Goal: Task Accomplishment & Management: Complete application form

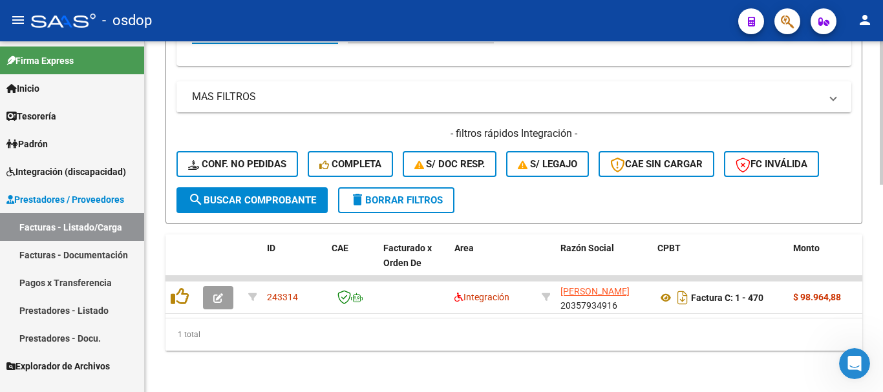
scroll to position [2, 0]
click at [397, 195] on span "delete Borrar Filtros" at bounding box center [396, 201] width 93 height 12
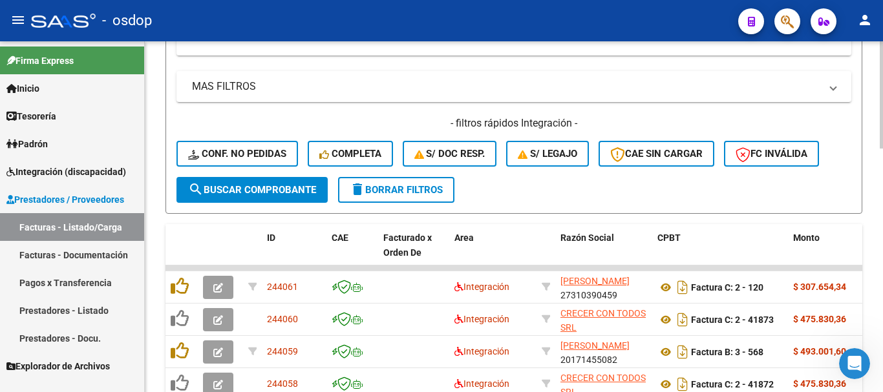
scroll to position [378, 0]
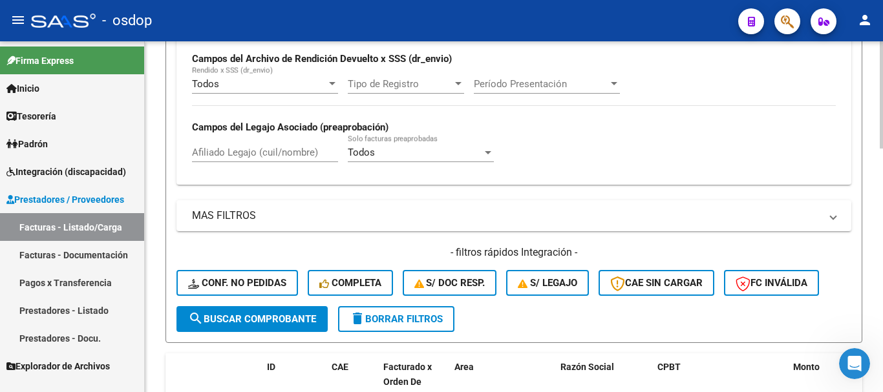
click at [264, 159] on div "Afiliado Legajo (cuil/nombre)" at bounding box center [265, 148] width 146 height 28
click at [266, 155] on input "Afiliado Legajo (cuil/nombre)" at bounding box center [265, 153] width 146 height 12
paste input "27532736493"
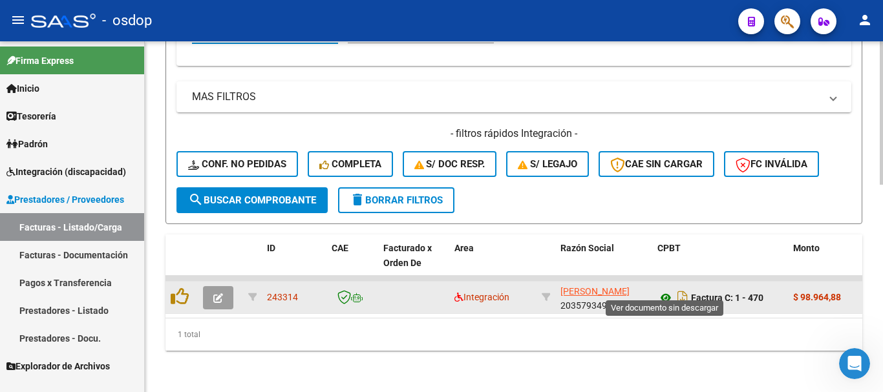
type input "27532736493"
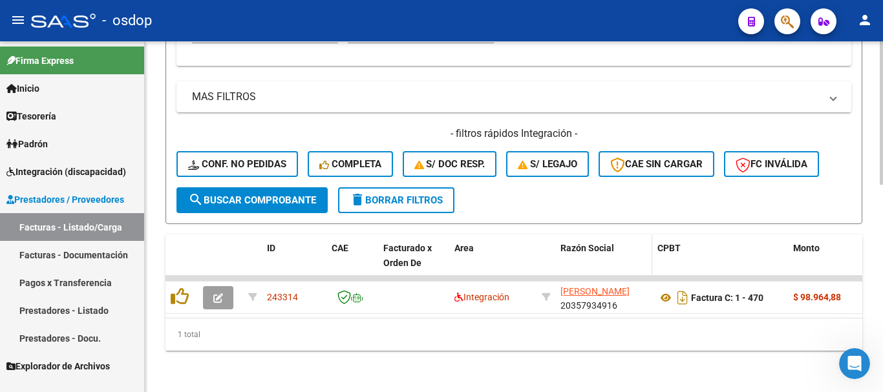
scroll to position [443, 0]
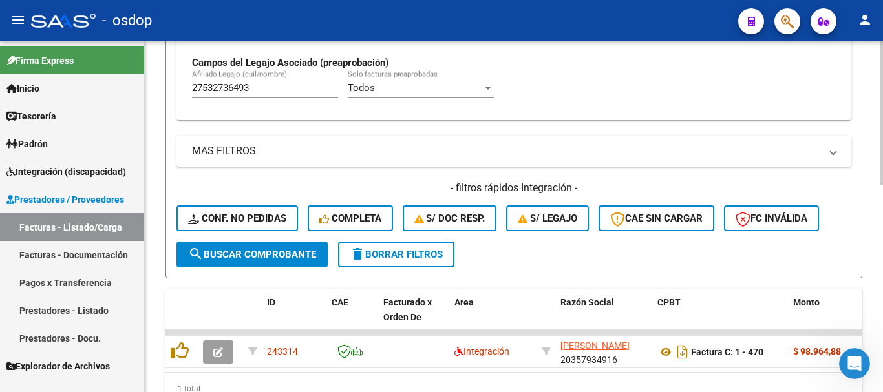
click at [270, 85] on input "27532736493" at bounding box center [265, 88] width 146 height 12
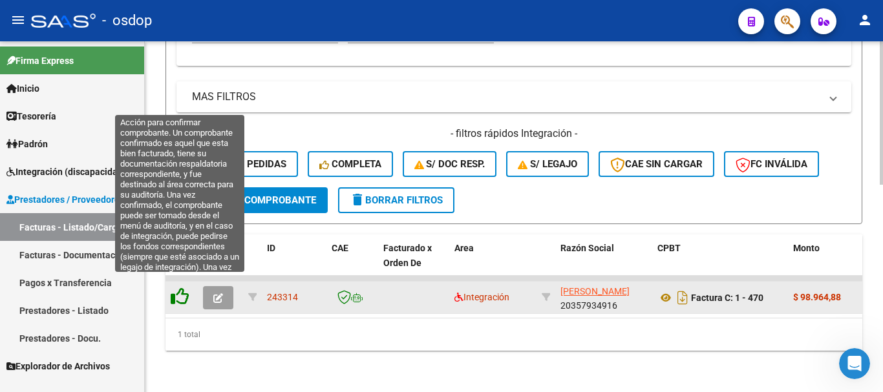
click at [188, 288] on icon at bounding box center [180, 297] width 18 height 18
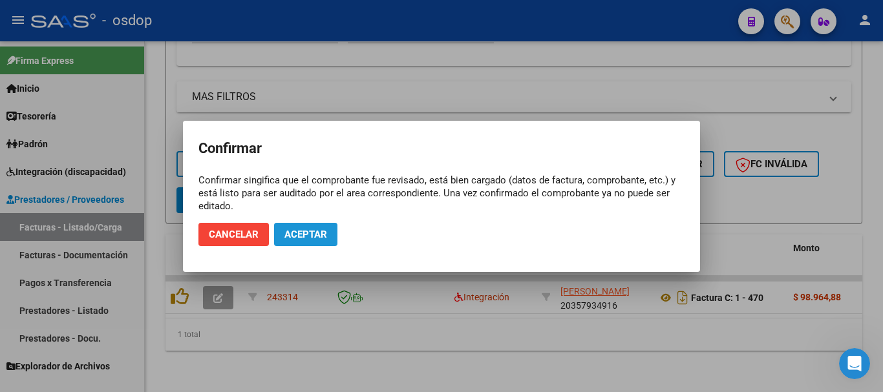
click at [285, 233] on span "Aceptar" at bounding box center [305, 235] width 43 height 12
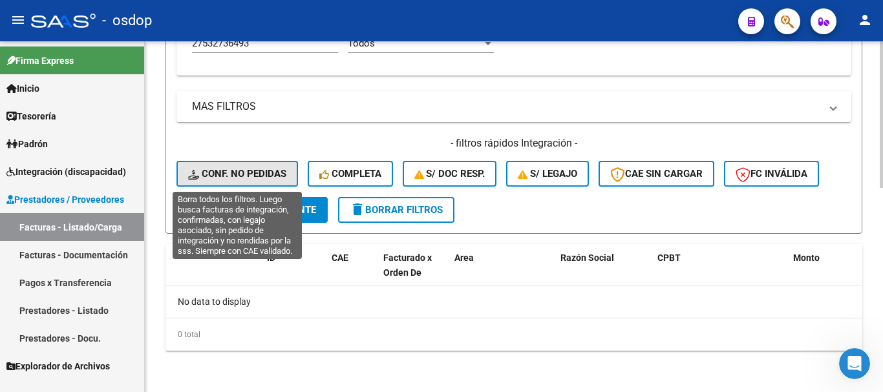
click at [257, 168] on span "Conf. no pedidas" at bounding box center [237, 174] width 98 height 12
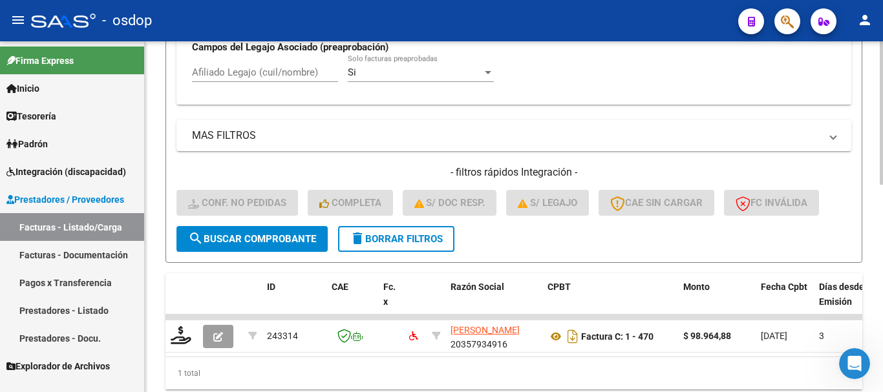
scroll to position [488, 0]
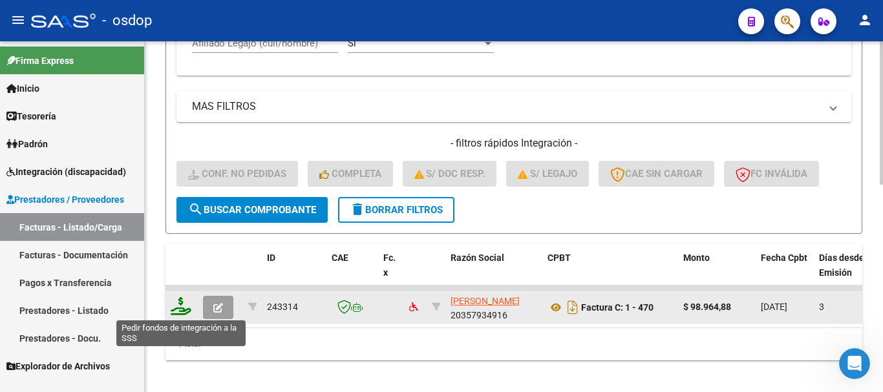
click at [186, 301] on icon at bounding box center [181, 306] width 21 height 18
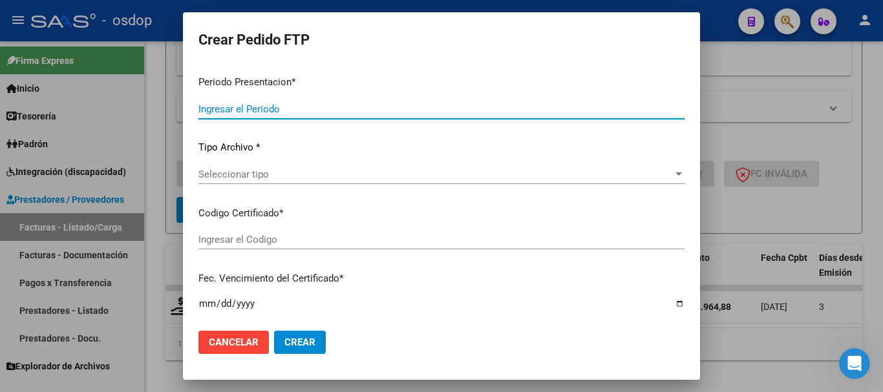
type input "202509"
type input "$ 98.964,88"
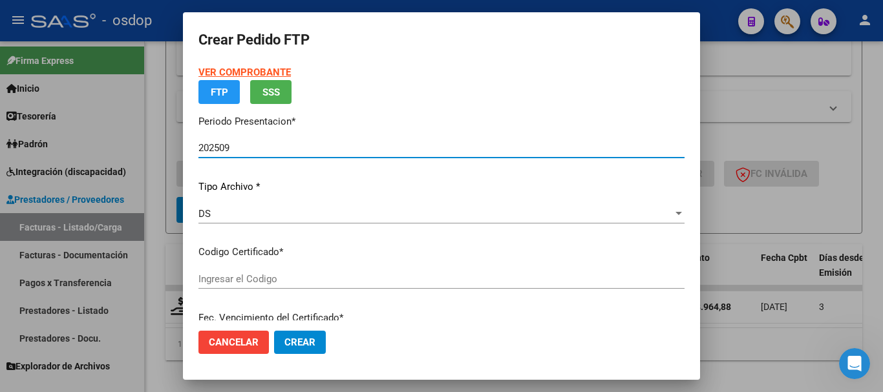
type input "5267412292"
type input "2031-03-18"
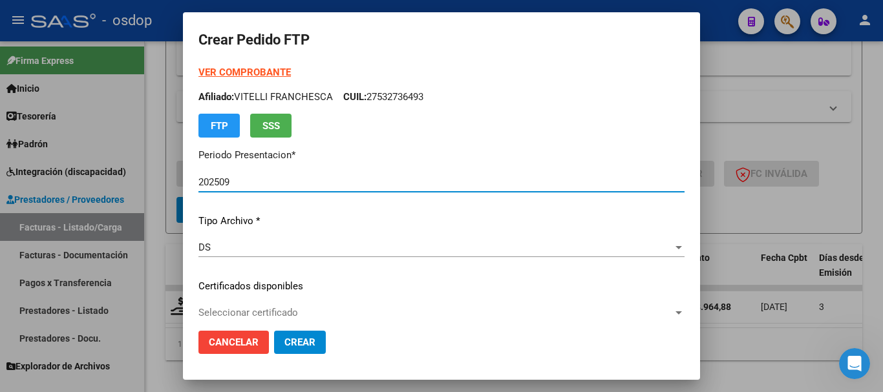
scroll to position [65, 0]
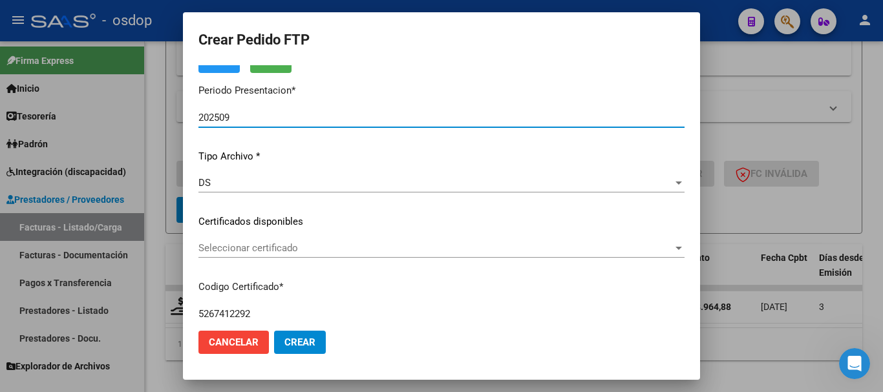
click at [256, 245] on span "Seleccionar certificado" at bounding box center [435, 248] width 475 height 12
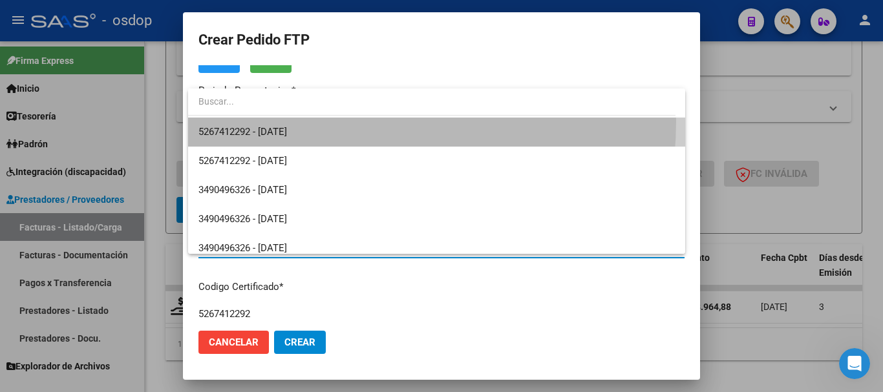
click at [302, 121] on span "5267412292 - 2031-03-18" at bounding box center [436, 132] width 477 height 29
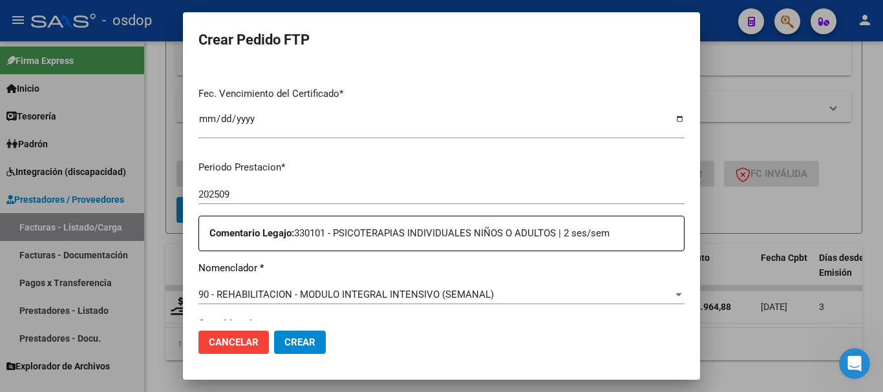
scroll to position [388, 0]
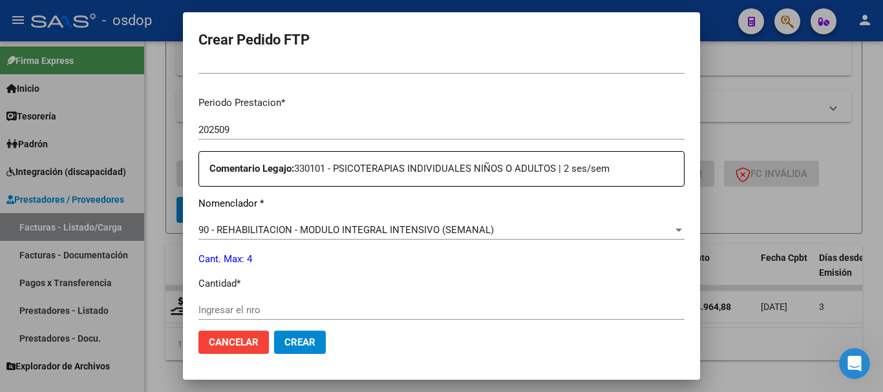
click at [308, 233] on span "90 - REHABILITACION - MODULO INTEGRAL INTENSIVO (SEMANAL)" at bounding box center [345, 230] width 295 height 12
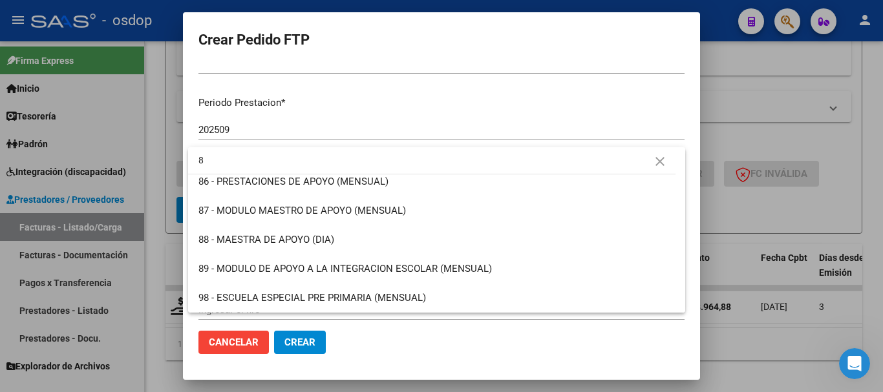
scroll to position [0, 0]
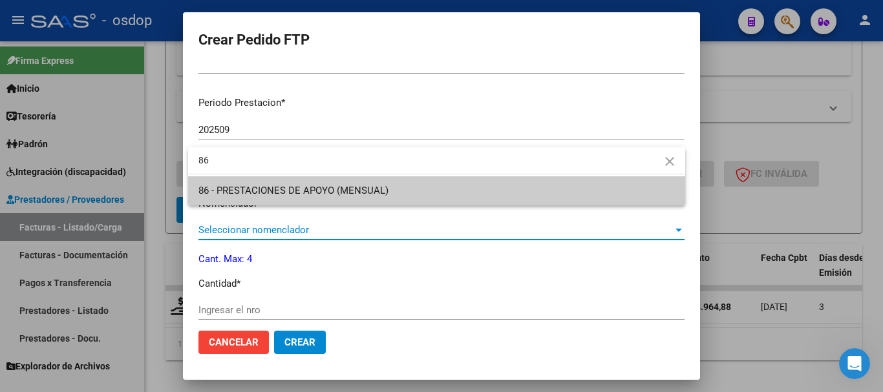
type input "86"
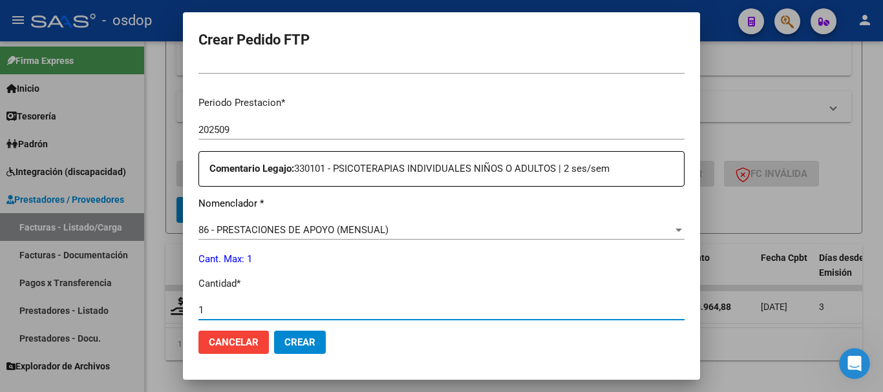
type input "1"
click at [274, 331] on button "Crear" at bounding box center [300, 342] width 52 height 23
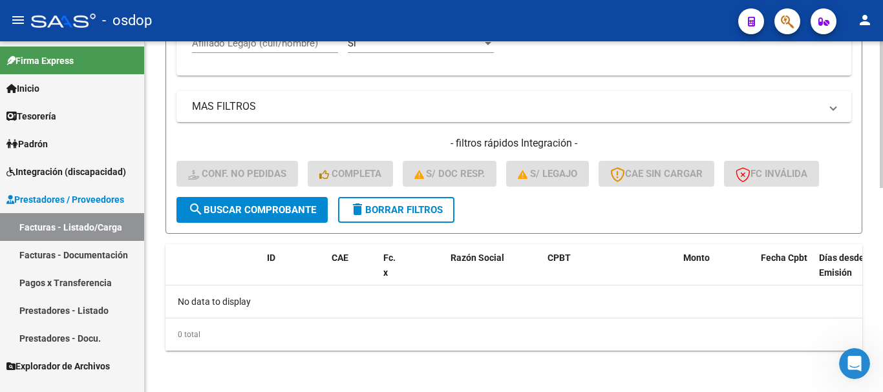
click at [369, 205] on span "delete Borrar Filtros" at bounding box center [396, 210] width 93 height 12
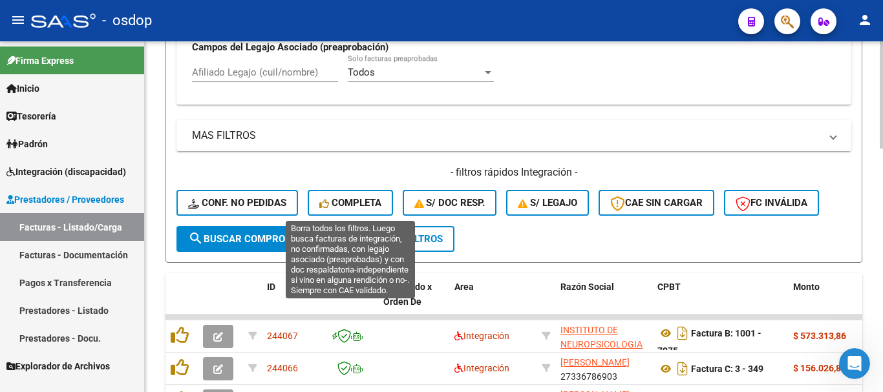
scroll to position [488, 0]
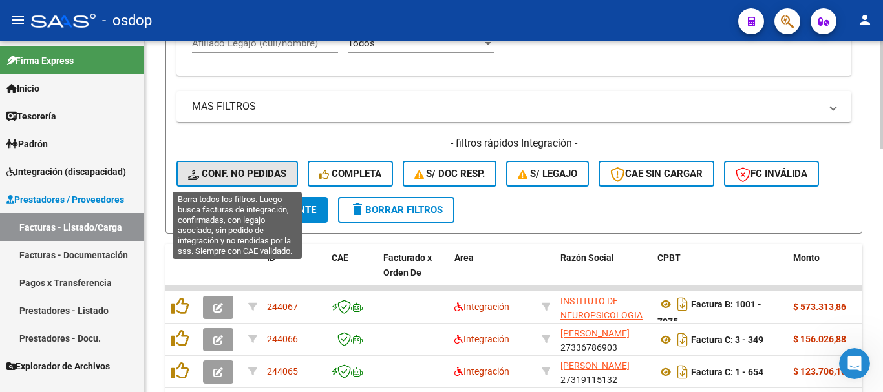
click at [253, 171] on span "Conf. no pedidas" at bounding box center [237, 174] width 98 height 12
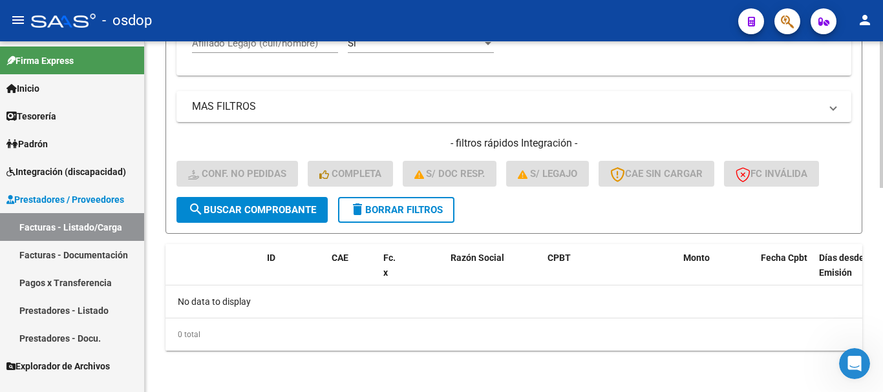
click at [402, 210] on span "delete Borrar Filtros" at bounding box center [396, 210] width 93 height 12
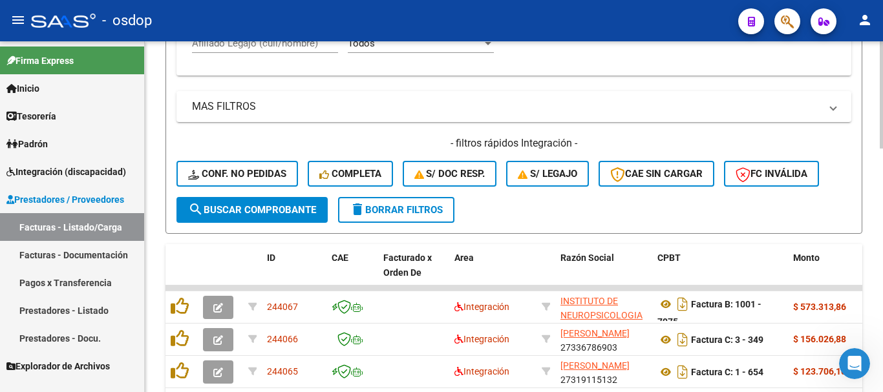
click at [277, 50] on div "Afiliado Legajo (cuil/nombre)" at bounding box center [265, 39] width 146 height 28
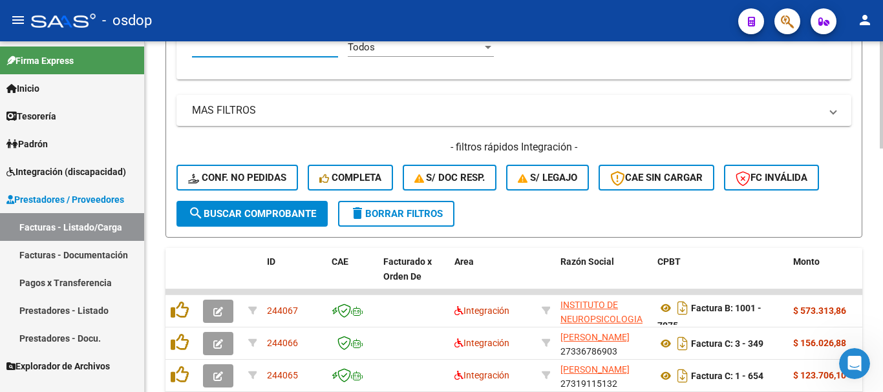
click at [279, 50] on input "Afiliado Legajo (cuil/nombre)" at bounding box center [265, 47] width 146 height 12
paste input "27239788713"
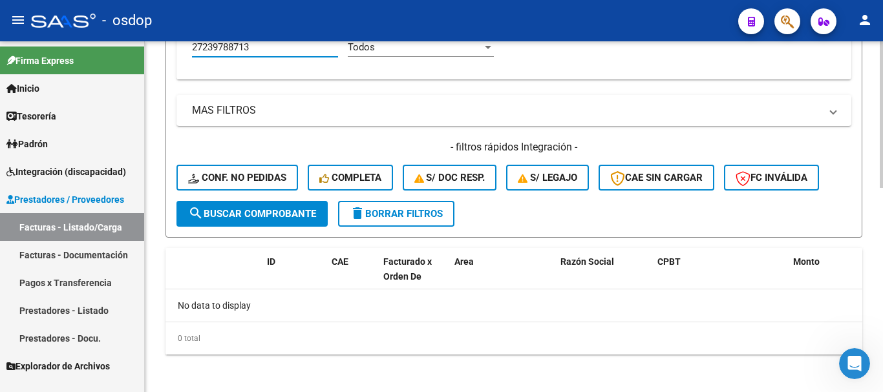
type input "27239788713"
click at [405, 215] on span "delete Borrar Filtros" at bounding box center [396, 214] width 93 height 12
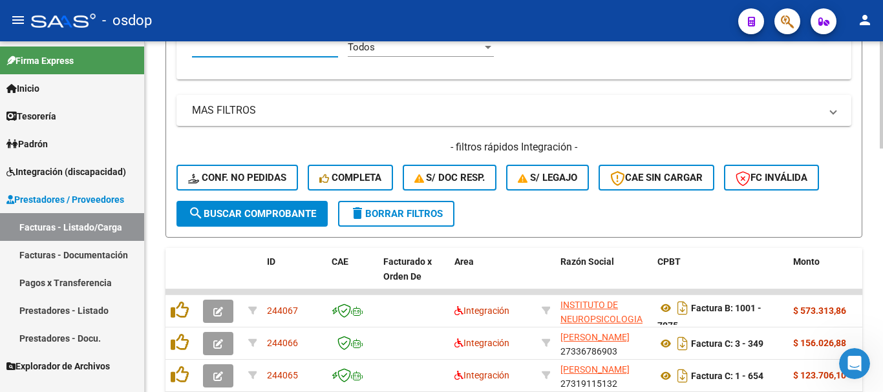
click at [255, 48] on input "Afiliado Legajo (cuil/nombre)" at bounding box center [265, 47] width 146 height 12
paste input "27239788713"
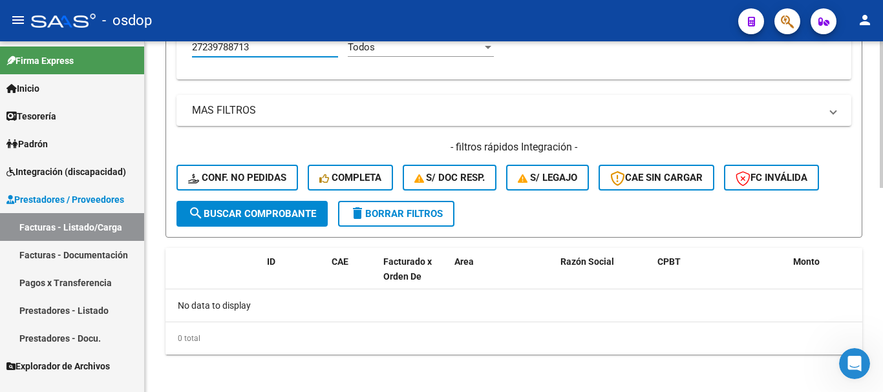
type input "27239788713"
click at [422, 206] on button "delete Borrar Filtros" at bounding box center [396, 214] width 116 height 26
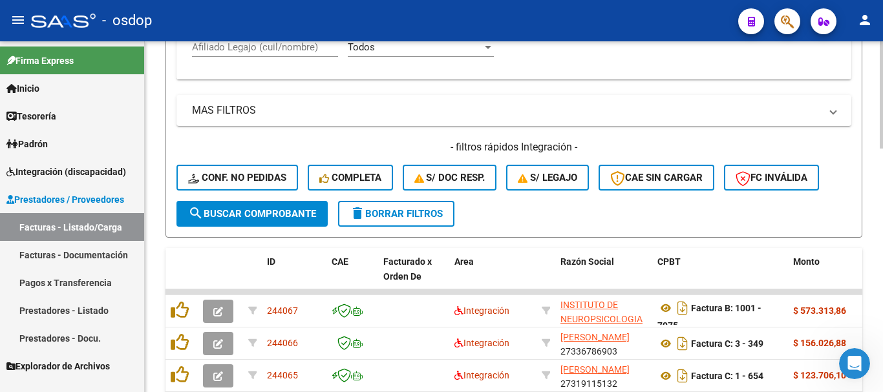
click at [277, 52] on input "Afiliado Legajo (cuil/nombre)" at bounding box center [265, 47] width 146 height 12
paste input "20442327417"
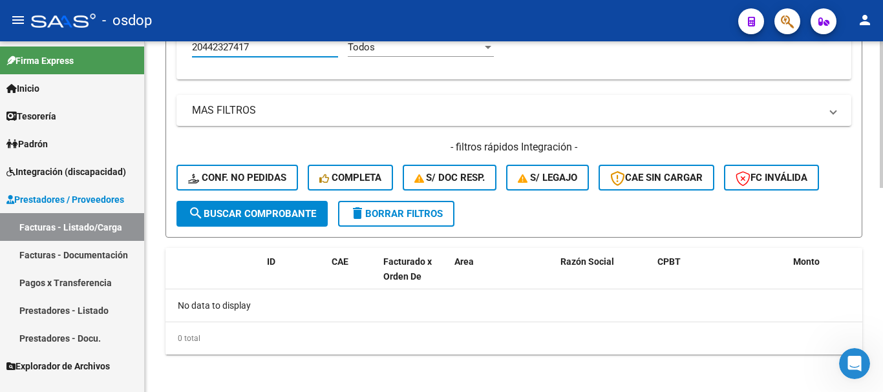
type input "20442327417"
click at [408, 213] on span "delete Borrar Filtros" at bounding box center [396, 214] width 93 height 12
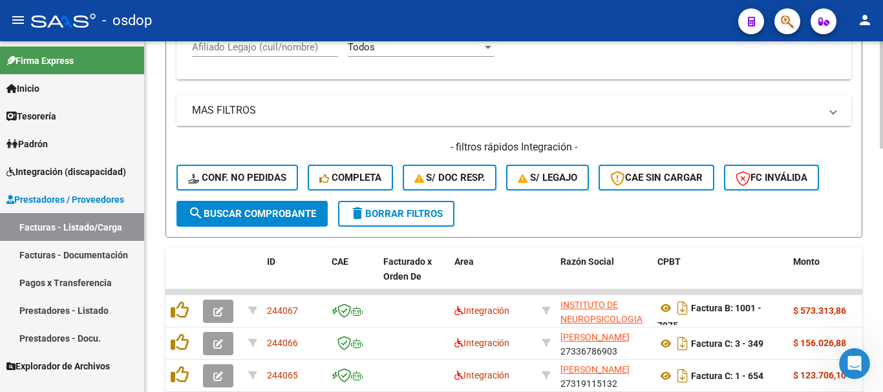
click at [289, 46] on input "Afiliado Legajo (cuil/nombre)" at bounding box center [265, 47] width 146 height 12
paste input "20442327417"
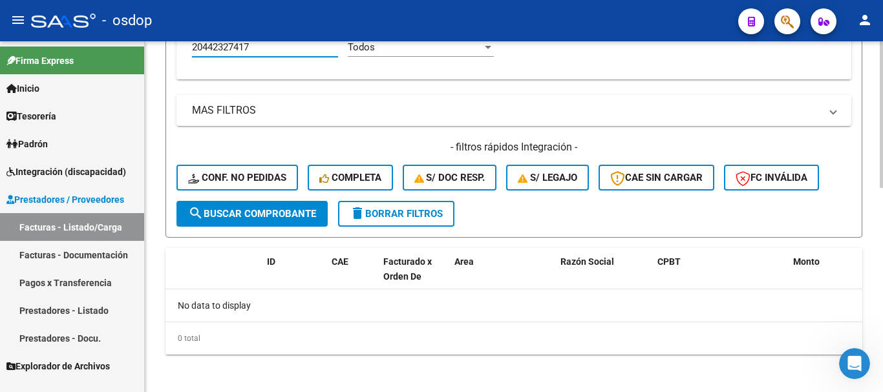
type input "20442327417"
click at [427, 223] on button "delete Borrar Filtros" at bounding box center [396, 214] width 116 height 26
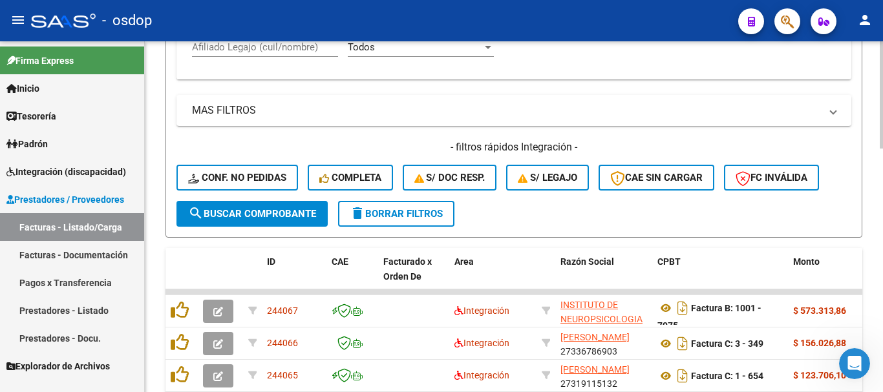
click at [295, 49] on input "Afiliado Legajo (cuil/nombre)" at bounding box center [265, 47] width 146 height 12
paste input "27437674081"
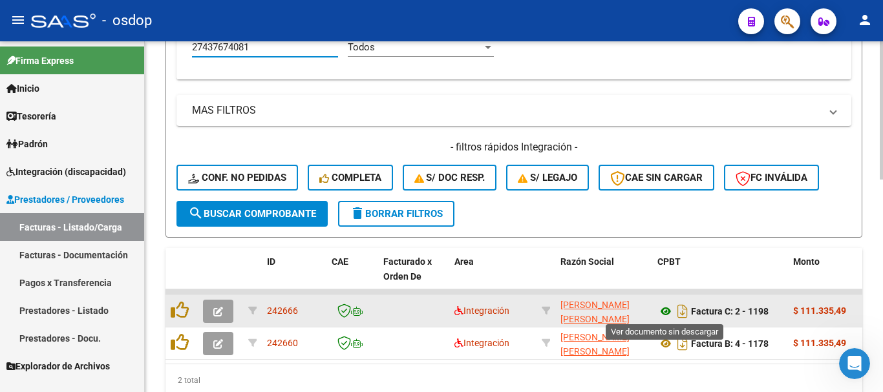
type input "27437674081"
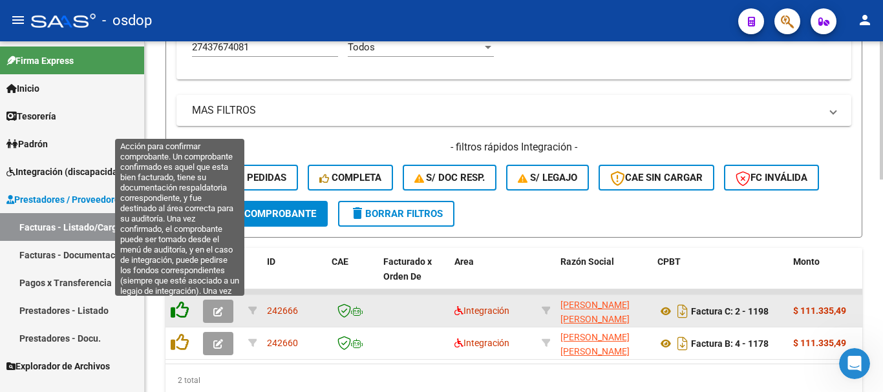
click at [175, 312] on icon at bounding box center [180, 310] width 18 height 18
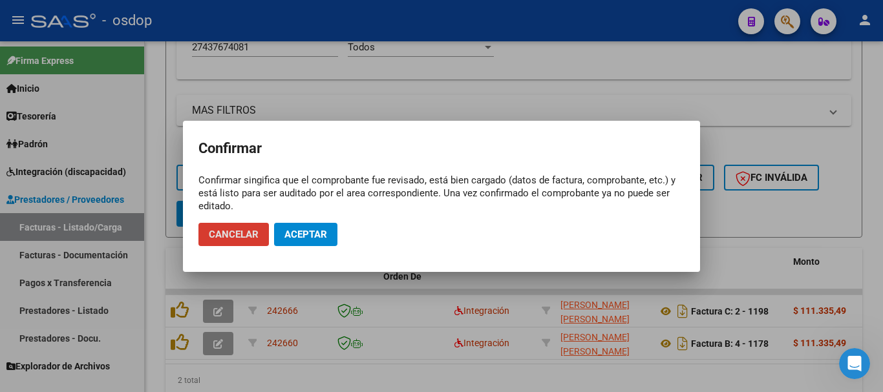
click at [318, 236] on span "Aceptar" at bounding box center [305, 235] width 43 height 12
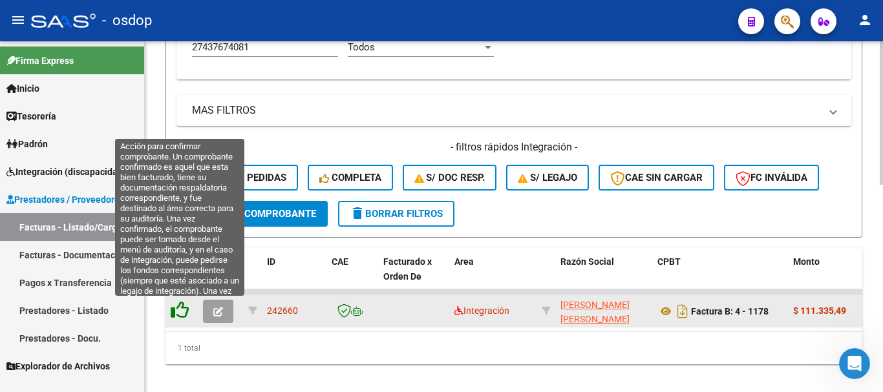
click at [180, 311] on icon at bounding box center [180, 310] width 18 height 18
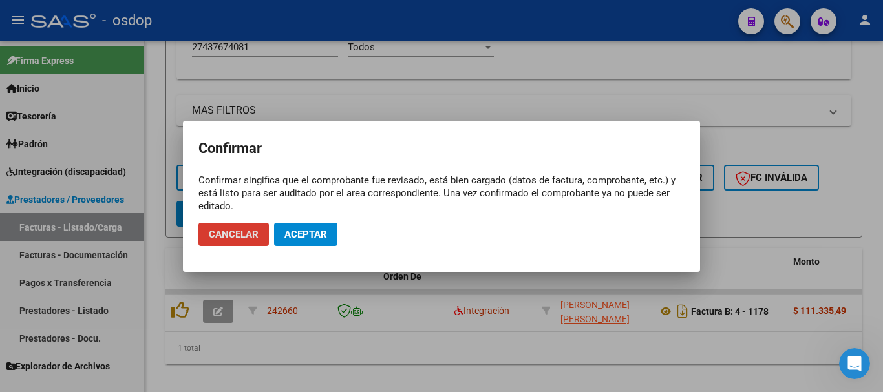
click at [290, 233] on span "Aceptar" at bounding box center [305, 235] width 43 height 12
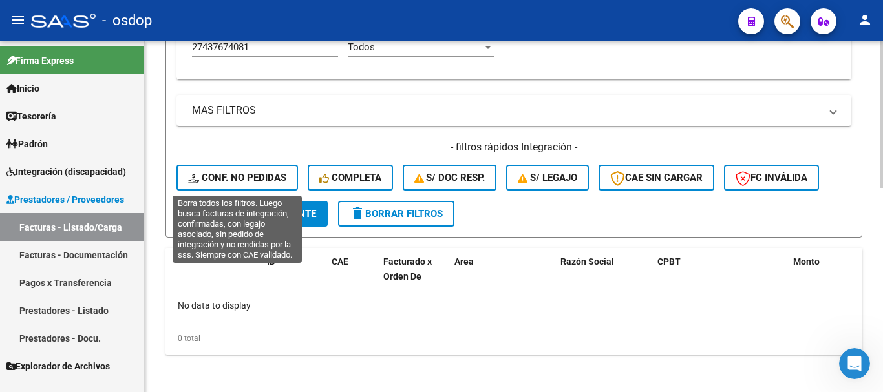
click at [224, 169] on button "Conf. no pedidas" at bounding box center [238, 178] width 122 height 26
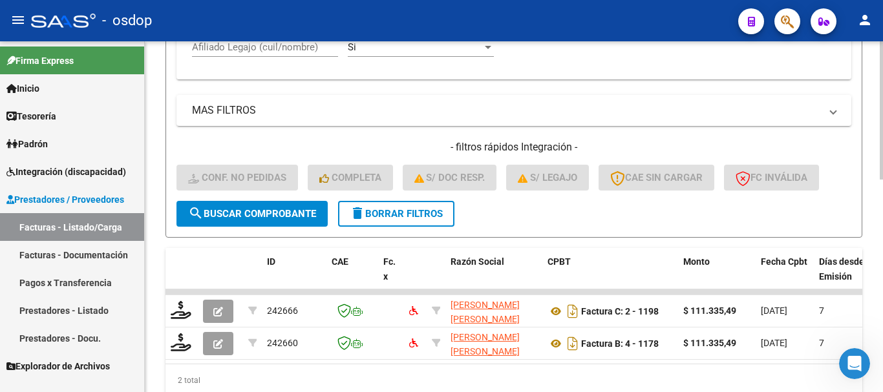
click at [306, 50] on input "Afiliado Legajo (cuil/nombre)" at bounding box center [265, 47] width 146 height 12
paste input "27437674081"
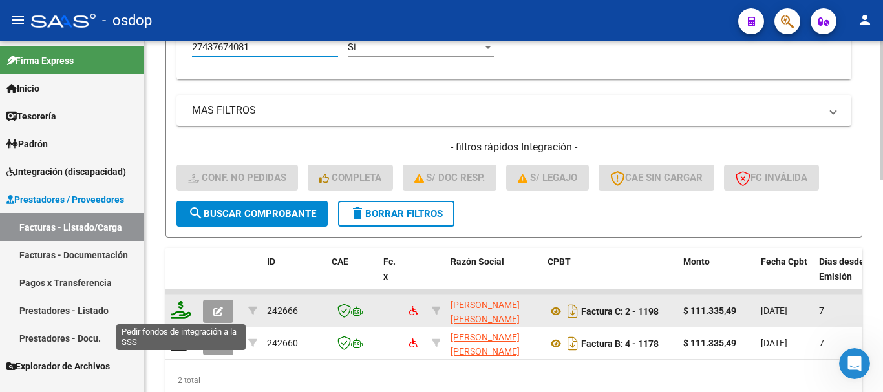
type input "27437674081"
click at [179, 310] on icon at bounding box center [181, 310] width 21 height 18
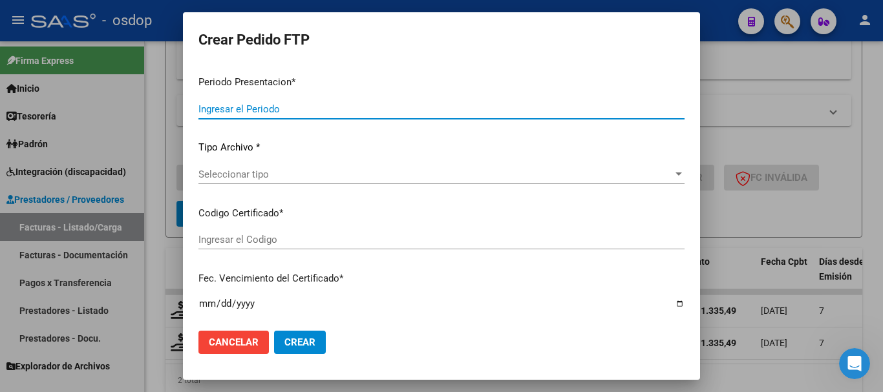
type input "202509"
type input "$ 111.335,49"
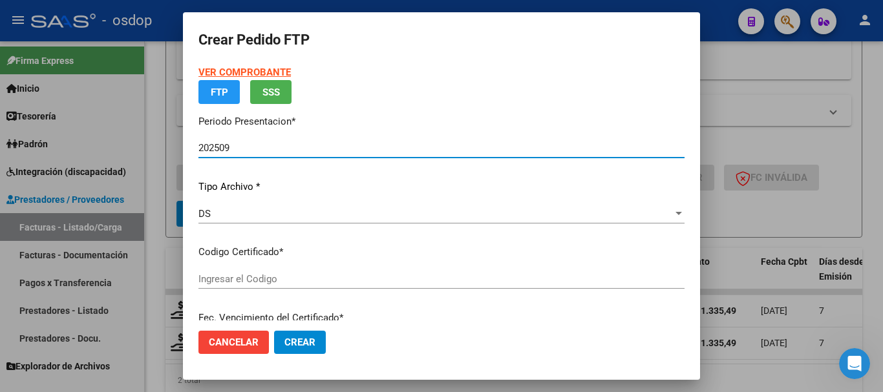
type input "81003786"
type input "2028-05-30"
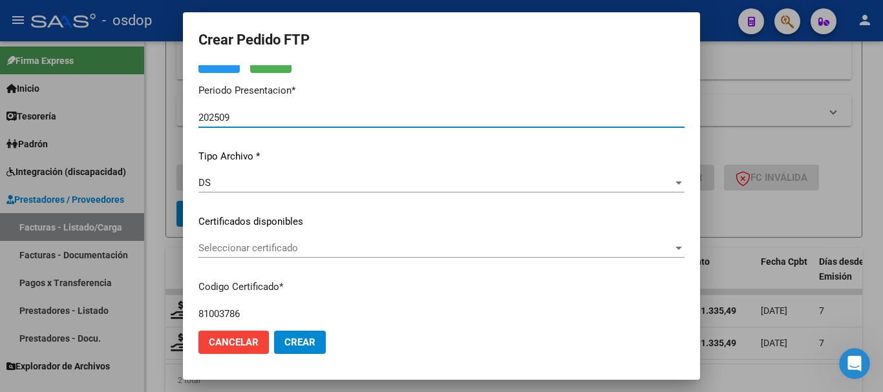
scroll to position [99, 0]
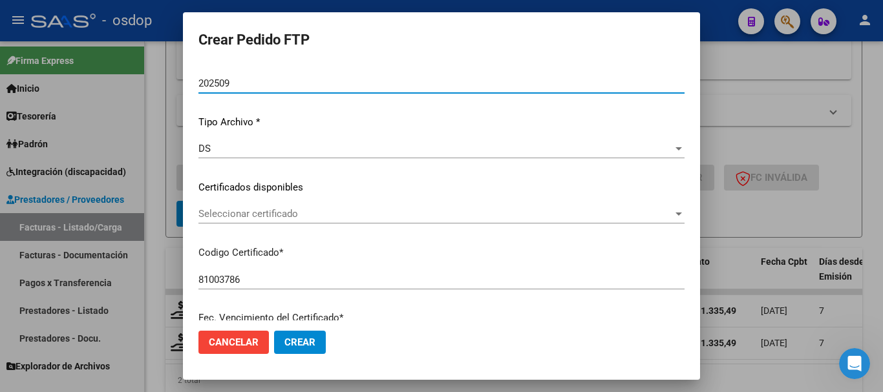
click at [291, 222] on div "Seleccionar certificado Seleccionar certificado" at bounding box center [441, 213] width 486 height 19
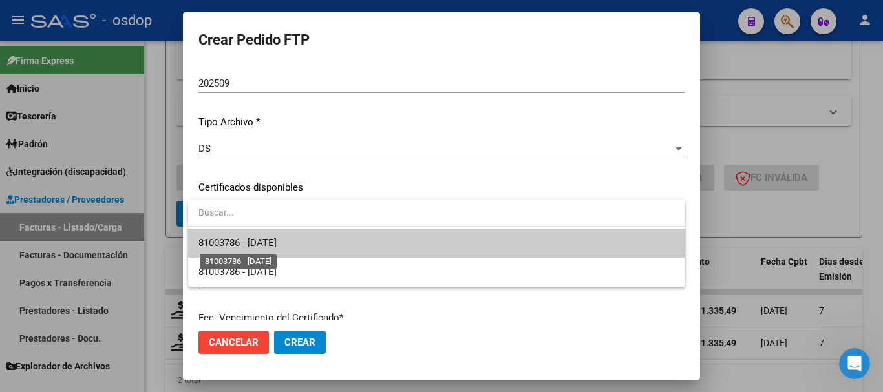
click at [277, 242] on span "81003786 - 2028-05-30" at bounding box center [237, 243] width 78 height 12
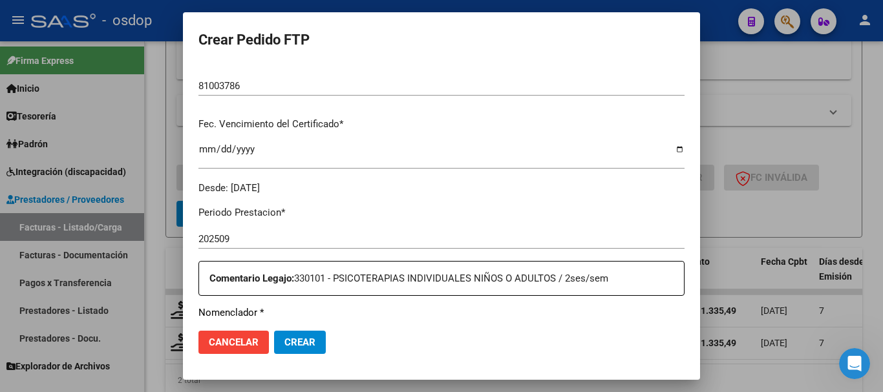
scroll to position [487, 0]
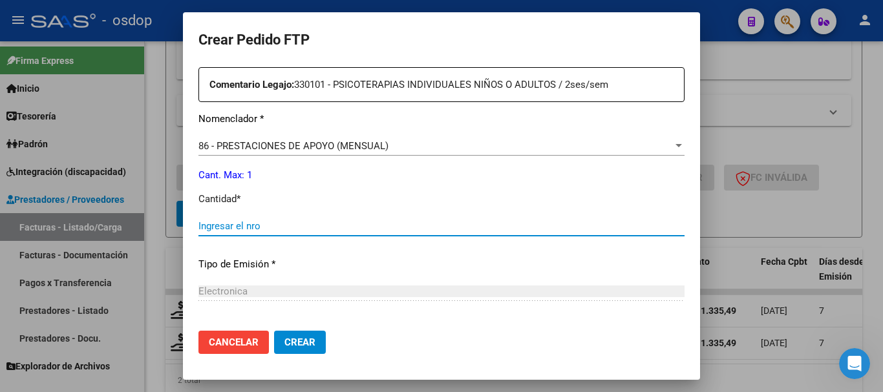
click at [288, 231] on input "Ingresar el nro" at bounding box center [441, 226] width 486 height 12
type input "1"
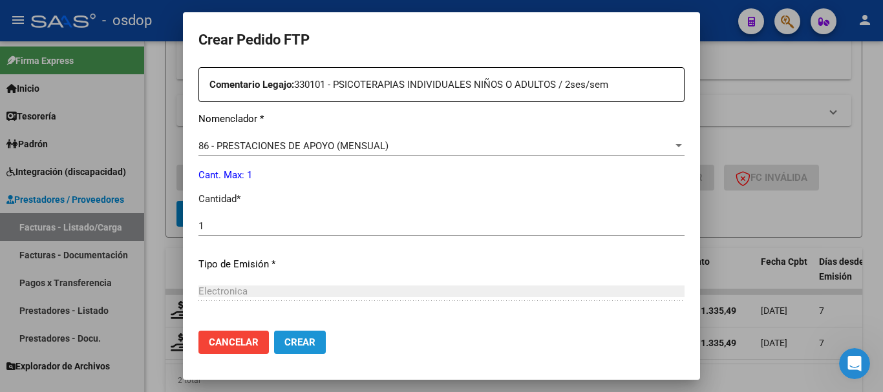
click at [300, 333] on button "Crear" at bounding box center [300, 342] width 52 height 23
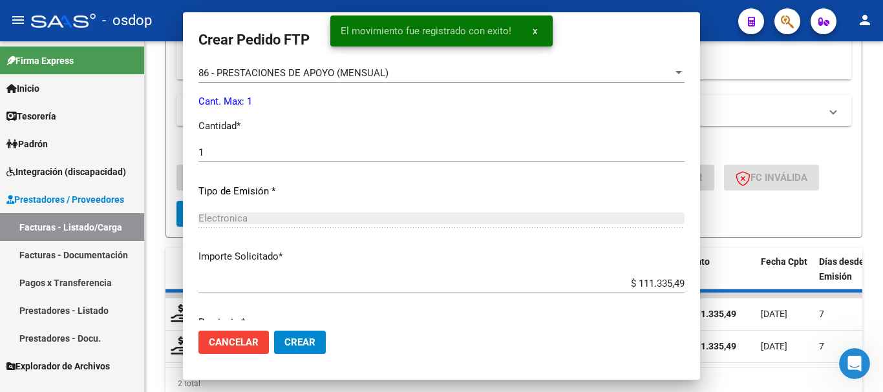
scroll to position [0, 0]
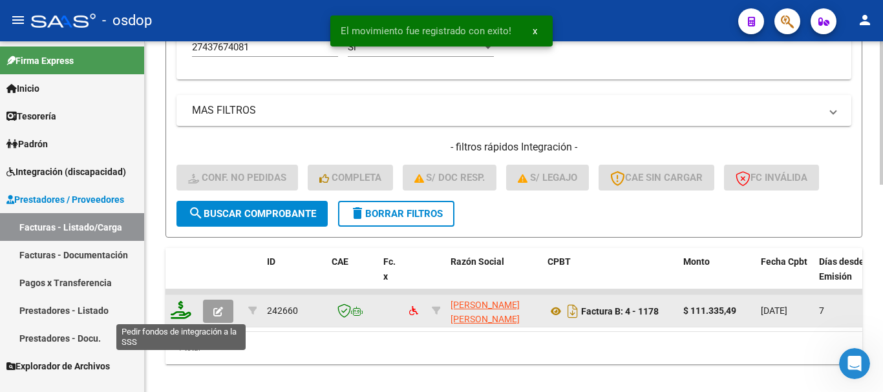
click at [182, 313] on icon at bounding box center [181, 310] width 21 height 18
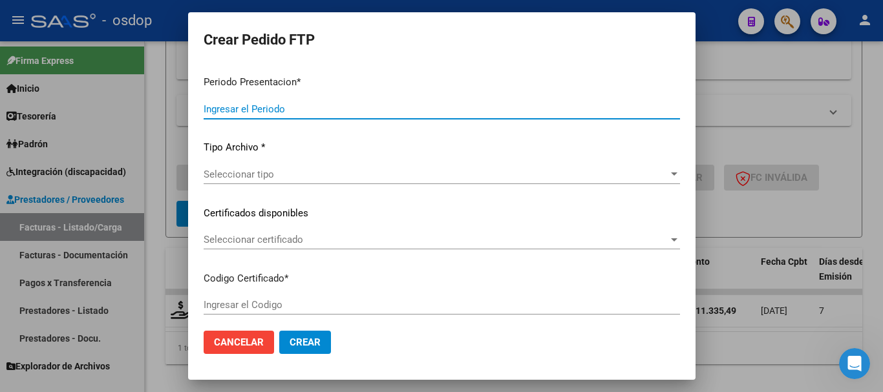
type input "202509"
type input "$ 111.335,49"
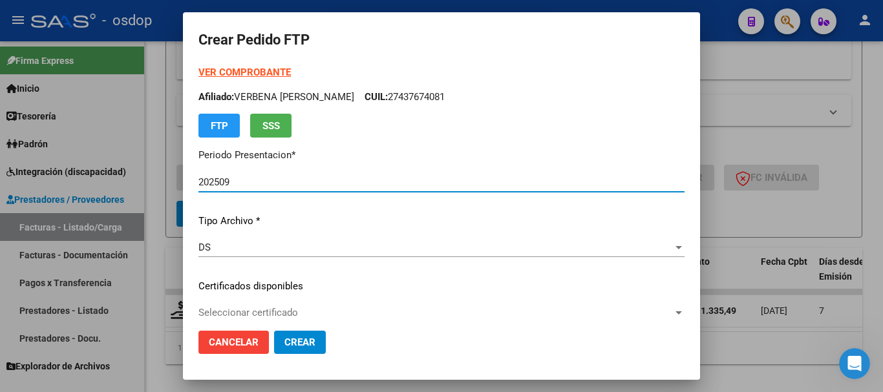
type input "81003786"
type input "2028-05-30"
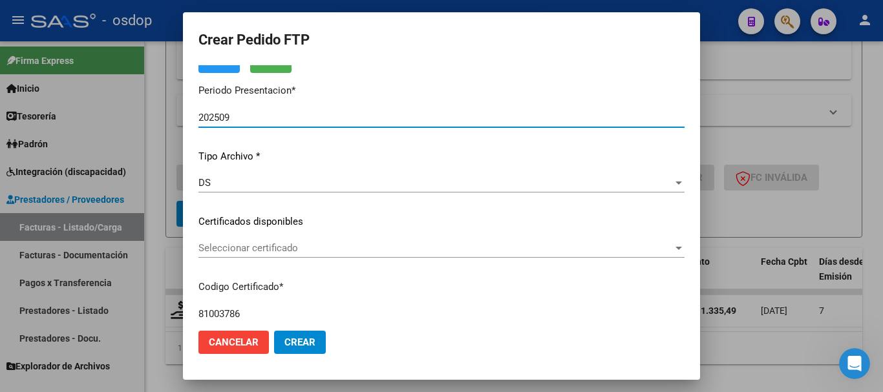
click at [263, 250] on span "Seleccionar certificado" at bounding box center [435, 248] width 475 height 12
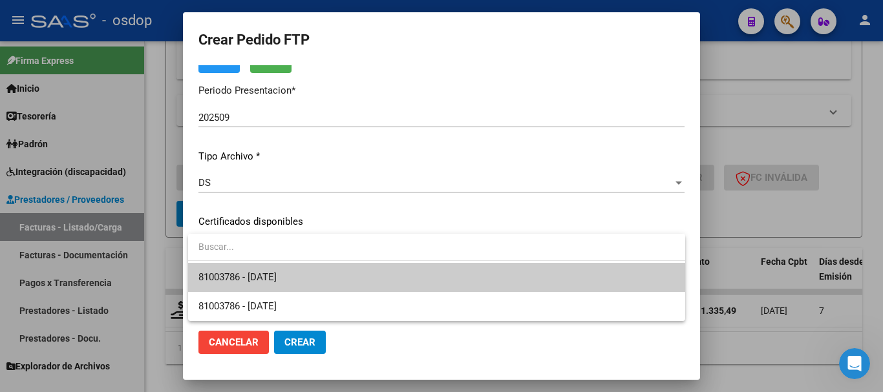
click at [296, 270] on span "81003786 - 2028-05-30" at bounding box center [436, 277] width 477 height 29
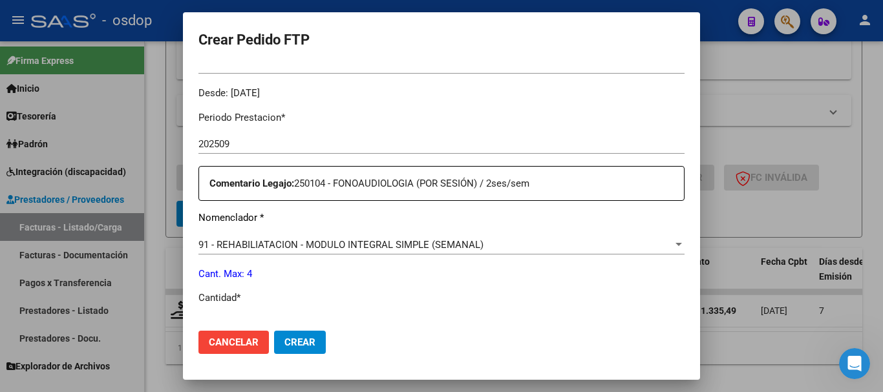
scroll to position [453, 0]
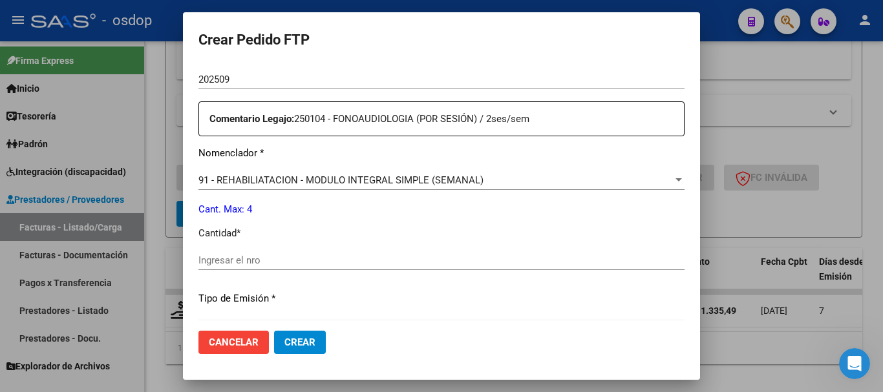
click at [381, 189] on div "91 - REHABILIATACION - MODULO INTEGRAL SIMPLE (SEMANAL) Seleccionar nomenclador" at bounding box center [441, 180] width 486 height 19
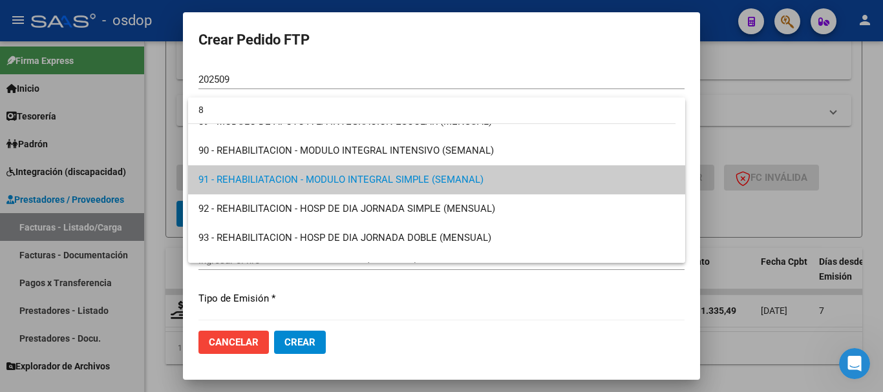
scroll to position [0, 0]
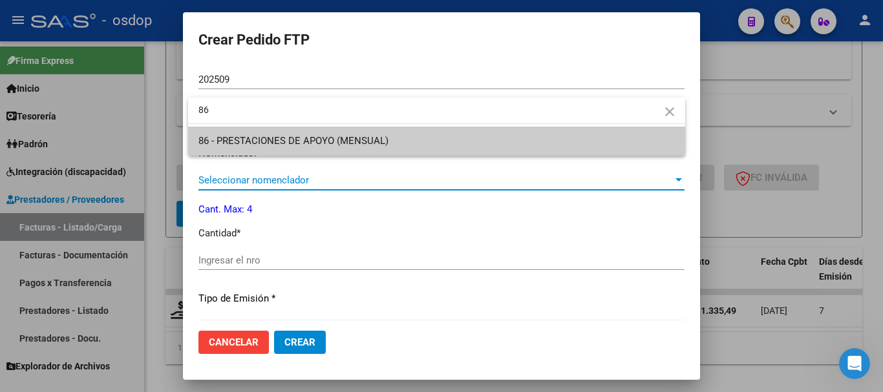
type input "86"
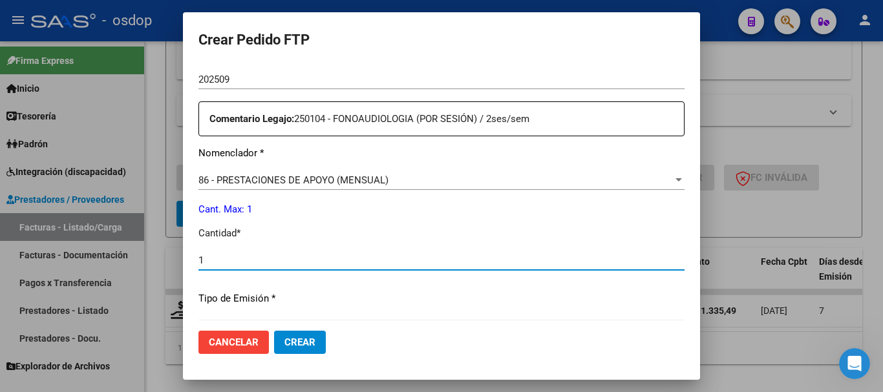
type input "1"
click at [274, 331] on button "Crear" at bounding box center [300, 342] width 52 height 23
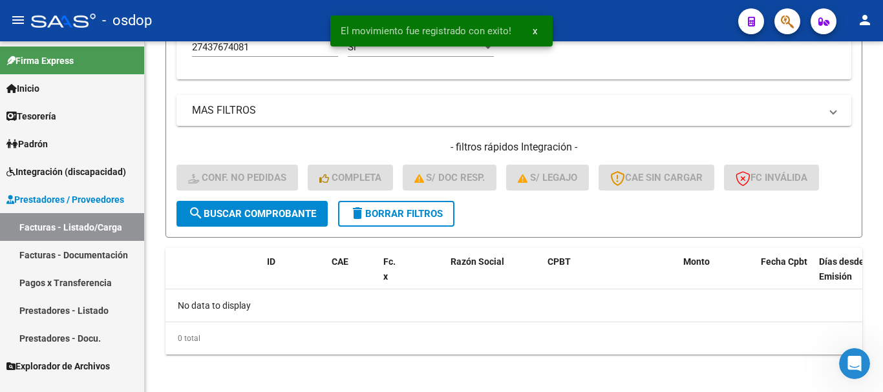
click at [533, 31] on span "x" at bounding box center [535, 31] width 5 height 12
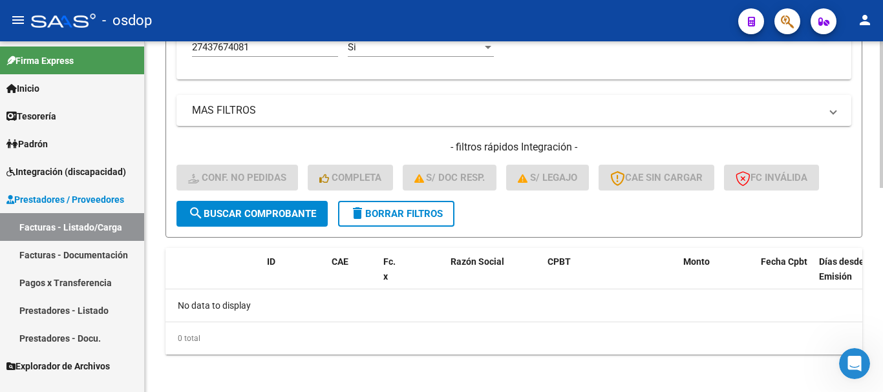
click at [428, 213] on span "delete Borrar Filtros" at bounding box center [396, 214] width 93 height 12
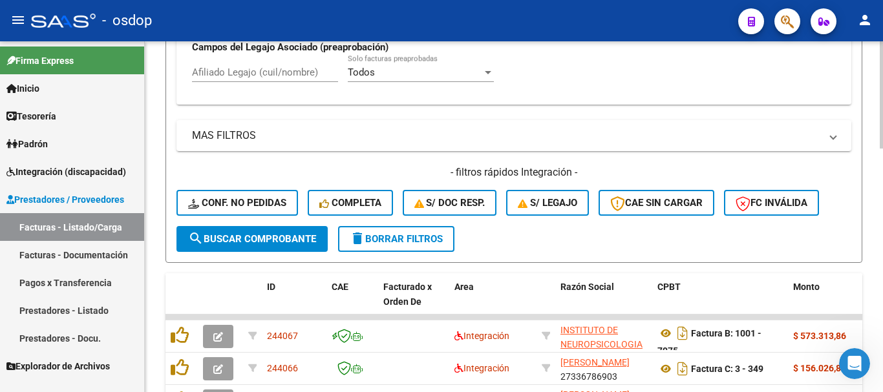
scroll to position [484, 0]
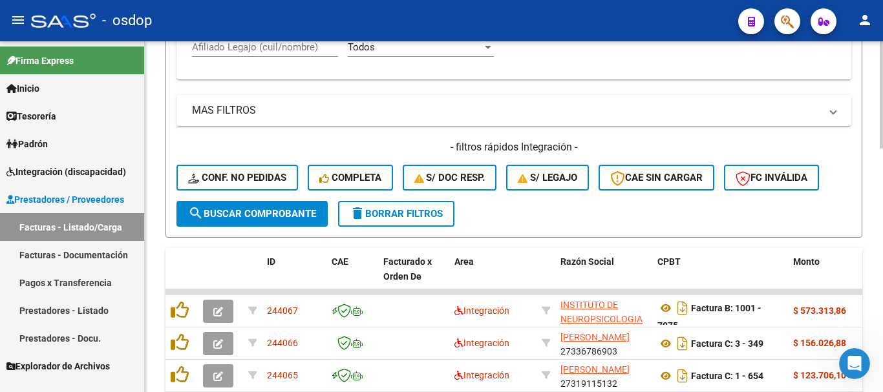
click at [261, 46] on input "Afiliado Legajo (cuil/nombre)" at bounding box center [265, 47] width 146 height 12
paste input "20514069272"
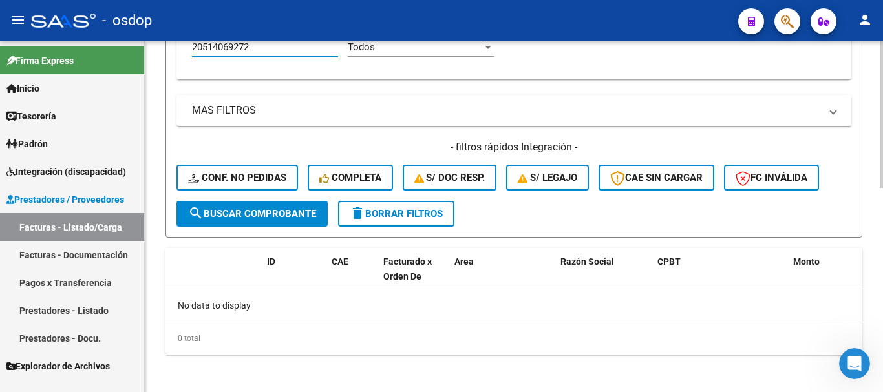
type input "20514069272"
click at [418, 212] on span "delete Borrar Filtros" at bounding box center [396, 214] width 93 height 12
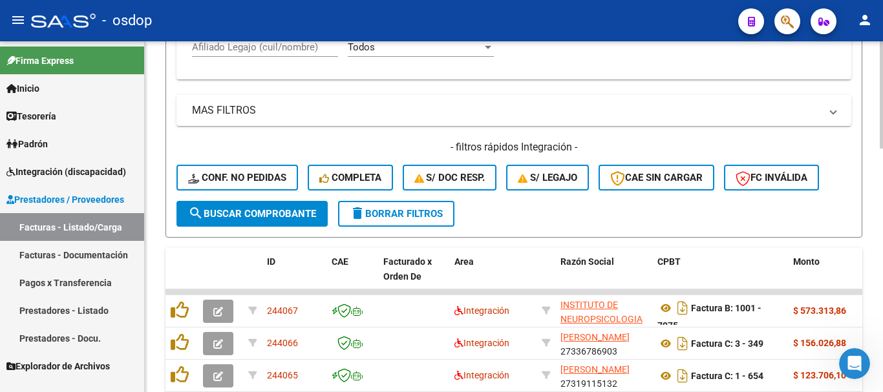
click at [282, 46] on input "Afiliado Legajo (cuil/nombre)" at bounding box center [265, 47] width 146 height 12
paste input "20544439716"
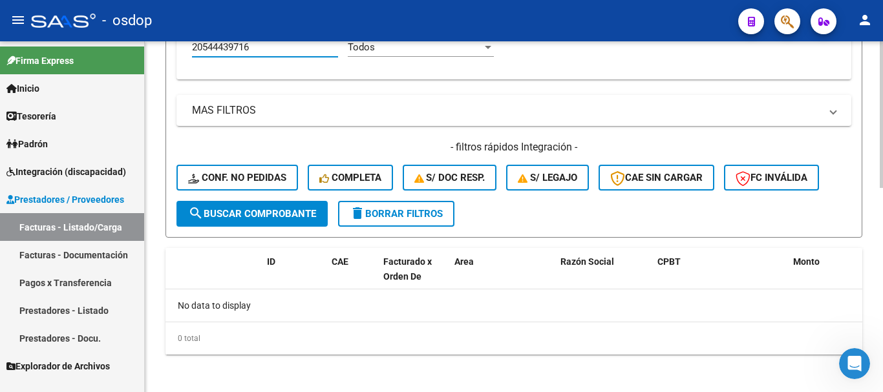
type input "20544439716"
click at [427, 214] on span "delete Borrar Filtros" at bounding box center [396, 214] width 93 height 12
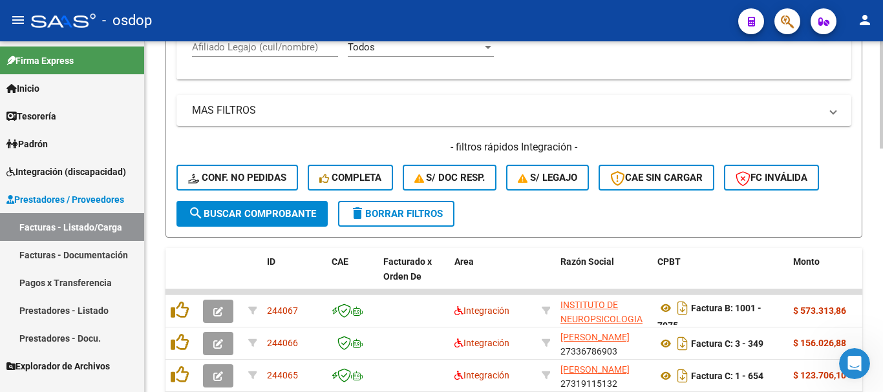
click at [284, 50] on input "Afiliado Legajo (cuil/nombre)" at bounding box center [265, 47] width 146 height 12
paste input "23553093589"
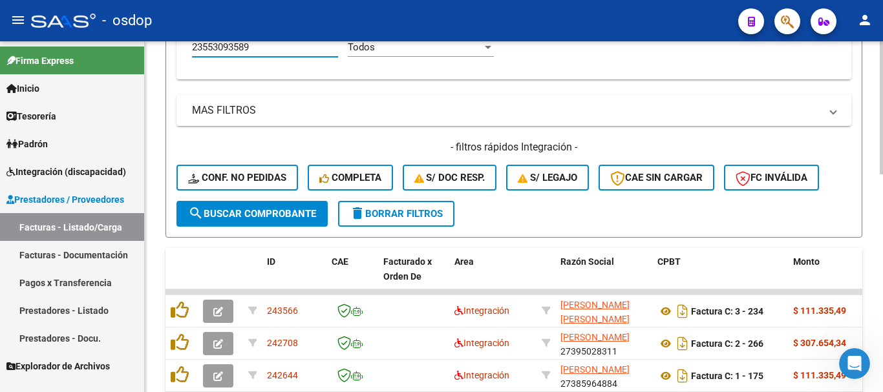
scroll to position [572, 0]
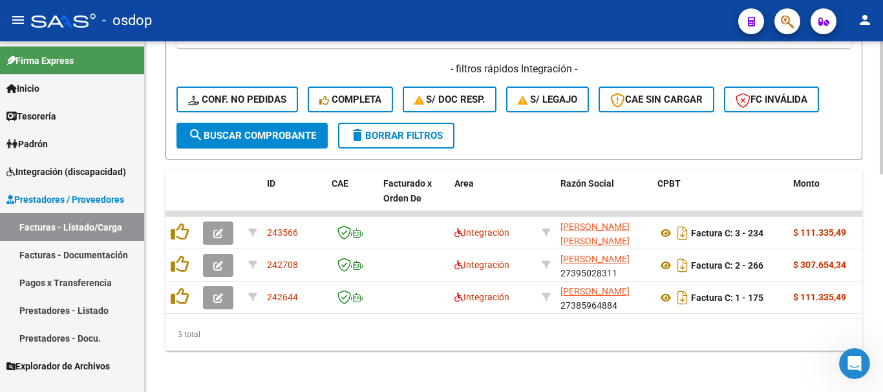
type input "23553093589"
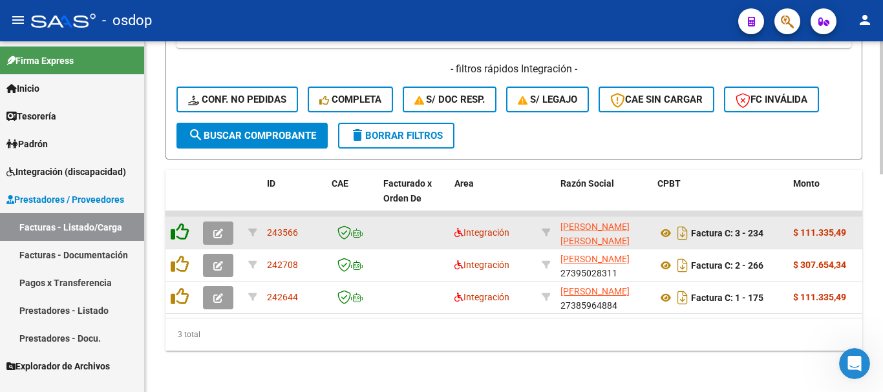
click at [182, 223] on icon at bounding box center [180, 232] width 18 height 18
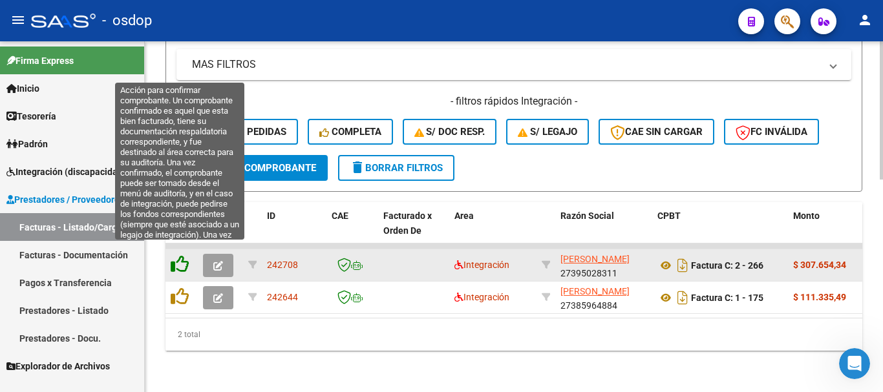
click at [180, 255] on icon at bounding box center [180, 264] width 18 height 18
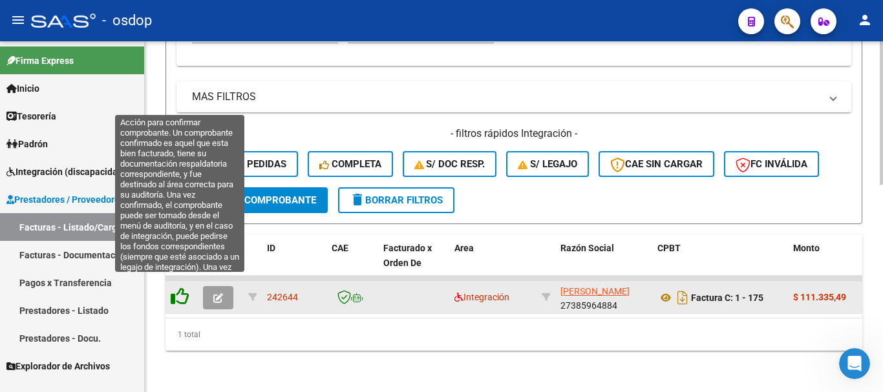
click at [180, 288] on icon at bounding box center [180, 297] width 18 height 18
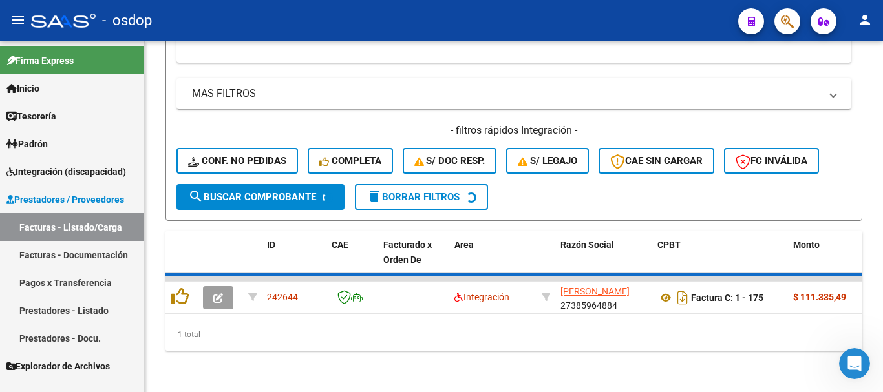
scroll to position [488, 0]
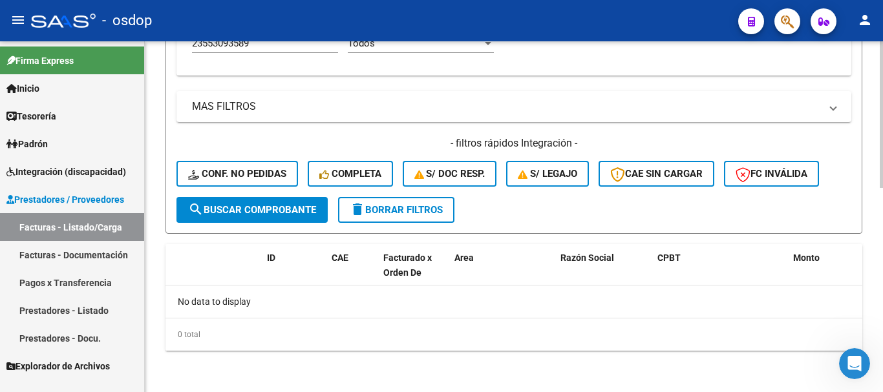
click at [427, 213] on span "delete Borrar Filtros" at bounding box center [396, 210] width 93 height 12
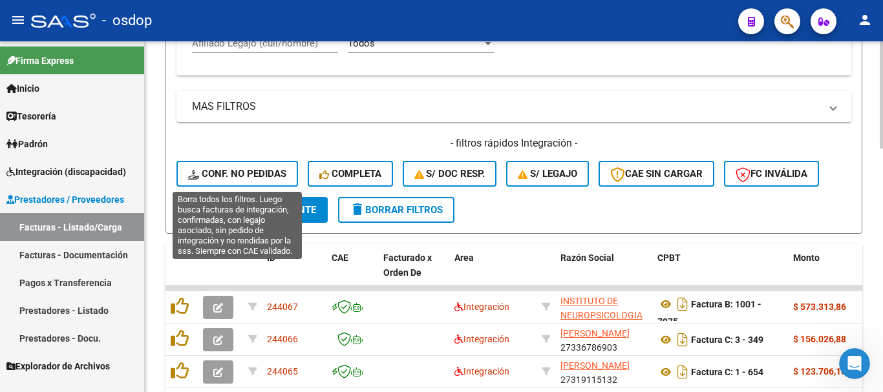
click at [257, 173] on span "Conf. no pedidas" at bounding box center [237, 174] width 98 height 12
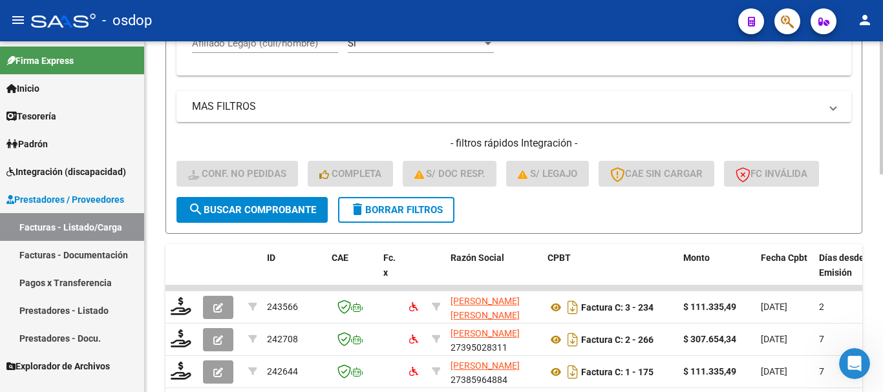
scroll to position [572, 0]
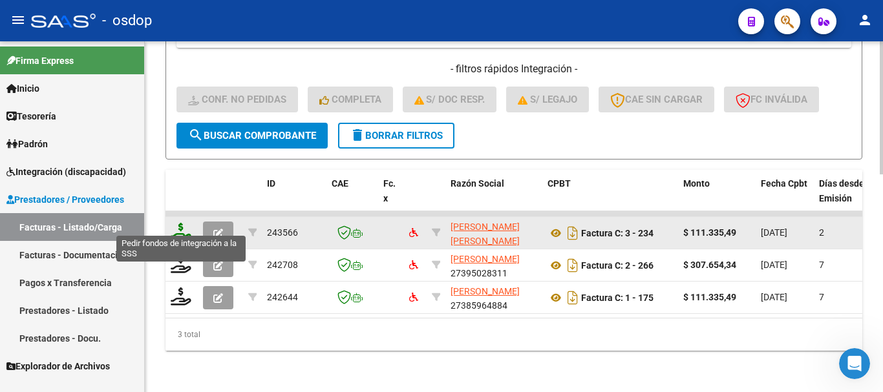
click at [180, 223] on icon at bounding box center [181, 232] width 21 height 18
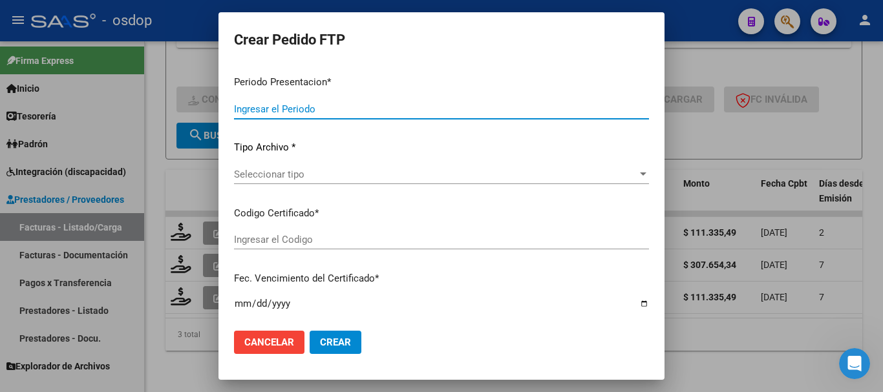
type input "202509"
type input "$ 111.335,49"
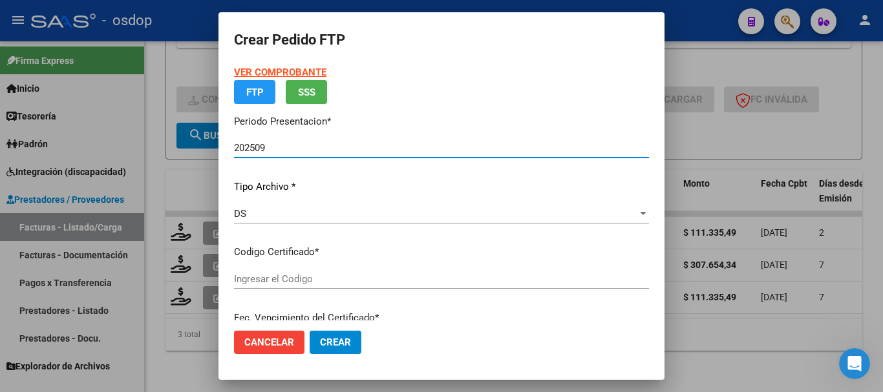
type input "8758354177"
type input "2029-05-22"
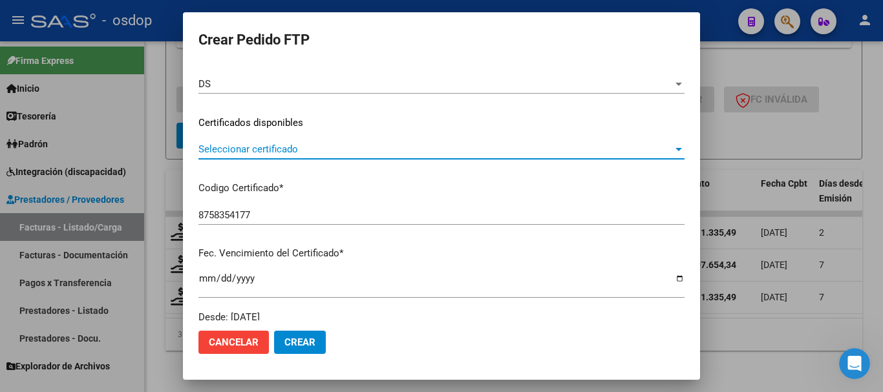
click at [286, 150] on span "Seleccionar certificado" at bounding box center [435, 150] width 475 height 12
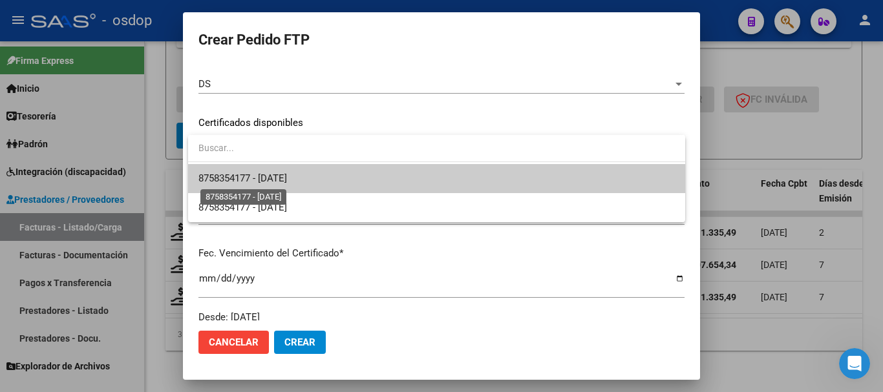
click at [287, 179] on span "8758354177 - 2029-05-22" at bounding box center [242, 179] width 89 height 12
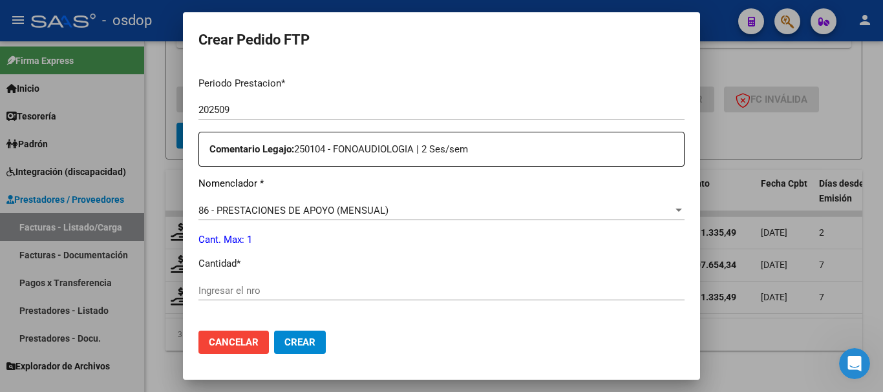
scroll to position [487, 0]
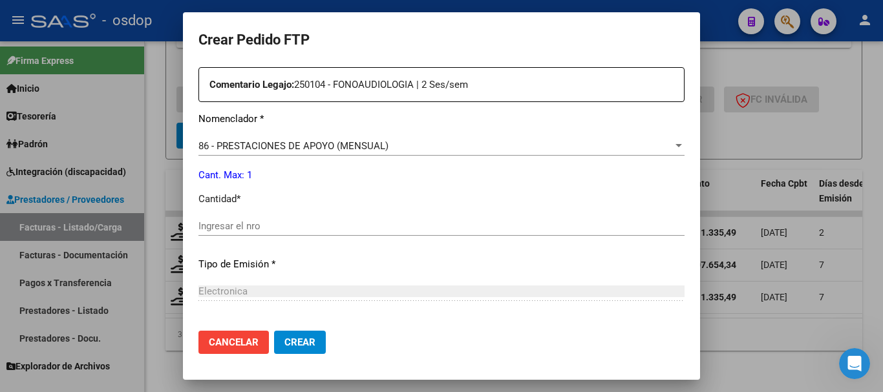
click at [253, 231] on input "Ingresar el nro" at bounding box center [441, 226] width 486 height 12
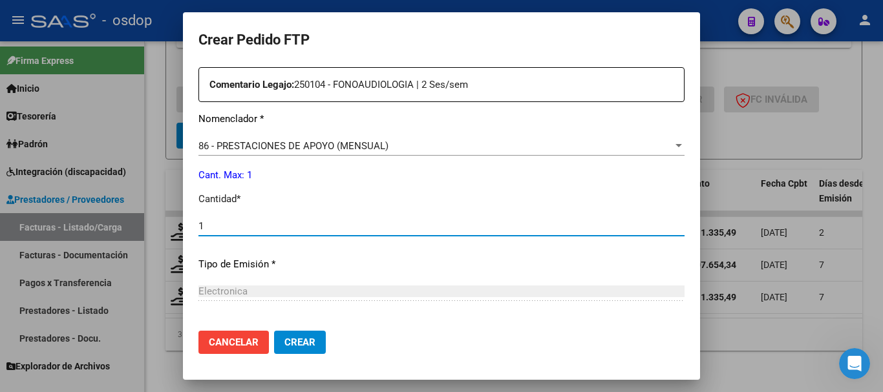
type input "1"
click at [305, 339] on span "Crear" at bounding box center [299, 343] width 31 height 12
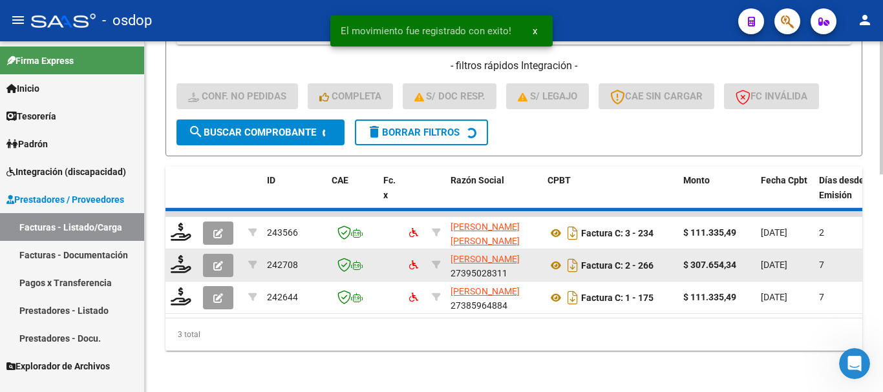
scroll to position [540, 0]
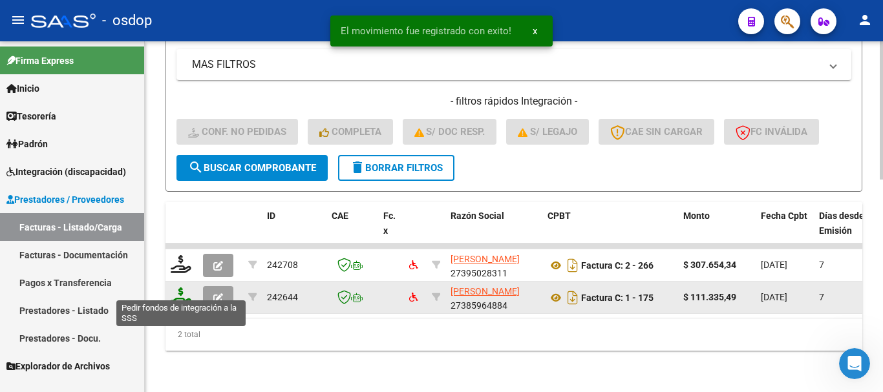
click at [180, 288] on icon at bounding box center [181, 297] width 21 height 18
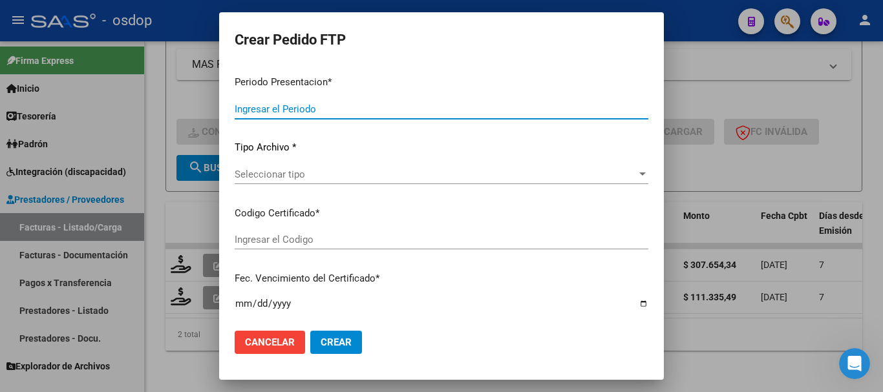
type input "202509"
type input "$ 111.335,49"
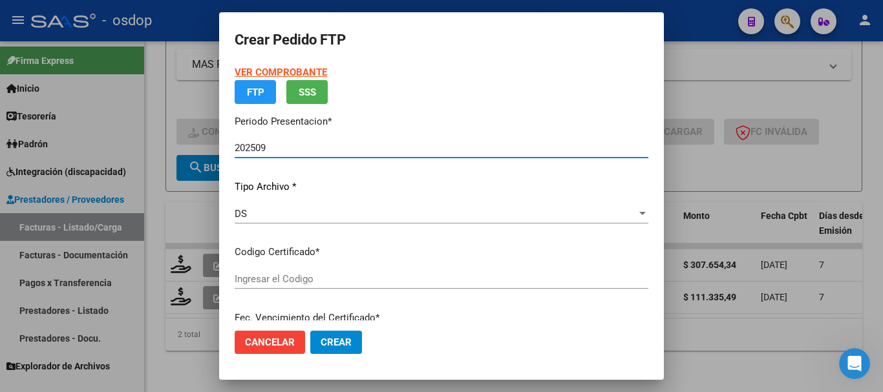
type input "8758354177"
type input "2029-05-22"
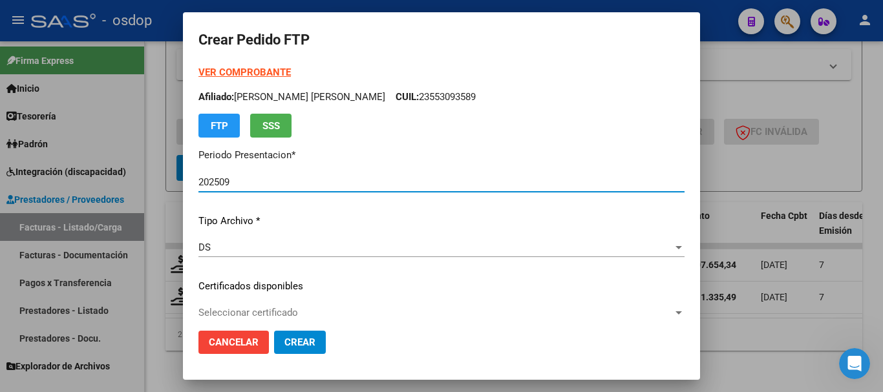
scroll to position [129, 0]
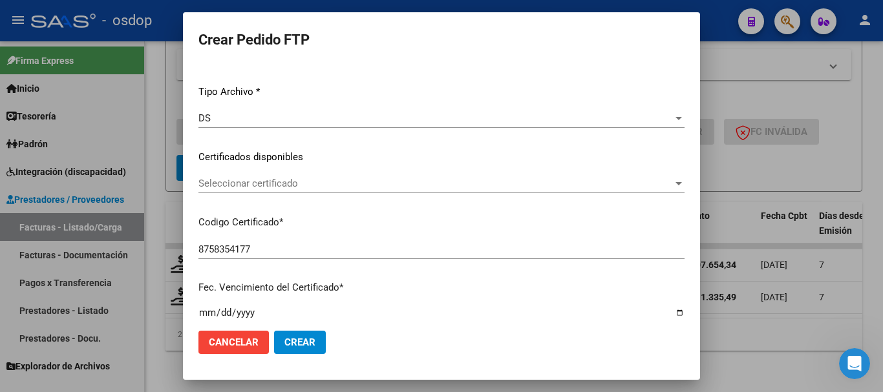
click at [299, 177] on div "Seleccionar certificado Seleccionar certificado" at bounding box center [441, 183] width 486 height 19
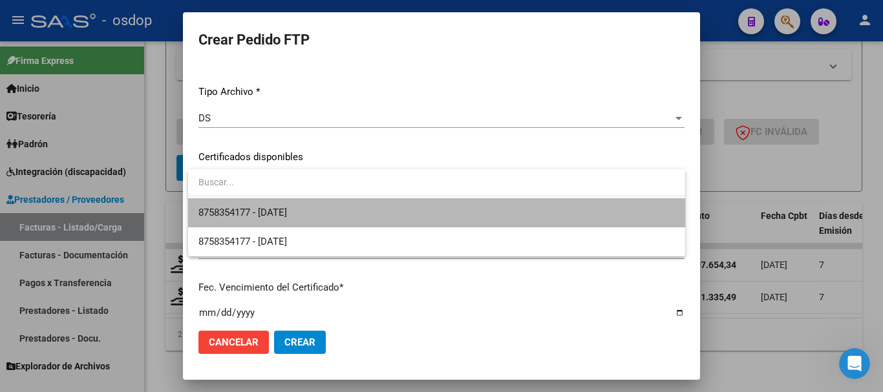
click at [331, 209] on span "8758354177 - 2029-05-22" at bounding box center [436, 212] width 477 height 29
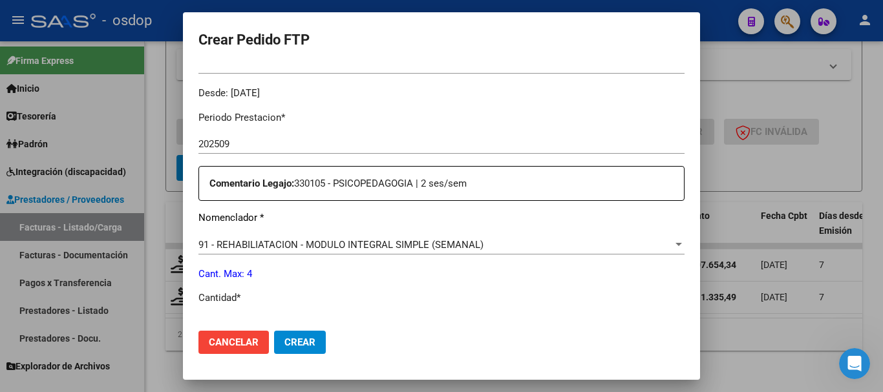
scroll to position [517, 0]
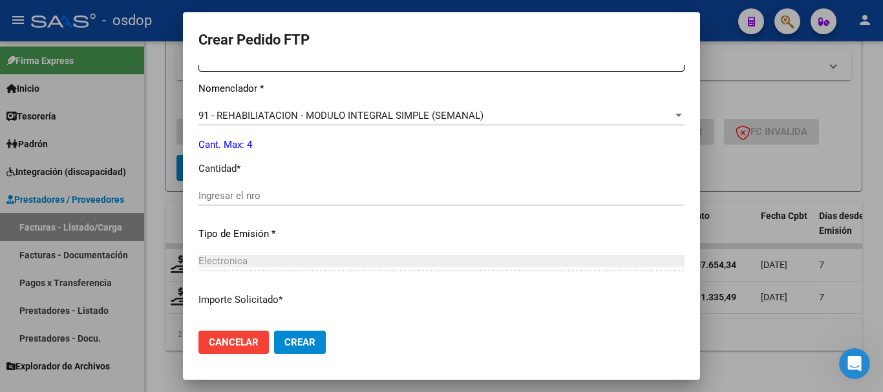
click at [328, 113] on span "91 - REHABILIATACION - MODULO INTEGRAL SIMPLE (SEMANAL)" at bounding box center [340, 116] width 285 height 12
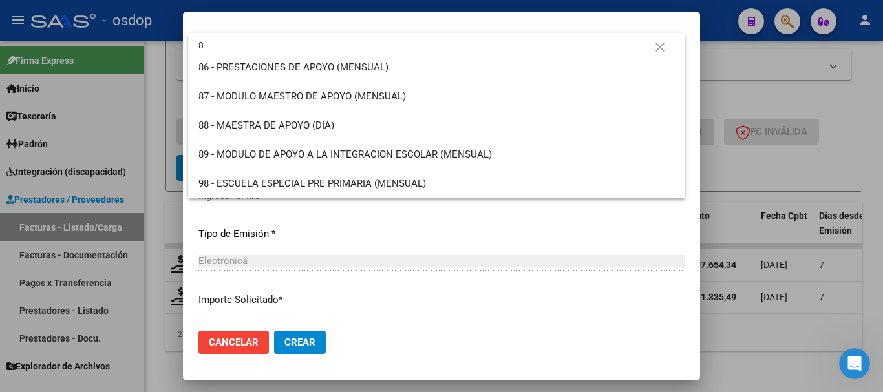
scroll to position [0, 0]
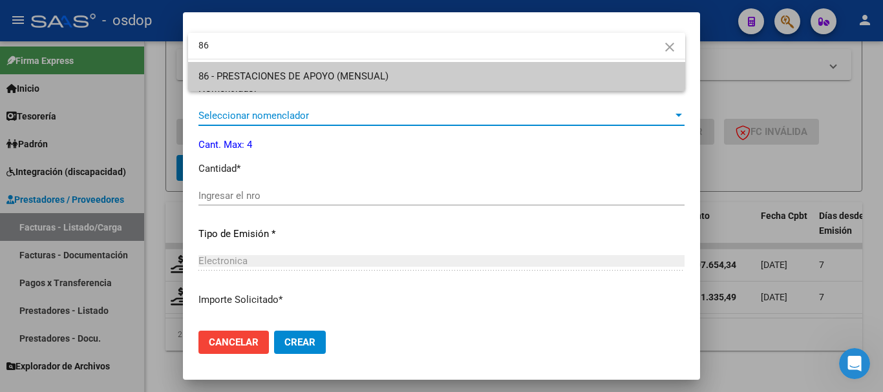
type input "86"
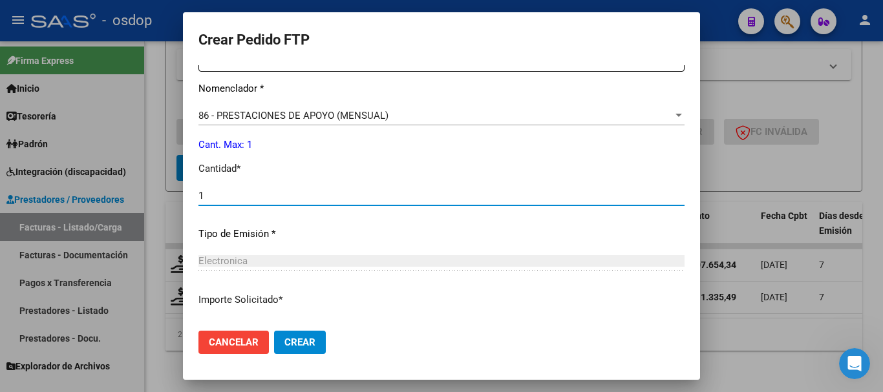
type input "1"
click at [274, 331] on button "Crear" at bounding box center [300, 342] width 52 height 23
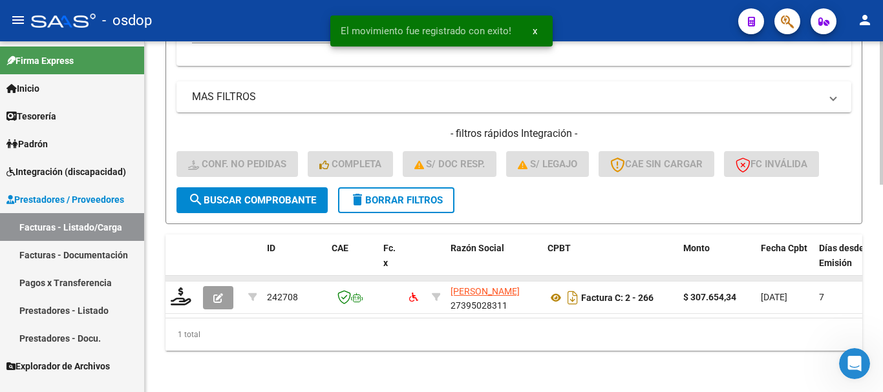
scroll to position [508, 0]
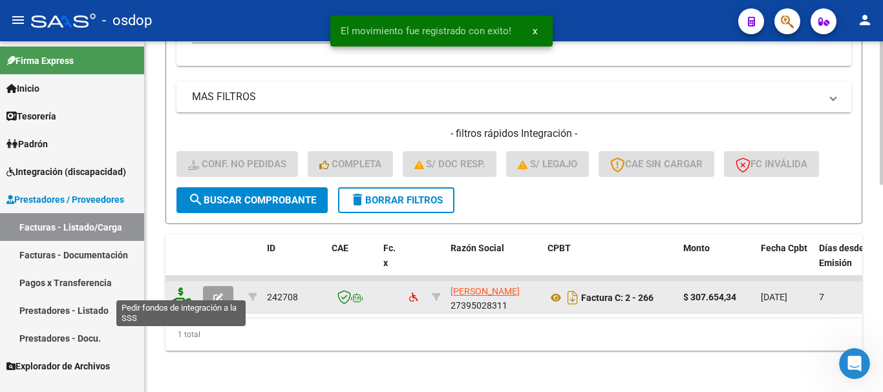
click at [186, 292] on icon at bounding box center [181, 297] width 21 height 18
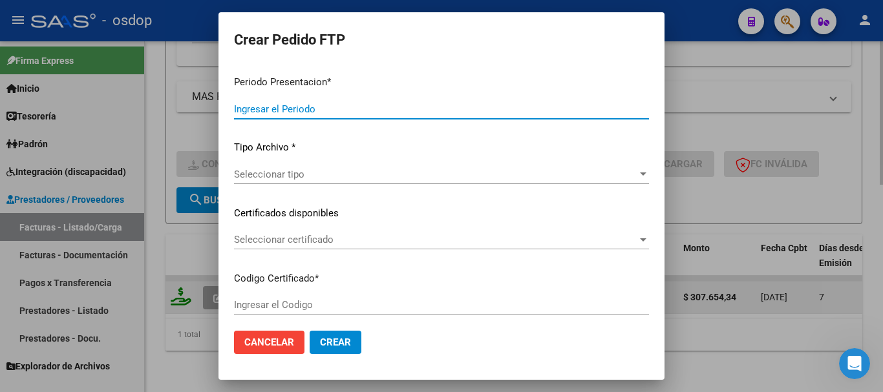
type input "202509"
type input "$ 307.654,34"
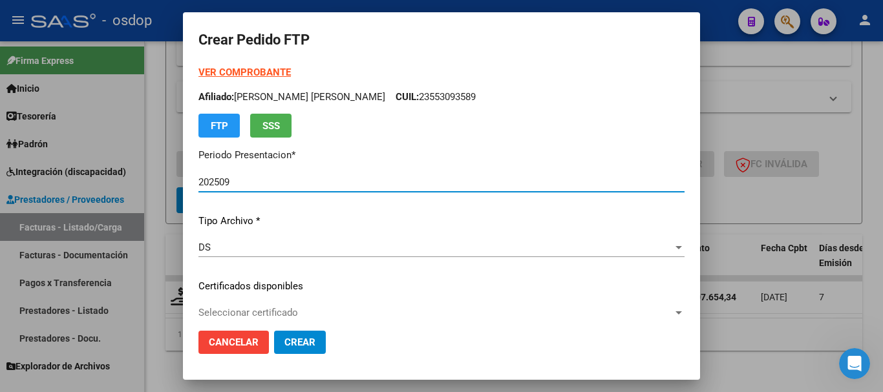
type input "8758354177"
type input "2029-05-22"
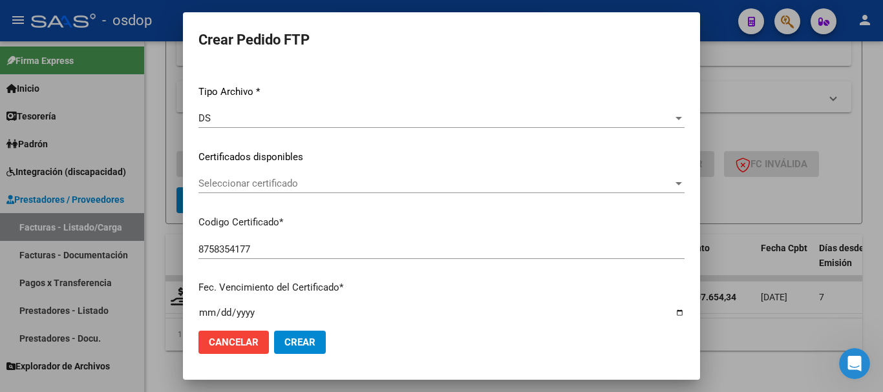
click at [272, 186] on span "Seleccionar certificado" at bounding box center [435, 184] width 475 height 12
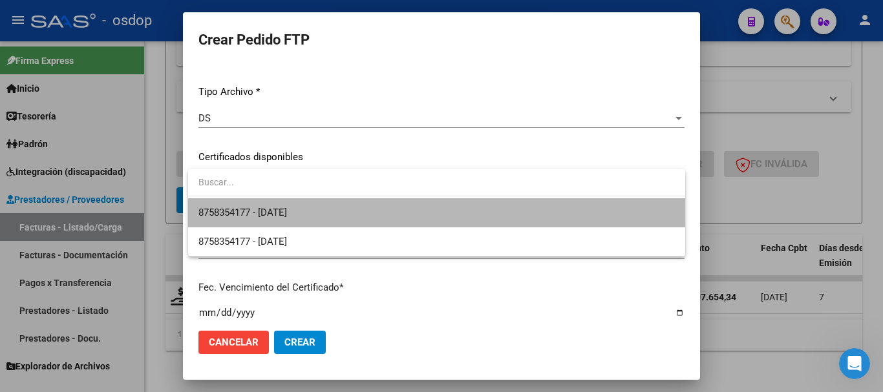
click at [281, 203] on span "8758354177 - 2029-05-22" at bounding box center [436, 212] width 477 height 29
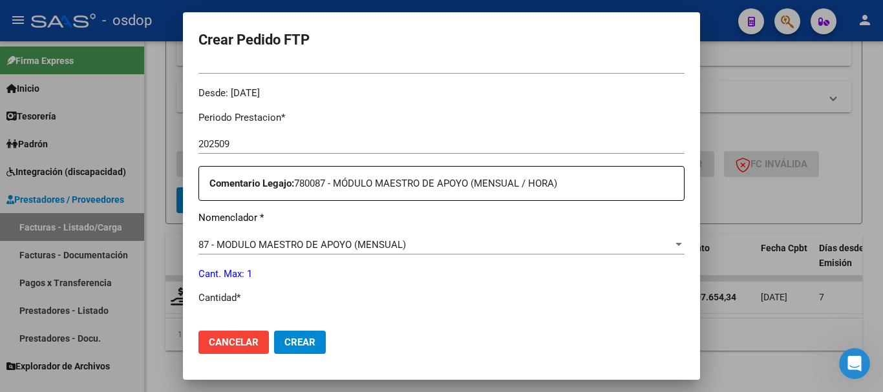
scroll to position [453, 0]
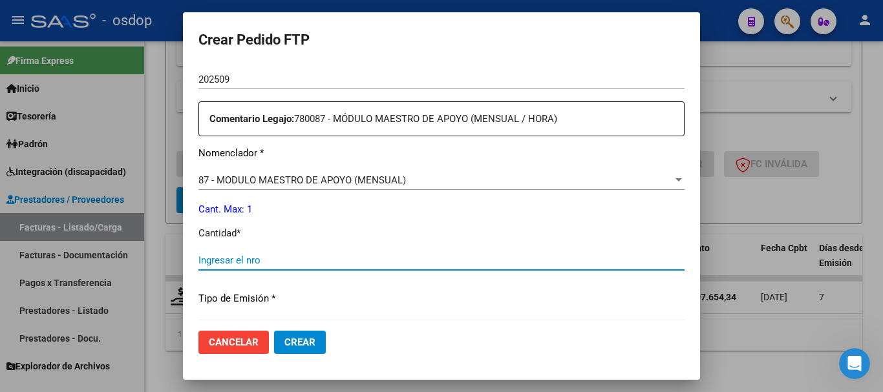
click at [263, 255] on input "Ingresar el nro" at bounding box center [441, 261] width 486 height 12
type input "1"
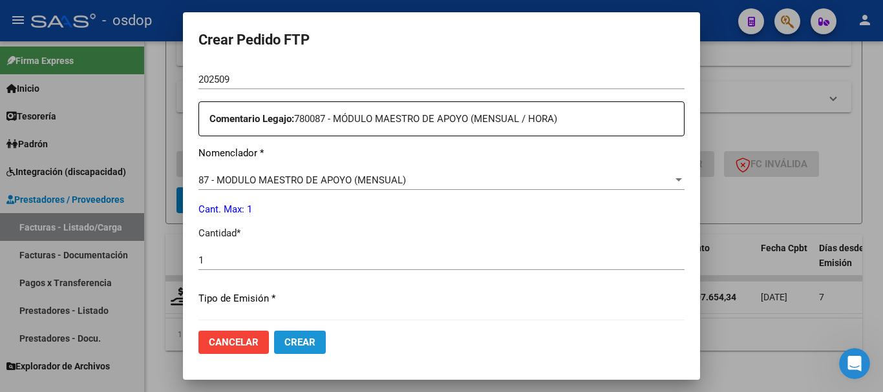
click at [298, 345] on span "Crear" at bounding box center [299, 343] width 31 height 12
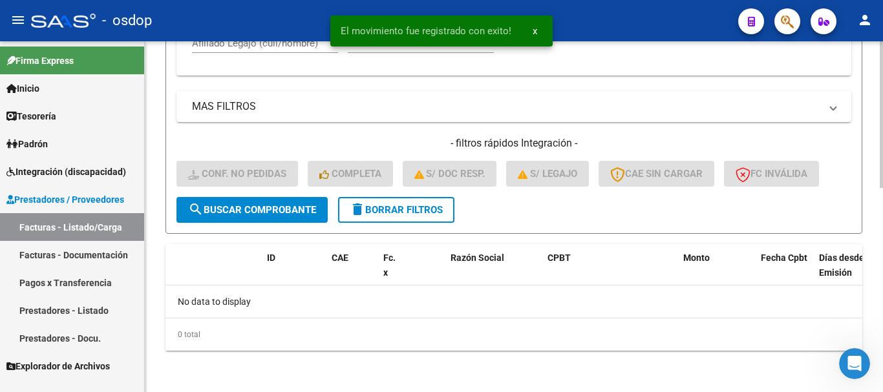
scroll to position [488, 0]
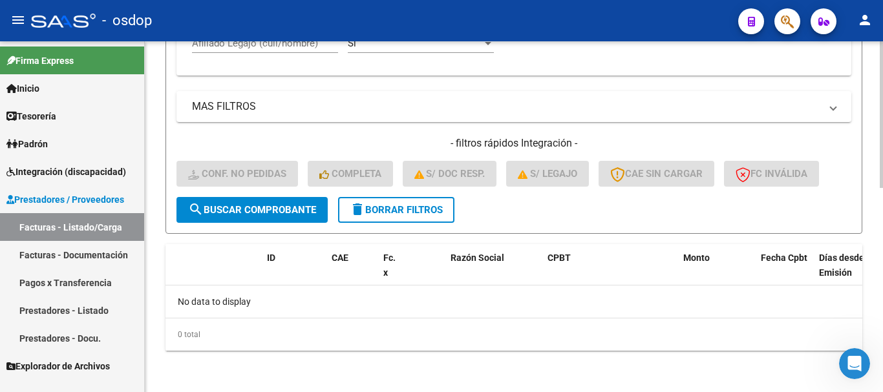
click at [394, 204] on span "delete Borrar Filtros" at bounding box center [396, 210] width 93 height 12
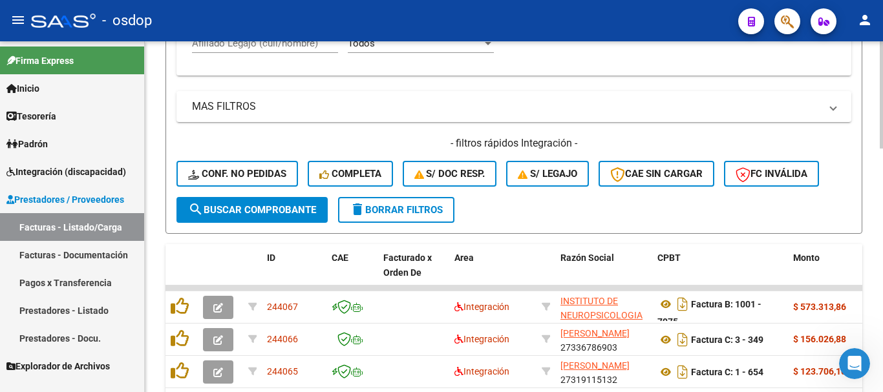
click at [290, 47] on input "Afiliado Legajo (cuil/nombre)" at bounding box center [265, 44] width 146 height 12
paste input "23447652994"
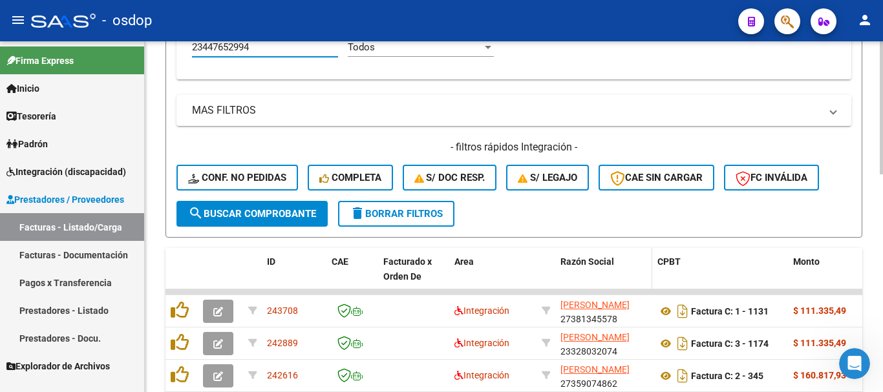
scroll to position [572, 0]
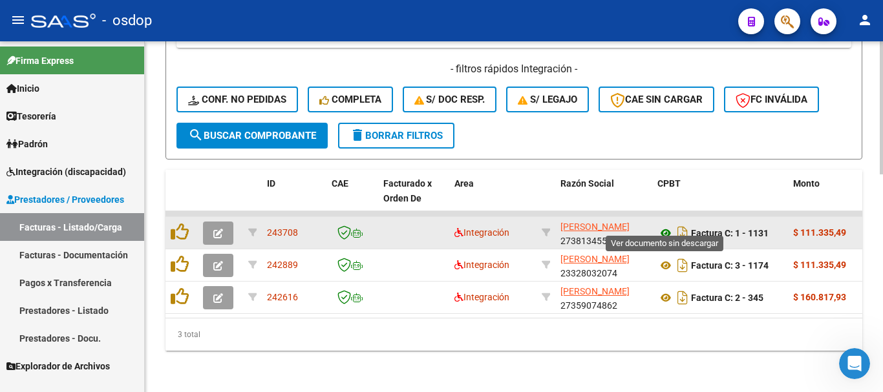
type input "23447652994"
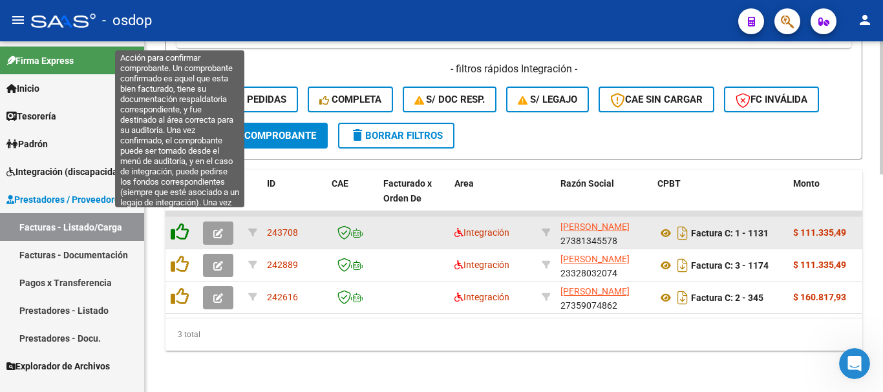
click at [182, 223] on icon at bounding box center [180, 232] width 18 height 18
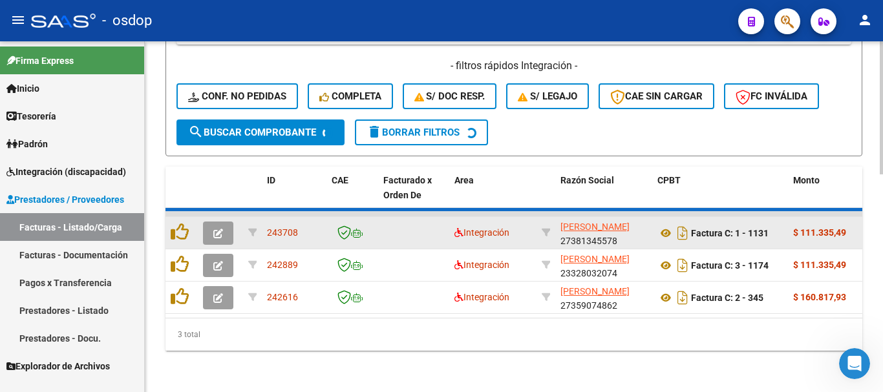
scroll to position [540, 0]
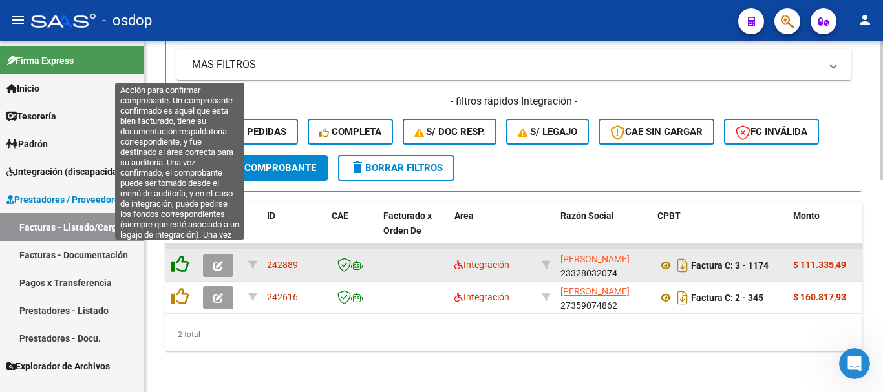
click at [182, 257] on icon at bounding box center [180, 264] width 18 height 18
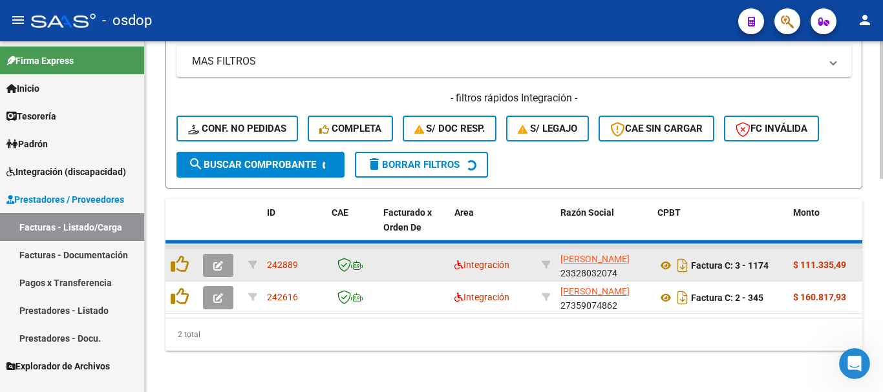
scroll to position [508, 0]
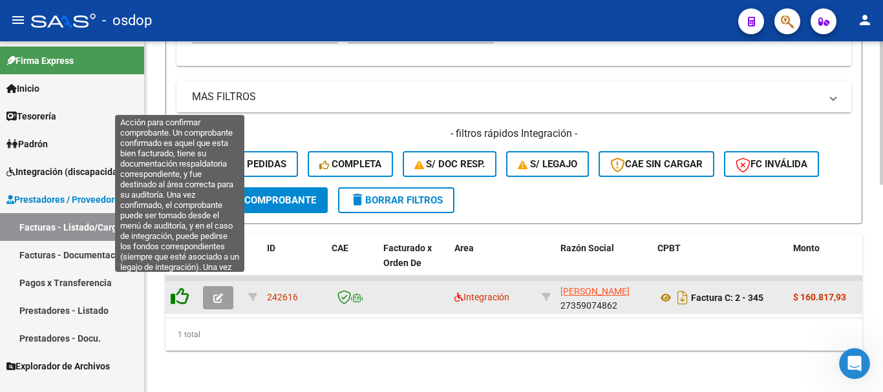
click at [186, 290] on icon at bounding box center [180, 297] width 18 height 18
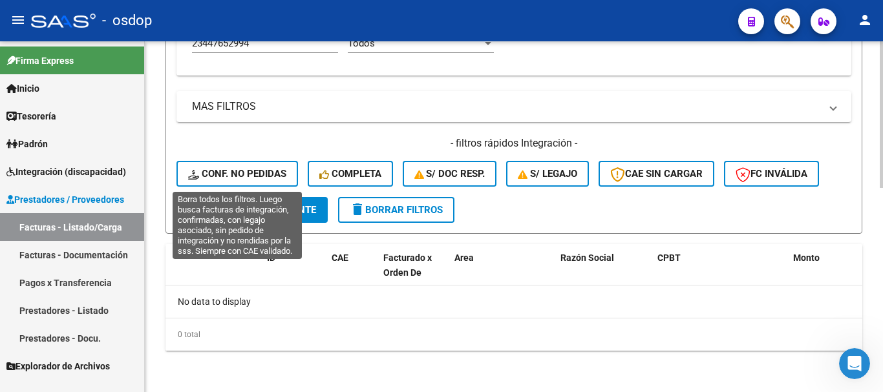
click at [240, 168] on span "Conf. no pedidas" at bounding box center [237, 174] width 98 height 12
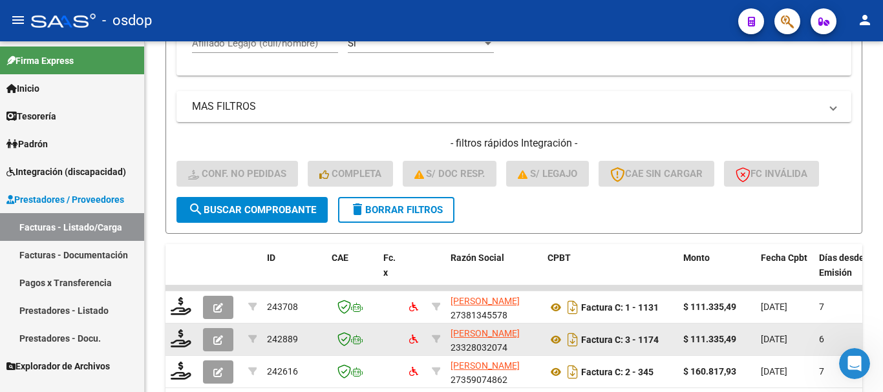
scroll to position [572, 0]
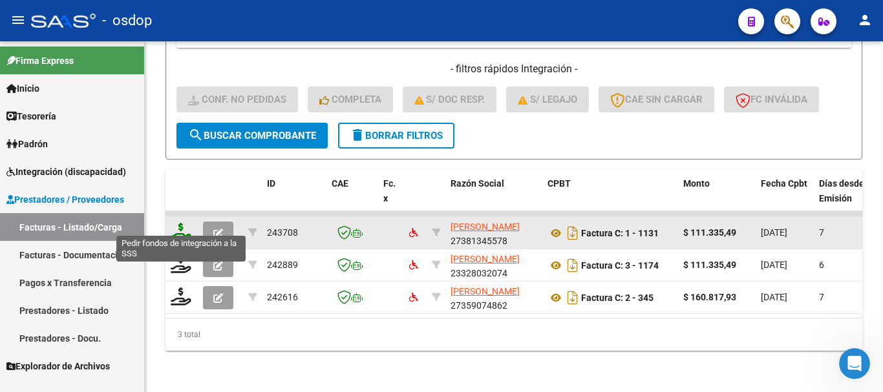
click at [178, 226] on icon at bounding box center [181, 232] width 21 height 18
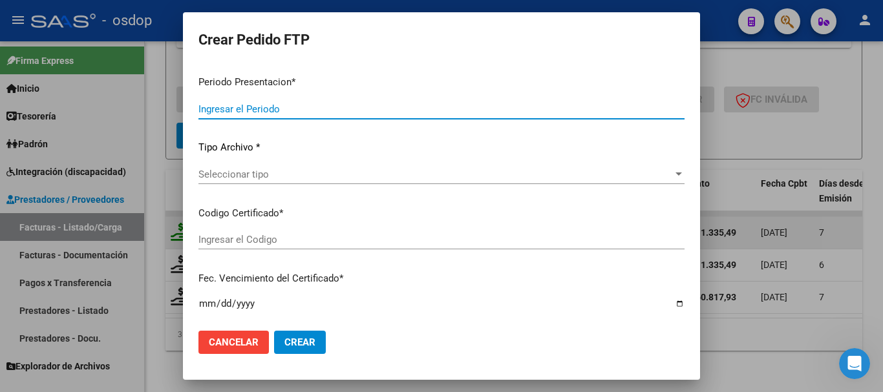
type input "202509"
type input "$ 111.335,49"
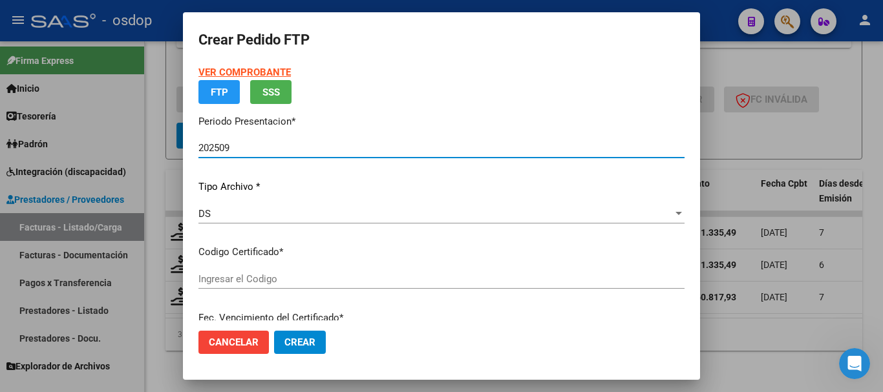
type input "575590142"
type input "2027-08-24"
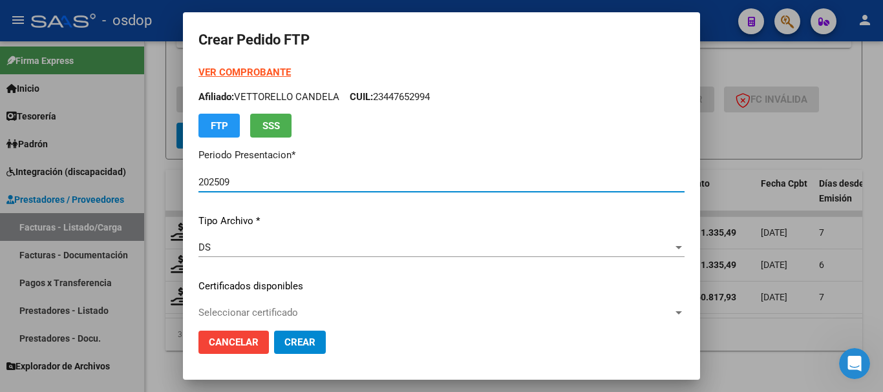
scroll to position [65, 0]
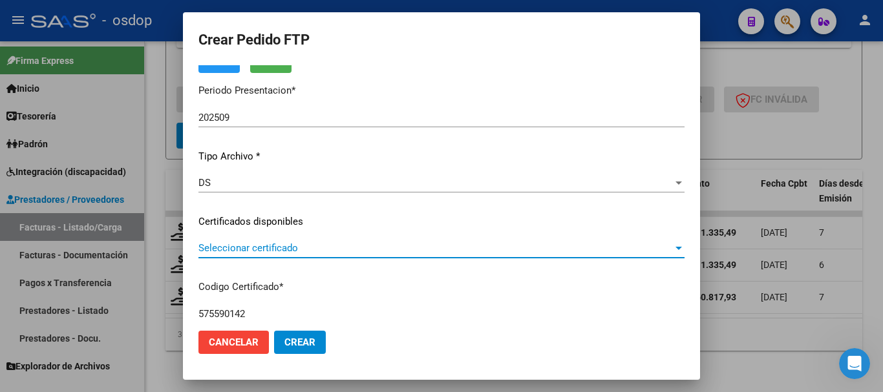
click at [294, 252] on span "Seleccionar certificado" at bounding box center [435, 248] width 475 height 12
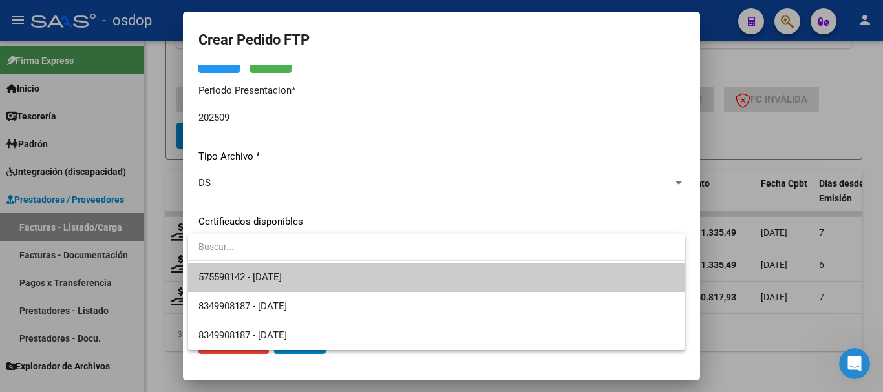
click at [312, 273] on span "575590142 - 2027-08-24" at bounding box center [436, 277] width 477 height 29
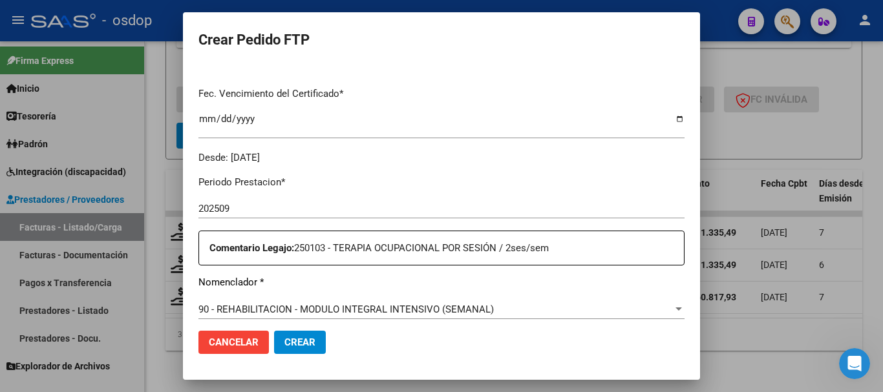
scroll to position [453, 0]
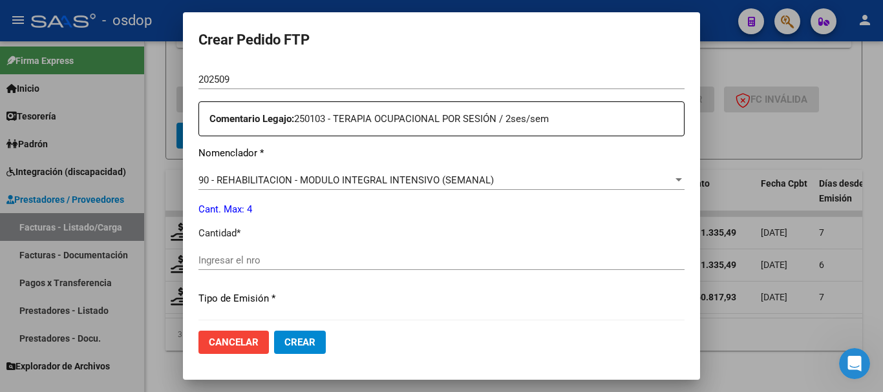
click at [369, 188] on div "90 - REHABILITACION - MODULO INTEGRAL INTENSIVO (SEMANAL) Seleccionar nomenclad…" at bounding box center [441, 180] width 486 height 19
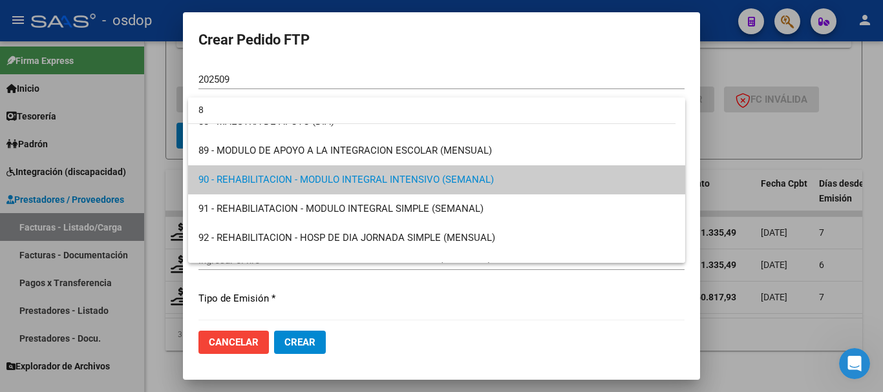
scroll to position [0, 0]
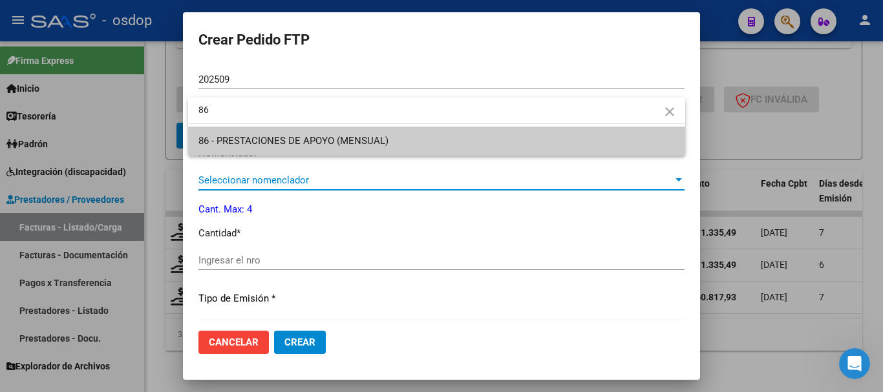
type input "86"
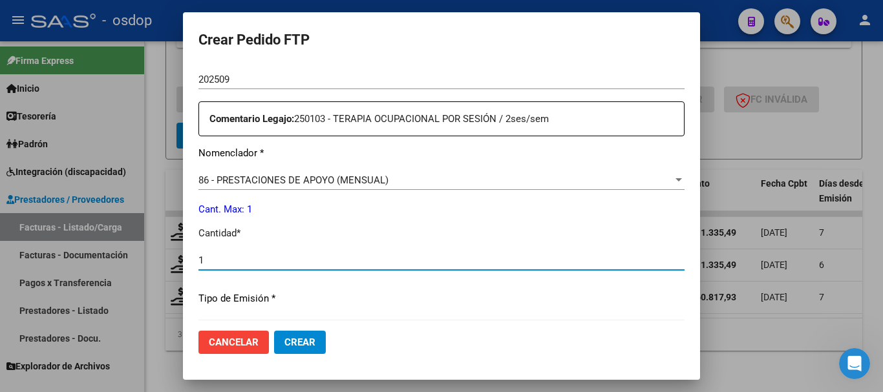
type input "1"
click at [274, 331] on button "Crear" at bounding box center [300, 342] width 52 height 23
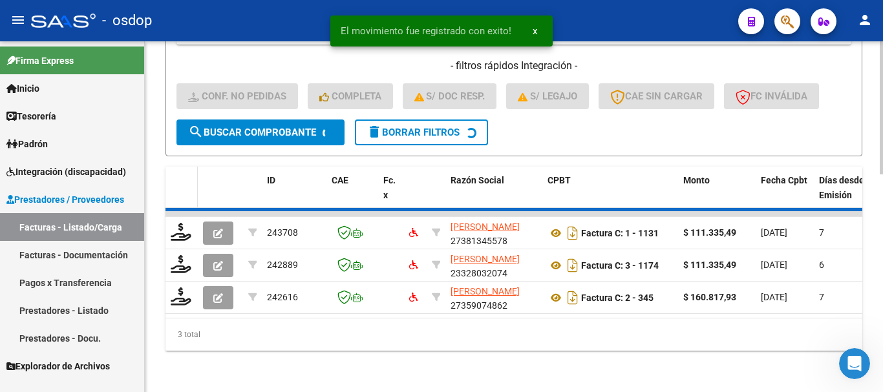
scroll to position [540, 0]
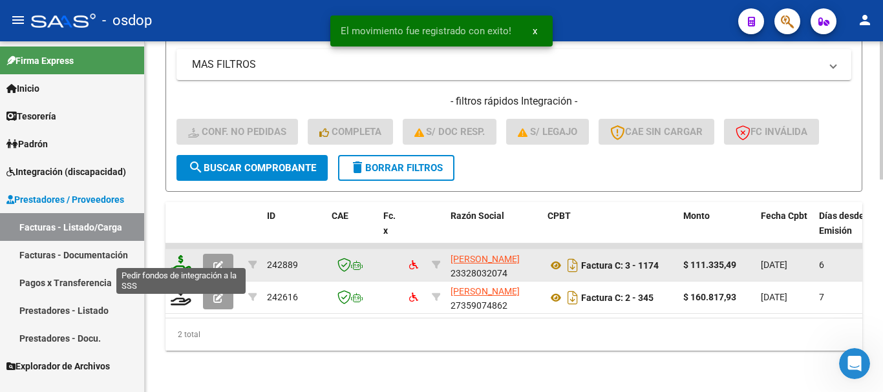
click at [184, 255] on icon at bounding box center [181, 264] width 21 height 18
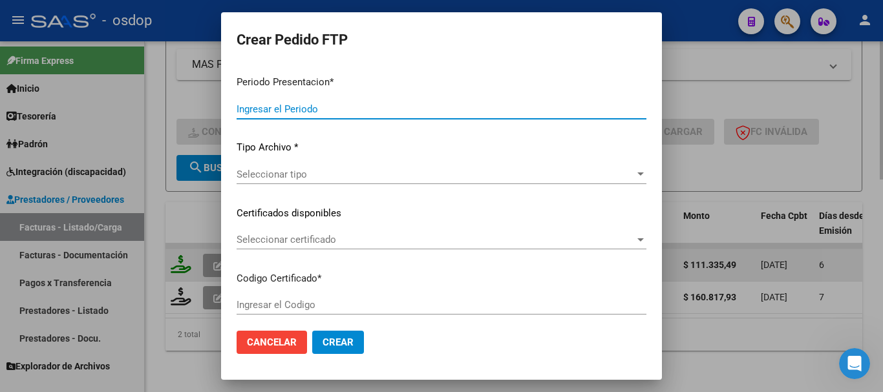
type input "202509"
type input "$ 111.335,49"
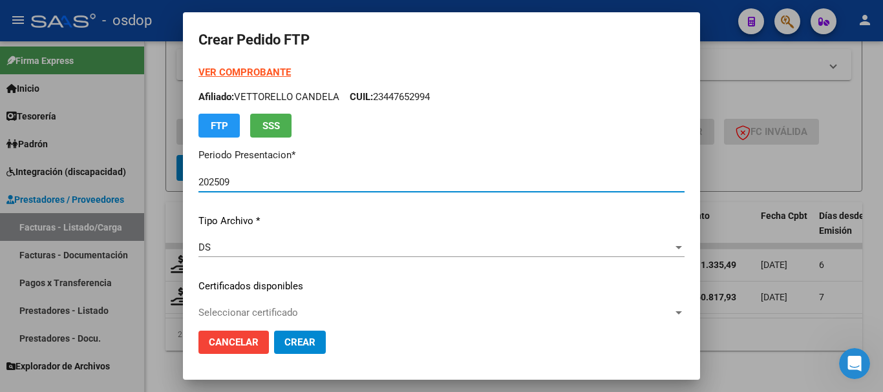
type input "575590142"
type input "2027-08-24"
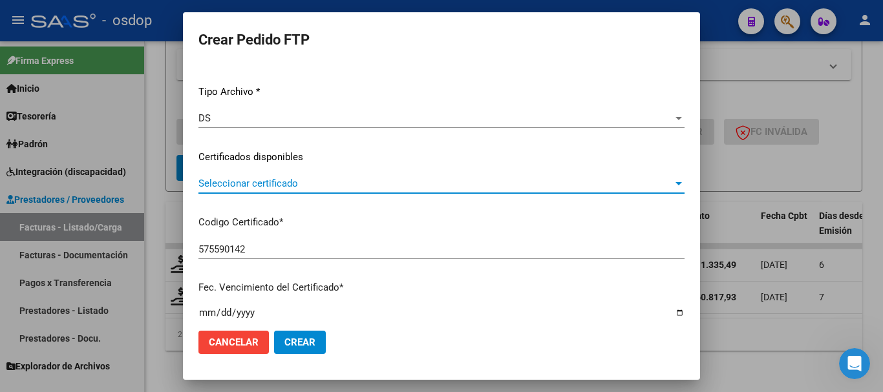
click at [341, 186] on span "Seleccionar certificado" at bounding box center [435, 184] width 475 height 12
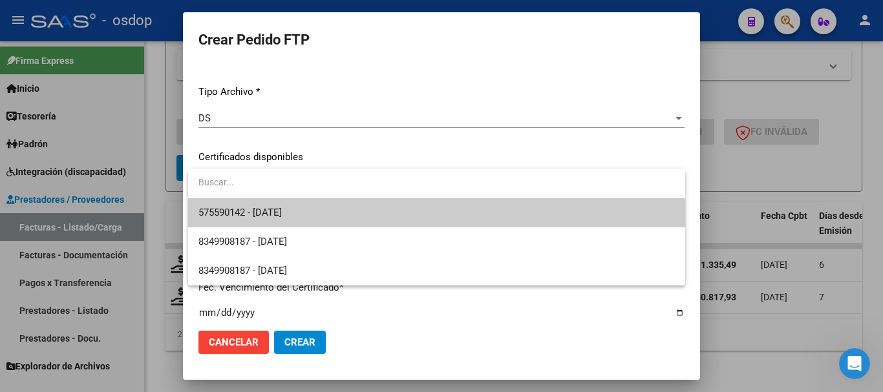
click at [371, 211] on span "575590142 - 2027-08-24" at bounding box center [436, 212] width 477 height 29
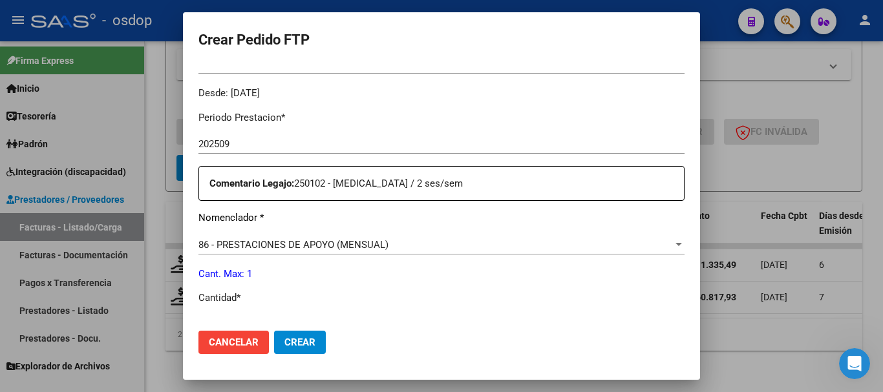
scroll to position [453, 0]
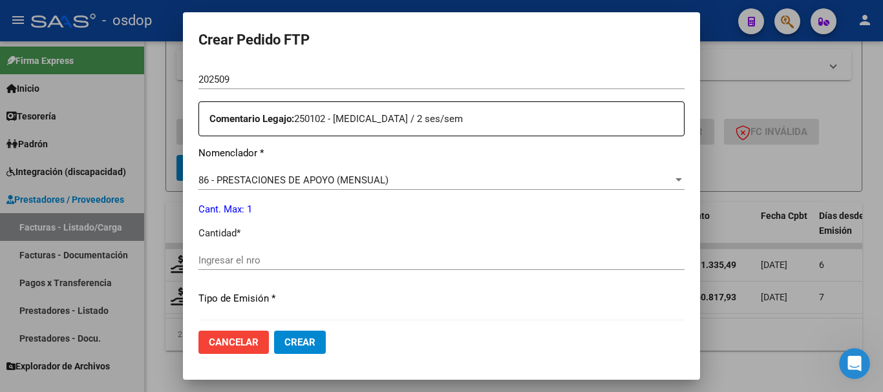
click at [263, 263] on input "Ingresar el nro" at bounding box center [441, 261] width 486 height 12
type input "1"
click at [298, 334] on button "Crear" at bounding box center [300, 342] width 52 height 23
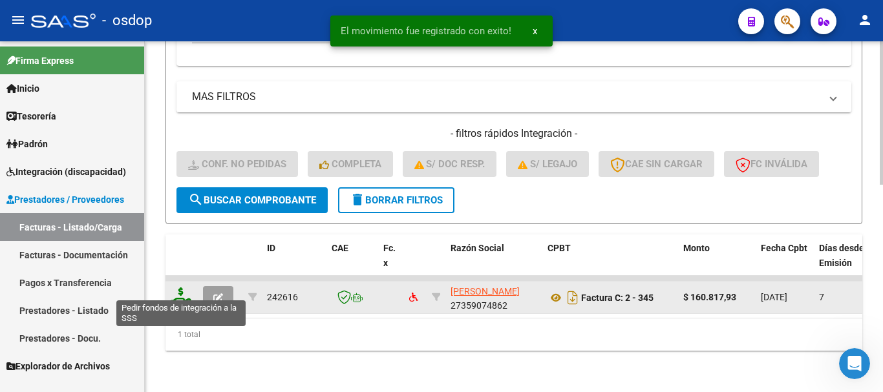
scroll to position [508, 0]
click at [177, 288] on icon at bounding box center [181, 297] width 21 height 18
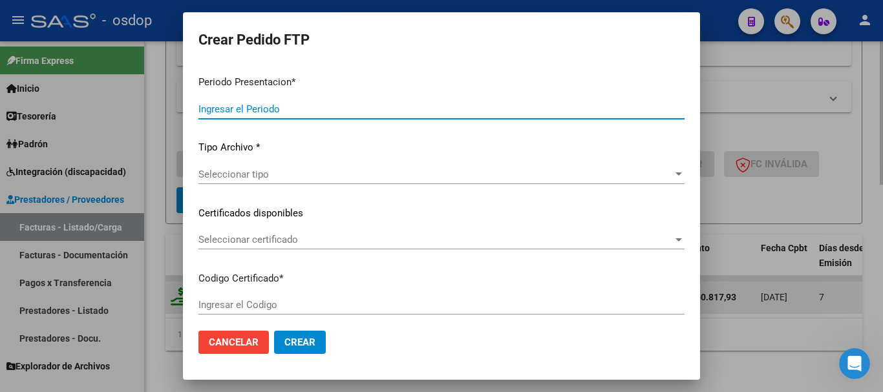
type input "202509"
type input "$ 160.817,93"
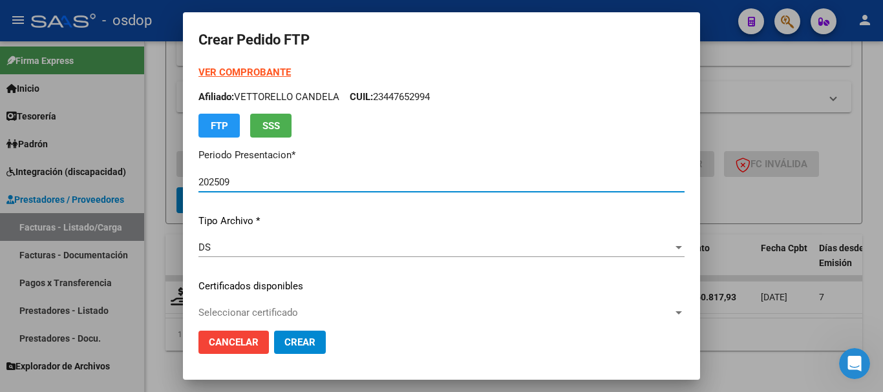
type input "575590142"
type input "2027-08-24"
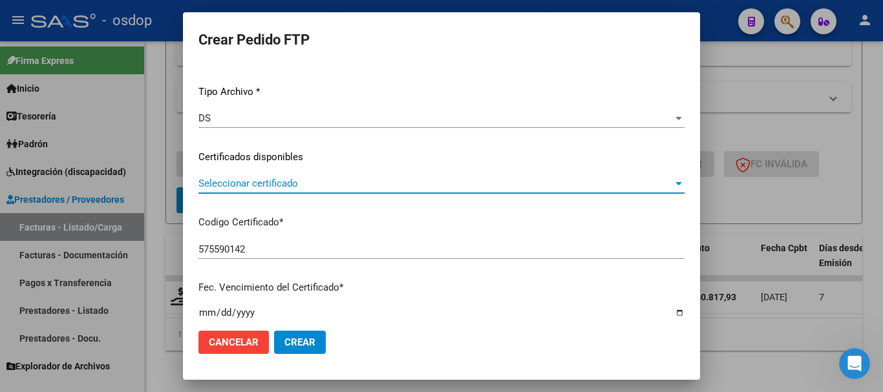
click at [275, 184] on span "Seleccionar certificado" at bounding box center [435, 184] width 475 height 12
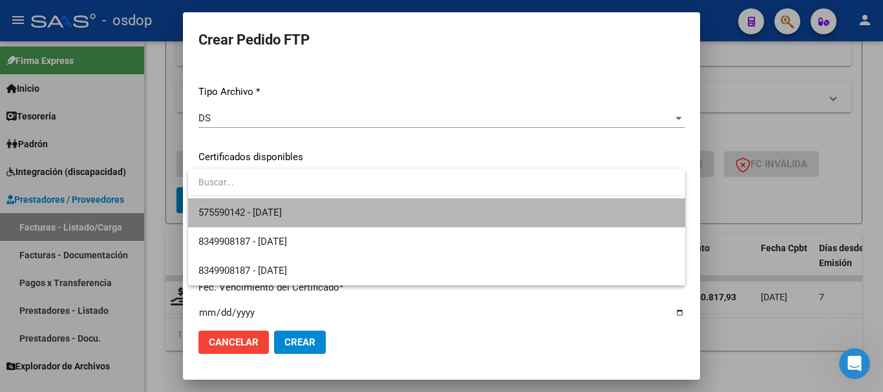
click at [283, 204] on span "575590142 - 2027-08-24" at bounding box center [436, 212] width 477 height 29
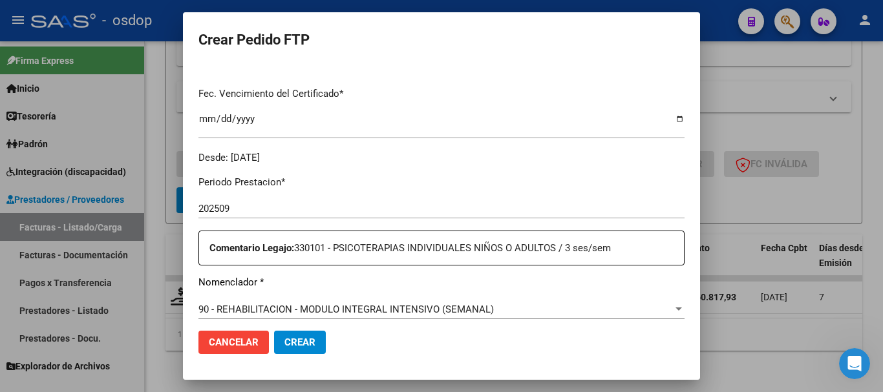
scroll to position [388, 0]
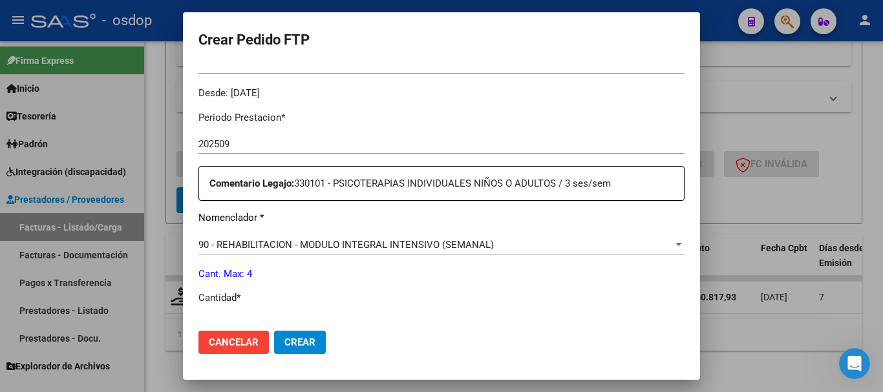
click at [349, 246] on span "90 - REHABILITACION - MODULO INTEGRAL INTENSIVO (SEMANAL)" at bounding box center [345, 245] width 295 height 12
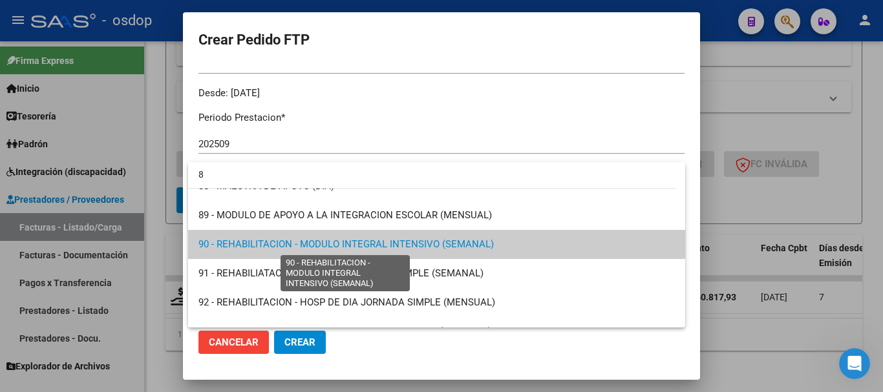
scroll to position [0, 0]
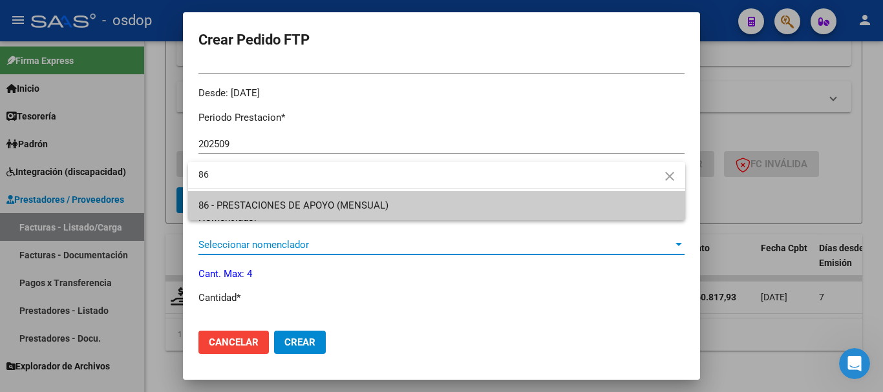
type input "86"
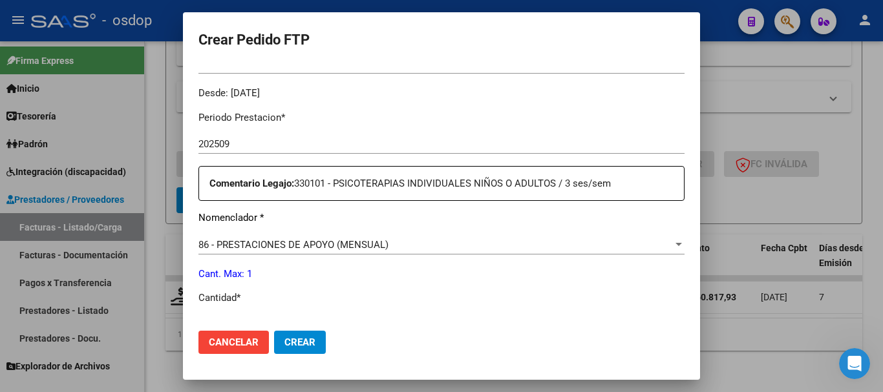
scroll to position [398, 0]
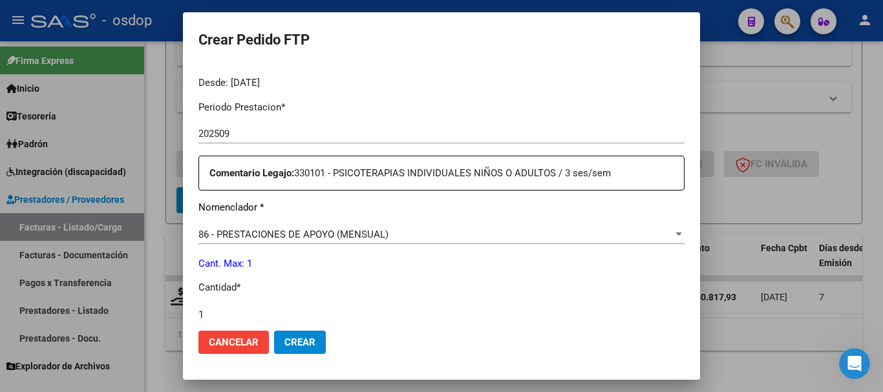
type input "1"
click at [274, 331] on button "Crear" at bounding box center [300, 342] width 52 height 23
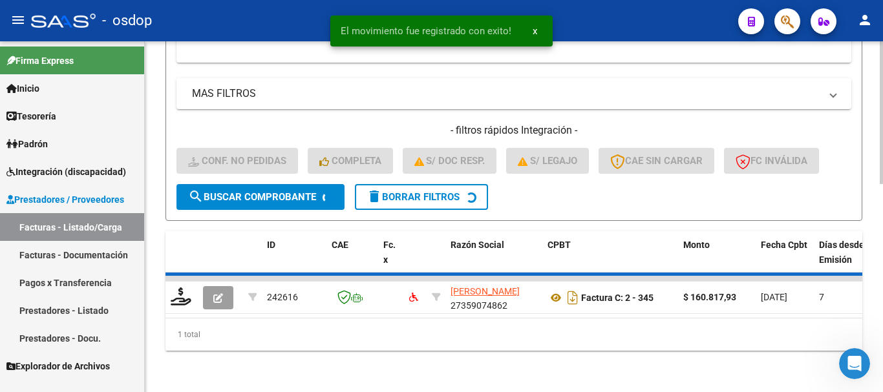
scroll to position [488, 0]
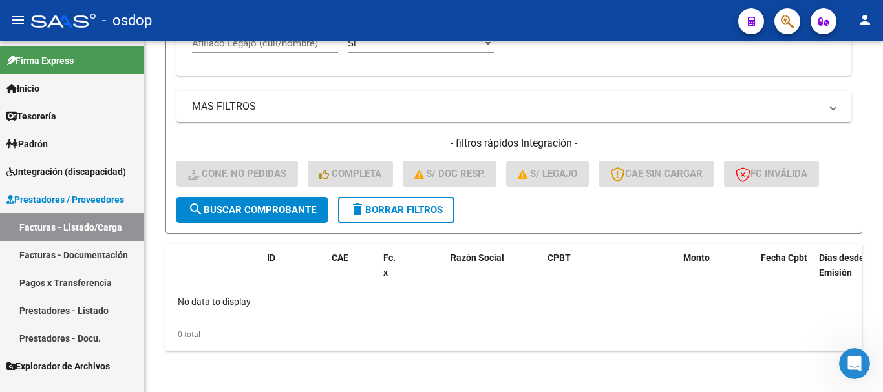
click at [95, 170] on span "Integración (discapacidad)" at bounding box center [66, 172] width 120 height 14
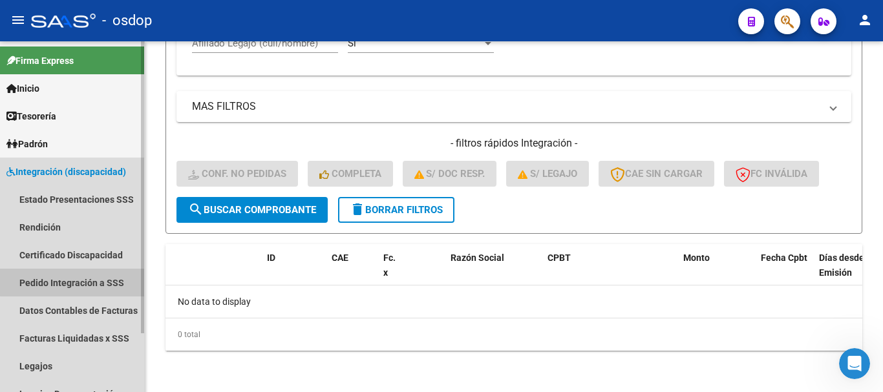
click at [83, 282] on link "Pedido Integración a SSS" at bounding box center [72, 283] width 144 height 28
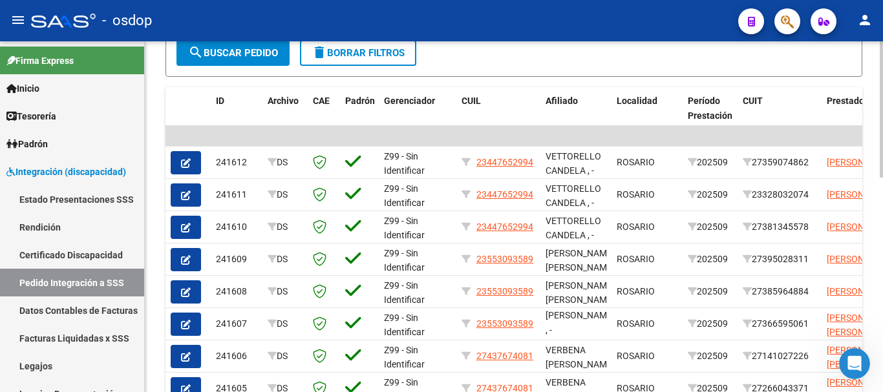
scroll to position [453, 0]
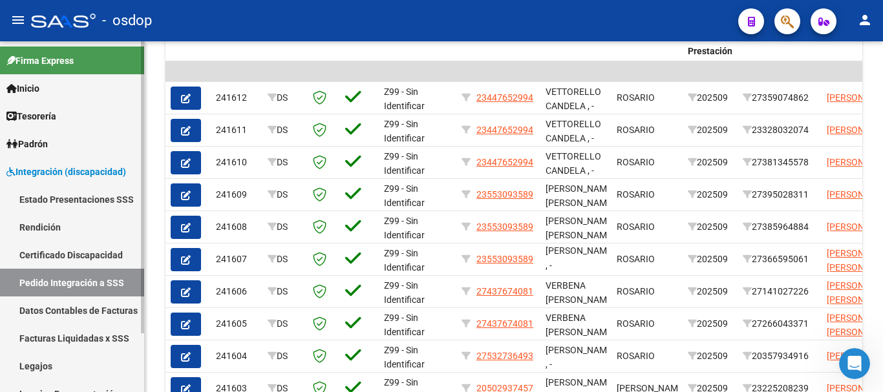
click at [104, 167] on span "Integración (discapacidad)" at bounding box center [66, 172] width 120 height 14
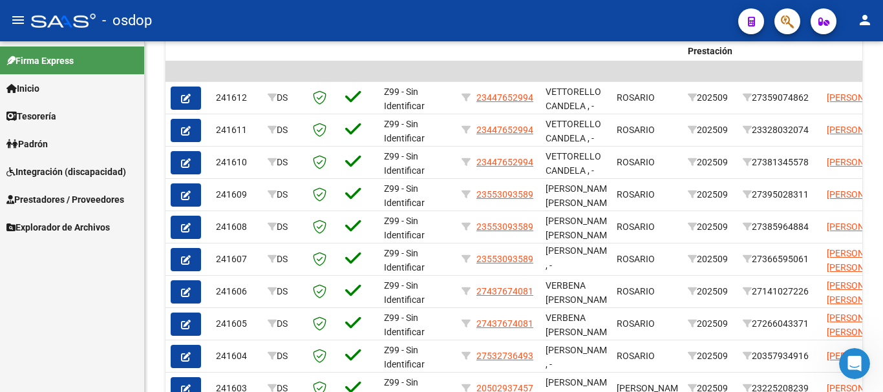
click at [103, 198] on span "Prestadores / Proveedores" at bounding box center [65, 200] width 118 height 14
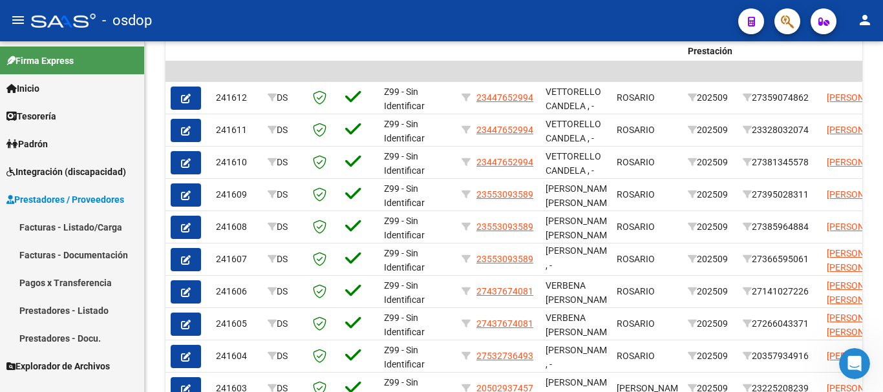
click at [97, 227] on link "Facturas - Listado/Carga" at bounding box center [72, 227] width 144 height 28
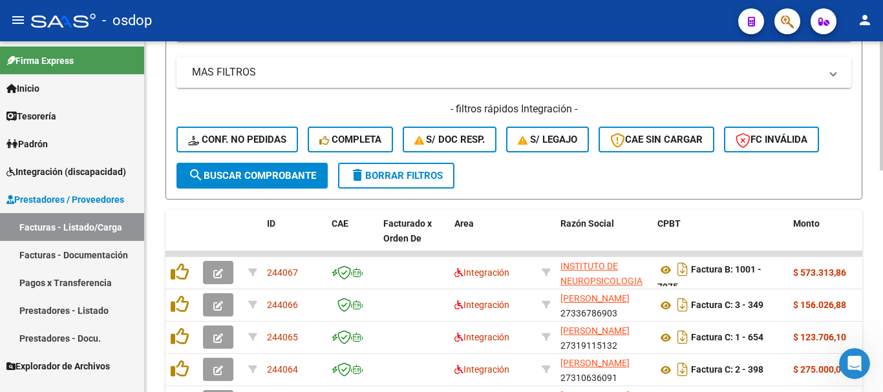
scroll to position [65, 0]
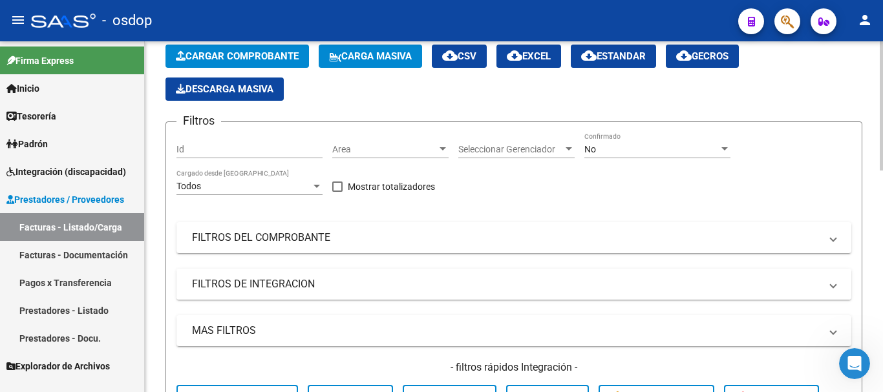
click at [271, 281] on mat-panel-title "FILTROS DE INTEGRACION" at bounding box center [506, 284] width 628 height 14
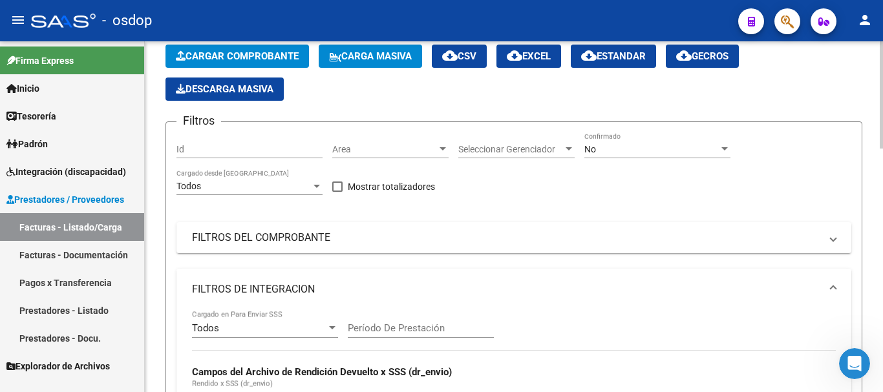
scroll to position [194, 0]
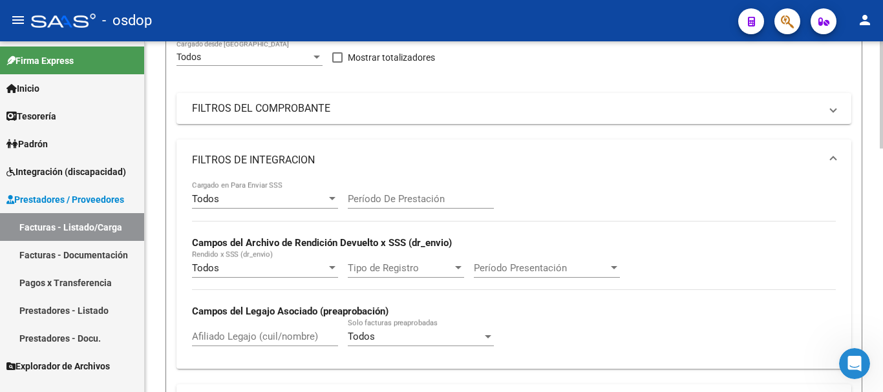
click at [261, 341] on input "Afiliado Legajo (cuil/nombre)" at bounding box center [265, 337] width 146 height 12
paste input "20483222328"
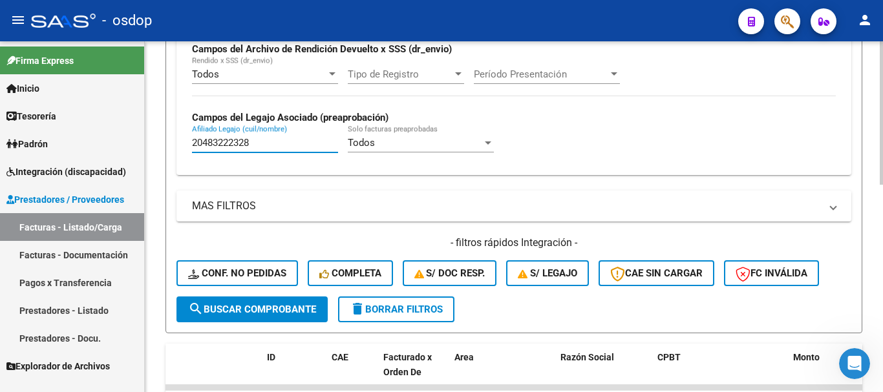
scroll to position [508, 0]
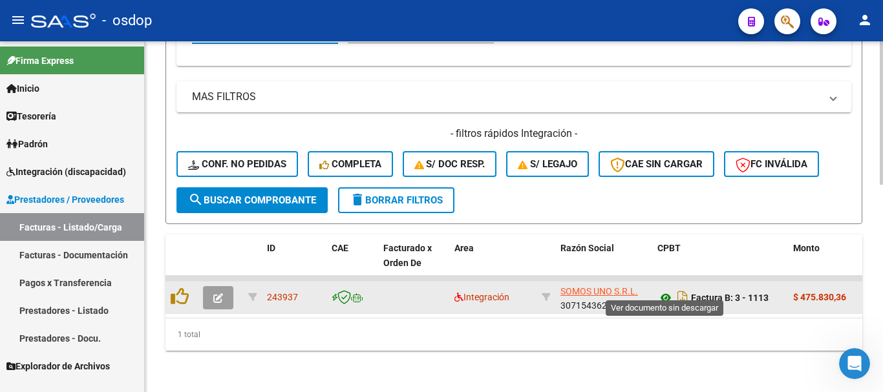
type input "20483222328"
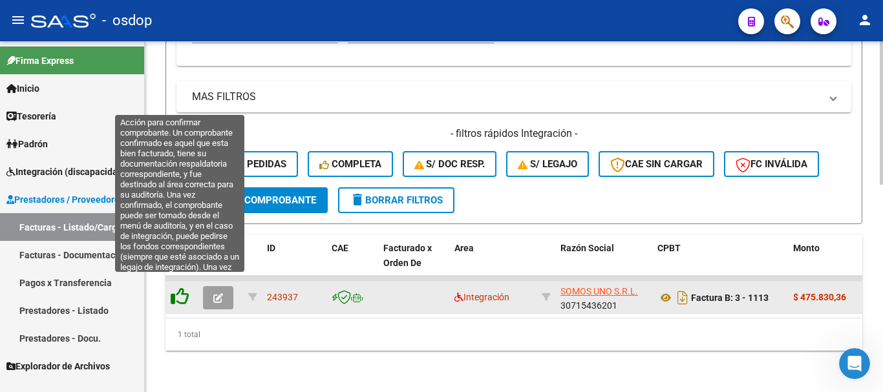
click at [182, 288] on icon at bounding box center [180, 297] width 18 height 18
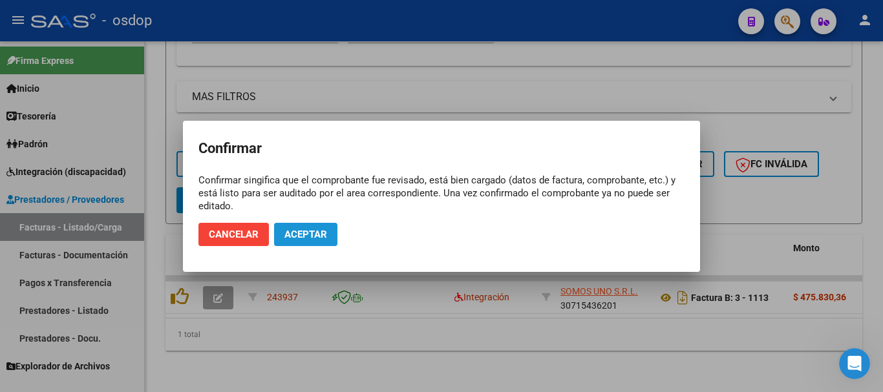
click at [308, 242] on button "Aceptar" at bounding box center [305, 234] width 63 height 23
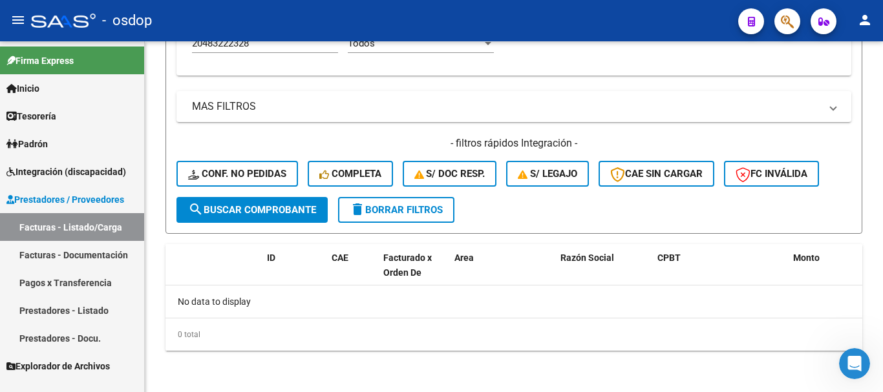
scroll to position [488, 0]
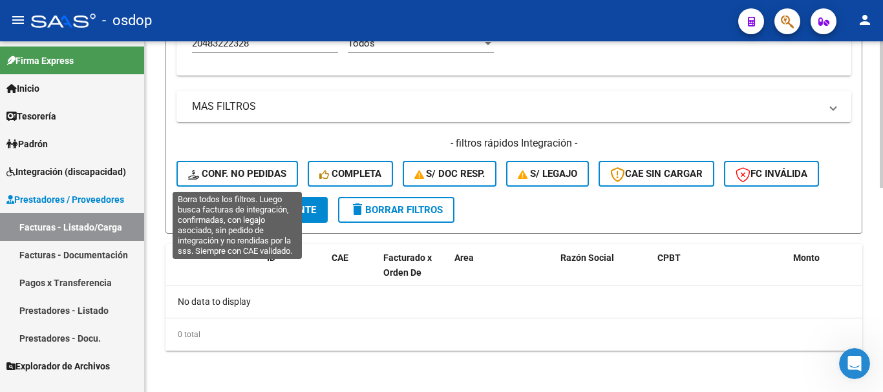
click at [268, 181] on button "Conf. no pedidas" at bounding box center [238, 174] width 122 height 26
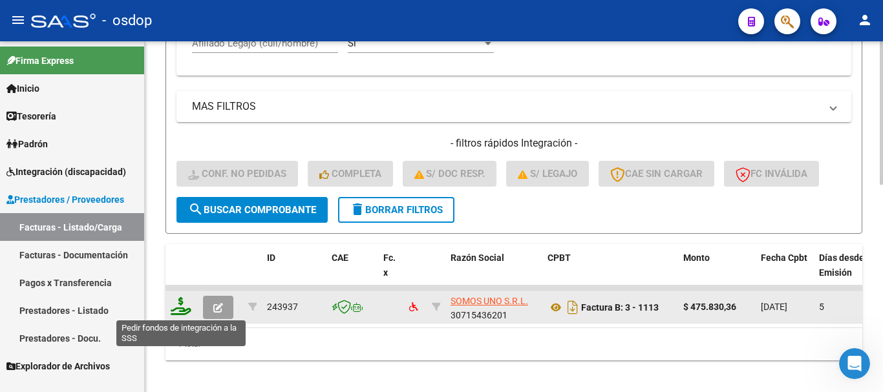
click at [181, 301] on icon at bounding box center [181, 306] width 21 height 18
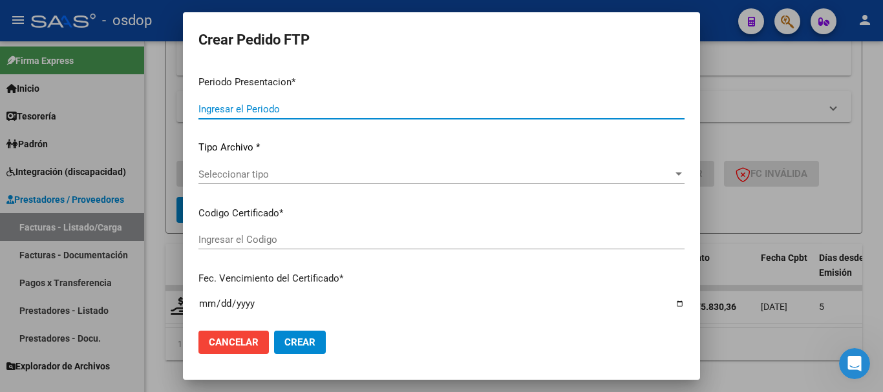
type input "202509"
type input "$ 475.830,36"
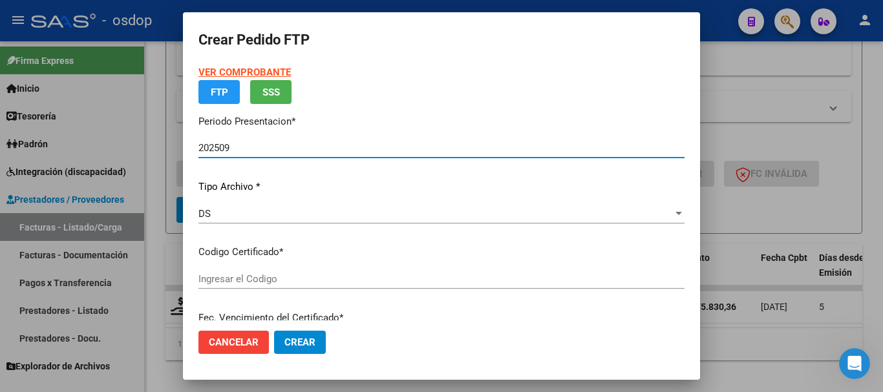
type input "5059942679"
type input "2026-05-13"
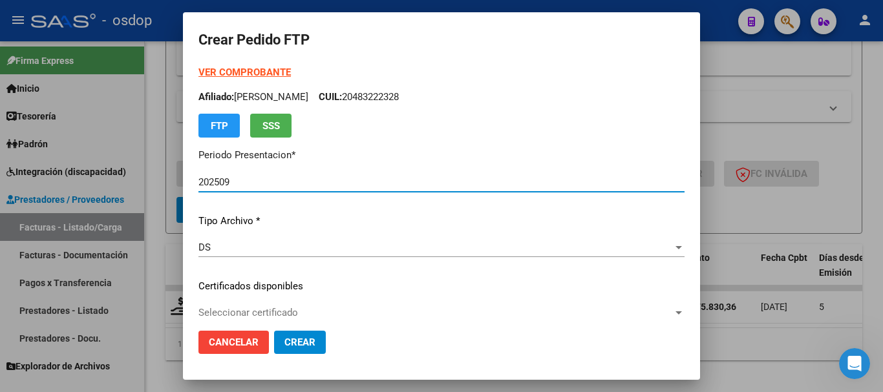
scroll to position [129, 0]
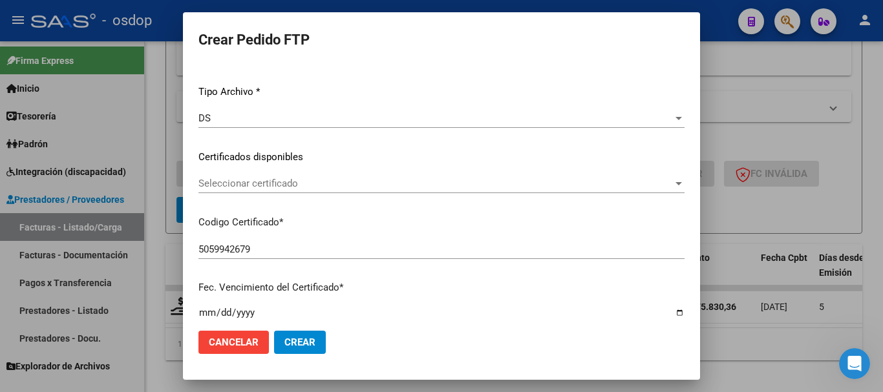
click at [283, 191] on div "Seleccionar certificado Seleccionar certificado" at bounding box center [441, 183] width 486 height 19
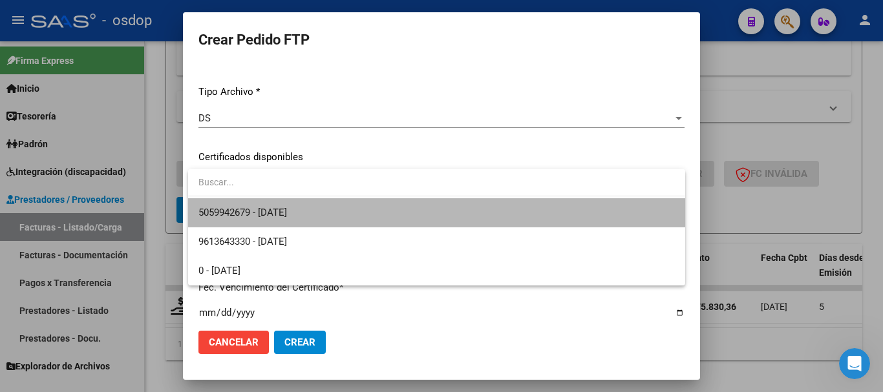
click at [293, 206] on span "5059942679 - 2026-05-13" at bounding box center [436, 212] width 477 height 29
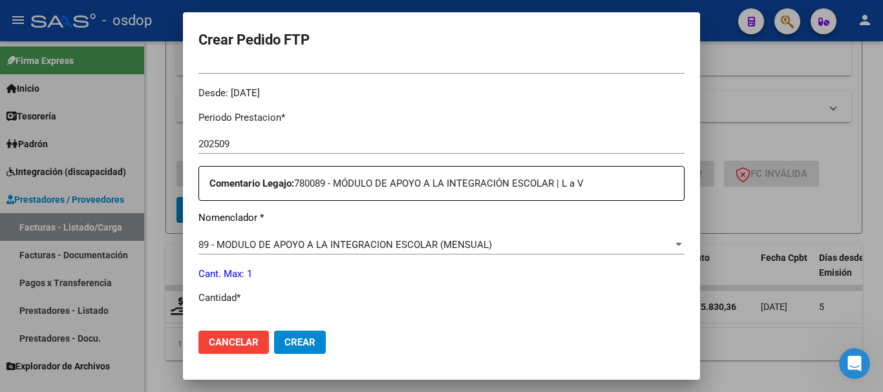
scroll to position [453, 0]
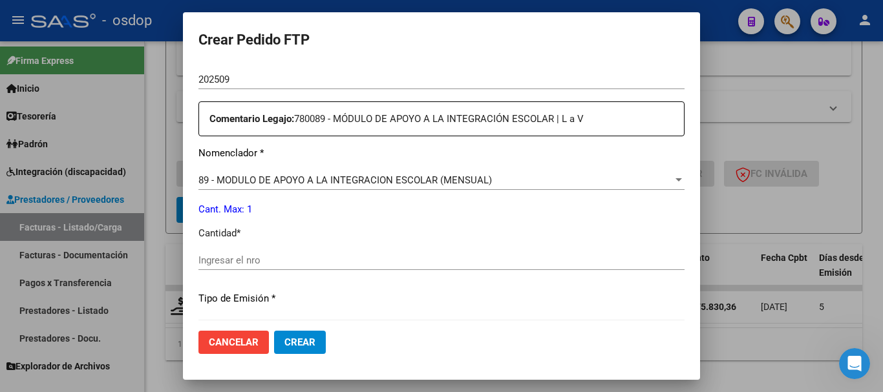
click at [272, 261] on input "Ingresar el nro" at bounding box center [441, 261] width 486 height 12
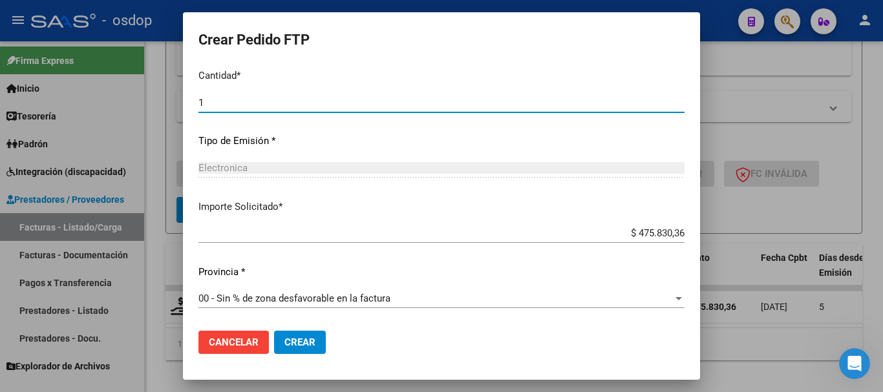
type input "1"
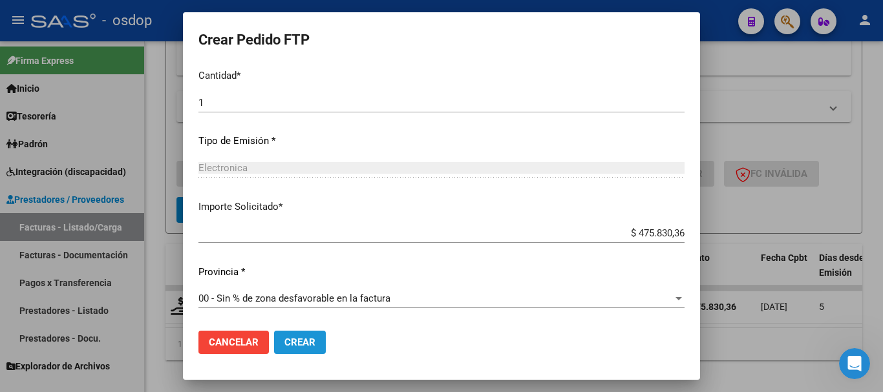
click at [299, 336] on button "Crear" at bounding box center [300, 342] width 52 height 23
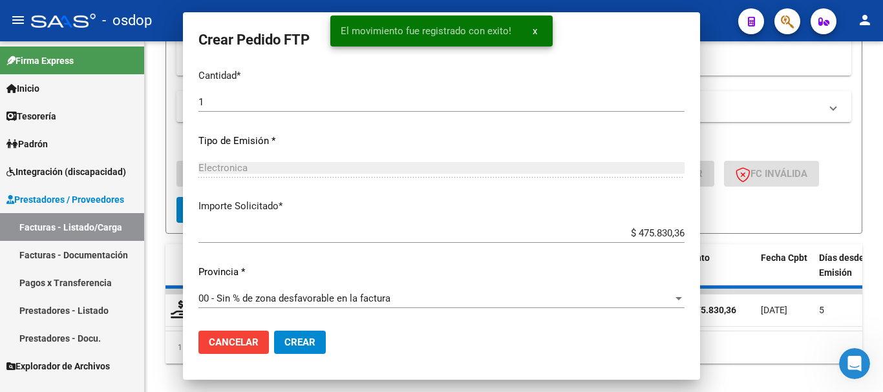
scroll to position [0, 0]
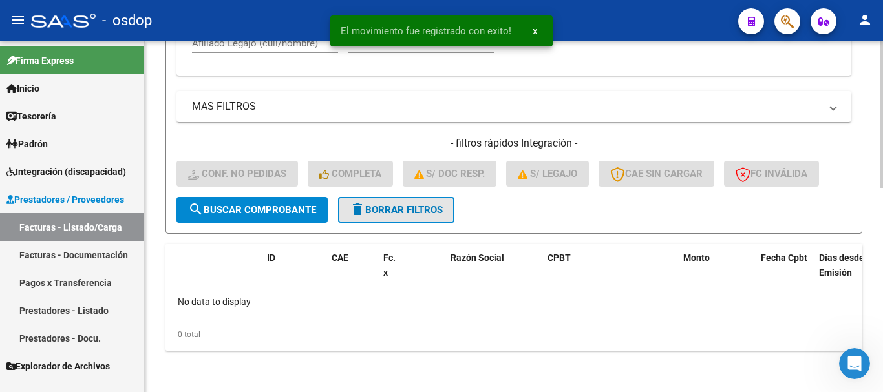
click at [411, 217] on button "delete Borrar Filtros" at bounding box center [396, 210] width 116 height 26
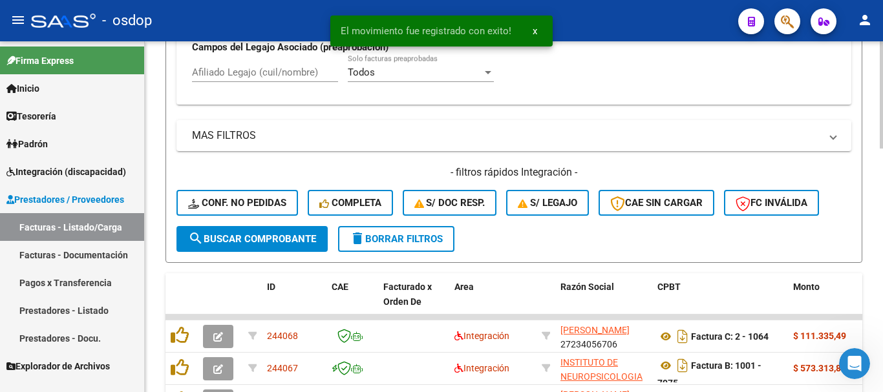
scroll to position [488, 0]
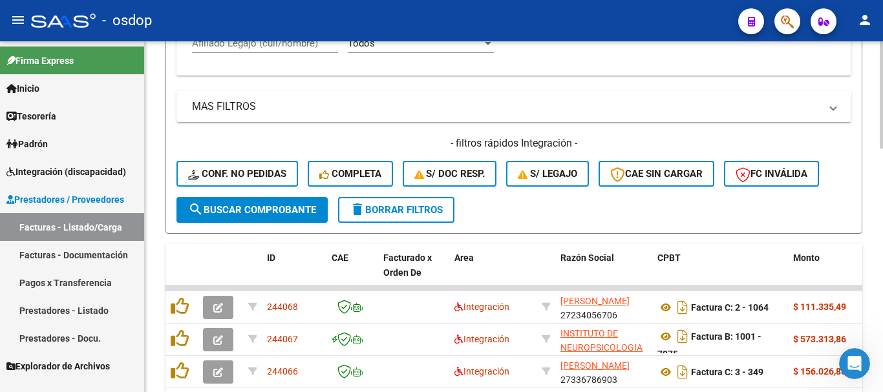
click at [378, 208] on span "delete Borrar Filtros" at bounding box center [396, 210] width 93 height 12
click at [277, 46] on input "Afiliado Legajo (cuil/nombre)" at bounding box center [265, 44] width 146 height 12
paste input "27513575918"
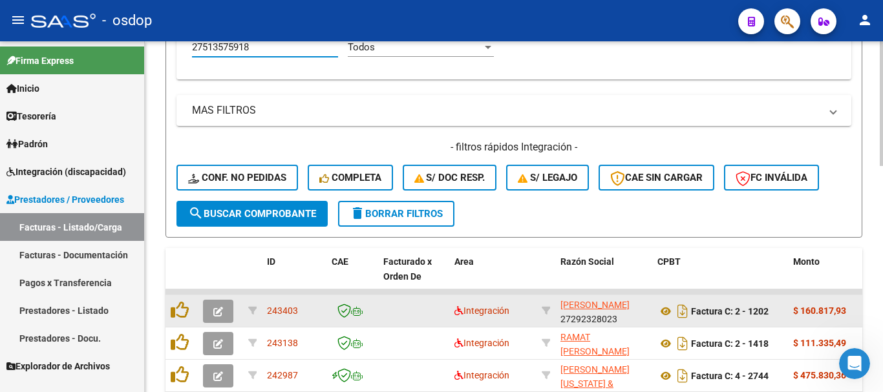
scroll to position [613, 0]
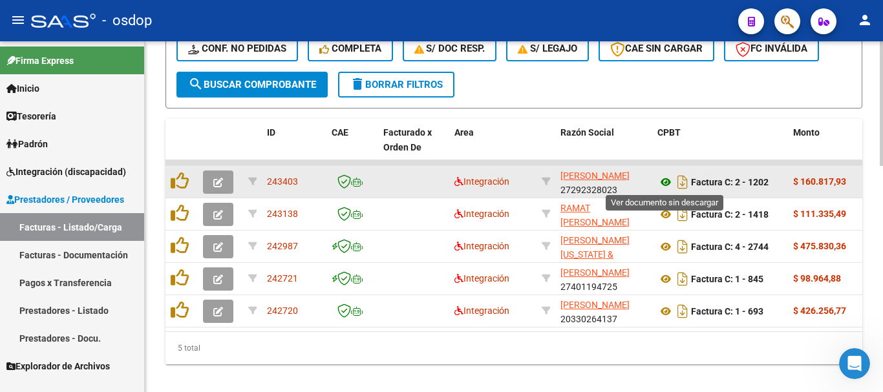
type input "27513575918"
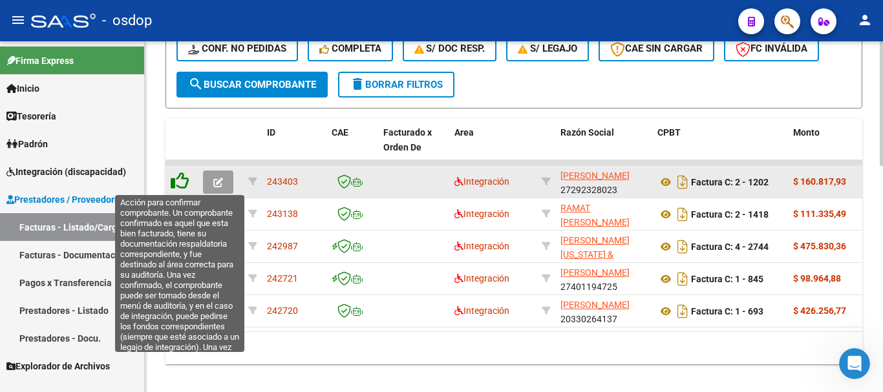
click at [179, 182] on icon at bounding box center [180, 181] width 18 height 18
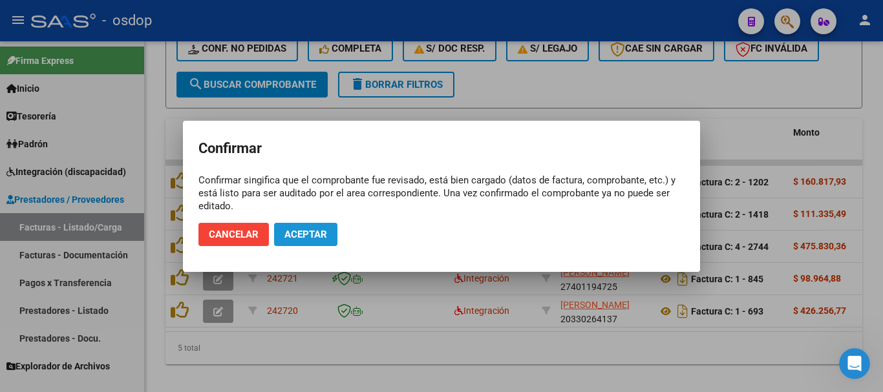
click at [313, 239] on span "Aceptar" at bounding box center [305, 235] width 43 height 12
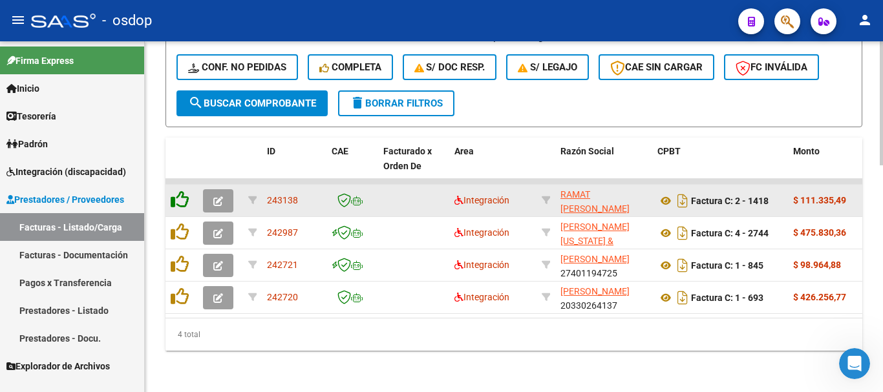
scroll to position [605, 0]
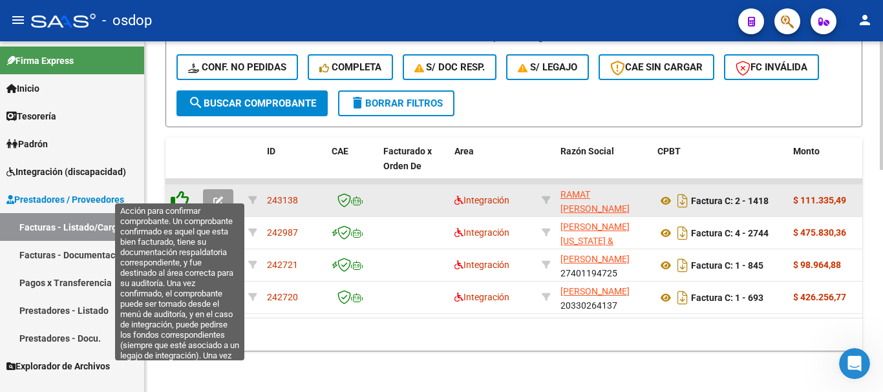
click at [180, 191] on icon at bounding box center [180, 200] width 18 height 18
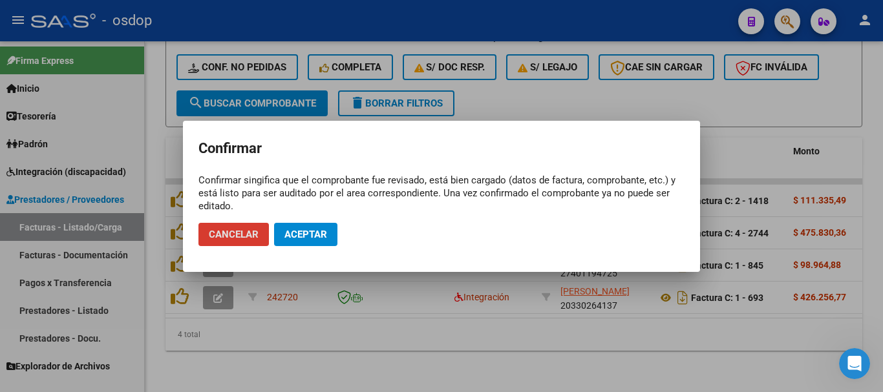
click at [324, 237] on span "Aceptar" at bounding box center [305, 235] width 43 height 12
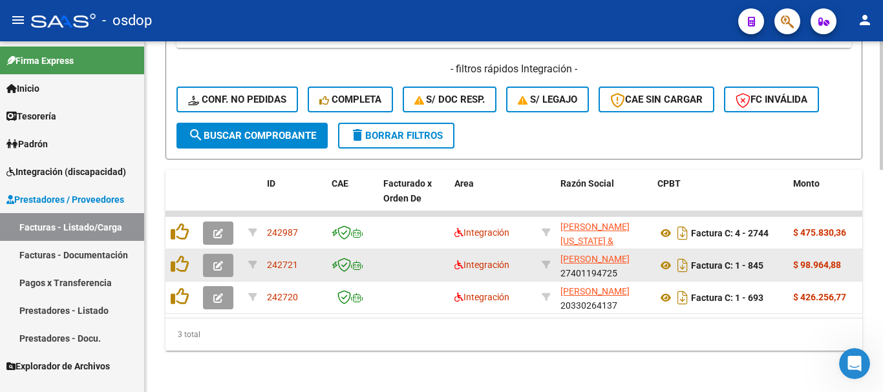
scroll to position [572, 0]
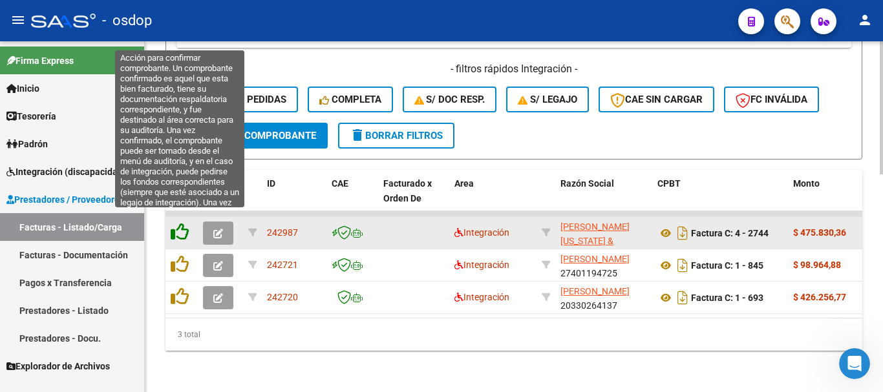
click at [182, 223] on icon at bounding box center [180, 232] width 18 height 18
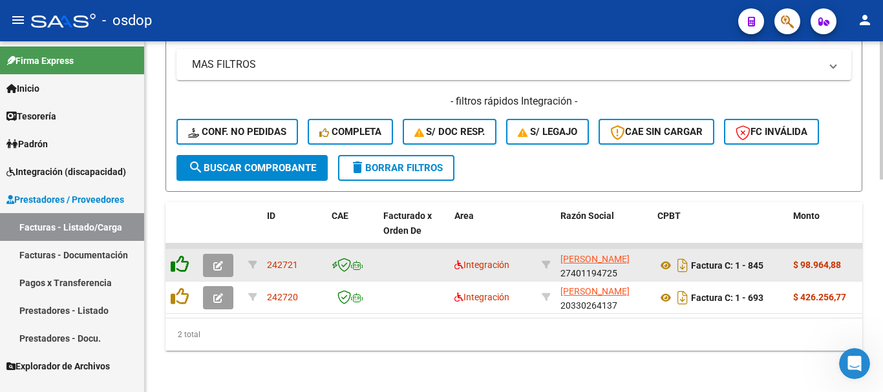
scroll to position [540, 0]
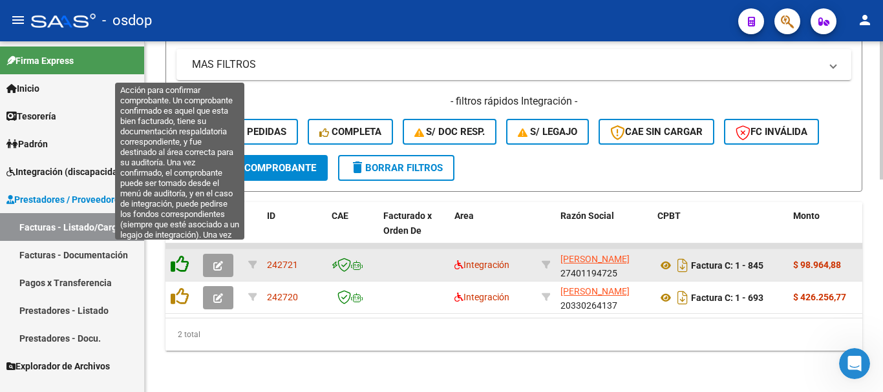
click at [176, 255] on icon at bounding box center [180, 264] width 18 height 18
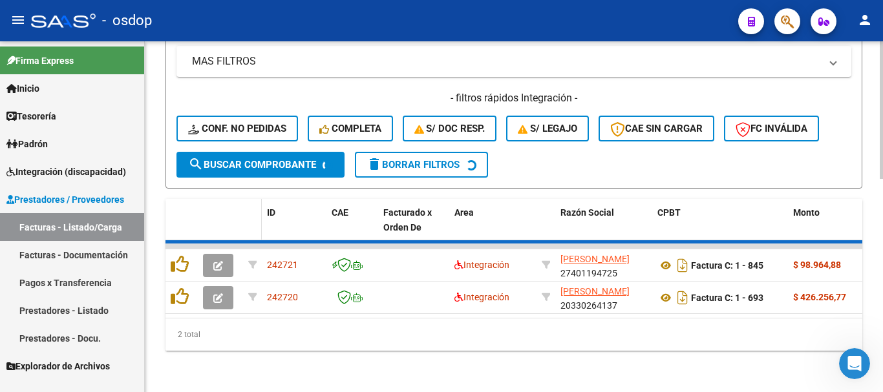
scroll to position [508, 0]
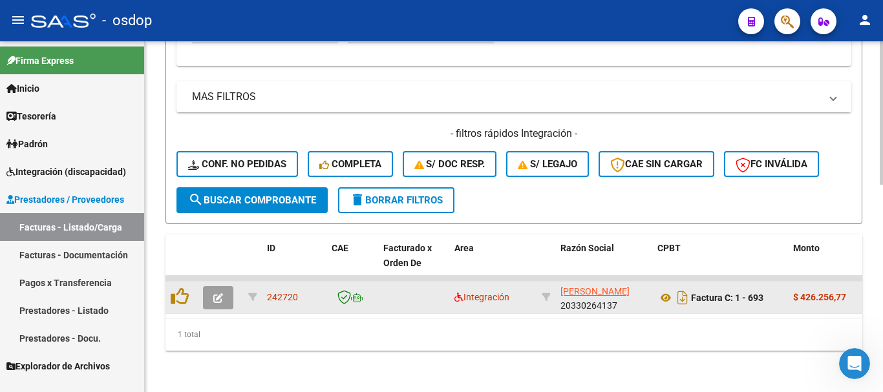
click at [225, 291] on button "button" at bounding box center [218, 297] width 30 height 23
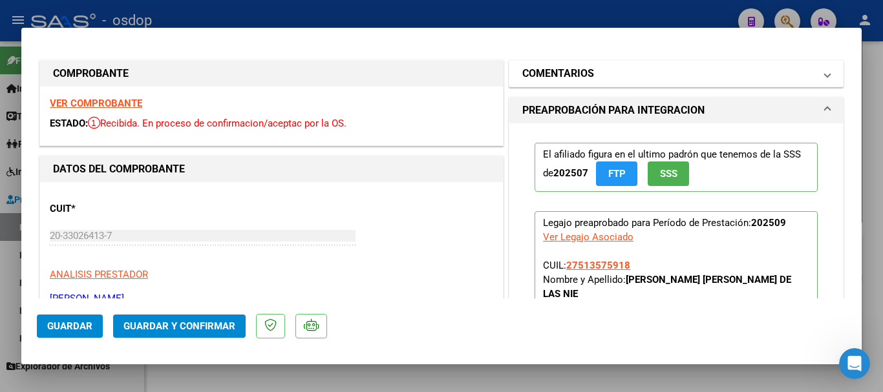
click at [641, 74] on mat-panel-title "COMENTARIOS" at bounding box center [668, 74] width 292 height 16
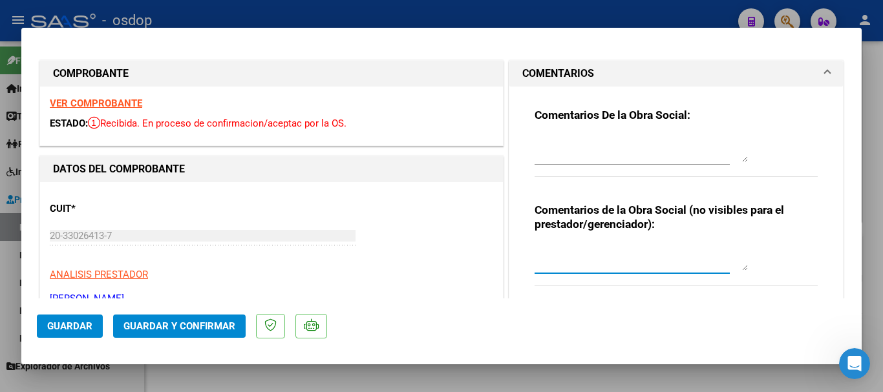
click at [570, 258] on textarea at bounding box center [641, 258] width 213 height 26
click at [570, 252] on textarea at bounding box center [641, 258] width 213 height 26
type textarea "Transporte a Escuela y terapias, 786.8km mensuales sin dep, valor por km $541.76"
click at [67, 327] on span "Guardar" at bounding box center [69, 327] width 45 height 12
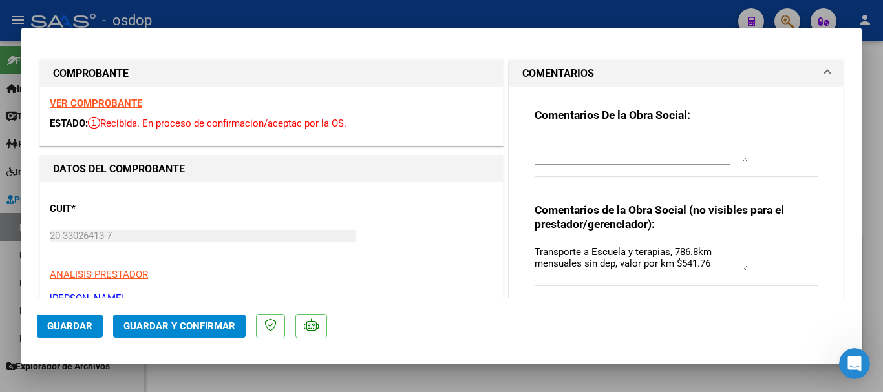
click at [332, 382] on div at bounding box center [441, 196] width 883 height 392
type input "$ 0,00"
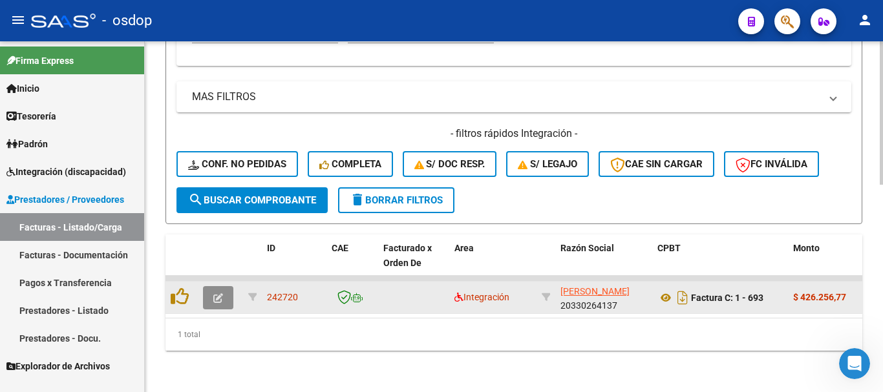
click at [211, 288] on button "button" at bounding box center [218, 297] width 30 height 23
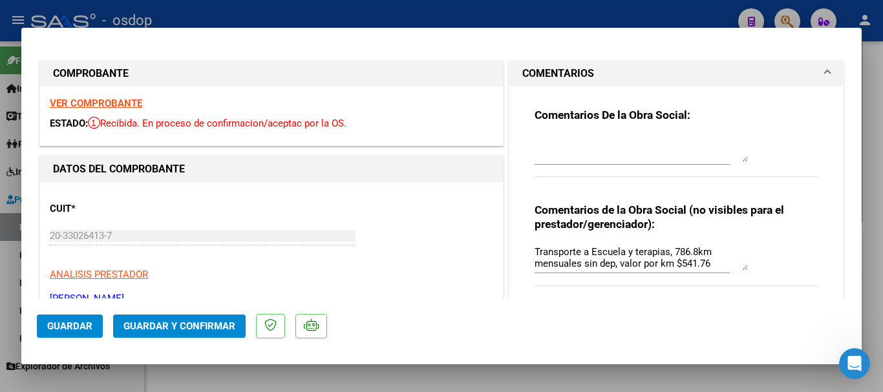
click at [522, 377] on div at bounding box center [441, 196] width 883 height 392
type input "$ 0,00"
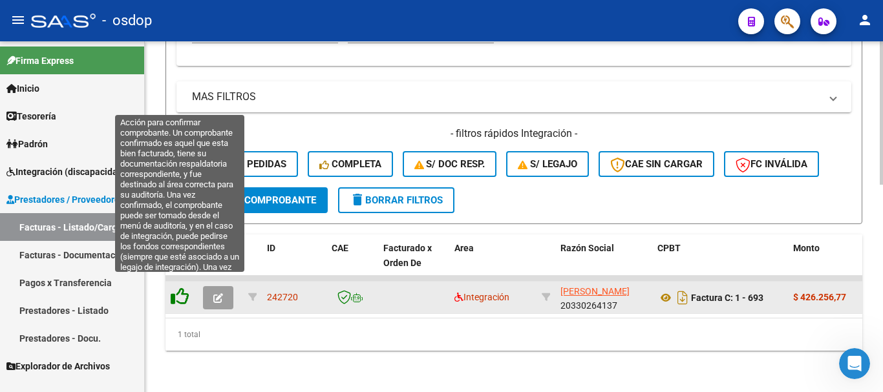
click at [183, 292] on icon at bounding box center [180, 297] width 18 height 18
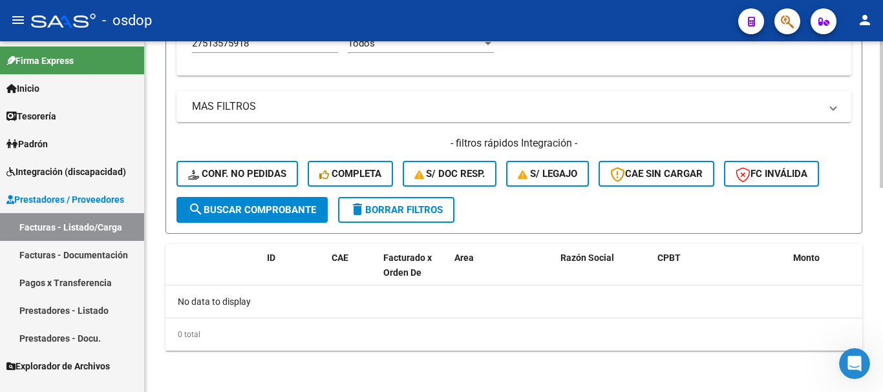
scroll to position [488, 0]
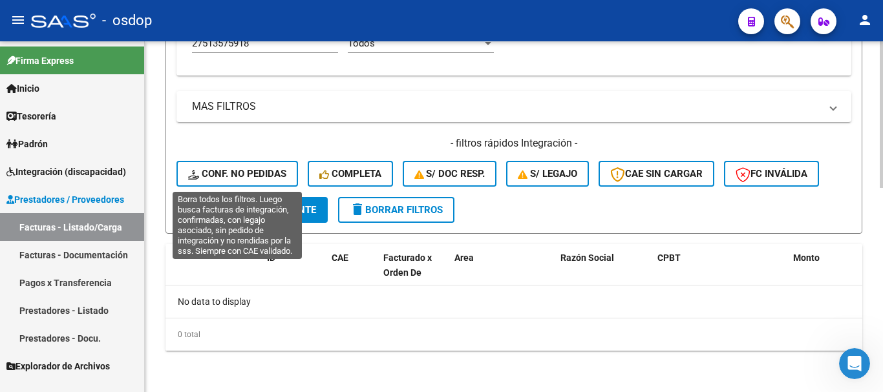
click at [263, 171] on span "Conf. no pedidas" at bounding box center [237, 174] width 98 height 12
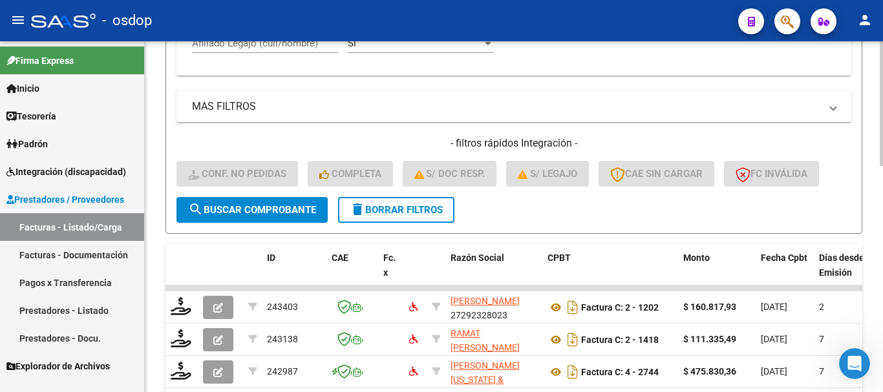
click at [275, 47] on input "Afiliado Legajo (cuil/nombre)" at bounding box center [265, 44] width 146 height 12
paste input "27513575918"
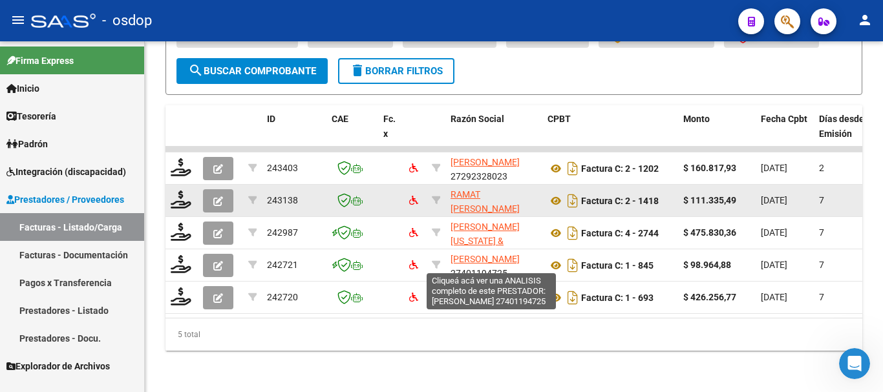
scroll to position [637, 0]
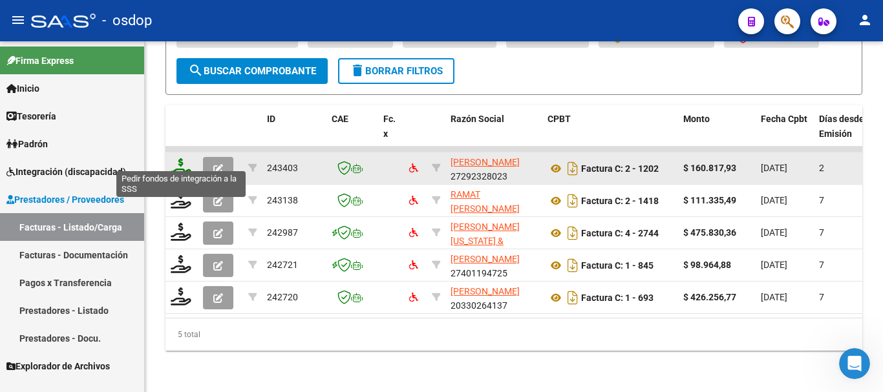
type input "27513575918"
click at [184, 158] on icon at bounding box center [181, 167] width 21 height 18
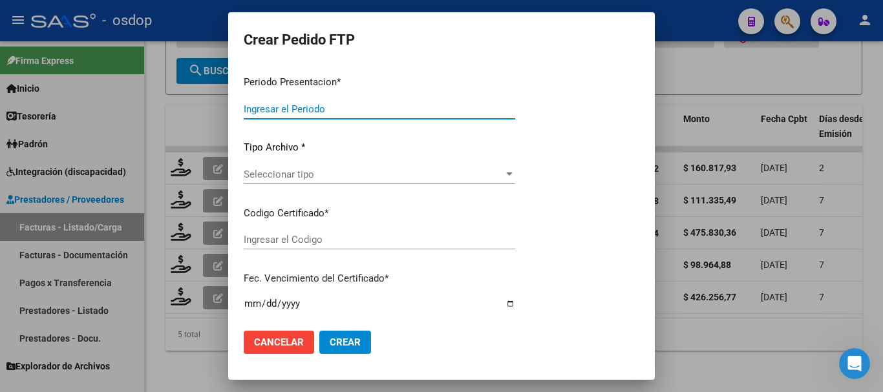
type input "202509"
type input "$ 160.817,93"
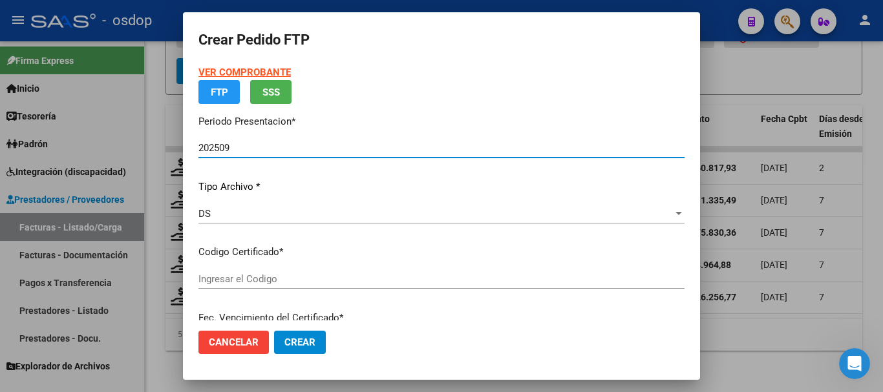
type input "8434128736"
type input "2030-06-24"
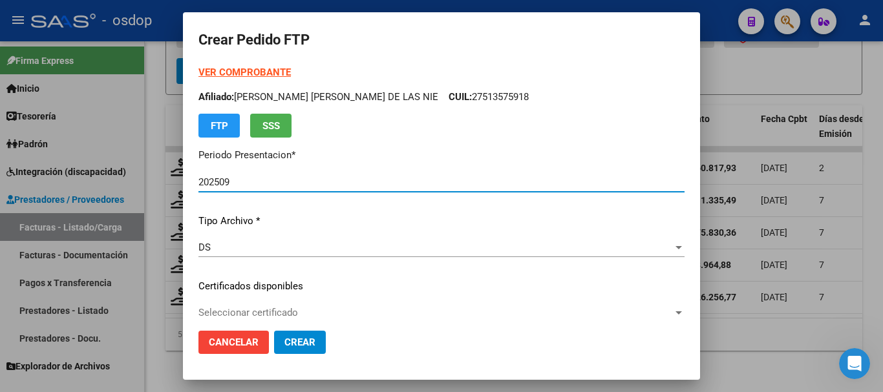
scroll to position [129, 0]
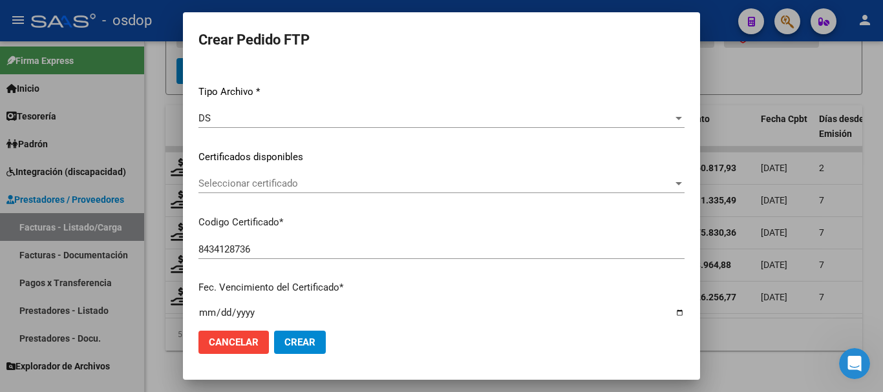
click at [289, 190] on div "Seleccionar certificado Seleccionar certificado" at bounding box center [441, 183] width 486 height 19
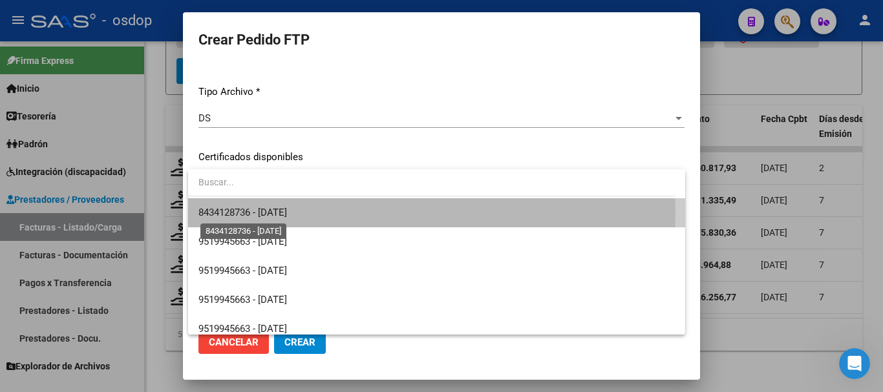
click at [287, 213] on span "8434128736 - 2030-06-24" at bounding box center [242, 213] width 89 height 12
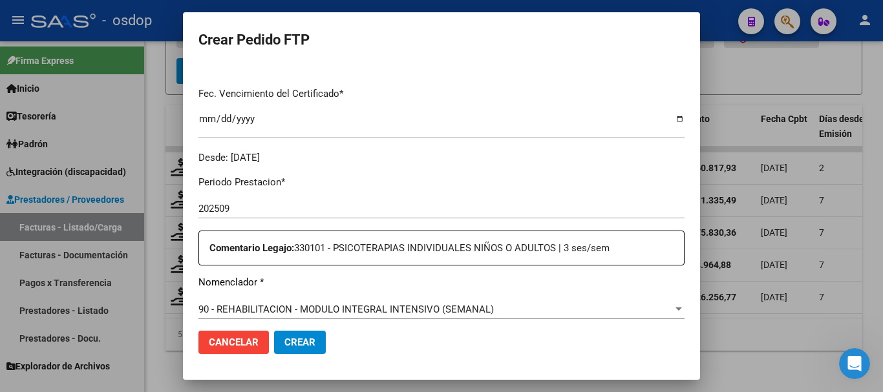
scroll to position [453, 0]
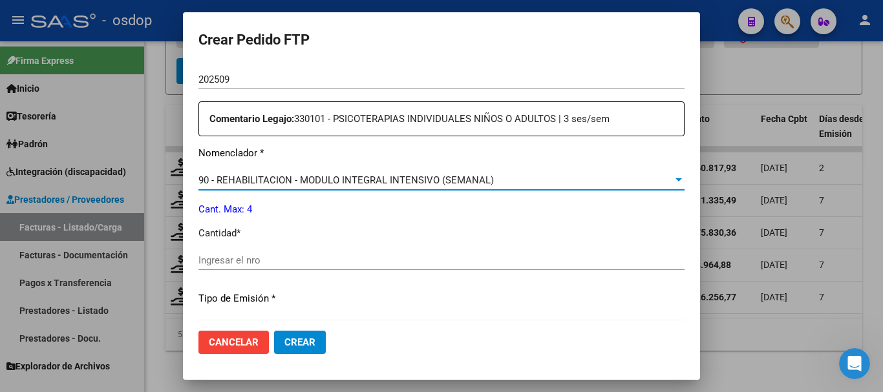
click at [327, 180] on span "90 - REHABILITACION - MODULO INTEGRAL INTENSIVO (SEMANAL)" at bounding box center [345, 181] width 295 height 12
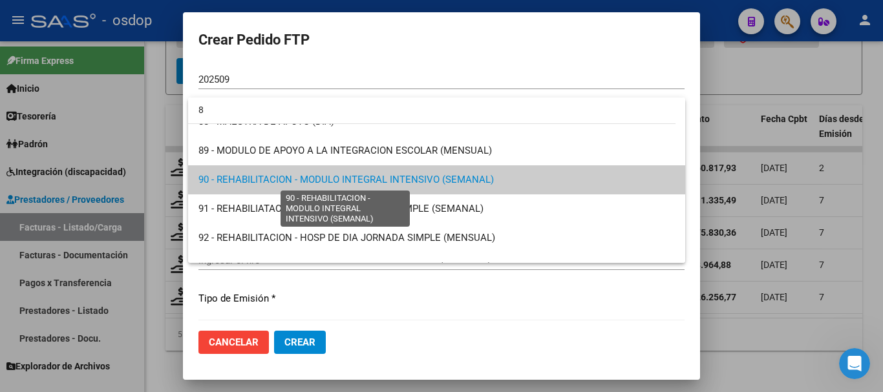
scroll to position [0, 0]
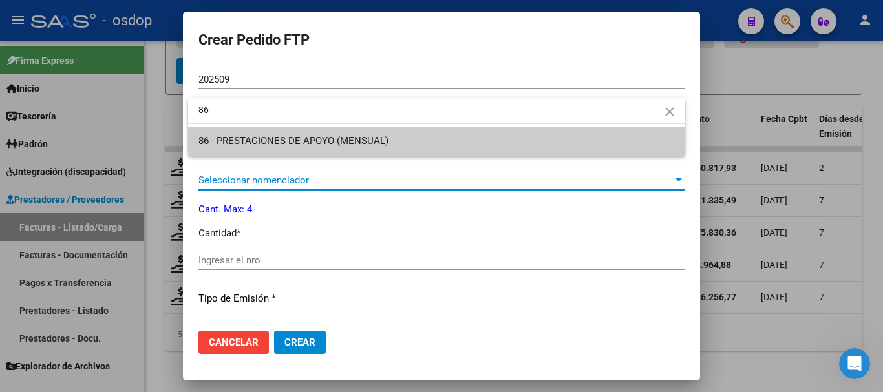
type input "86"
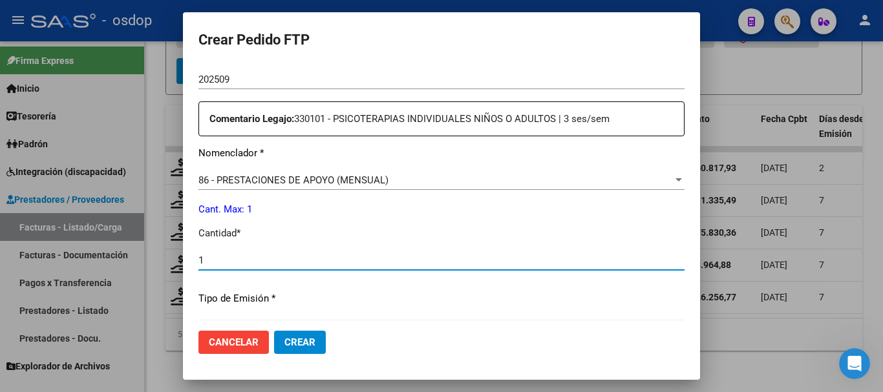
type input "1"
click at [274, 331] on button "Crear" at bounding box center [300, 342] width 52 height 23
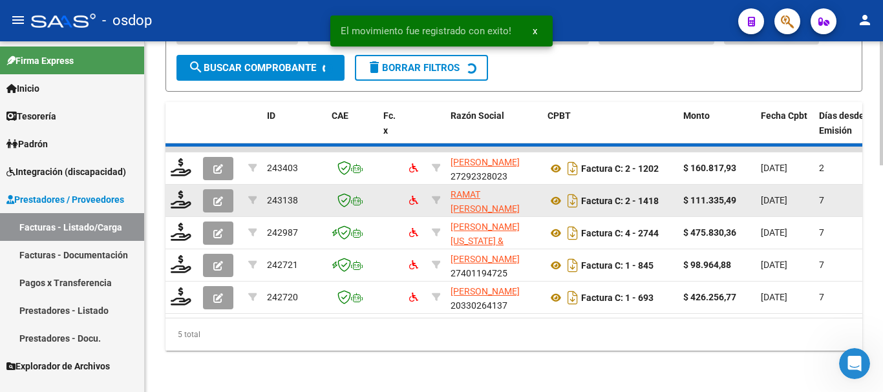
scroll to position [605, 0]
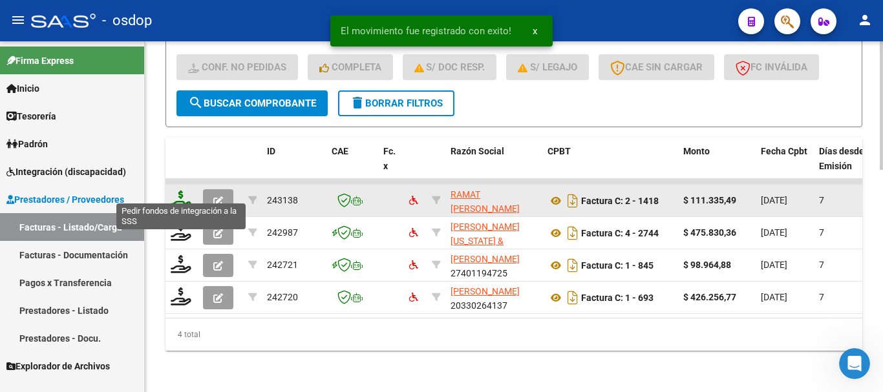
click at [178, 193] on icon at bounding box center [181, 200] width 21 height 18
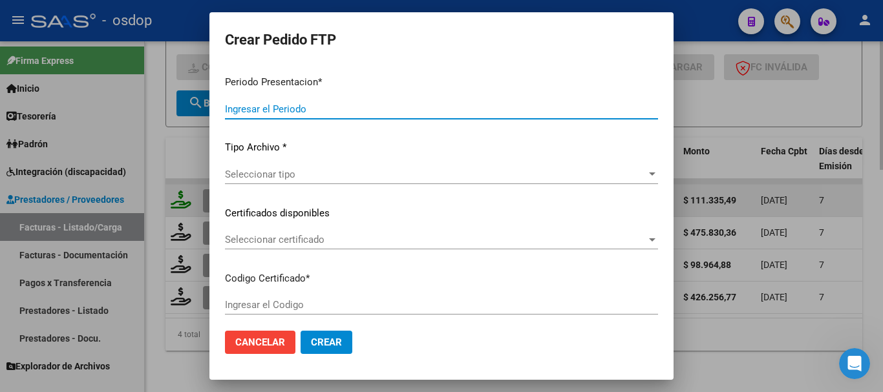
type input "202509"
type input "$ 111.335,49"
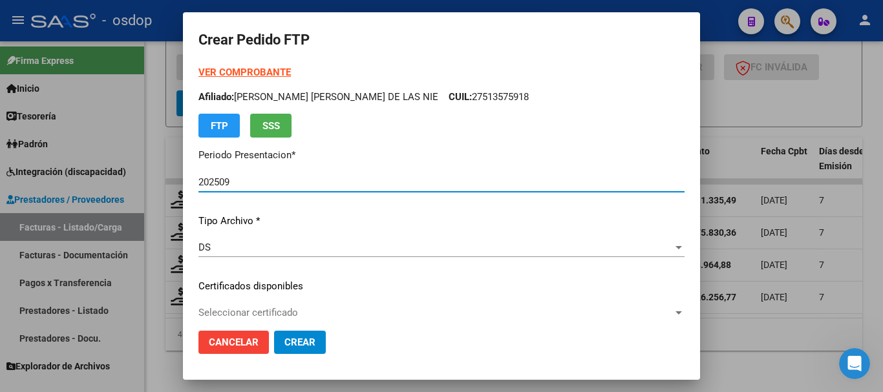
type input "8434128736"
type input "2030-06-24"
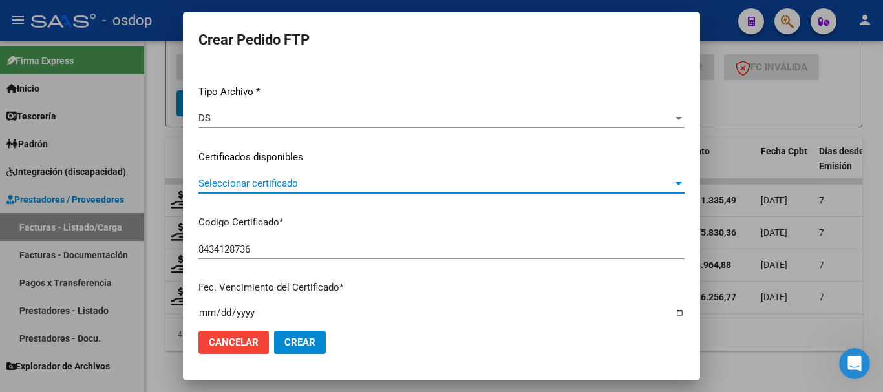
click at [303, 189] on span "Seleccionar certificado" at bounding box center [435, 184] width 475 height 12
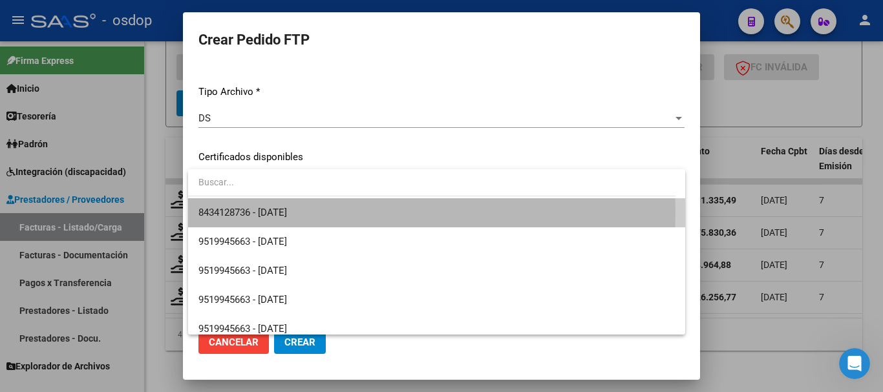
click at [314, 213] on span "8434128736 - 2030-06-24" at bounding box center [436, 212] width 477 height 29
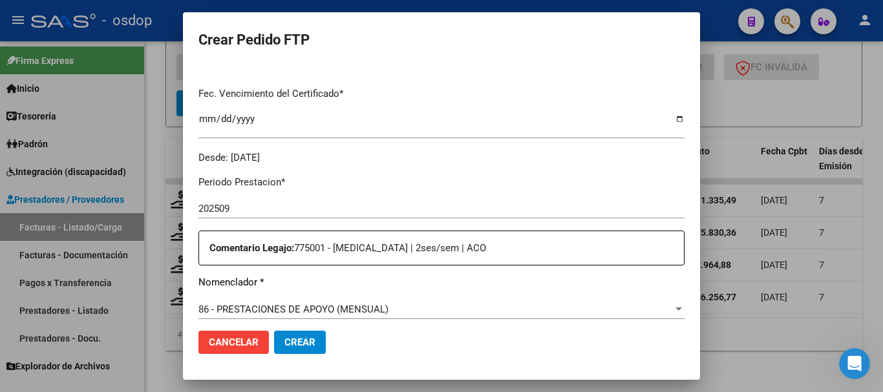
scroll to position [453, 0]
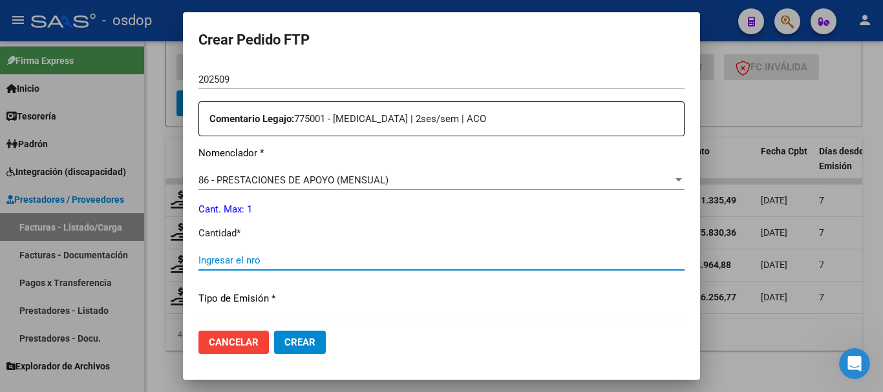
click at [294, 260] on input "Ingresar el nro" at bounding box center [441, 261] width 486 height 12
type input "1"
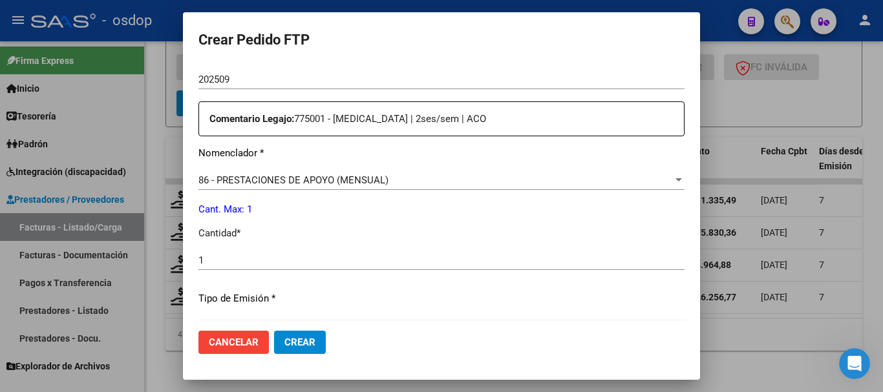
scroll to position [741, 0]
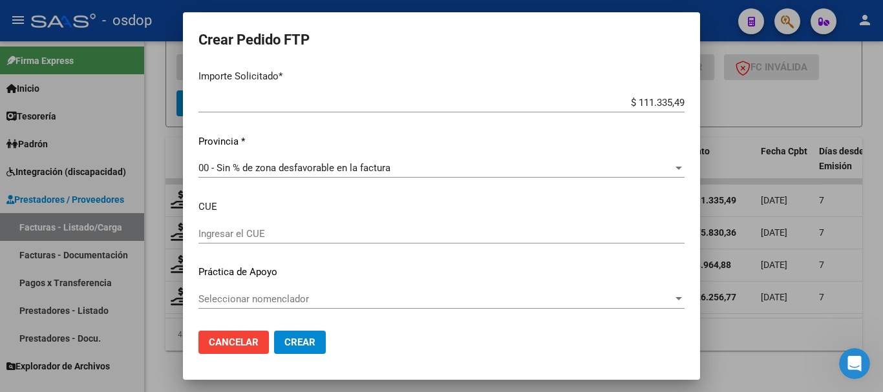
click at [308, 345] on span "Crear" at bounding box center [299, 343] width 31 height 12
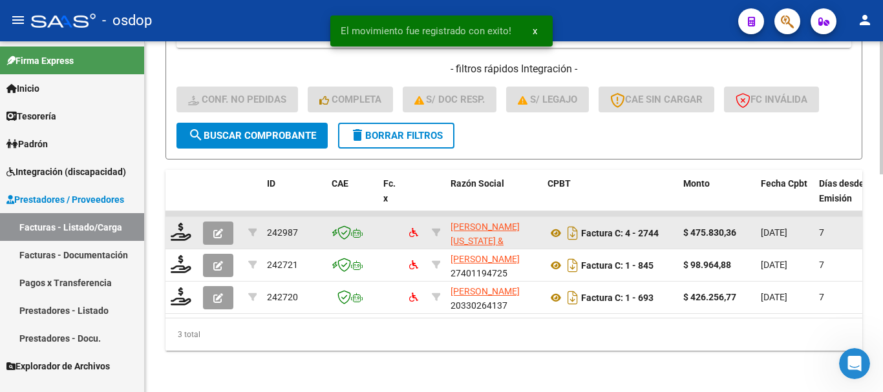
scroll to position [572, 0]
click at [189, 223] on icon at bounding box center [181, 232] width 21 height 18
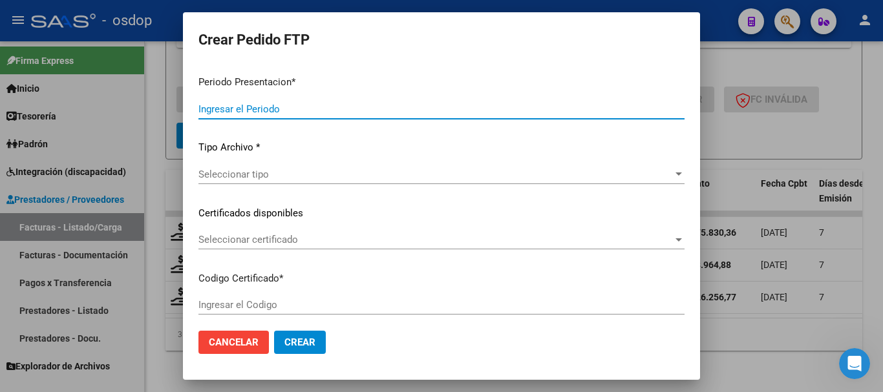
type input "202509"
type input "$ 475.830,36"
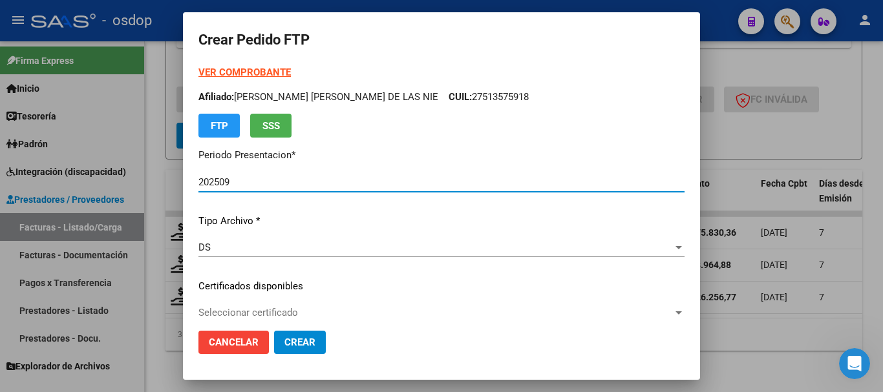
type input "8434128736"
type input "2030-06-24"
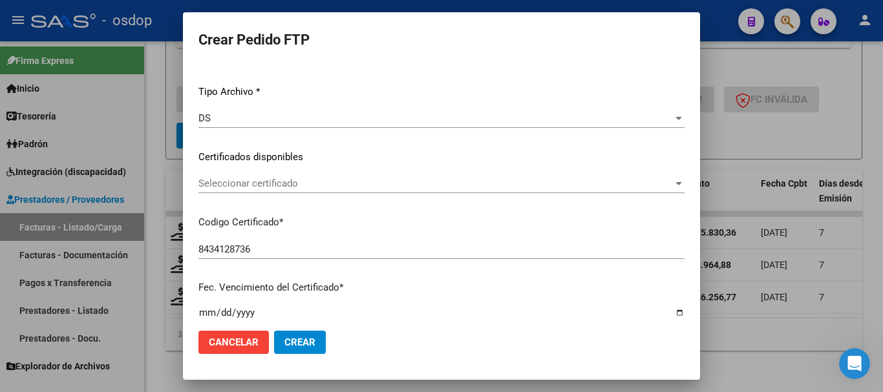
click at [290, 195] on div "Seleccionar certificado Seleccionar certificado" at bounding box center [441, 190] width 486 height 32
click at [298, 186] on span "Seleccionar certificado" at bounding box center [435, 184] width 475 height 12
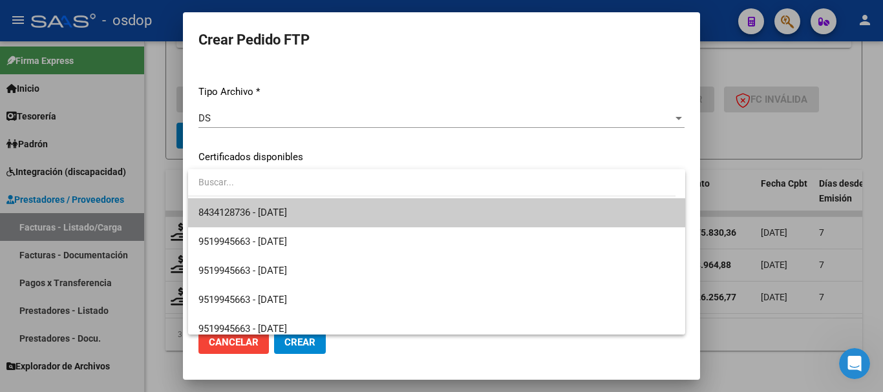
click at [319, 210] on span "8434128736 - 2030-06-24" at bounding box center [436, 212] width 477 height 29
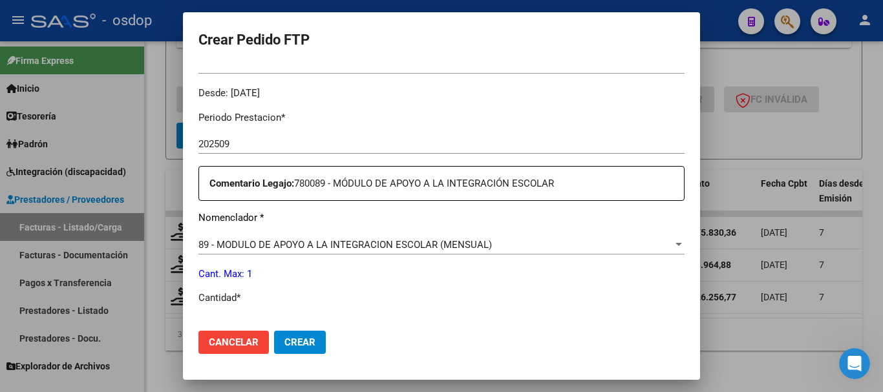
scroll to position [453, 0]
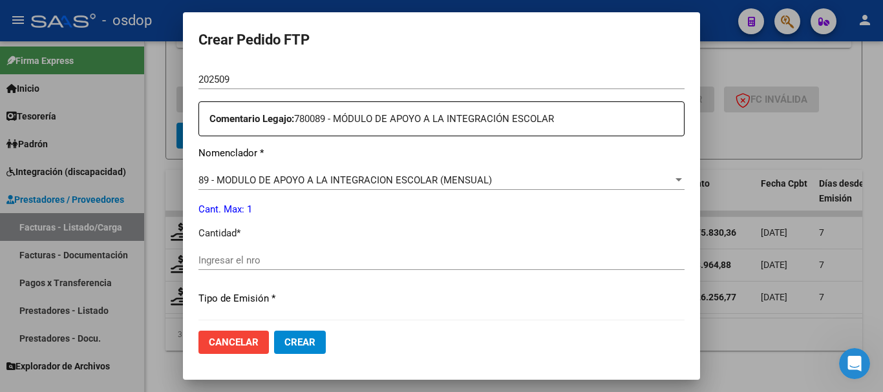
click at [311, 260] on input "Ingresar el nro" at bounding box center [441, 261] width 486 height 12
type input "1"
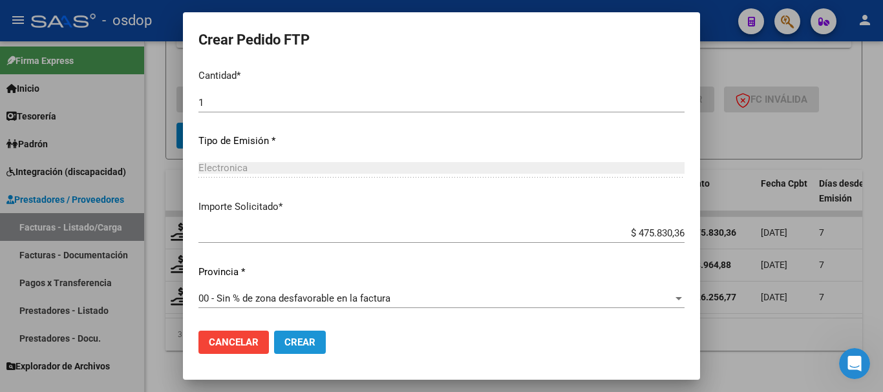
click at [308, 338] on span "Crear" at bounding box center [299, 343] width 31 height 12
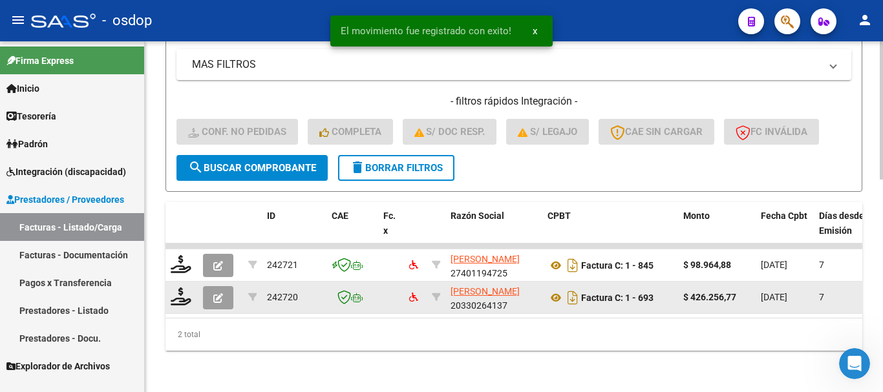
scroll to position [540, 0]
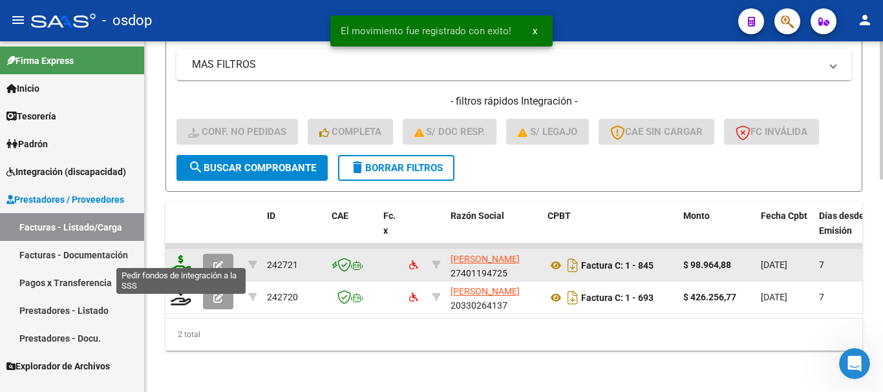
click at [183, 255] on icon at bounding box center [181, 264] width 21 height 18
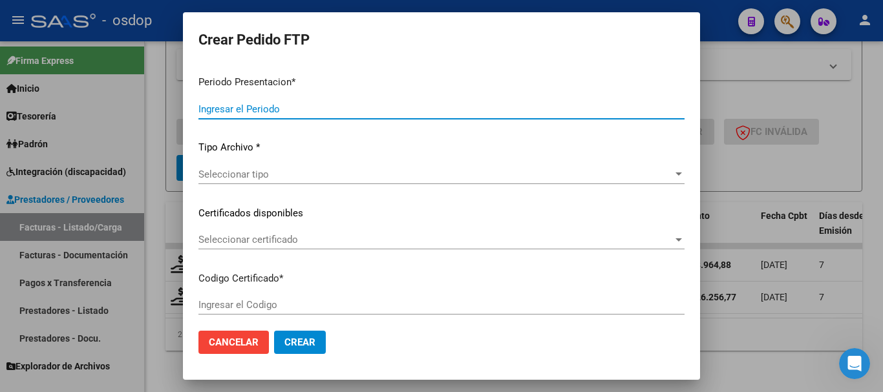
type input "202509"
type input "$ 98.964,88"
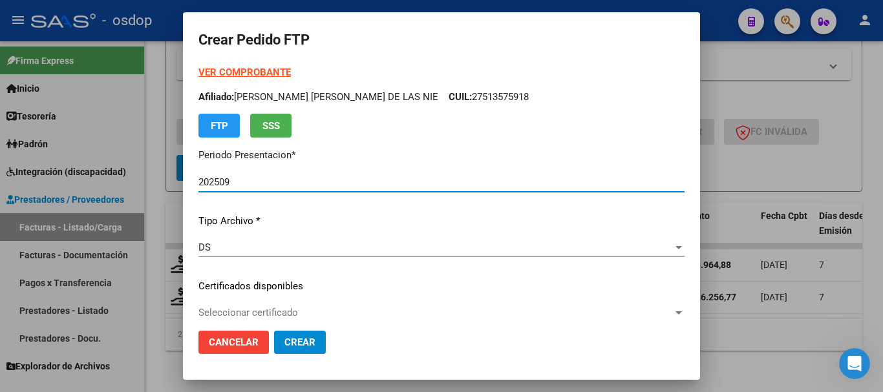
type input "8434128736"
type input "2030-06-24"
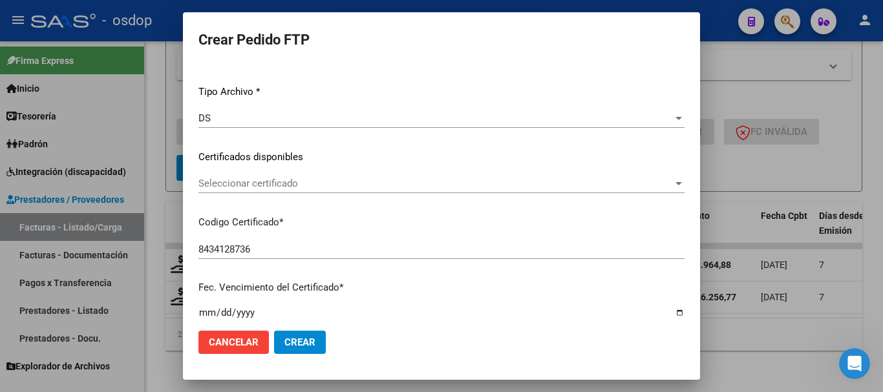
click at [307, 186] on span "Seleccionar certificado" at bounding box center [435, 184] width 475 height 12
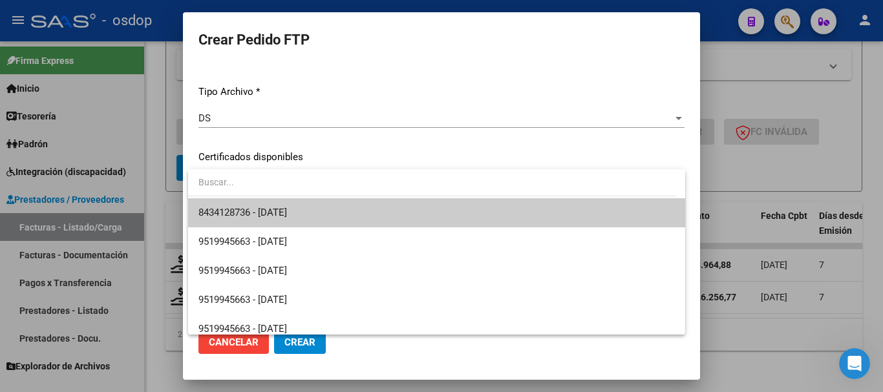
click at [312, 207] on span "8434128736 - 2030-06-24" at bounding box center [436, 212] width 477 height 29
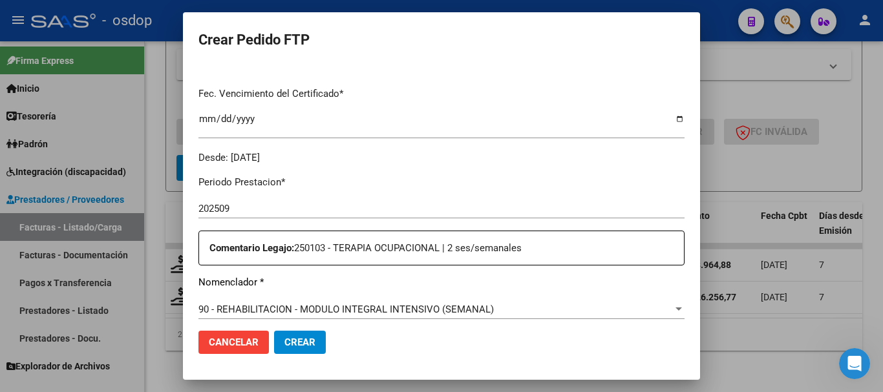
scroll to position [453, 0]
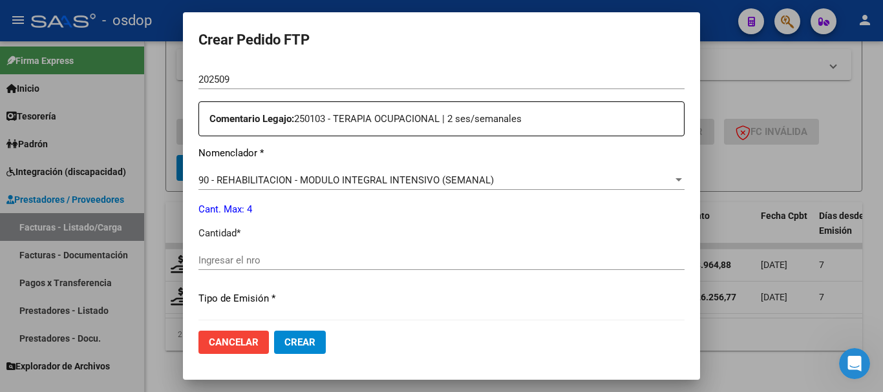
click at [407, 184] on span "90 - REHABILITACION - MODULO INTEGRAL INTENSIVO (SEMANAL)" at bounding box center [345, 181] width 295 height 12
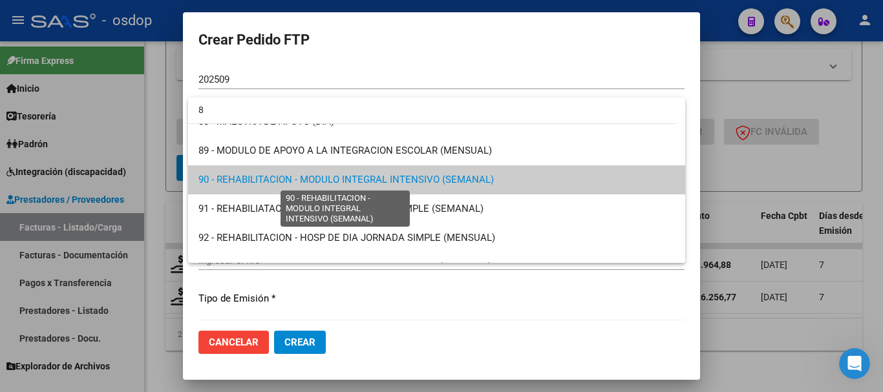
scroll to position [0, 0]
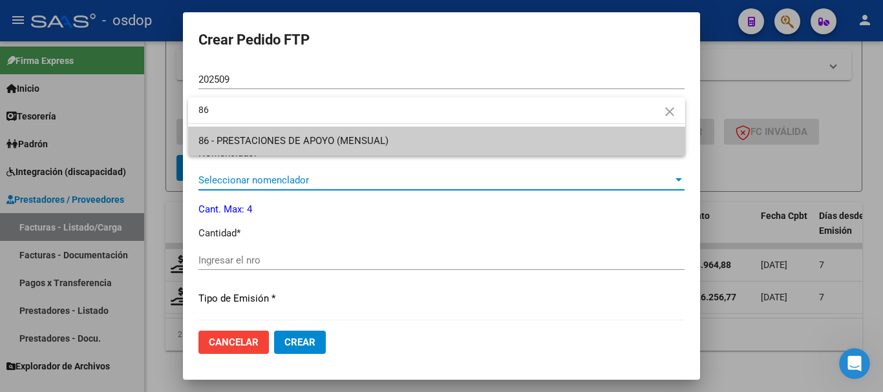
type input "86"
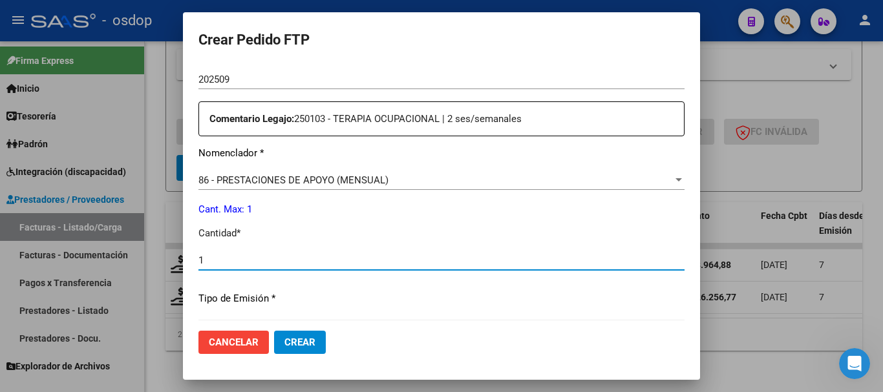
type input "1"
click at [302, 338] on span "Crear" at bounding box center [299, 343] width 31 height 12
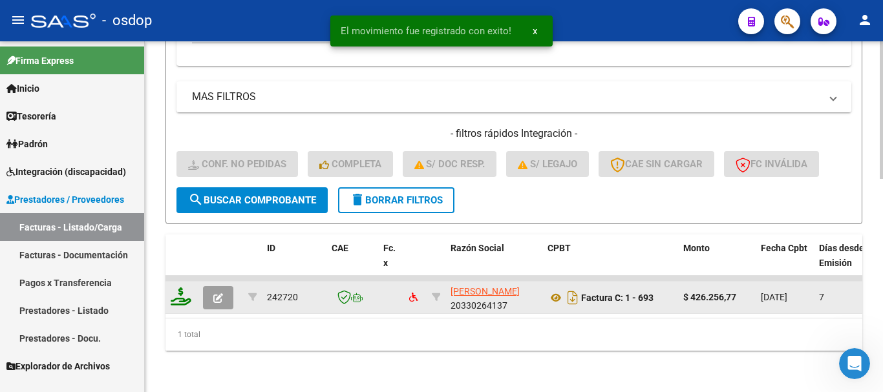
scroll to position [508, 0]
click at [179, 292] on icon at bounding box center [181, 297] width 21 height 18
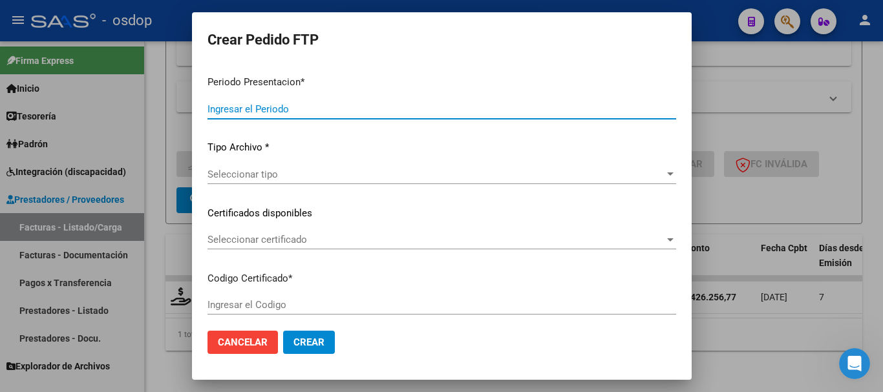
type input "202509"
type input "$ 426.256,77"
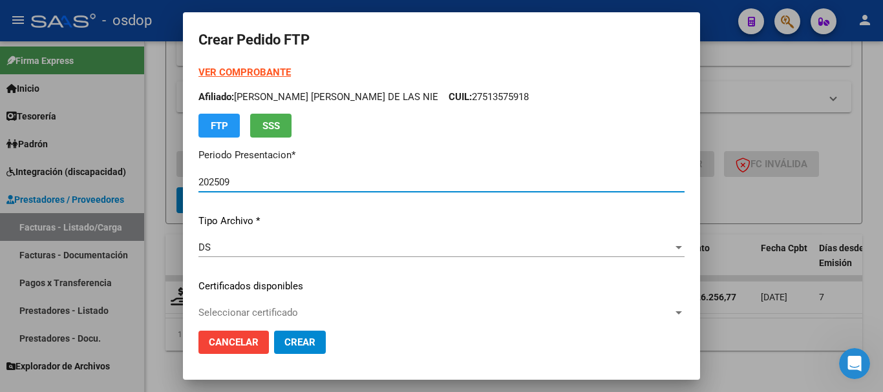
type input "8434128736"
type input "2030-06-24"
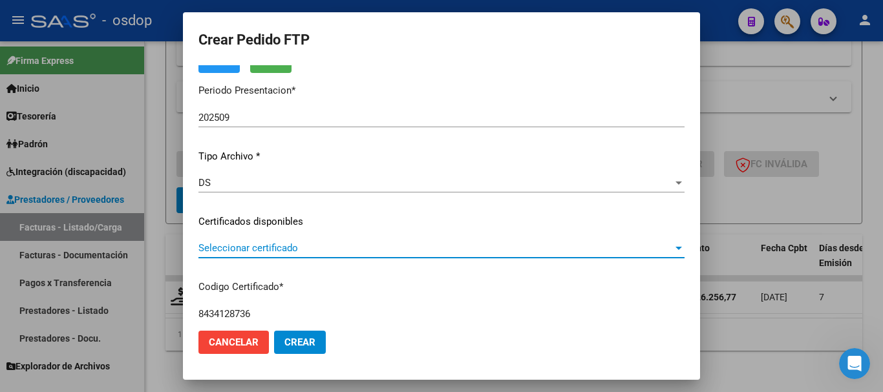
click at [257, 246] on span "Seleccionar certificado" at bounding box center [435, 248] width 475 height 12
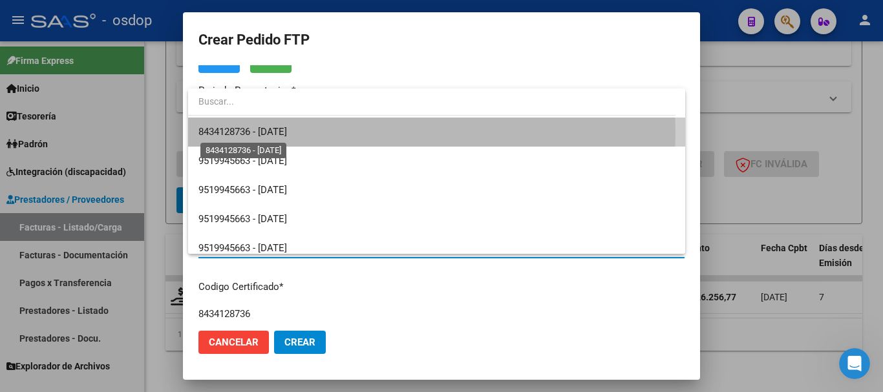
click at [287, 133] on span "8434128736 - 2030-06-24" at bounding box center [242, 132] width 89 height 12
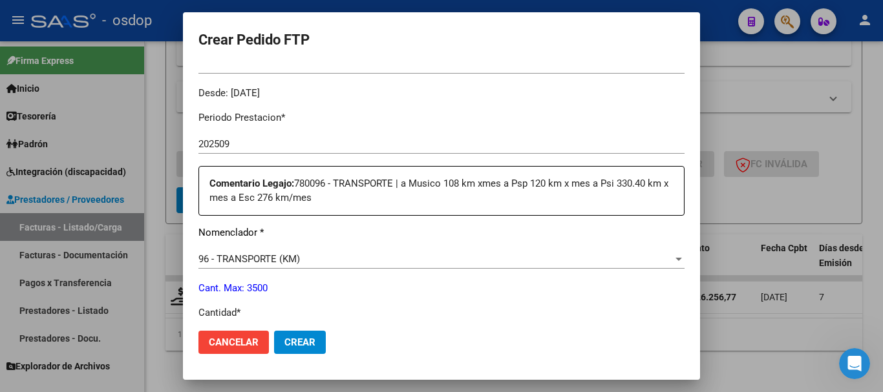
scroll to position [517, 0]
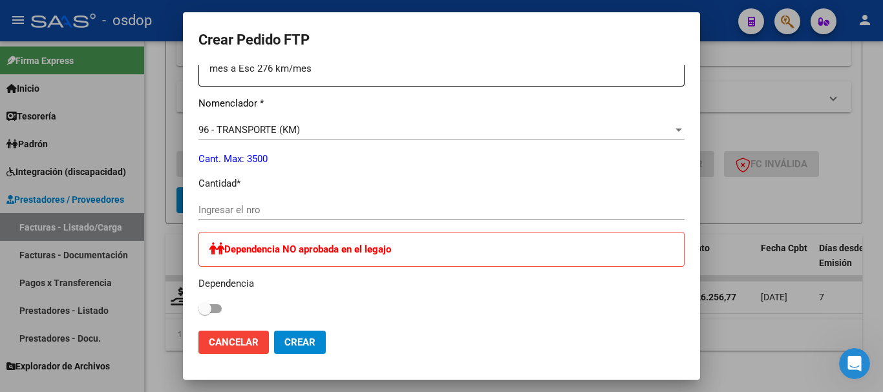
click at [246, 208] on input "Ingresar el nro" at bounding box center [441, 210] width 486 height 12
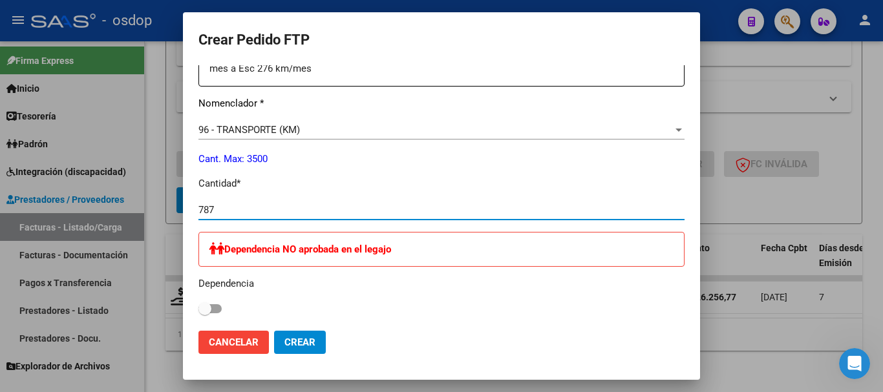
type input "787"
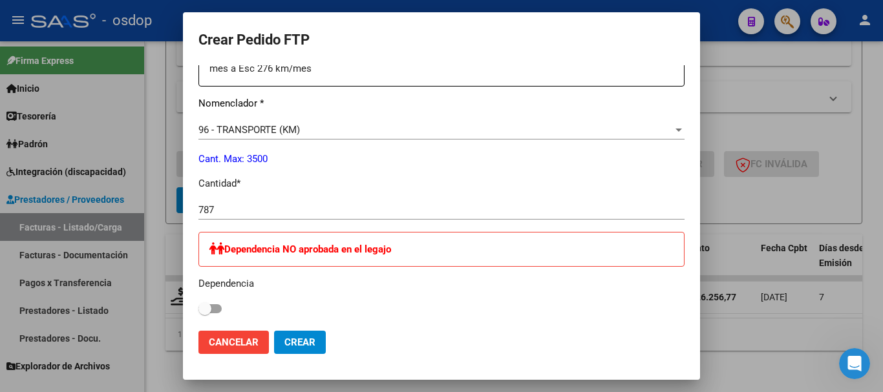
scroll to position [841, 0]
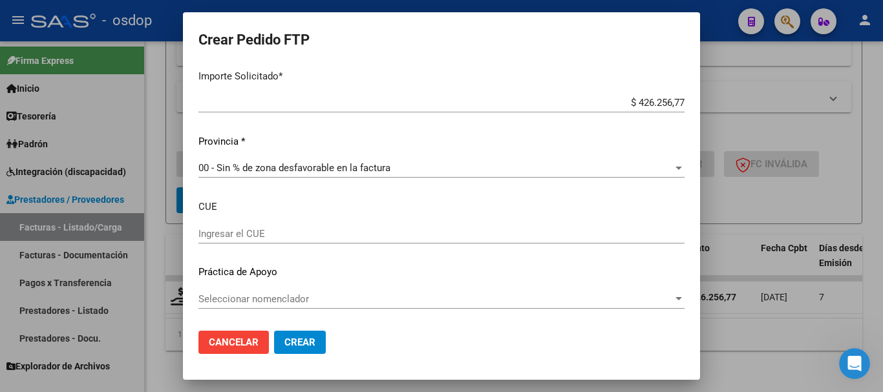
click at [295, 339] on span "Crear" at bounding box center [299, 343] width 31 height 12
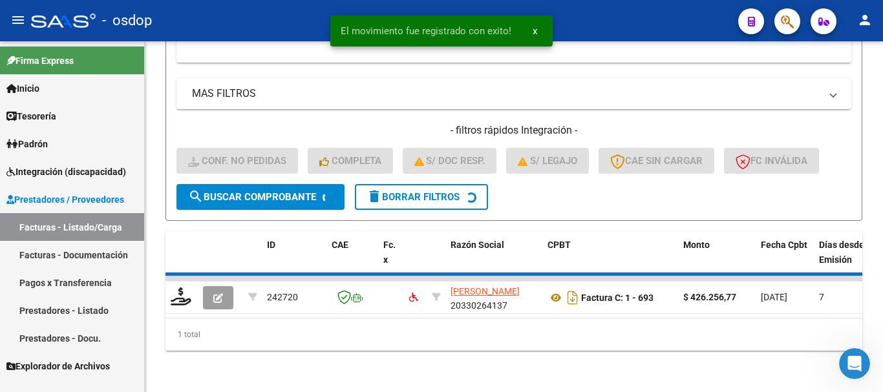
scroll to position [488, 0]
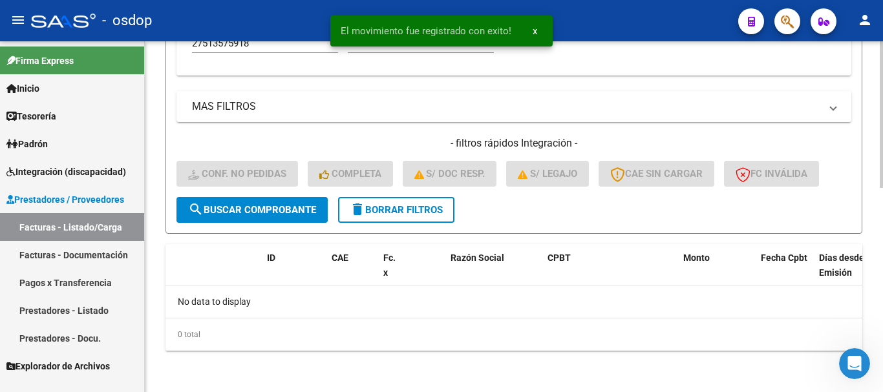
click at [429, 208] on span "delete Borrar Filtros" at bounding box center [396, 210] width 93 height 12
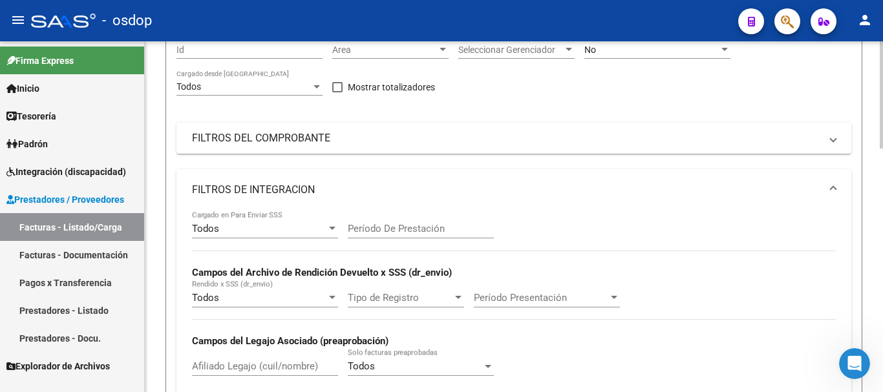
scroll to position [100, 0]
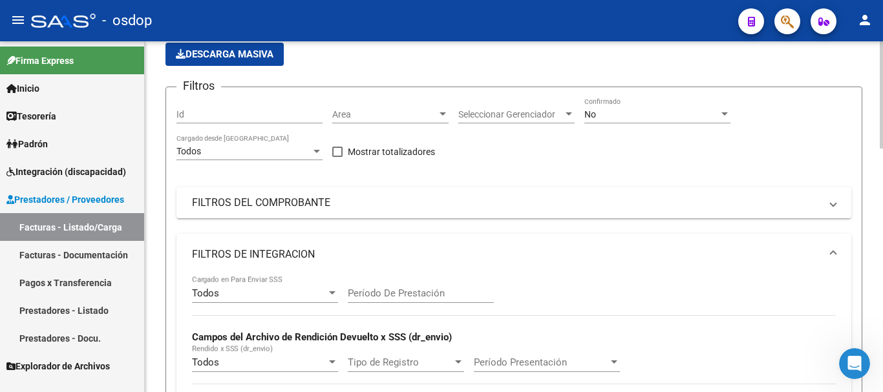
click at [259, 114] on input "Id" at bounding box center [250, 114] width 146 height 11
paste input "243902"
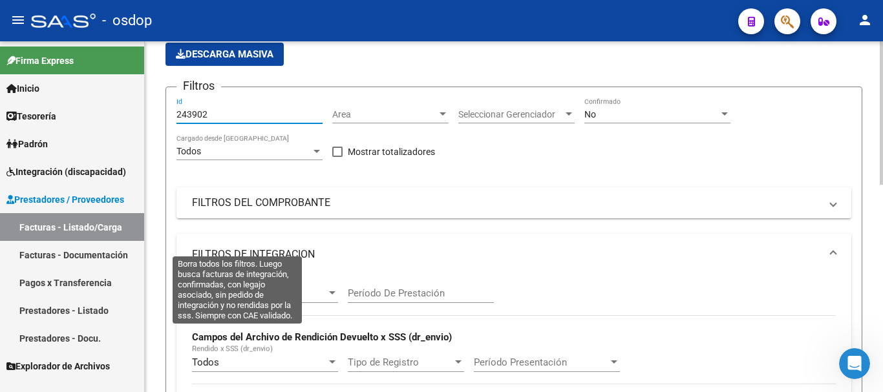
scroll to position [488, 0]
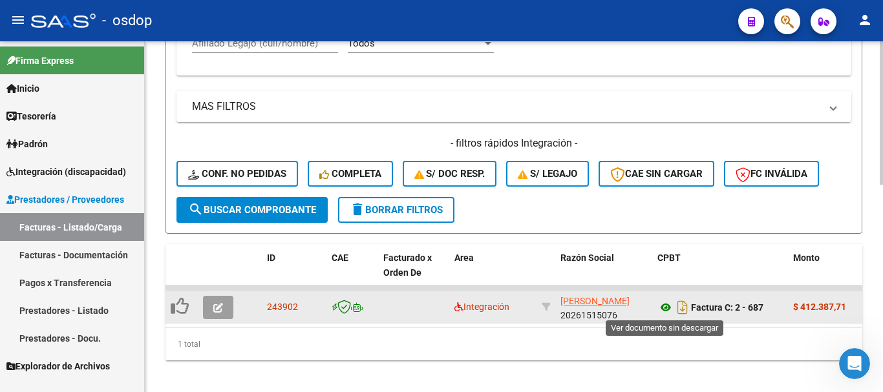
type input "243902"
click at [665, 306] on icon at bounding box center [666, 308] width 17 height 16
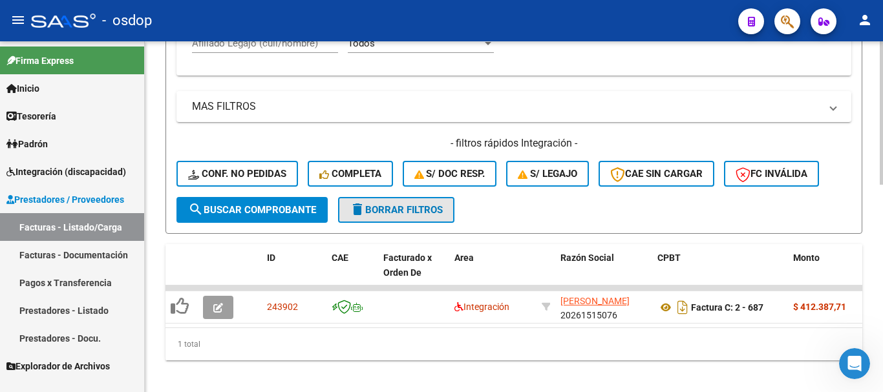
click at [443, 215] on span "delete Borrar Filtros" at bounding box center [396, 210] width 93 height 12
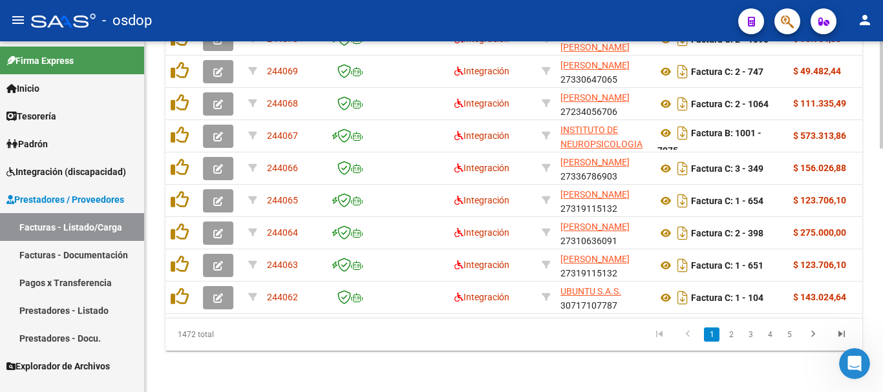
scroll to position [411, 0]
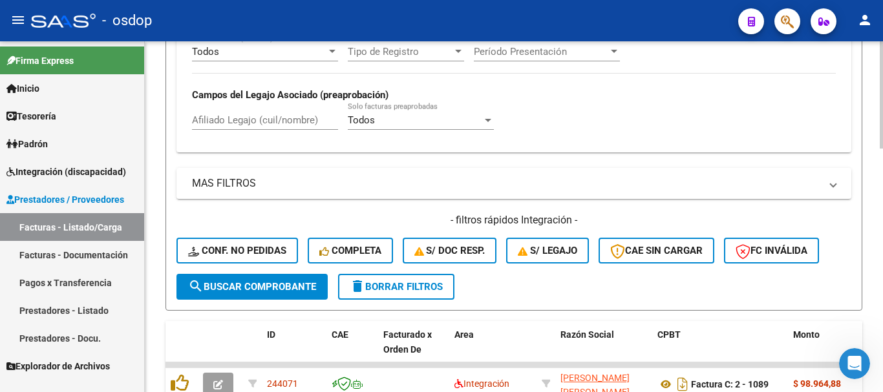
click at [285, 117] on input "Afiliado Legajo (cuil/nombre)" at bounding box center [265, 120] width 146 height 12
paste input "27513575918"
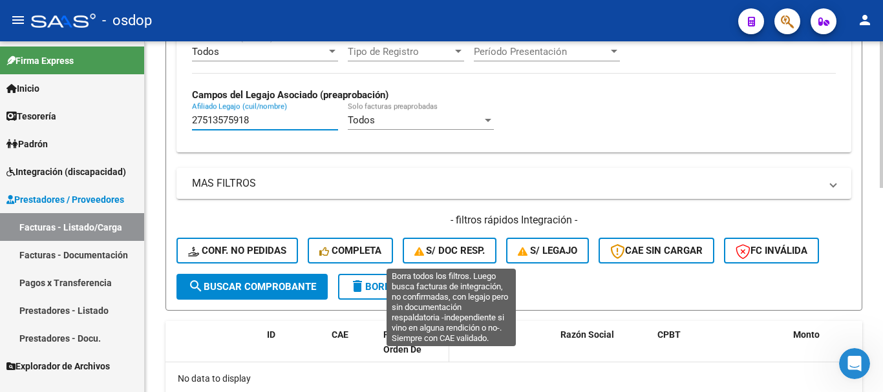
scroll to position [488, 0]
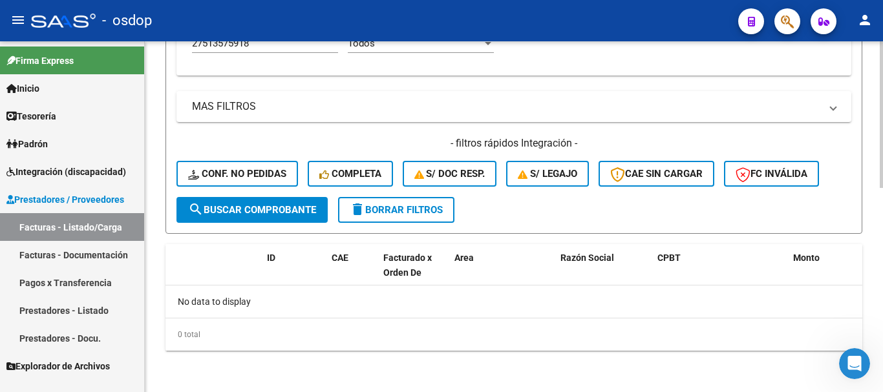
click at [283, 48] on input "27513575918" at bounding box center [265, 44] width 146 height 12
paste input "3559351474"
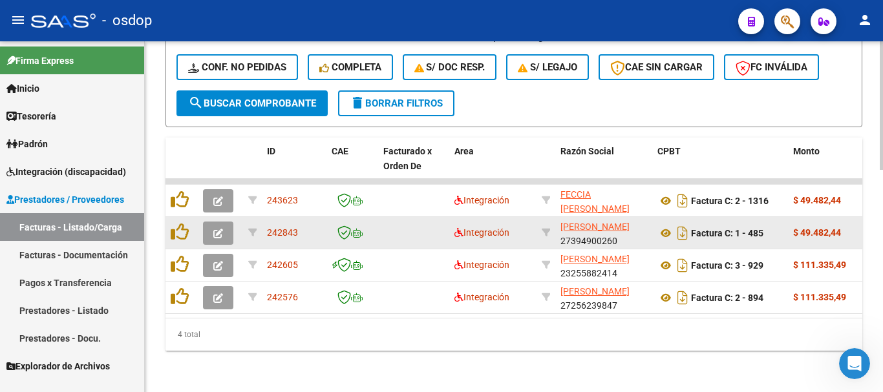
scroll to position [1, 0]
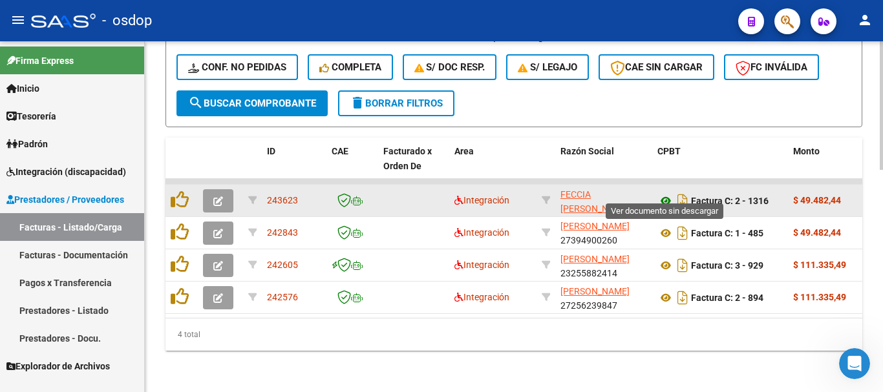
type input "23559351474"
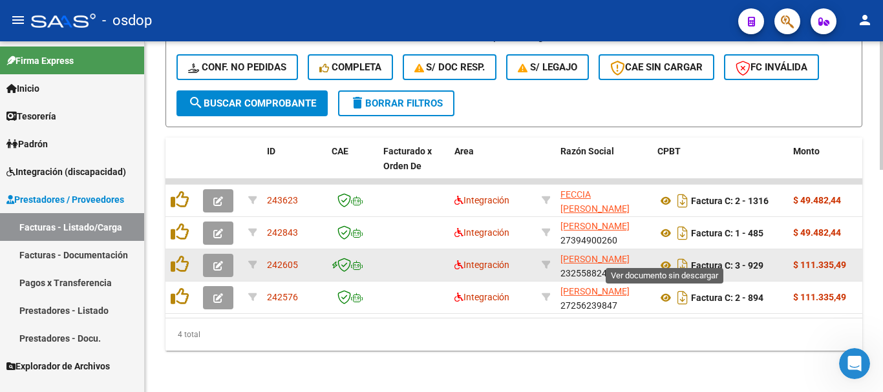
drag, startPoint x: 667, startPoint y: 255, endPoint x: 661, endPoint y: 271, distance: 16.4
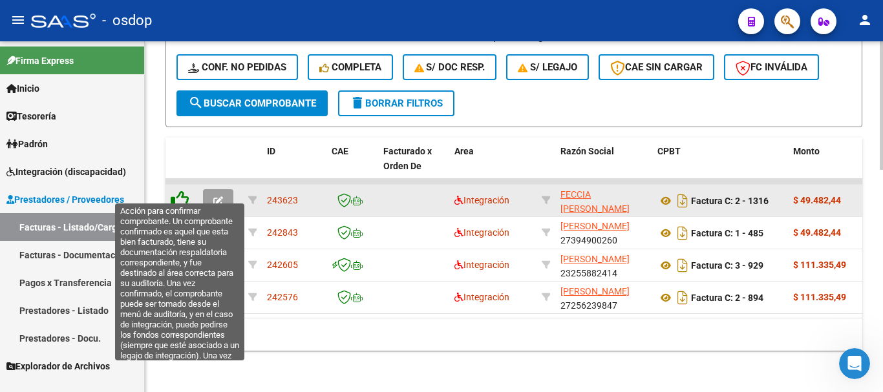
click at [181, 191] on icon at bounding box center [180, 200] width 18 height 18
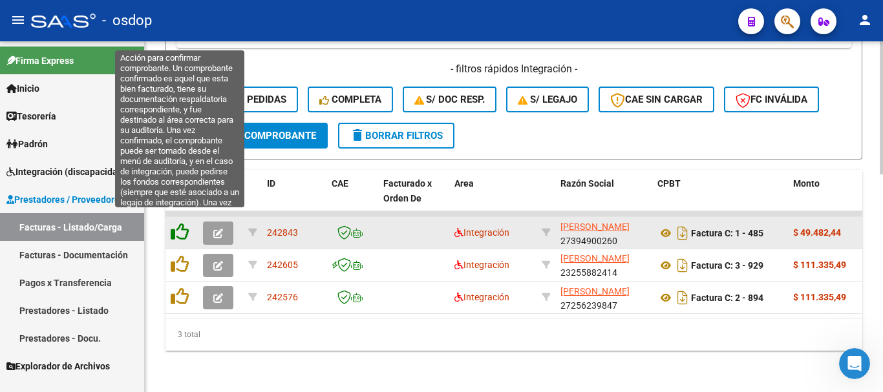
click at [180, 223] on icon at bounding box center [180, 232] width 18 height 18
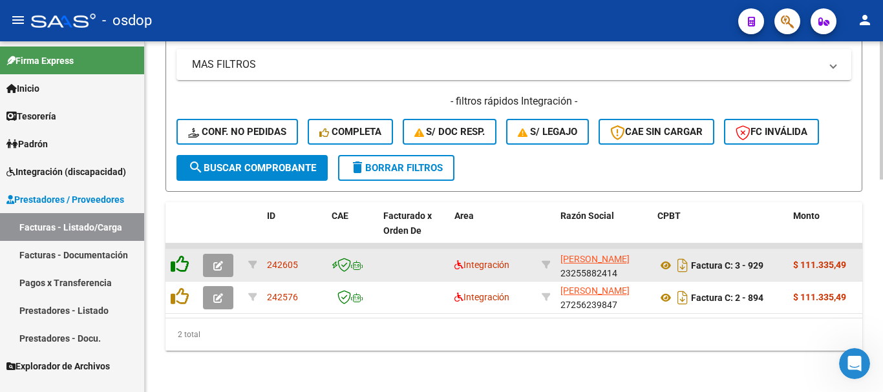
scroll to position [540, 0]
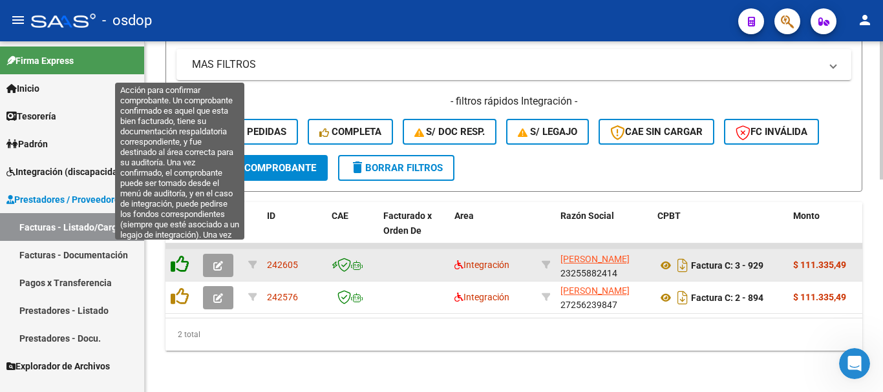
click at [180, 255] on icon at bounding box center [180, 264] width 18 height 18
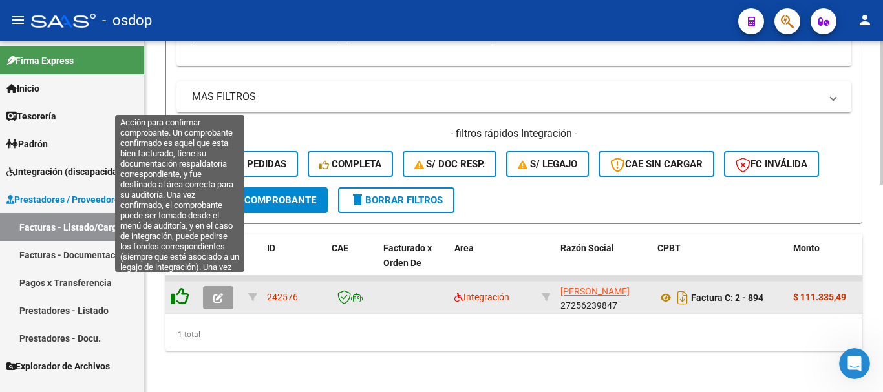
click at [183, 288] on icon at bounding box center [180, 297] width 18 height 18
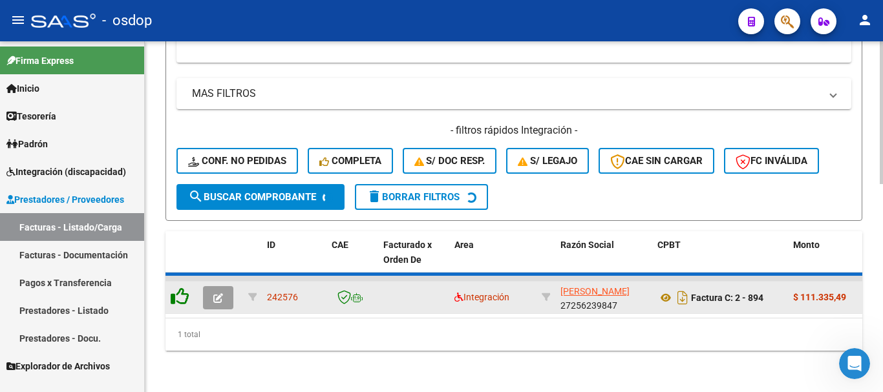
scroll to position [488, 0]
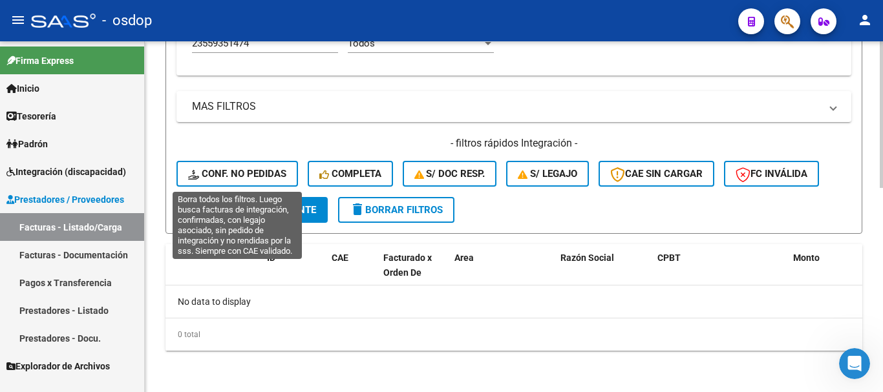
click at [277, 169] on span "Conf. no pedidas" at bounding box center [237, 174] width 98 height 12
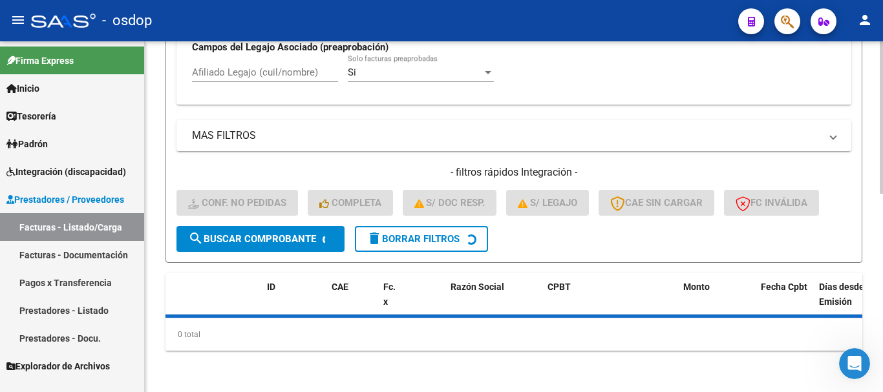
scroll to position [458, 0]
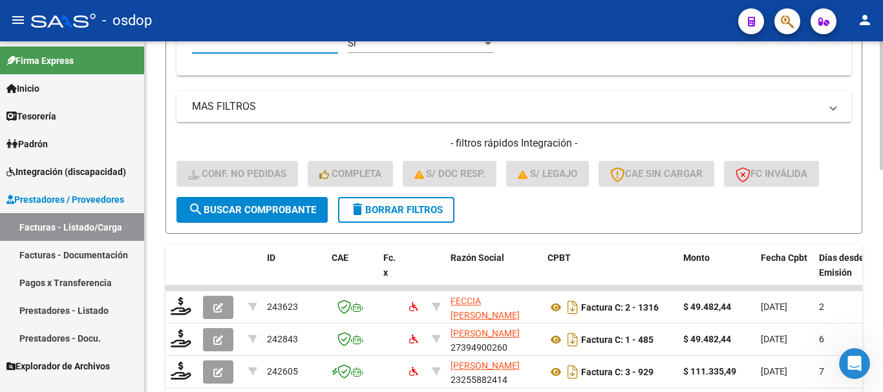
click at [275, 47] on input "Afiliado Legajo (cuil/nombre)" at bounding box center [265, 44] width 146 height 12
paste input "23559351474"
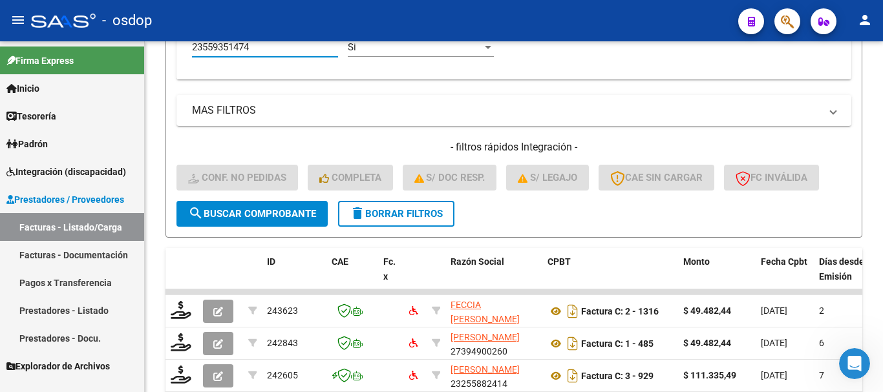
scroll to position [605, 0]
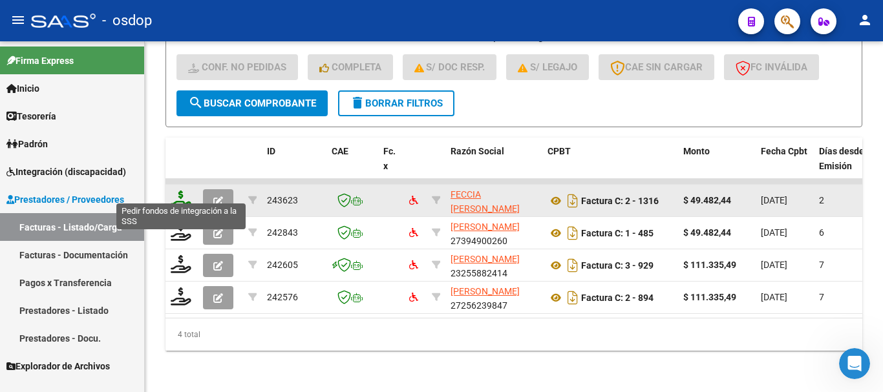
type input "23559351474"
click at [179, 191] on icon at bounding box center [181, 200] width 21 height 18
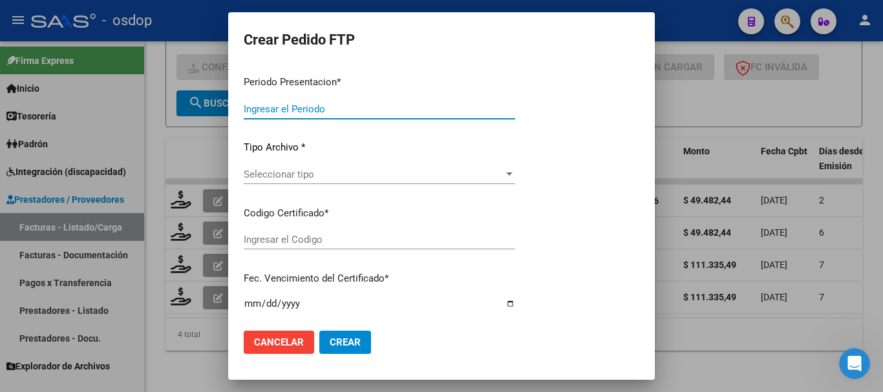
type input "202509"
type input "$ 49.482,44"
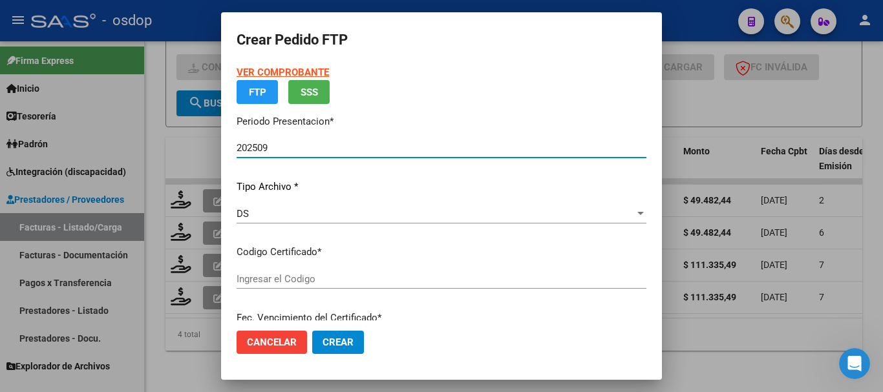
type input "1241728467"
type input "2025-12-28"
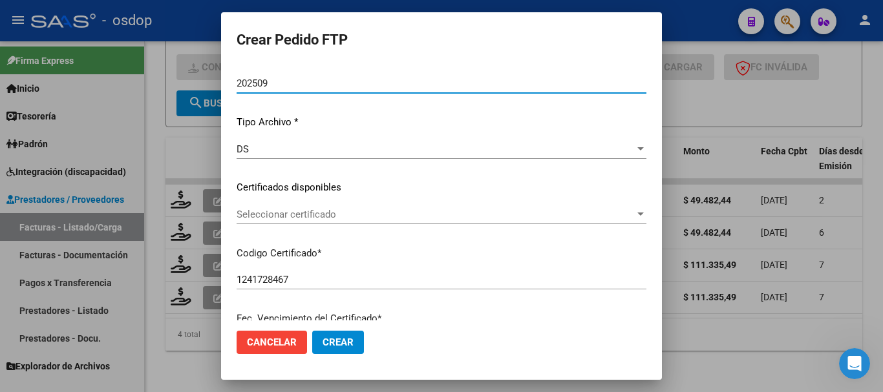
click at [288, 214] on span "Seleccionar certificado" at bounding box center [436, 215] width 398 height 12
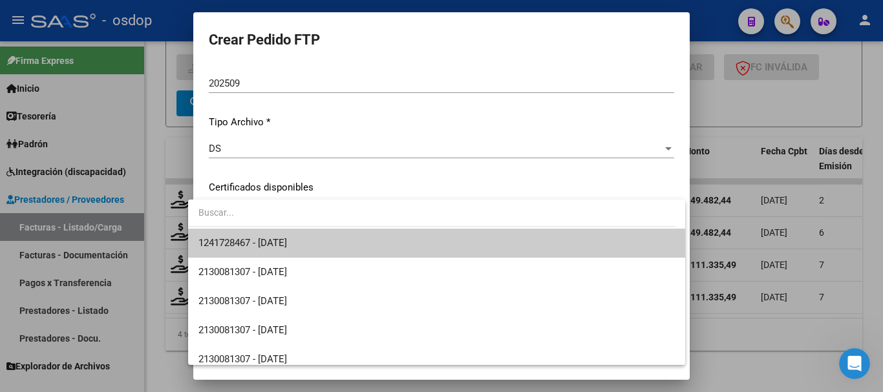
click at [287, 238] on span "1241728467 - 2025-12-28" at bounding box center [242, 243] width 89 height 12
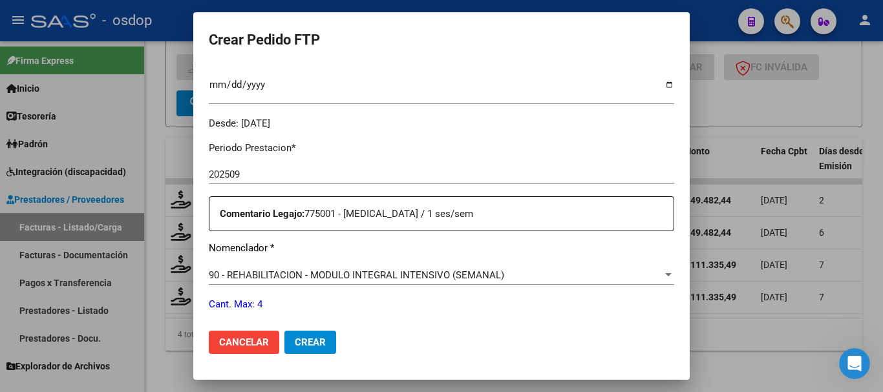
scroll to position [422, 0]
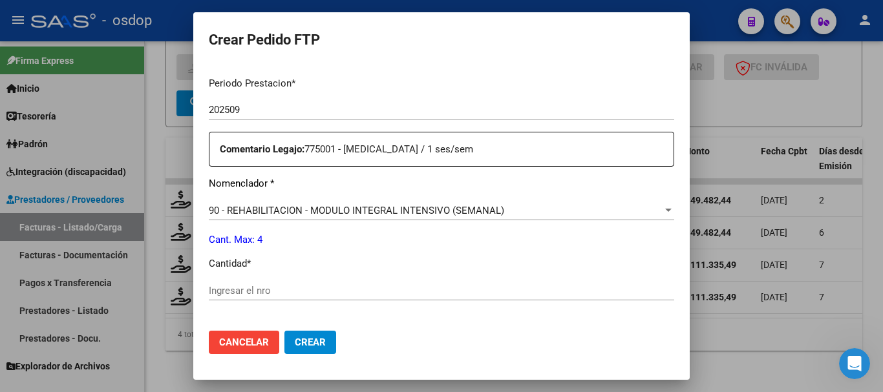
click at [354, 213] on span "90 - REHABILITACION - MODULO INTEGRAL INTENSIVO (SEMANAL)" at bounding box center [356, 211] width 295 height 12
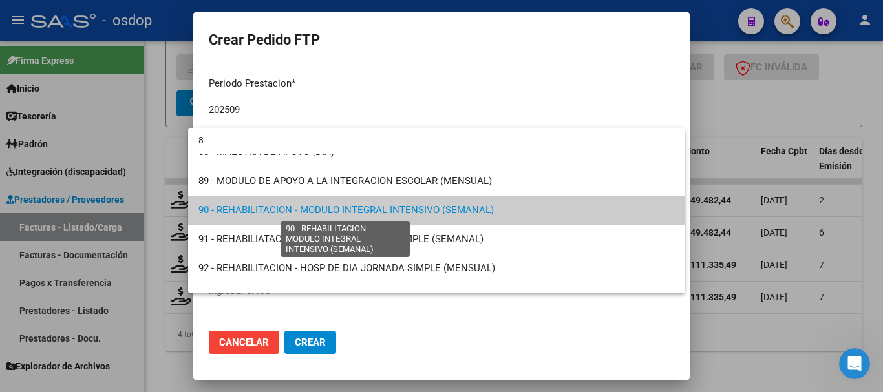
scroll to position [0, 0]
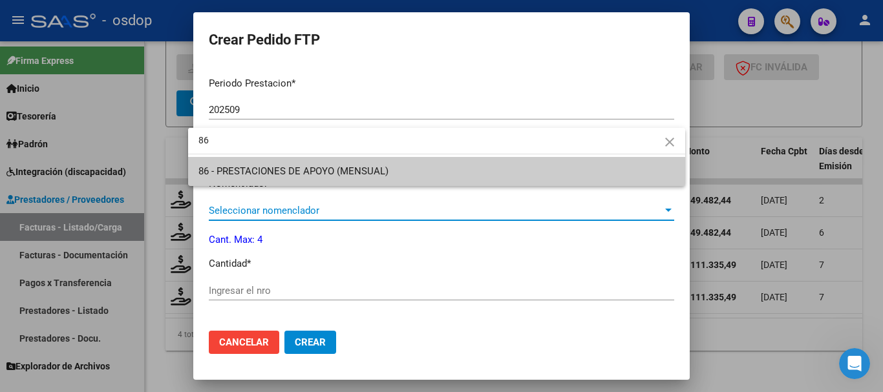
type input "86"
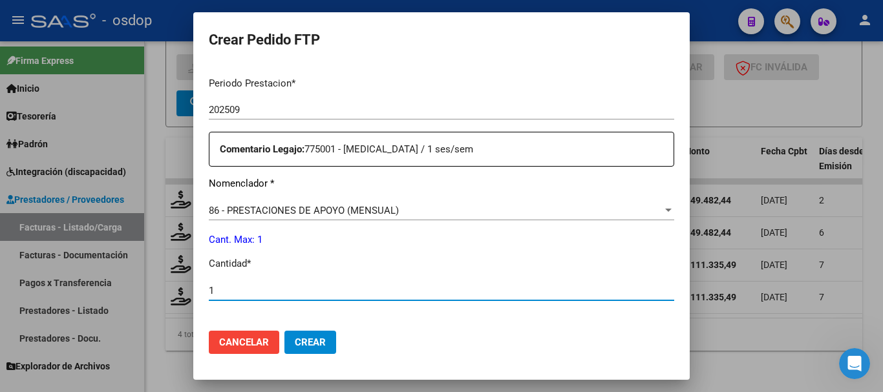
type input "1"
click at [284, 331] on button "Crear" at bounding box center [310, 342] width 52 height 23
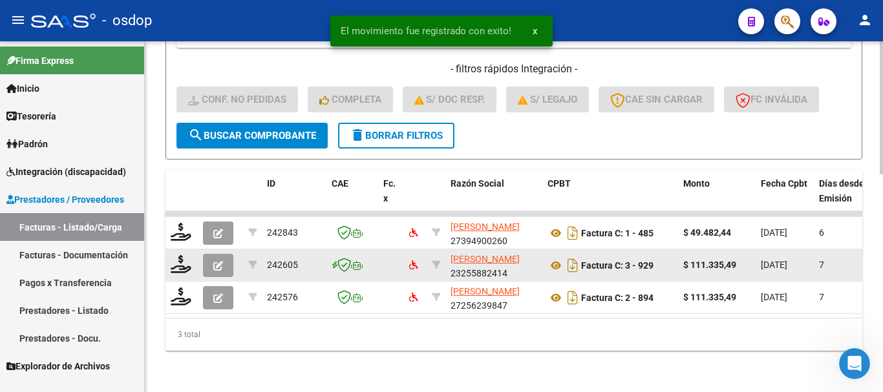
scroll to position [572, 0]
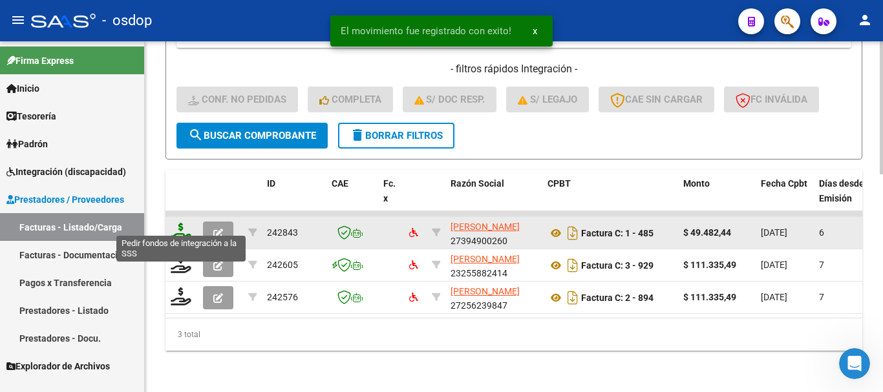
click at [173, 223] on icon at bounding box center [181, 232] width 21 height 18
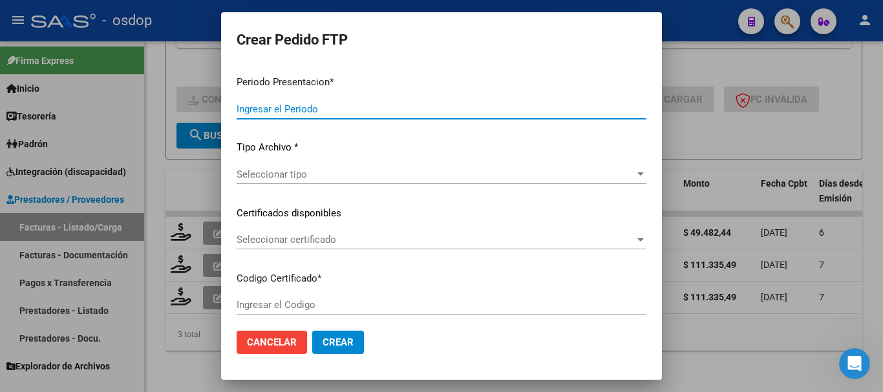
type input "202509"
type input "$ 49.482,44"
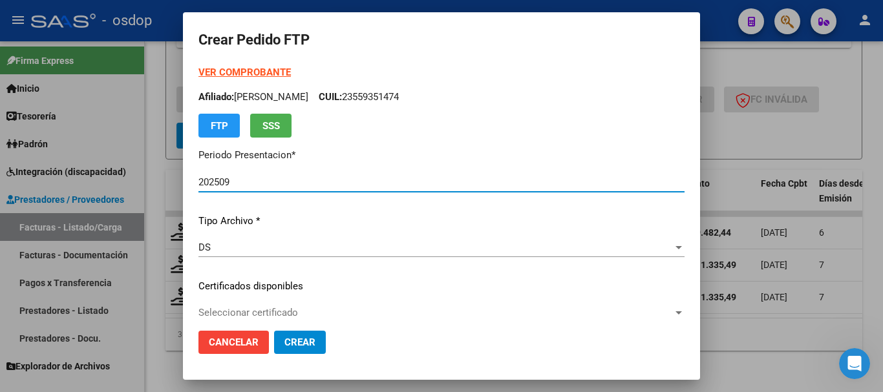
type input "1241728467"
type input "2025-12-28"
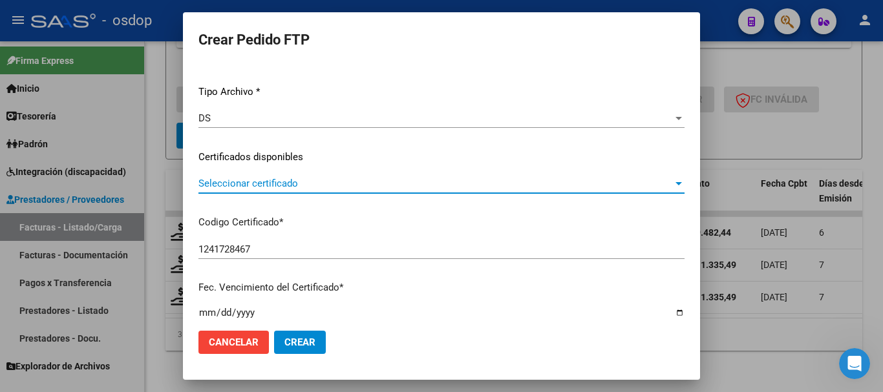
click at [294, 180] on span "Seleccionar certificado" at bounding box center [435, 184] width 475 height 12
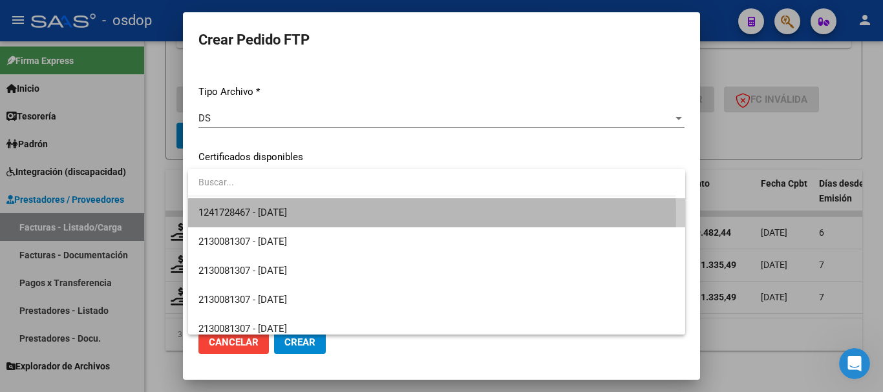
click at [322, 217] on span "1241728467 - 2025-12-28" at bounding box center [436, 212] width 477 height 29
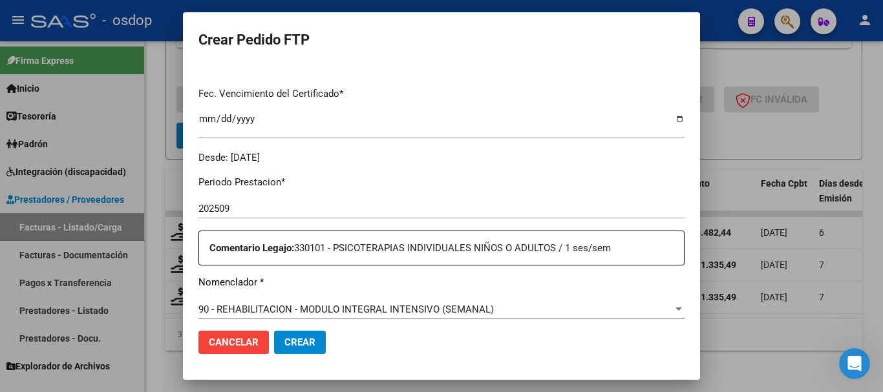
scroll to position [517, 0]
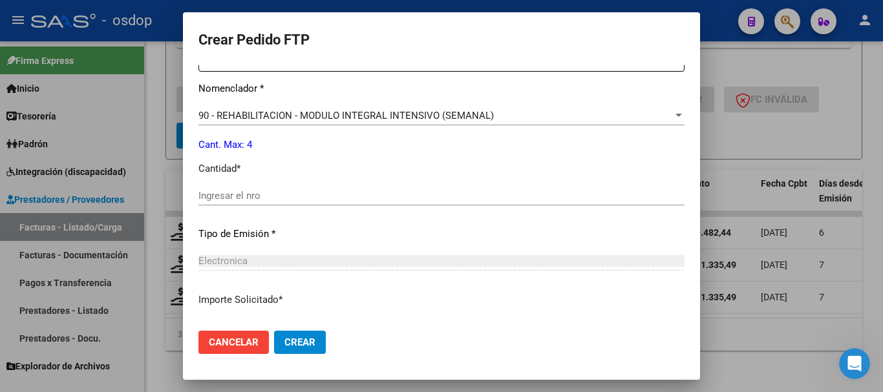
click at [349, 117] on span "90 - REHABILITACION - MODULO INTEGRAL INTENSIVO (SEMANAL)" at bounding box center [345, 116] width 295 height 12
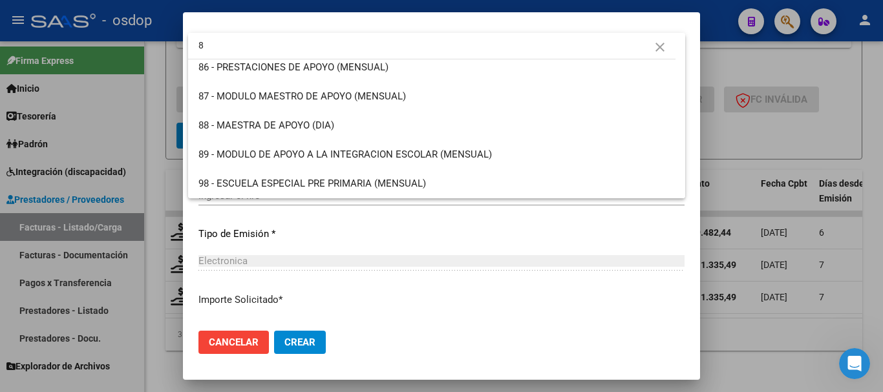
scroll to position [0, 0]
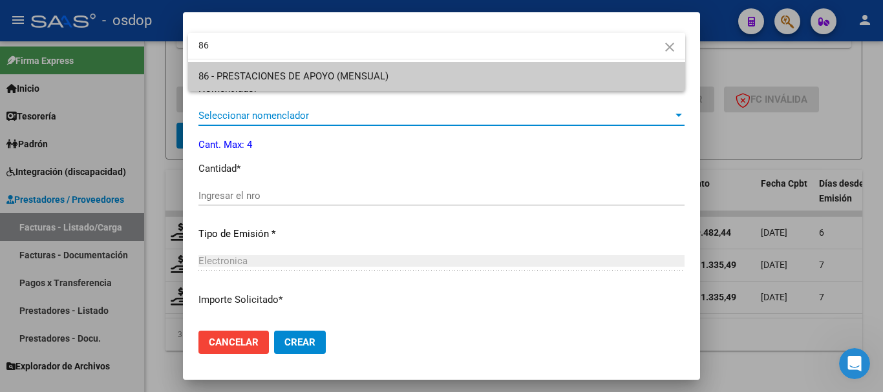
type input "86"
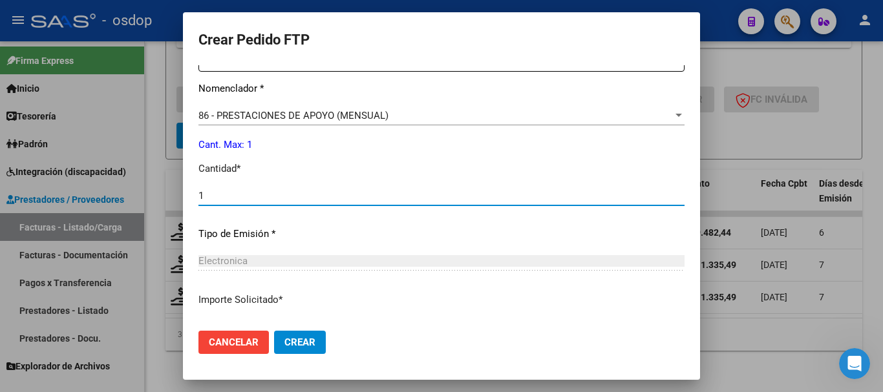
type input "1"
click at [274, 331] on button "Crear" at bounding box center [300, 342] width 52 height 23
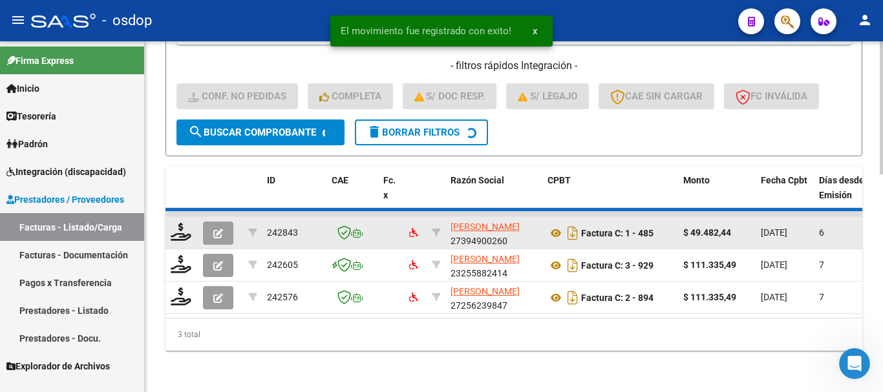
scroll to position [540, 0]
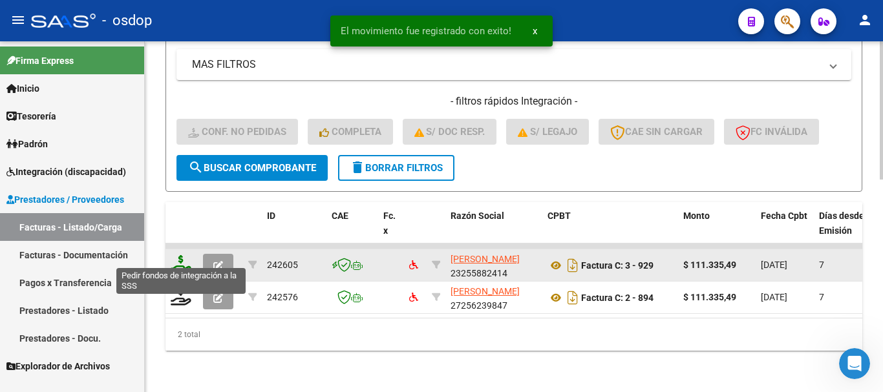
click at [181, 255] on icon at bounding box center [181, 264] width 21 height 18
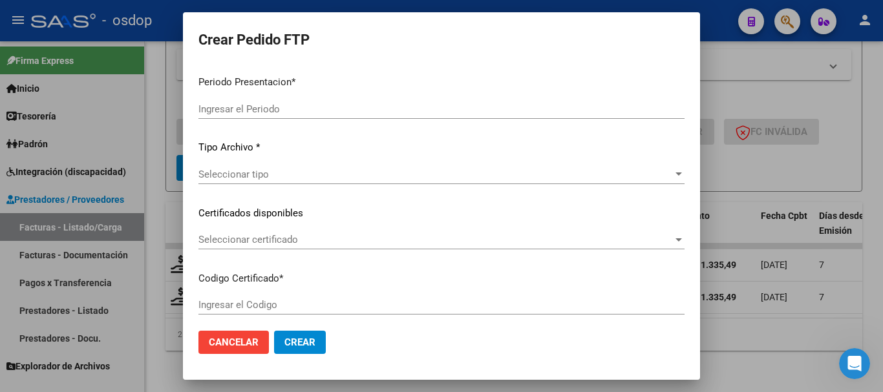
type input "202509"
type input "$ 111.335,49"
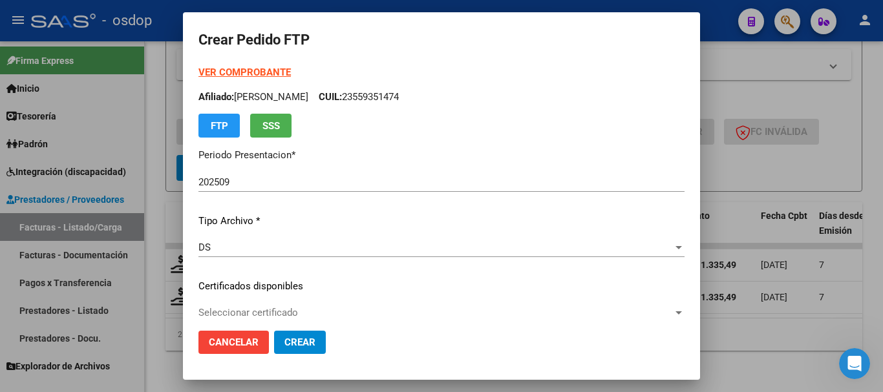
type input "1241728467"
type input "2025-12-28"
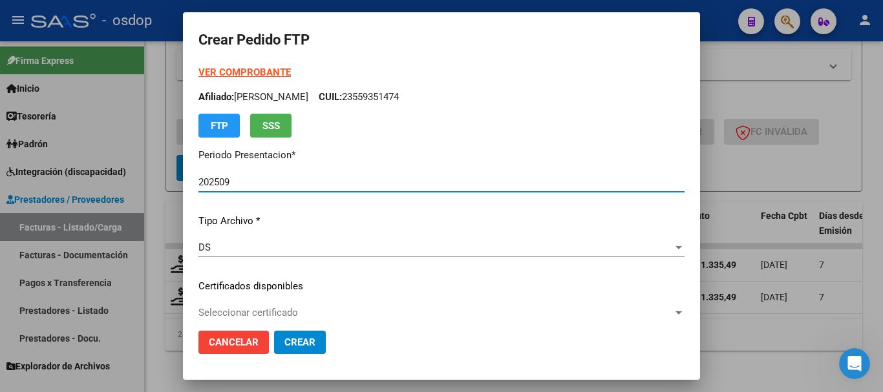
scroll to position [65, 0]
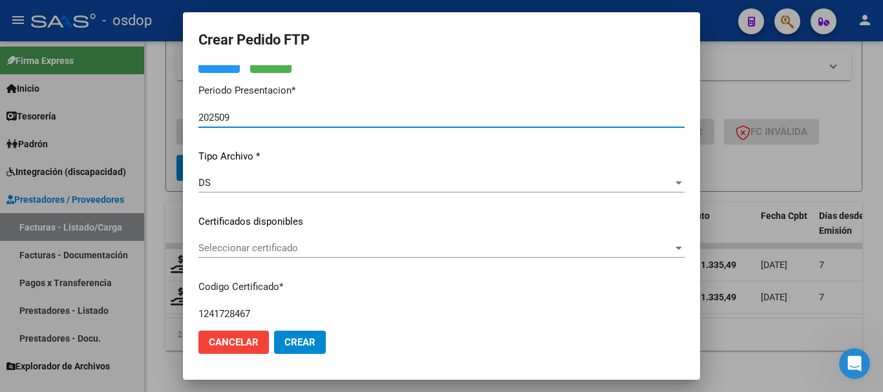
click at [279, 248] on span "Seleccionar certificado" at bounding box center [435, 248] width 475 height 12
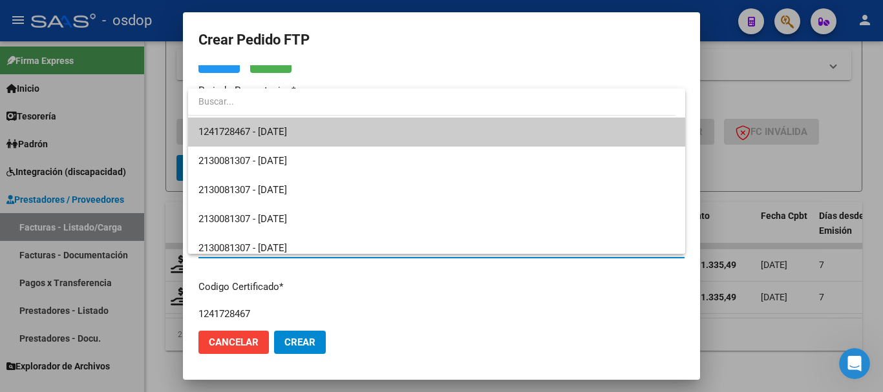
click at [319, 129] on span "1241728467 - 2025-12-28" at bounding box center [436, 132] width 477 height 29
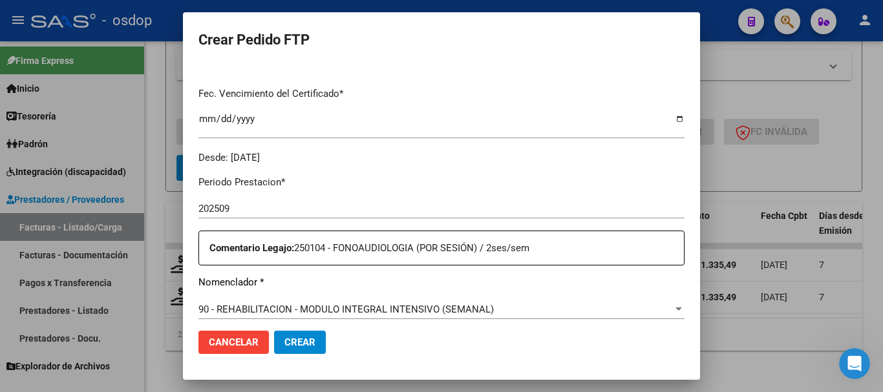
scroll to position [453, 0]
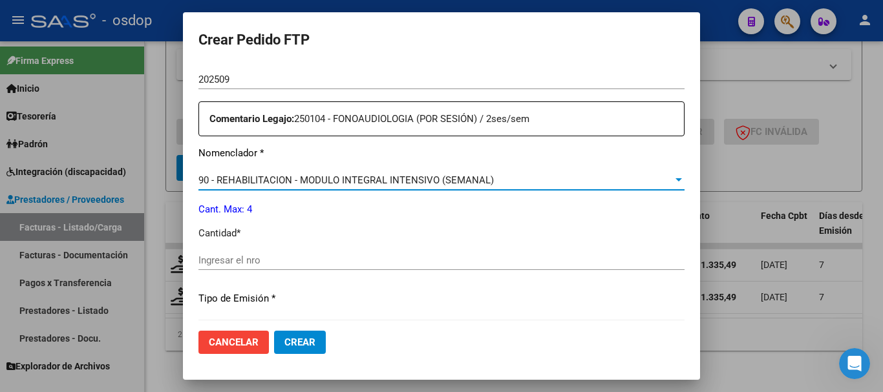
click at [303, 180] on span "90 - REHABILITACION - MODULO INTEGRAL INTENSIVO (SEMANAL)" at bounding box center [345, 181] width 295 height 12
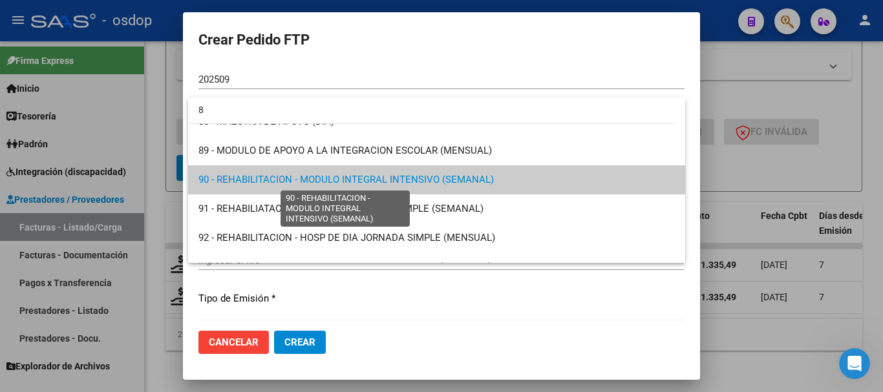
scroll to position [0, 0]
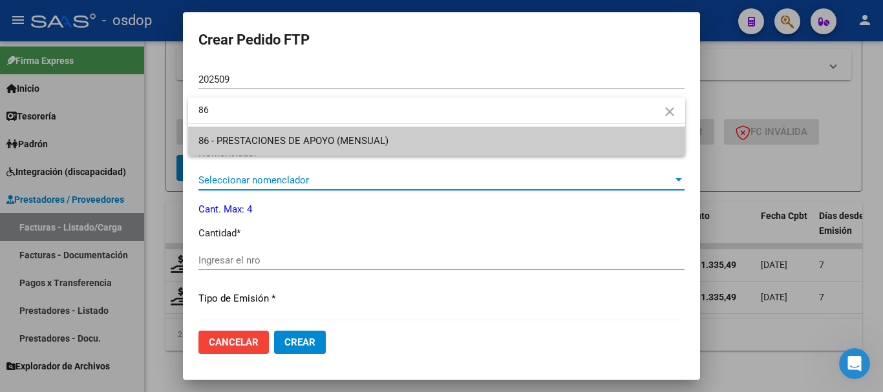
type input "86"
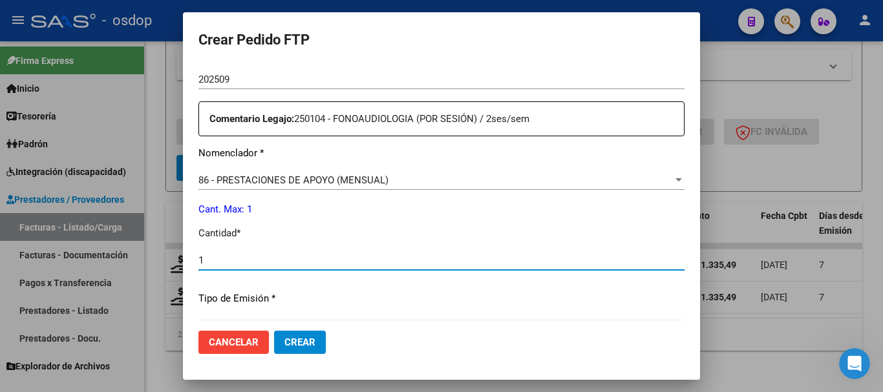
type input "1"
click at [274, 331] on button "Crear" at bounding box center [300, 342] width 52 height 23
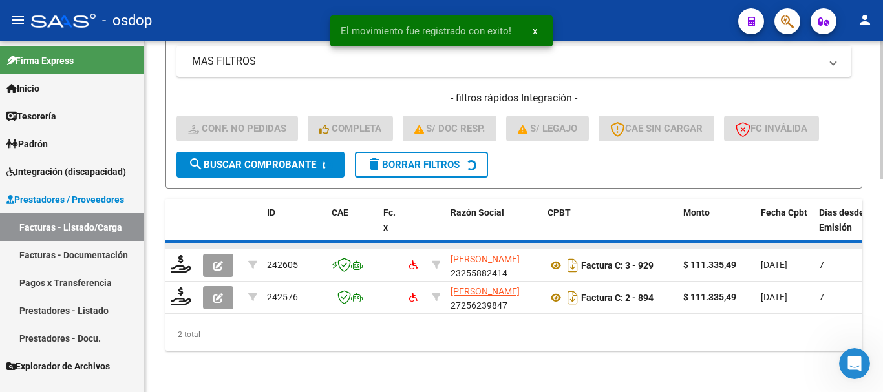
scroll to position [508, 0]
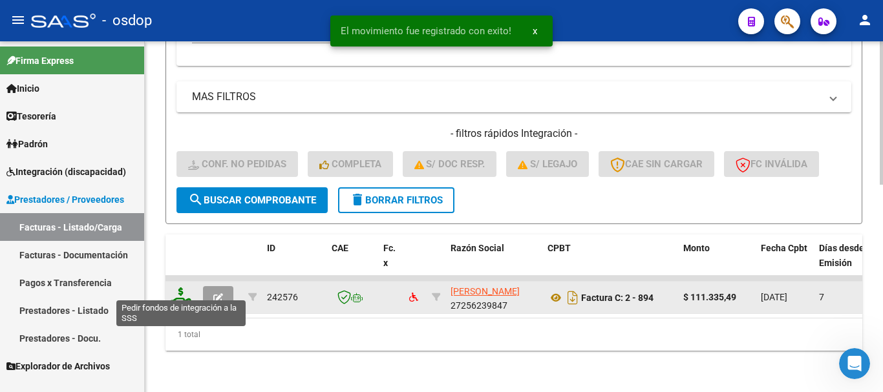
click at [185, 288] on icon at bounding box center [181, 297] width 21 height 18
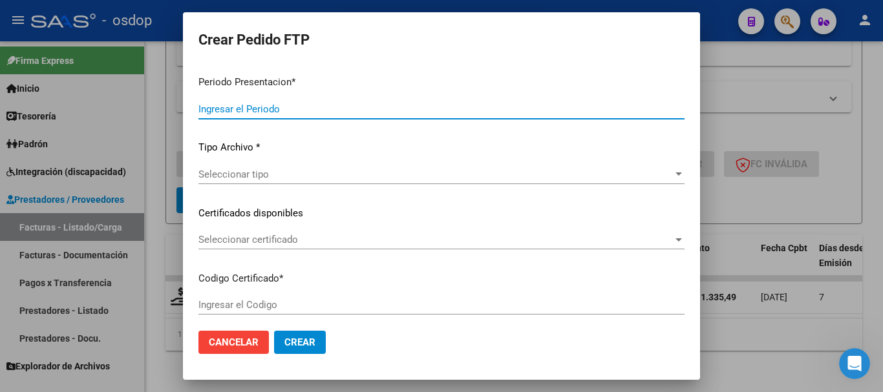
type input "202509"
type input "$ 111.335,49"
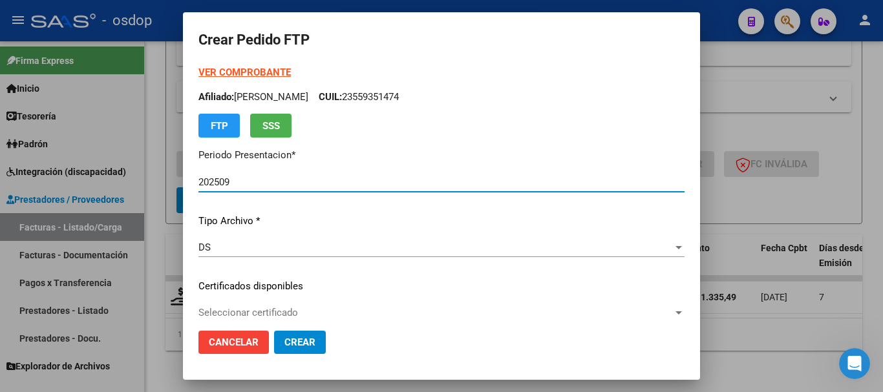
type input "1241728467"
type input "2025-12-28"
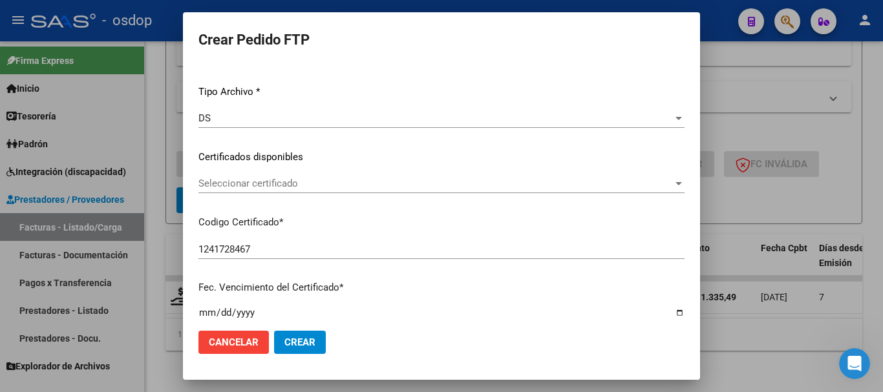
click at [280, 188] on span "Seleccionar certificado" at bounding box center [435, 184] width 475 height 12
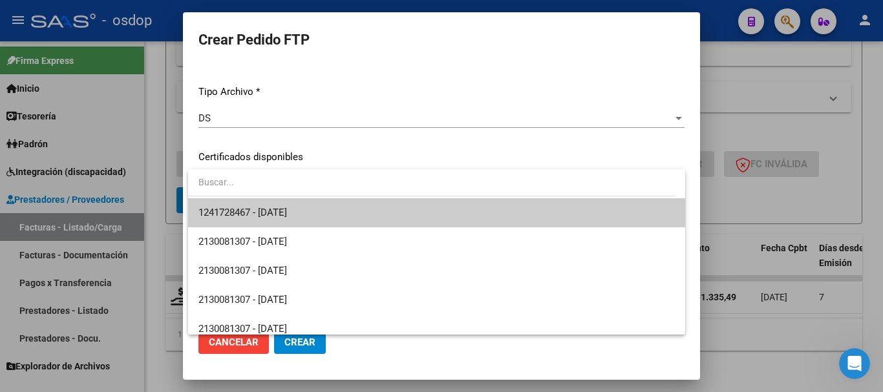
click at [310, 208] on span "1241728467 - 2025-12-28" at bounding box center [436, 212] width 477 height 29
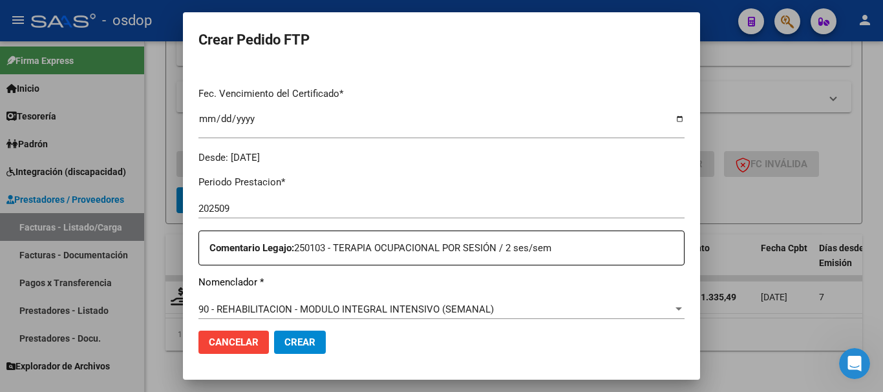
scroll to position [388, 0]
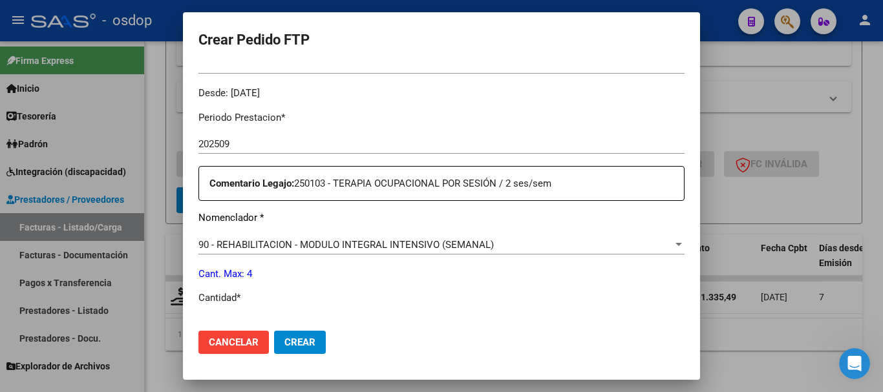
click at [334, 242] on span "90 - REHABILITACION - MODULO INTEGRAL INTENSIVO (SEMANAL)" at bounding box center [345, 245] width 295 height 12
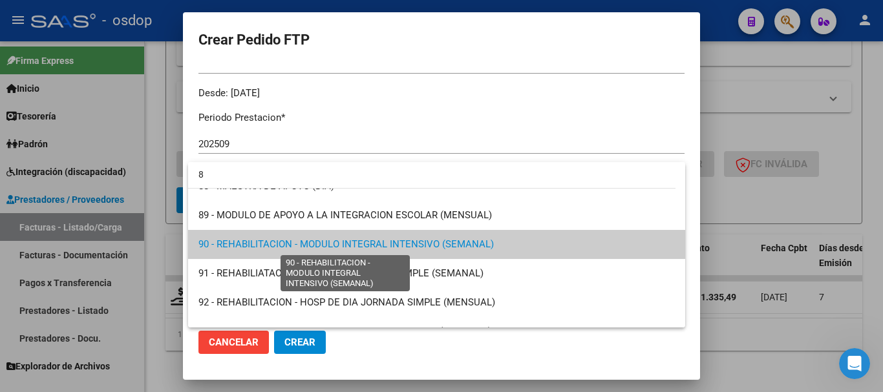
scroll to position [0, 0]
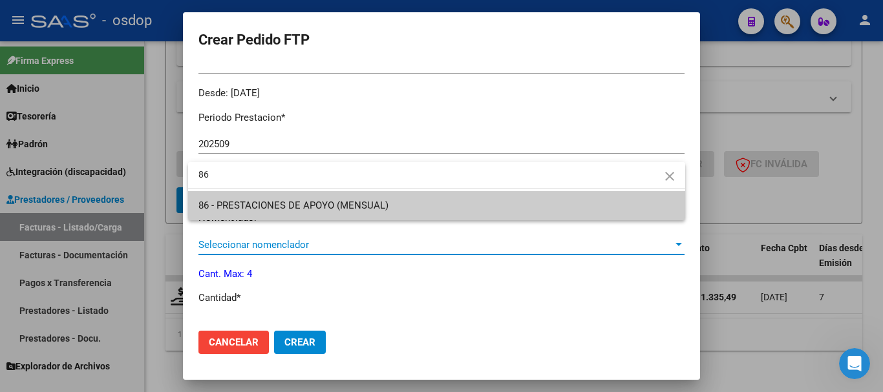
type input "86"
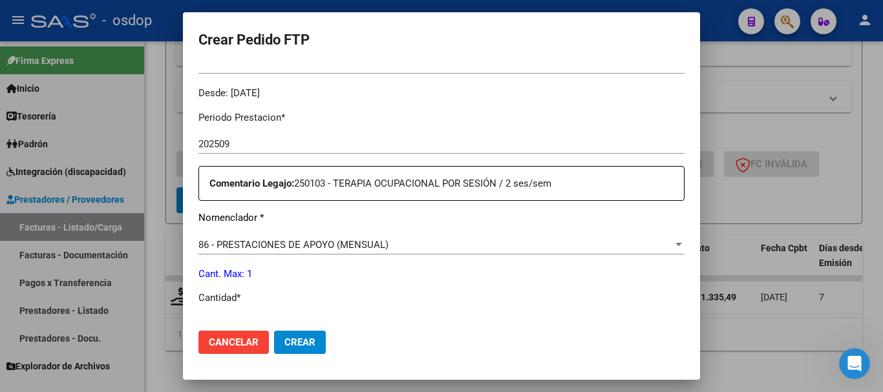
scroll to position [398, 0]
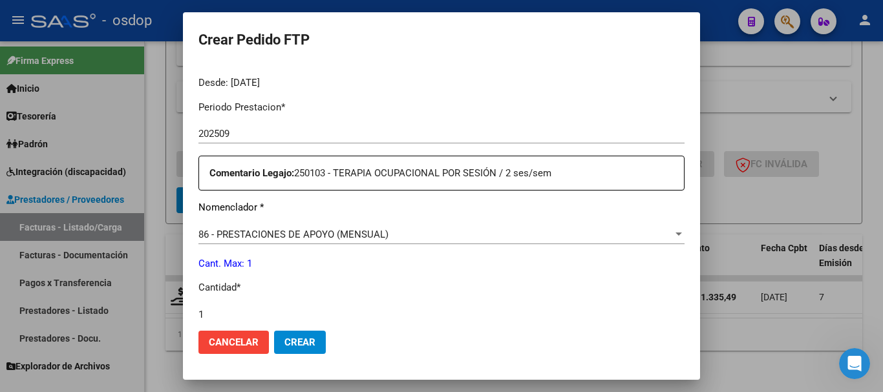
type input "1"
click at [274, 331] on button "Crear" at bounding box center [300, 342] width 52 height 23
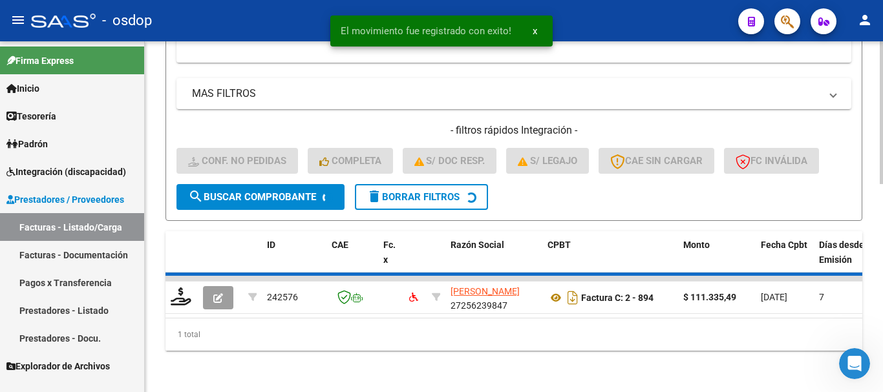
scroll to position [488, 0]
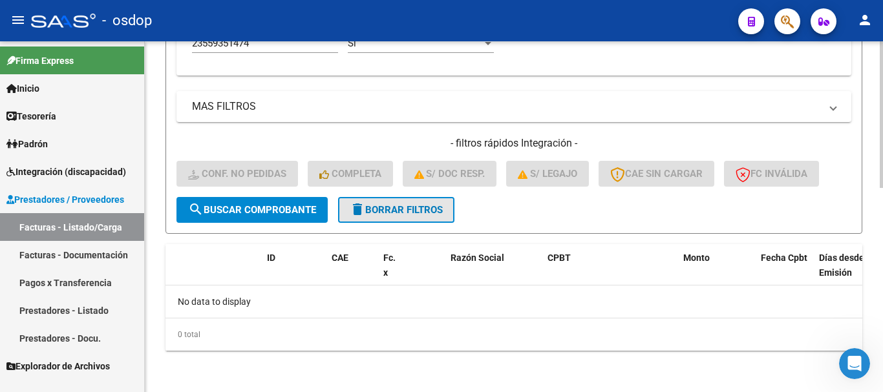
click at [413, 209] on span "delete Borrar Filtros" at bounding box center [396, 210] width 93 height 12
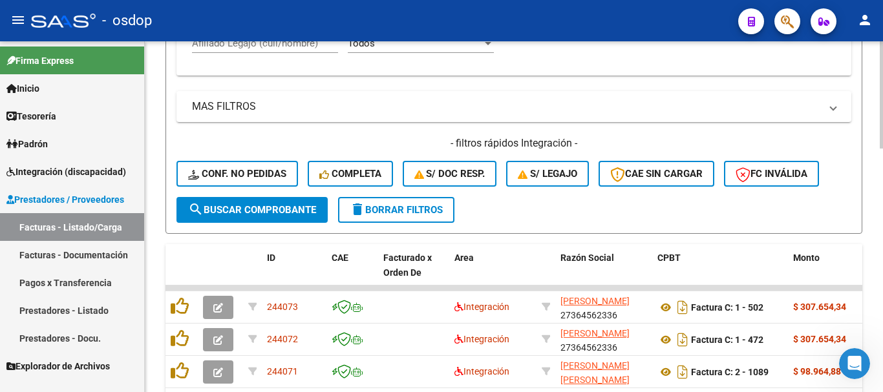
click at [290, 45] on input "Afiliado Legajo (cuil/nombre)" at bounding box center [265, 44] width 146 height 12
paste input "23576005229"
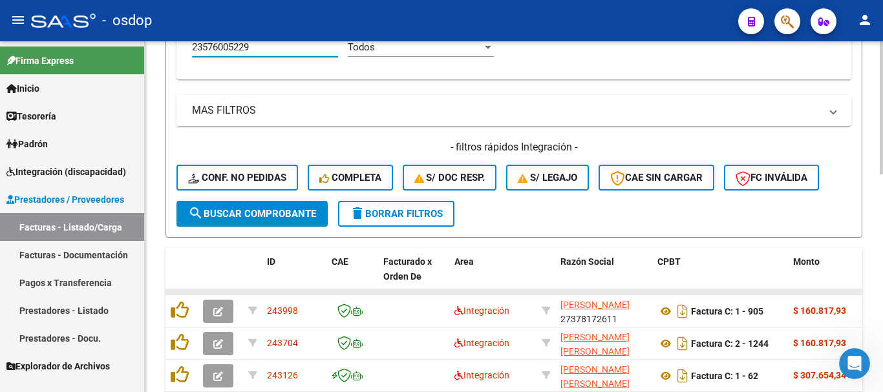
scroll to position [572, 0]
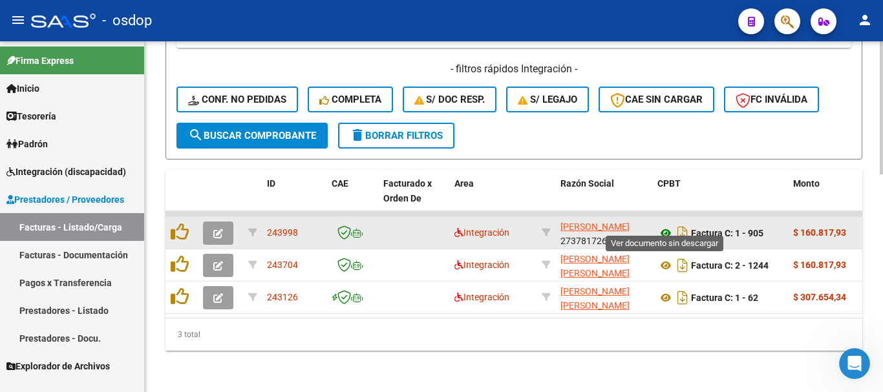
type input "23576005229"
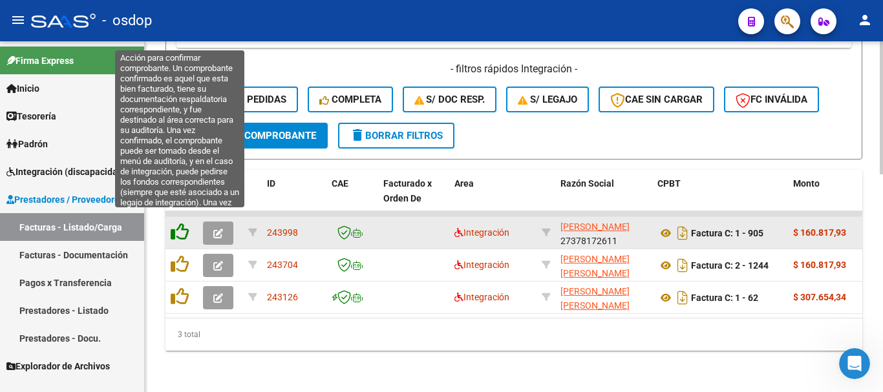
click at [177, 224] on icon at bounding box center [180, 232] width 18 height 18
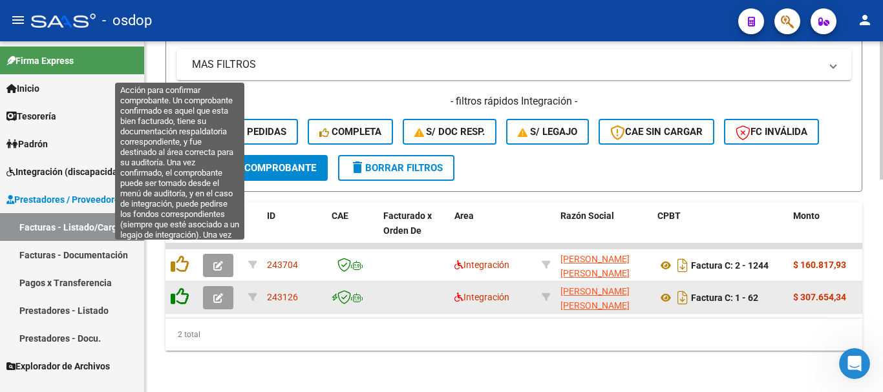
scroll to position [540, 0]
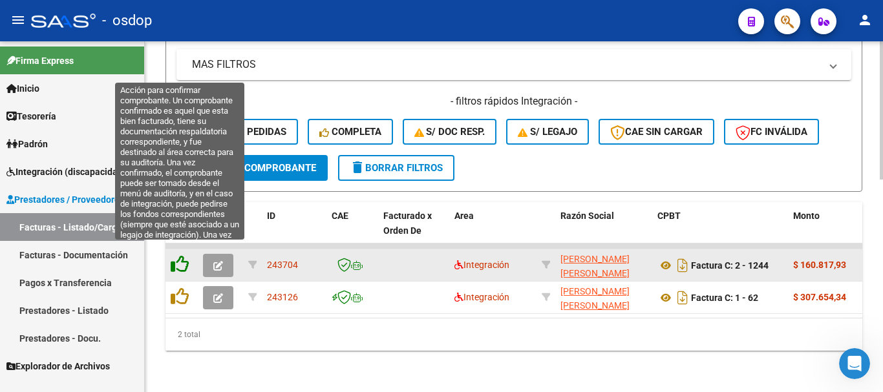
click at [182, 255] on icon at bounding box center [180, 264] width 18 height 18
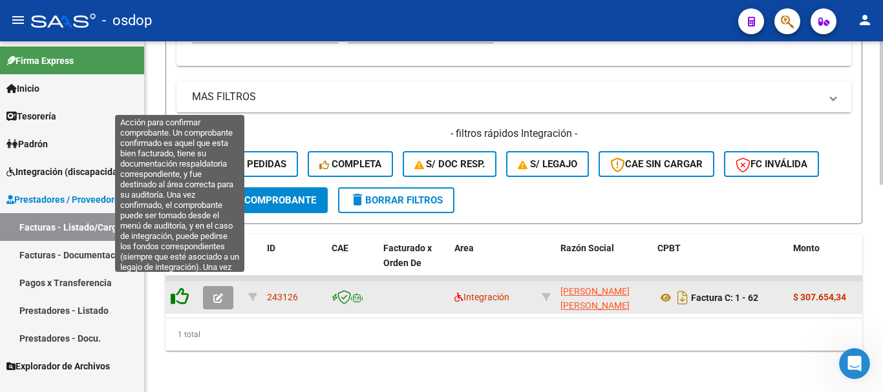
click at [180, 288] on icon at bounding box center [180, 297] width 18 height 18
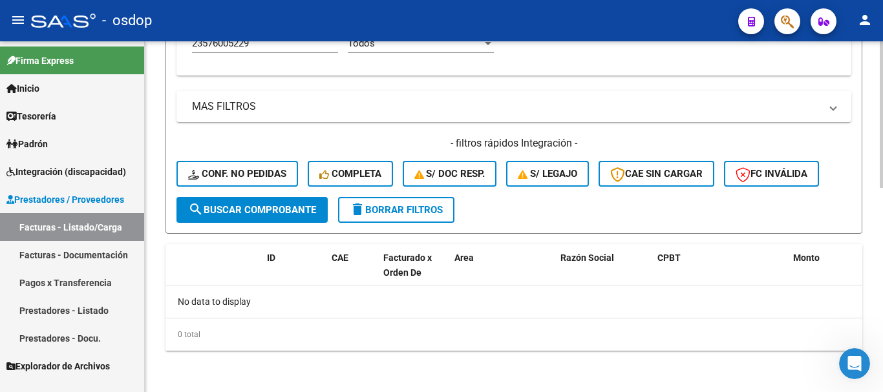
scroll to position [488, 0]
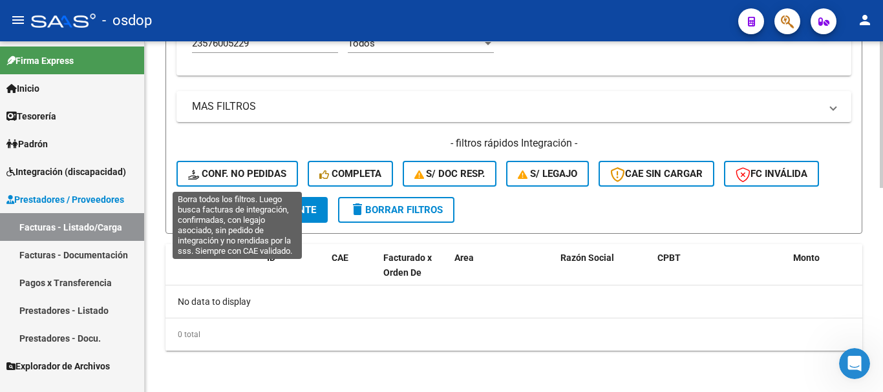
click at [248, 172] on span "Conf. no pedidas" at bounding box center [237, 174] width 98 height 12
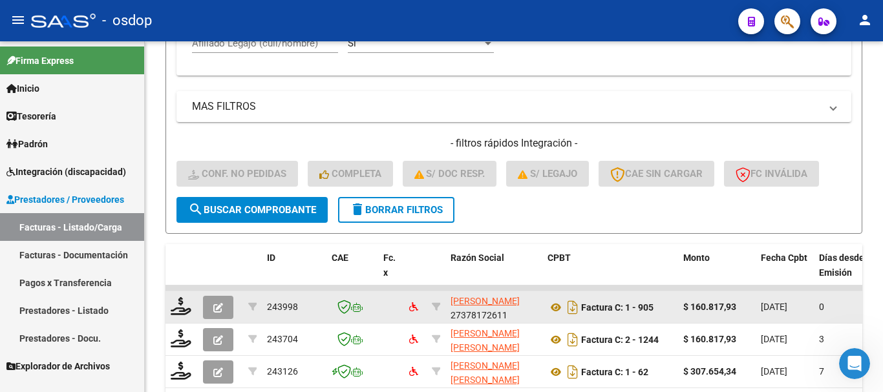
scroll to position [572, 0]
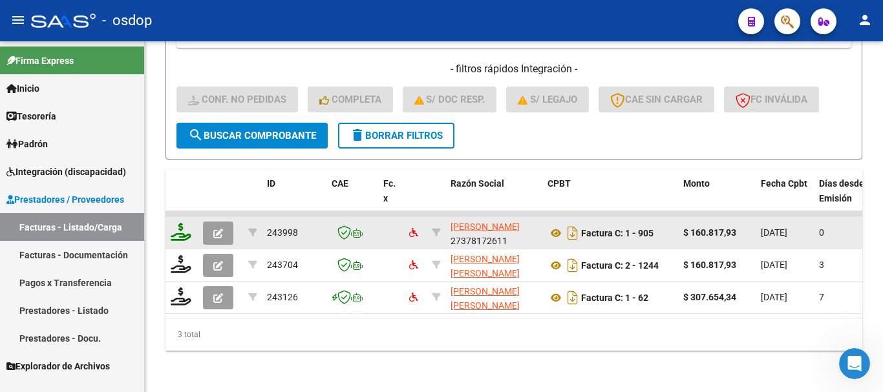
click at [188, 224] on icon at bounding box center [181, 232] width 21 height 18
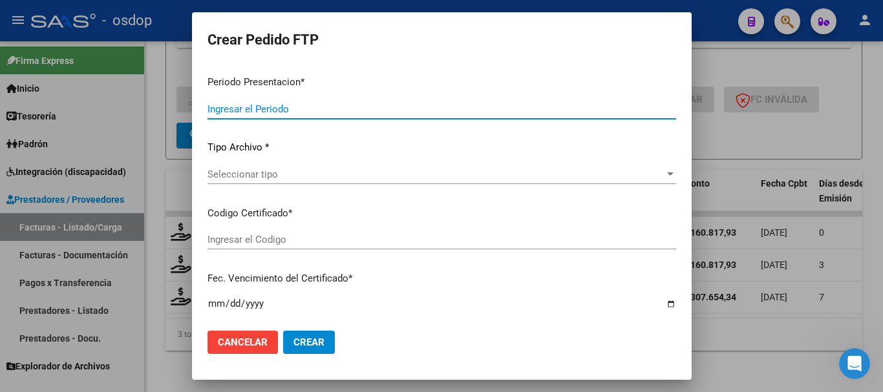
type input "202509"
type input "$ 160.817,93"
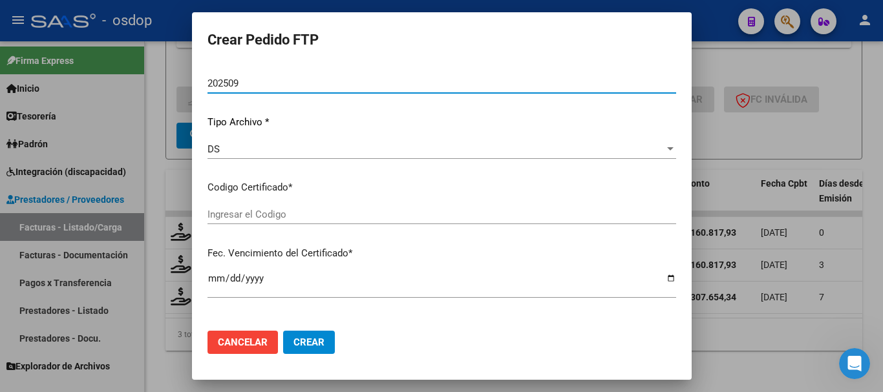
type input "195908211"
type input "2029-03-22"
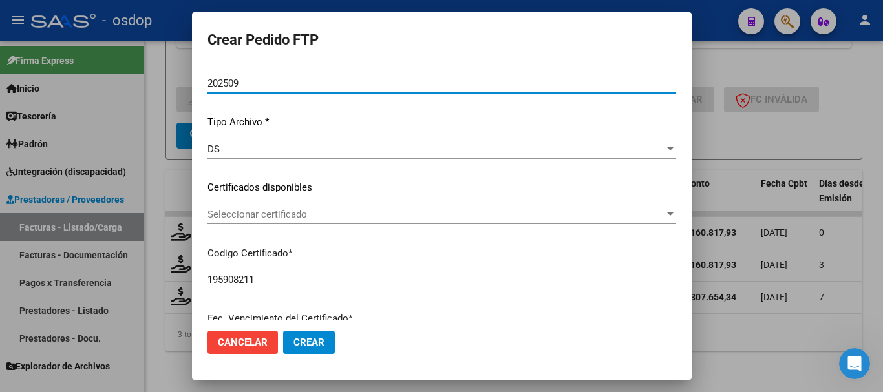
scroll to position [99, 0]
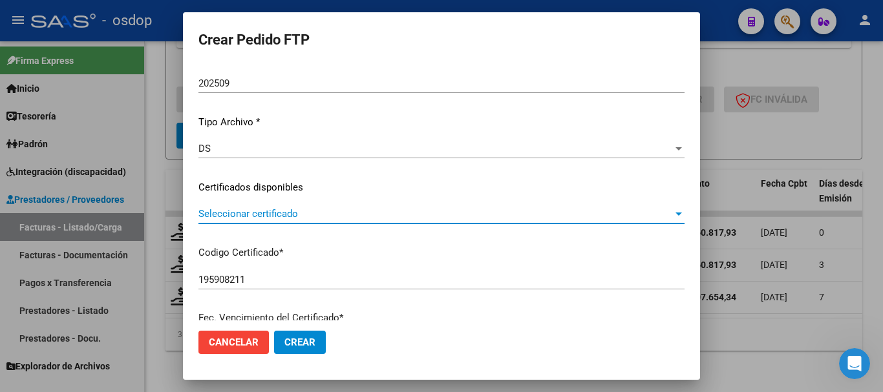
click at [263, 216] on span "Seleccionar certificado" at bounding box center [435, 214] width 475 height 12
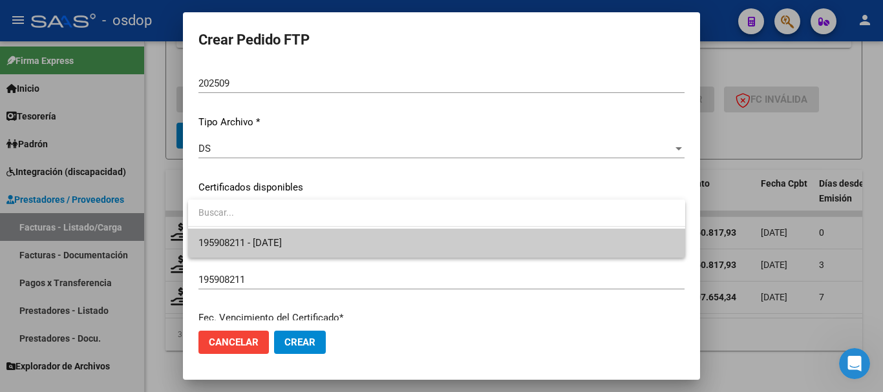
click at [274, 232] on span "195908211 - 2029-03-22" at bounding box center [436, 243] width 477 height 29
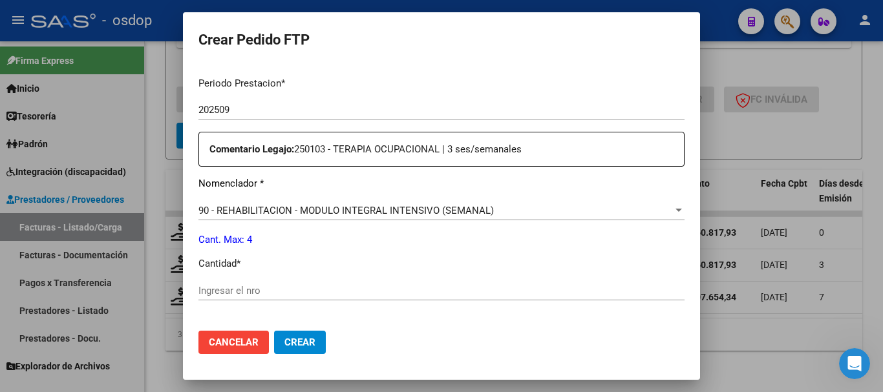
scroll to position [487, 0]
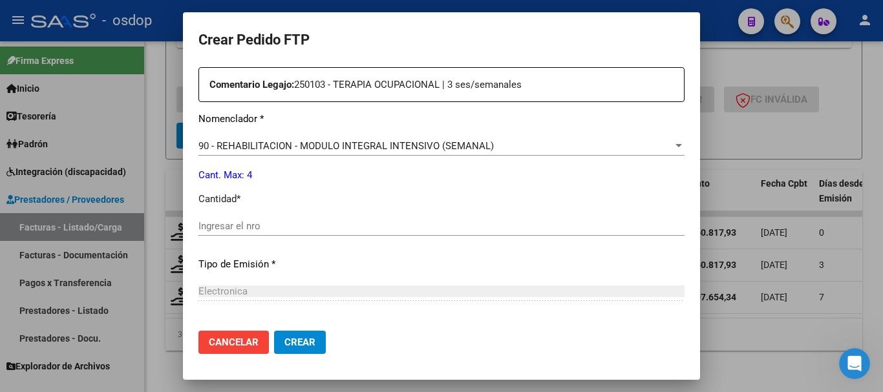
click at [356, 142] on span "90 - REHABILITACION - MODULO INTEGRAL INTENSIVO (SEMANAL)" at bounding box center [345, 146] width 295 height 12
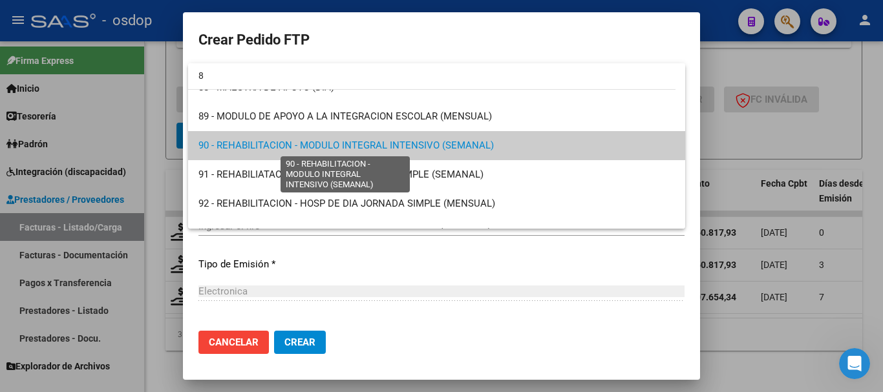
scroll to position [0, 0]
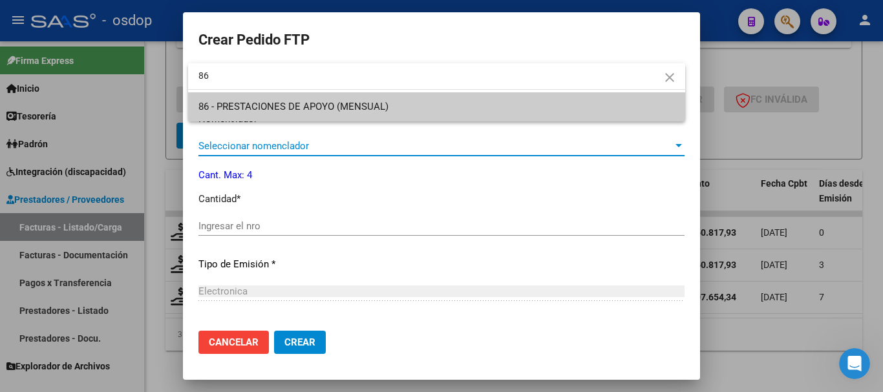
type input "86"
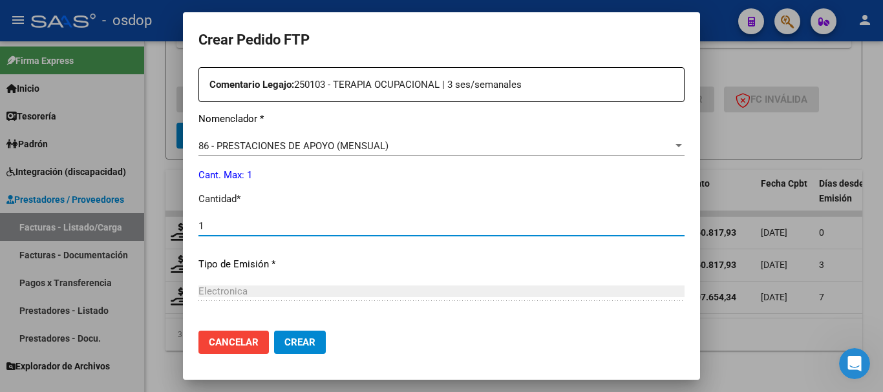
type input "1"
click at [274, 331] on button "Crear" at bounding box center [300, 342] width 52 height 23
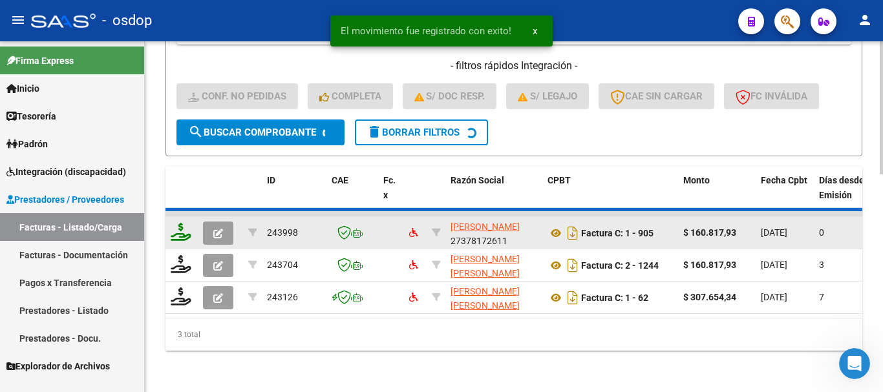
click at [176, 230] on icon at bounding box center [181, 232] width 21 height 18
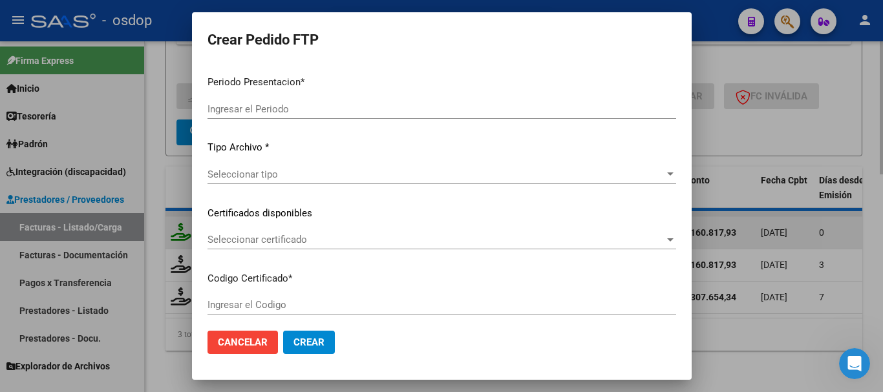
scroll to position [540, 0]
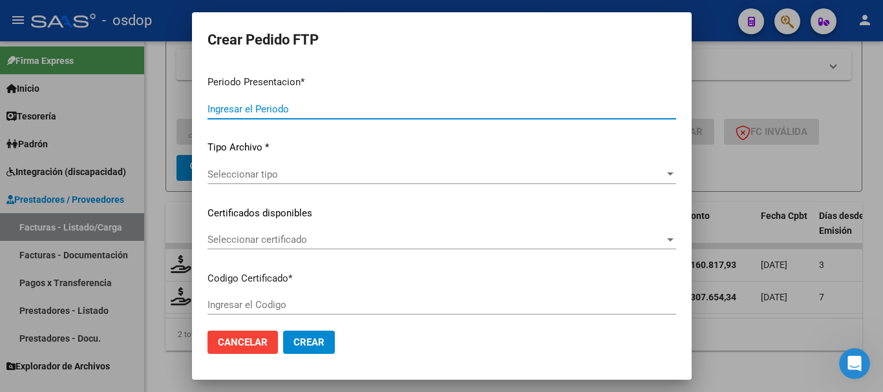
type input "202509"
type input "$ 160.817,93"
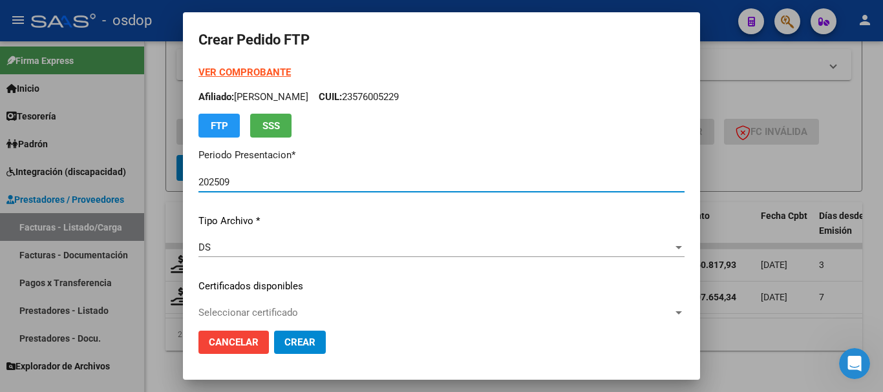
type input "195908211"
type input "2029-03-22"
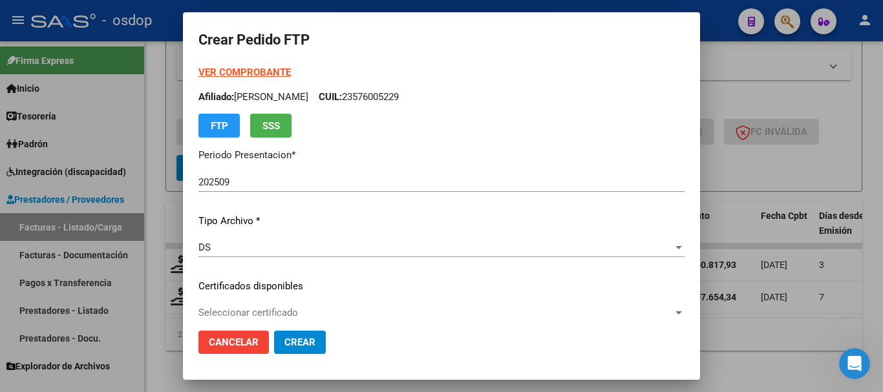
click at [763, 296] on div at bounding box center [441, 196] width 883 height 392
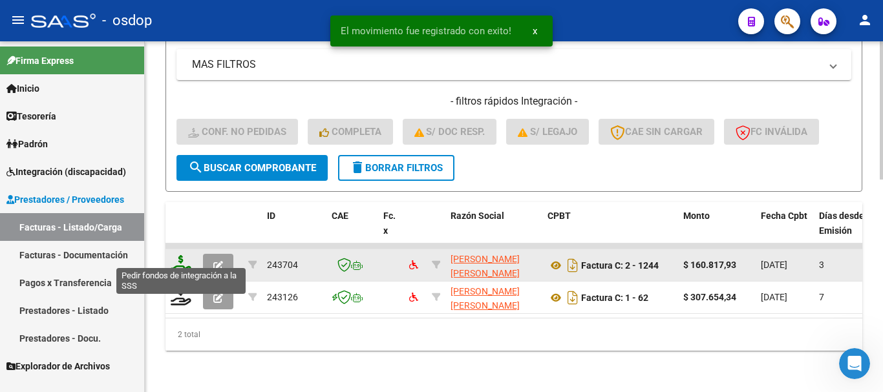
click at [176, 255] on icon at bounding box center [181, 264] width 21 height 18
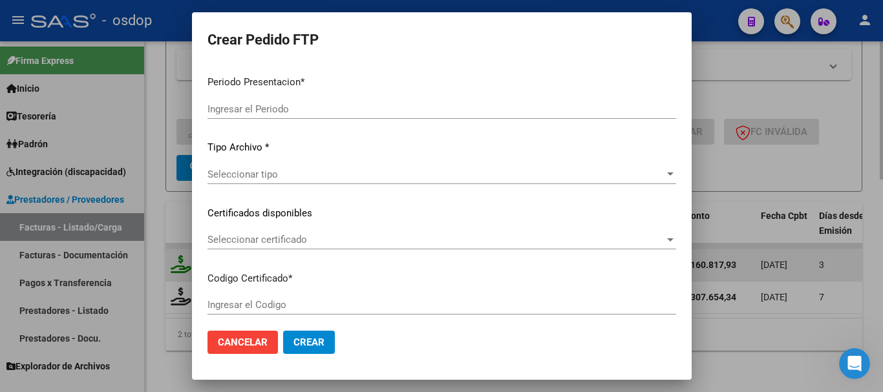
type input "202509"
type input "$ 160.817,93"
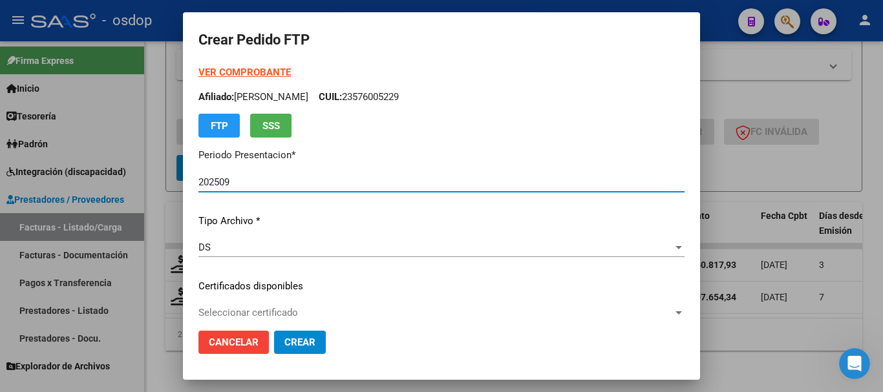
type input "195908211"
type input "2029-03-22"
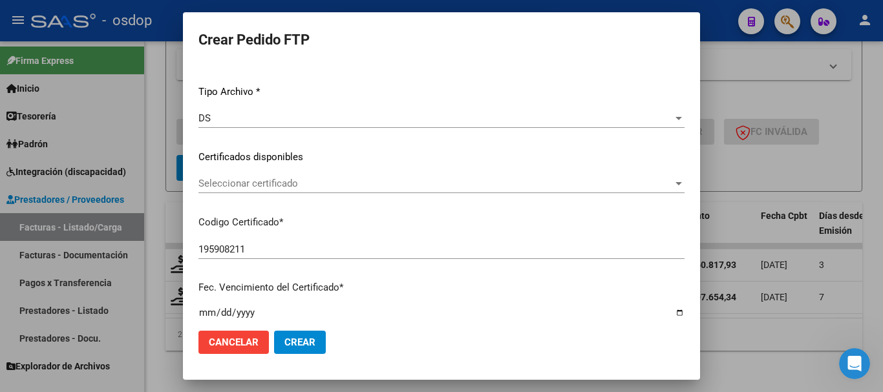
click at [279, 177] on div "Seleccionar certificado Seleccionar certificado" at bounding box center [441, 183] width 486 height 19
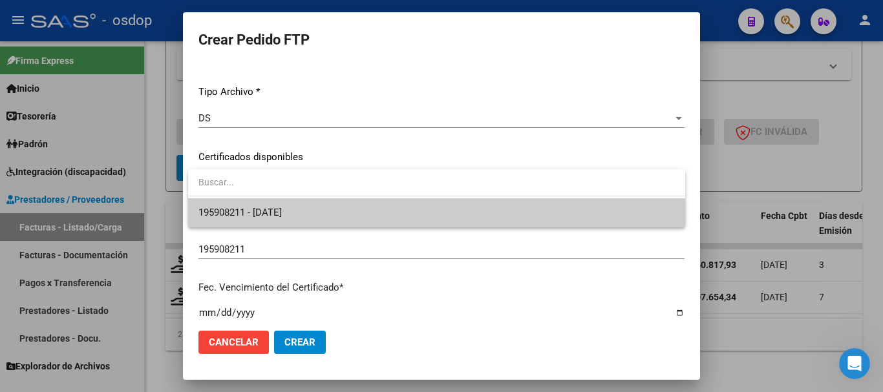
click at [282, 207] on span "195908211 - 2029-03-22" at bounding box center [239, 213] width 83 height 12
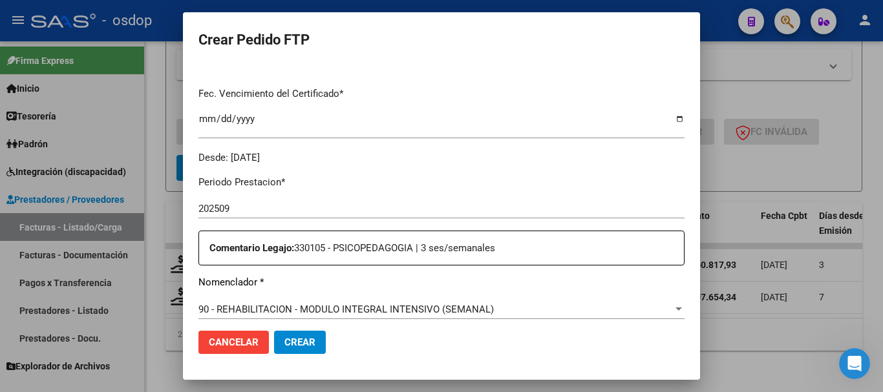
scroll to position [453, 0]
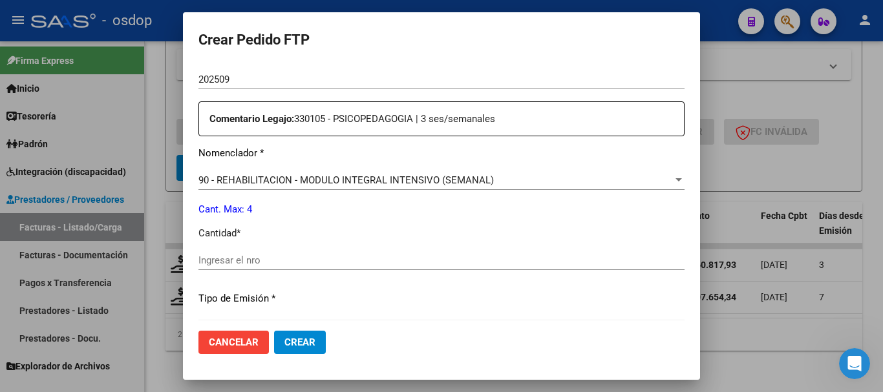
click at [366, 172] on div "90 - REHABILITACION - MODULO INTEGRAL INTENSIVO (SEMANAL) Seleccionar nomenclad…" at bounding box center [441, 180] width 486 height 19
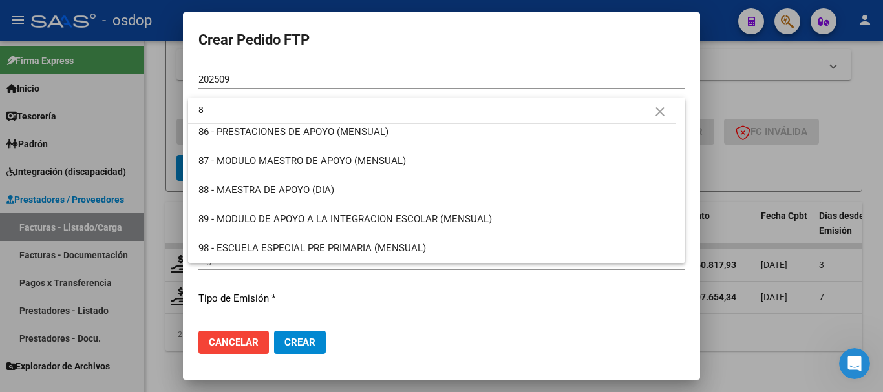
scroll to position [0, 0]
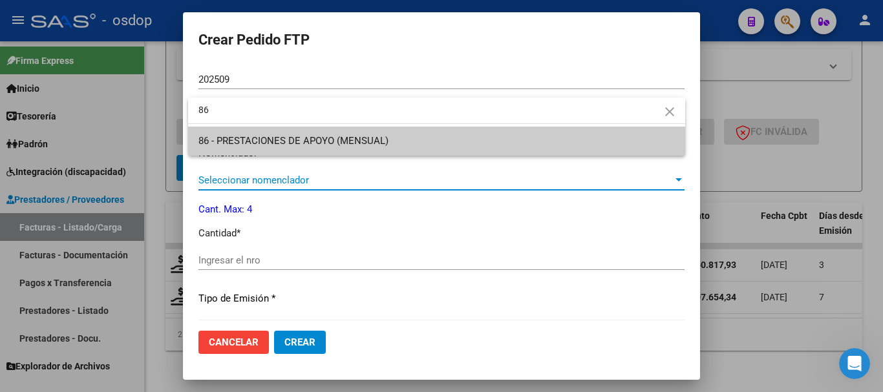
type input "86"
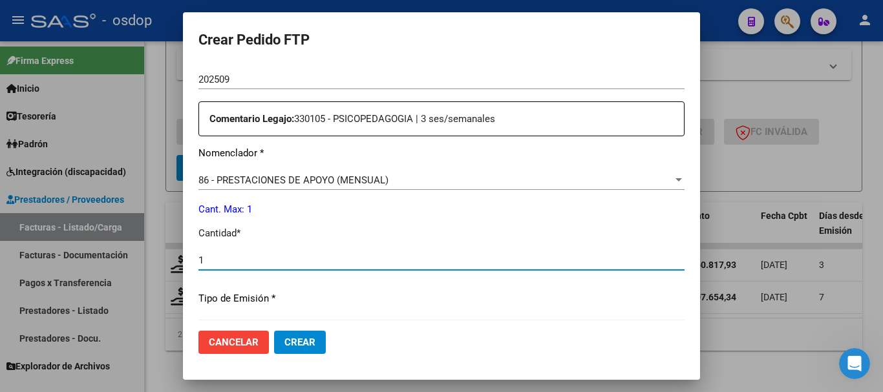
type input "1"
click at [274, 331] on button "Crear" at bounding box center [300, 342] width 52 height 23
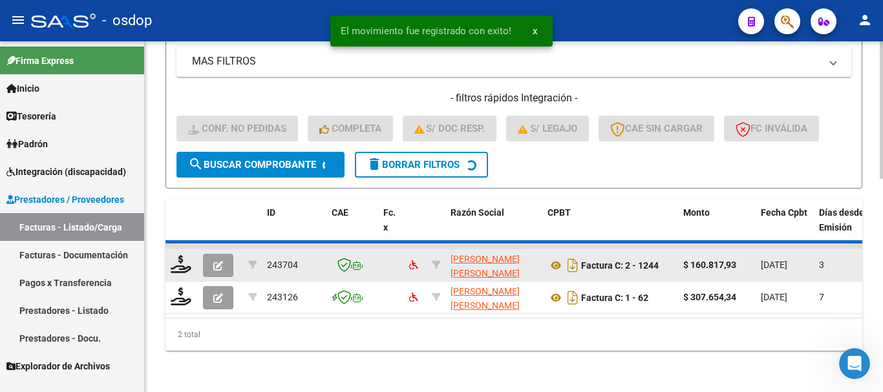
scroll to position [508, 0]
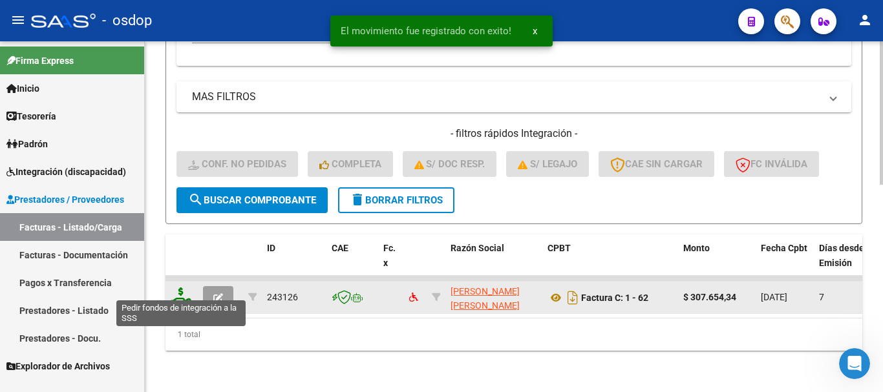
click at [183, 290] on icon at bounding box center [181, 297] width 21 height 18
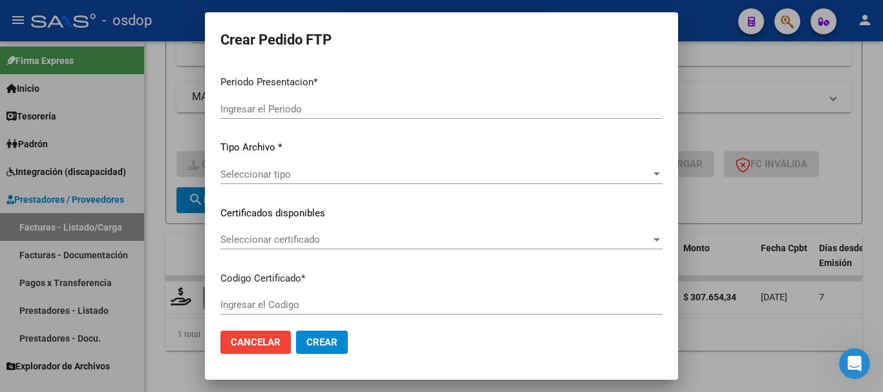
type input "202509"
type input "$ 307.654,34"
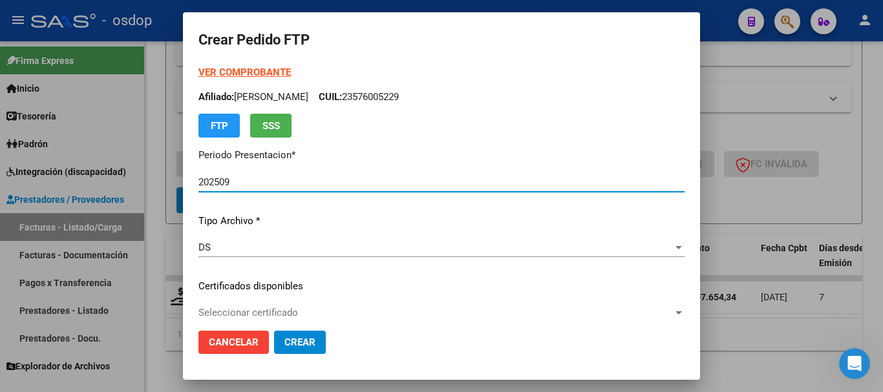
type input "195908211"
type input "2029-03-22"
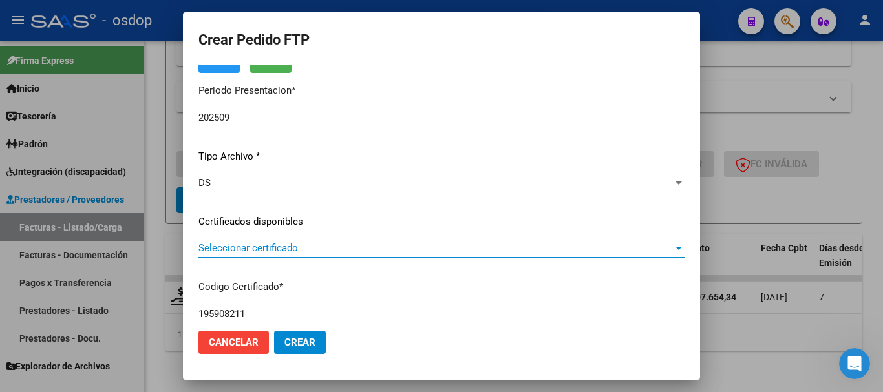
click at [255, 245] on span "Seleccionar certificado" at bounding box center [435, 248] width 475 height 12
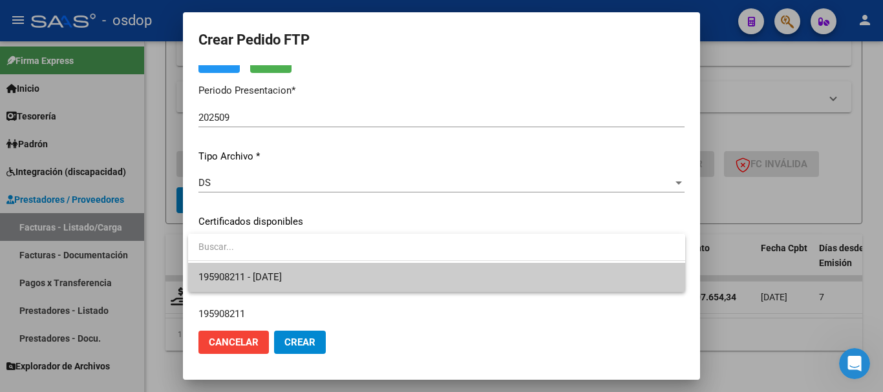
click at [288, 270] on span "195908211 - 2029-03-22" at bounding box center [436, 277] width 477 height 29
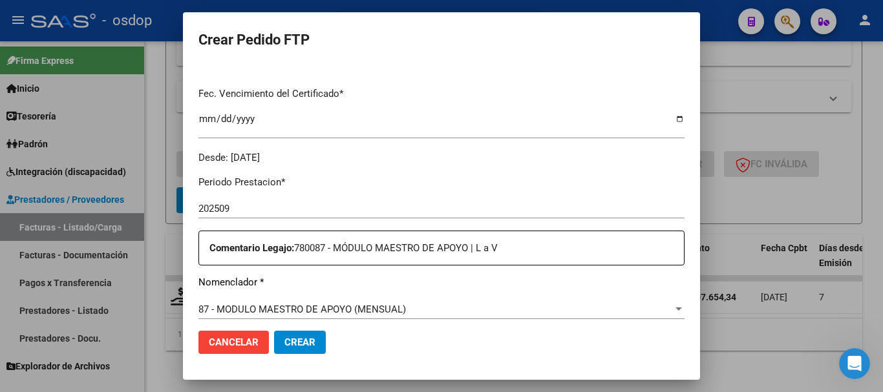
scroll to position [453, 0]
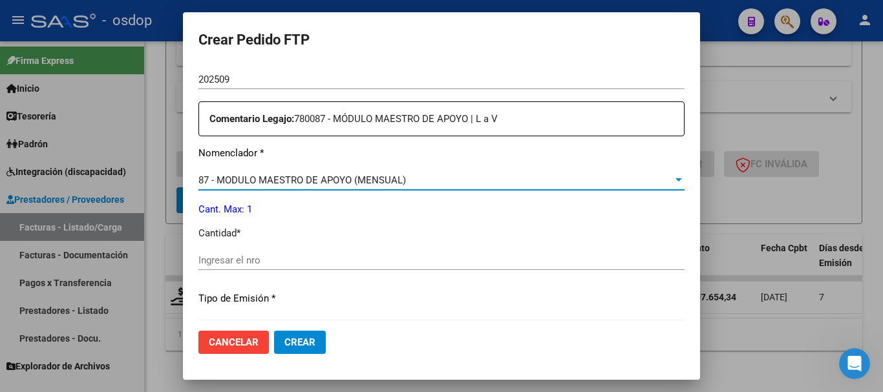
click at [310, 183] on span "87 - MODULO MAESTRO DE APOYO (MENSUAL)" at bounding box center [302, 181] width 208 height 12
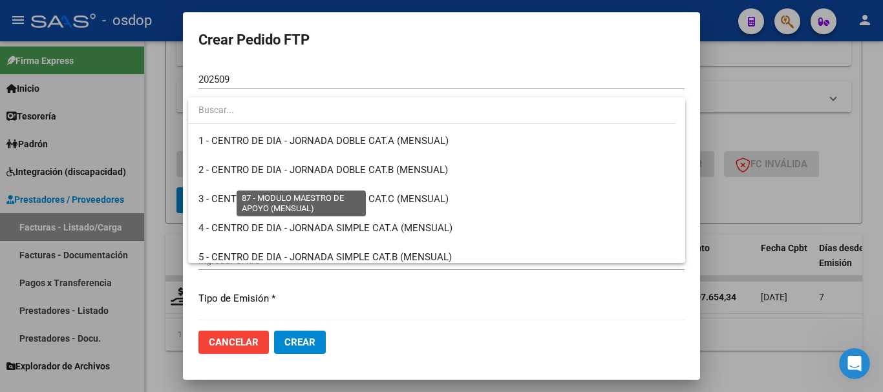
scroll to position [2463, 0]
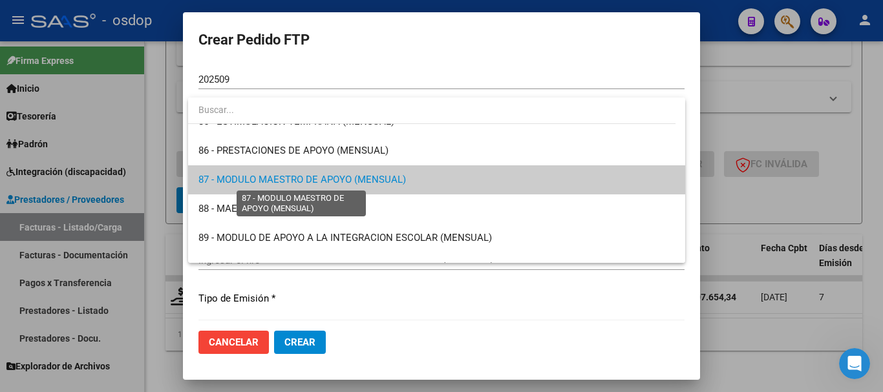
click at [310, 183] on span "87 - MODULO MAESTRO DE APOYO (MENSUAL)" at bounding box center [302, 180] width 208 height 12
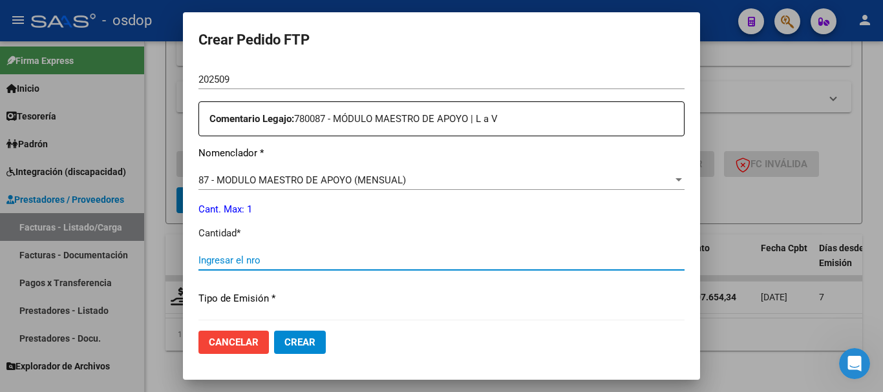
click at [257, 257] on input "Ingresar el nro" at bounding box center [441, 261] width 486 height 12
type input "1"
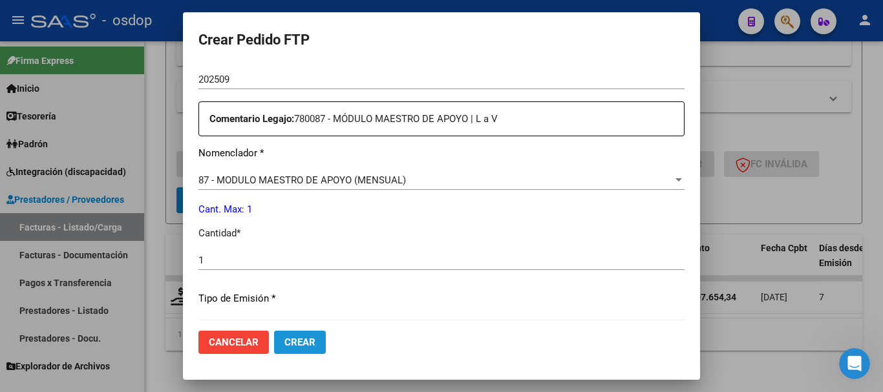
click at [303, 346] on span "Crear" at bounding box center [299, 343] width 31 height 12
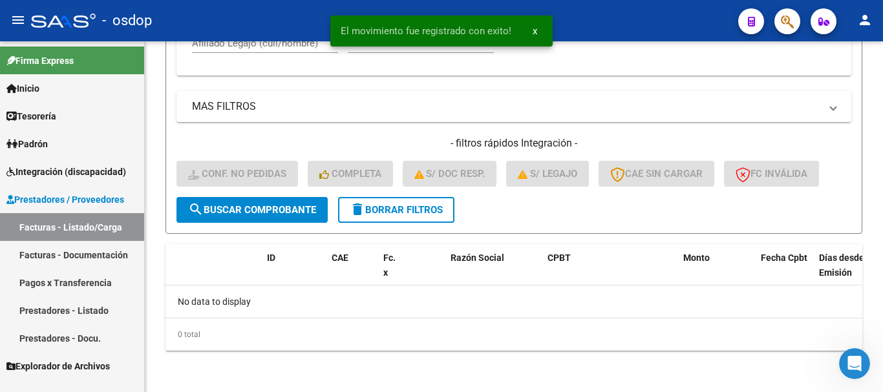
scroll to position [488, 0]
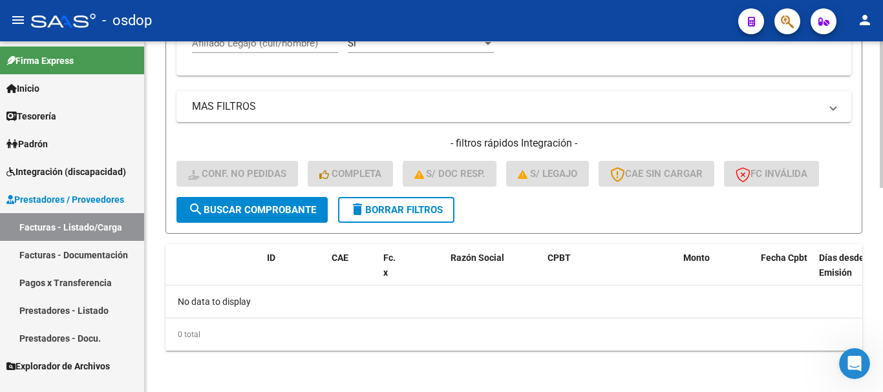
click at [411, 204] on button "delete Borrar Filtros" at bounding box center [396, 210] width 116 height 26
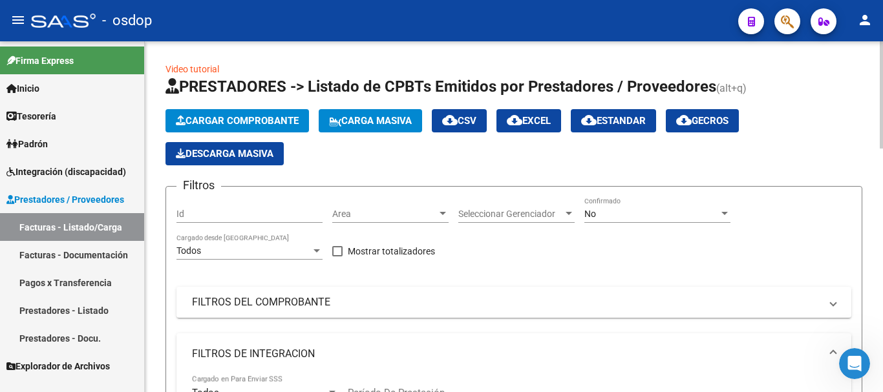
scroll to position [437, 0]
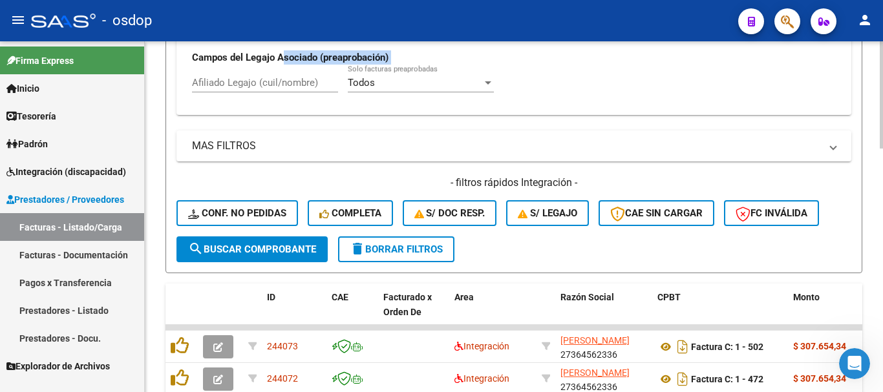
click at [283, 48] on div "Todos Cargado en Para Enviar SSS Período De Prestación Campos del Archivo de Re…" at bounding box center [514, 16] width 644 height 178
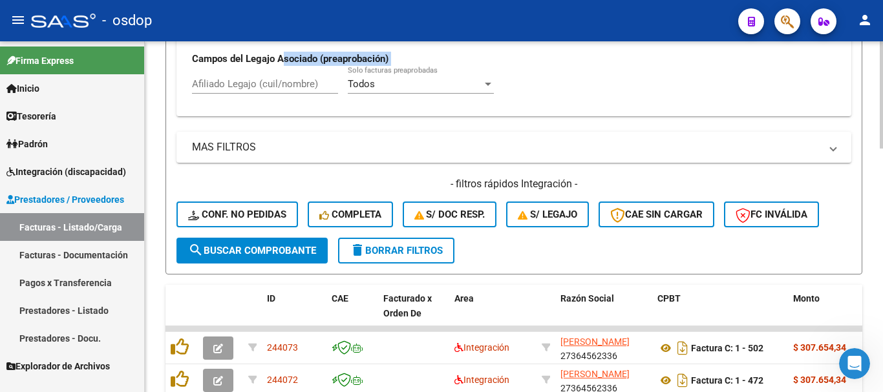
scroll to position [2, 0]
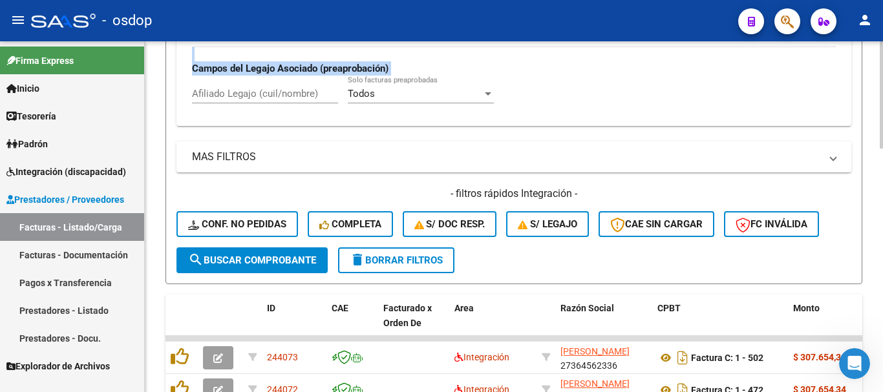
click at [284, 98] on input "Afiliado Legajo (cuil/nombre)" at bounding box center [265, 94] width 146 height 12
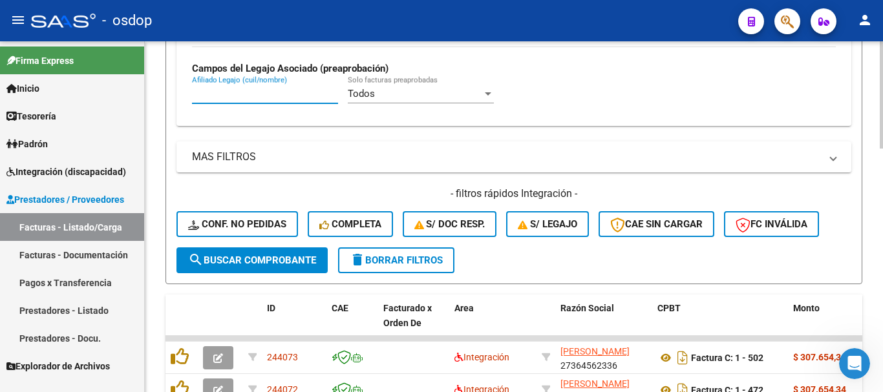
paste input "23576005229"
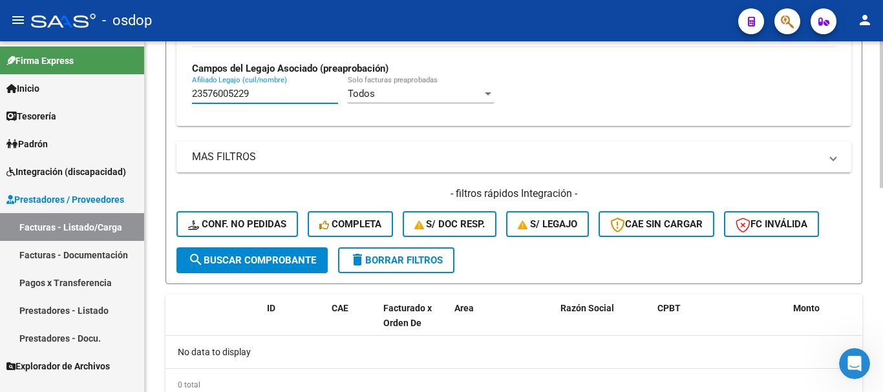
type input "23576005229"
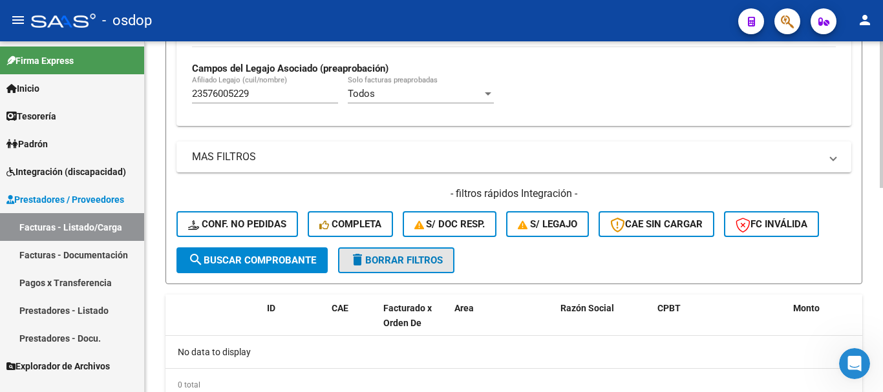
click at [426, 263] on span "delete Borrar Filtros" at bounding box center [396, 261] width 93 height 12
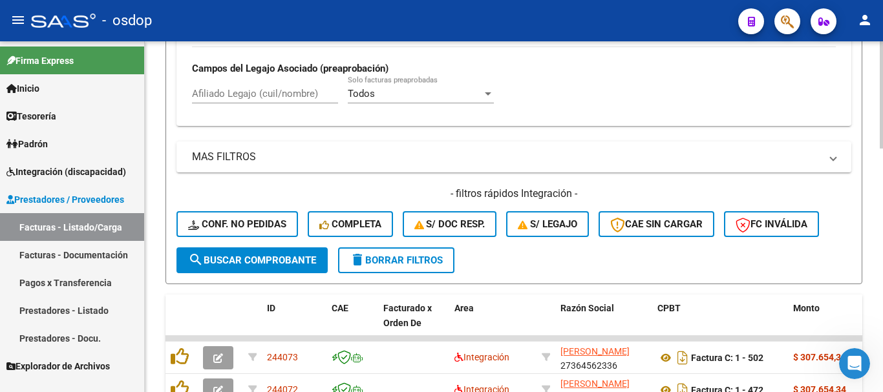
click at [279, 92] on input "Afiliado Legajo (cuil/nombre)" at bounding box center [265, 94] width 146 height 12
paste input "27323641353"
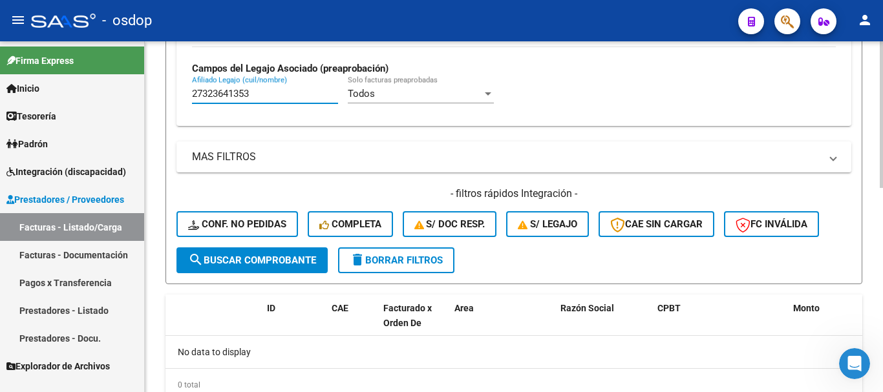
type input "27323641353"
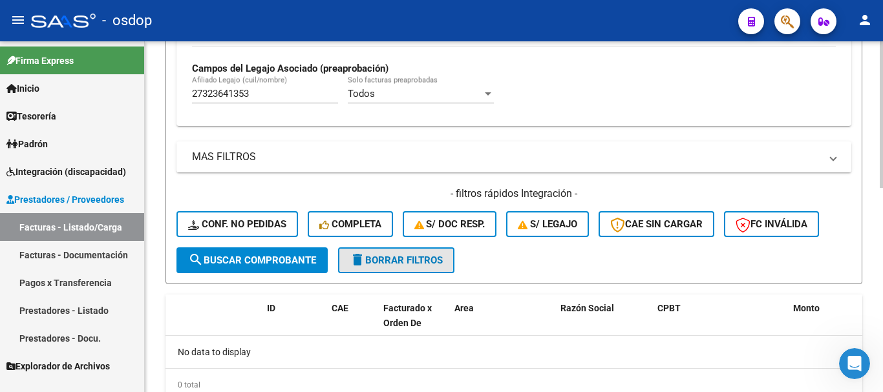
click at [395, 264] on span "delete Borrar Filtros" at bounding box center [396, 261] width 93 height 12
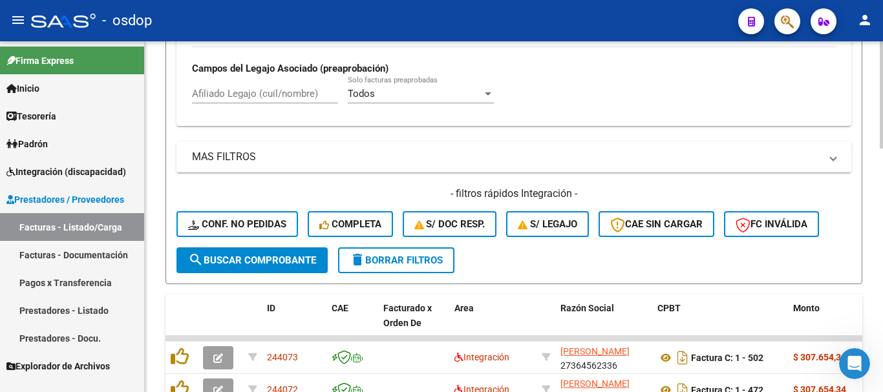
click at [306, 98] on input "Afiliado Legajo (cuil/nombre)" at bounding box center [265, 94] width 146 height 12
click at [306, 97] on input "Afiliado Legajo (cuil/nombre)" at bounding box center [265, 94] width 146 height 12
paste input "20247200550"
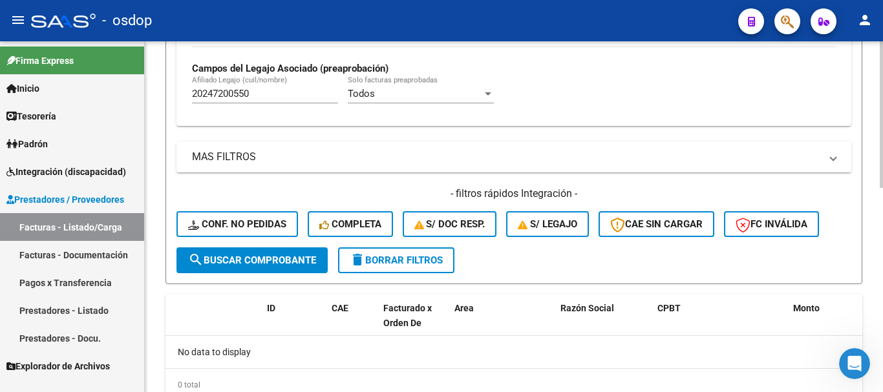
click at [283, 89] on input "20247200550" at bounding box center [265, 94] width 146 height 12
paste input "7585903782"
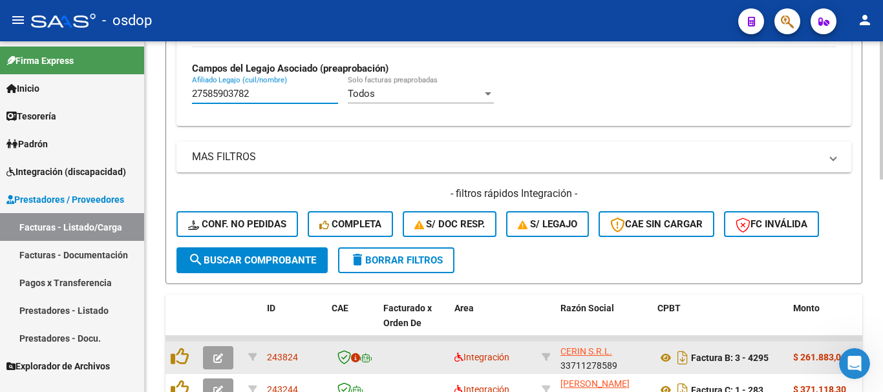
scroll to position [540, 0]
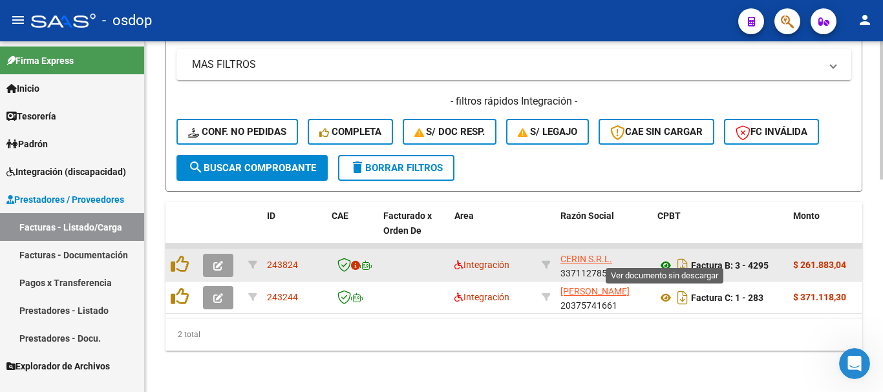
type input "27585903782"
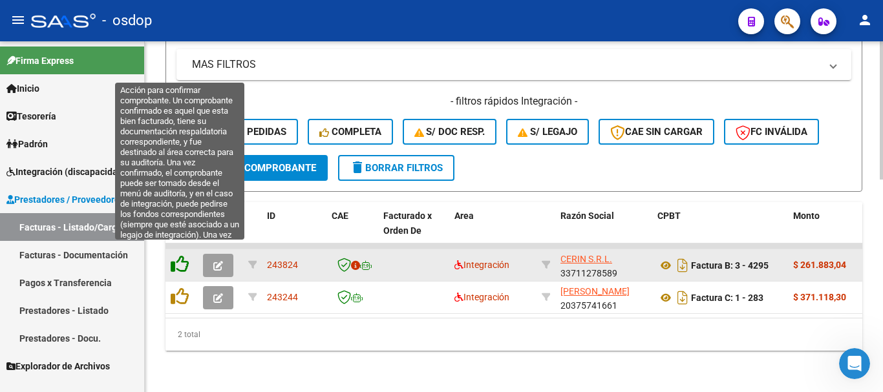
click at [180, 255] on icon at bounding box center [180, 264] width 18 height 18
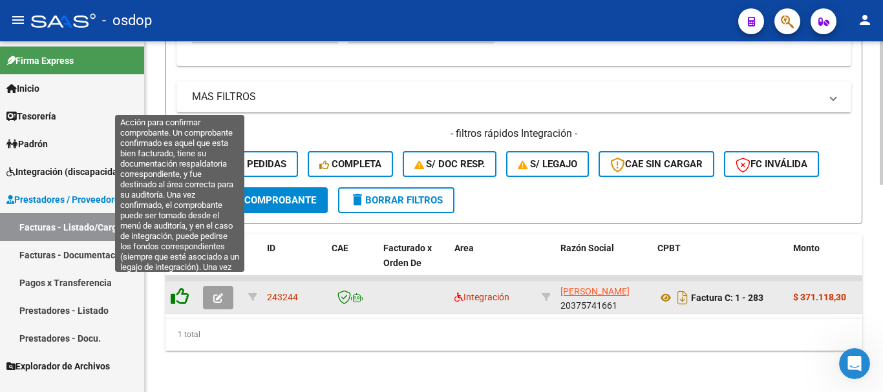
click at [180, 288] on icon at bounding box center [180, 297] width 18 height 18
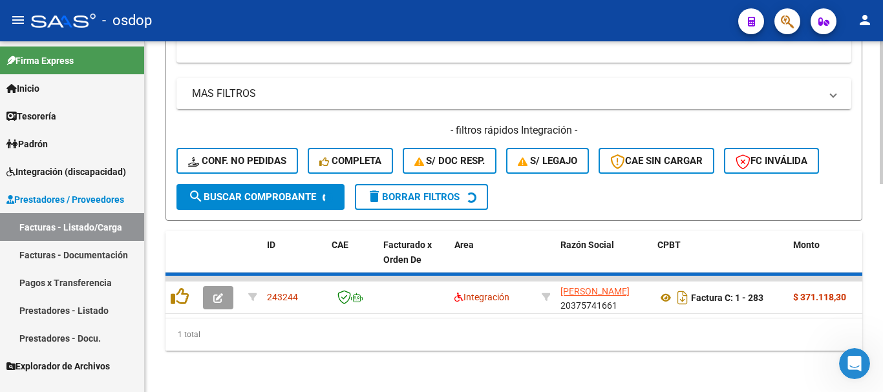
scroll to position [488, 0]
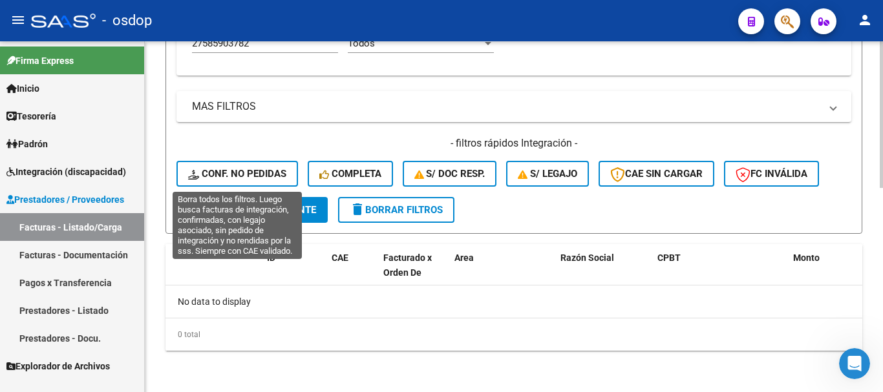
click at [244, 182] on button "Conf. no pedidas" at bounding box center [238, 174] width 122 height 26
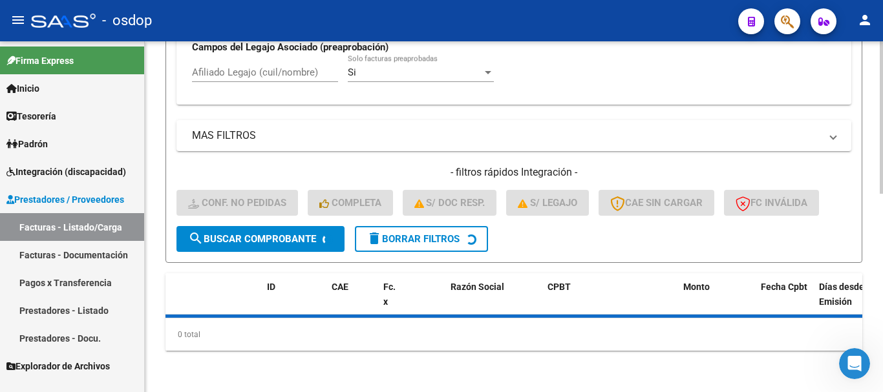
scroll to position [458, 0]
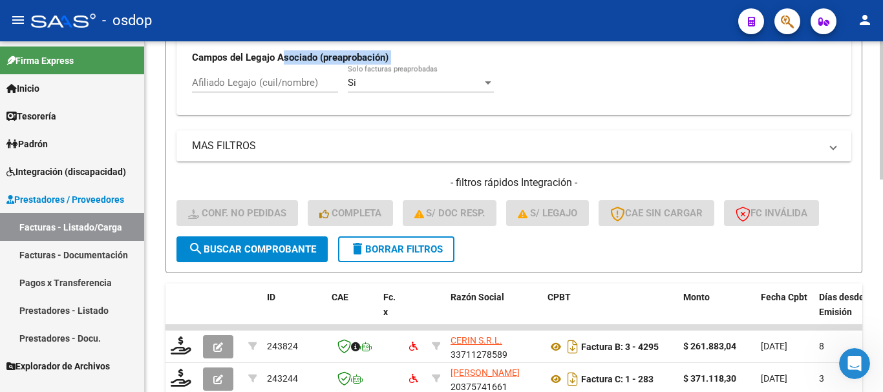
click at [284, 48] on div "No Cargado en Para Enviar SSS Período De Prestación Campos del Archivo de Rendi…" at bounding box center [514, 16] width 644 height 178
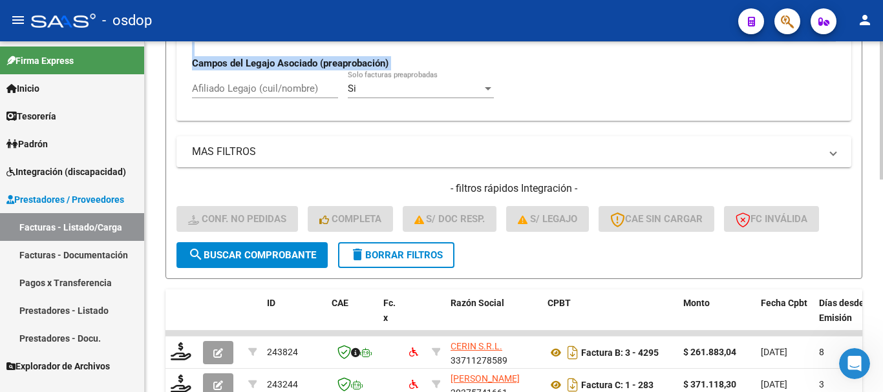
click at [292, 90] on input "Afiliado Legajo (cuil/nombre)" at bounding box center [265, 89] width 146 height 12
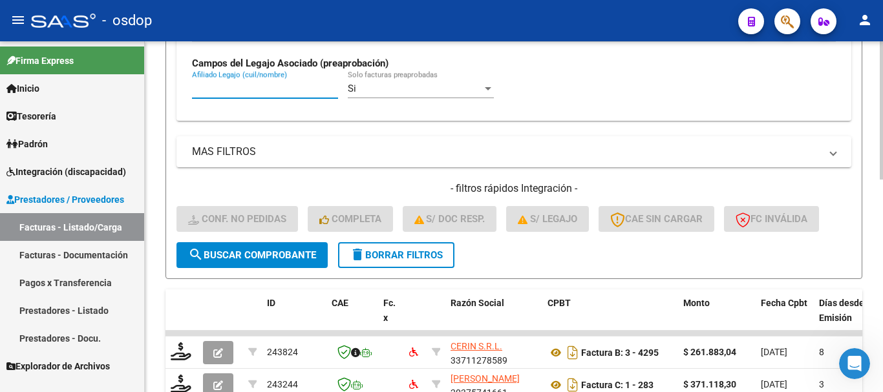
paste input "27585903782"
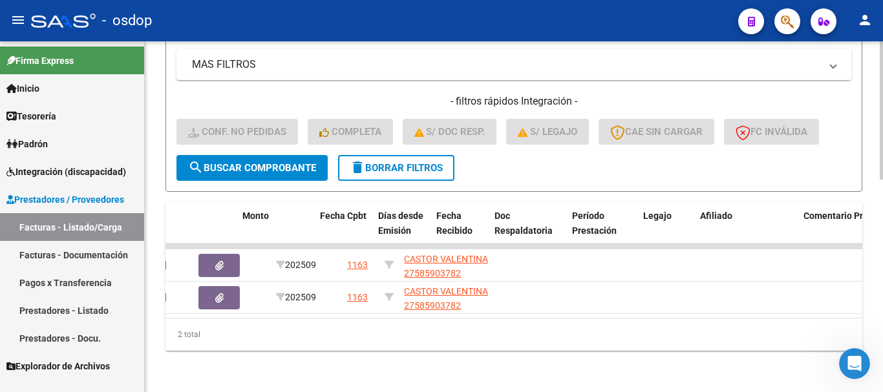
scroll to position [0, 0]
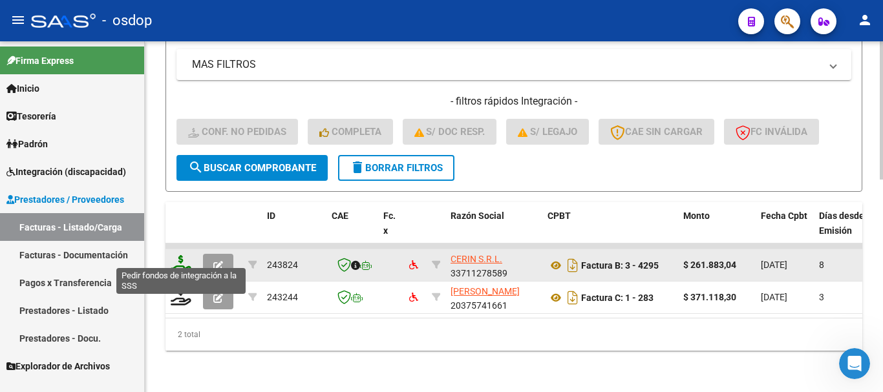
type input "27585903782"
click at [186, 255] on icon at bounding box center [181, 264] width 21 height 18
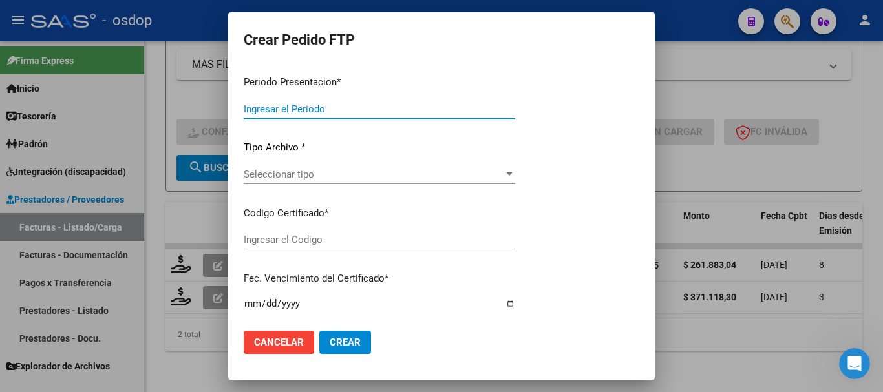
type input "202509"
type input "$ 261.883,04"
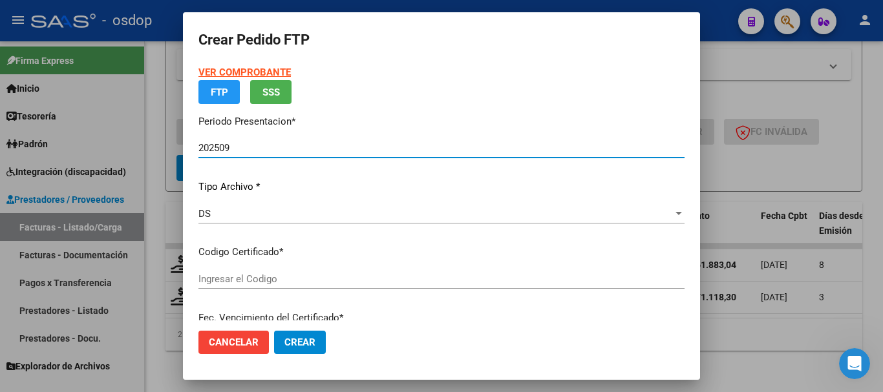
type input "3913373597"
type input "2026-05-11"
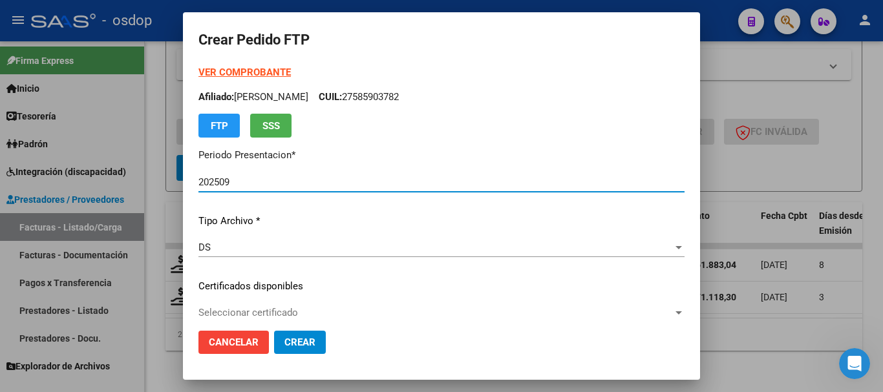
scroll to position [129, 0]
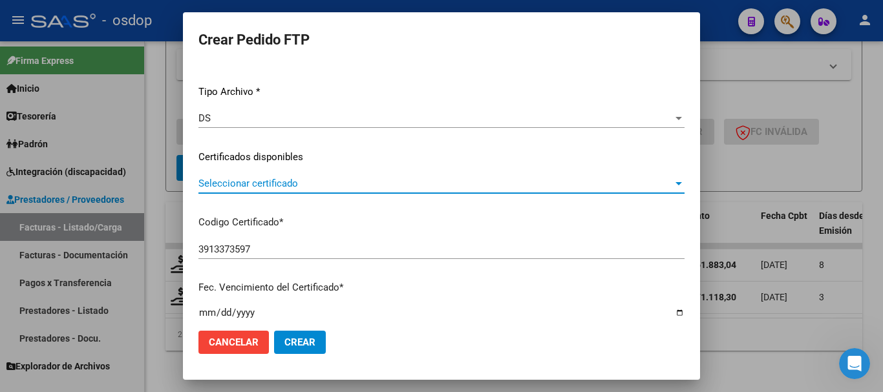
click at [281, 179] on span "Seleccionar certificado" at bounding box center [435, 184] width 475 height 12
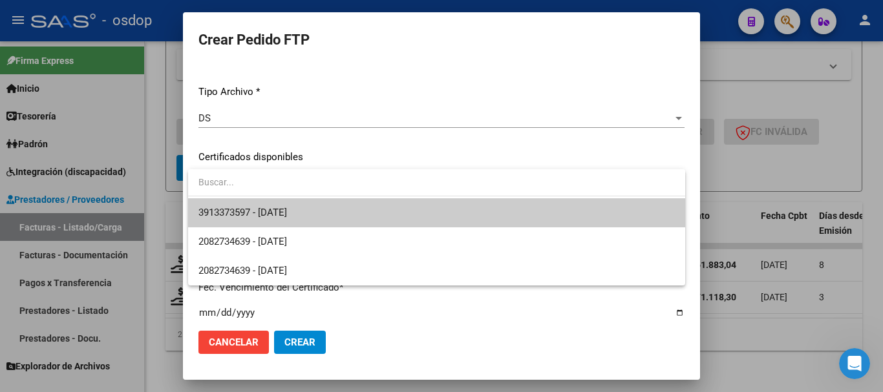
click at [287, 211] on span "3913373597 - 2026-05-11" at bounding box center [242, 213] width 89 height 12
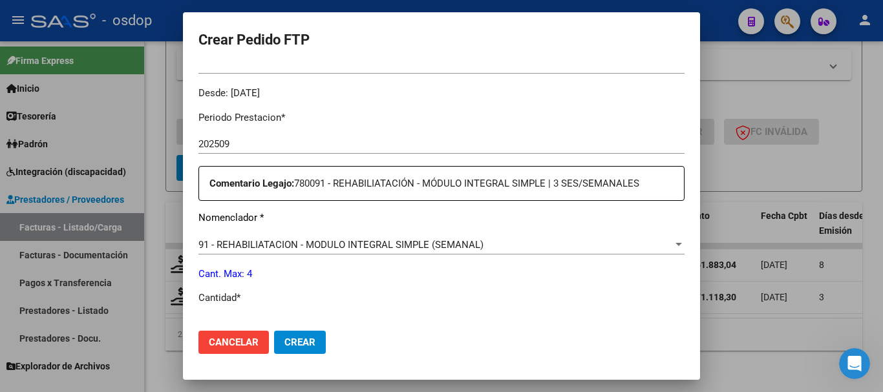
scroll to position [453, 0]
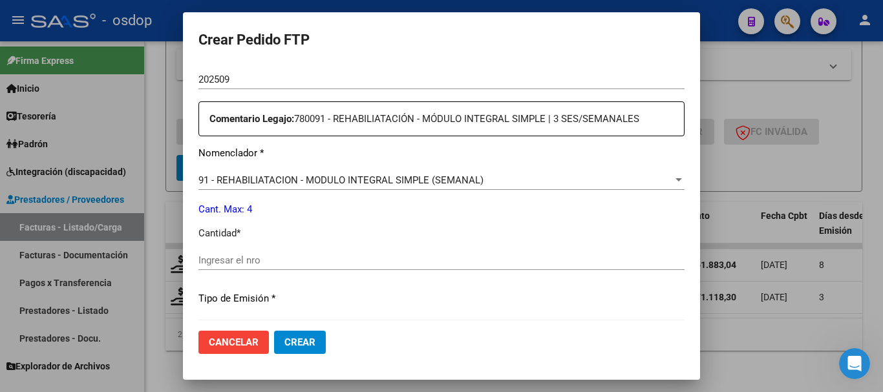
click at [312, 271] on div "Ingresar el nro" at bounding box center [441, 267] width 486 height 32
click at [314, 266] on div "Ingresar el nro" at bounding box center [441, 260] width 486 height 19
type input "4"
click at [295, 332] on button "Crear" at bounding box center [300, 342] width 52 height 23
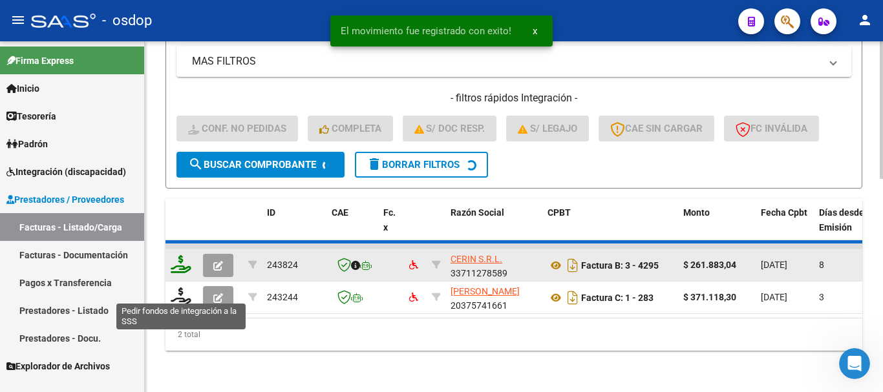
scroll to position [508, 0]
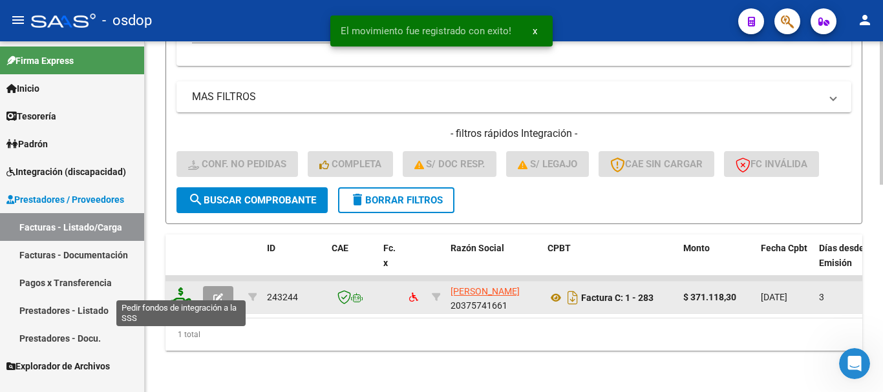
click at [180, 288] on icon at bounding box center [181, 297] width 21 height 18
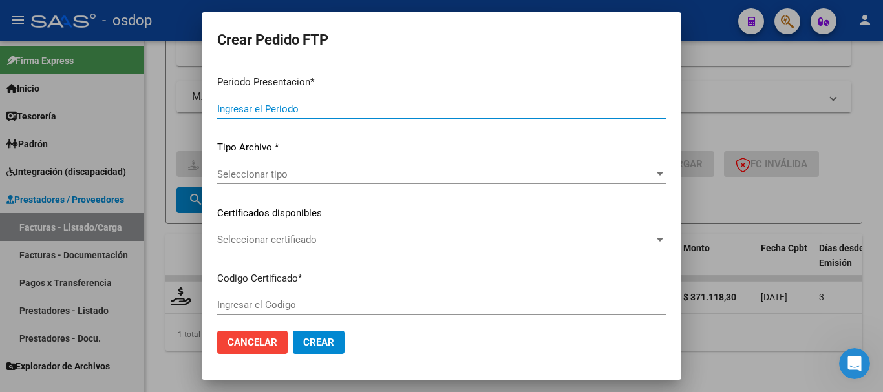
type input "202509"
type input "$ 371.118,30"
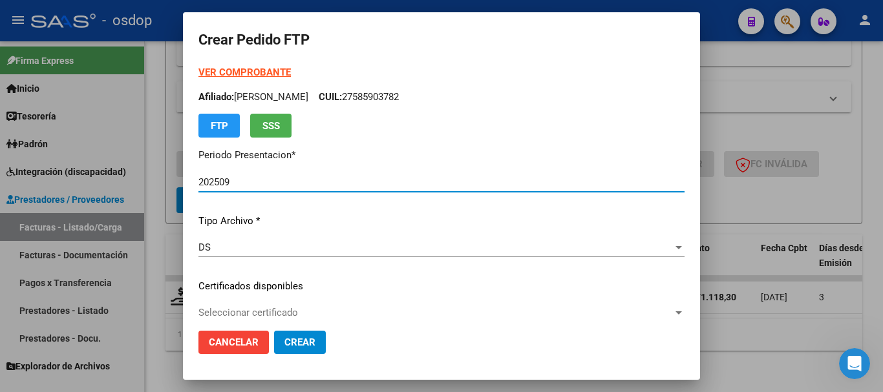
type input "3913373597"
type input "2026-05-11"
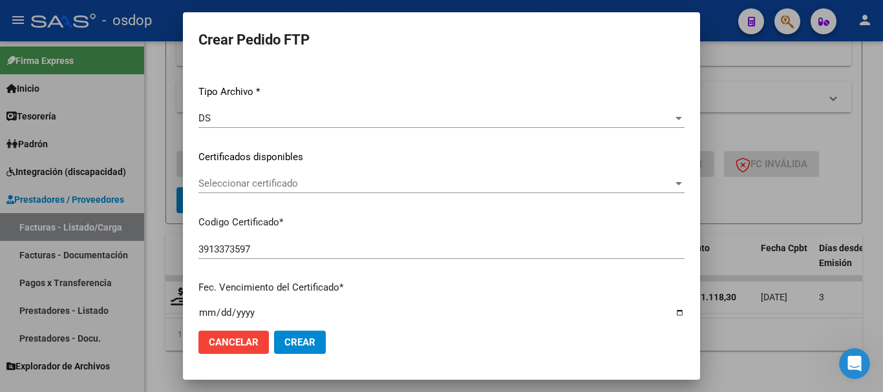
click at [277, 175] on div "Seleccionar certificado Seleccionar certificado" at bounding box center [441, 183] width 486 height 19
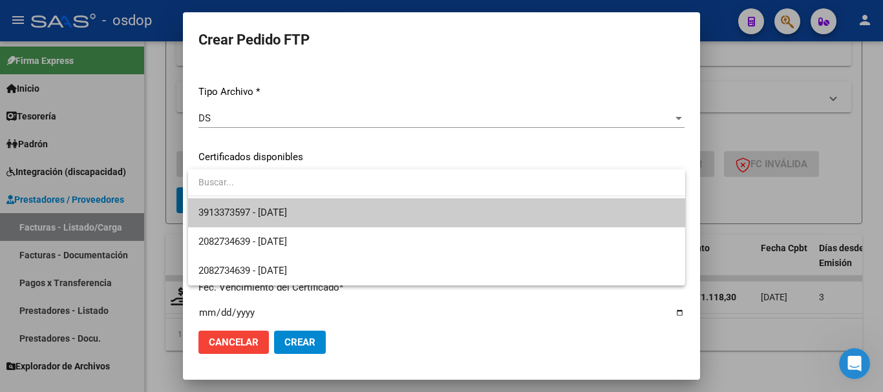
click at [295, 197] on span at bounding box center [436, 183] width 497 height 29
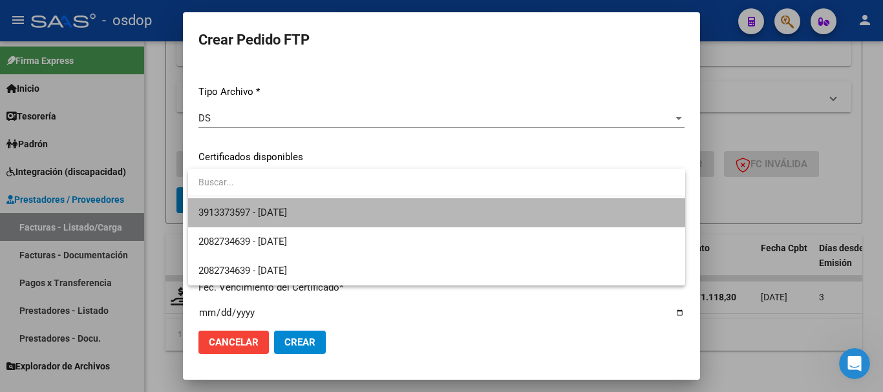
click at [301, 202] on span "3913373597 - 2026-05-11" at bounding box center [436, 212] width 477 height 29
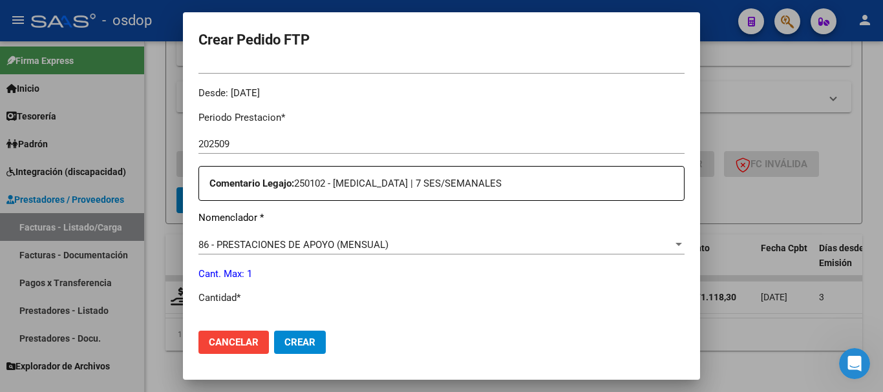
scroll to position [517, 0]
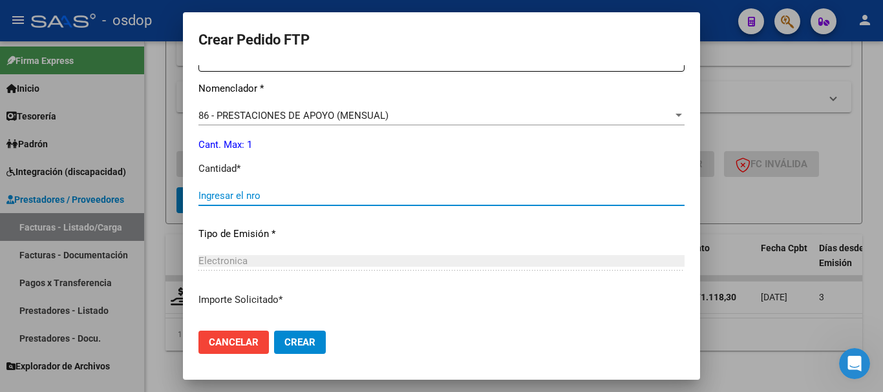
click at [292, 195] on input "Ingresar el nro" at bounding box center [441, 196] width 486 height 12
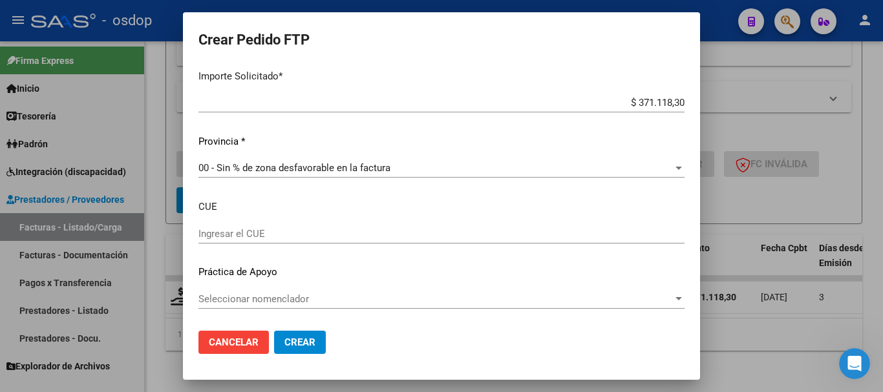
type input "1"
click at [298, 338] on span "Crear" at bounding box center [299, 343] width 31 height 12
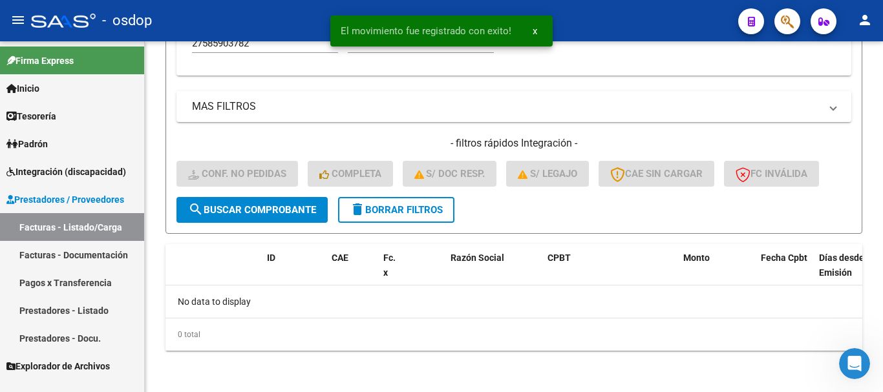
scroll to position [488, 0]
click at [420, 208] on span "delete Borrar Filtros" at bounding box center [396, 210] width 93 height 12
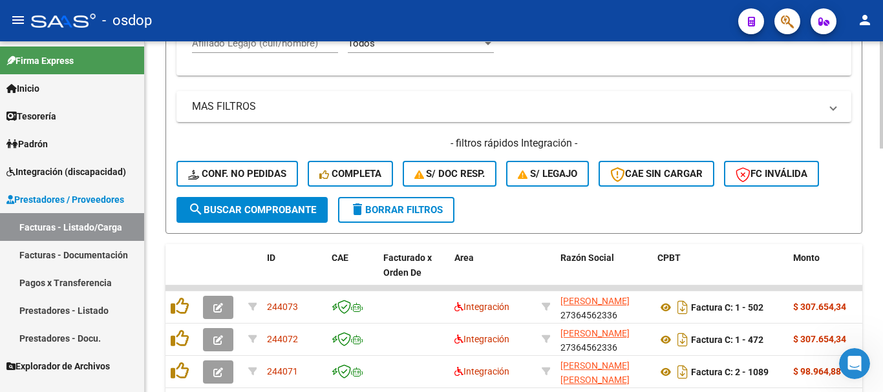
click at [299, 45] on input "Afiliado Legajo (cuil/nombre)" at bounding box center [265, 44] width 146 height 12
paste input "20475836635"
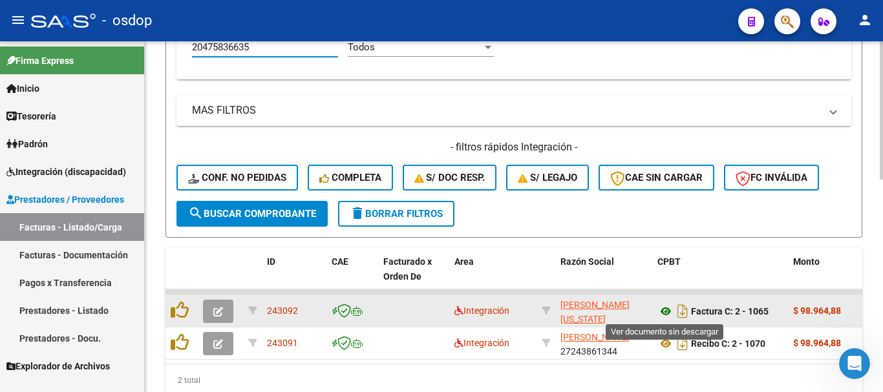
type input "20475836635"
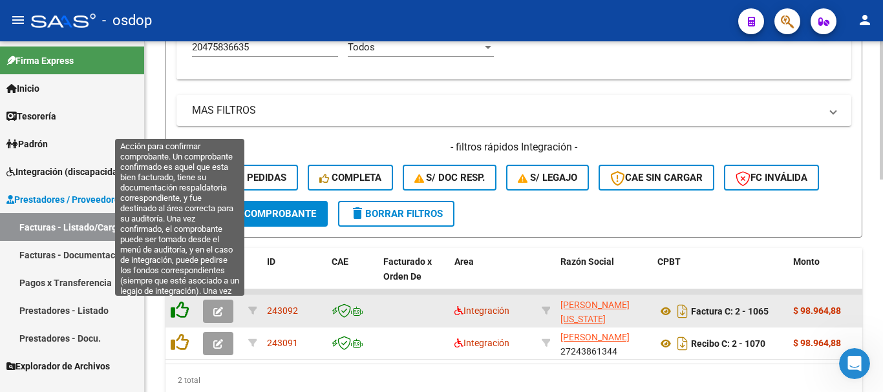
click at [173, 312] on icon at bounding box center [180, 310] width 18 height 18
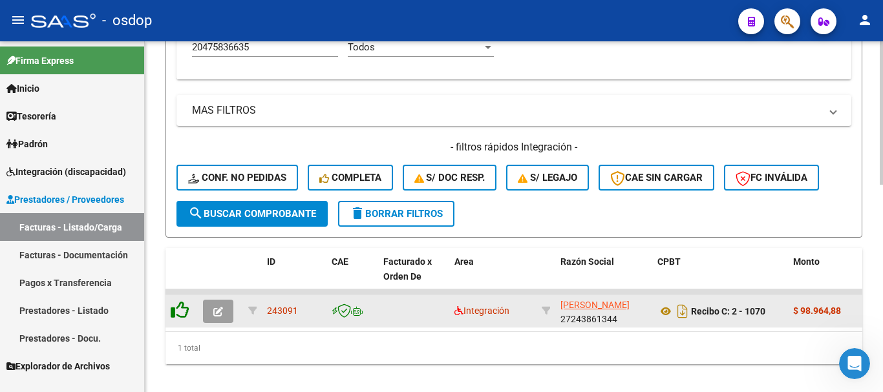
click at [177, 312] on icon at bounding box center [180, 310] width 18 height 18
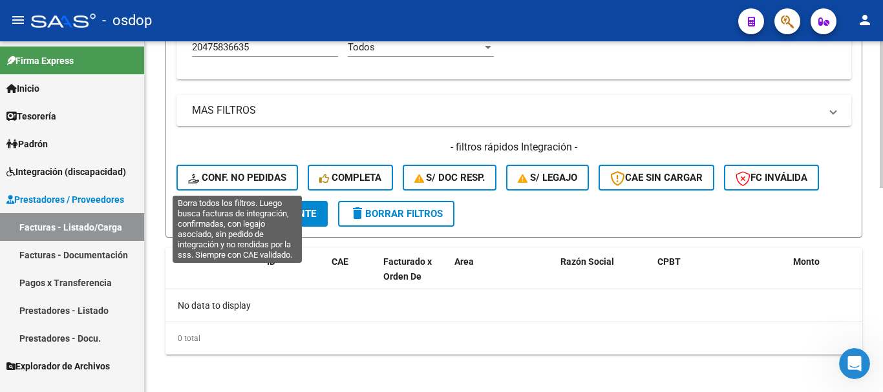
click at [254, 174] on span "Conf. no pedidas" at bounding box center [237, 178] width 98 height 12
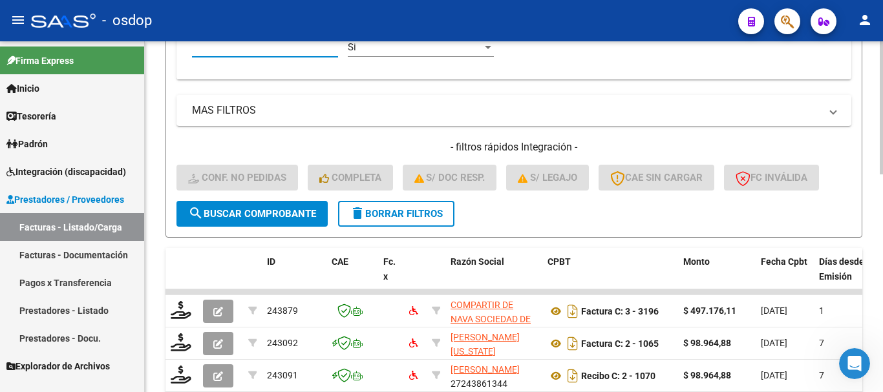
click at [268, 51] on input "Afiliado Legajo (cuil/nombre)" at bounding box center [265, 47] width 146 height 12
paste input "20475836635"
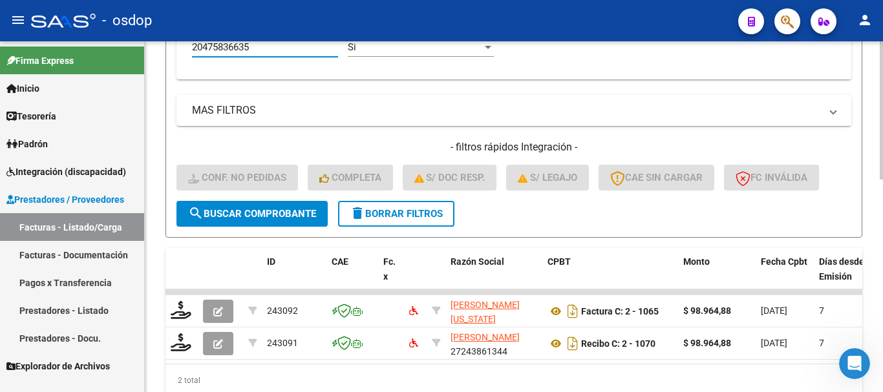
scroll to position [540, 0]
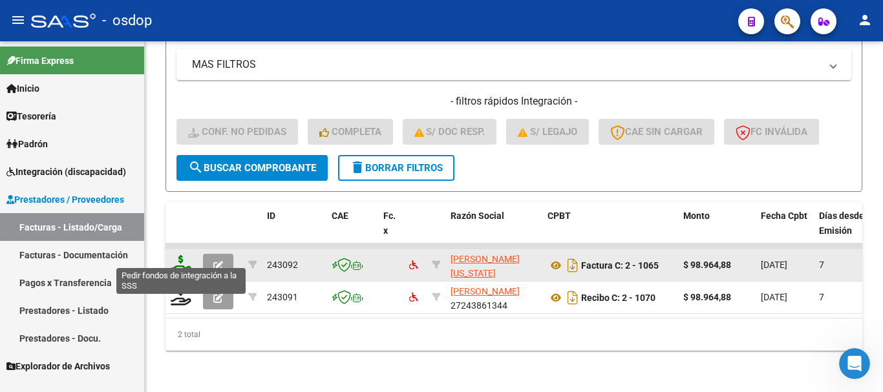
type input "20475836635"
click at [177, 255] on icon at bounding box center [181, 264] width 21 height 18
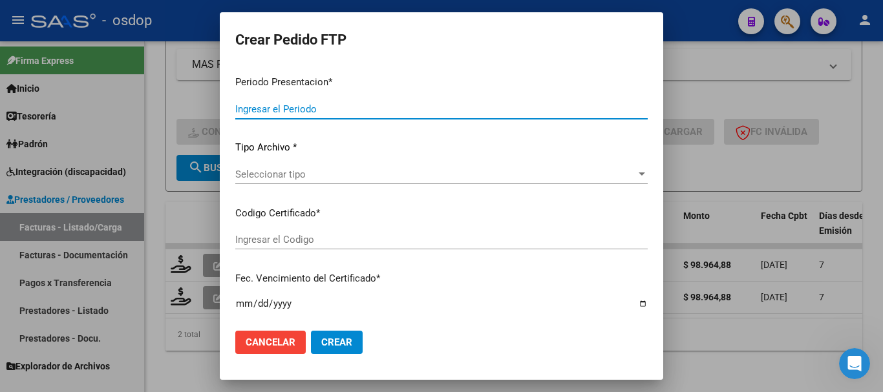
type input "202509"
type input "$ 98.964,88"
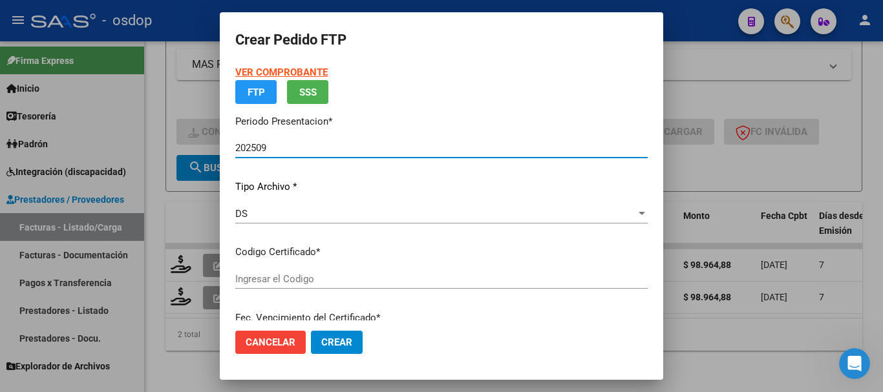
type input "5090647124"
type input "2025-09-27"
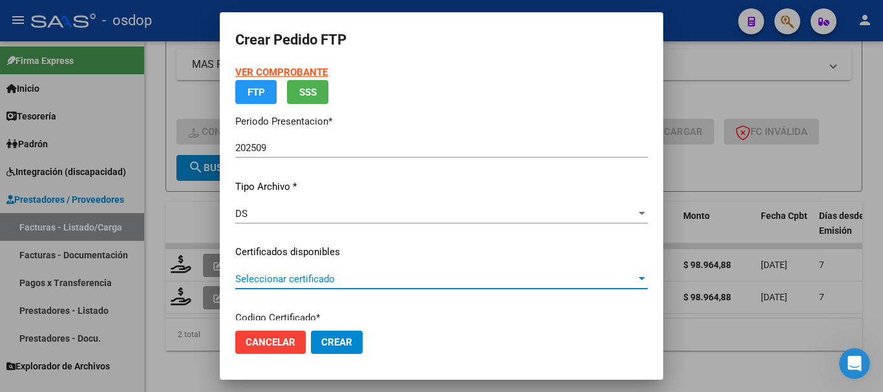
click at [285, 273] on span "Seleccionar certificado" at bounding box center [435, 279] width 401 height 12
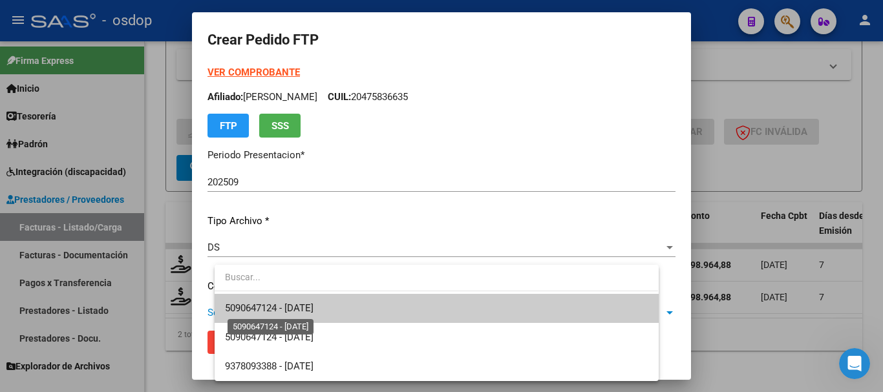
click at [305, 305] on span "5090647124 - 2025-09-27" at bounding box center [269, 309] width 89 height 12
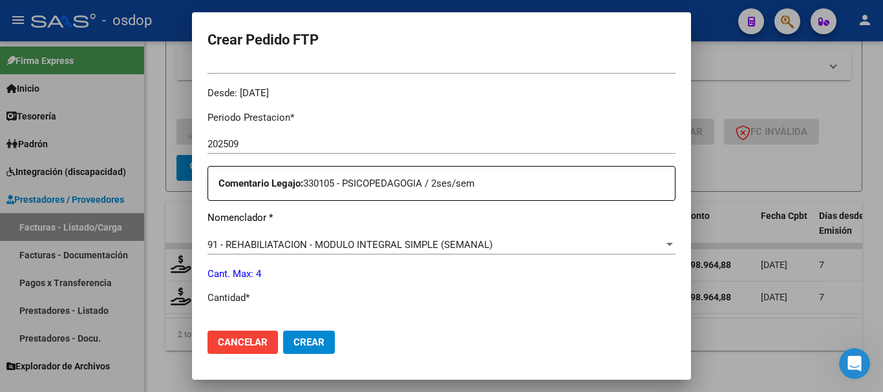
scroll to position [453, 0]
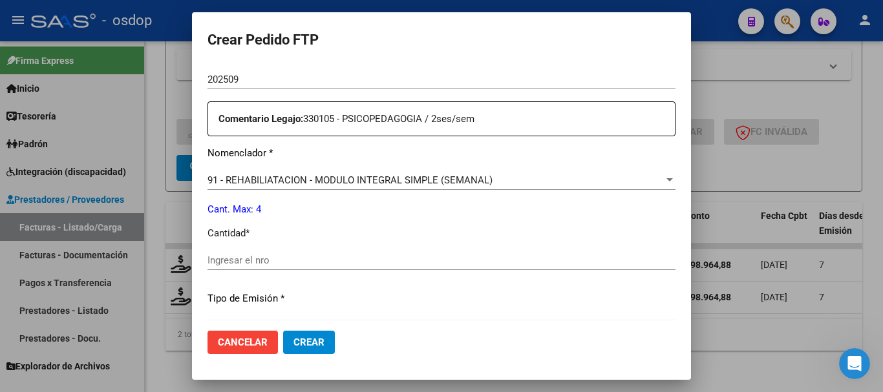
click at [292, 188] on div "91 - REHABILIATACION - MODULO INTEGRAL SIMPLE (SEMANAL) Seleccionar nomenclador" at bounding box center [442, 180] width 468 height 19
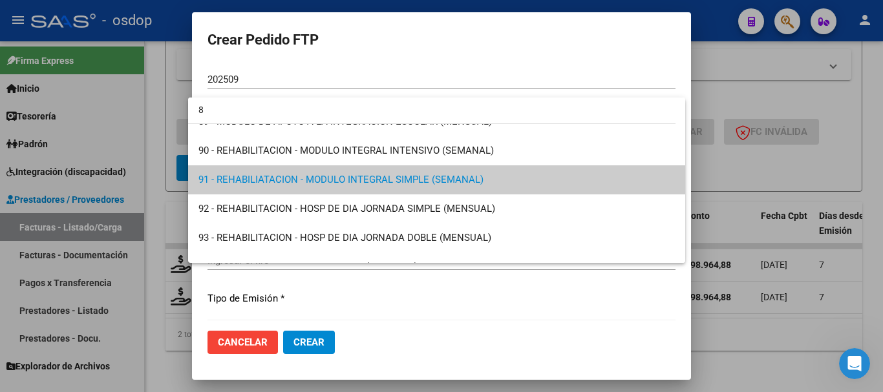
scroll to position [0, 0]
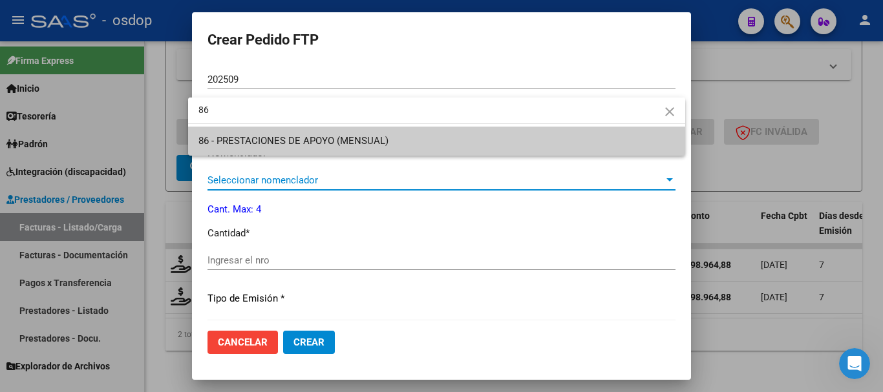
type input "86"
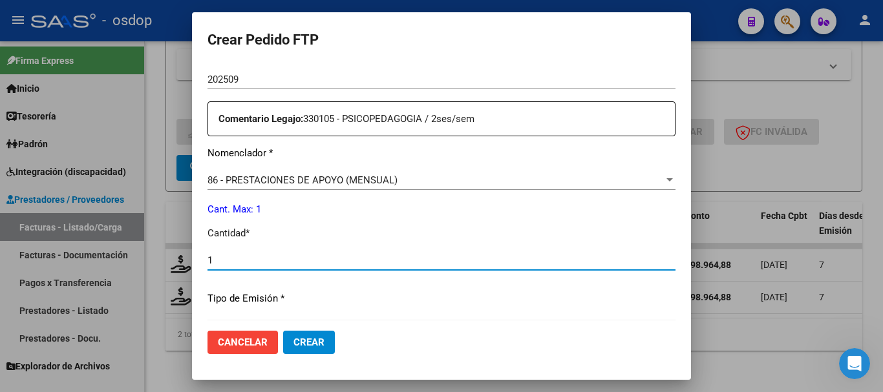
type input "1"
click at [283, 331] on button "Crear" at bounding box center [309, 342] width 52 height 23
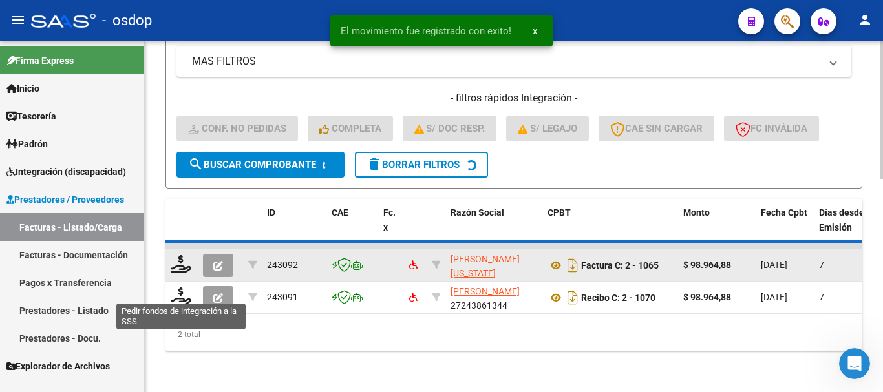
scroll to position [508, 0]
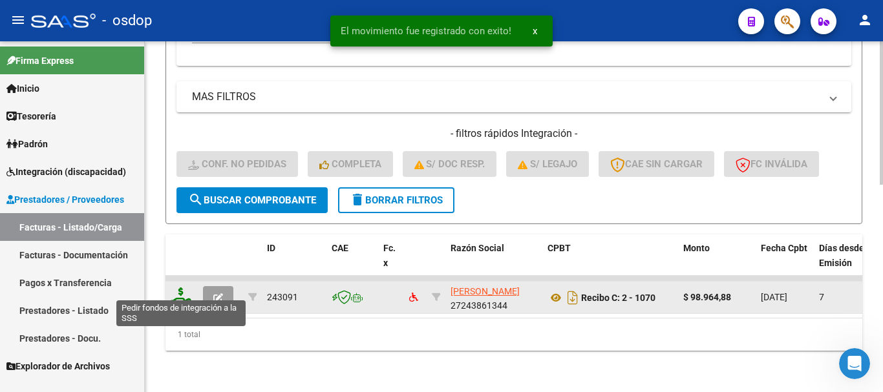
click at [181, 294] on icon at bounding box center [181, 297] width 21 height 18
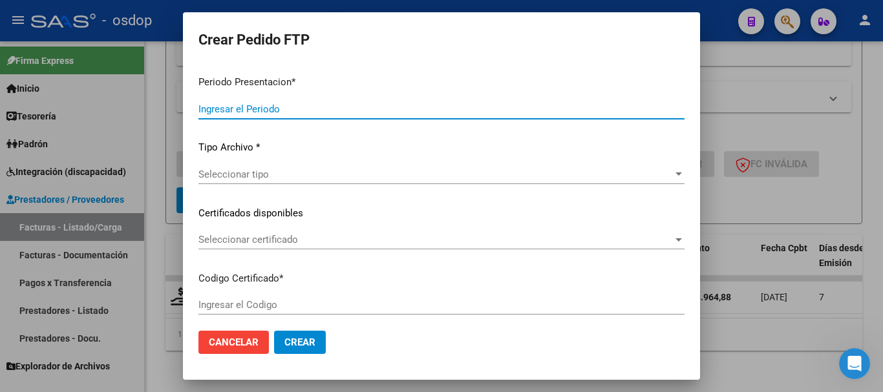
type input "202509"
type input "$ 98.964,88"
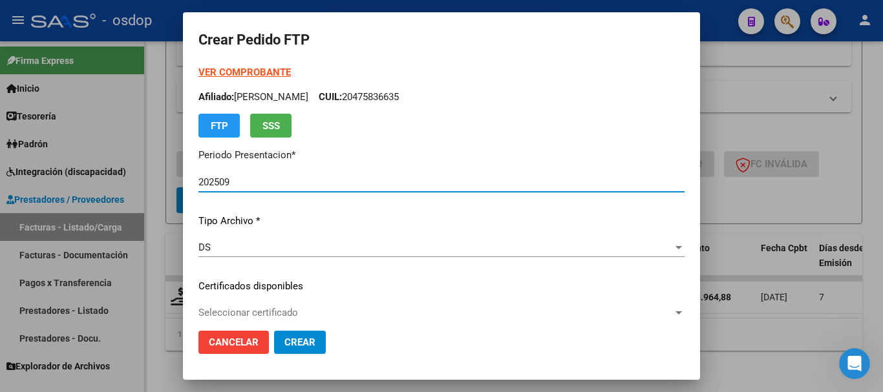
type input "5090647124"
type input "2025-09-27"
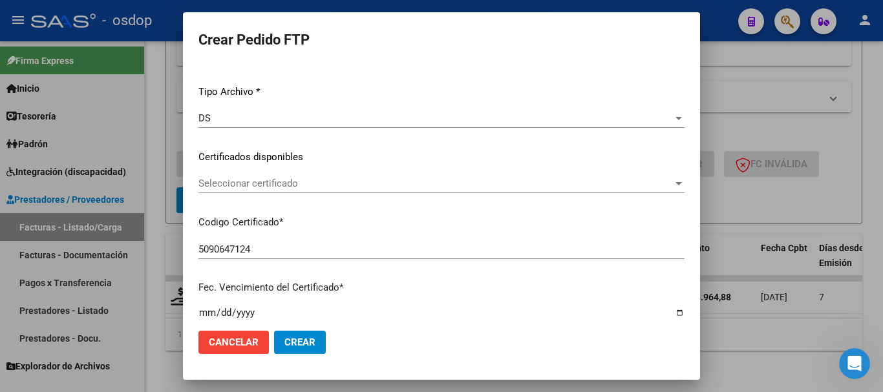
click at [289, 182] on span "Seleccionar certificado" at bounding box center [435, 184] width 475 height 12
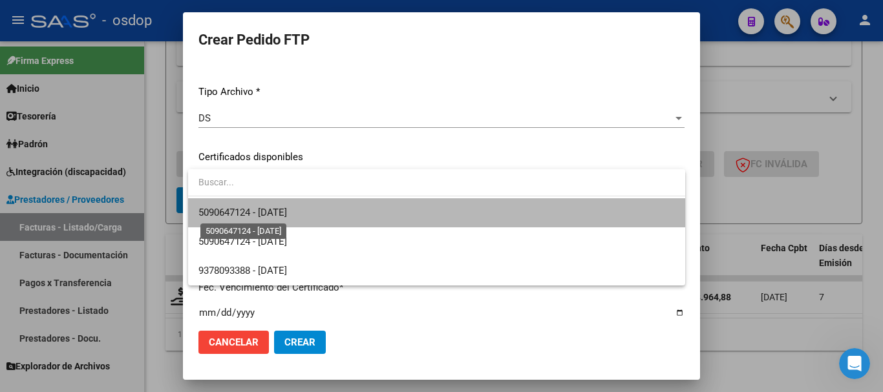
click at [287, 207] on span "5090647124 - 2025-09-27" at bounding box center [242, 213] width 89 height 12
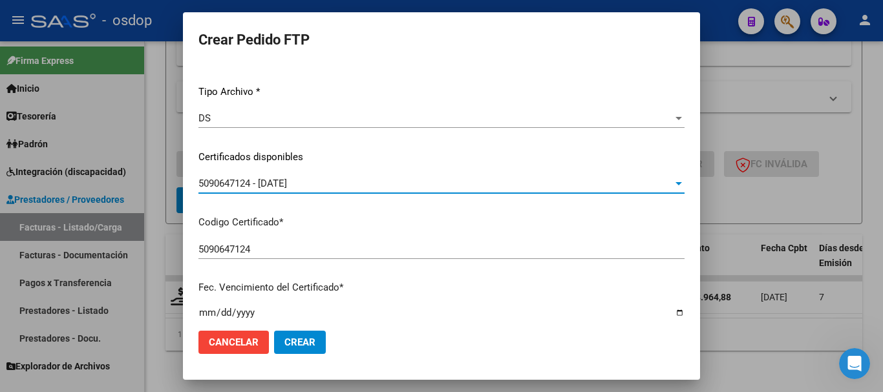
scroll to position [388, 0]
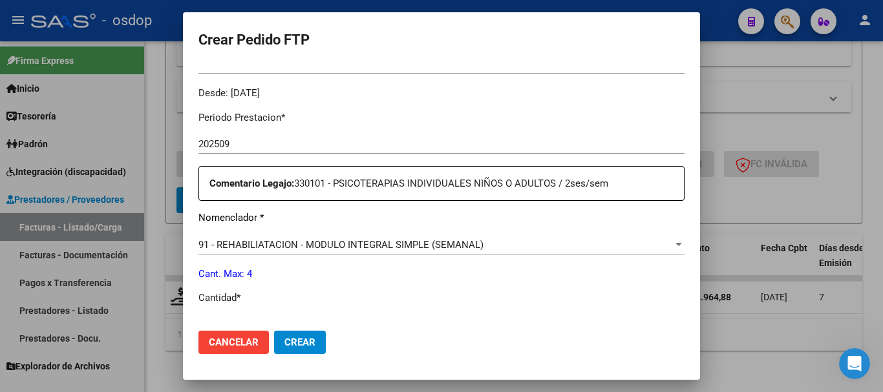
click at [311, 239] on span "91 - REHABILIATACION - MODULO INTEGRAL SIMPLE (SEMANAL)" at bounding box center [340, 245] width 285 height 12
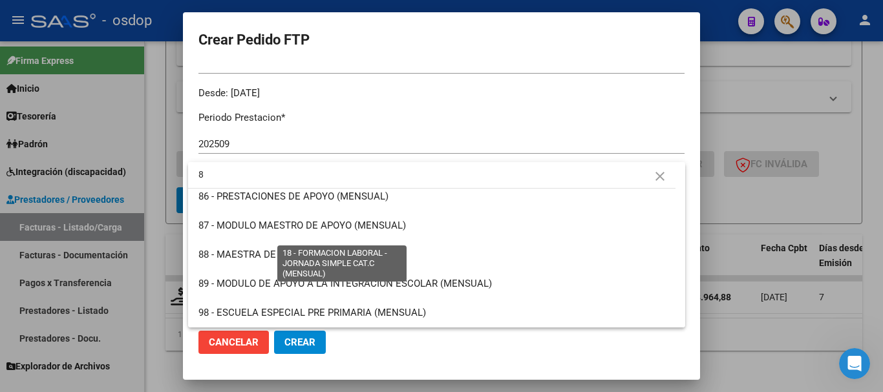
scroll to position [0, 0]
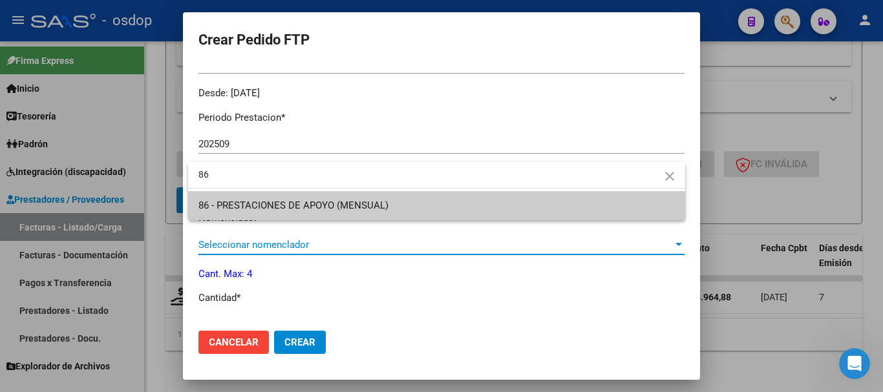
type input "86"
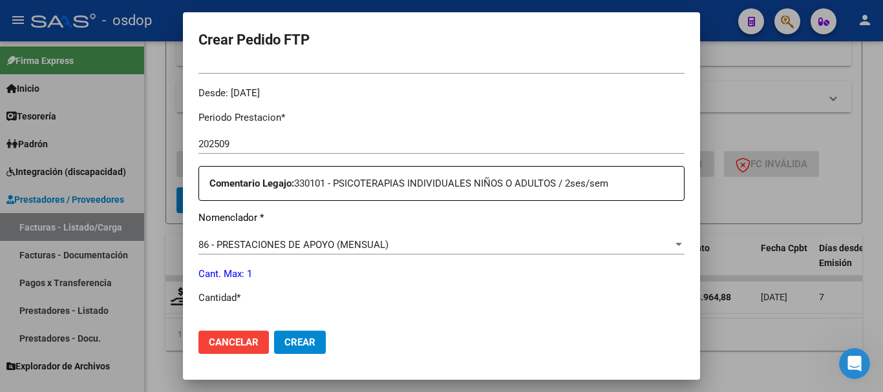
scroll to position [398, 0]
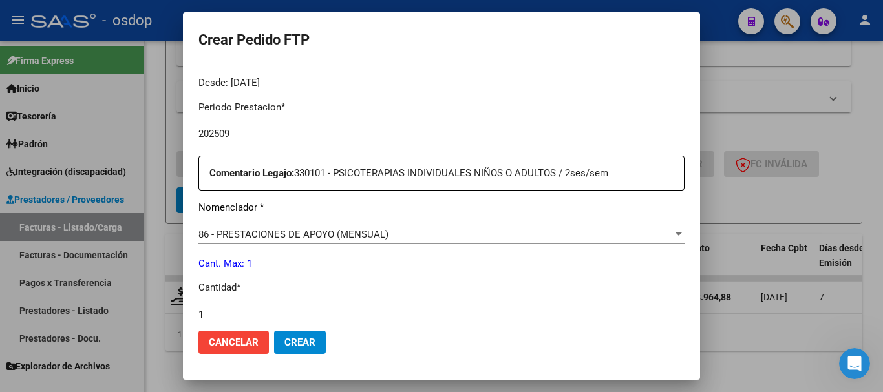
type input "1"
click at [274, 331] on button "Crear" at bounding box center [300, 342] width 52 height 23
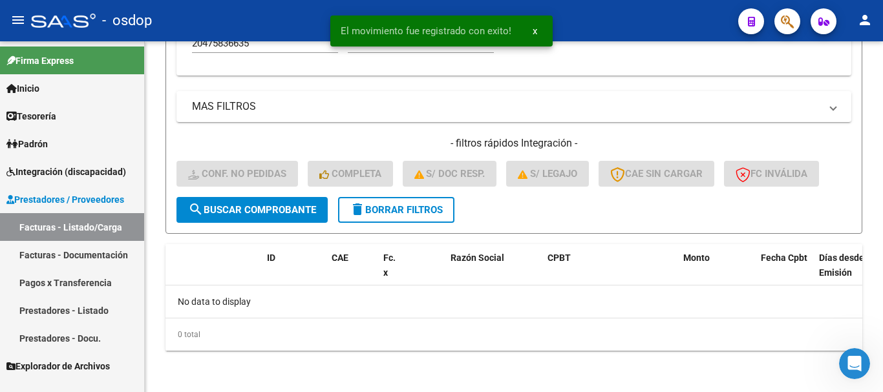
scroll to position [488, 0]
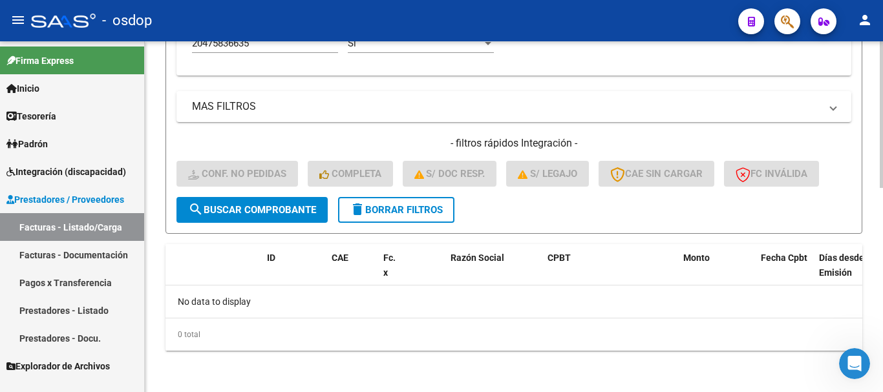
click at [425, 207] on span "delete Borrar Filtros" at bounding box center [396, 210] width 93 height 12
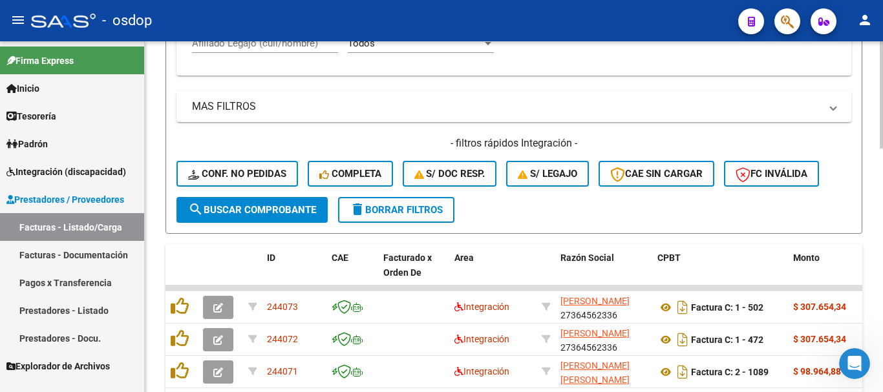
click at [286, 63] on div "Afiliado Legajo (cuil/nombre)" at bounding box center [265, 45] width 146 height 40
click at [292, 43] on input "Afiliado Legajo (cuil/nombre)" at bounding box center [265, 44] width 146 height 12
paste input "20562947990"
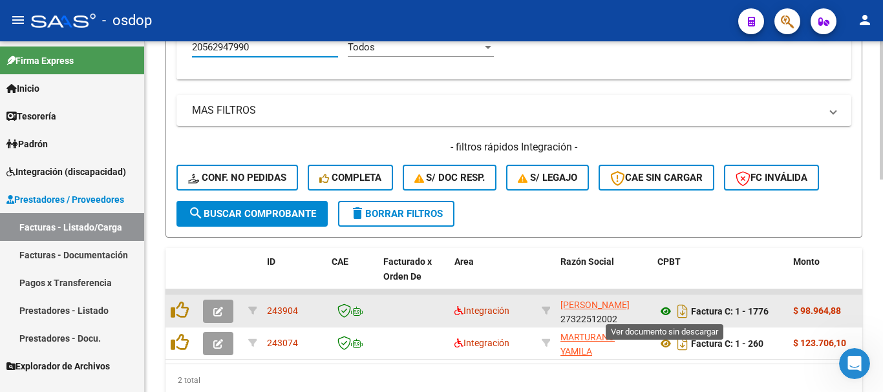
type input "20562947990"
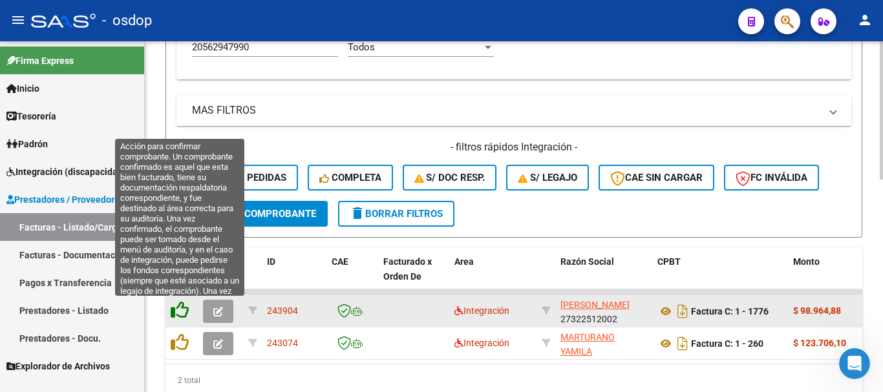
click at [173, 309] on icon at bounding box center [180, 310] width 18 height 18
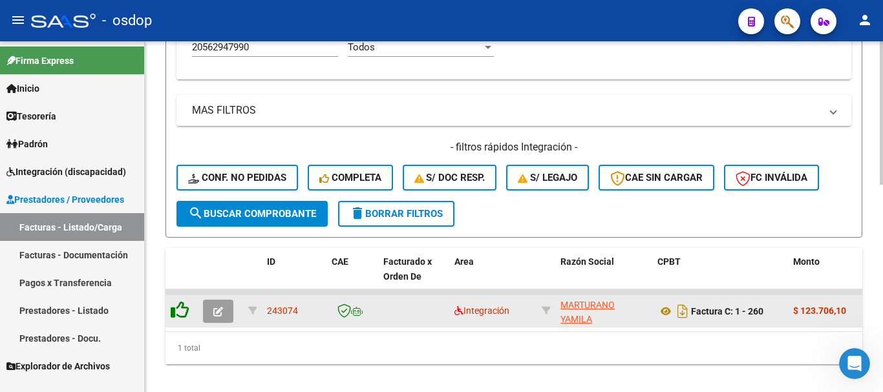
click at [179, 312] on icon at bounding box center [180, 310] width 18 height 18
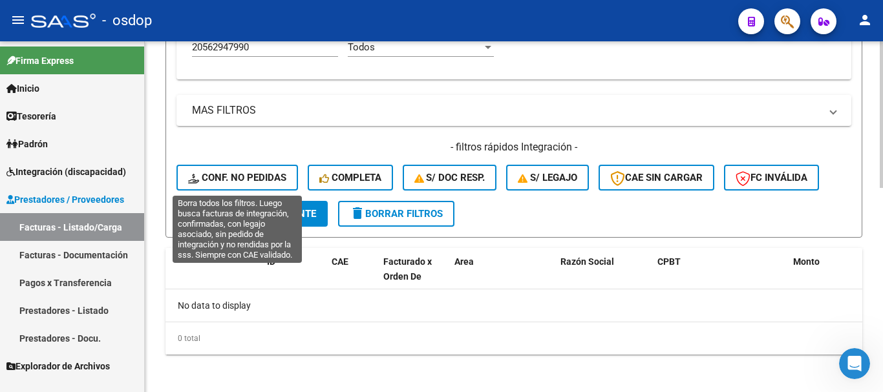
click at [244, 173] on span "Conf. no pedidas" at bounding box center [237, 178] width 98 height 12
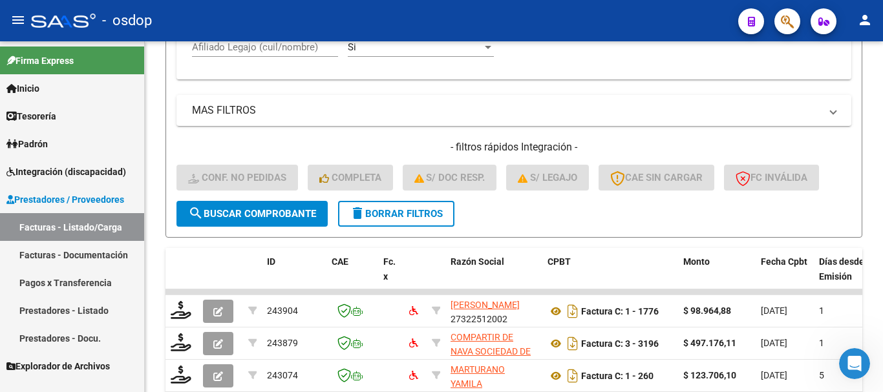
click at [273, 54] on div "Afiliado Legajo (cuil/nombre)" at bounding box center [265, 43] width 146 height 28
paste input "20562947990"
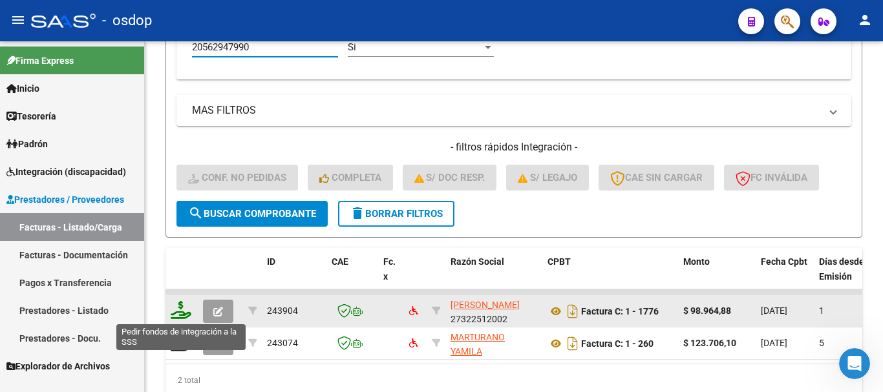
type input "20562947990"
click at [179, 310] on icon at bounding box center [181, 310] width 21 height 18
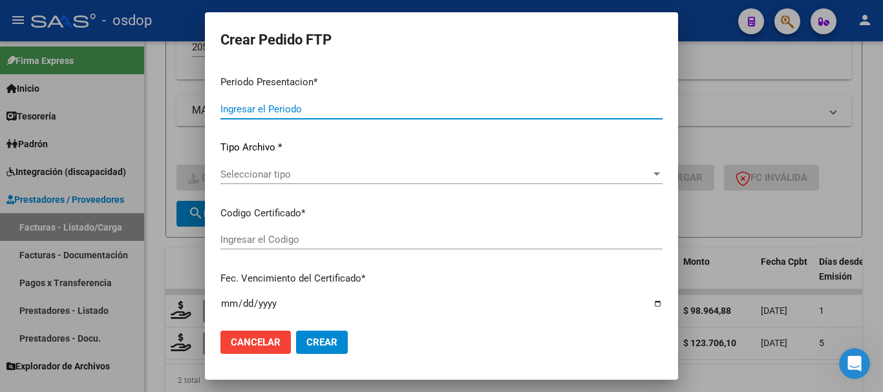
type input "202509"
type input "$ 98.964,88"
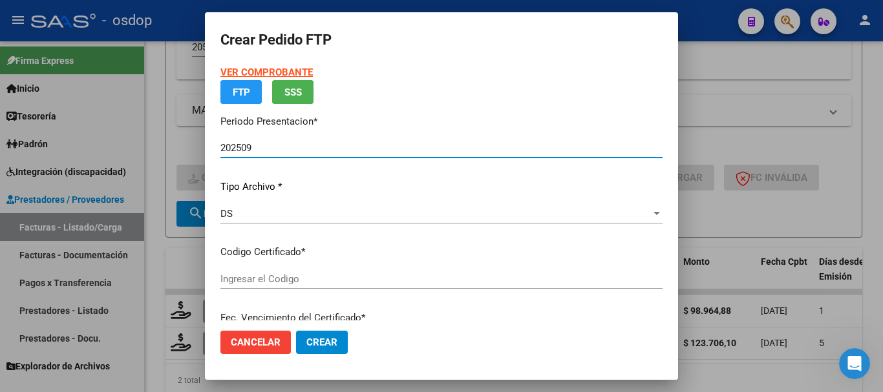
type input "9468402620"
type input "2026-07-26"
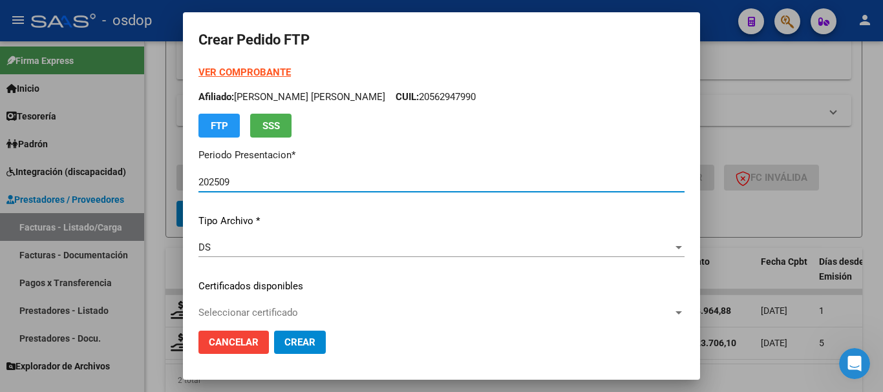
scroll to position [129, 0]
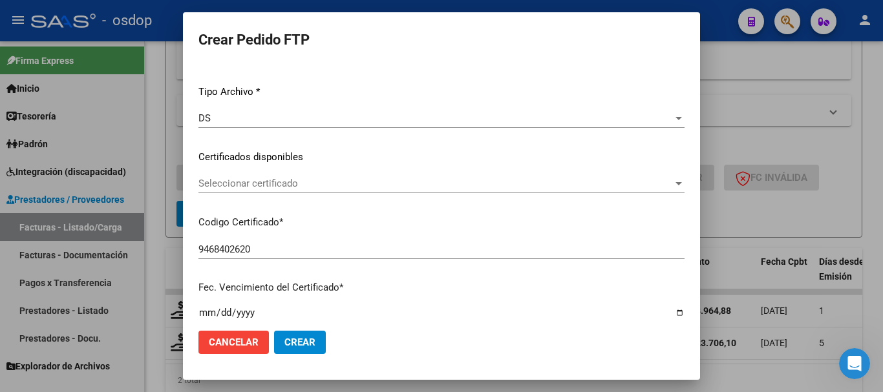
click at [316, 197] on div "Seleccionar certificado Seleccionar certificado" at bounding box center [441, 190] width 486 height 32
click at [326, 182] on span "Seleccionar certificado" at bounding box center [435, 184] width 475 height 12
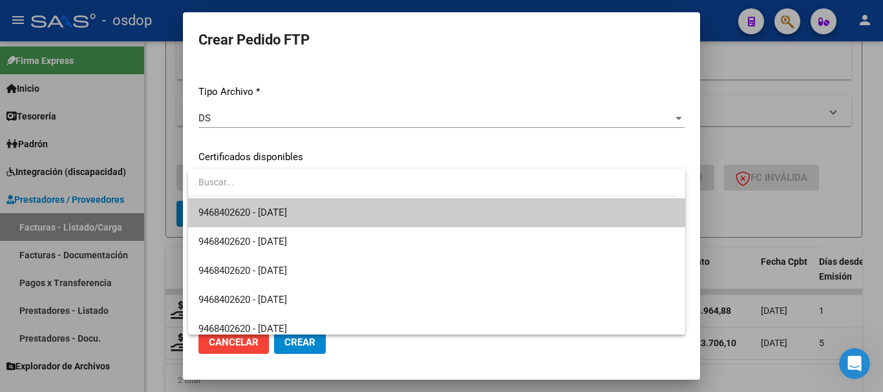
click at [359, 215] on span "9468402620 - 2026-07-26" at bounding box center [436, 212] width 477 height 29
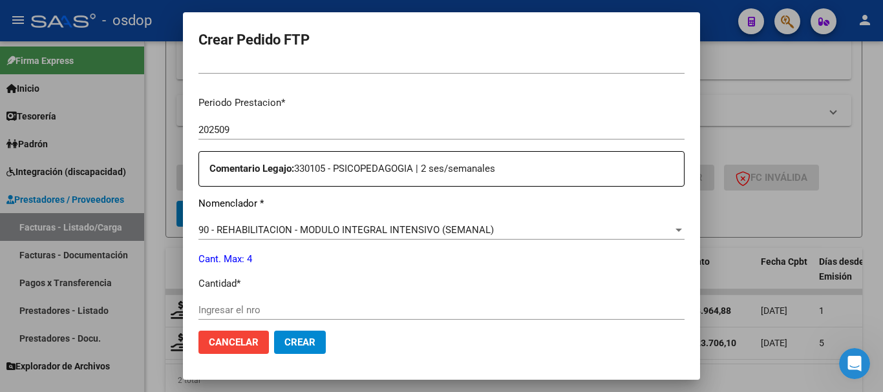
scroll to position [517, 0]
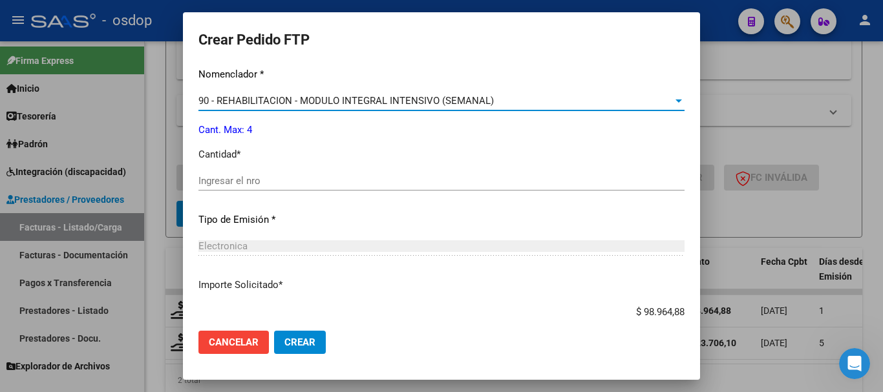
click at [323, 105] on span "90 - REHABILITACION - MODULO INTEGRAL INTENSIVO (SEMANAL)" at bounding box center [345, 101] width 295 height 12
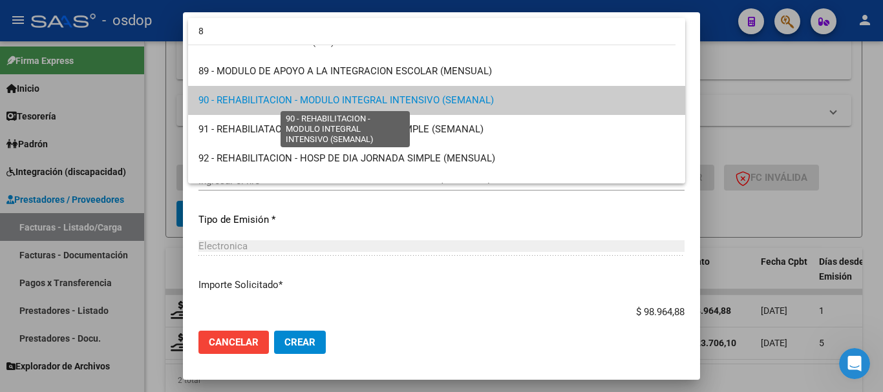
scroll to position [0, 0]
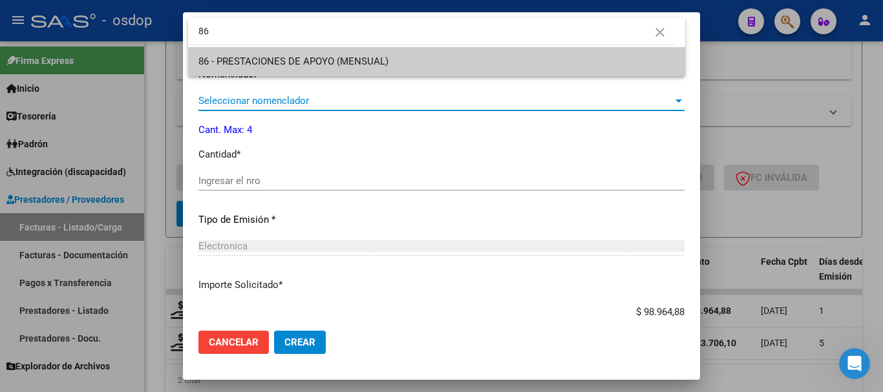
type input "86"
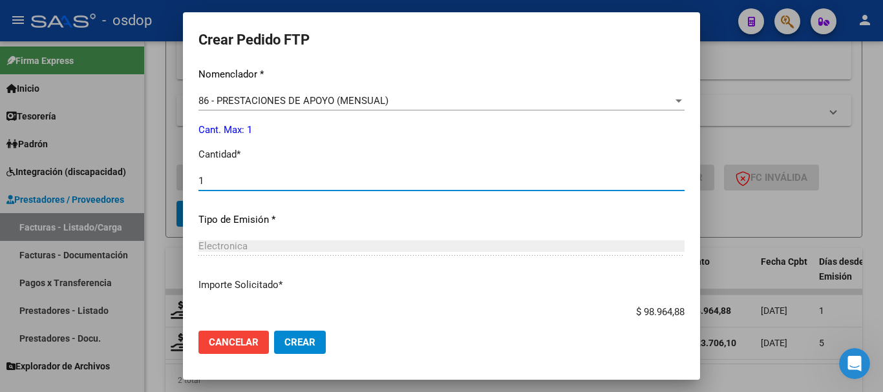
type input "1"
click at [274, 331] on button "Crear" at bounding box center [300, 342] width 52 height 23
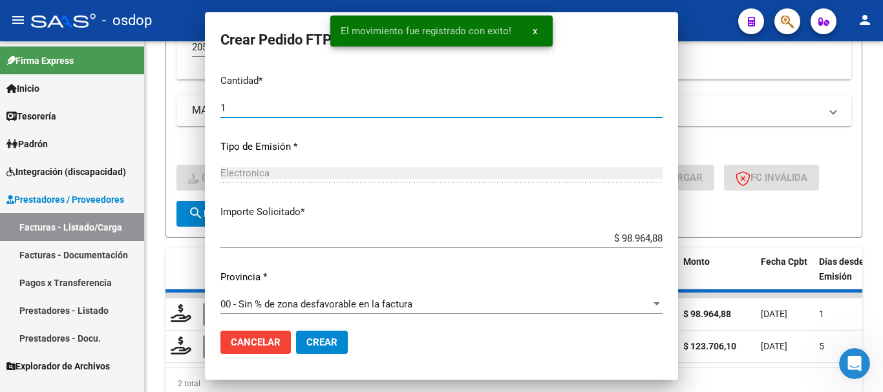
scroll to position [444, 0]
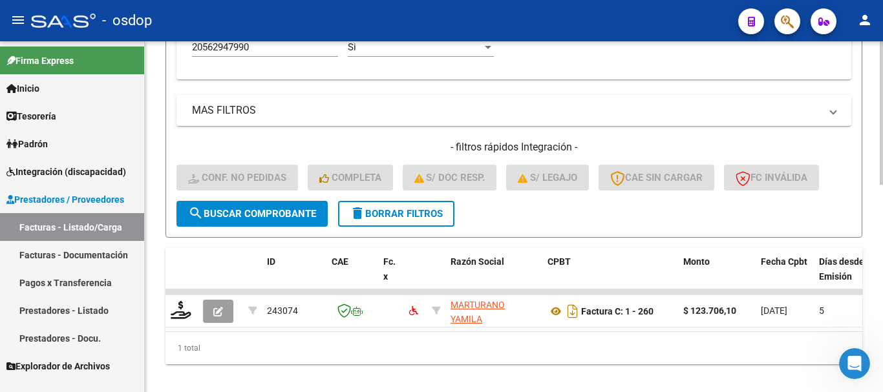
click at [334, 351] on div "1 total" at bounding box center [514, 348] width 697 height 32
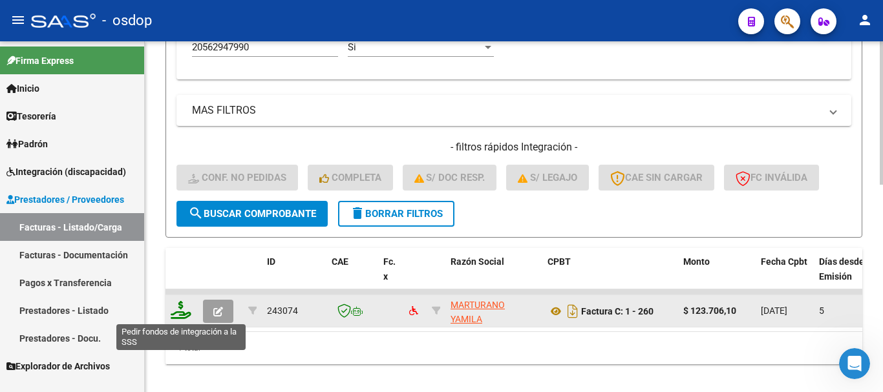
click at [176, 312] on icon at bounding box center [181, 310] width 21 height 18
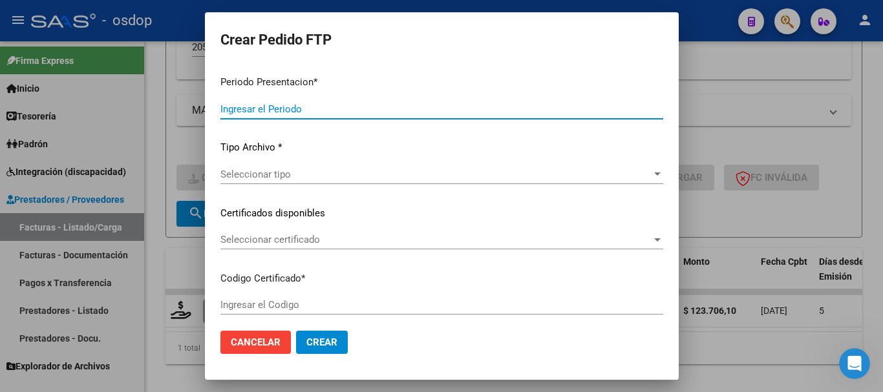
type input "202509"
type input "$ 123.706,10"
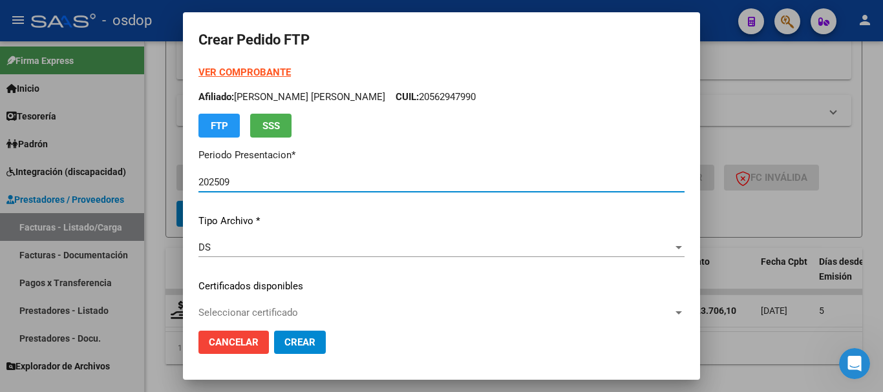
type input "9468402620"
type input "2026-07-26"
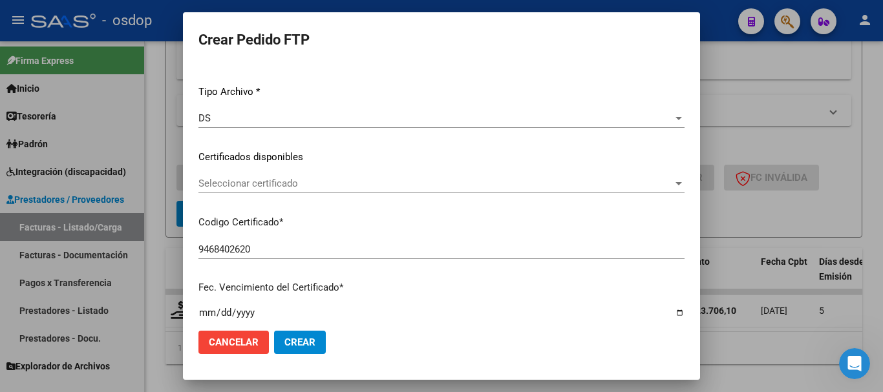
click at [301, 180] on span "Seleccionar certificado" at bounding box center [435, 184] width 475 height 12
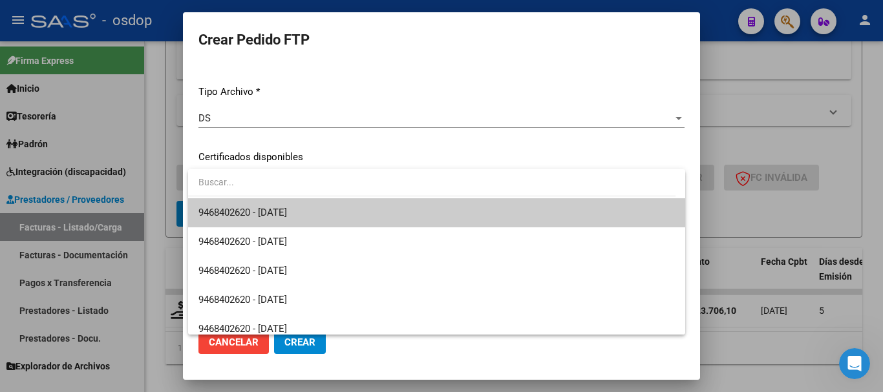
click at [327, 220] on span "9468402620 - 2026-07-26" at bounding box center [436, 212] width 477 height 29
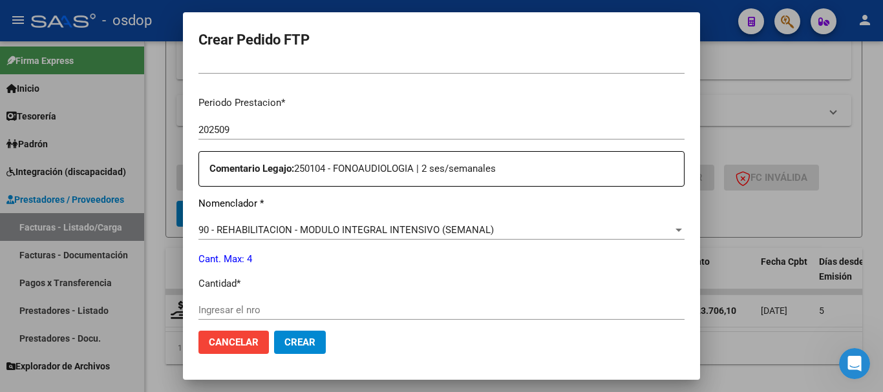
scroll to position [453, 0]
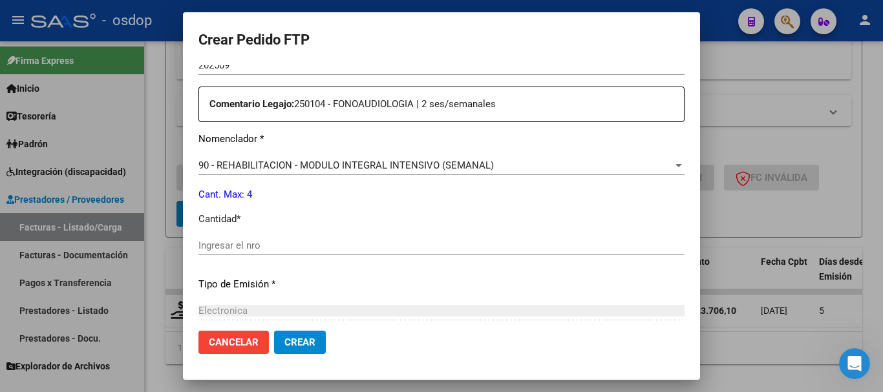
click at [358, 154] on div "Periodo Prestacion * 202509 Ingresar el Periodo Prestacion Comentario Legajo: 2…" at bounding box center [441, 242] width 486 height 443
click at [377, 164] on span "90 - REHABILITACION - MODULO INTEGRAL INTENSIVO (SEMANAL)" at bounding box center [345, 166] width 295 height 12
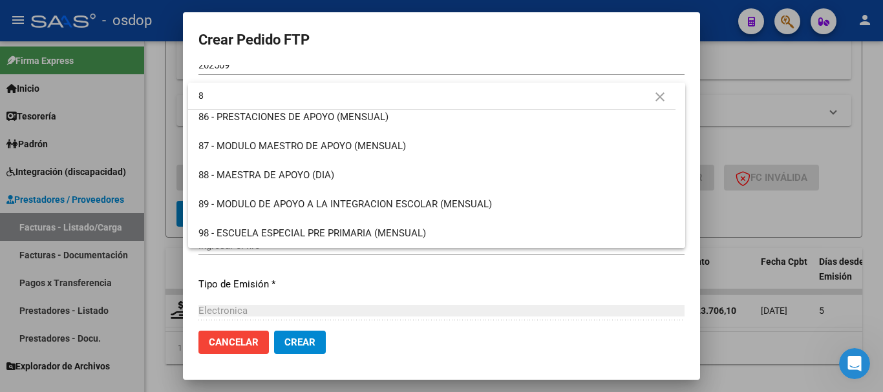
scroll to position [0, 0]
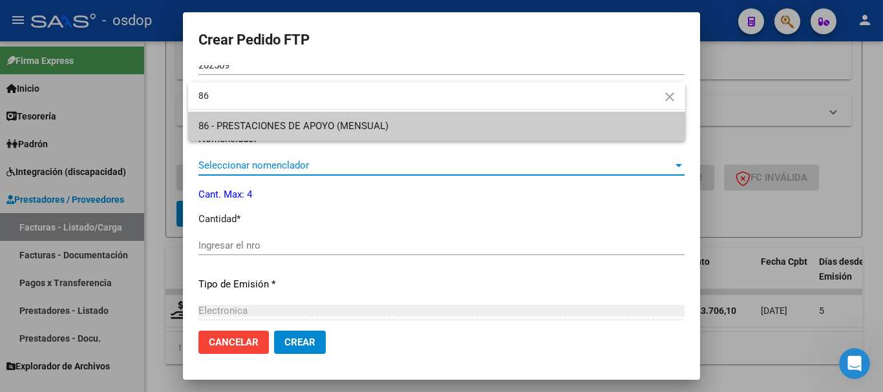
type input "86"
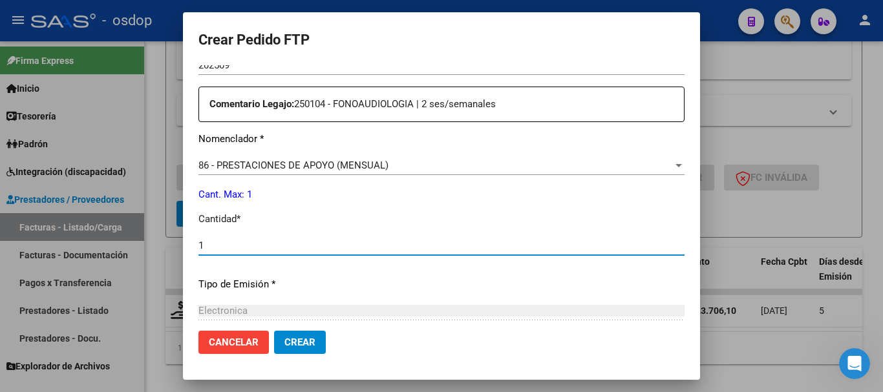
type input "1"
click at [274, 331] on button "Crear" at bounding box center [300, 342] width 52 height 23
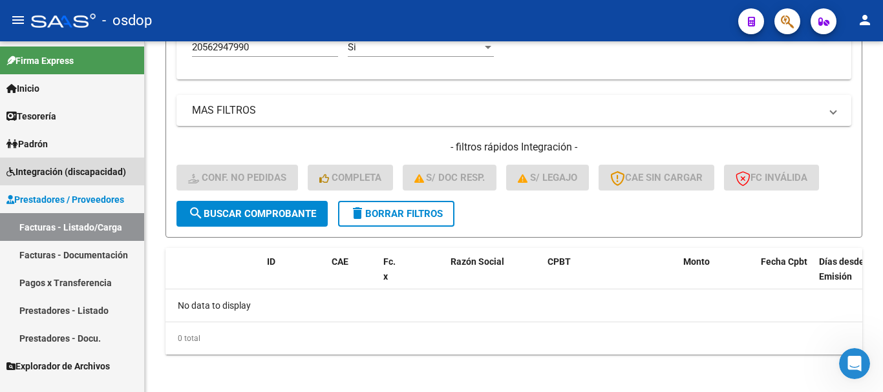
click at [100, 173] on span "Integración (discapacidad)" at bounding box center [66, 172] width 120 height 14
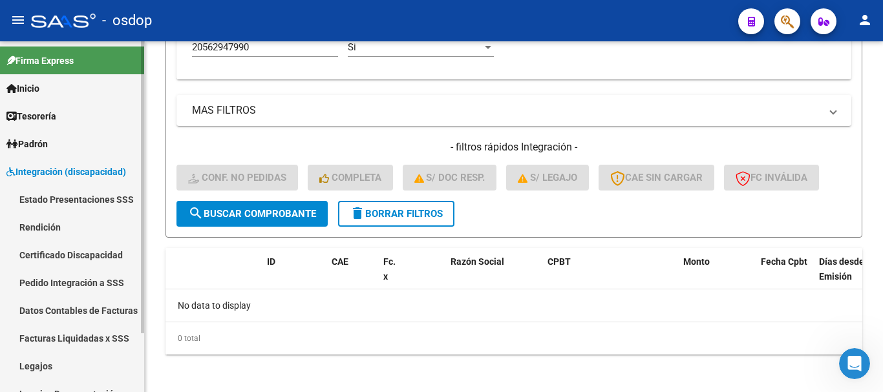
click at [89, 289] on link "Pedido Integración a SSS" at bounding box center [72, 283] width 144 height 28
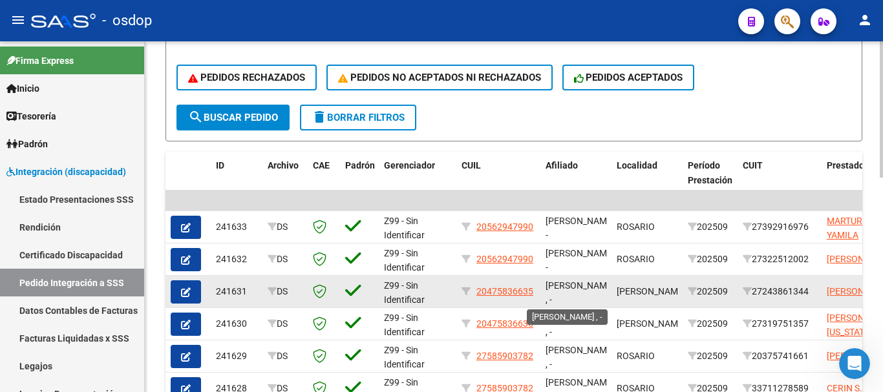
scroll to position [2, 0]
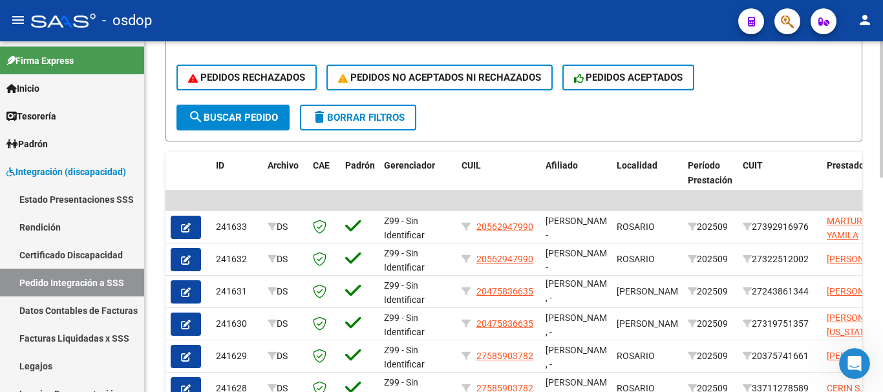
click at [378, 124] on button "delete Borrar Filtros" at bounding box center [358, 118] width 116 height 26
click at [80, 167] on span "Integración (discapacidad)" at bounding box center [66, 172] width 120 height 14
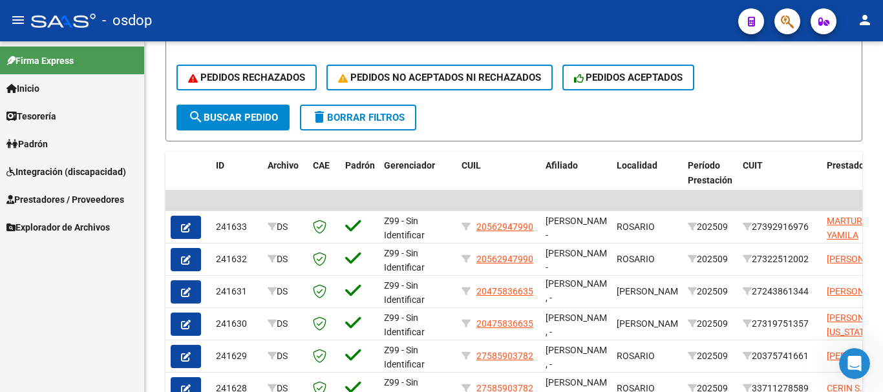
click at [82, 197] on span "Prestadores / Proveedores" at bounding box center [65, 200] width 118 height 14
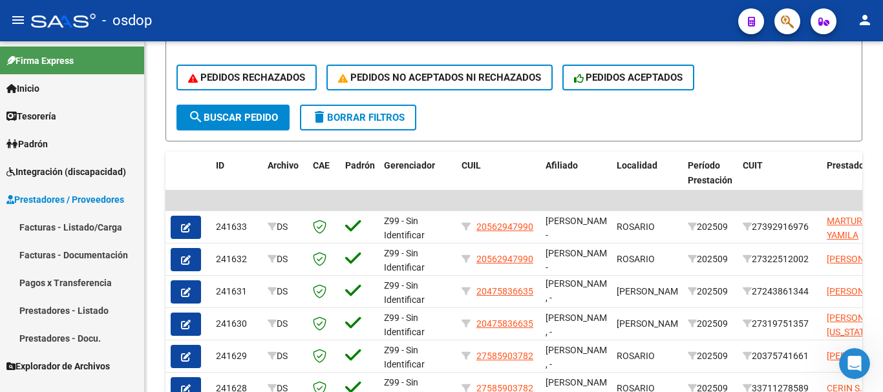
click at [88, 224] on link "Facturas - Listado/Carga" at bounding box center [72, 227] width 144 height 28
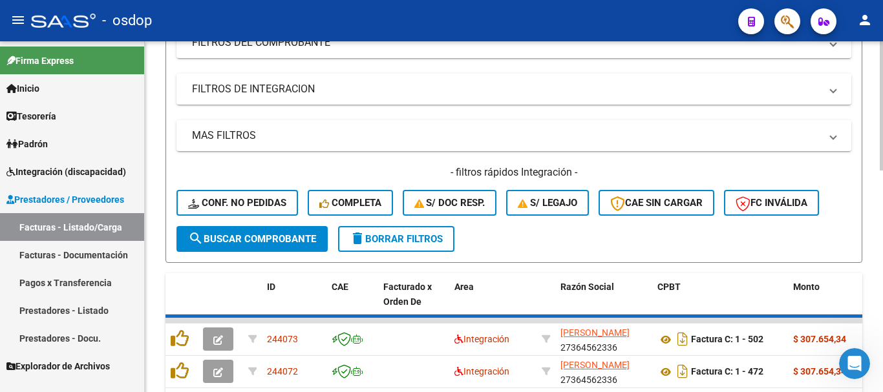
scroll to position [323, 0]
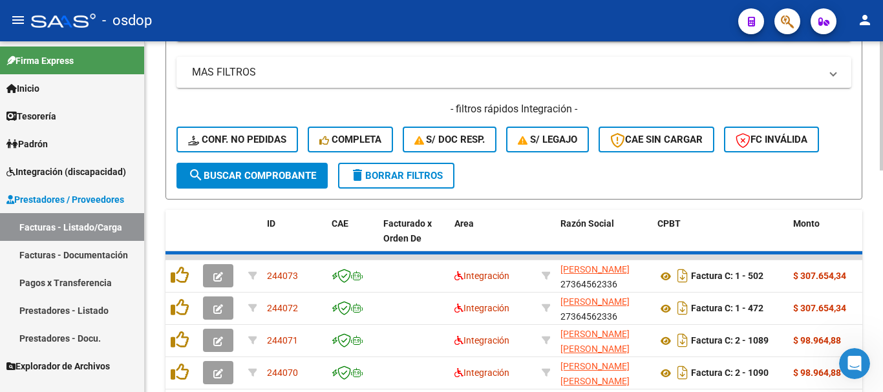
click at [296, 92] on div "MAS FILTROS Todos Con Doc. Respaldatoria Todos Con Trazabilidad Todos Asociado …" at bounding box center [514, 110] width 675 height 106
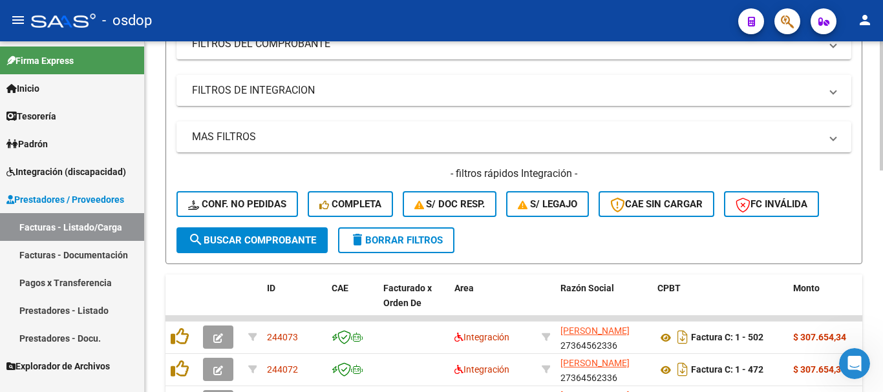
click at [294, 94] on mat-panel-title "FILTROS DE INTEGRACION" at bounding box center [506, 90] width 628 height 14
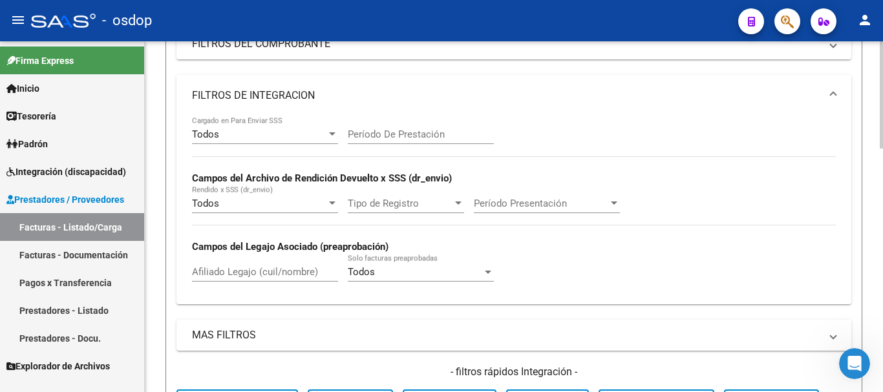
scroll to position [323, 0]
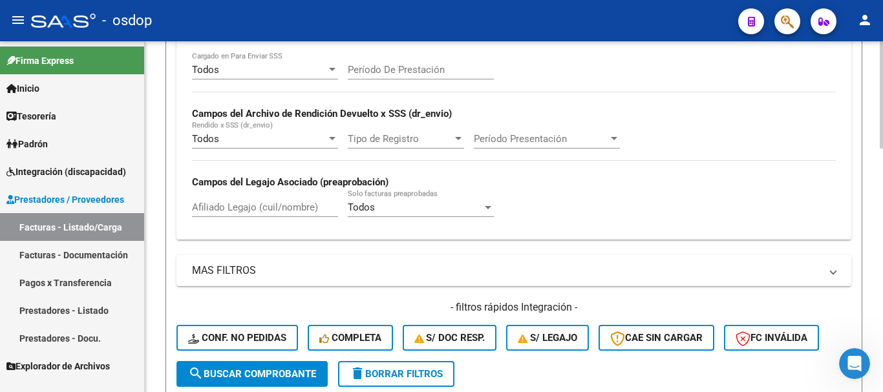
click at [242, 196] on div "Afiliado Legajo (cuil/nombre)" at bounding box center [265, 203] width 146 height 28
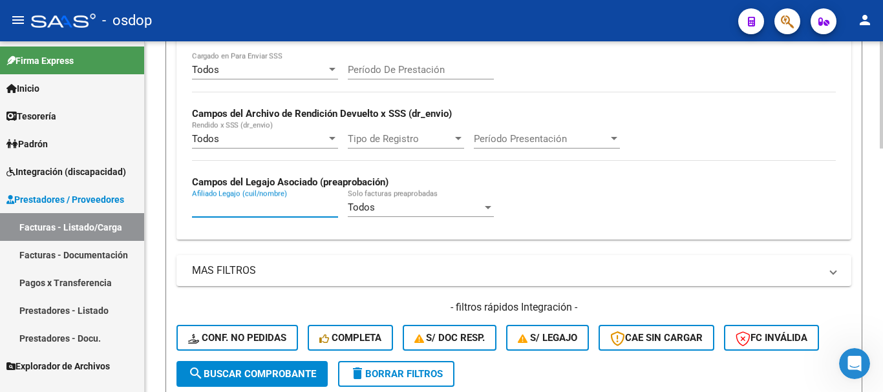
paste input "20546212603"
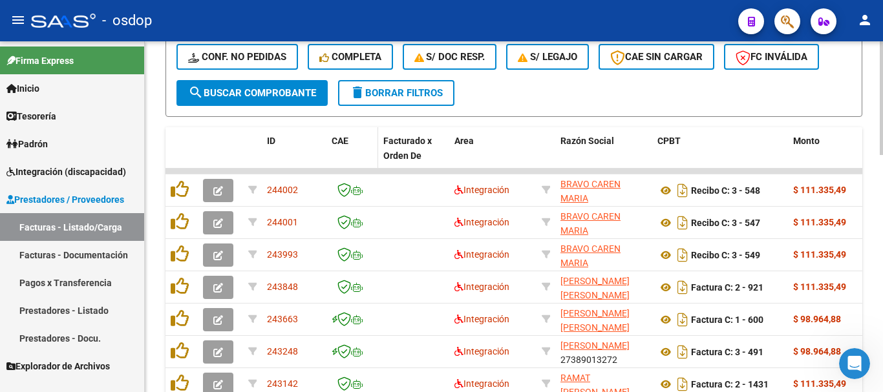
scroll to position [411, 0]
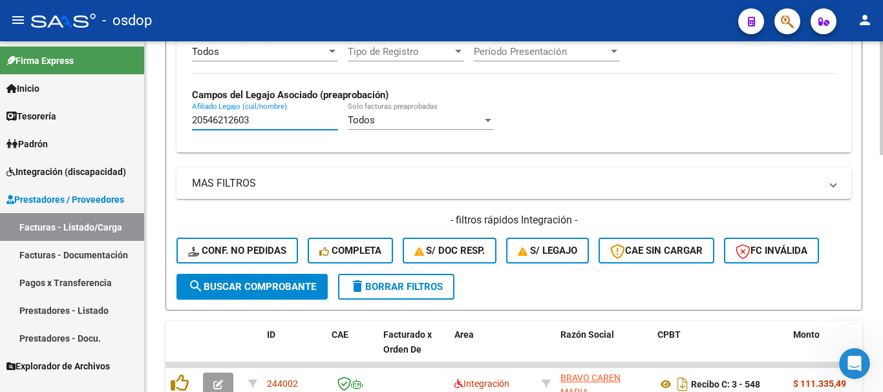
type input "20546212603"
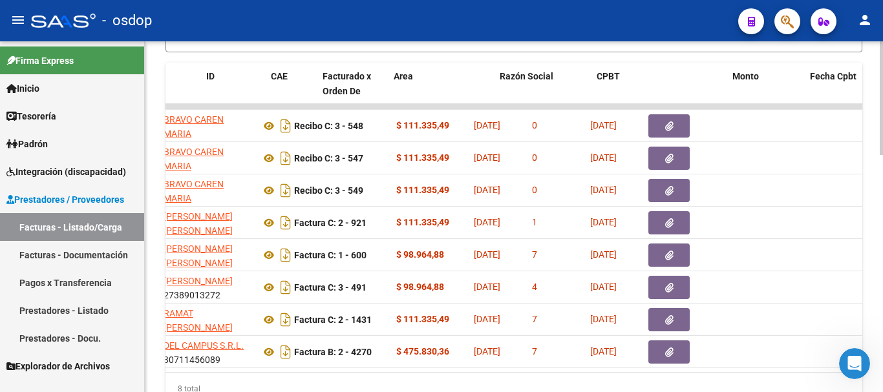
scroll to position [0, 0]
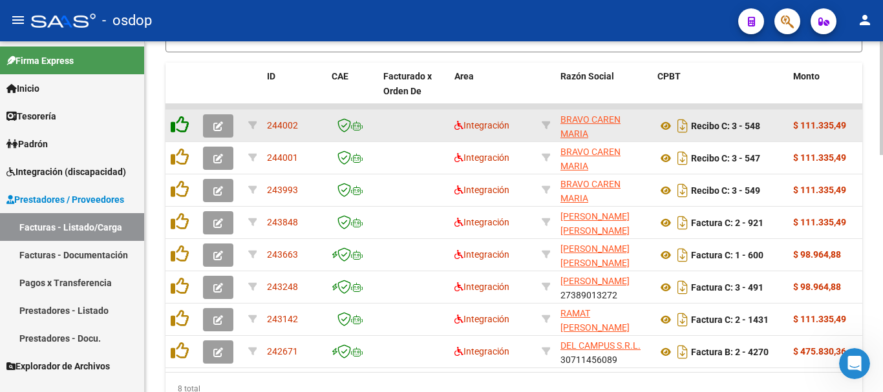
click at [186, 124] on icon at bounding box center [180, 125] width 18 height 18
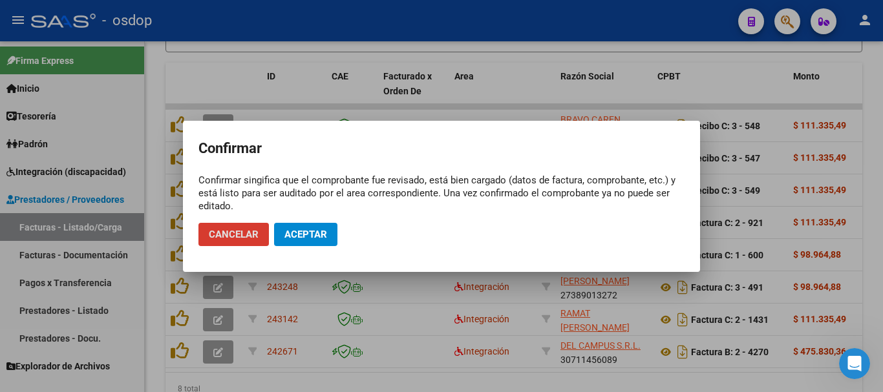
click at [305, 235] on span "Aceptar" at bounding box center [305, 235] width 43 height 12
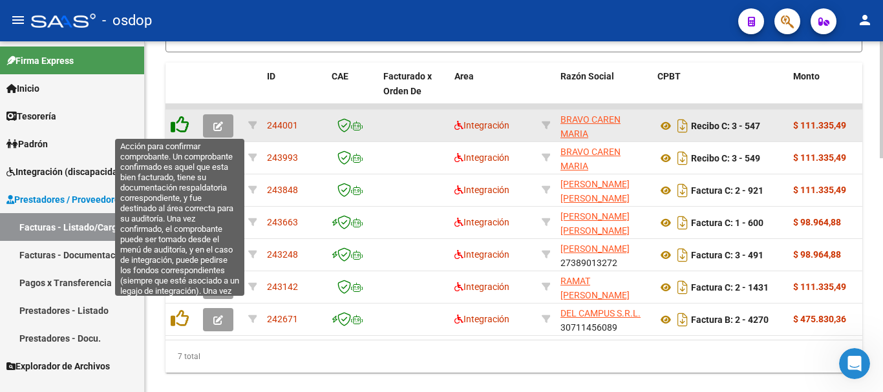
click at [181, 128] on icon at bounding box center [180, 125] width 18 height 18
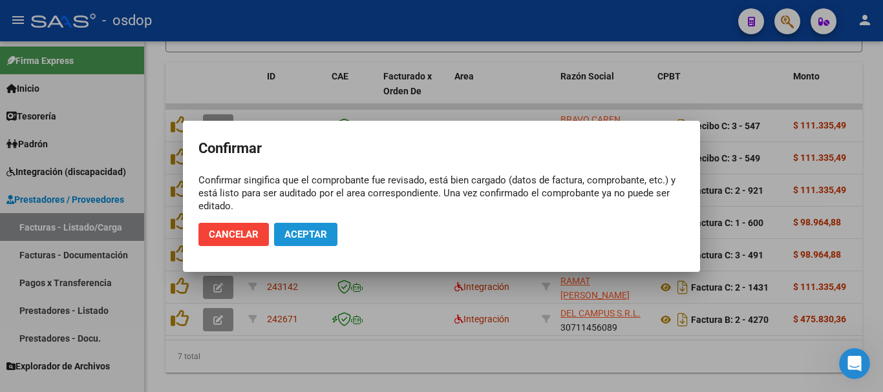
click at [308, 228] on button "Aceptar" at bounding box center [305, 234] width 63 height 23
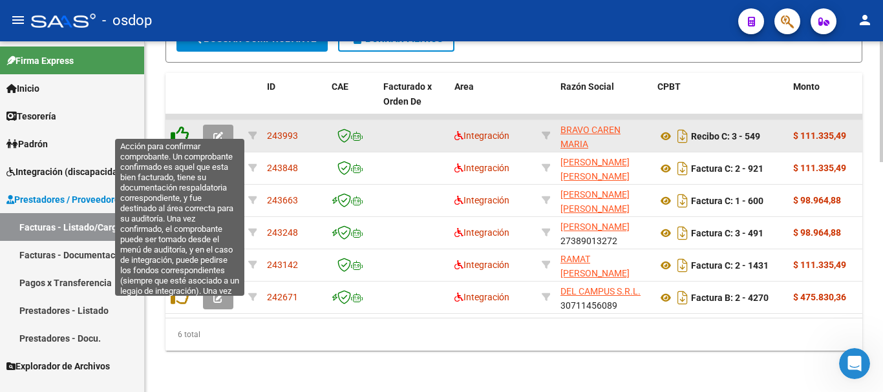
click at [183, 126] on icon at bounding box center [180, 135] width 18 height 18
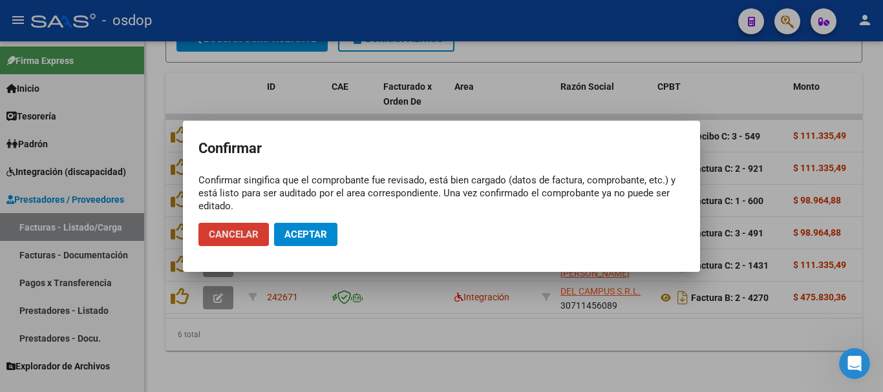
click at [308, 240] on span "Aceptar" at bounding box center [305, 235] width 43 height 12
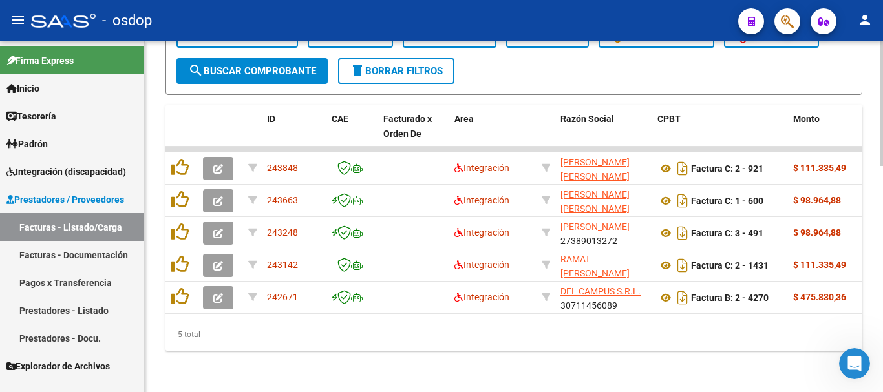
scroll to position [508, 0]
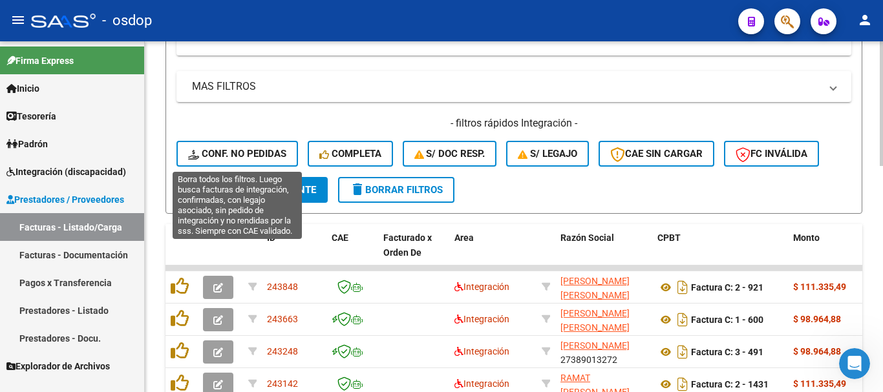
click at [270, 156] on span "Conf. no pedidas" at bounding box center [237, 154] width 98 height 12
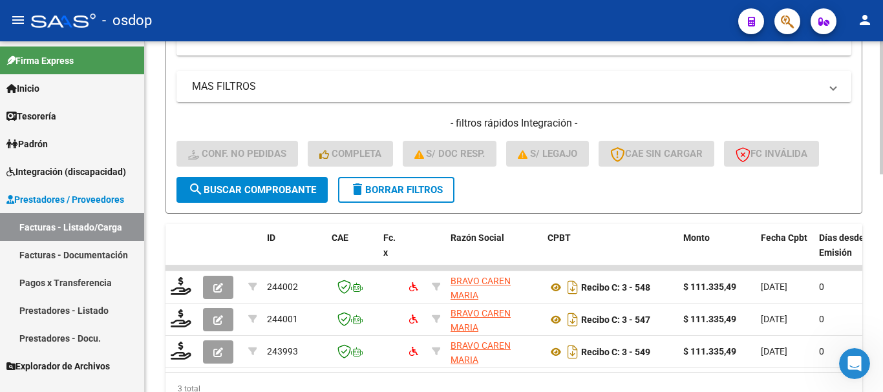
scroll to position [378, 0]
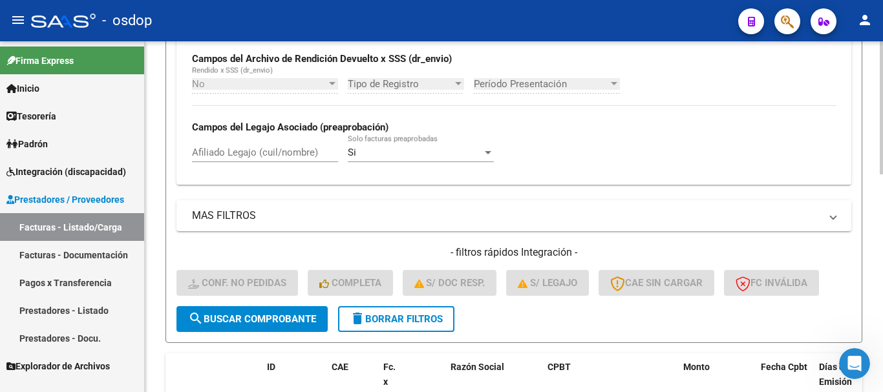
click at [280, 148] on input "Afiliado Legajo (cuil/nombre)" at bounding box center [265, 153] width 146 height 12
paste input "20546212603"
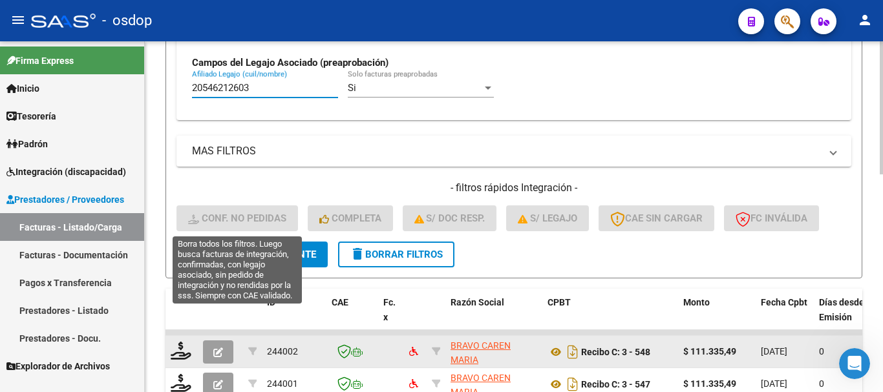
scroll to position [572, 0]
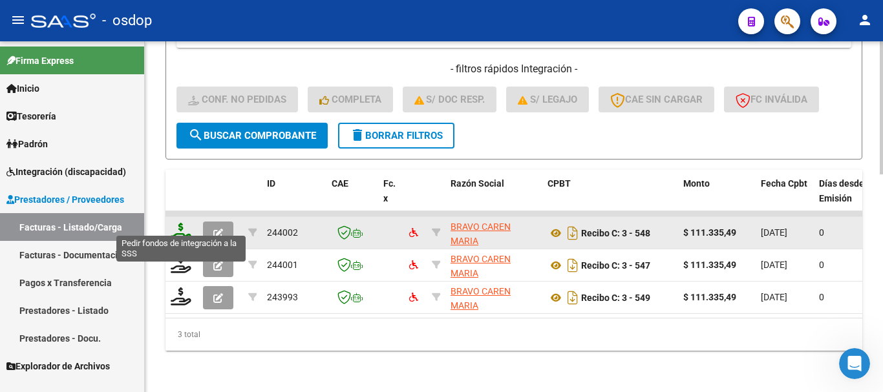
type input "20546212603"
click at [184, 223] on icon at bounding box center [181, 232] width 21 height 18
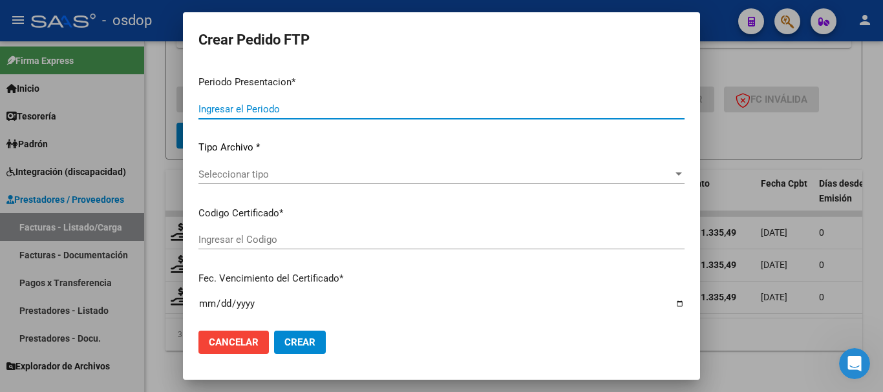
type input "202509"
type input "$ 111.335,49"
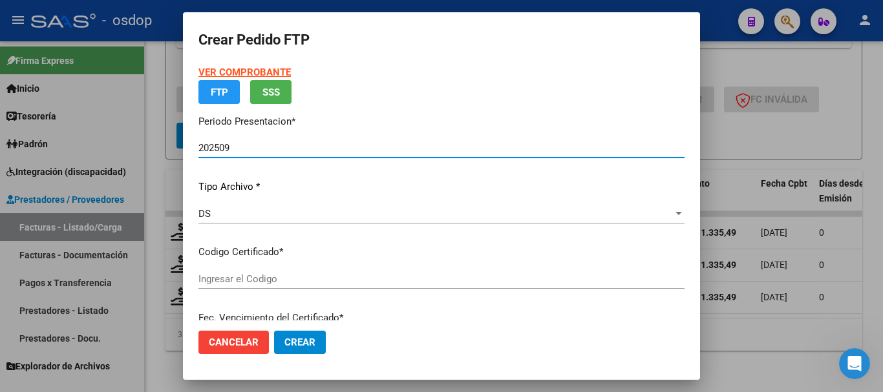
type input "5273475673"
type input "2026-05-31"
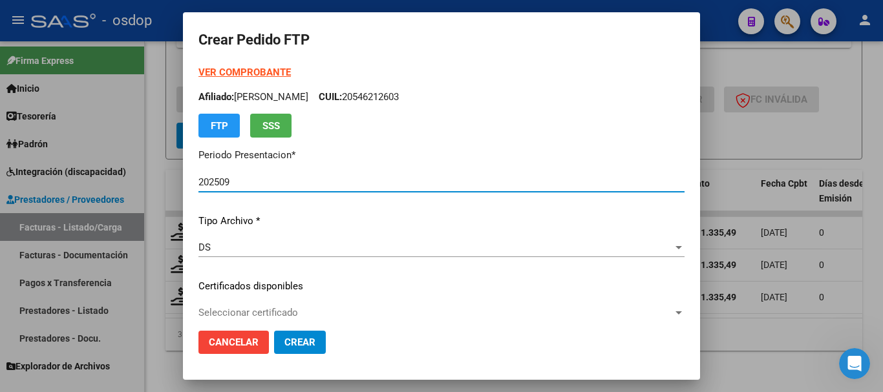
scroll to position [65, 0]
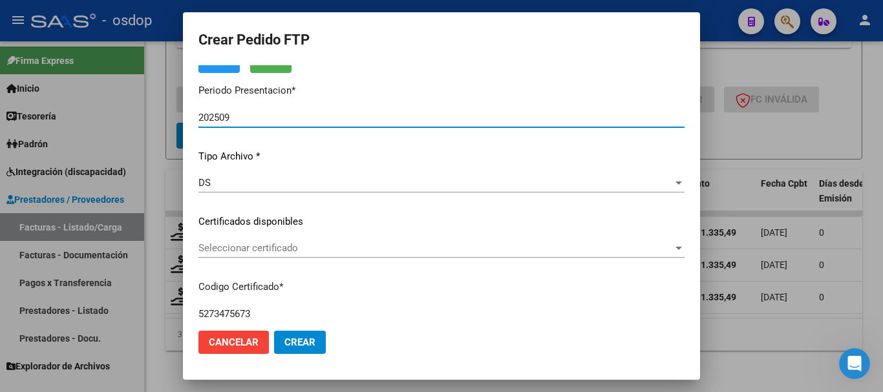
click at [287, 255] on div "Seleccionar certificado Seleccionar certificado" at bounding box center [441, 248] width 486 height 19
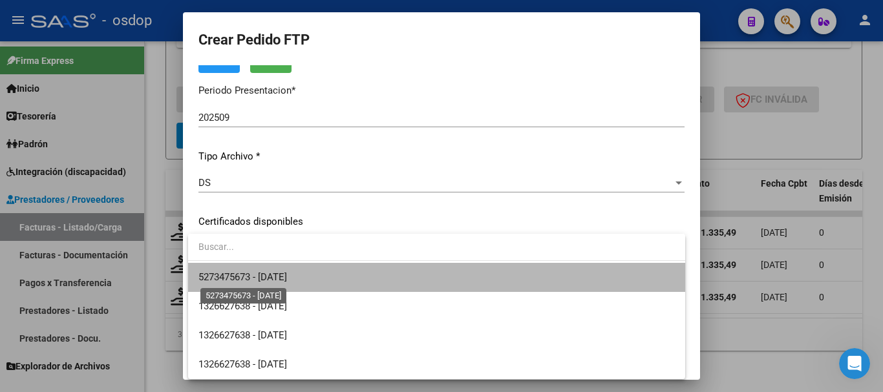
click at [287, 272] on span "5273475673 - 2026-05-31" at bounding box center [242, 278] width 89 height 12
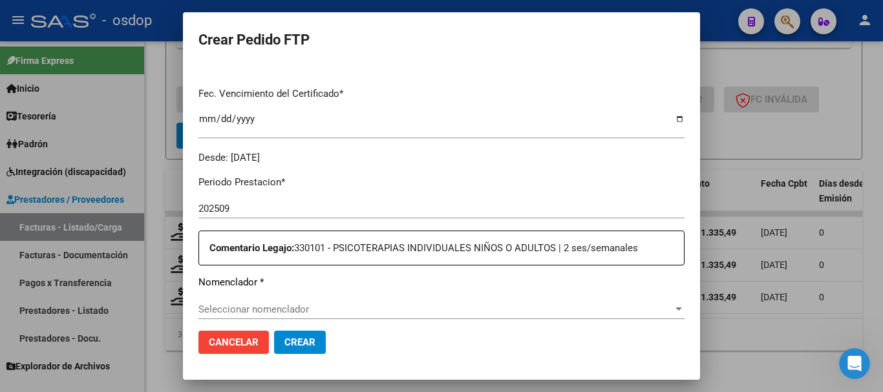
scroll to position [453, 0]
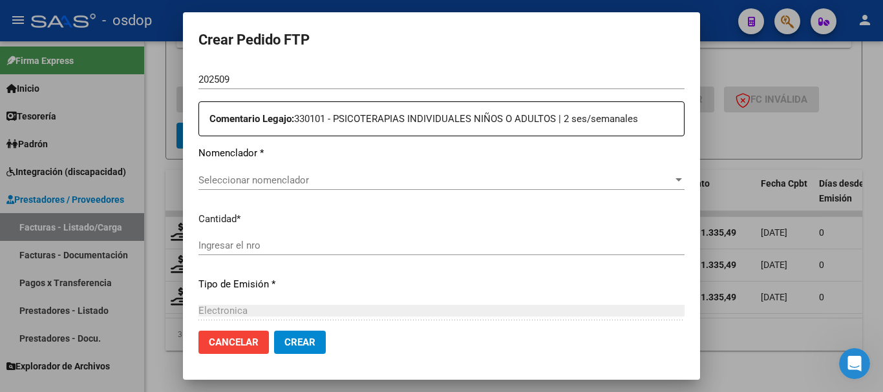
click at [310, 180] on span "Seleccionar nomenclador" at bounding box center [435, 181] width 475 height 12
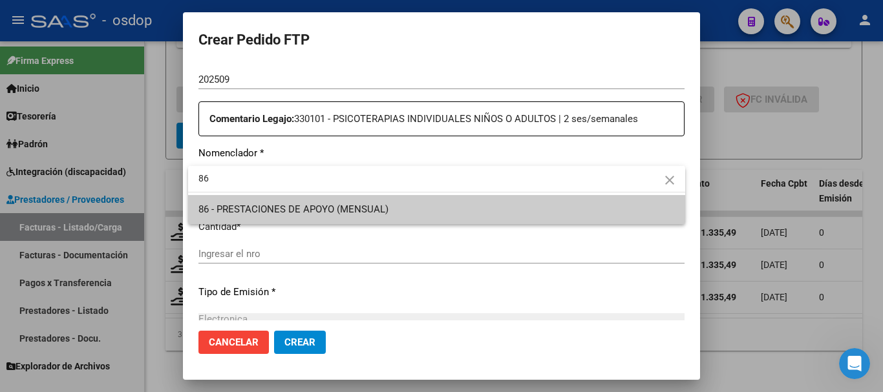
type input "86"
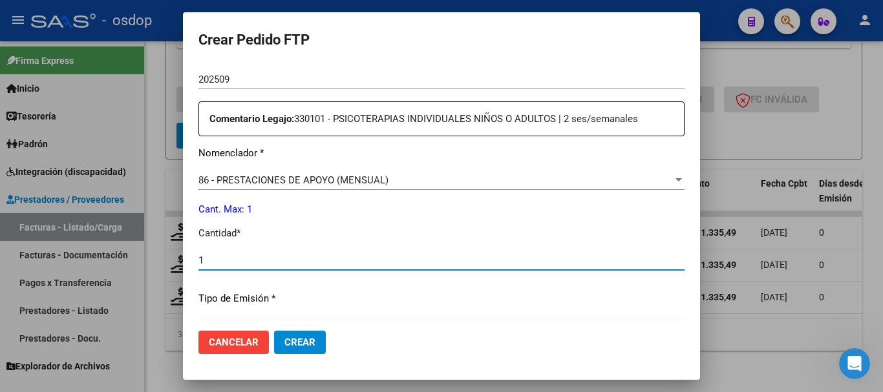
type input "1"
click at [274, 331] on button "Crear" at bounding box center [300, 342] width 52 height 23
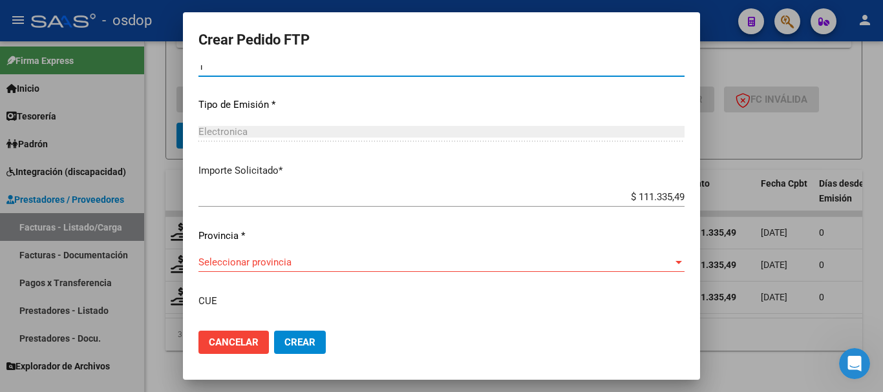
click at [295, 249] on div "Periodo Prestacion * 202509 Ingresar el Periodo Prestacion Comentario Legajo: 3…" at bounding box center [441, 129] width 486 height 574
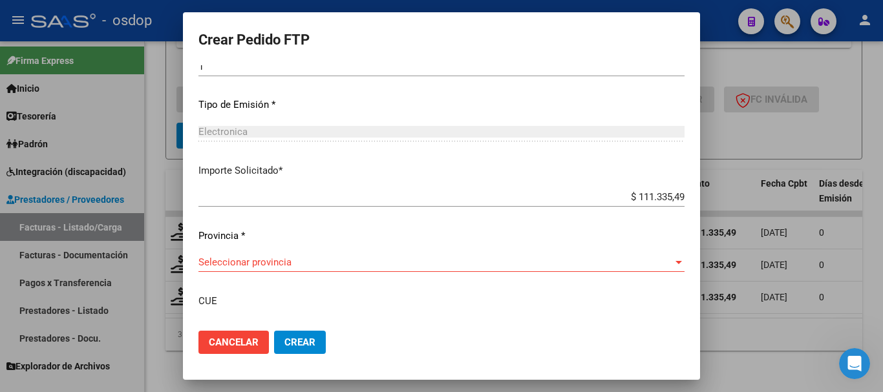
click at [297, 256] on div "Seleccionar provincia Seleccionar provincia" at bounding box center [441, 262] width 486 height 19
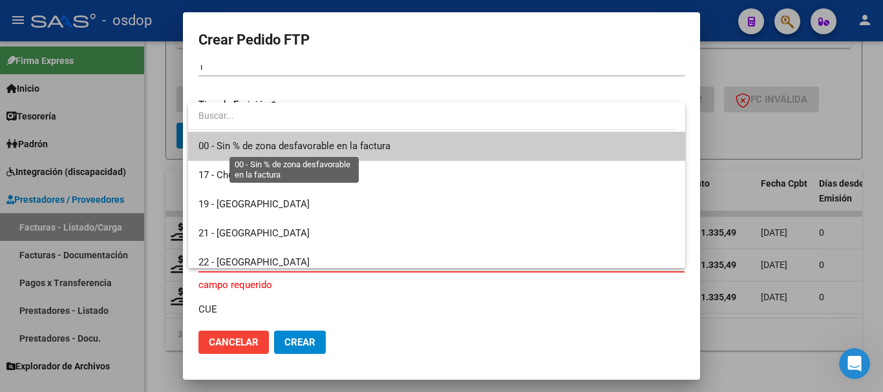
click at [288, 144] on span "00 - Sin % de zona desfavorable en la factura" at bounding box center [294, 146] width 192 height 12
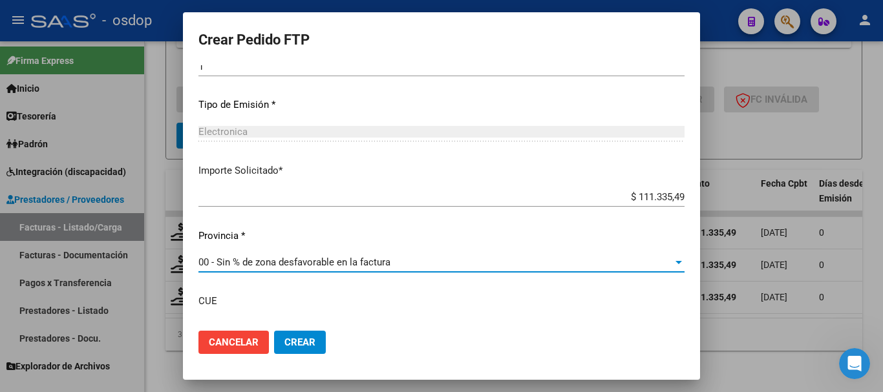
click at [308, 338] on span "Crear" at bounding box center [299, 343] width 31 height 12
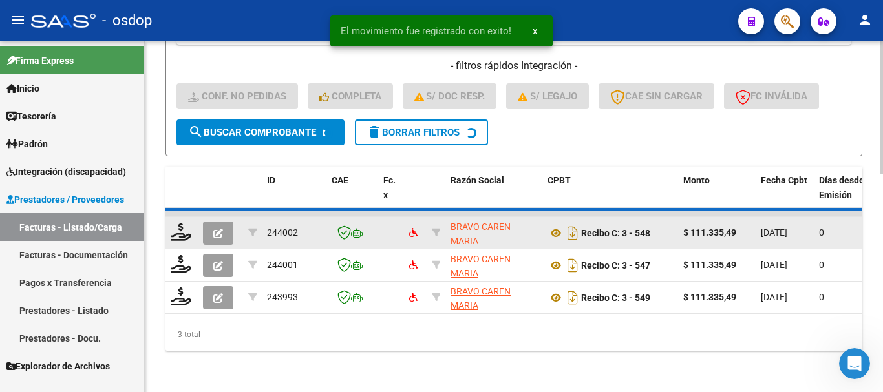
scroll to position [540, 0]
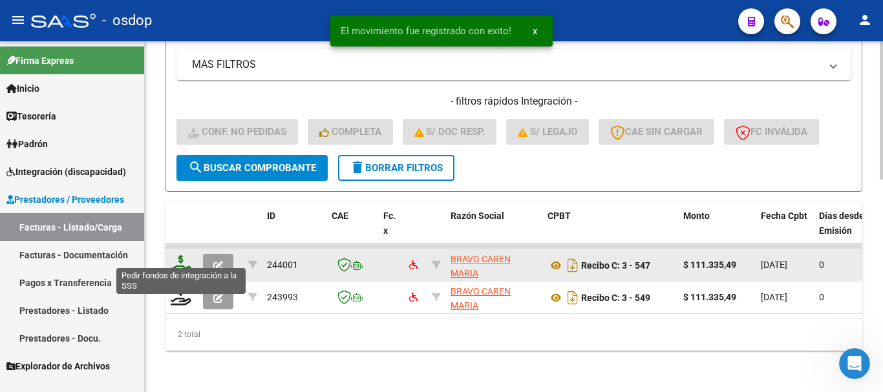
click at [181, 255] on icon at bounding box center [181, 264] width 21 height 18
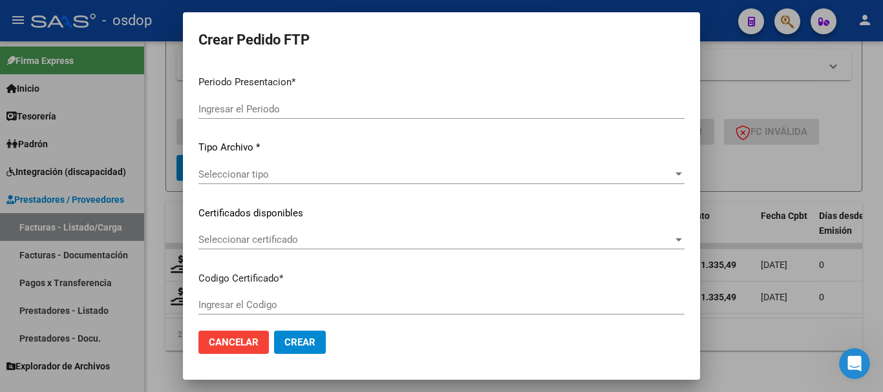
type input "202509"
type input "202508"
type input "$ 111.335,49"
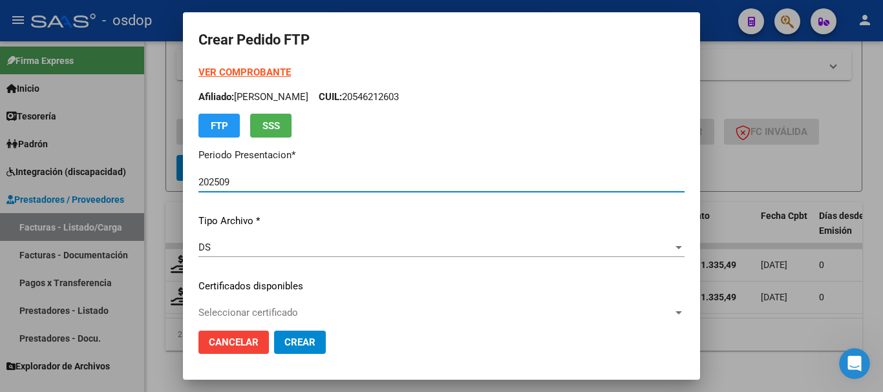
type input "5273475673"
type input "2026-05-31"
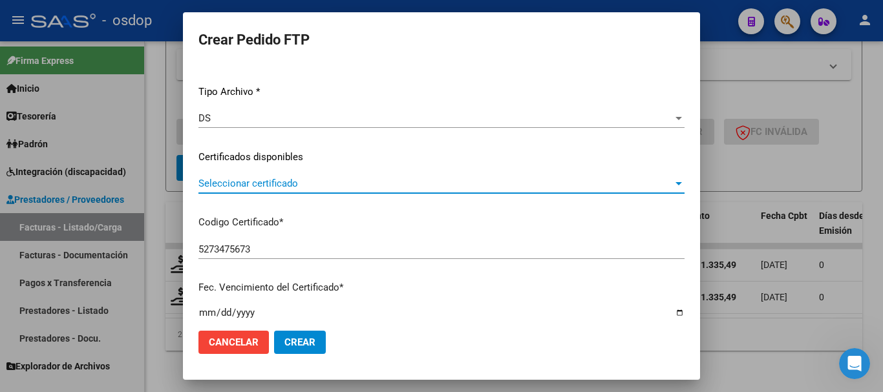
click at [299, 181] on span "Seleccionar certificado" at bounding box center [435, 184] width 475 height 12
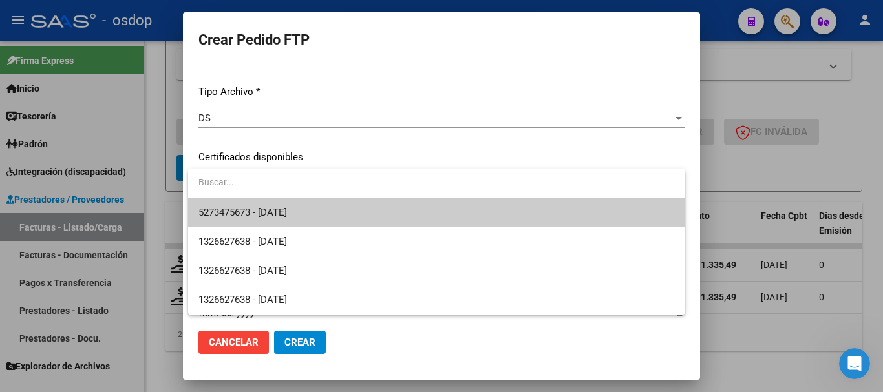
click at [310, 211] on span "5273475673 - 2026-05-31" at bounding box center [436, 212] width 477 height 29
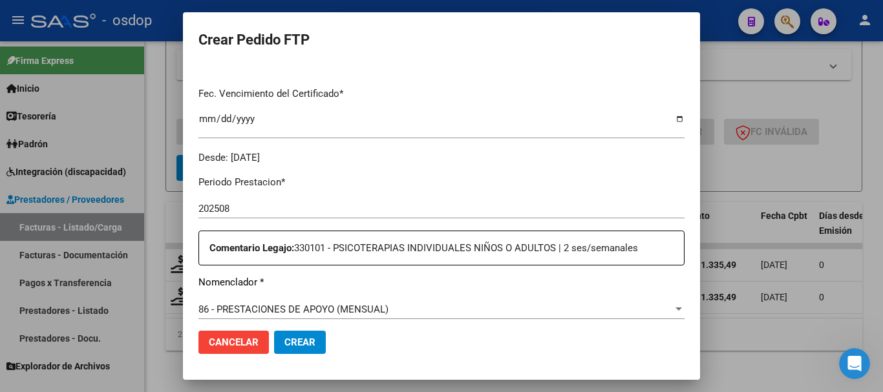
scroll to position [453, 0]
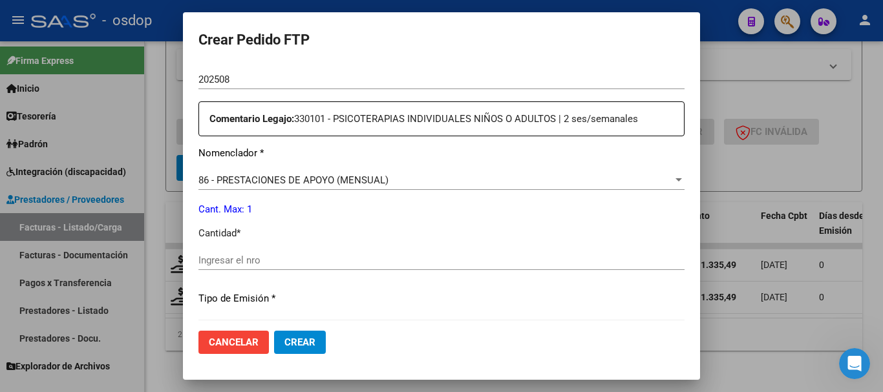
click at [323, 178] on span "86 - PRESTACIONES DE APOYO (MENSUAL)" at bounding box center [293, 181] width 190 height 12
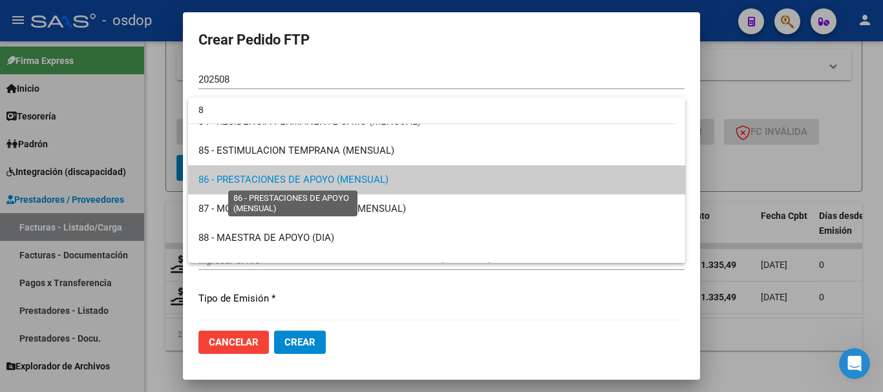
scroll to position [0, 0]
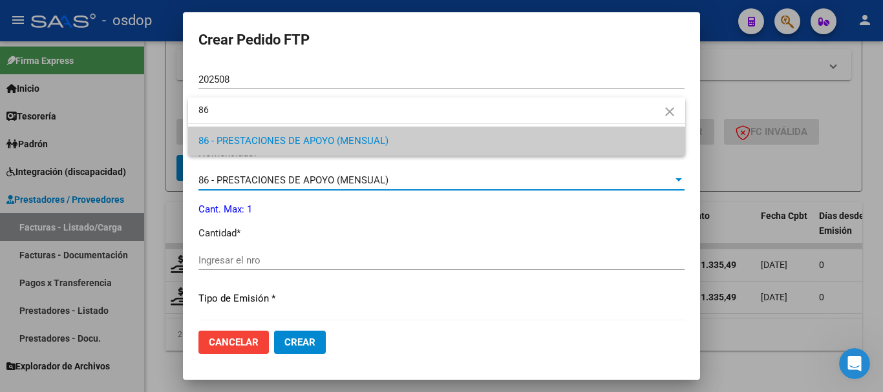
type input "86"
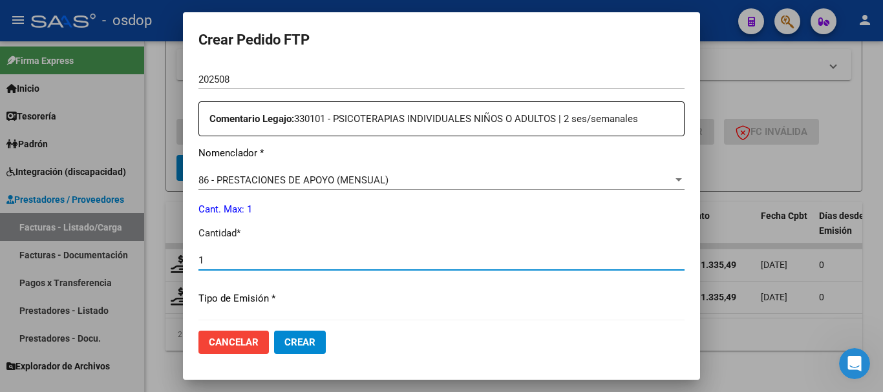
type input "1"
click at [274, 331] on button "Crear" at bounding box center [300, 342] width 52 height 23
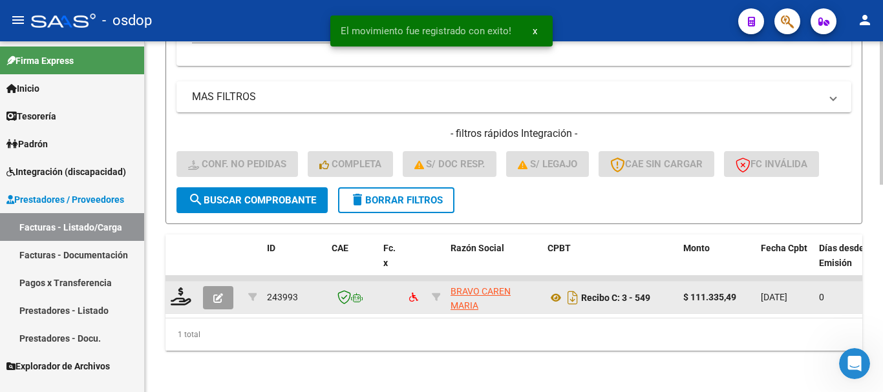
scroll to position [508, 0]
click at [175, 289] on icon at bounding box center [181, 297] width 21 height 18
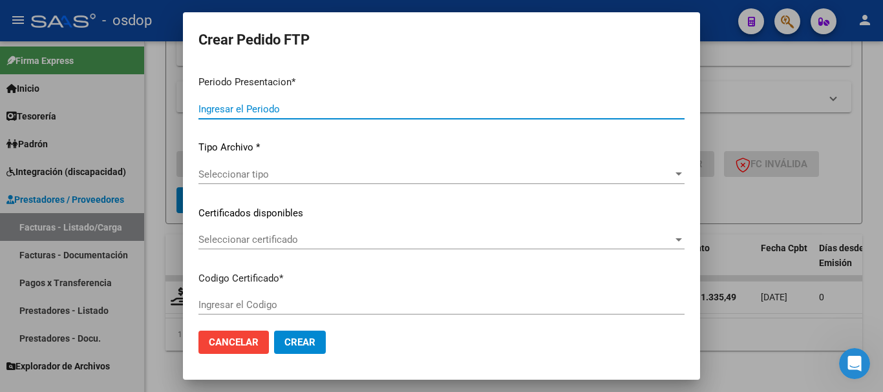
type input "202509"
type input "202507"
type input "$ 111.335,49"
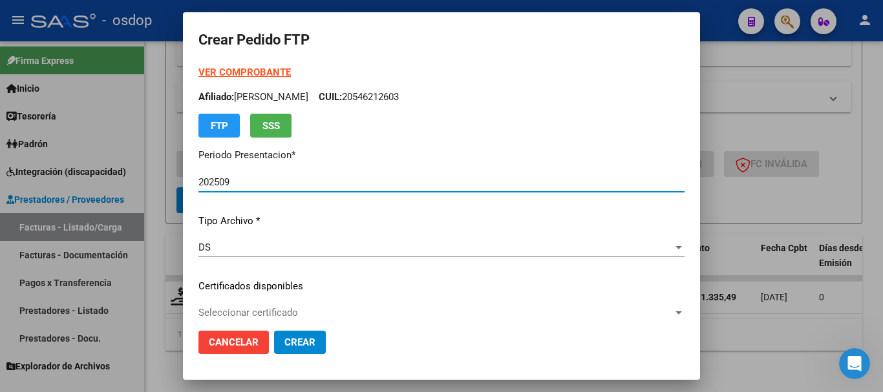
type input "5273475673"
type input "2026-05-31"
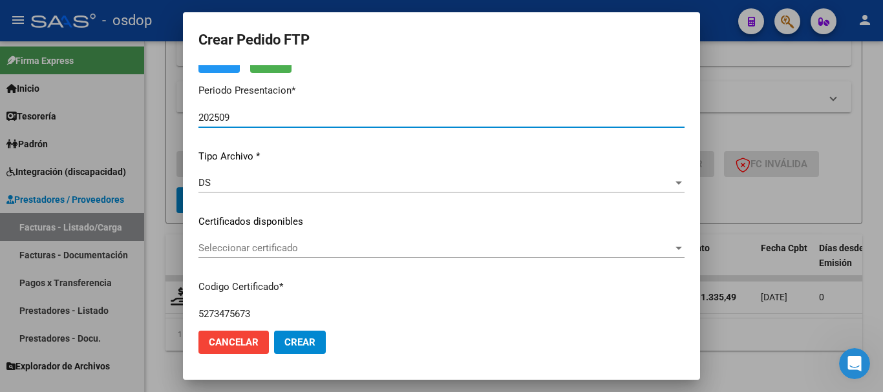
click at [296, 249] on span "Seleccionar certificado" at bounding box center [435, 248] width 475 height 12
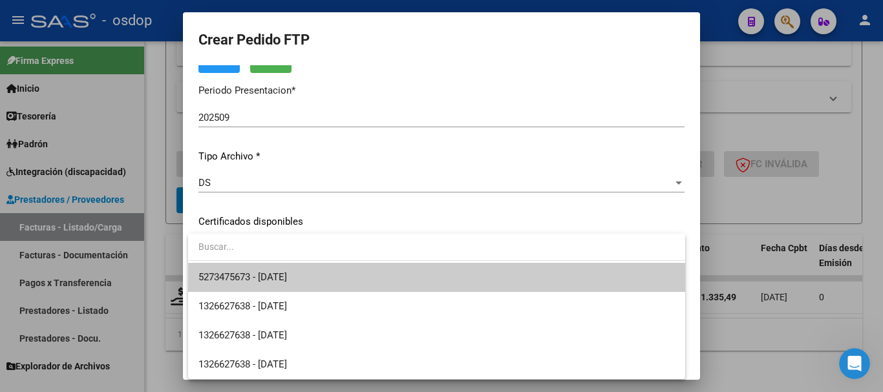
click at [313, 273] on span "5273475673 - 2026-05-31" at bounding box center [436, 277] width 477 height 29
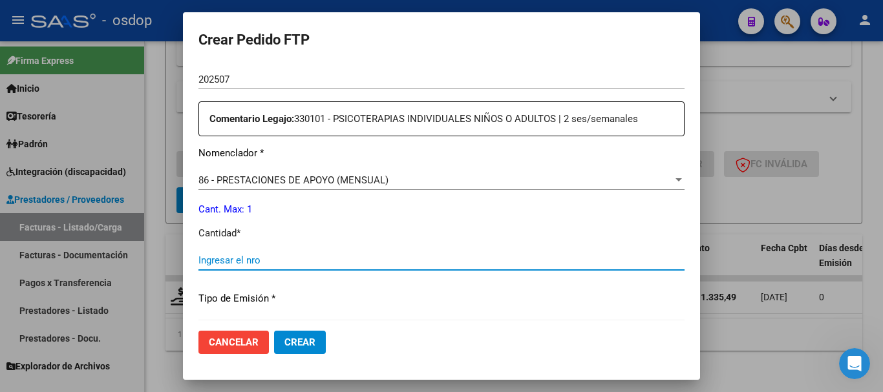
click at [277, 264] on input "Ingresar el nro" at bounding box center [441, 261] width 486 height 12
type input "1"
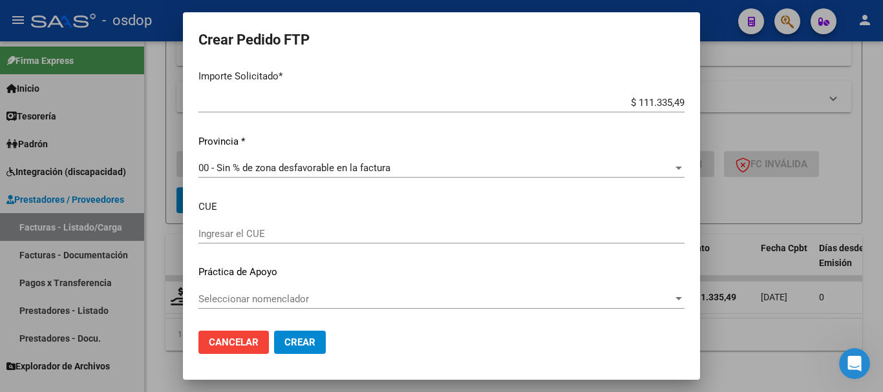
click at [309, 334] on button "Crear" at bounding box center [300, 342] width 52 height 23
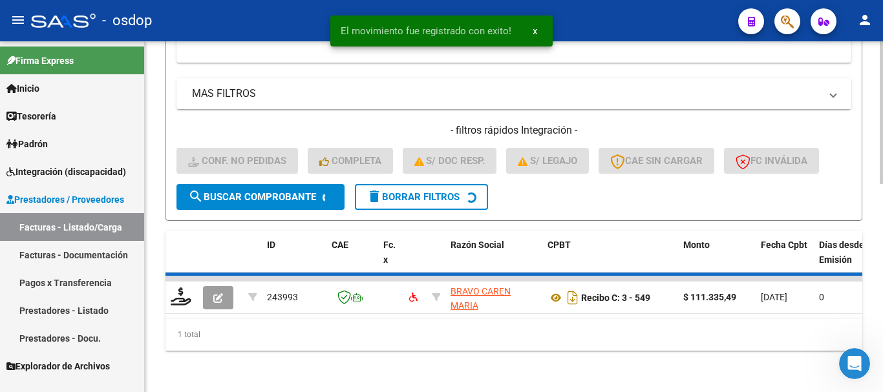
scroll to position [488, 0]
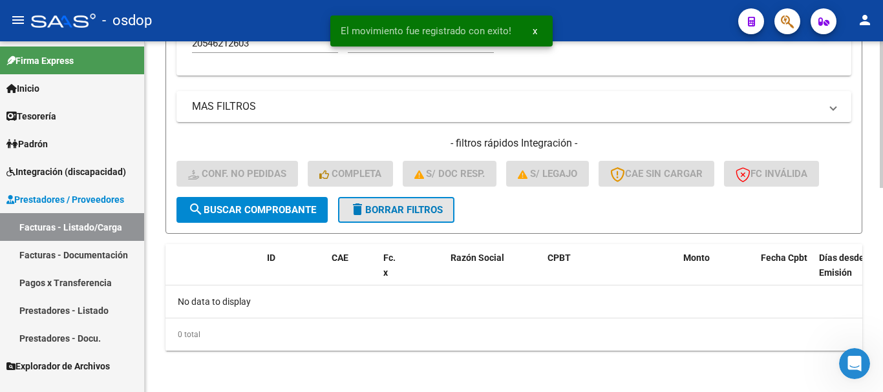
click at [387, 209] on span "delete Borrar Filtros" at bounding box center [396, 210] width 93 height 12
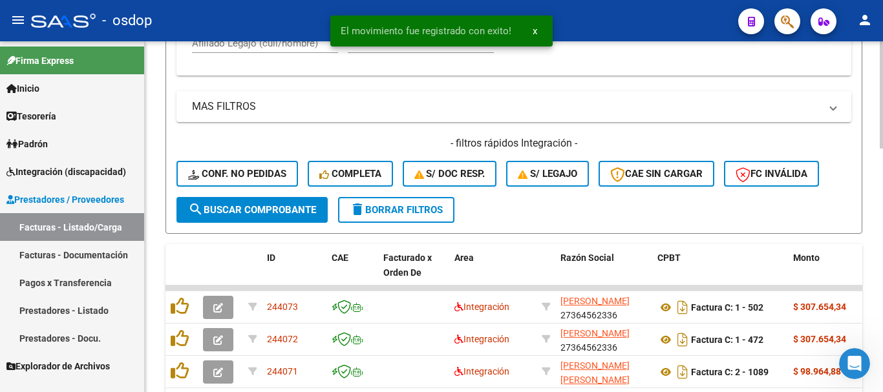
click at [275, 43] on input "Afiliado Legajo (cuil/nombre)" at bounding box center [265, 44] width 146 height 12
paste input "20546212603"
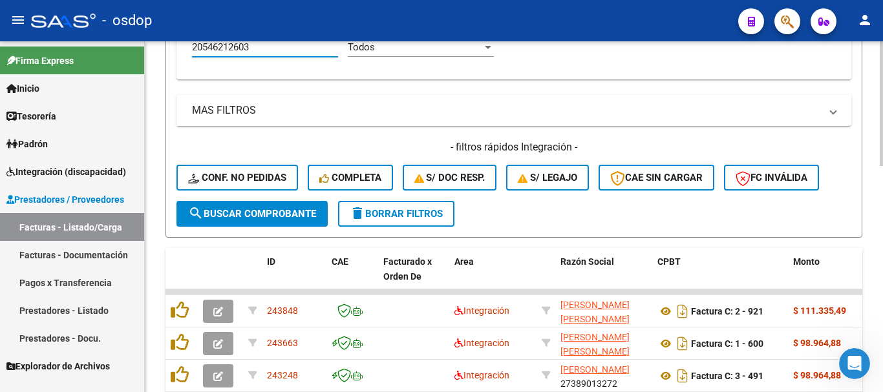
scroll to position [637, 0]
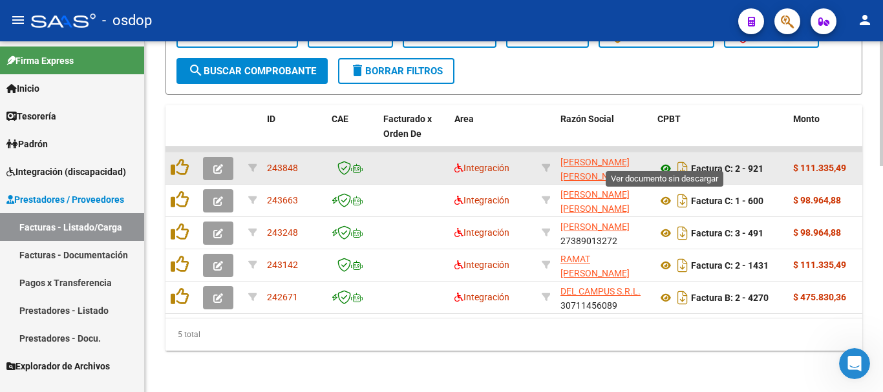
type input "20546212603"
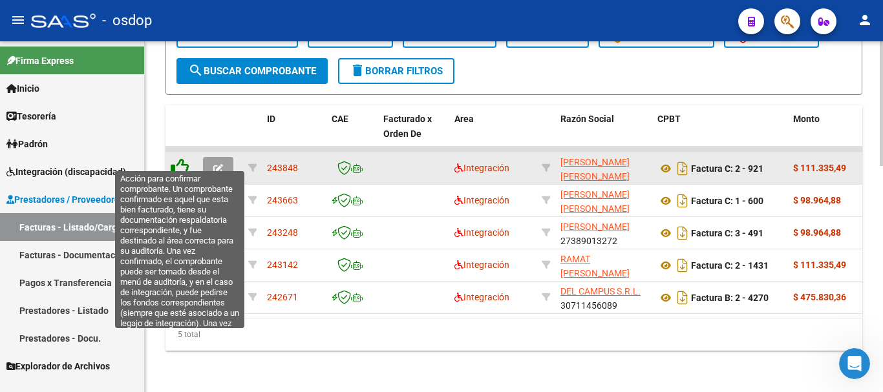
click at [177, 158] on icon at bounding box center [180, 167] width 18 height 18
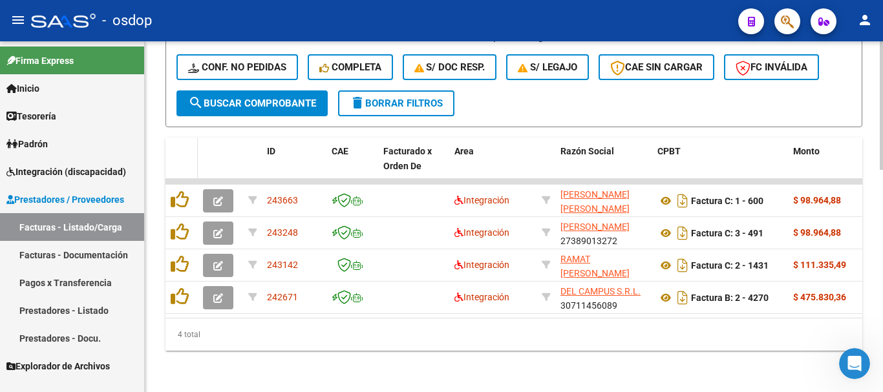
scroll to position [605, 0]
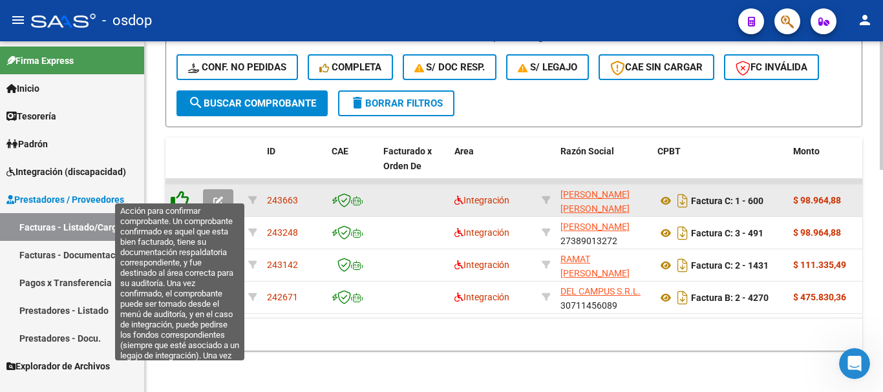
click at [177, 194] on icon at bounding box center [180, 200] width 18 height 18
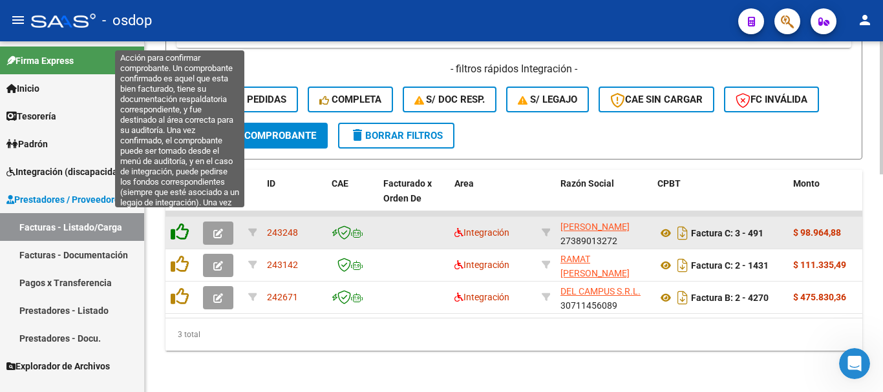
click at [182, 223] on icon at bounding box center [180, 232] width 18 height 18
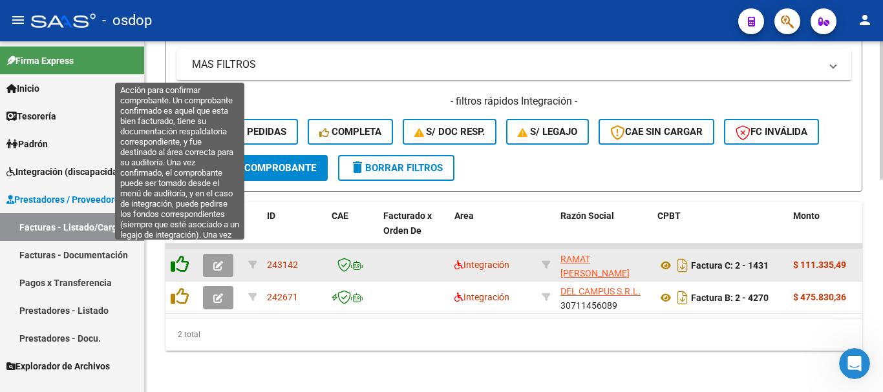
click at [184, 255] on icon at bounding box center [180, 264] width 18 height 18
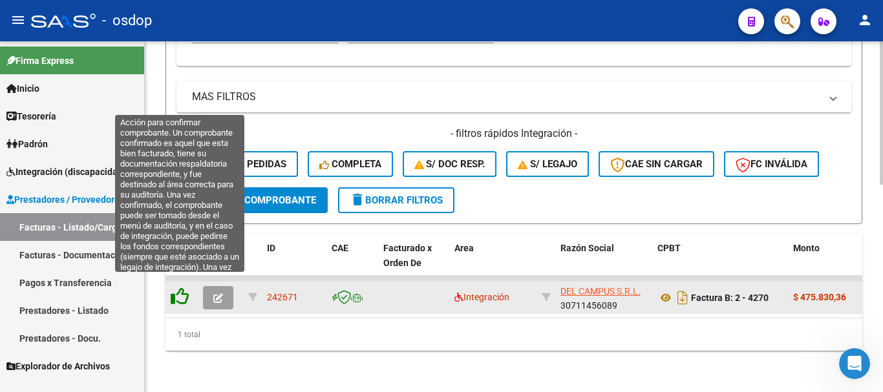
click at [182, 288] on icon at bounding box center [180, 297] width 18 height 18
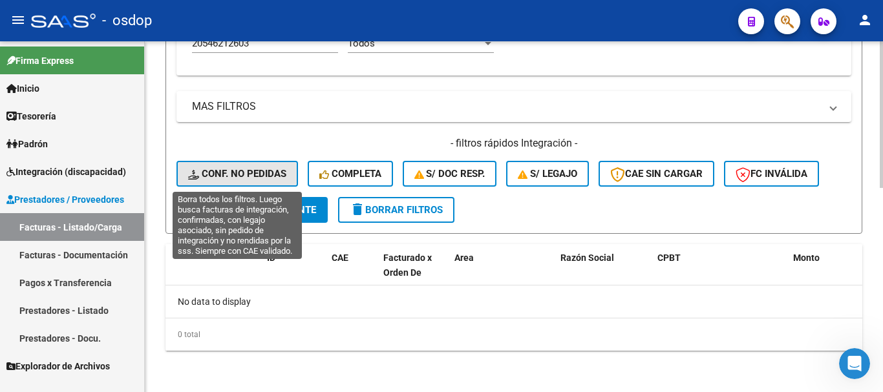
click at [228, 166] on button "Conf. no pedidas" at bounding box center [238, 174] width 122 height 26
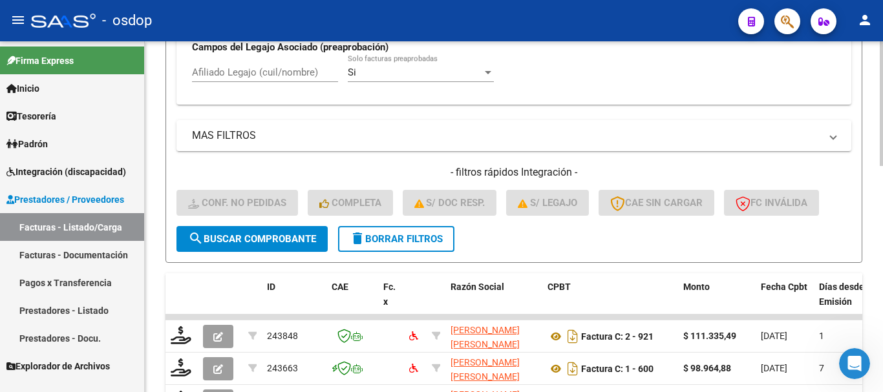
scroll to position [488, 0]
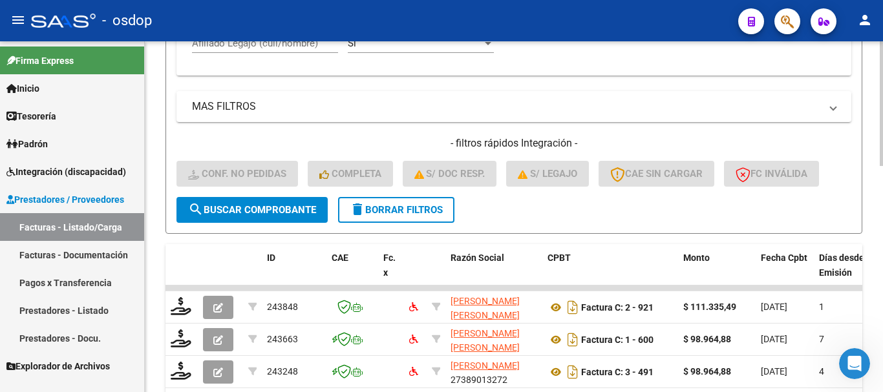
click at [259, 47] on input "Afiliado Legajo (cuil/nombre)" at bounding box center [265, 44] width 146 height 12
paste input "20546212603"
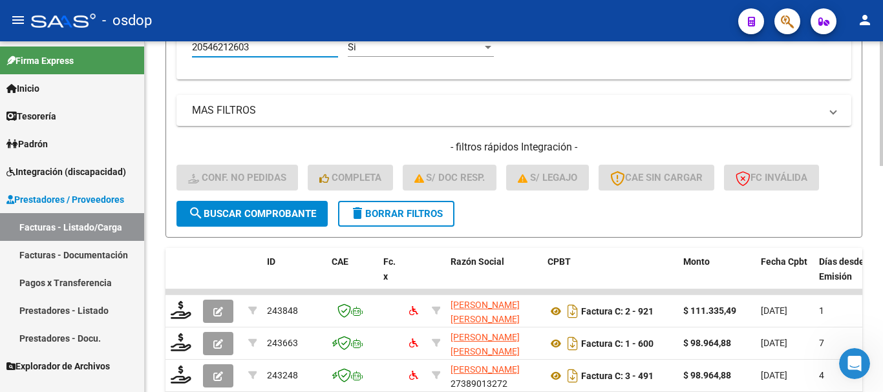
scroll to position [613, 0]
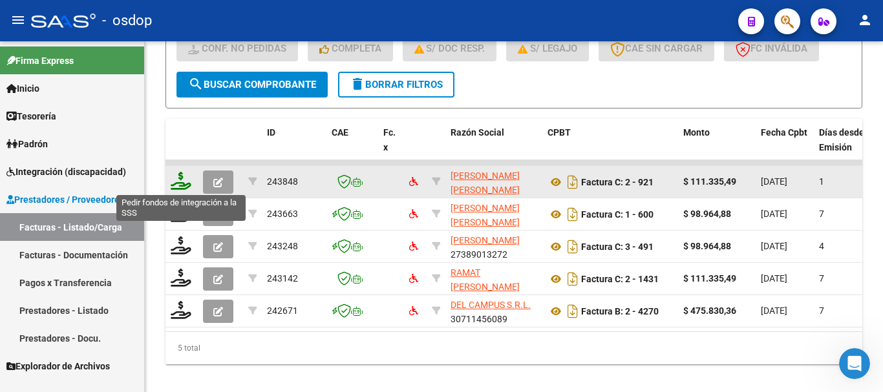
type input "20546212603"
click at [180, 179] on icon at bounding box center [181, 181] width 21 height 18
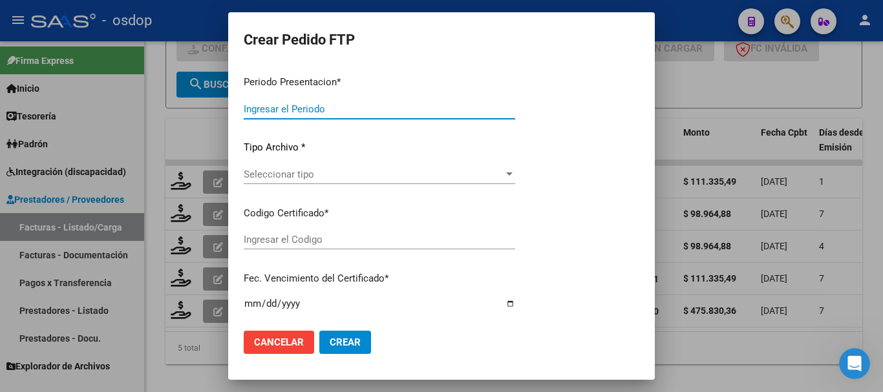
type input "202509"
type input "$ 111.335,49"
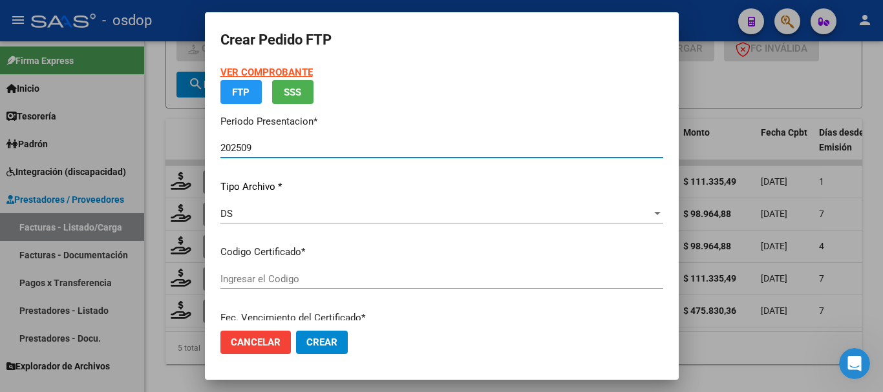
type input "5273475673"
type input "2026-05-31"
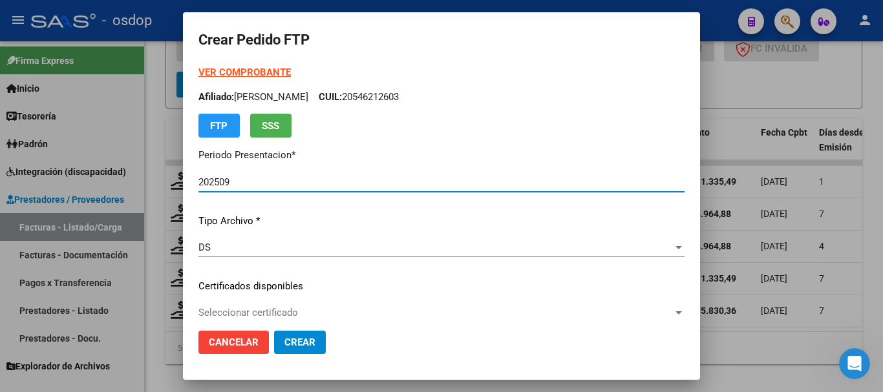
scroll to position [65, 0]
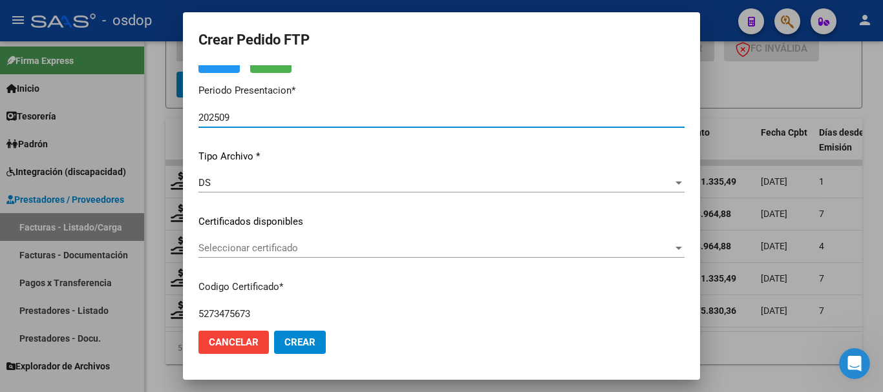
click at [260, 248] on span "Seleccionar certificado" at bounding box center [435, 248] width 475 height 12
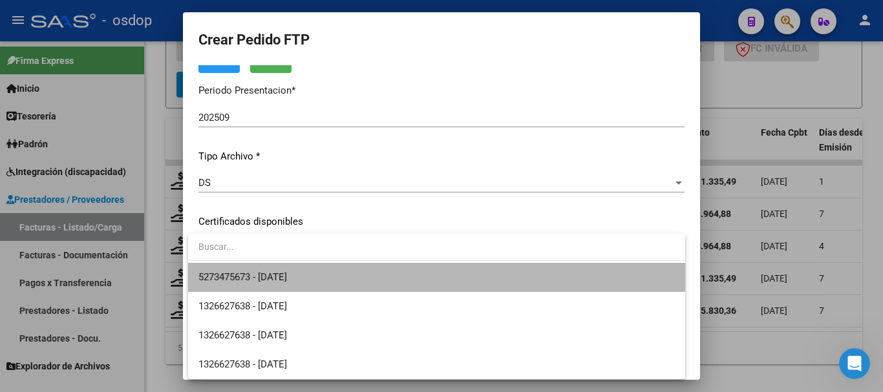
click at [288, 267] on span "5273475673 - 2026-05-31" at bounding box center [436, 277] width 477 height 29
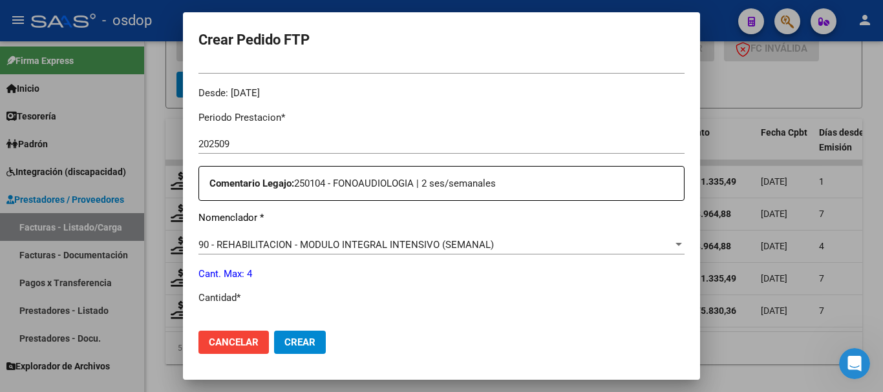
scroll to position [453, 0]
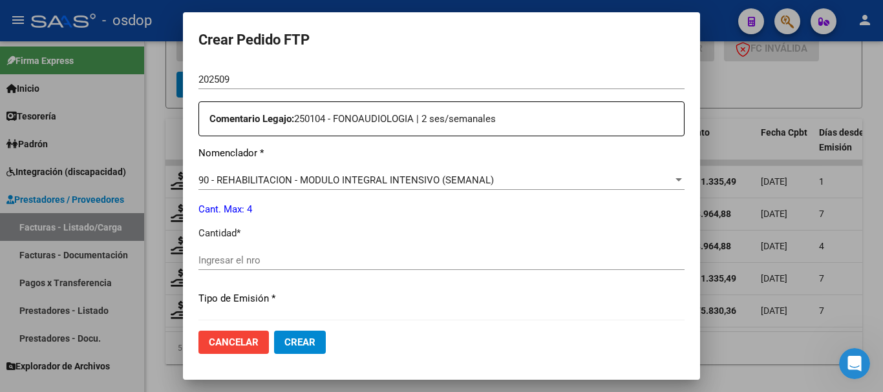
click at [310, 179] on span "90 - REHABILITACION - MODULO INTEGRAL INTENSIVO (SEMANAL)" at bounding box center [345, 181] width 295 height 12
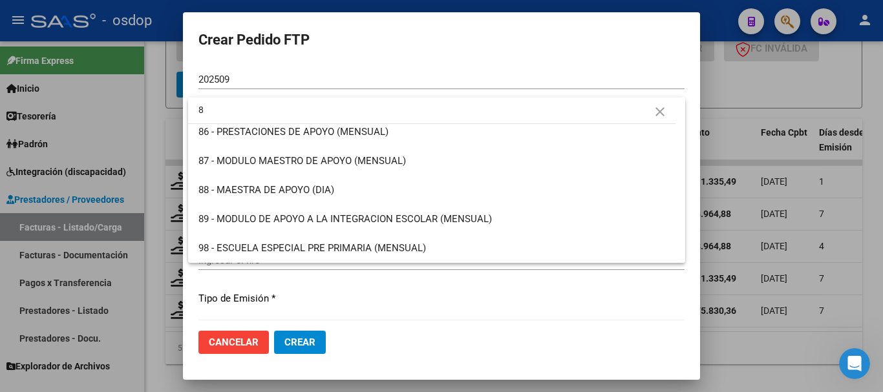
scroll to position [0, 0]
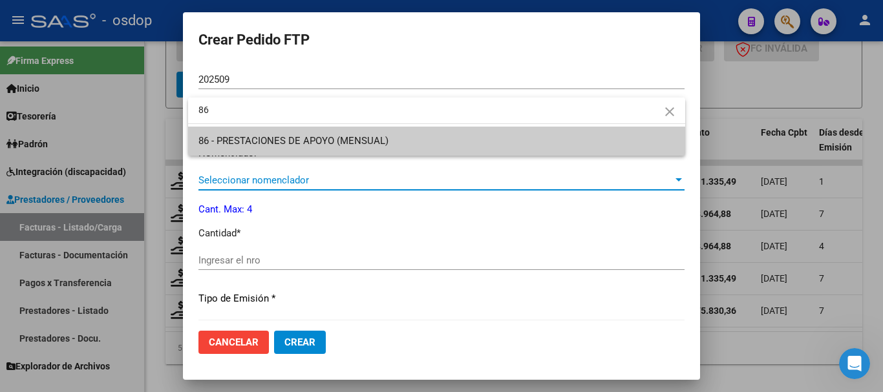
type input "86"
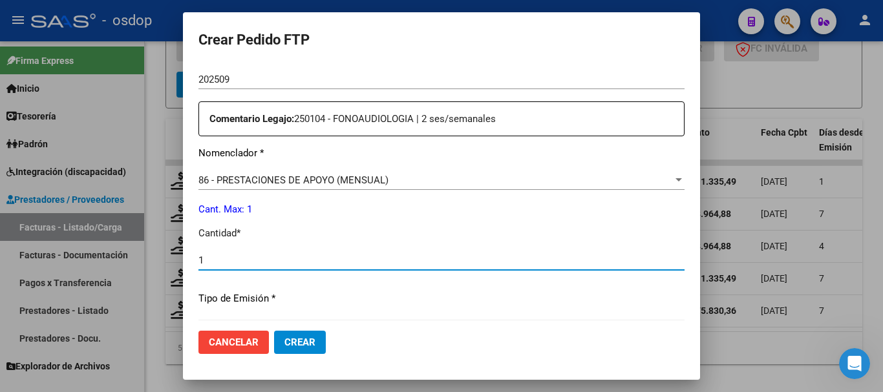
type input "1"
click at [274, 331] on button "Crear" at bounding box center [300, 342] width 52 height 23
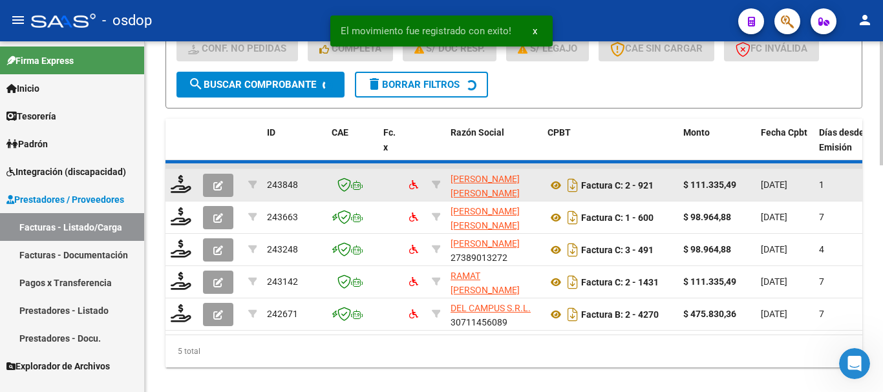
scroll to position [605, 0]
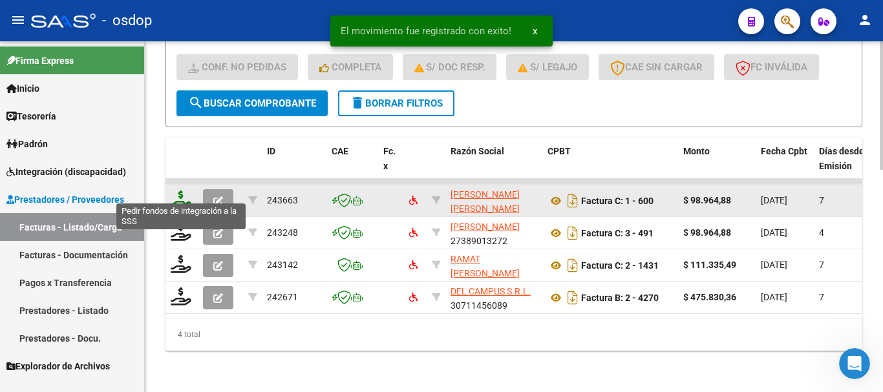
click at [180, 191] on icon at bounding box center [181, 200] width 21 height 18
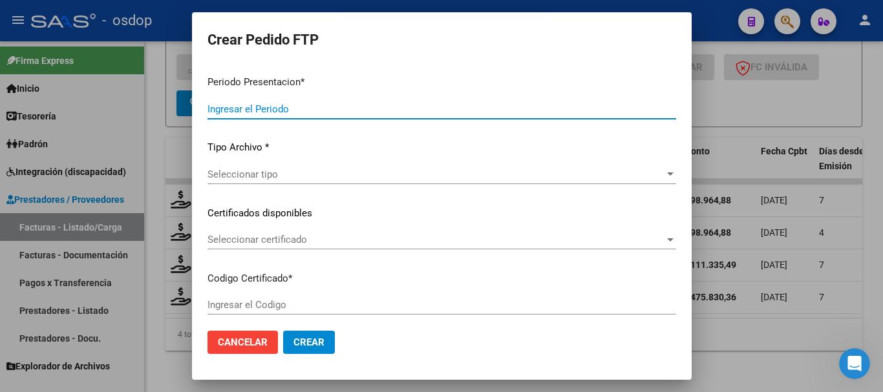
type input "202509"
type input "$ 98.964,88"
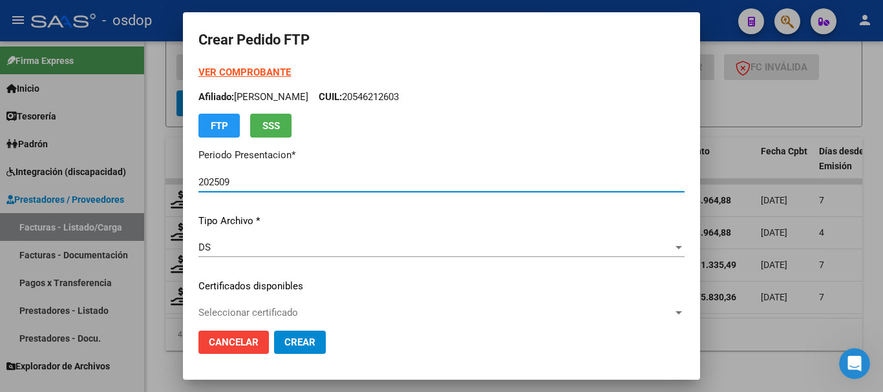
type input "5273475673"
type input "2026-05-31"
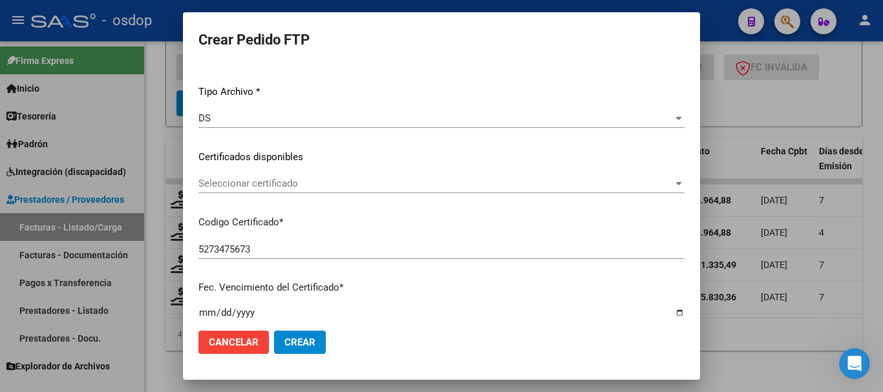
click at [290, 190] on div "Seleccionar certificado Seleccionar certificado" at bounding box center [441, 183] width 486 height 19
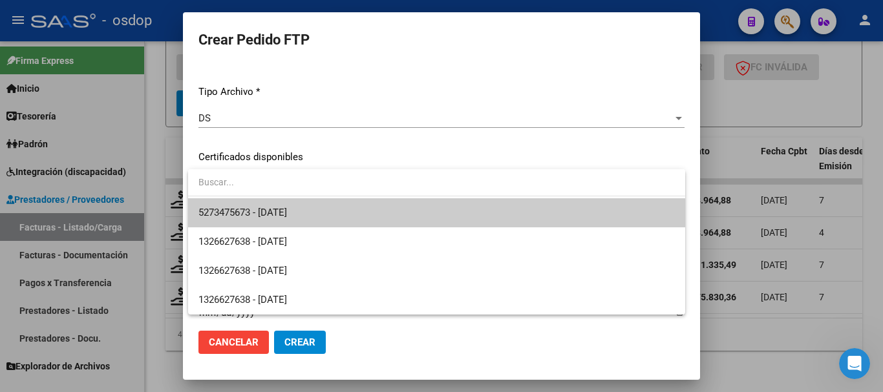
click at [296, 206] on span "5273475673 - 2026-05-31" at bounding box center [436, 212] width 477 height 29
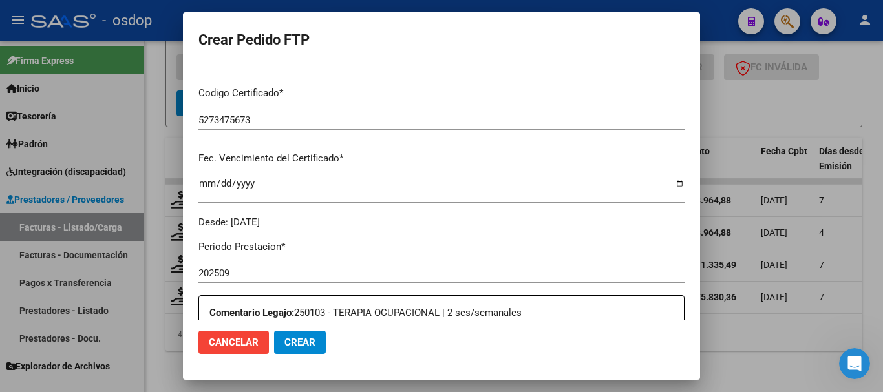
scroll to position [453, 0]
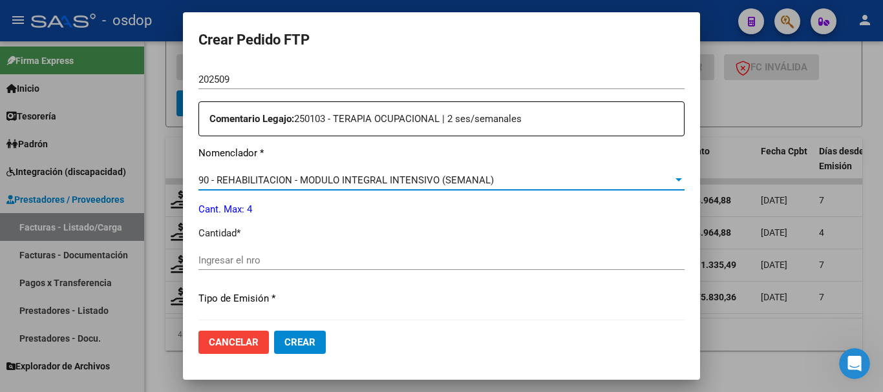
click at [324, 178] on span "90 - REHABILITACION - MODULO INTEGRAL INTENSIVO (SEMANAL)" at bounding box center [345, 181] width 295 height 12
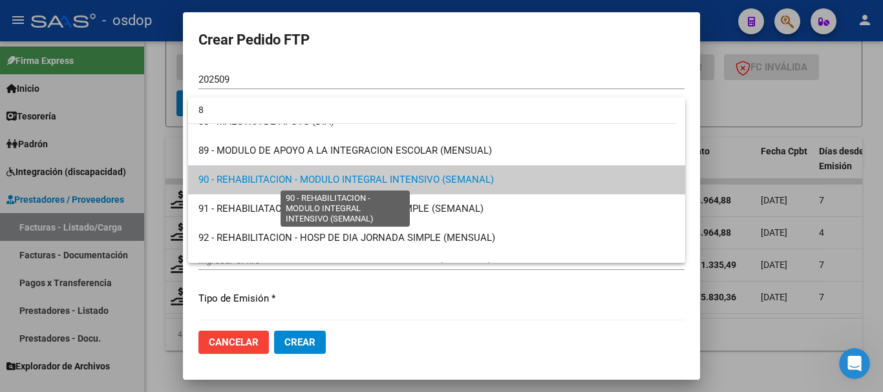
scroll to position [0, 0]
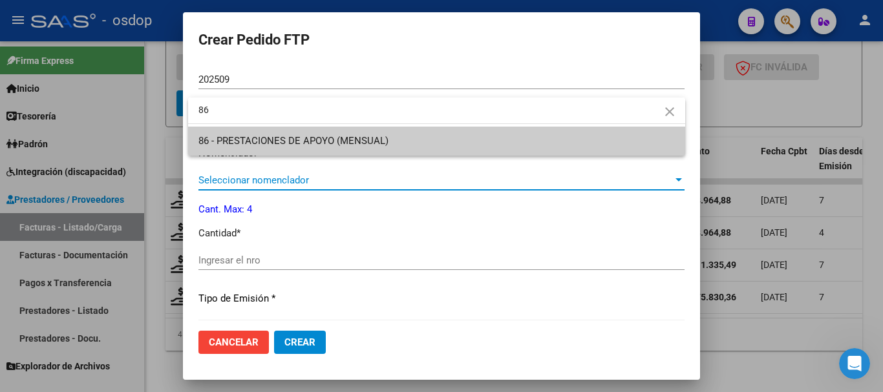
type input "86"
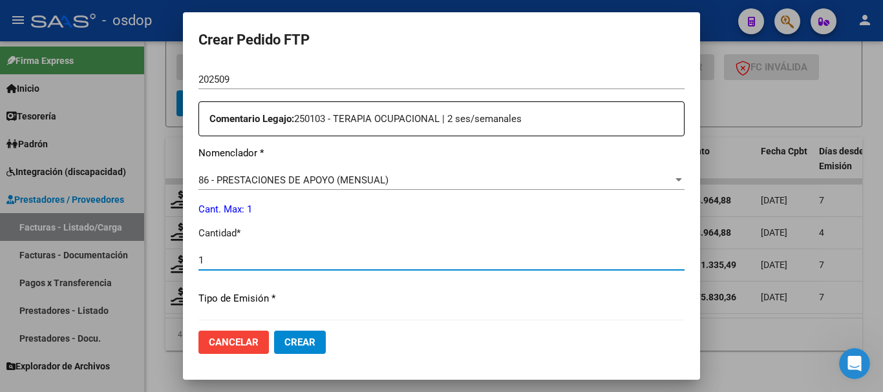
type input "1"
click at [274, 331] on button "Crear" at bounding box center [300, 342] width 52 height 23
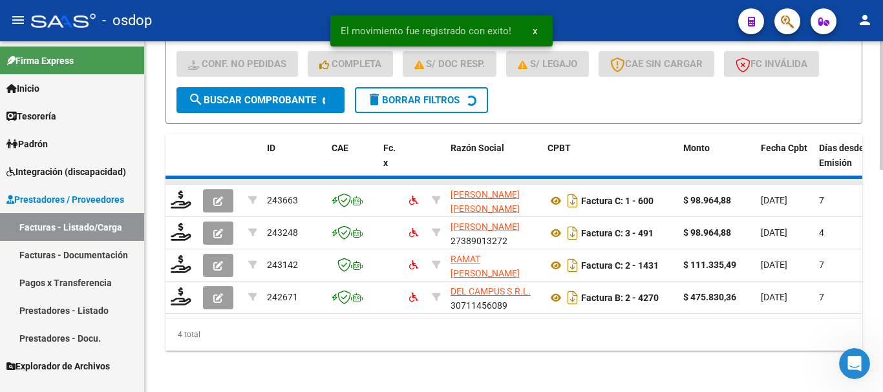
scroll to position [572, 0]
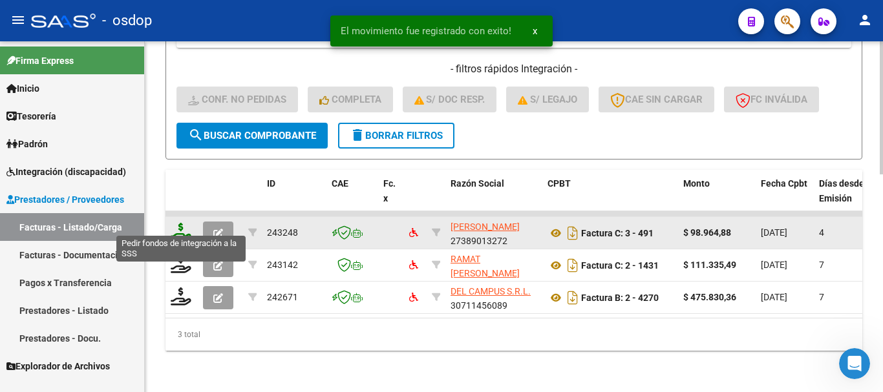
click at [180, 226] on icon at bounding box center [181, 232] width 21 height 18
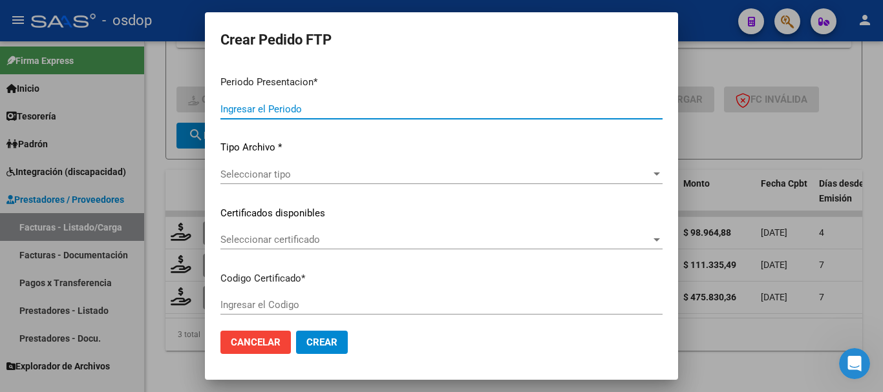
type input "202509"
type input "$ 98.964,88"
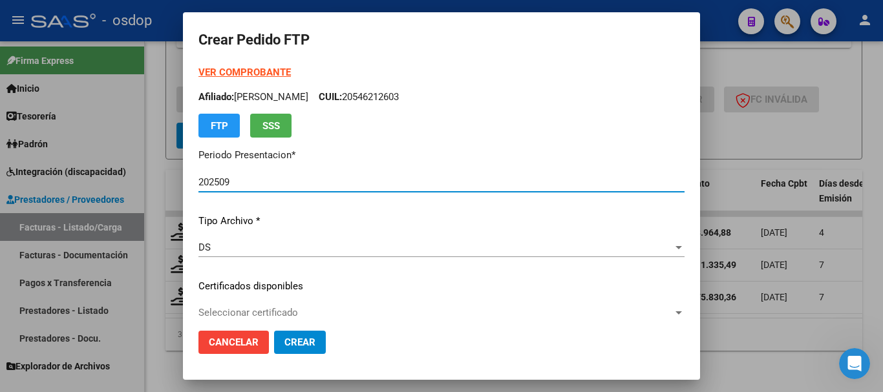
type input "5273475673"
type input "2026-05-31"
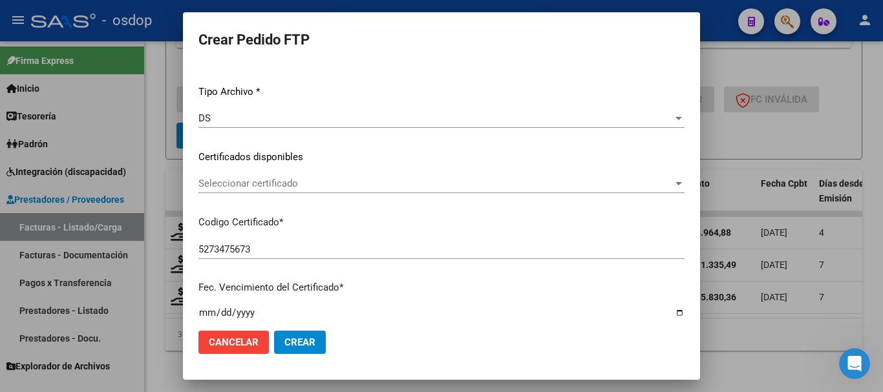
click at [308, 173] on div "VER COMPROBANTE ARCA Padrón Afiliado: VALENZUELA JULIAN VICTOR CUIL: 2054621260…" at bounding box center [441, 147] width 486 height 423
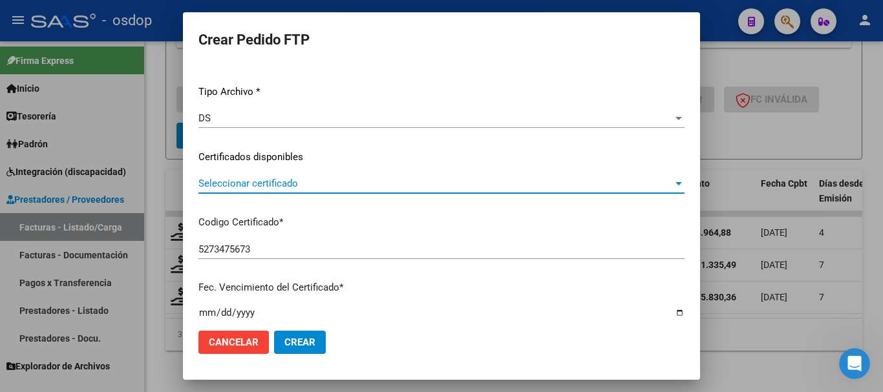
click at [332, 186] on span "Seleccionar certificado" at bounding box center [435, 184] width 475 height 12
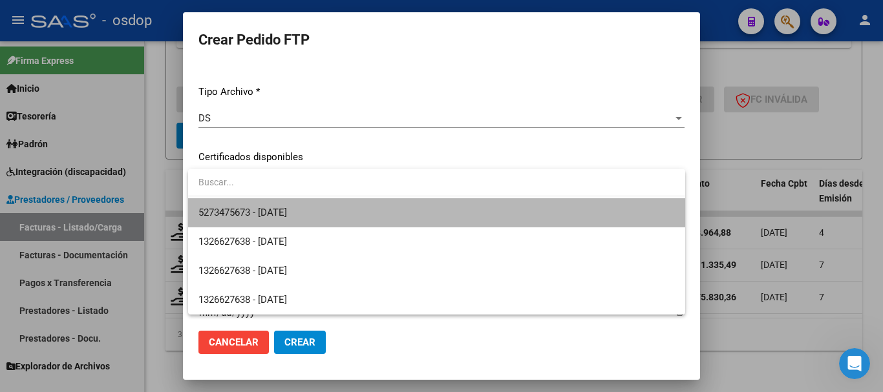
click at [348, 219] on span "5273475673 - 2026-05-31" at bounding box center [436, 212] width 477 height 29
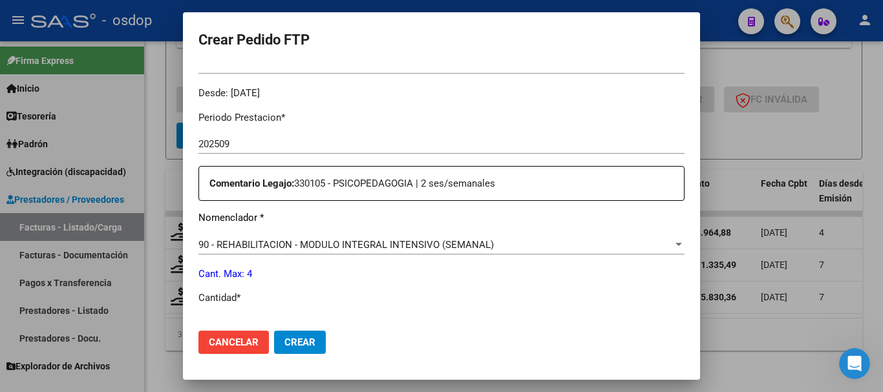
scroll to position [517, 0]
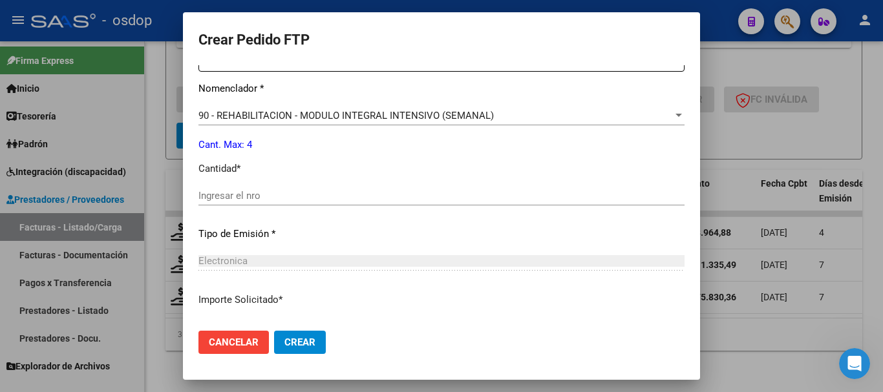
click at [293, 123] on div "90 - REHABILITACION - MODULO INTEGRAL INTENSIVO (SEMANAL) Seleccionar nomenclad…" at bounding box center [441, 115] width 486 height 19
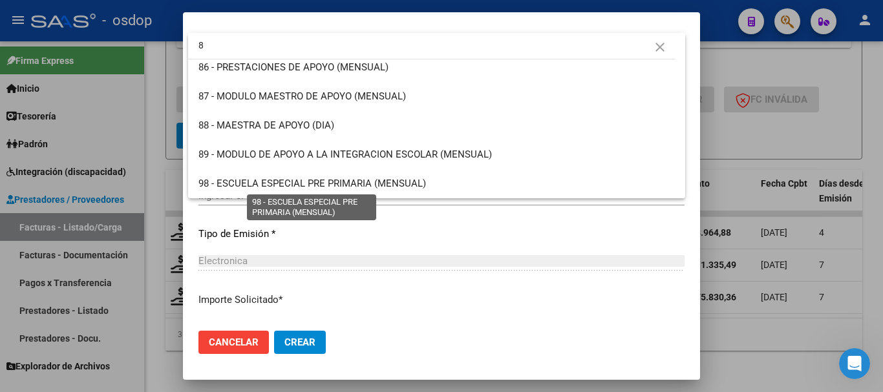
scroll to position [0, 0]
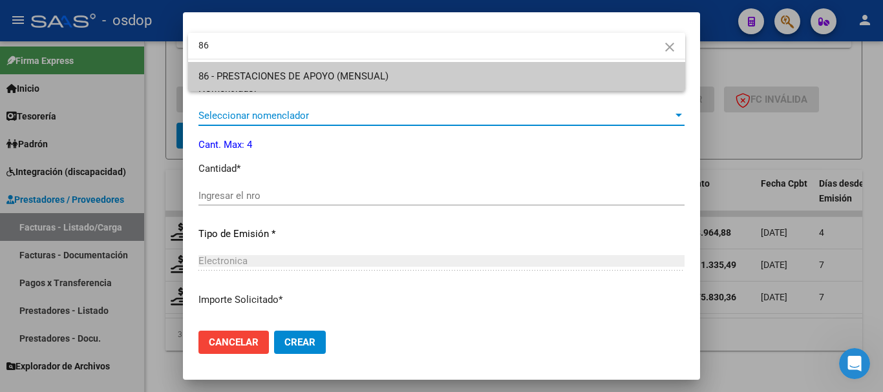
type input "86"
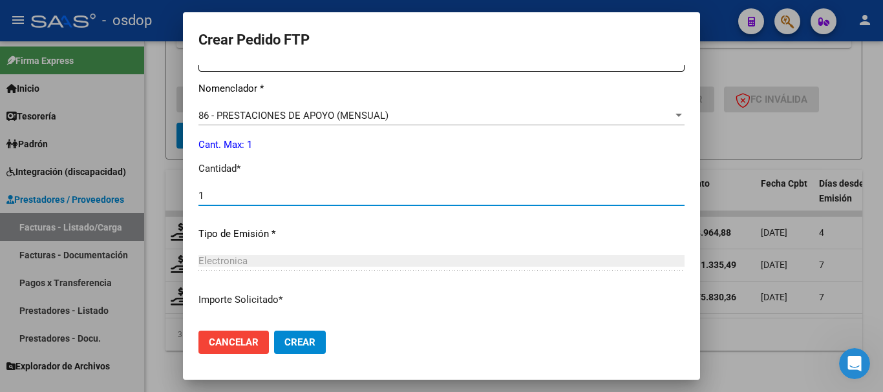
type input "1"
click at [274, 331] on button "Crear" at bounding box center [300, 342] width 52 height 23
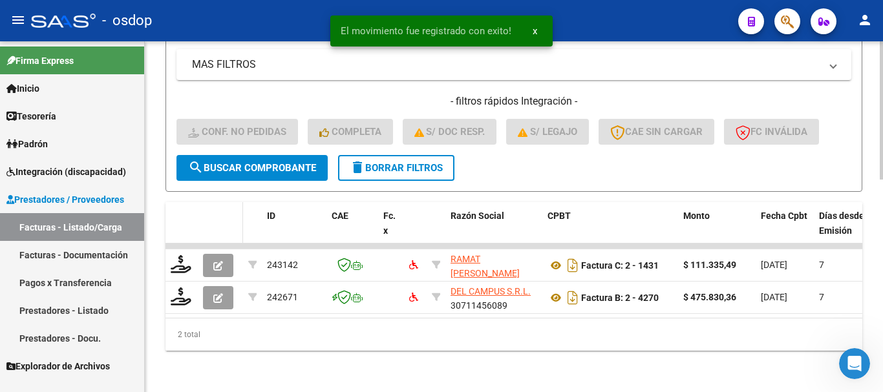
scroll to position [540, 0]
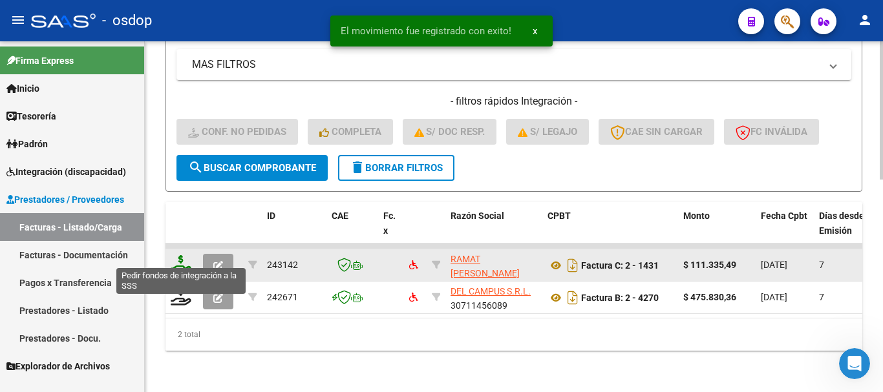
click at [178, 255] on icon at bounding box center [181, 264] width 21 height 18
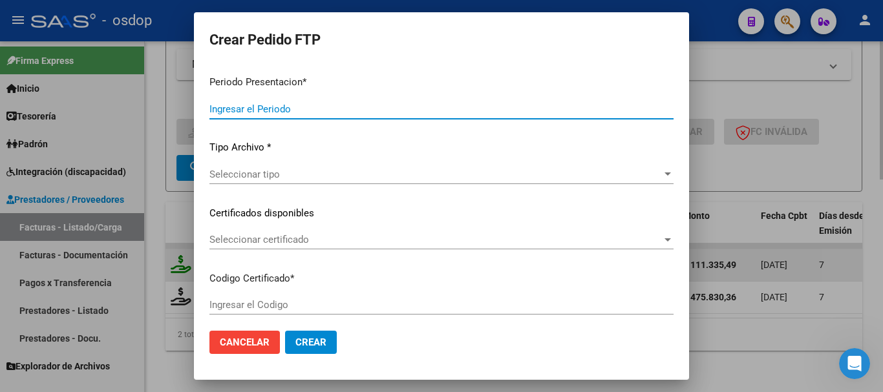
type input "202509"
type input "$ 111.335,49"
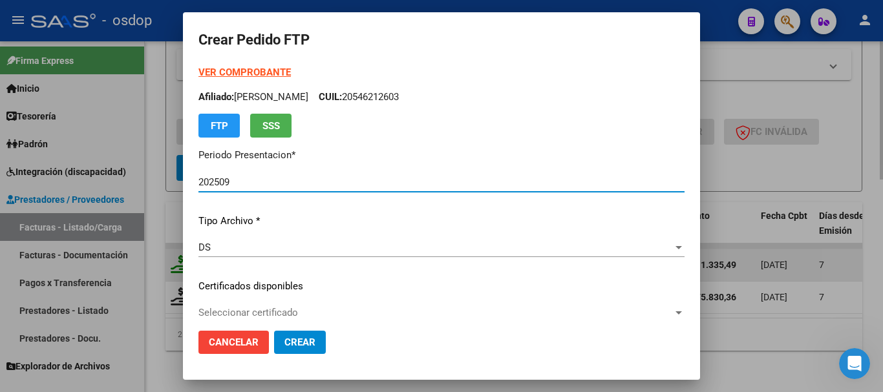
type input "5273475673"
type input "2026-05-31"
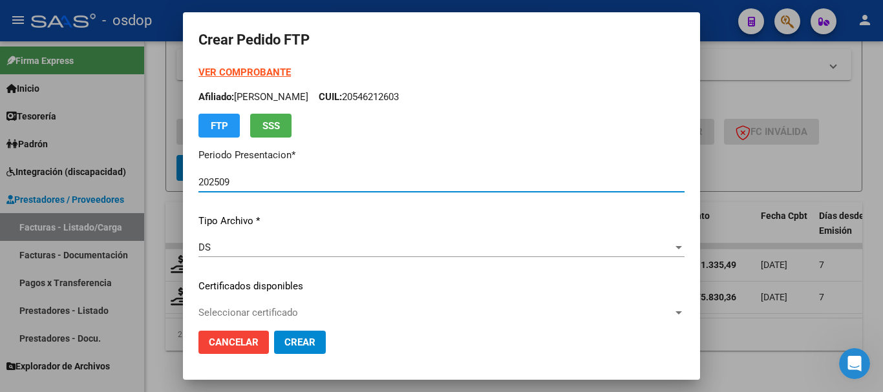
scroll to position [65, 0]
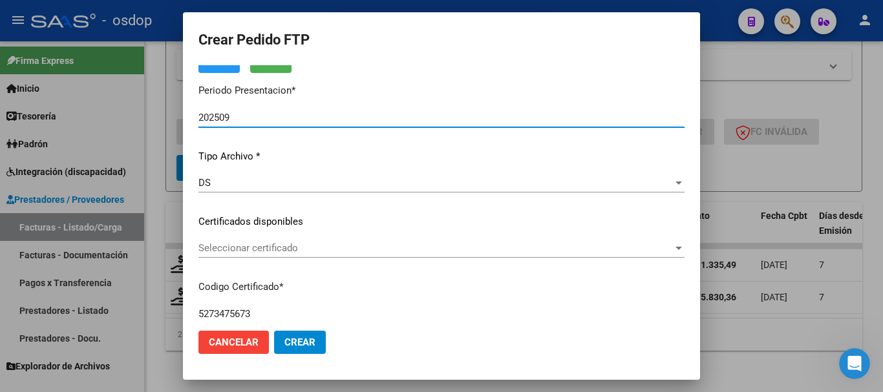
click at [255, 253] on span "Seleccionar certificado" at bounding box center [435, 248] width 475 height 12
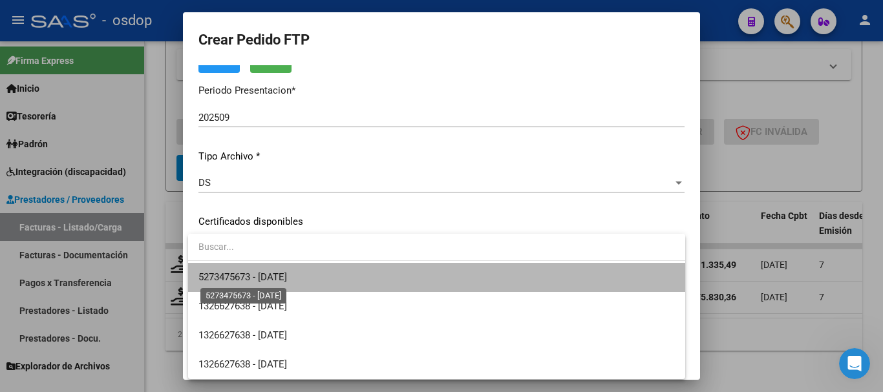
click at [277, 276] on span "5273475673 - 2026-05-31" at bounding box center [242, 278] width 89 height 12
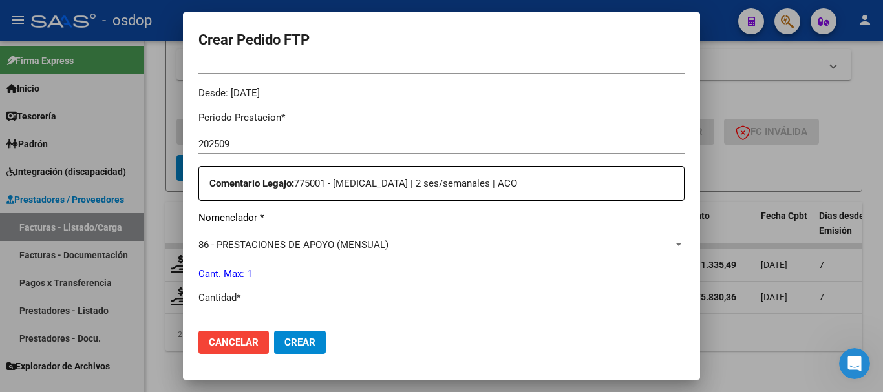
scroll to position [453, 0]
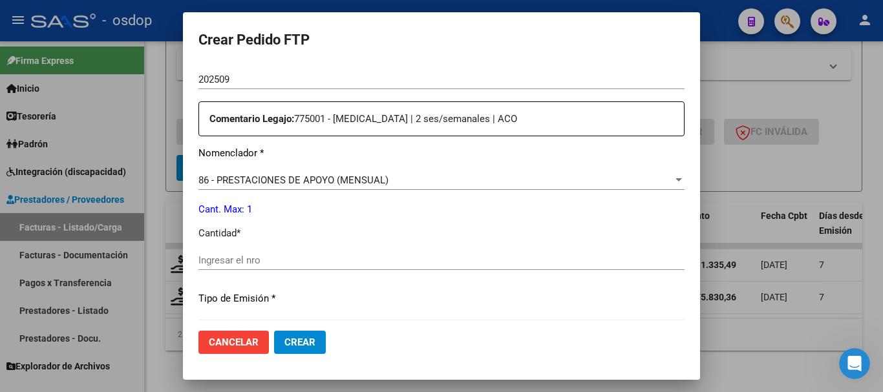
click at [254, 259] on input "Ingresar el nro" at bounding box center [441, 261] width 486 height 12
type input "1"
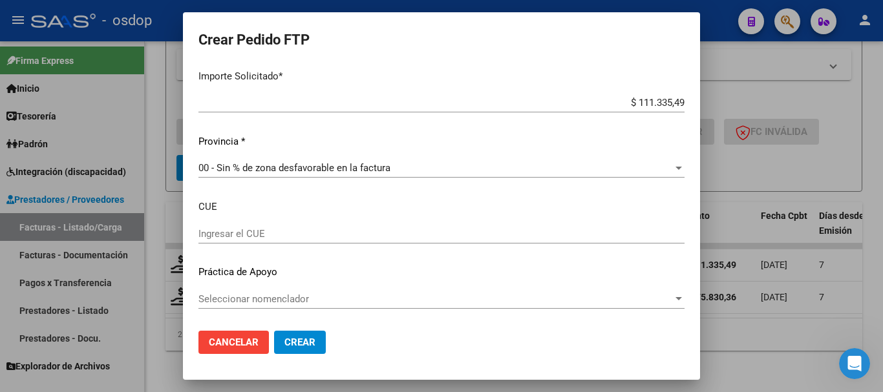
click at [322, 343] on button "Crear" at bounding box center [300, 342] width 52 height 23
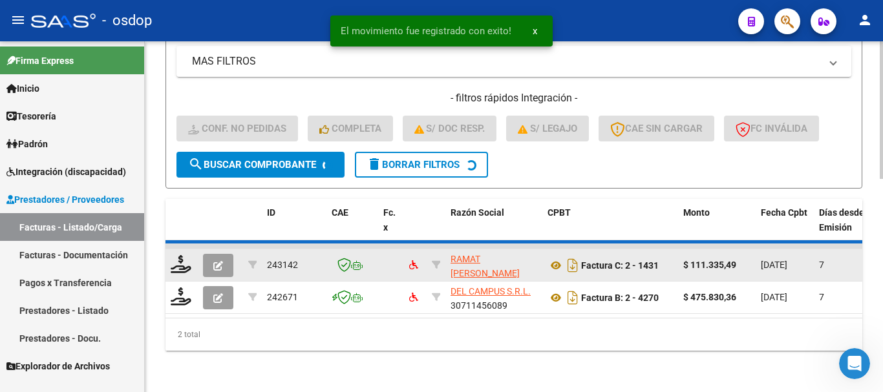
scroll to position [508, 0]
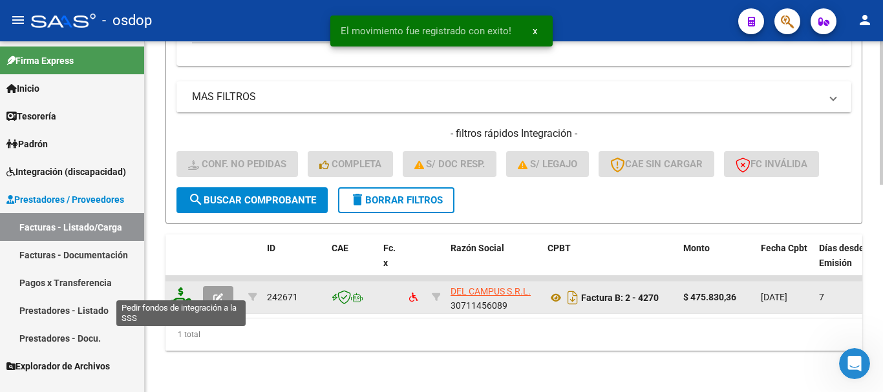
click at [172, 290] on icon at bounding box center [181, 297] width 21 height 18
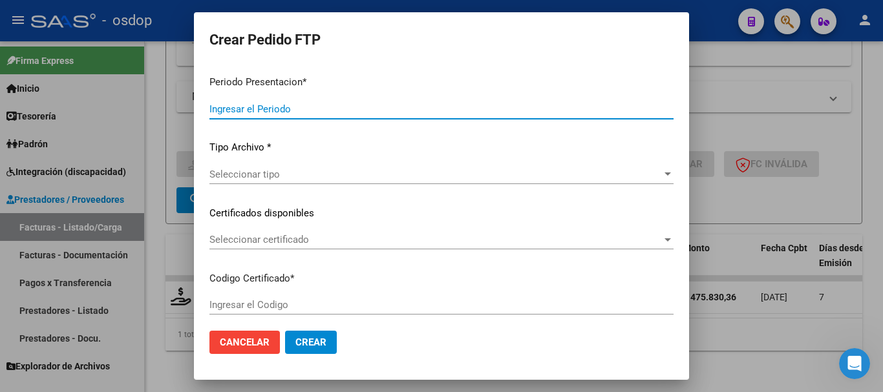
type input "202509"
type input "$ 475.830,36"
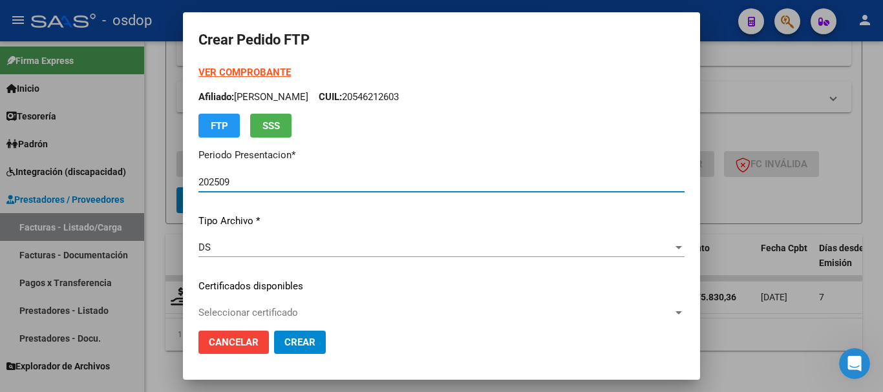
type input "5273475673"
type input "2026-05-31"
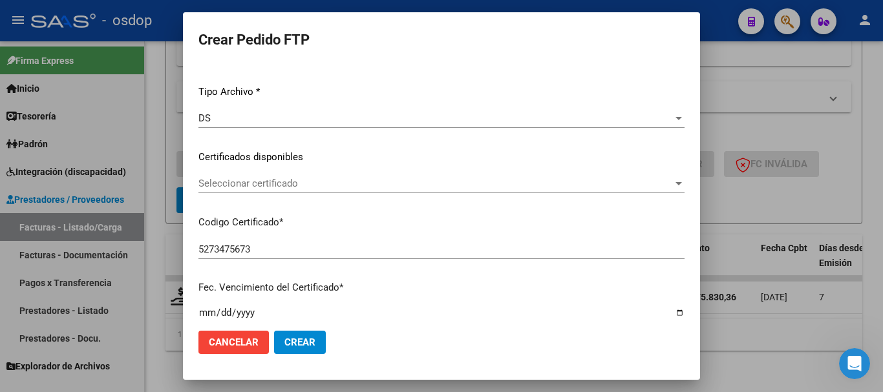
click at [270, 191] on div "Seleccionar certificado Seleccionar certificado" at bounding box center [441, 183] width 486 height 19
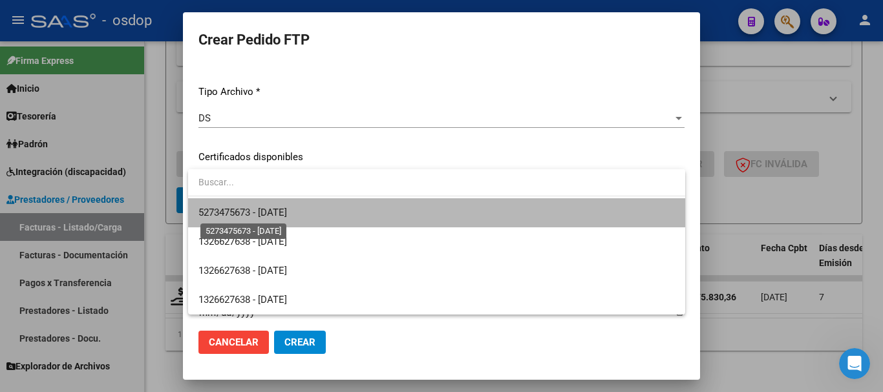
click at [281, 208] on span "5273475673 - 2026-05-31" at bounding box center [242, 213] width 89 height 12
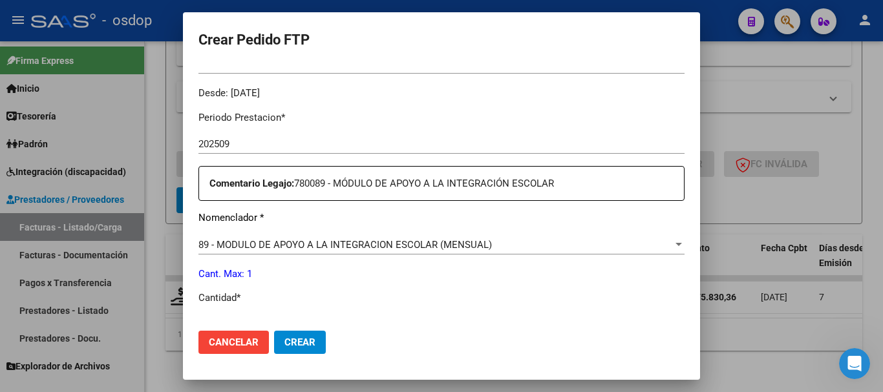
scroll to position [453, 0]
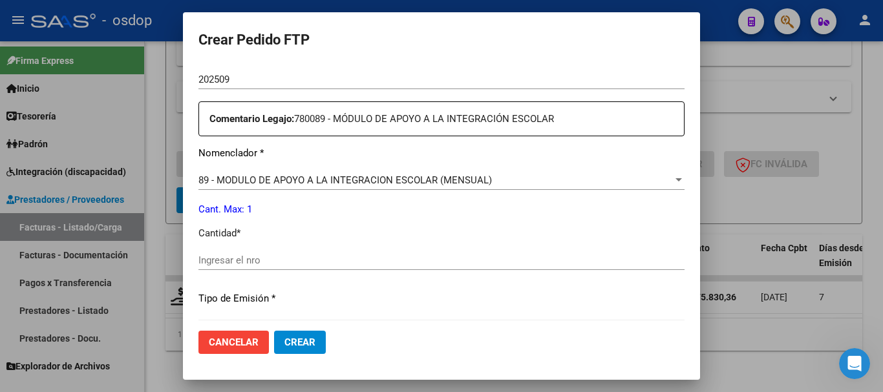
click at [284, 255] on input "Ingresar el nro" at bounding box center [441, 261] width 486 height 12
type input "1"
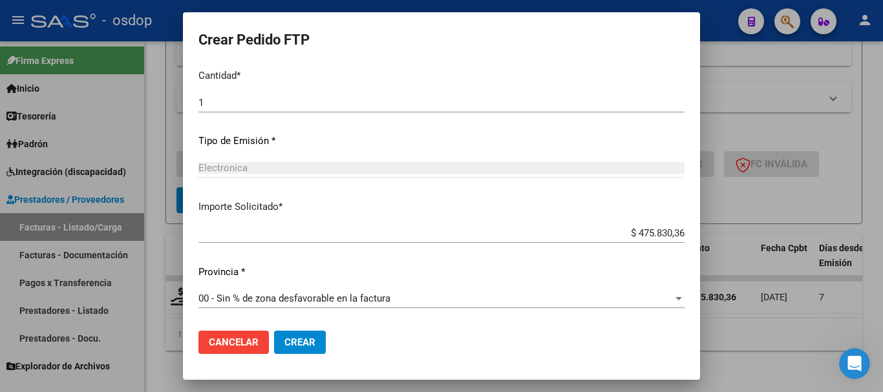
click at [288, 349] on button "Crear" at bounding box center [300, 342] width 52 height 23
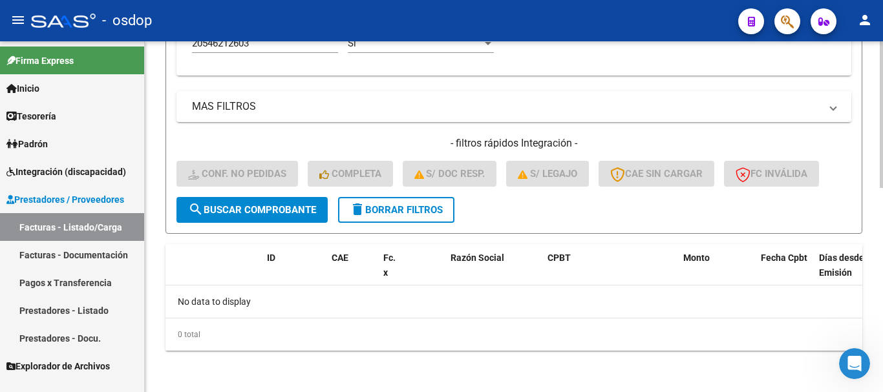
click at [424, 198] on button "delete Borrar Filtros" at bounding box center [396, 210] width 116 height 26
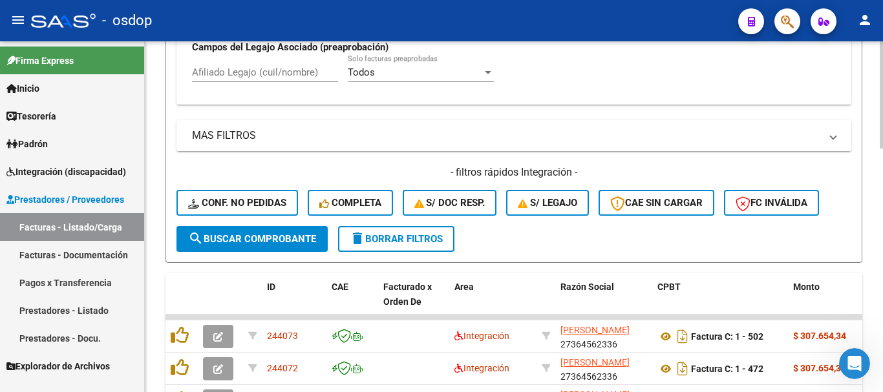
scroll to position [488, 0]
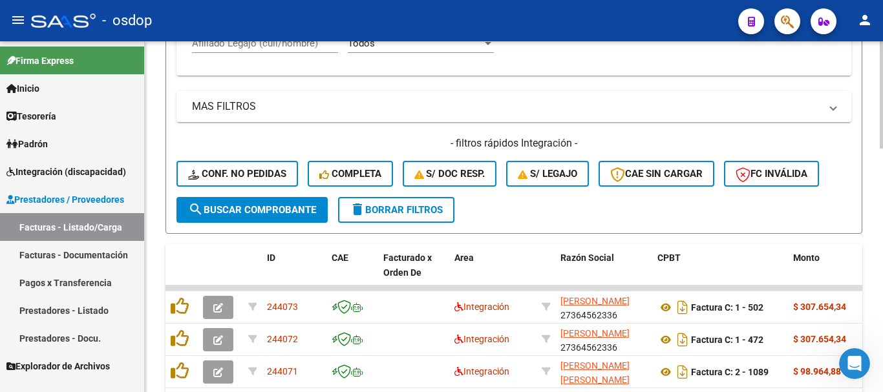
click at [273, 42] on input "Afiliado Legajo (cuil/nombre)" at bounding box center [265, 44] width 146 height 12
paste input "20566895693"
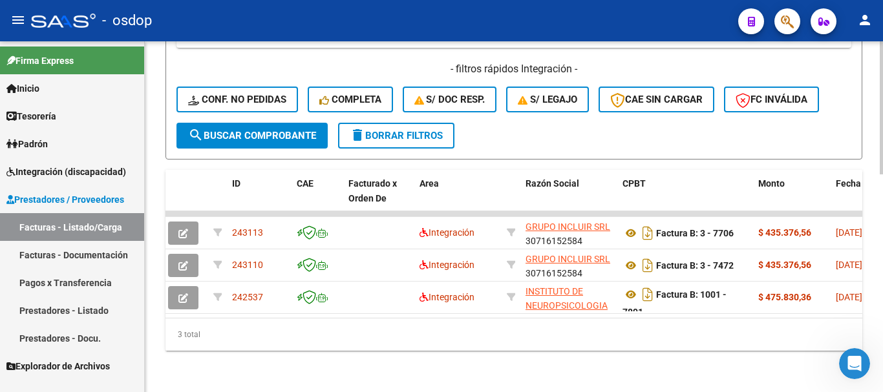
scroll to position [0, 0]
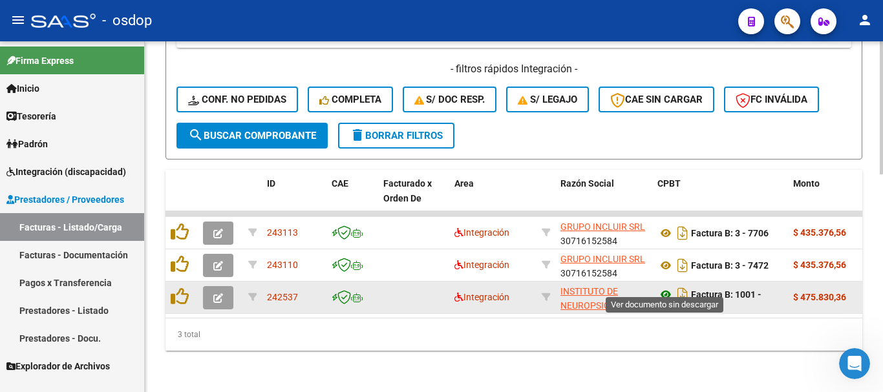
type input "20566895693"
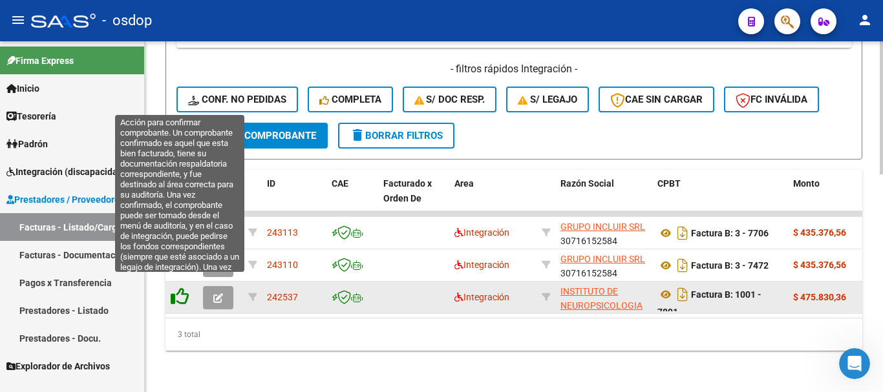
click at [175, 288] on icon at bounding box center [180, 297] width 18 height 18
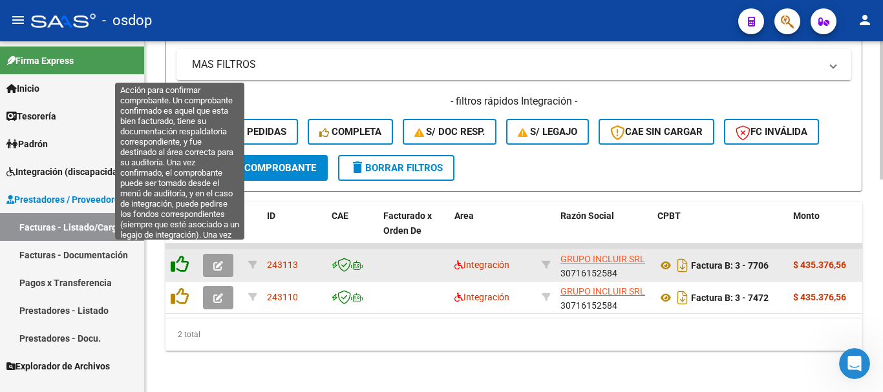
click at [177, 255] on icon at bounding box center [180, 264] width 18 height 18
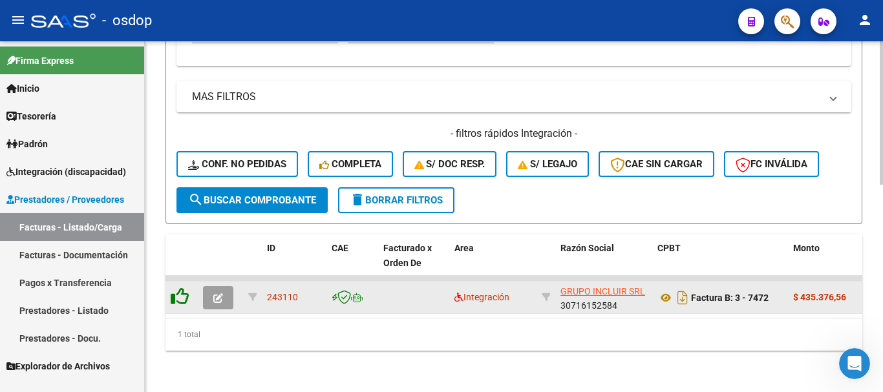
scroll to position [508, 0]
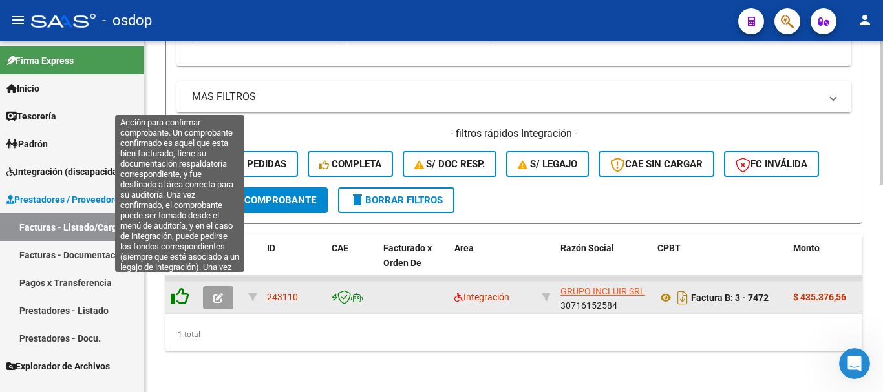
click at [186, 288] on icon at bounding box center [180, 297] width 18 height 18
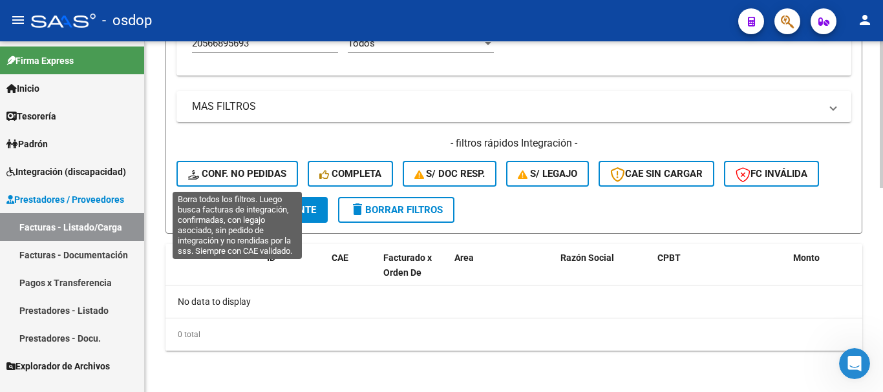
click at [266, 167] on button "Conf. no pedidas" at bounding box center [238, 174] width 122 height 26
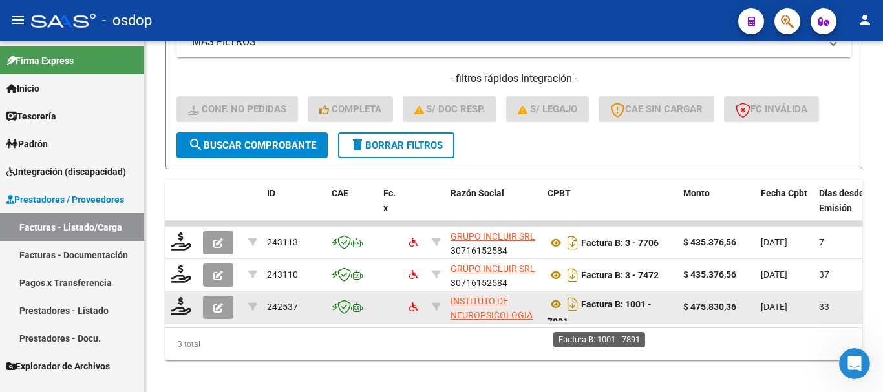
scroll to position [8, 0]
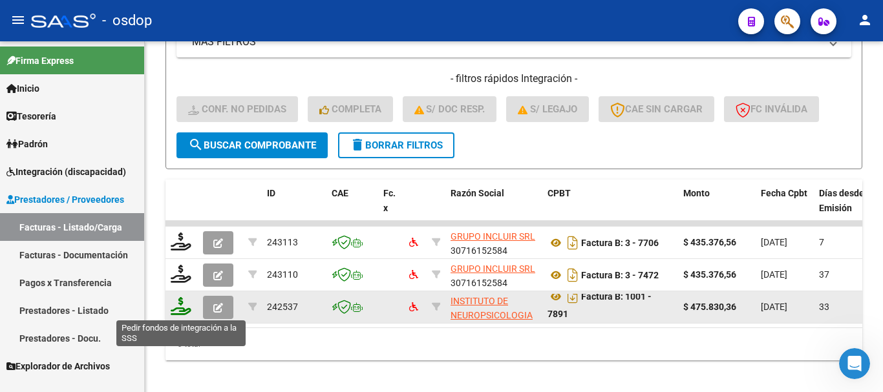
click at [187, 304] on icon at bounding box center [181, 306] width 21 height 18
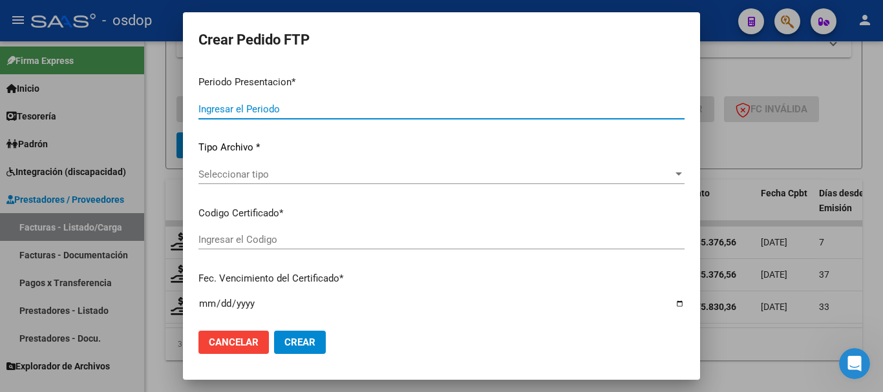
type input "202509"
type input "202508"
type input "$ 475.830,36"
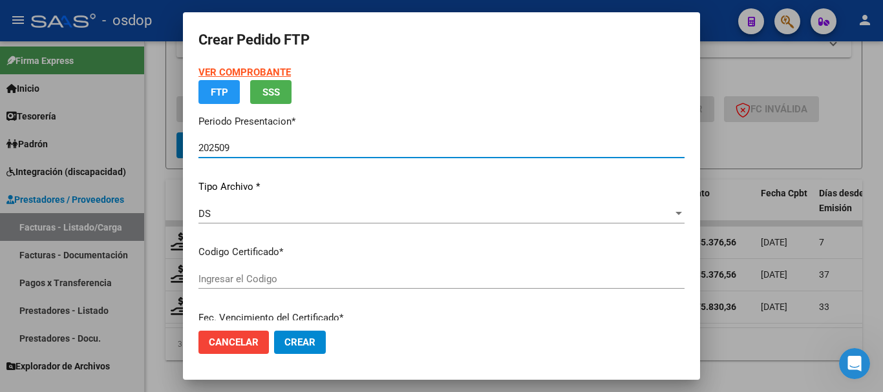
type input "7540867760"
type input "2025-08-18"
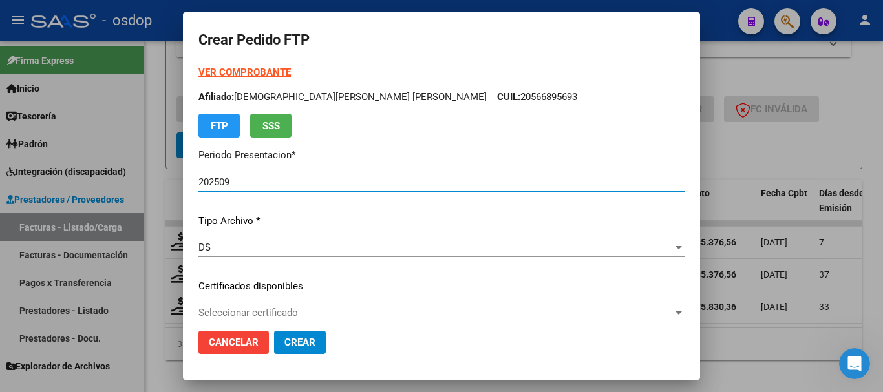
scroll to position [129, 0]
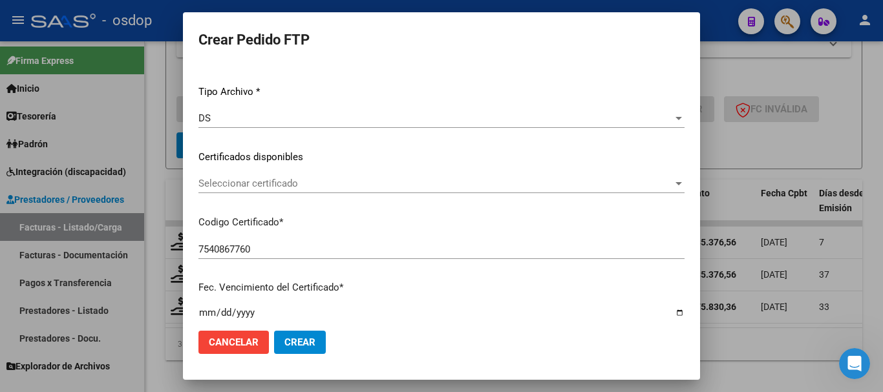
click at [288, 185] on span "Seleccionar certificado" at bounding box center [435, 184] width 475 height 12
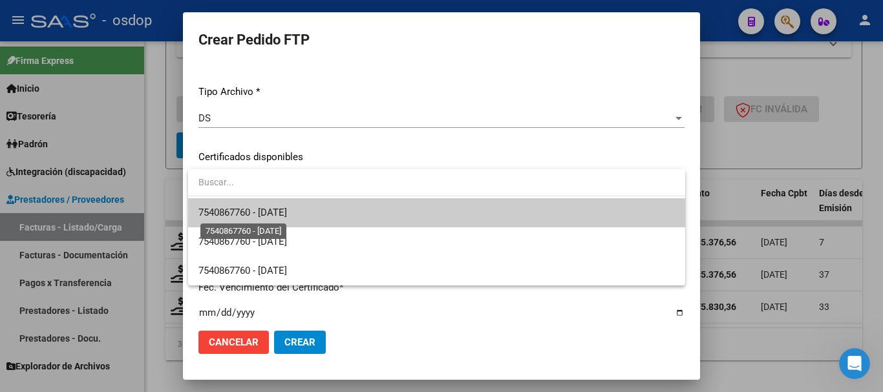
click at [287, 210] on span "7540867760 - 2025-08-18" at bounding box center [242, 213] width 89 height 12
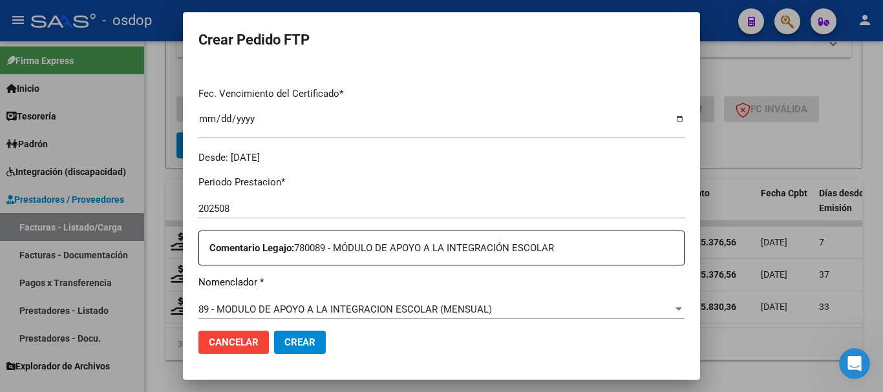
scroll to position [453, 0]
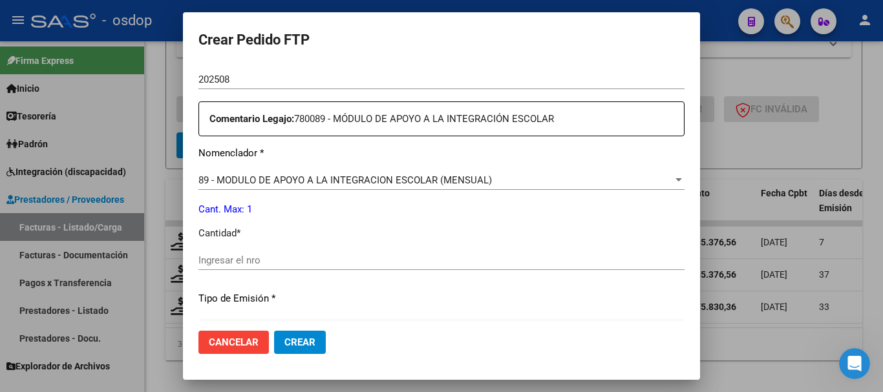
click at [299, 265] on input "Ingresar el nro" at bounding box center [441, 261] width 486 height 12
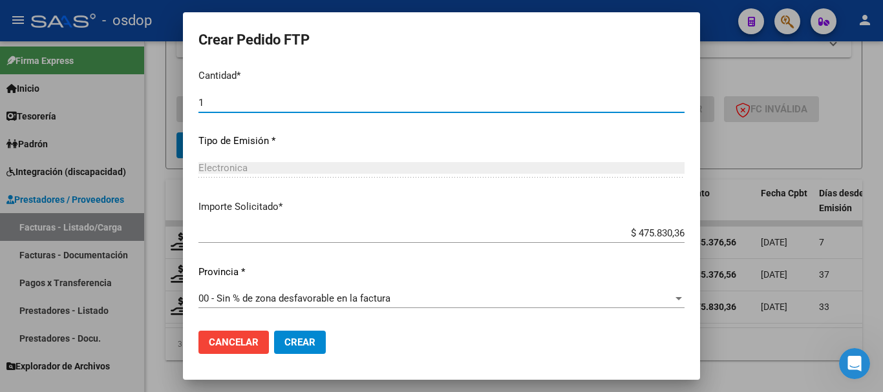
type input "1"
click at [317, 342] on button "Crear" at bounding box center [300, 342] width 52 height 23
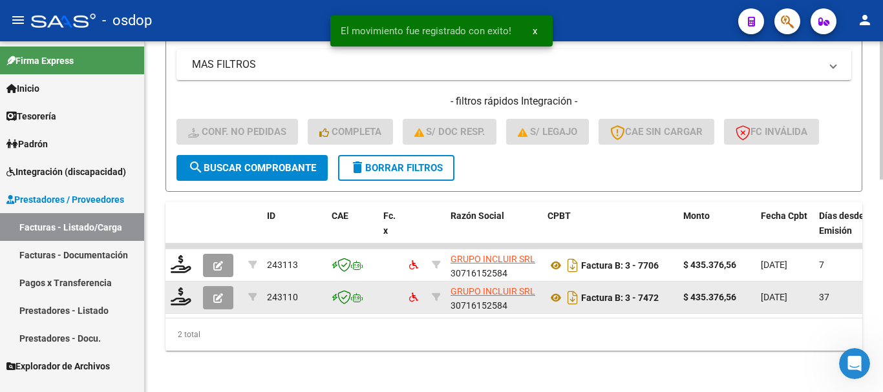
scroll to position [540, 0]
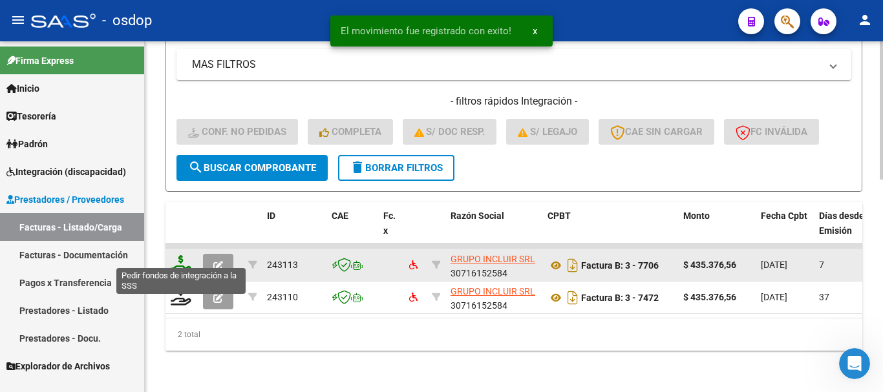
click at [183, 255] on icon at bounding box center [181, 264] width 21 height 18
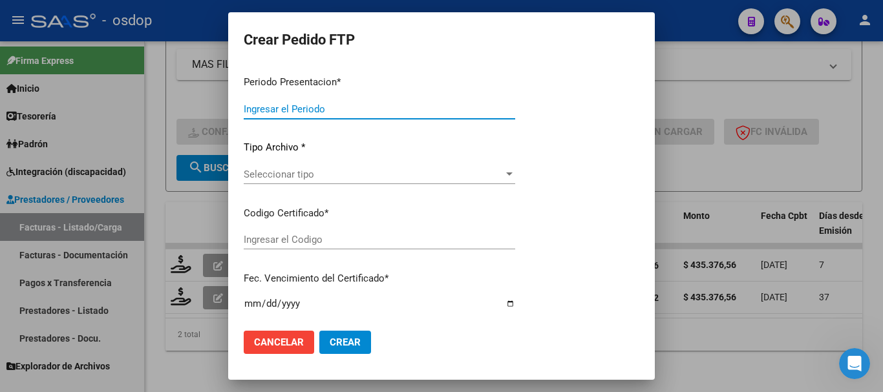
type input "202509"
type input "$ 435.376,56"
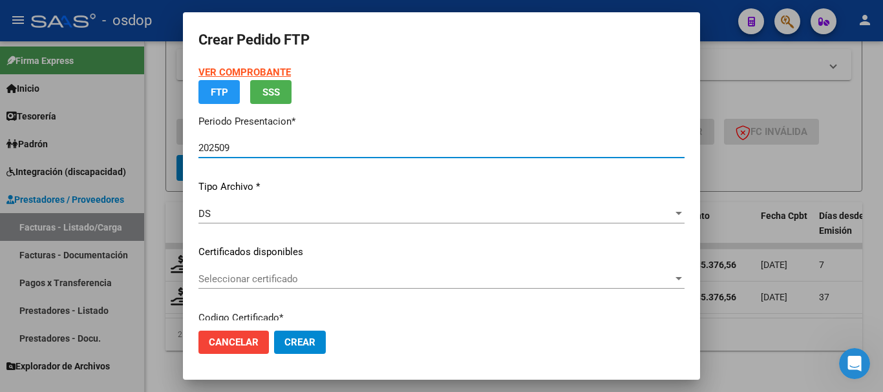
type input "7540867760"
type input "2025-08-18"
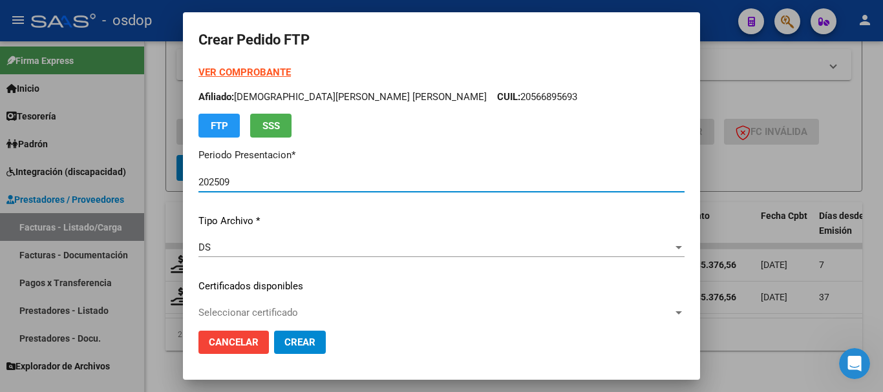
scroll to position [65, 0]
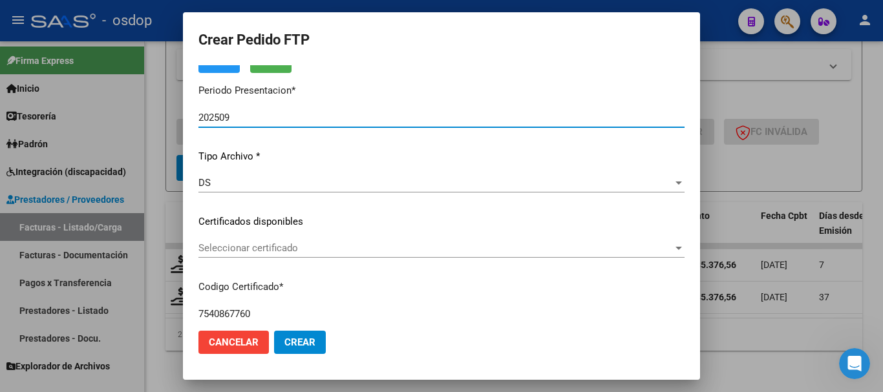
click at [294, 244] on span "Seleccionar certificado" at bounding box center [435, 248] width 475 height 12
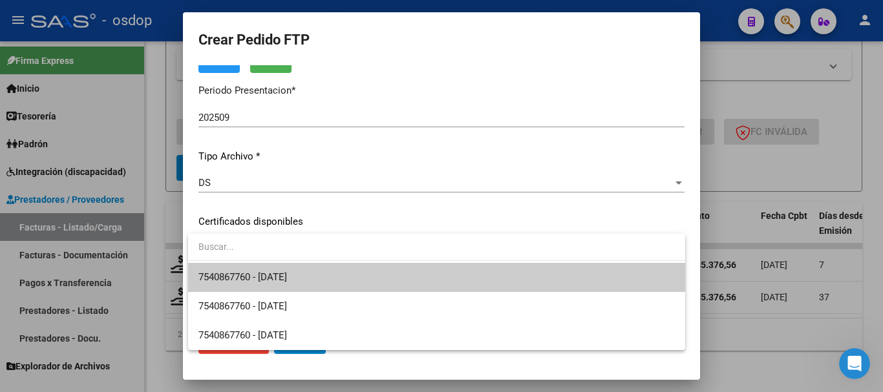
click at [313, 270] on span "7540867760 - 2025-08-18" at bounding box center [436, 277] width 477 height 29
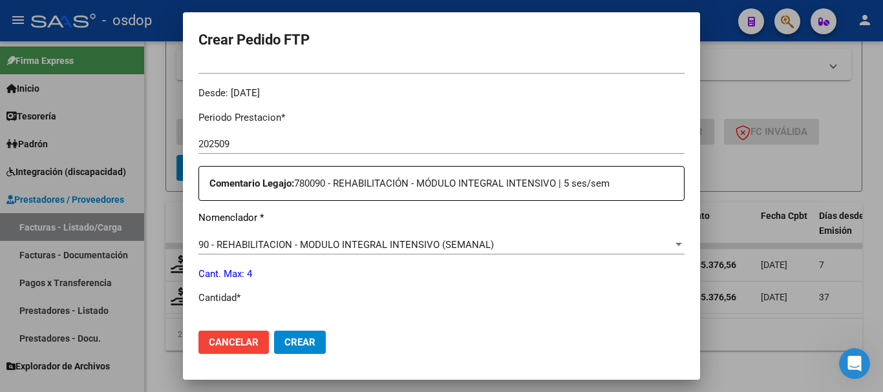
scroll to position [453, 0]
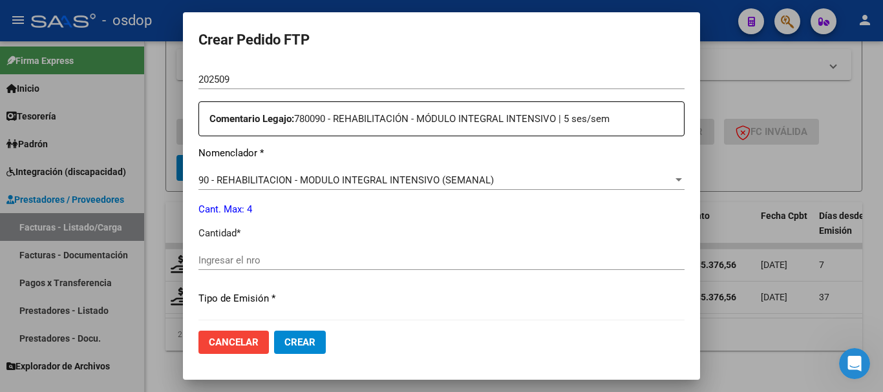
click at [288, 267] on div "Ingresar el nro" at bounding box center [441, 260] width 486 height 19
type input "4"
click at [312, 341] on span "Crear" at bounding box center [299, 343] width 31 height 12
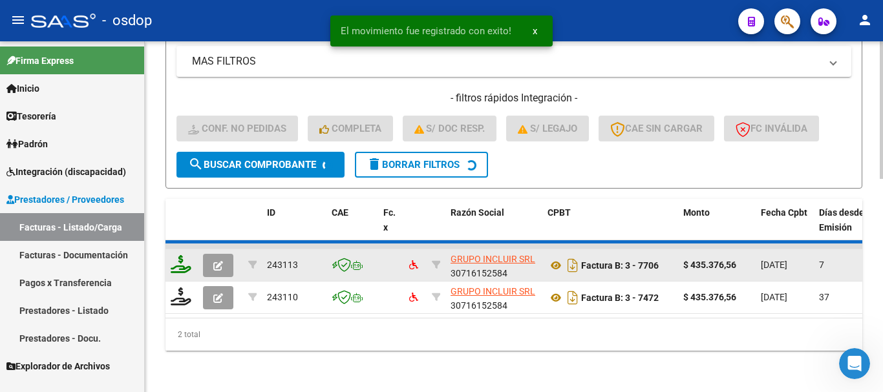
scroll to position [508, 0]
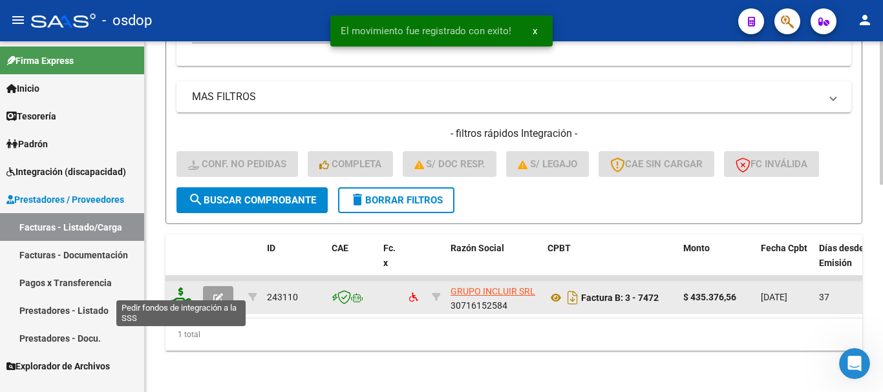
click at [186, 290] on icon at bounding box center [181, 297] width 21 height 18
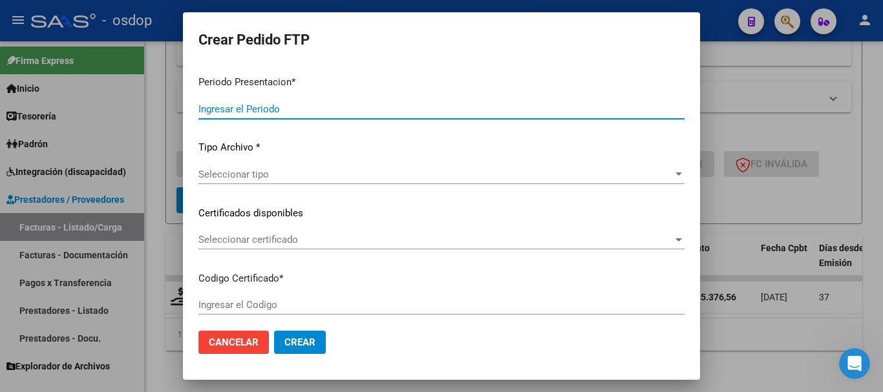
type input "202509"
type input "202508"
type input "$ 435.376,56"
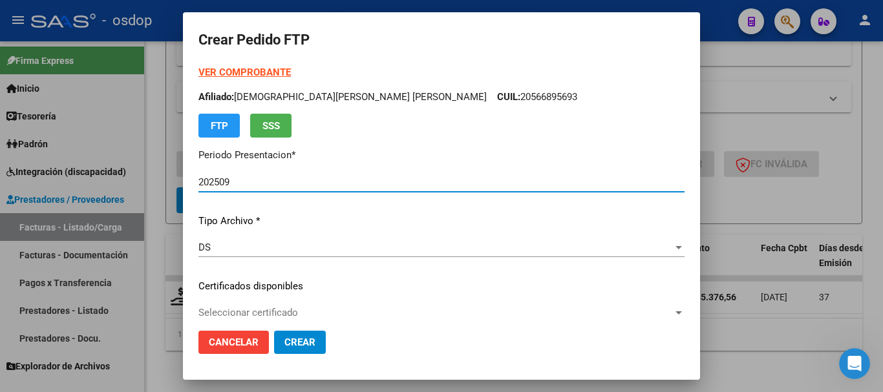
type input "7540867760"
type input "2025-08-18"
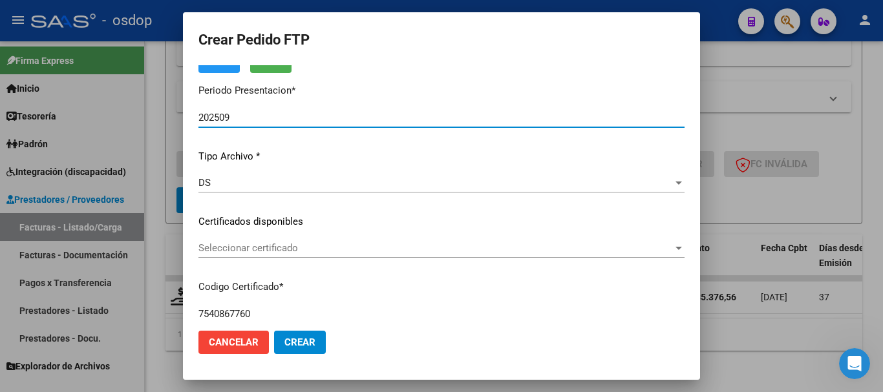
click at [289, 244] on span "Seleccionar certificado" at bounding box center [435, 248] width 475 height 12
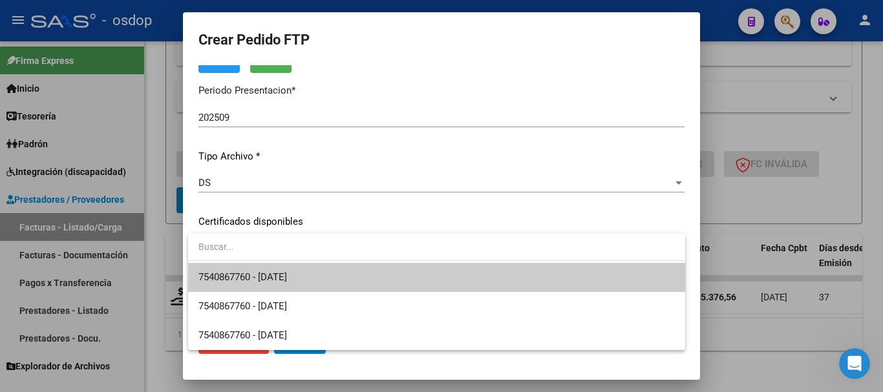
click at [320, 274] on span "7540867760 - 2025-08-18" at bounding box center [436, 277] width 477 height 29
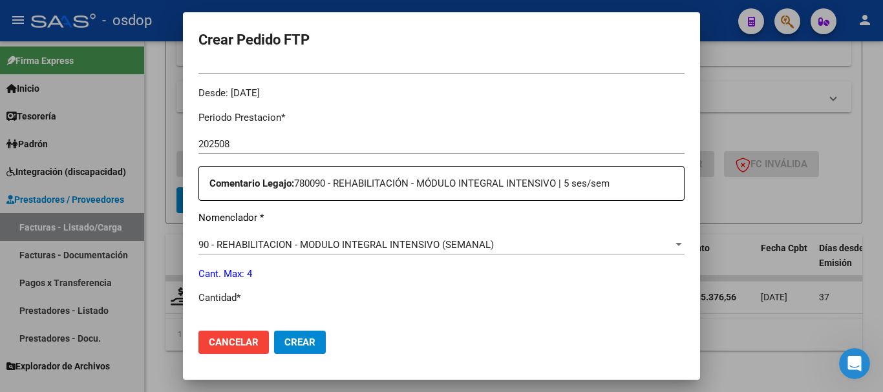
scroll to position [453, 0]
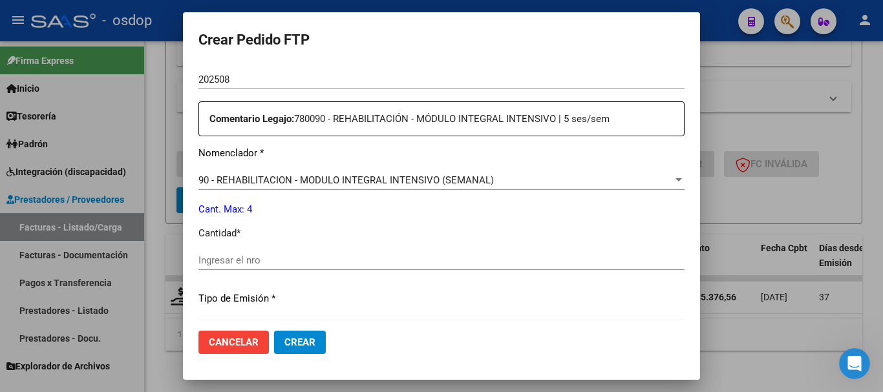
click at [284, 268] on div "Ingresar el nro" at bounding box center [441, 260] width 486 height 19
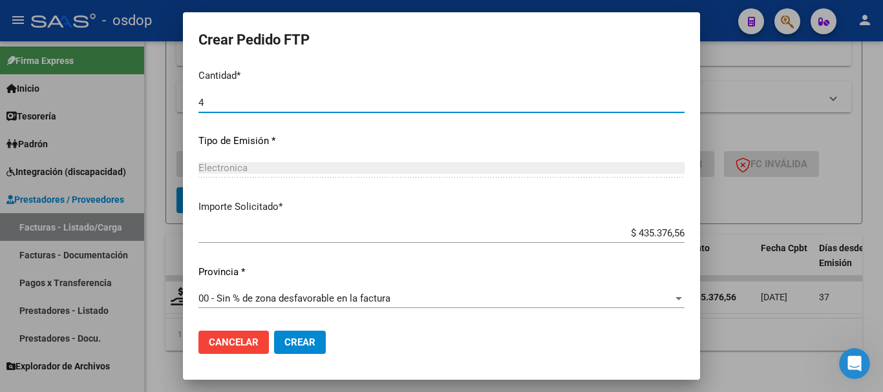
type input "4"
click at [308, 337] on span "Crear" at bounding box center [299, 343] width 31 height 12
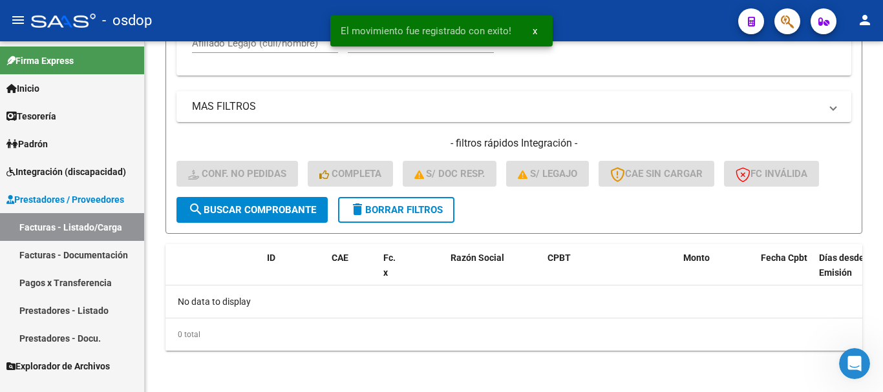
scroll to position [488, 0]
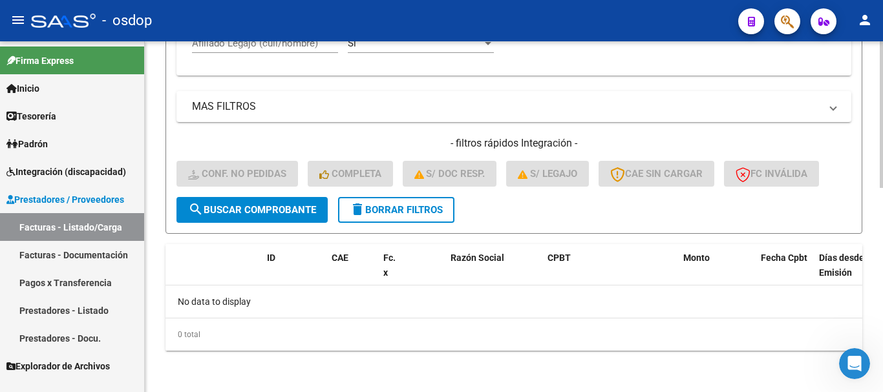
click at [411, 210] on span "delete Borrar Filtros" at bounding box center [396, 210] width 93 height 12
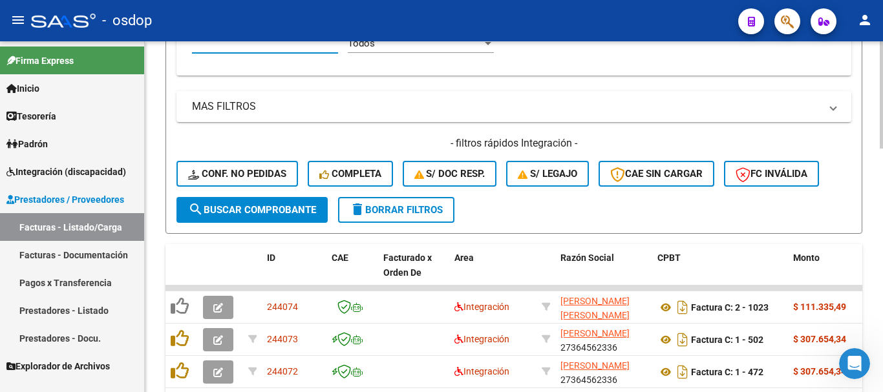
click at [277, 46] on input "Afiliado Legajo (cuil/nombre)" at bounding box center [265, 44] width 146 height 12
paste input "27549917726"
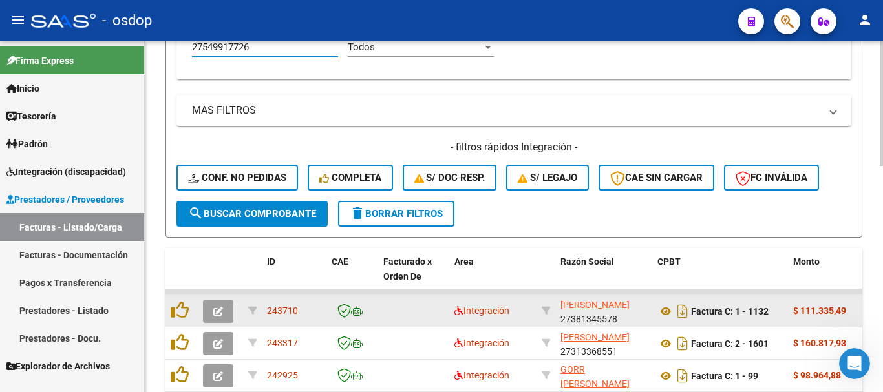
scroll to position [613, 0]
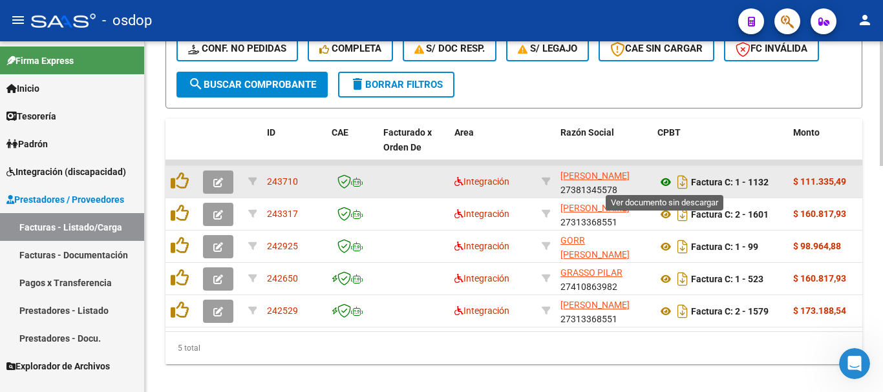
type input "27549917726"
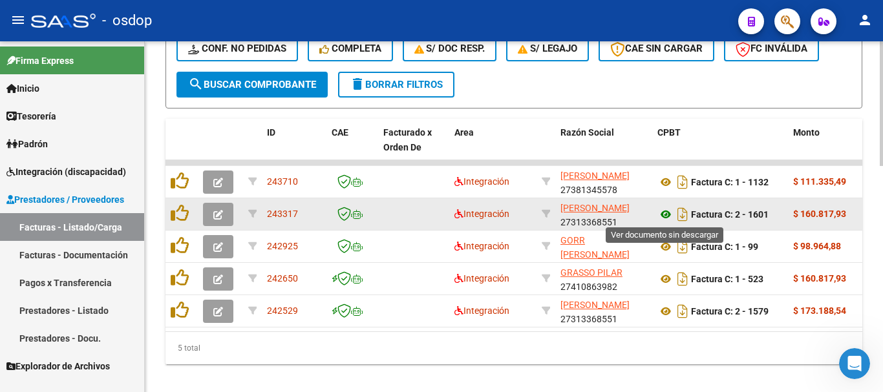
drag, startPoint x: 665, startPoint y: 213, endPoint x: 663, endPoint y: 234, distance: 21.4
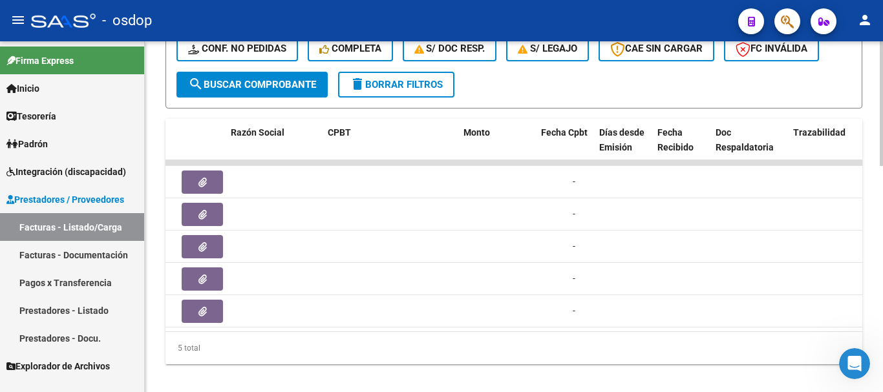
scroll to position [0, 0]
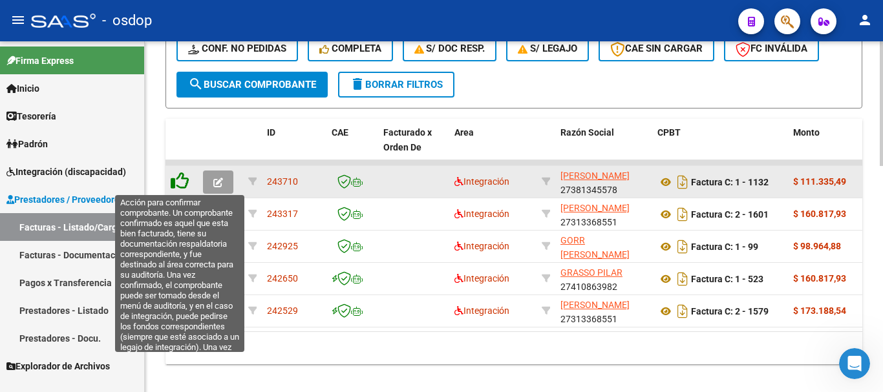
click at [185, 174] on icon at bounding box center [180, 181] width 18 height 18
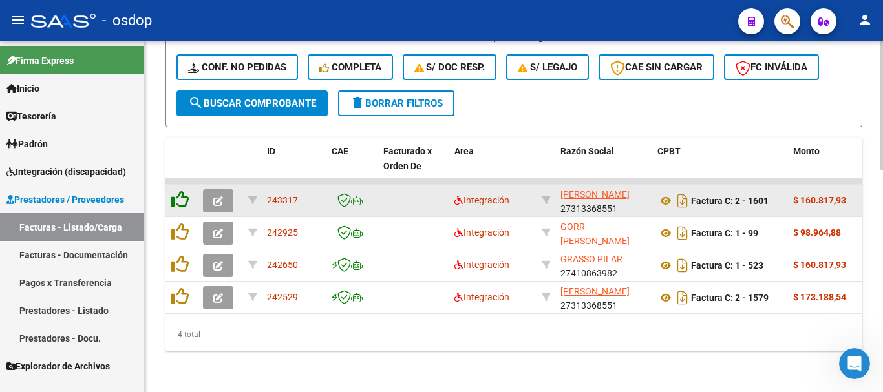
click at [184, 191] on icon at bounding box center [180, 200] width 18 height 18
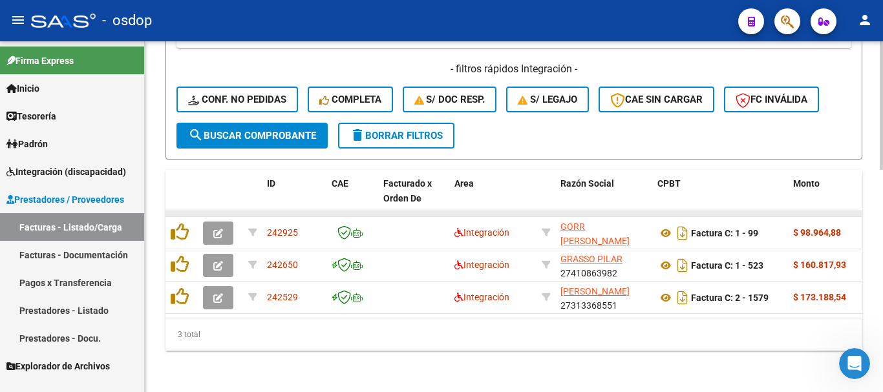
scroll to position [572, 0]
click at [182, 211] on datatable-body-cell at bounding box center [182, 213] width 32 height 5
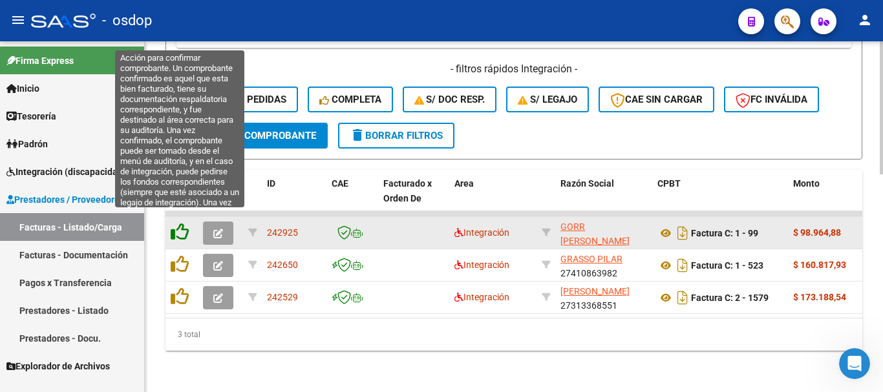
click at [182, 223] on icon at bounding box center [180, 232] width 18 height 18
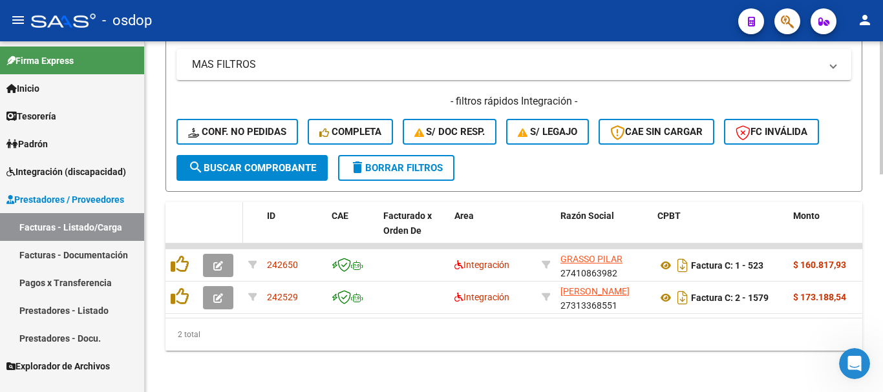
scroll to position [540, 0]
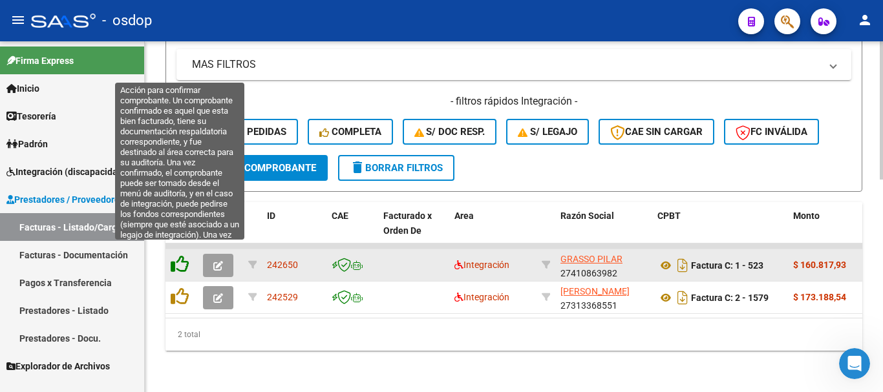
click at [178, 262] on icon at bounding box center [180, 264] width 18 height 18
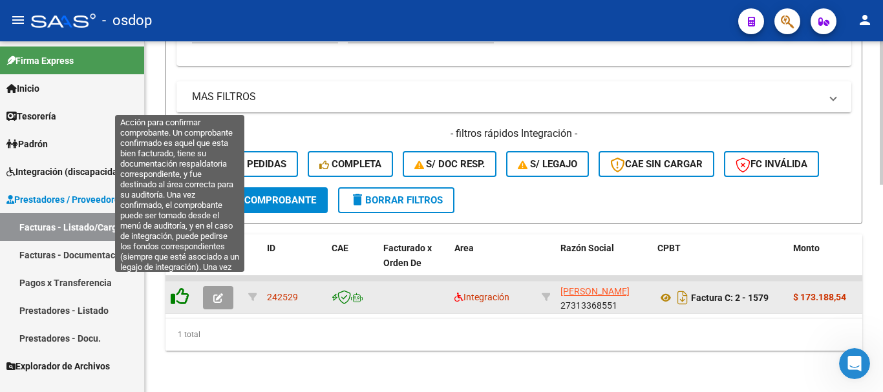
click at [180, 294] on icon at bounding box center [180, 297] width 18 height 18
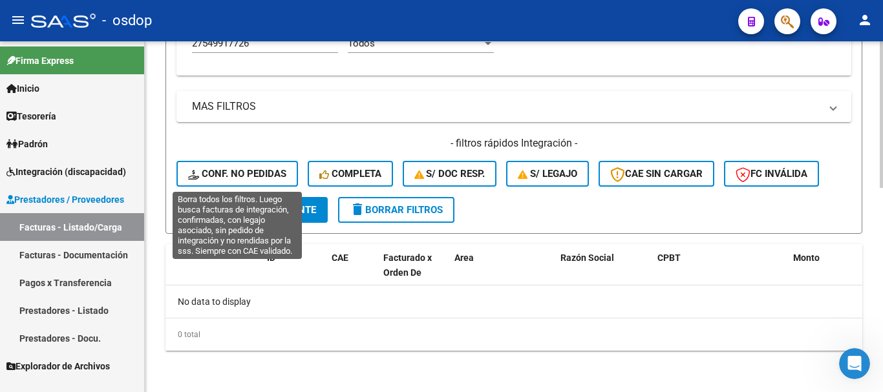
click at [234, 176] on span "Conf. no pedidas" at bounding box center [237, 174] width 98 height 12
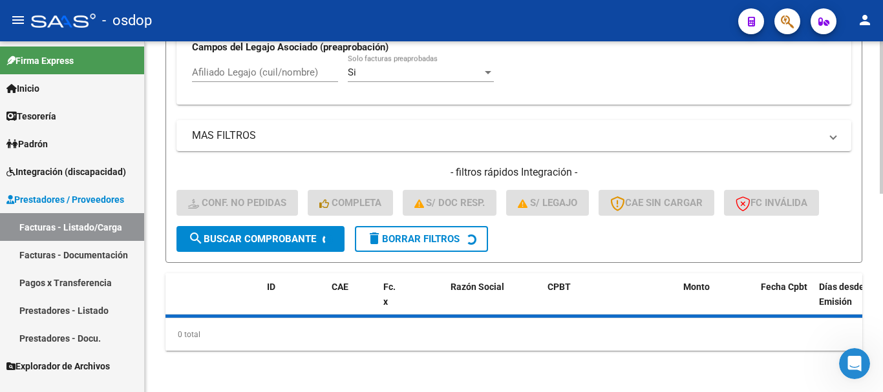
scroll to position [458, 0]
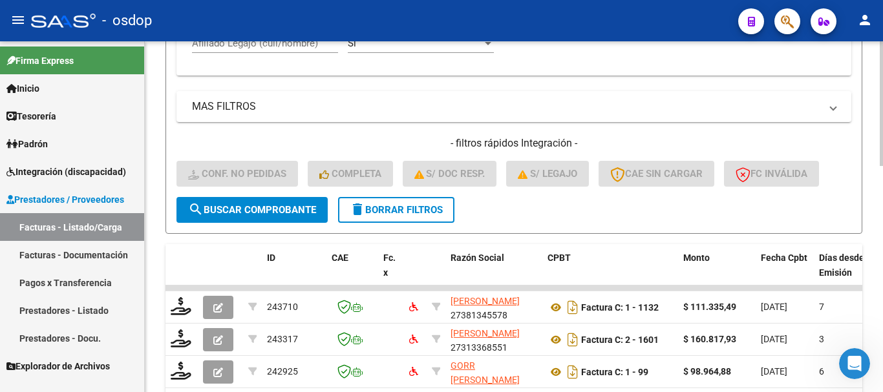
click at [278, 46] on input "Afiliado Legajo (cuil/nombre)" at bounding box center [265, 44] width 146 height 12
paste input "27549917726"
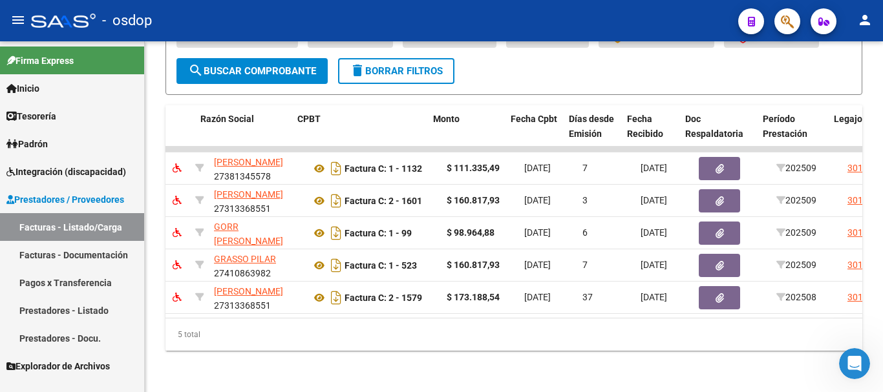
scroll to position [0, 0]
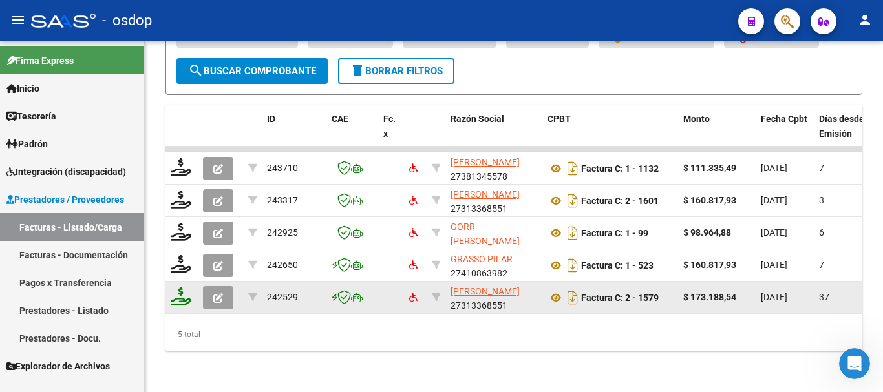
type input "27549917726"
click at [176, 288] on icon at bounding box center [181, 297] width 21 height 18
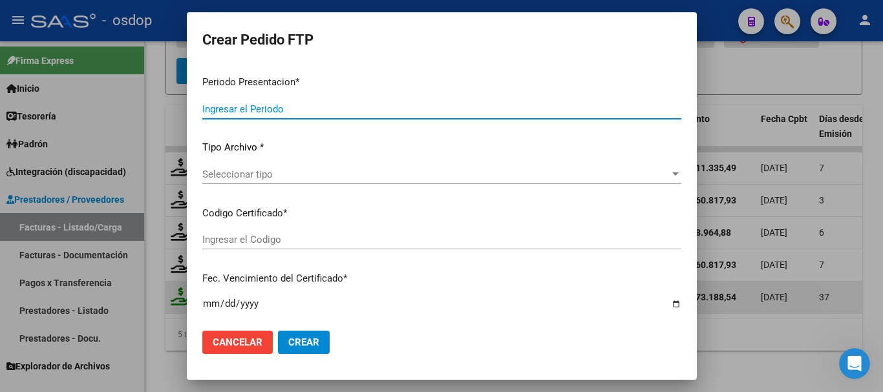
type input "202509"
type input "202508"
type input "$ 173.188,54"
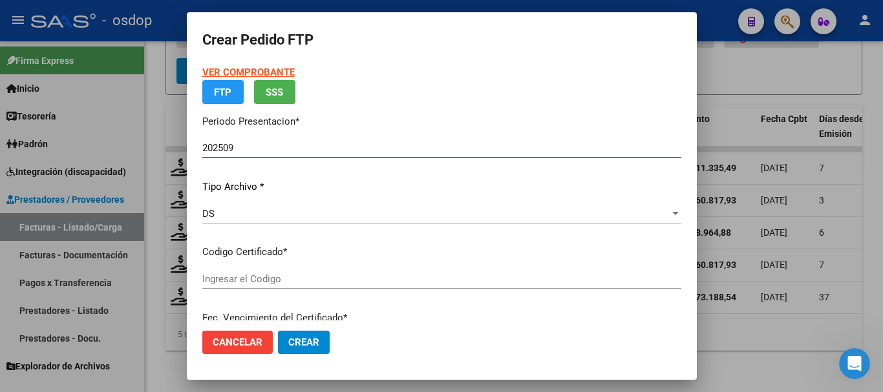
type input "9000746737"
type input "2027-11-10"
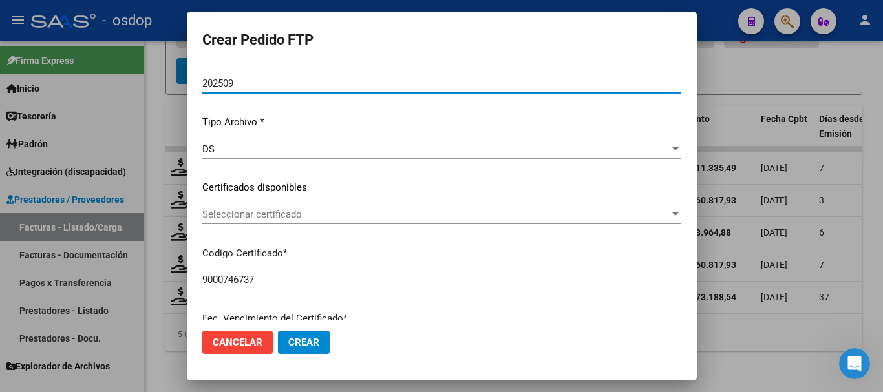
scroll to position [99, 0]
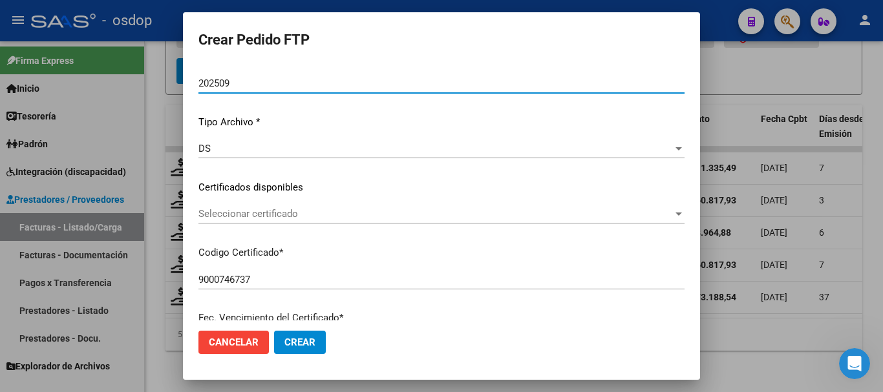
click at [268, 217] on span "Seleccionar certificado" at bounding box center [435, 214] width 475 height 12
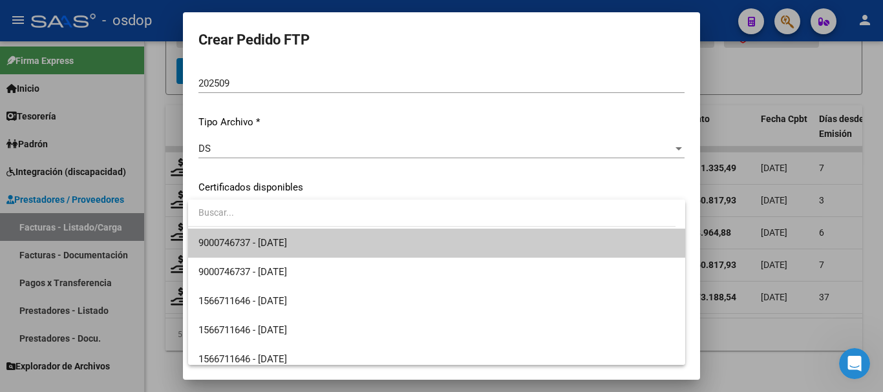
click at [288, 233] on span "9000746737 - 2027-11-10" at bounding box center [436, 243] width 477 height 29
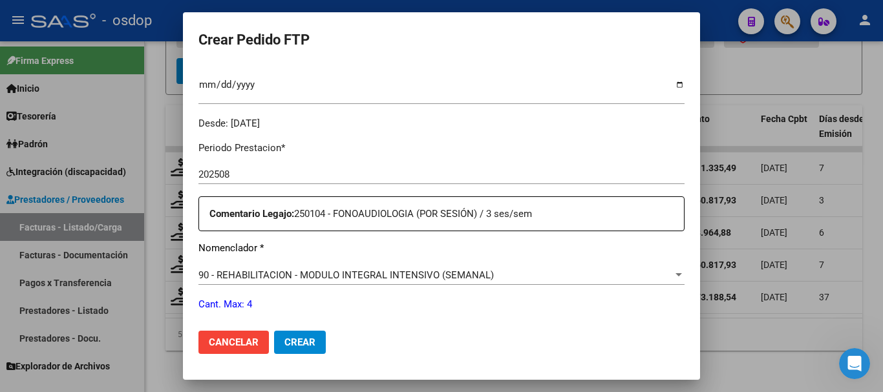
scroll to position [487, 0]
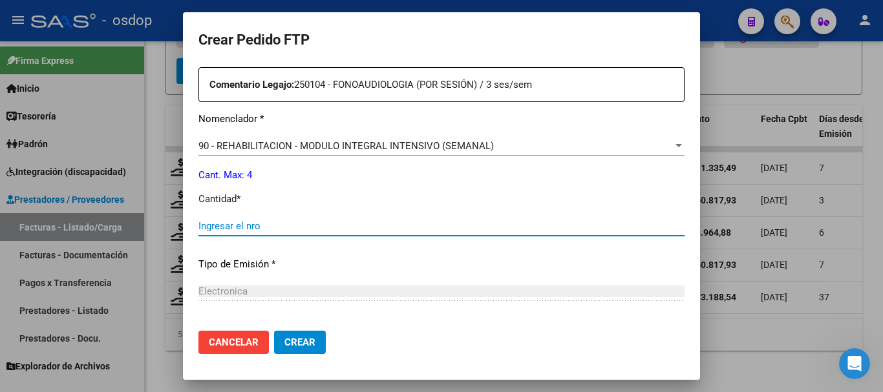
click at [288, 227] on input "Ingresar el nro" at bounding box center [441, 226] width 486 height 12
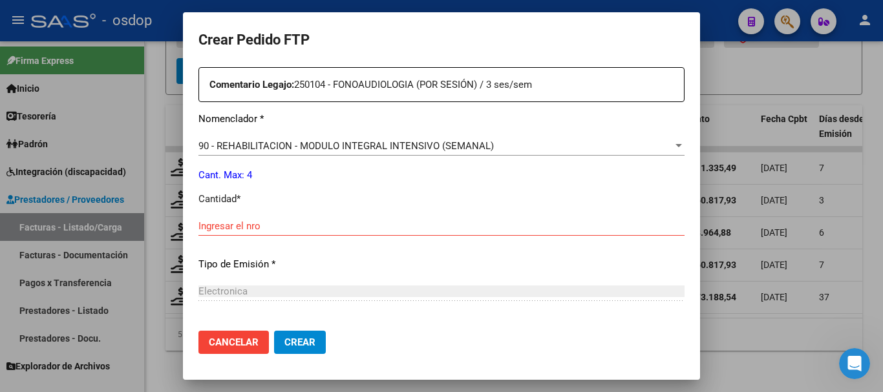
click at [317, 155] on div "90 - REHABILITACION - MODULO INTEGRAL INTENSIVO (SEMANAL) Seleccionar nomenclad…" at bounding box center [441, 152] width 486 height 32
click at [351, 155] on div "90 - REHABILITACION - MODULO INTEGRAL INTENSIVO (SEMANAL) Seleccionar nomenclad…" at bounding box center [441, 145] width 486 height 19
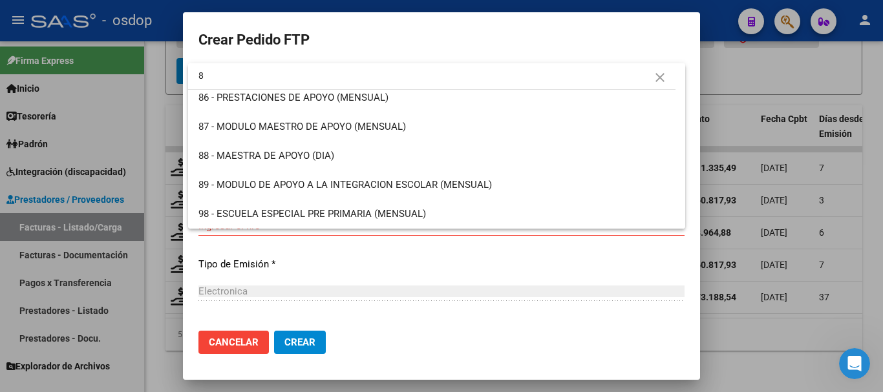
scroll to position [0, 0]
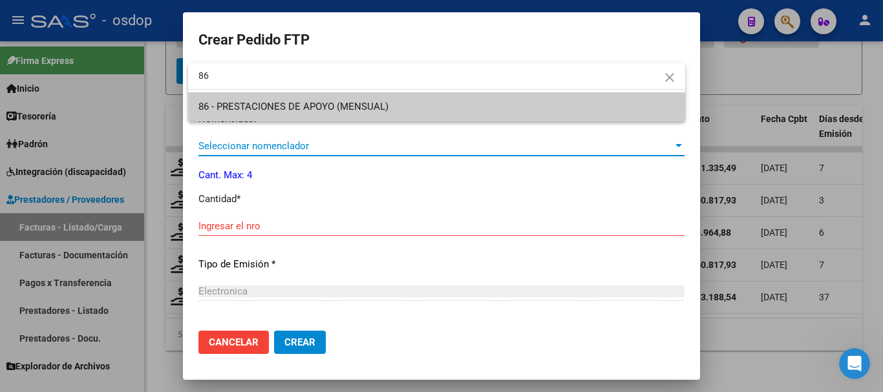
type input "86"
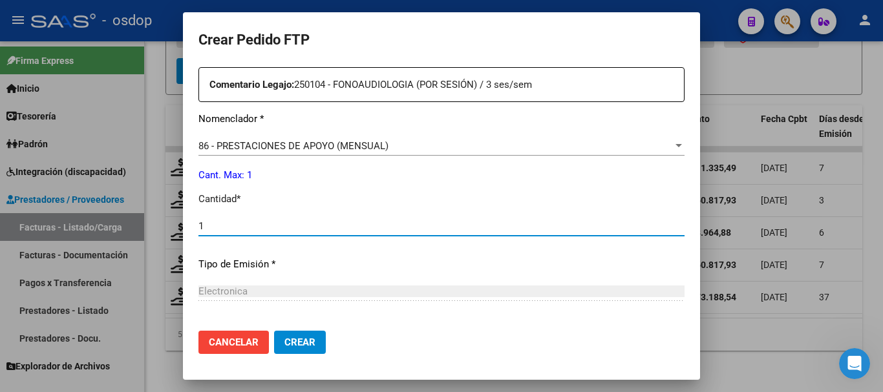
type input "1"
click at [274, 331] on button "Crear" at bounding box center [300, 342] width 52 height 23
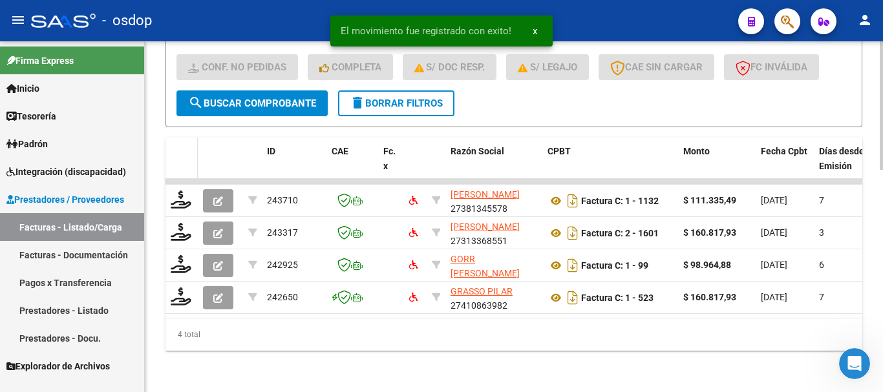
scroll to position [605, 0]
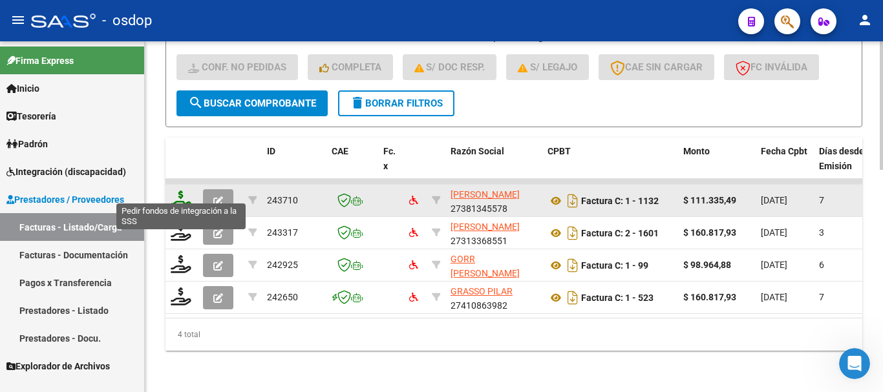
click at [189, 191] on icon at bounding box center [181, 200] width 21 height 18
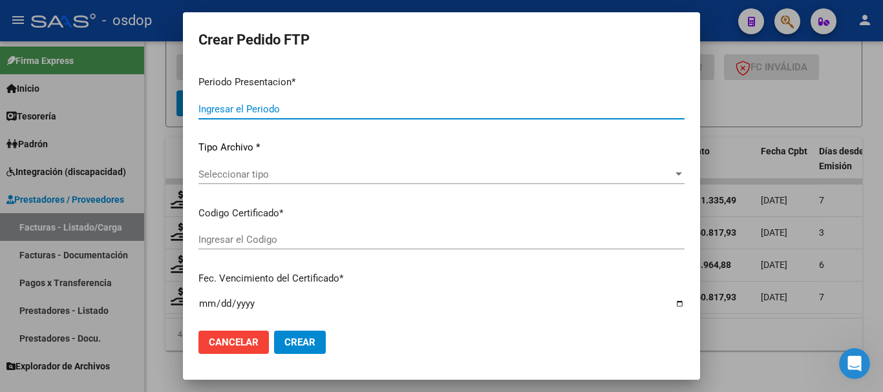
type input "202509"
type input "$ 111.335,49"
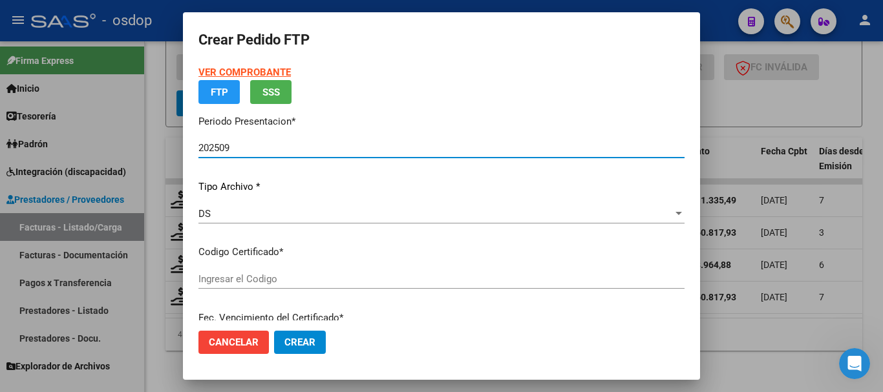
type input "9000746737"
type input "2027-11-10"
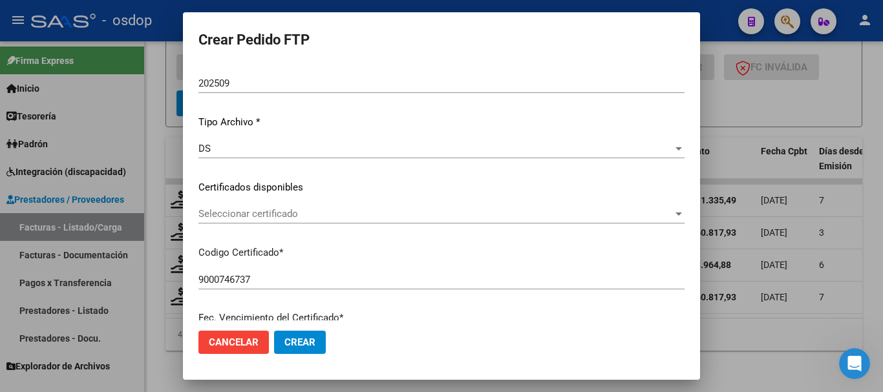
click at [260, 205] on div "Seleccionar certificado Seleccionar certificado" at bounding box center [441, 213] width 486 height 19
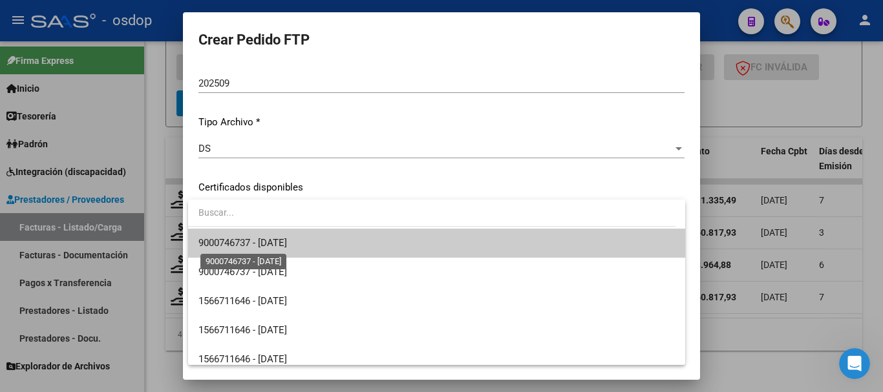
click at [263, 248] on span "9000746737 - 2027-11-10" at bounding box center [242, 243] width 89 height 12
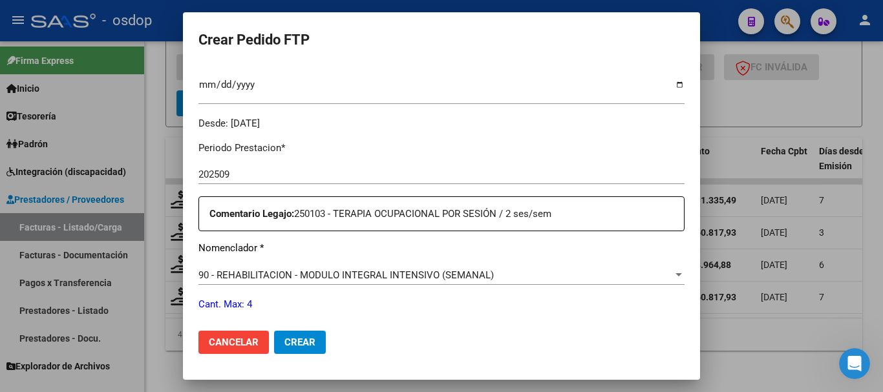
scroll to position [487, 0]
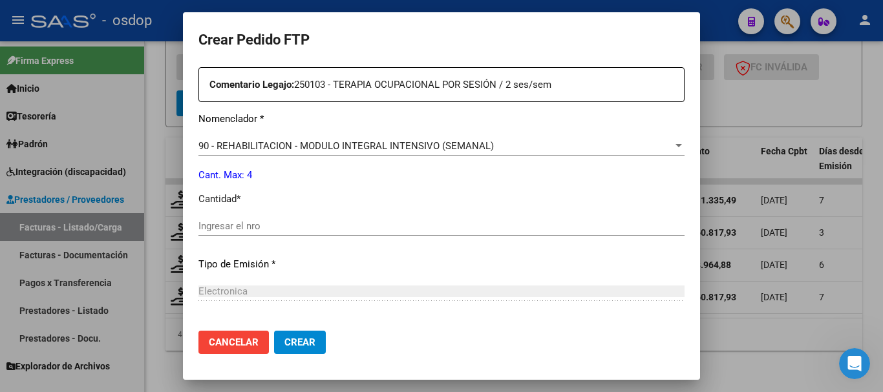
click at [350, 138] on div "90 - REHABILITACION - MODULO INTEGRAL INTENSIVO (SEMANAL) Seleccionar nomenclad…" at bounding box center [441, 145] width 486 height 19
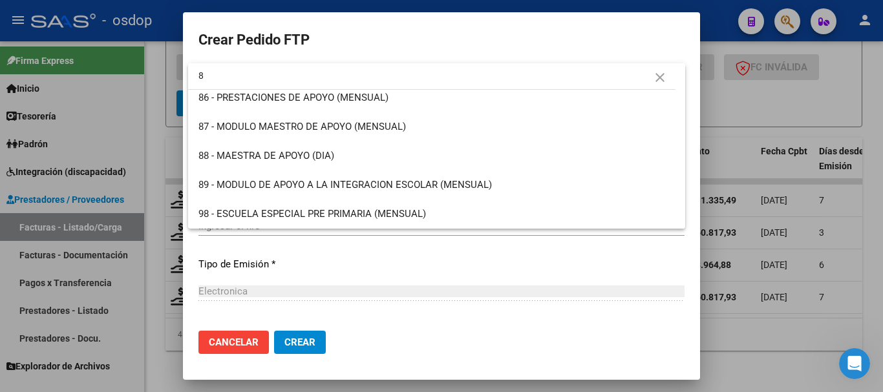
scroll to position [0, 0]
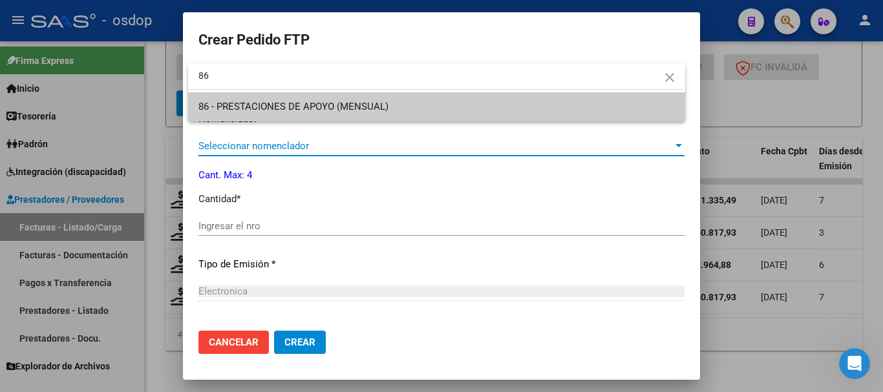
type input "86"
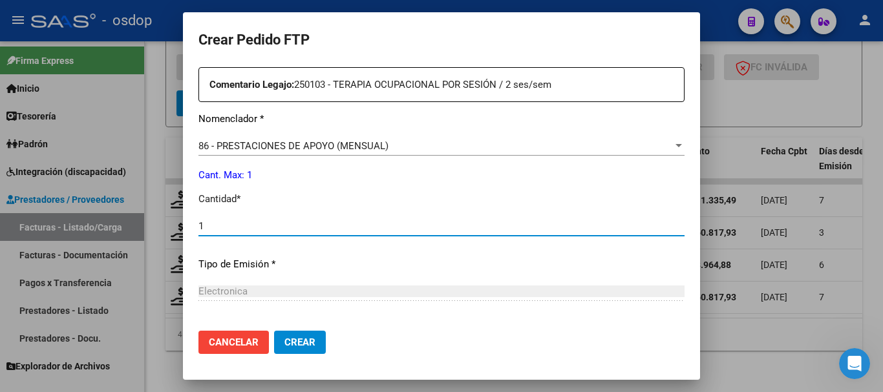
type input "1"
click at [274, 331] on button "Crear" at bounding box center [300, 342] width 52 height 23
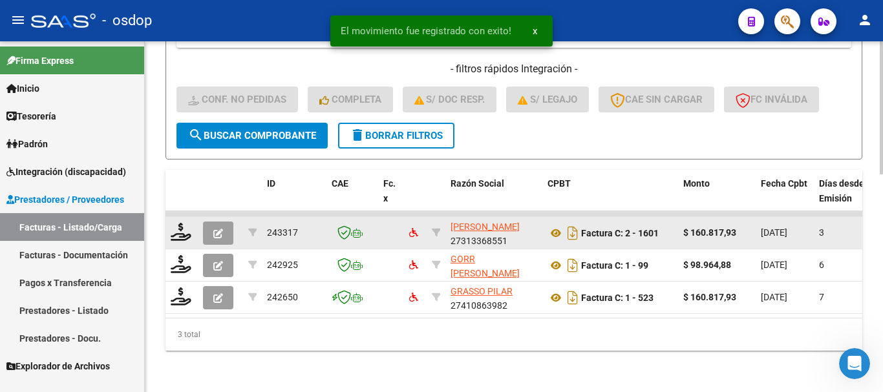
scroll to position [572, 0]
click at [178, 223] on icon at bounding box center [181, 232] width 21 height 18
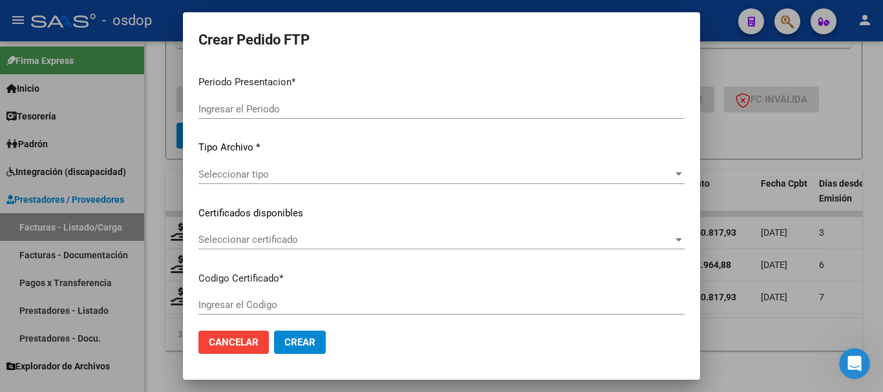
type input "202509"
type input "$ 160.817,93"
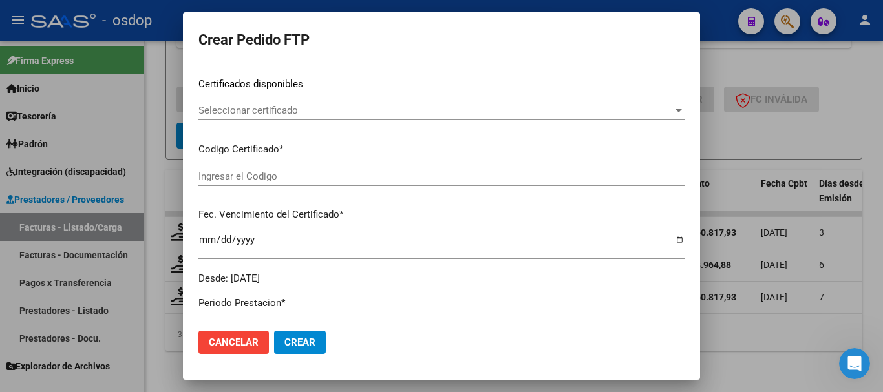
type input "9000746737"
type input "2027-11-10"
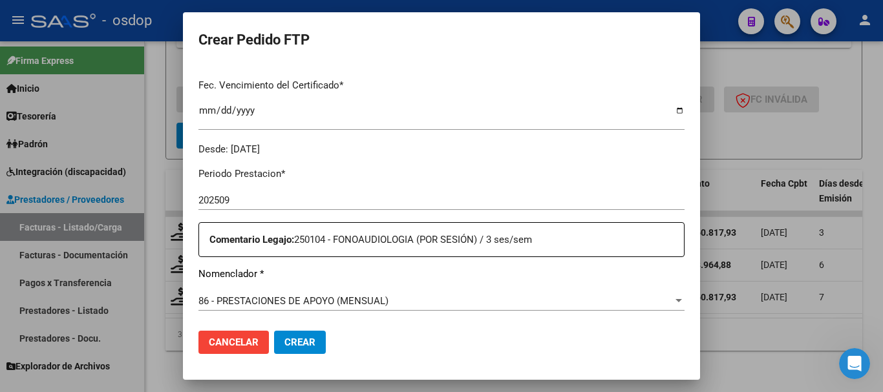
scroll to position [461, 0]
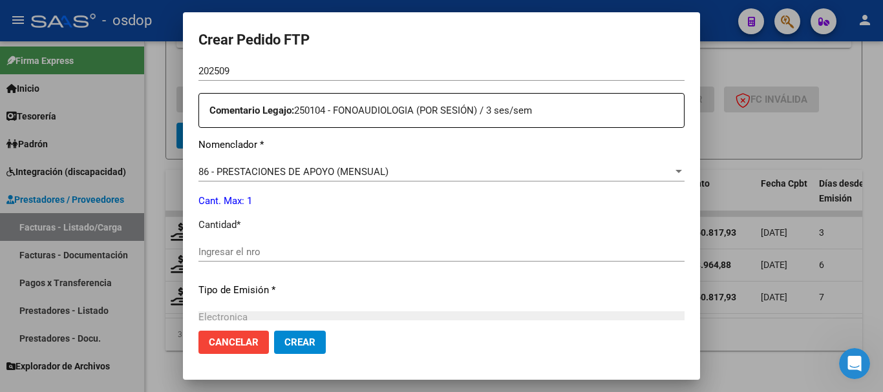
click at [312, 177] on span "86 - PRESTACIONES DE APOYO (MENSUAL)" at bounding box center [293, 172] width 190 height 12
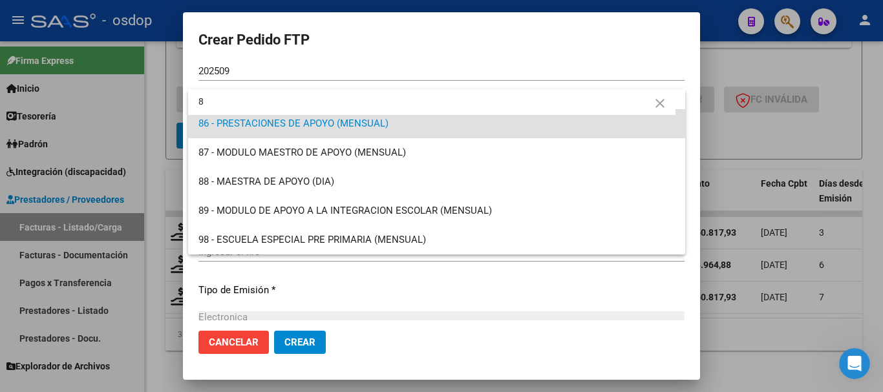
scroll to position [0, 0]
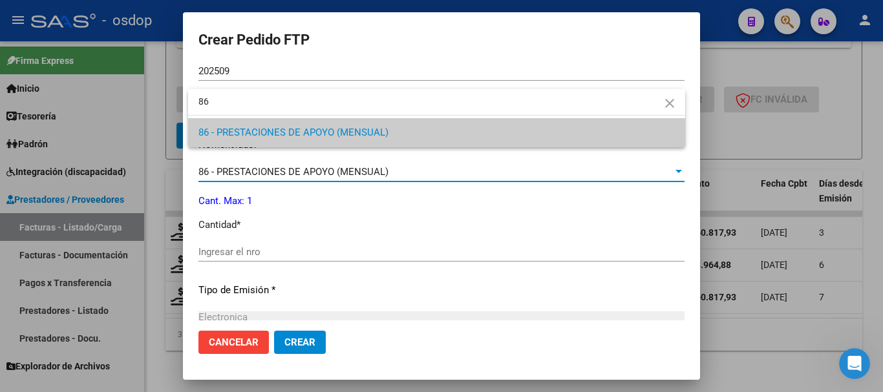
type input "86"
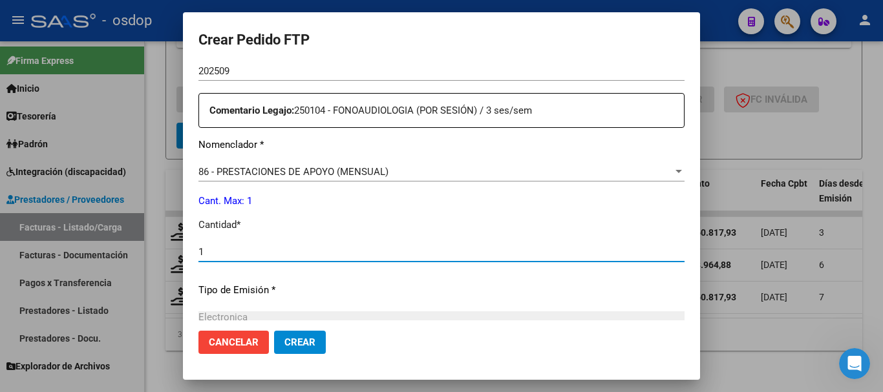
type input "1"
click at [274, 331] on button "Crear" at bounding box center [300, 342] width 52 height 23
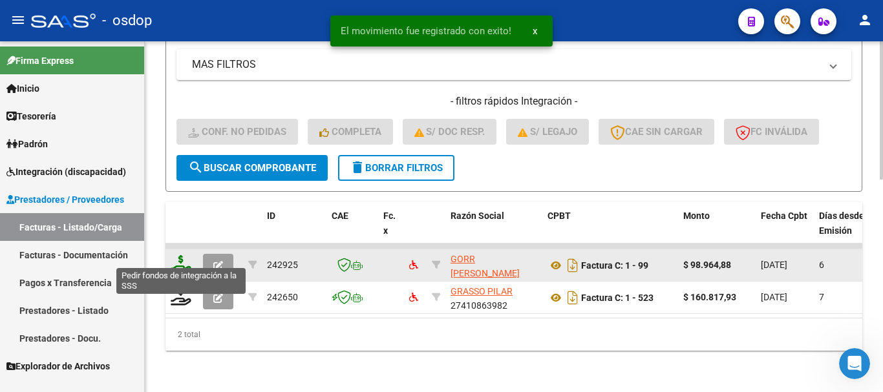
scroll to position [540, 0]
click at [183, 257] on icon at bounding box center [181, 264] width 21 height 18
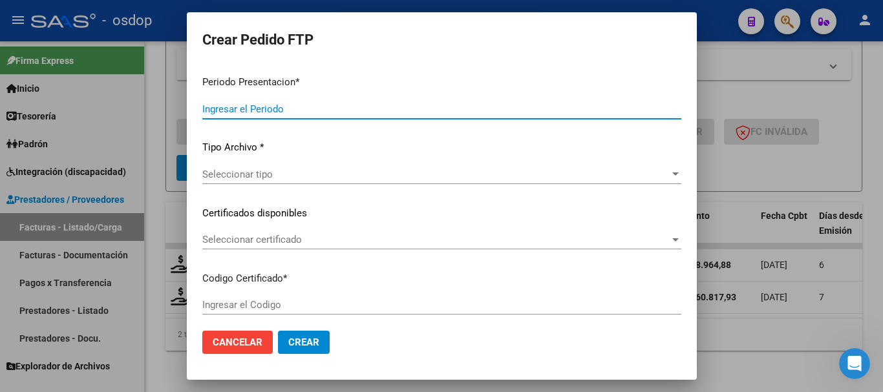
type input "202509"
type input "$ 98.964,88"
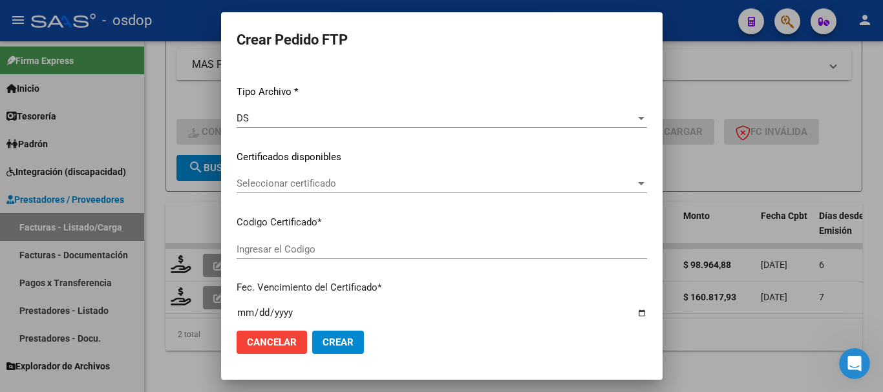
type input "9000746737"
type input "2027-11-10"
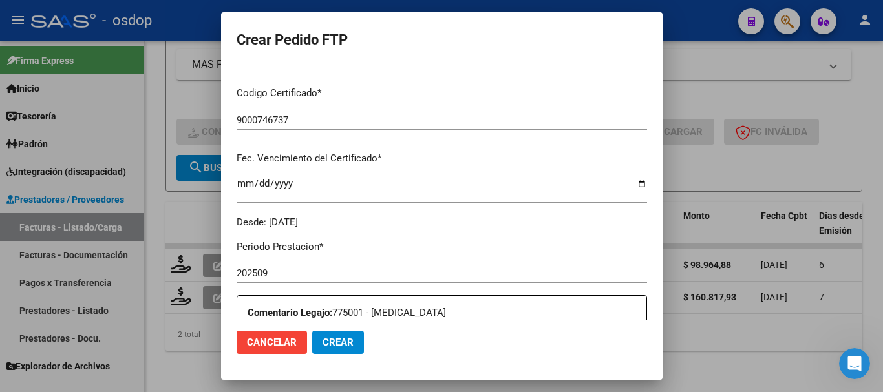
scroll to position [65, 0]
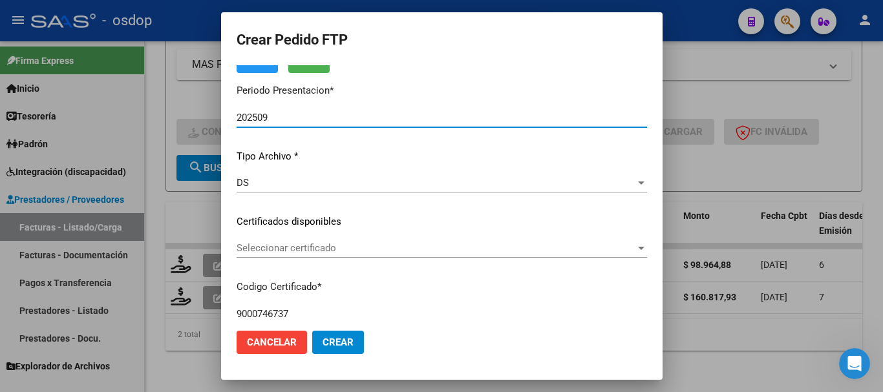
click at [320, 249] on span "Seleccionar certificado" at bounding box center [436, 248] width 399 height 12
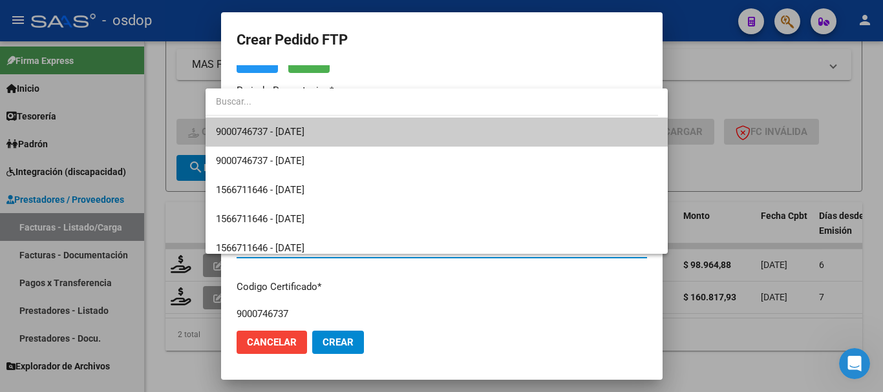
click at [365, 129] on span "9000746737 - 2027-11-10" at bounding box center [437, 132] width 442 height 29
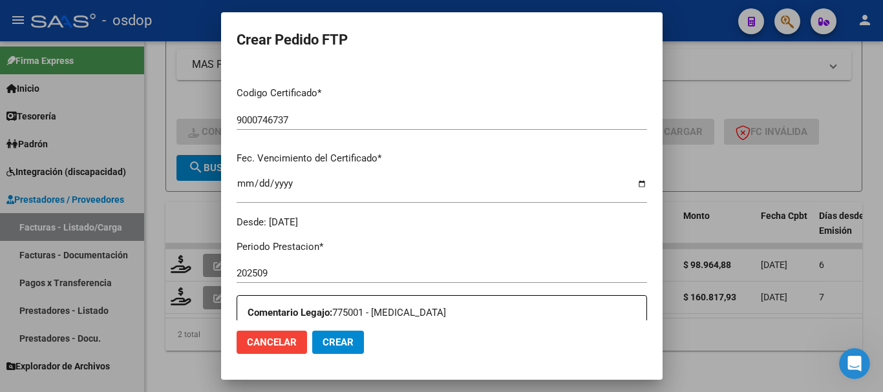
scroll to position [517, 0]
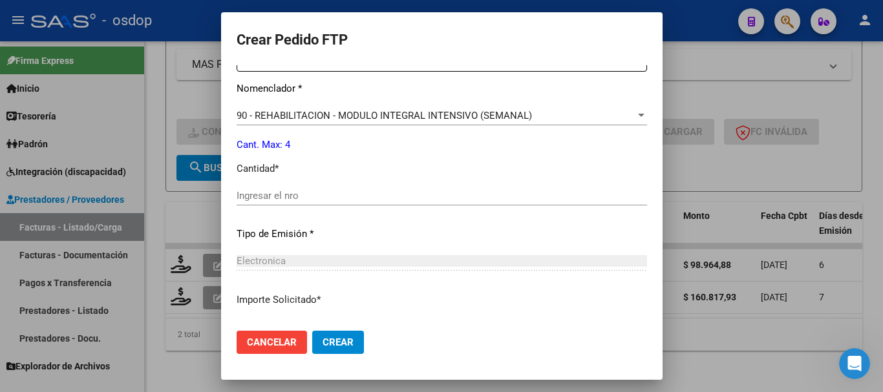
click at [355, 117] on span "90 - REHABILITACION - MODULO INTEGRAL INTENSIVO (SEMANAL)" at bounding box center [384, 116] width 295 height 12
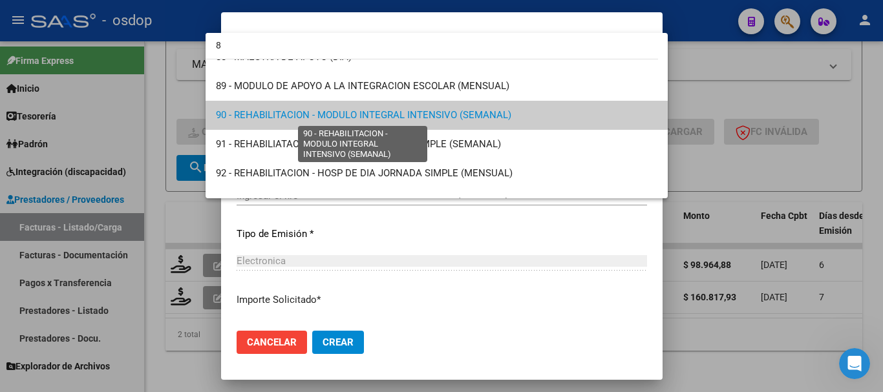
scroll to position [0, 0]
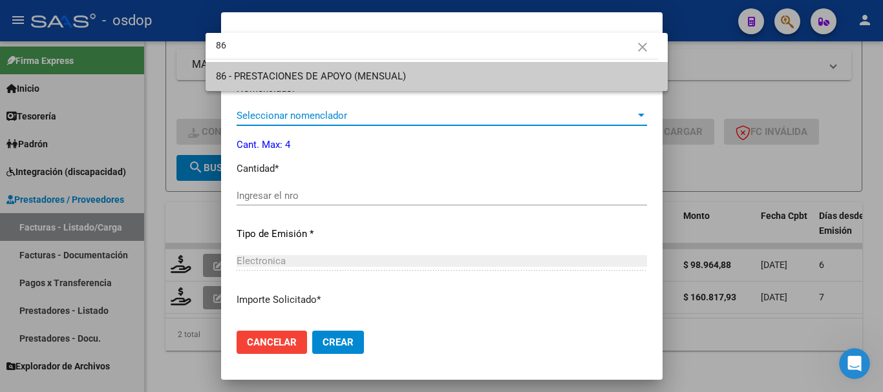
type input "86"
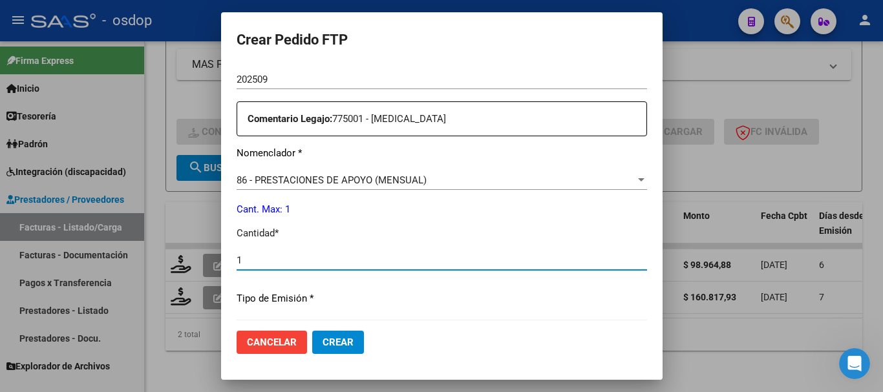
scroll to position [741, 0]
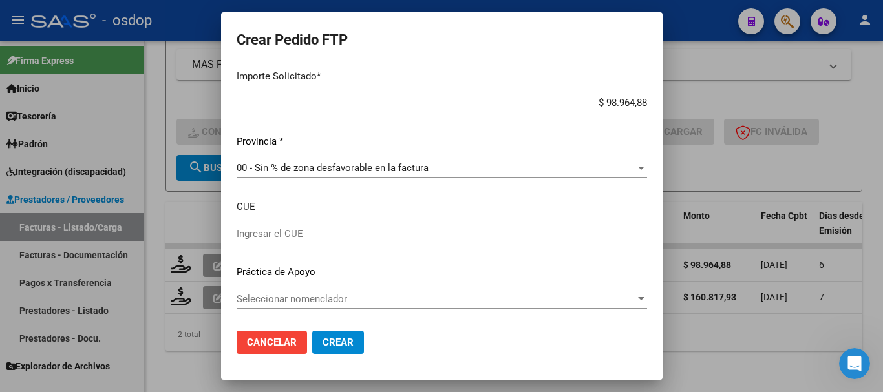
type input "1"
click at [323, 338] on span "Crear" at bounding box center [338, 343] width 31 height 12
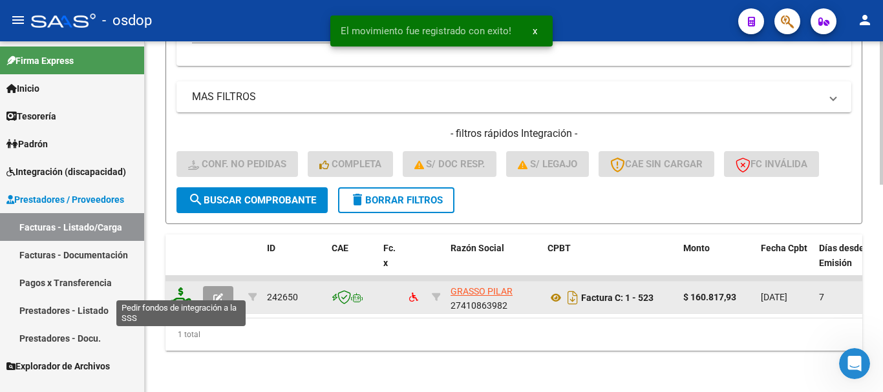
click at [183, 288] on icon at bounding box center [181, 297] width 21 height 18
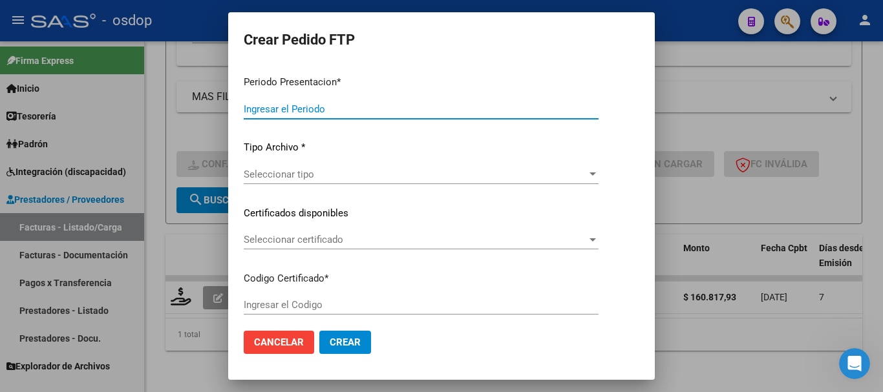
type input "202509"
type input "$ 160.817,93"
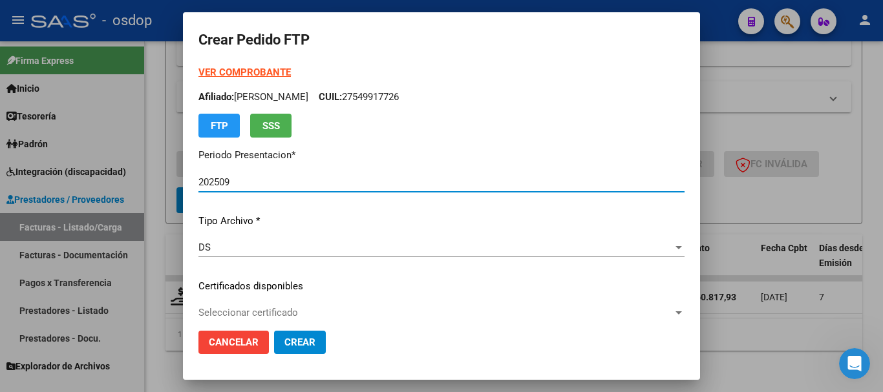
type input "9000746737"
type input "2027-11-10"
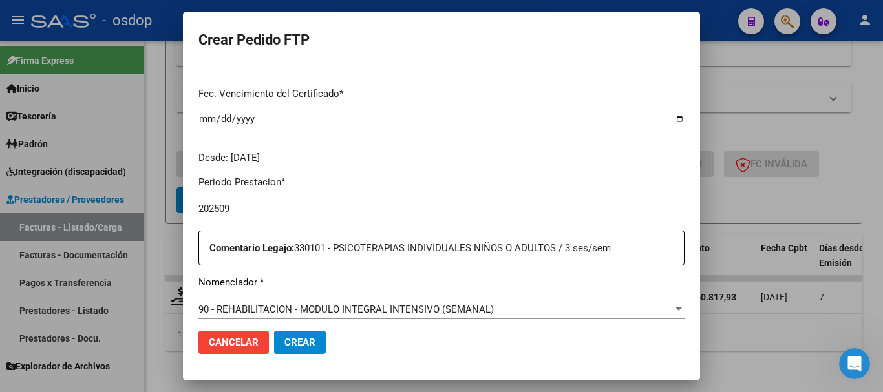
scroll to position [453, 0]
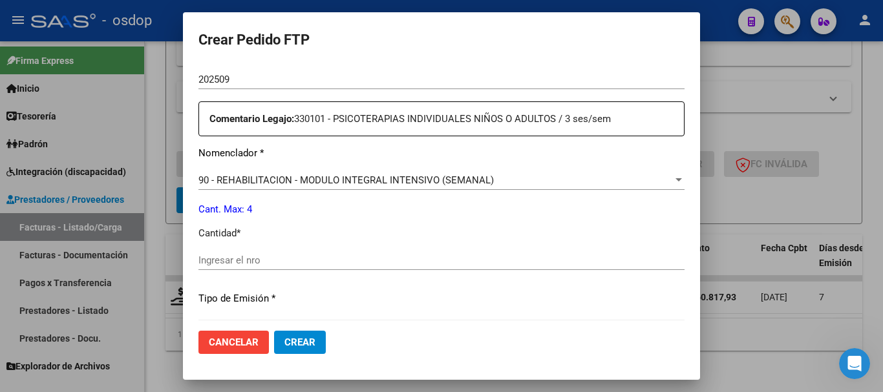
click at [330, 184] on span "90 - REHABILITACION - MODULO INTEGRAL INTENSIVO (SEMANAL)" at bounding box center [345, 181] width 295 height 12
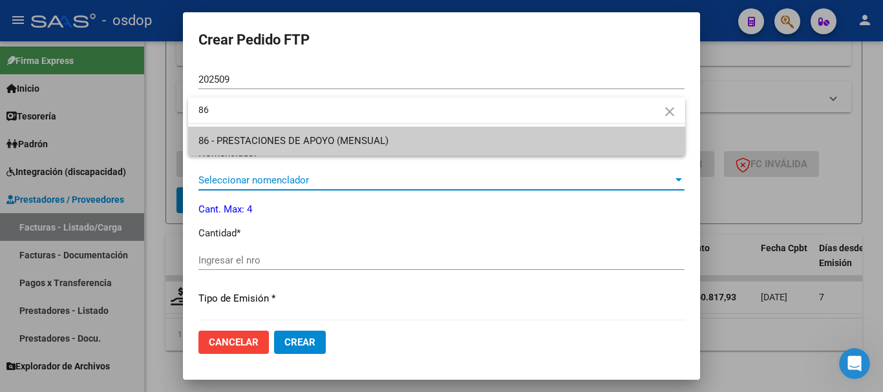
type input "86"
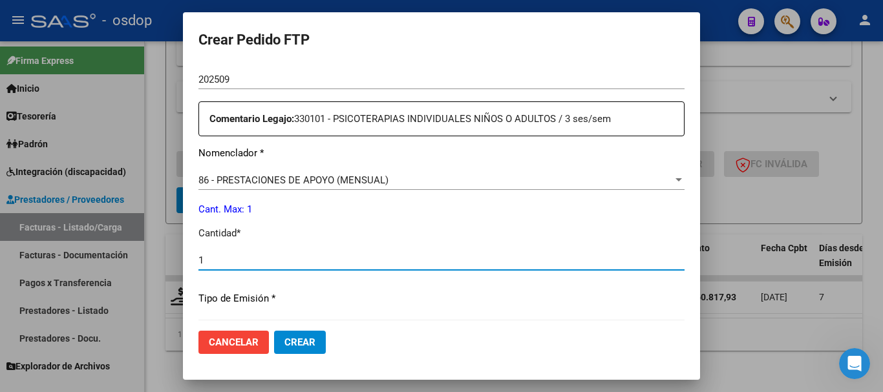
type input "1"
click at [274, 331] on button "Crear" at bounding box center [300, 342] width 52 height 23
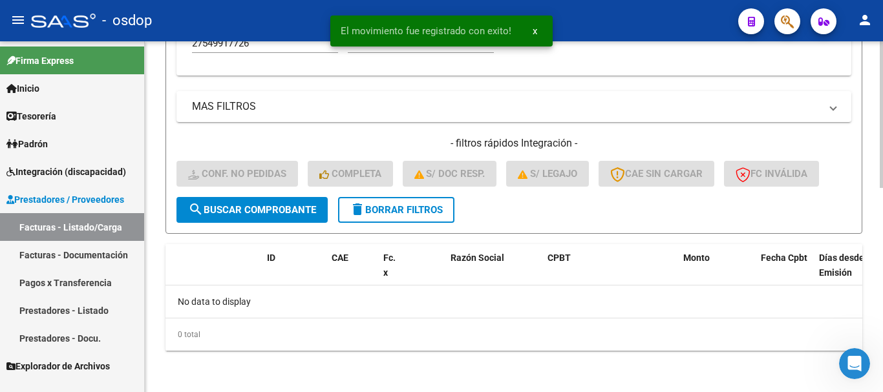
click at [411, 209] on span "delete Borrar Filtros" at bounding box center [396, 210] width 93 height 12
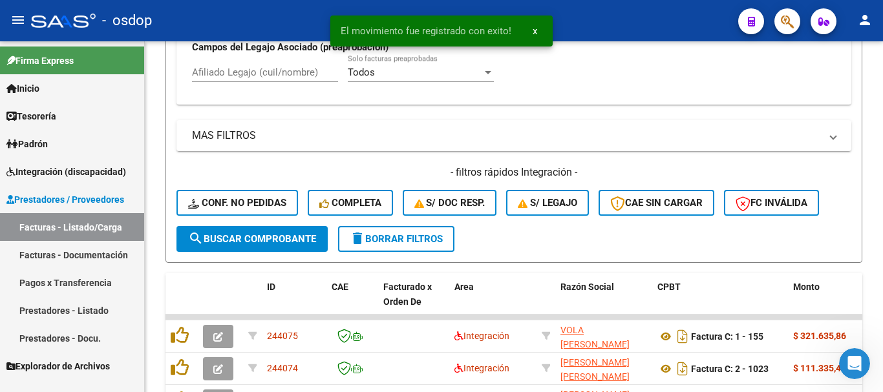
scroll to position [488, 0]
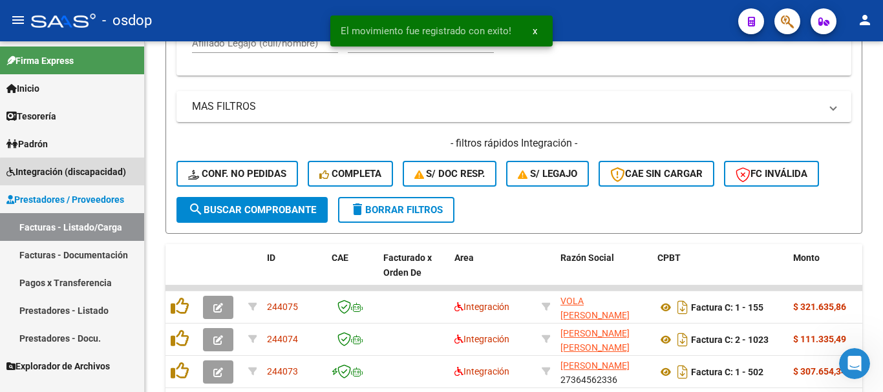
click at [96, 180] on link "Integración (discapacidad)" at bounding box center [72, 172] width 144 height 28
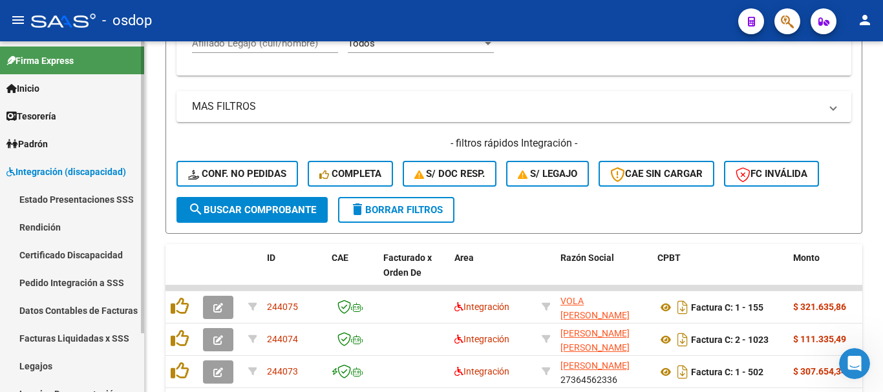
click at [100, 283] on link "Pedido Integración a SSS" at bounding box center [72, 283] width 144 height 28
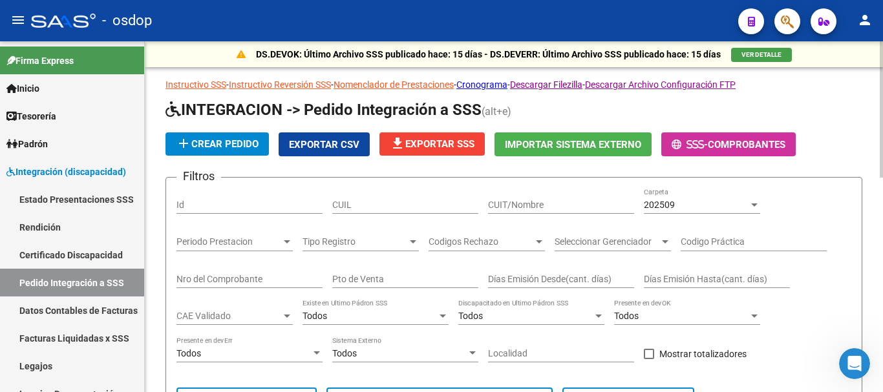
click at [339, 141] on span "Exportar CSV" at bounding box center [324, 145] width 70 height 12
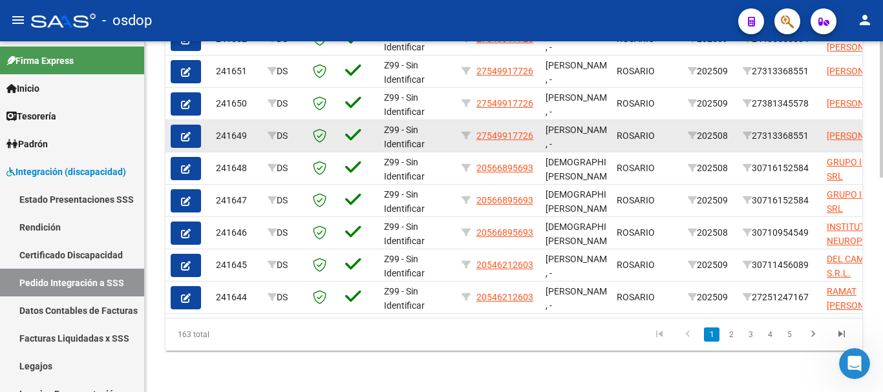
scroll to position [424, 0]
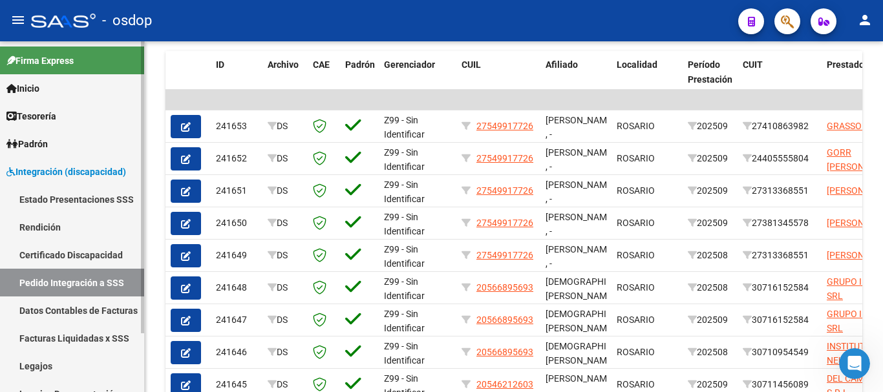
click at [73, 172] on span "Integración (discapacidad)" at bounding box center [66, 172] width 120 height 14
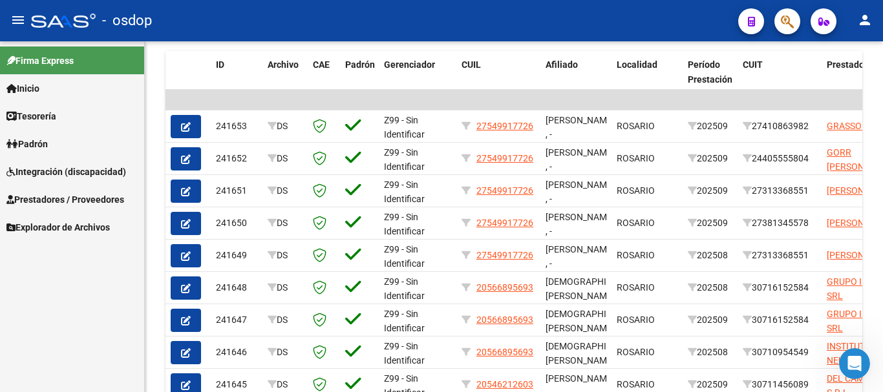
click at [109, 204] on span "Prestadores / Proveedores" at bounding box center [65, 200] width 118 height 14
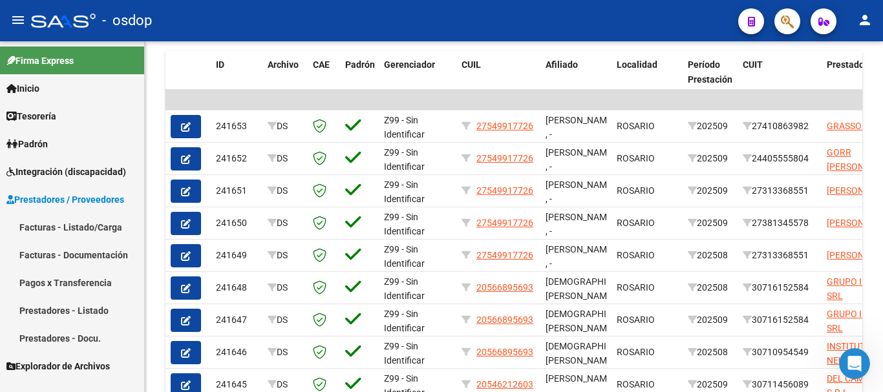
click at [96, 224] on link "Facturas - Listado/Carga" at bounding box center [72, 227] width 144 height 28
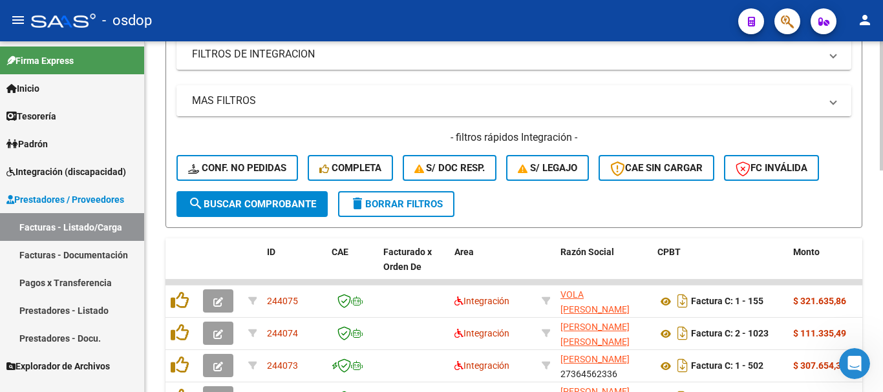
scroll to position [230, 0]
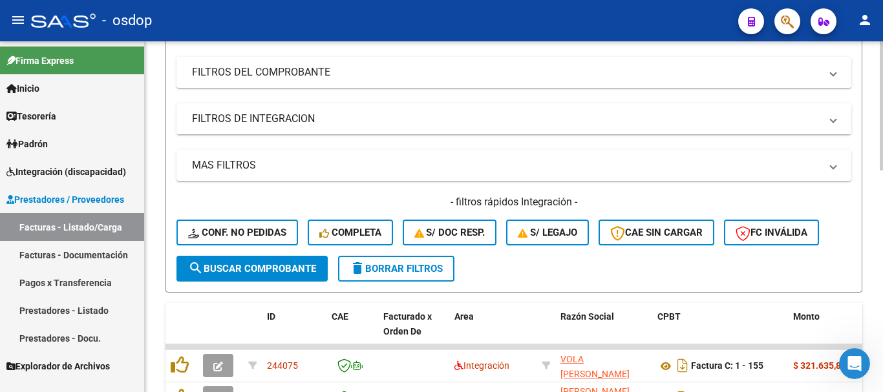
click at [283, 115] on mat-panel-title "FILTROS DE INTEGRACION" at bounding box center [506, 119] width 628 height 14
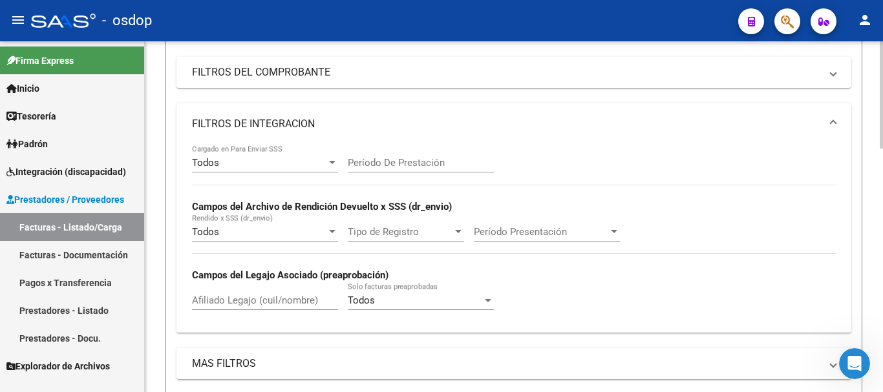
click at [248, 301] on input "Afiliado Legajo (cuil/nombre)" at bounding box center [265, 301] width 146 height 12
paste input "20528725156"
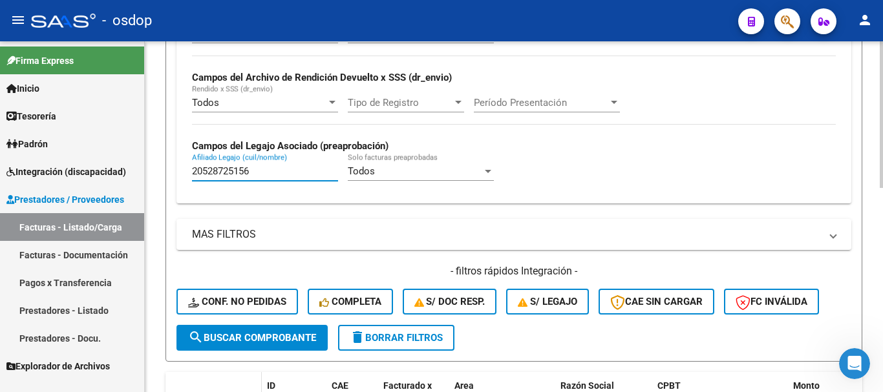
scroll to position [488, 0]
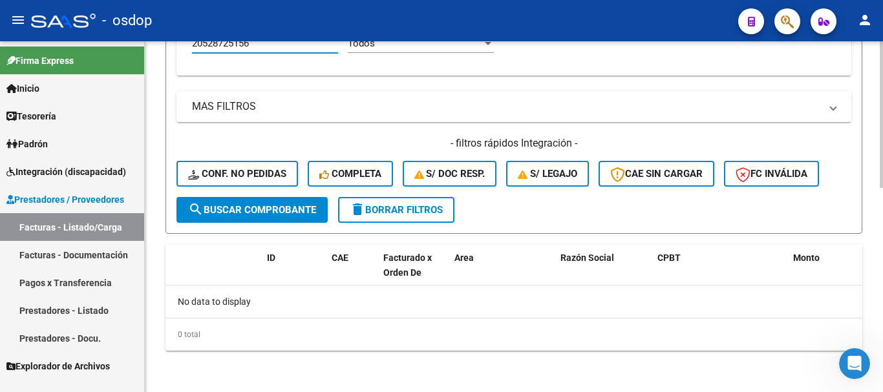
type input "20528725156"
click at [431, 190] on div "- filtros rápidos Integración - Conf. no pedidas Completa S/ Doc Resp. S/ legaj…" at bounding box center [514, 166] width 675 height 61
click at [434, 212] on span "delete Borrar Filtros" at bounding box center [396, 210] width 93 height 12
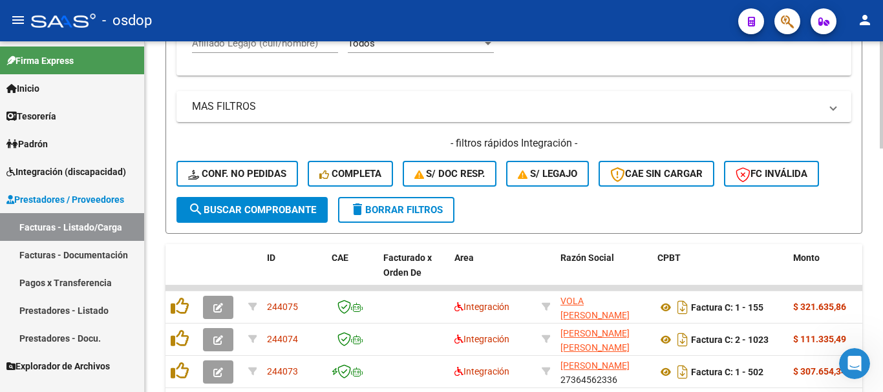
click at [273, 45] on input "Afiliado Legajo (cuil/nombre)" at bounding box center [265, 44] width 146 height 12
paste input "20562962019"
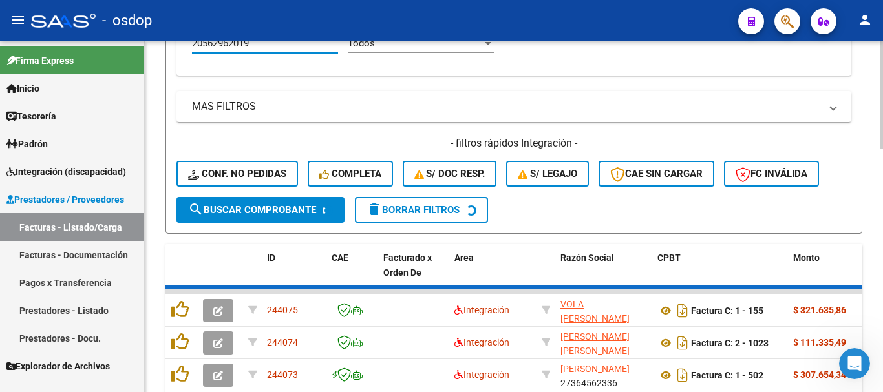
scroll to position [484, 0]
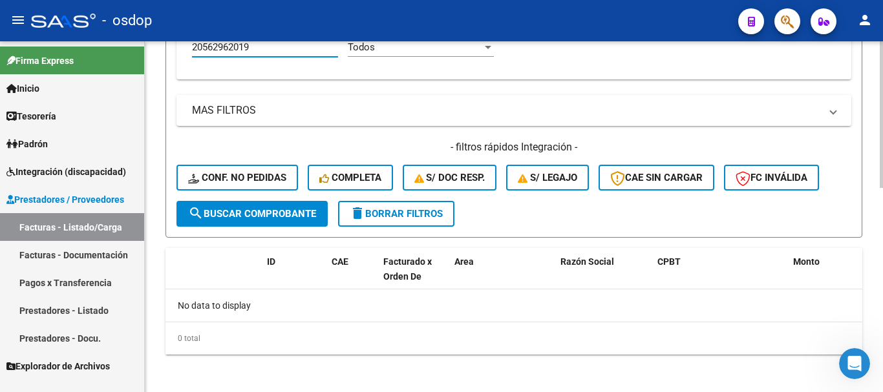
type input "20562962019"
click at [385, 213] on span "delete Borrar Filtros" at bounding box center [396, 214] width 93 height 12
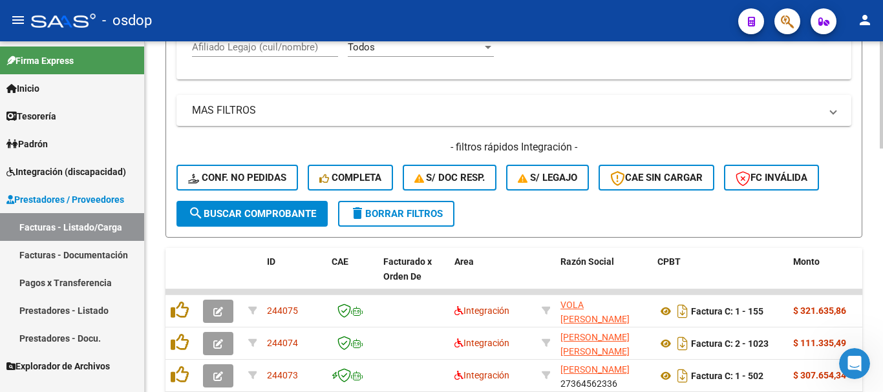
click at [252, 45] on input "Afiliado Legajo (cuil/nombre)" at bounding box center [265, 47] width 146 height 12
paste input "20566833647"
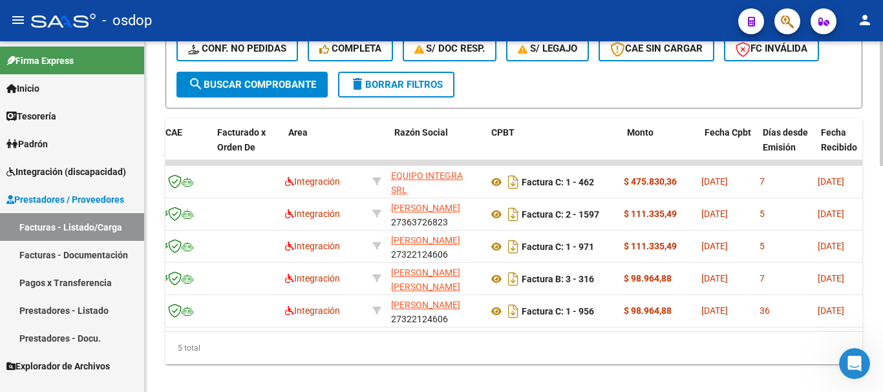
scroll to position [0, 0]
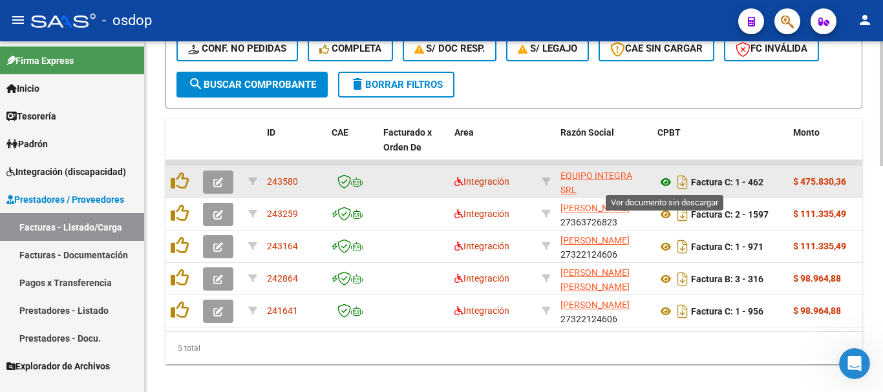
type input "20566833647"
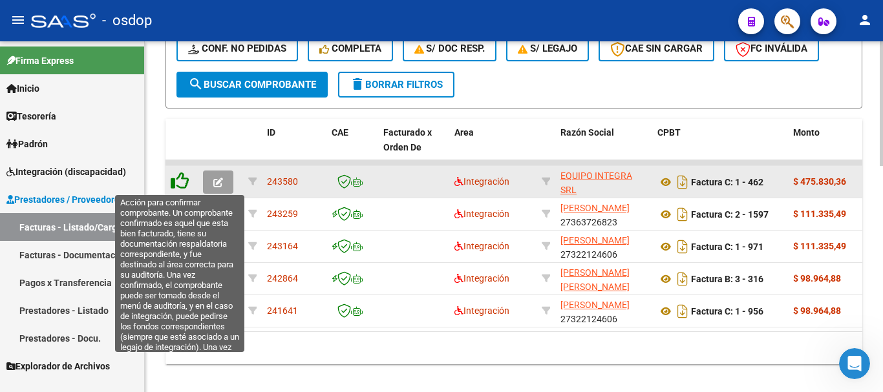
click at [176, 184] on icon at bounding box center [180, 181] width 18 height 18
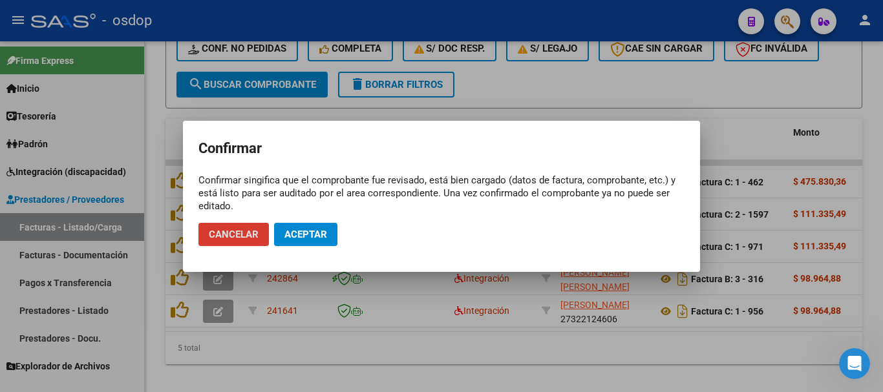
click at [289, 227] on button "Aceptar" at bounding box center [305, 234] width 63 height 23
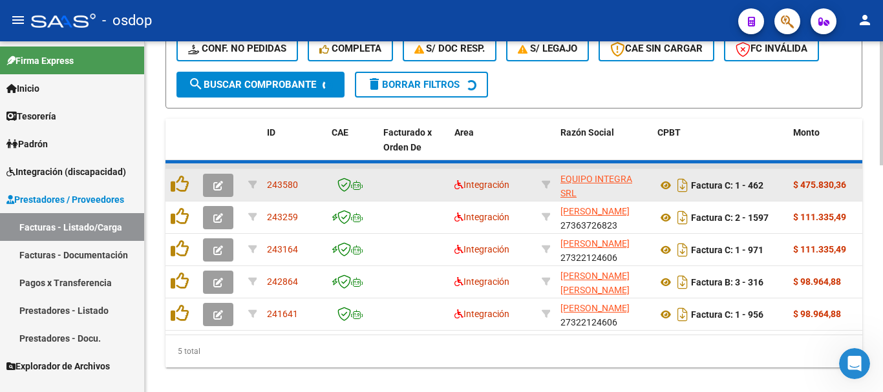
scroll to position [605, 0]
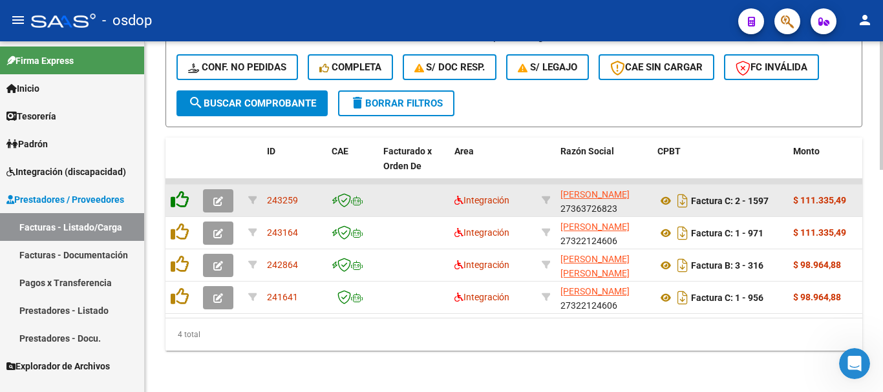
click at [182, 196] on icon at bounding box center [180, 200] width 18 height 18
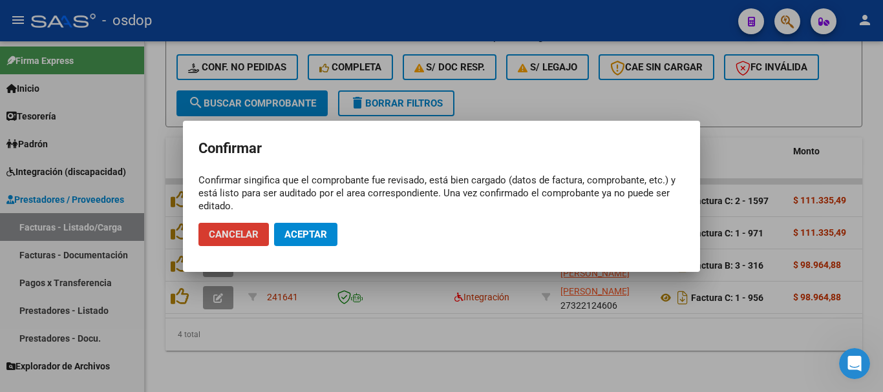
click at [297, 237] on span "Aceptar" at bounding box center [305, 235] width 43 height 12
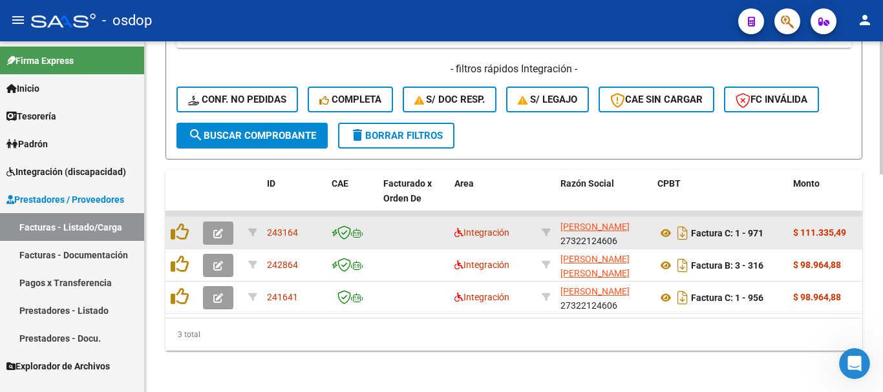
scroll to position [572, 0]
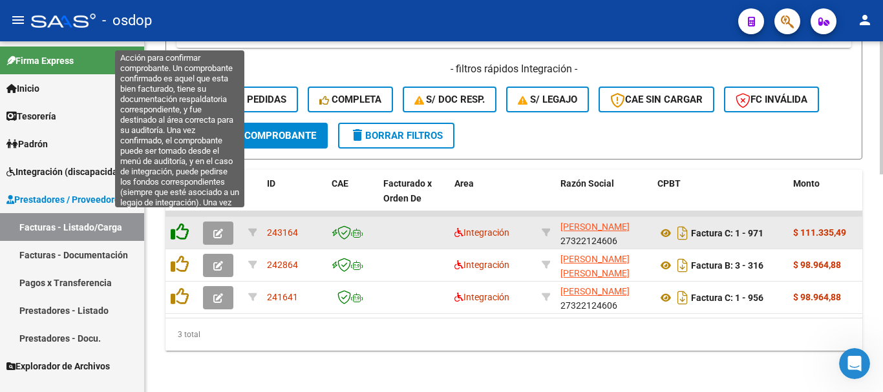
click at [183, 223] on icon at bounding box center [180, 232] width 18 height 18
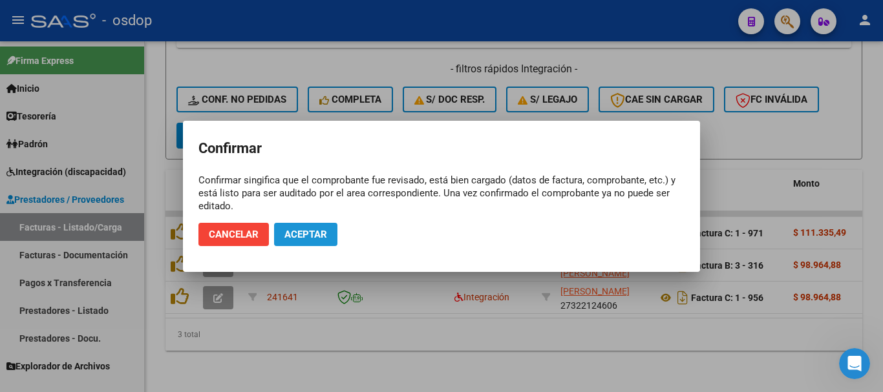
click at [319, 236] on span "Aceptar" at bounding box center [305, 235] width 43 height 12
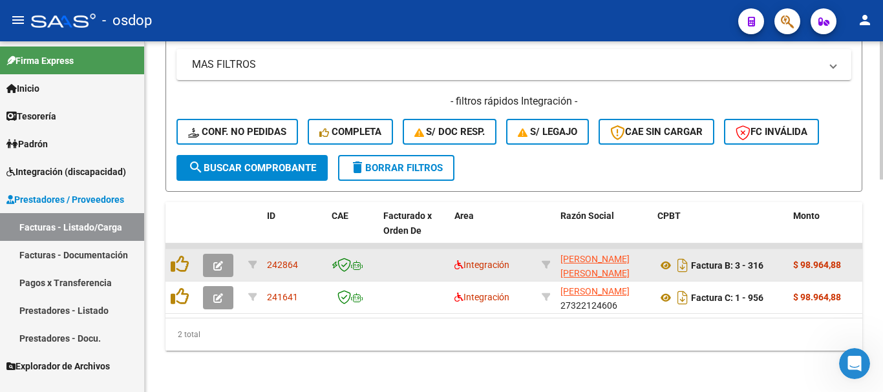
scroll to position [540, 0]
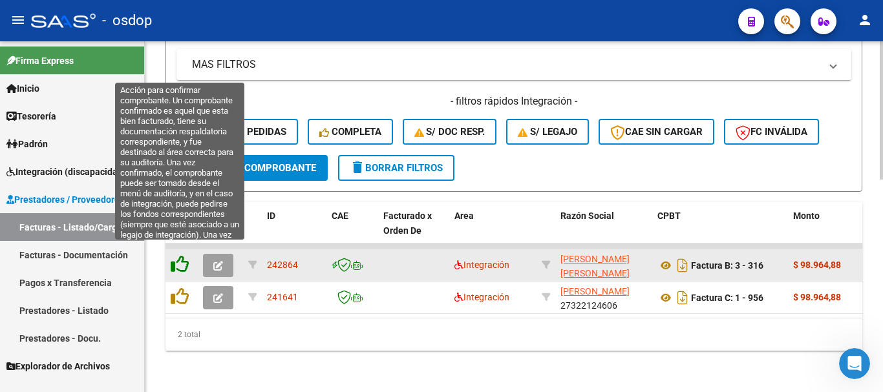
click at [183, 255] on icon at bounding box center [180, 264] width 18 height 18
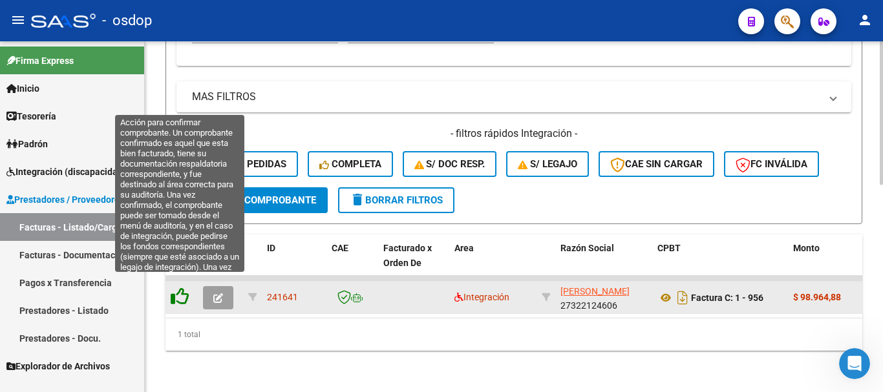
click at [175, 288] on icon at bounding box center [180, 297] width 18 height 18
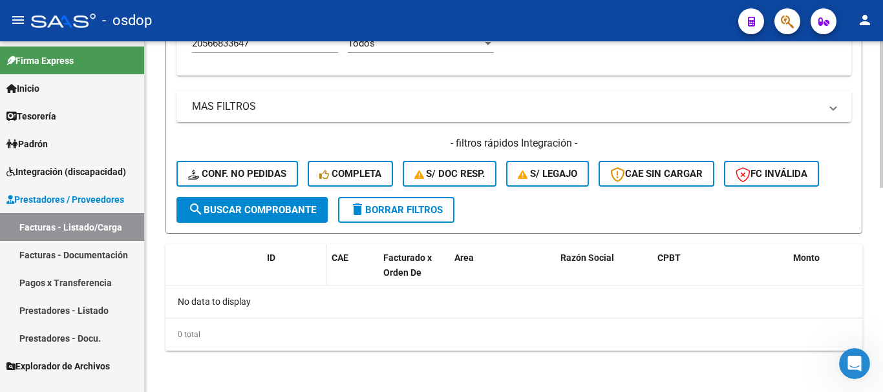
scroll to position [488, 0]
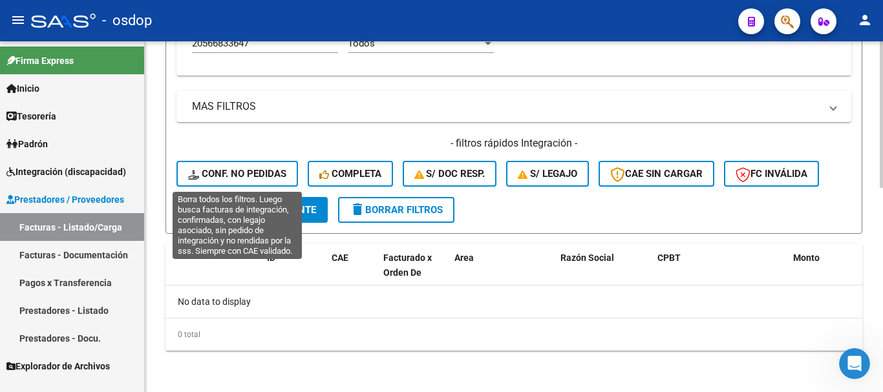
click at [270, 175] on span "Conf. no pedidas" at bounding box center [237, 174] width 98 height 12
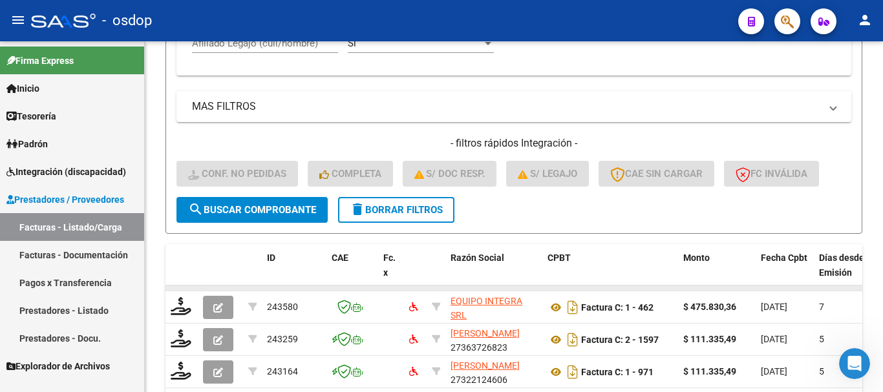
scroll to position [637, 0]
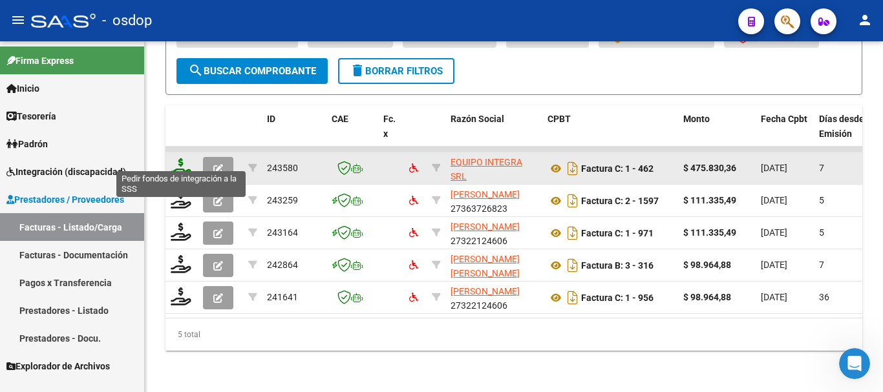
click at [185, 158] on icon at bounding box center [181, 167] width 21 height 18
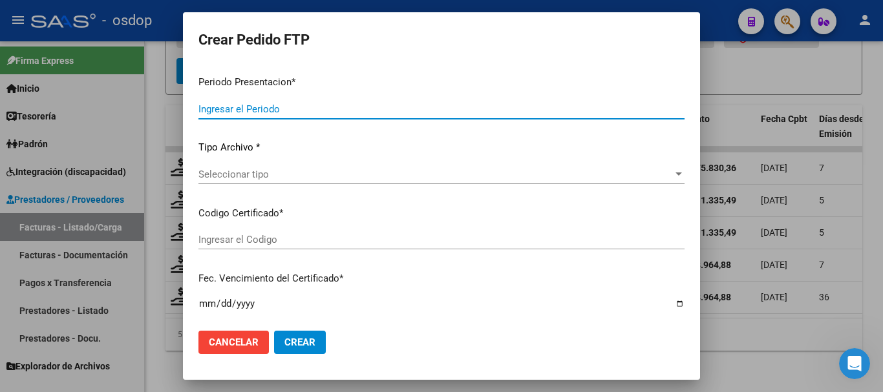
type input "202509"
type input "$ 475.830,36"
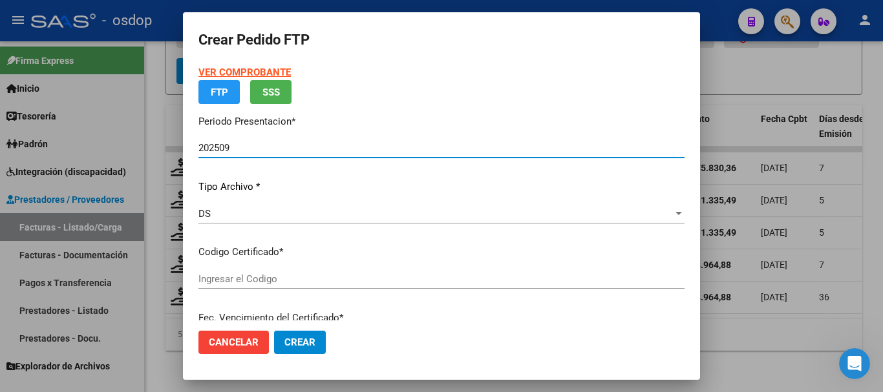
type input "3627916337"
type input "[DATE]"
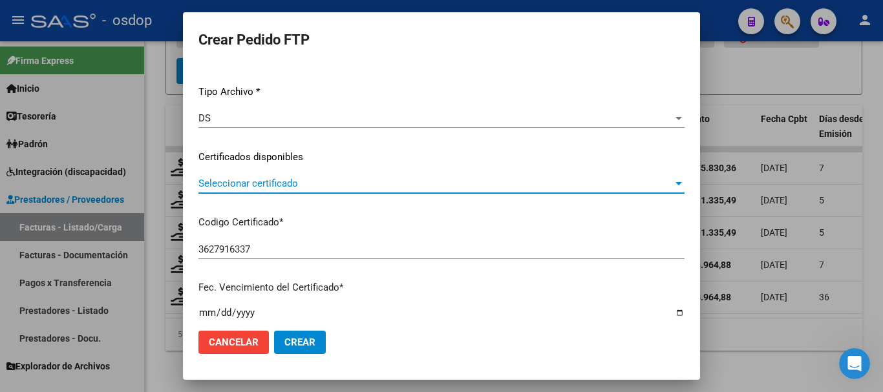
click at [273, 187] on span "Seleccionar certificado" at bounding box center [435, 184] width 475 height 12
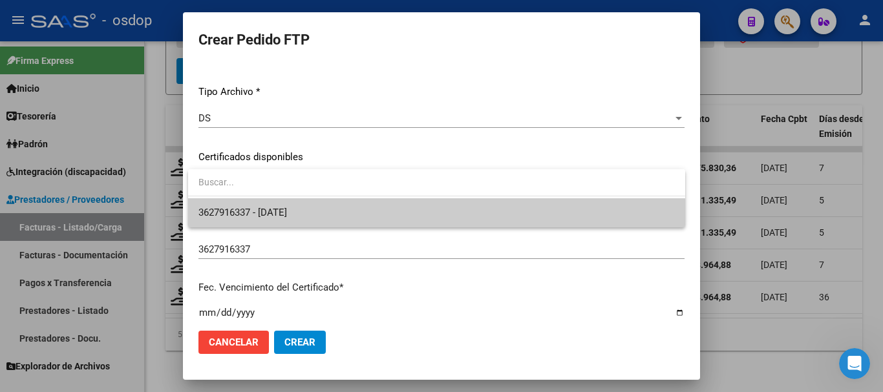
click at [319, 209] on span "3627916337 - [DATE]" at bounding box center [436, 212] width 477 height 29
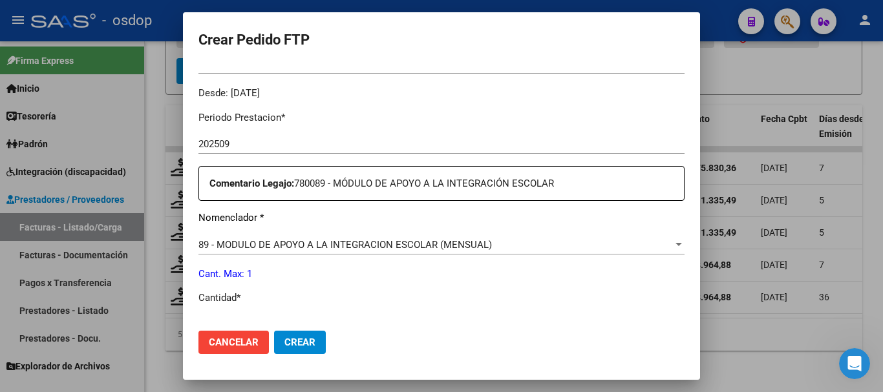
scroll to position [453, 0]
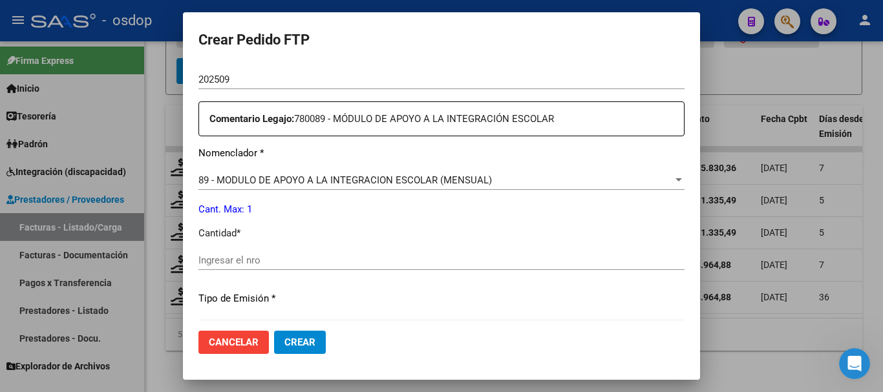
click at [295, 266] on input "Ingresar el nro" at bounding box center [441, 261] width 486 height 12
type input "1"
click at [297, 346] on span "Crear" at bounding box center [299, 343] width 31 height 12
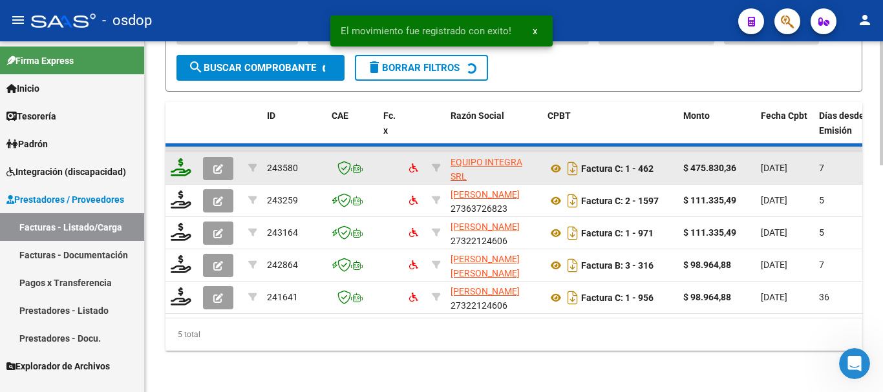
scroll to position [605, 0]
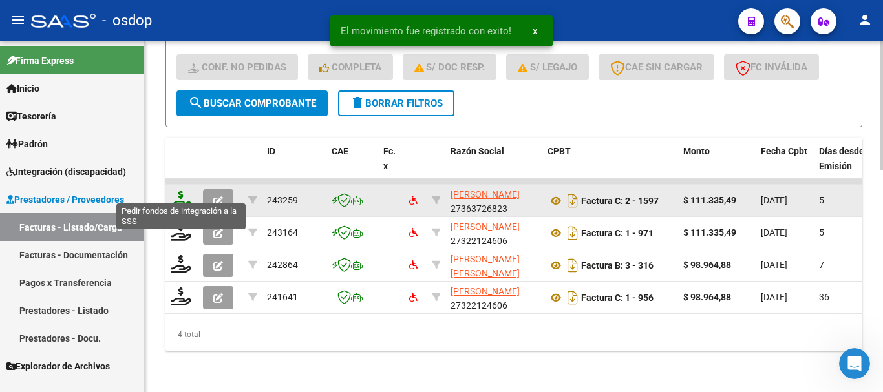
click at [188, 191] on icon at bounding box center [181, 200] width 21 height 18
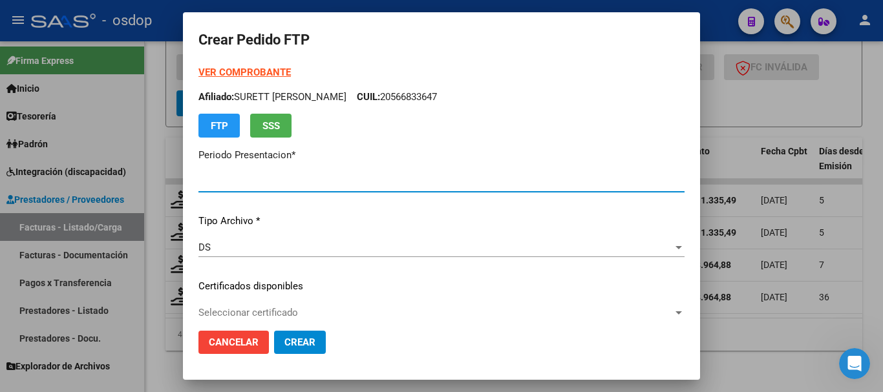
type input "202509"
type input "$ 111.335,49"
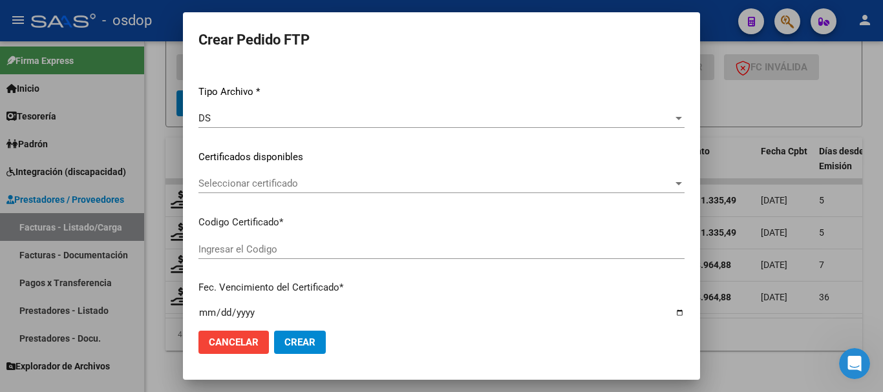
type input "3627916337"
type input "[DATE]"
click at [277, 193] on div "Seleccionar certificado Seleccionar certificado" at bounding box center [441, 183] width 486 height 19
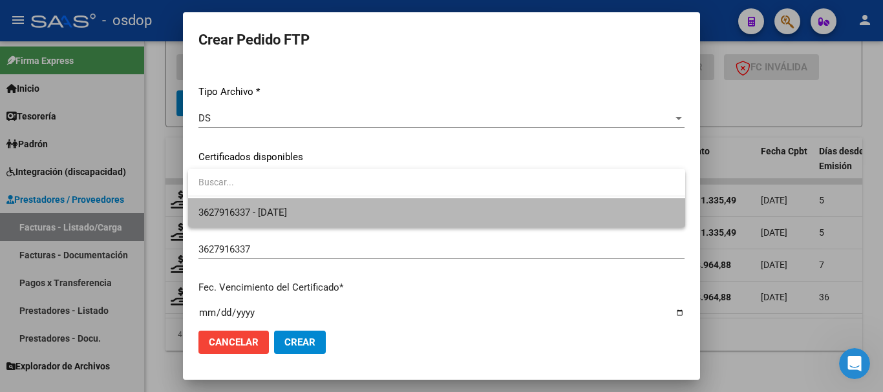
click at [312, 215] on span "3627916337 - [DATE]" at bounding box center [436, 212] width 477 height 29
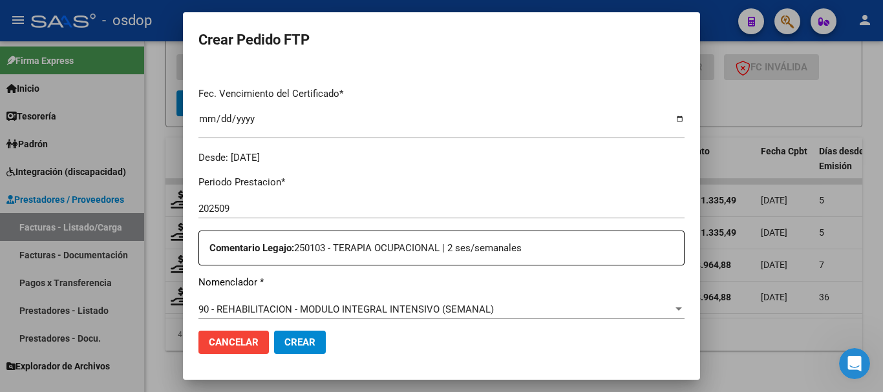
scroll to position [517, 0]
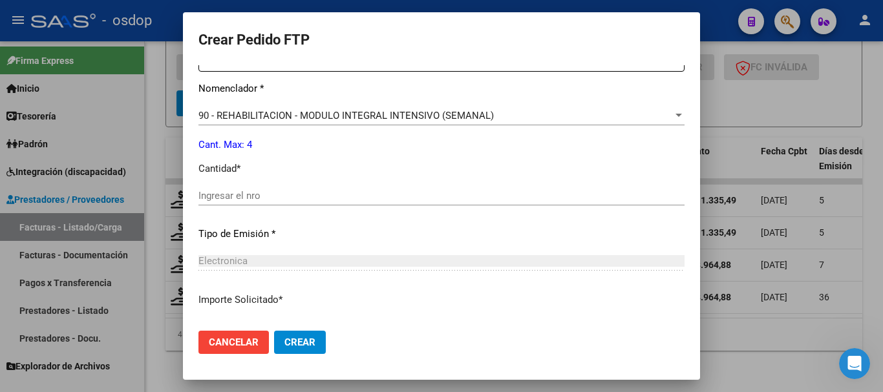
click at [295, 119] on span "90 - REHABILITACION - MODULO INTEGRAL INTENSIVO (SEMANAL)" at bounding box center [345, 116] width 295 height 12
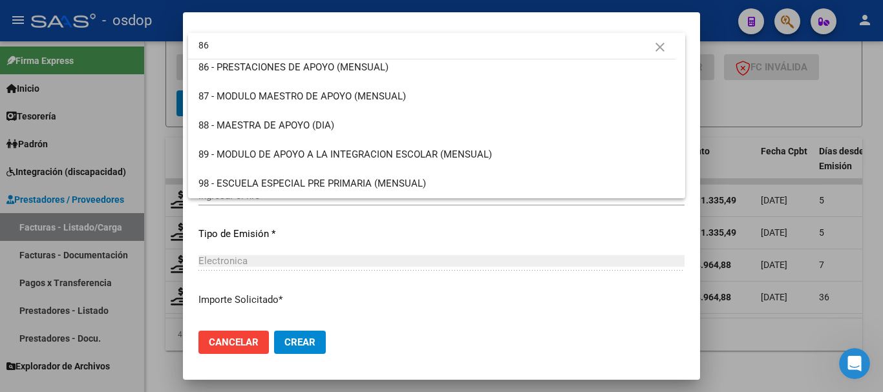
scroll to position [0, 0]
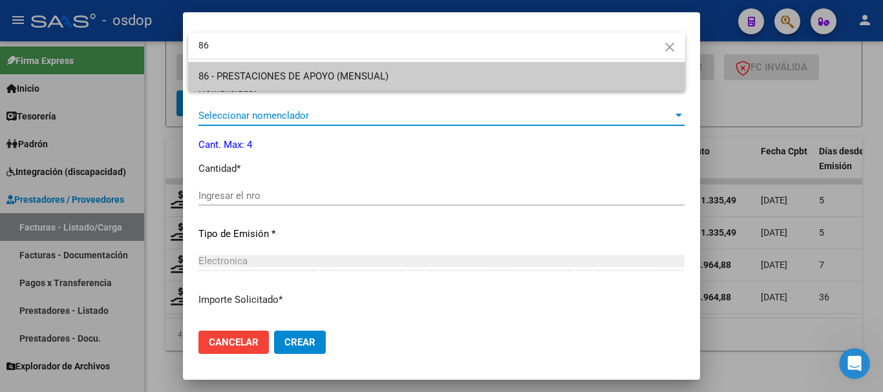
type input "86"
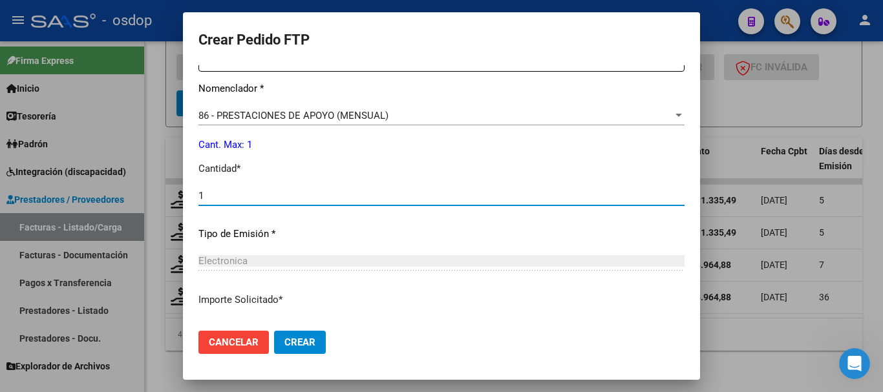
type input "1"
click at [274, 331] on button "Crear" at bounding box center [300, 342] width 52 height 23
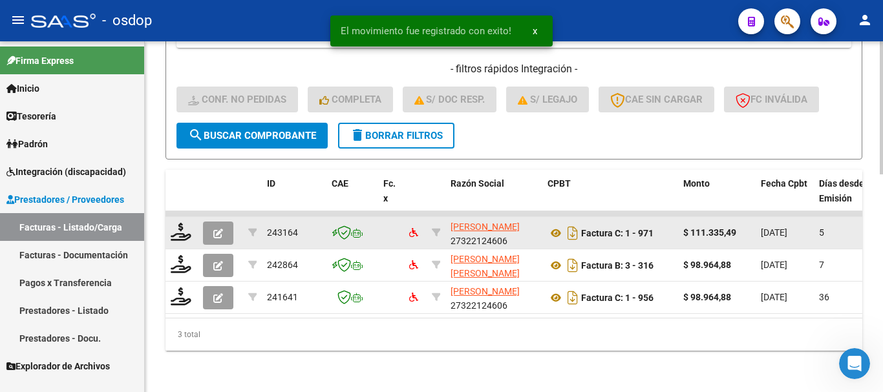
scroll to position [572, 0]
click at [182, 223] on icon at bounding box center [181, 232] width 21 height 18
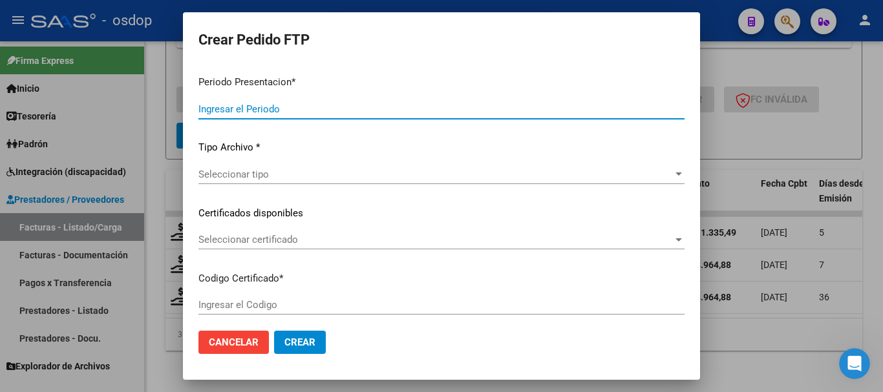
type input "202509"
type input "$ 111.335,49"
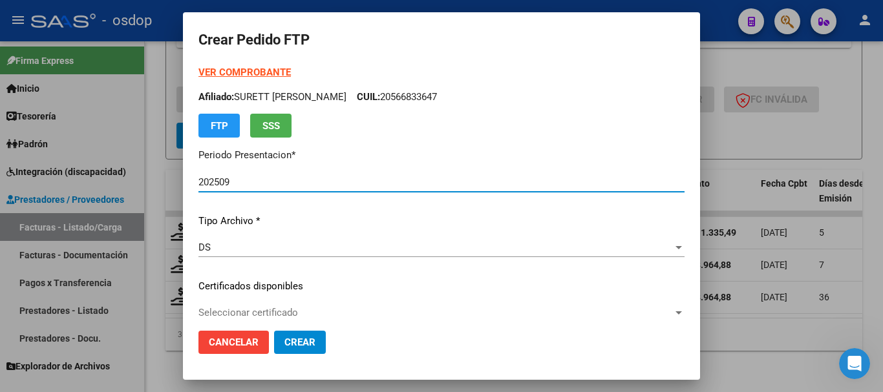
type input "3627916337"
type input "[DATE]"
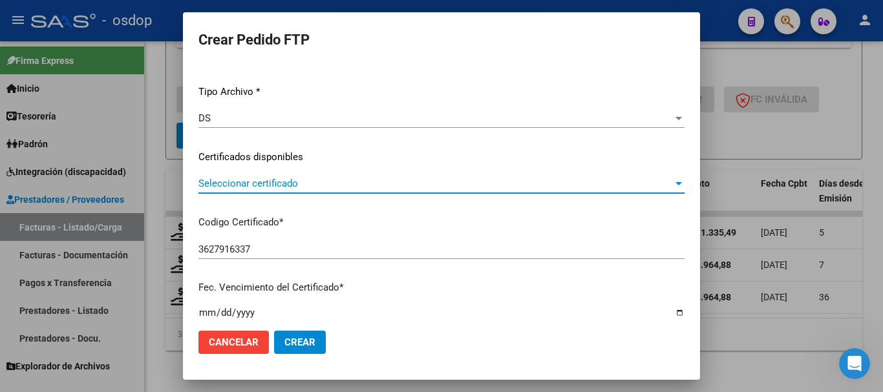
click at [295, 184] on span "Seleccionar certificado" at bounding box center [435, 184] width 475 height 12
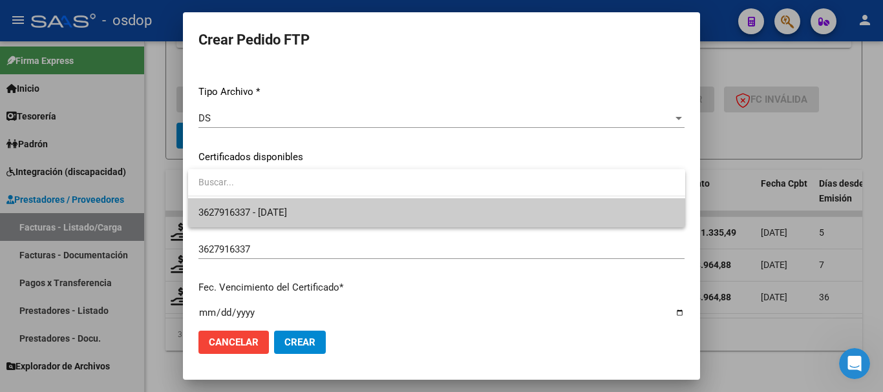
click at [303, 206] on span "3627916337 - [DATE]" at bounding box center [436, 212] width 477 height 29
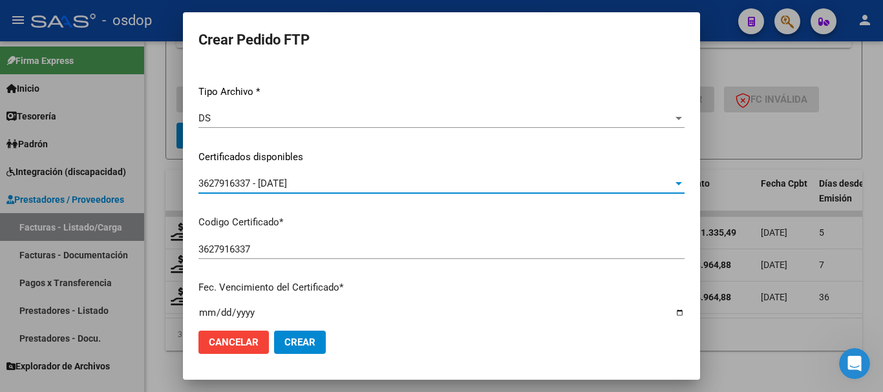
scroll to position [388, 0]
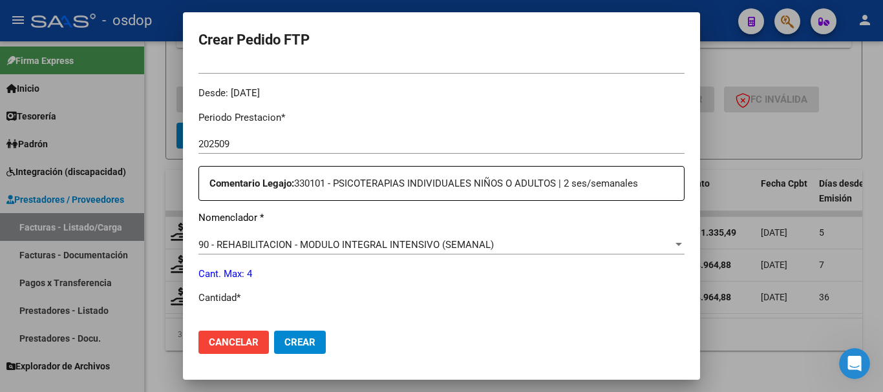
click at [291, 250] on span "90 - REHABILITACION - MODULO INTEGRAL INTENSIVO (SEMANAL)" at bounding box center [345, 245] width 295 height 12
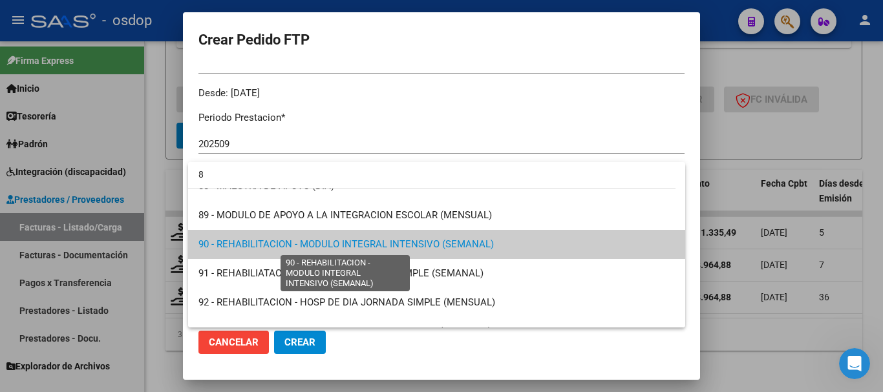
scroll to position [0, 0]
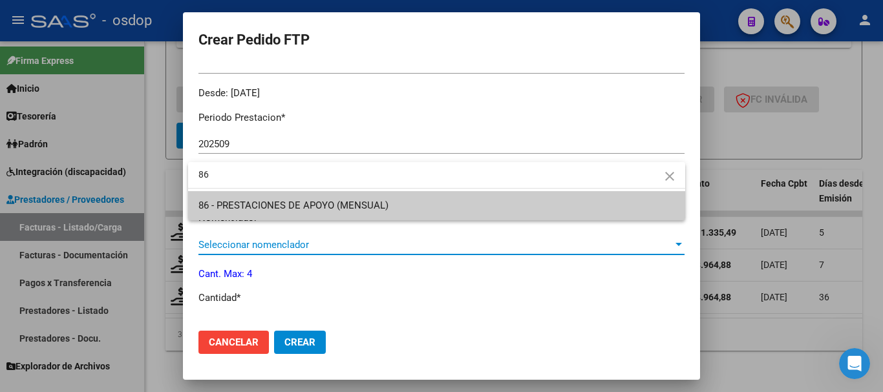
type input "86"
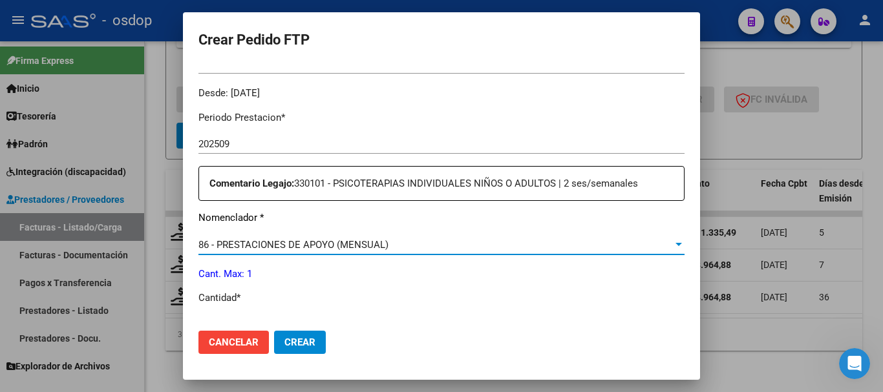
scroll to position [398, 0]
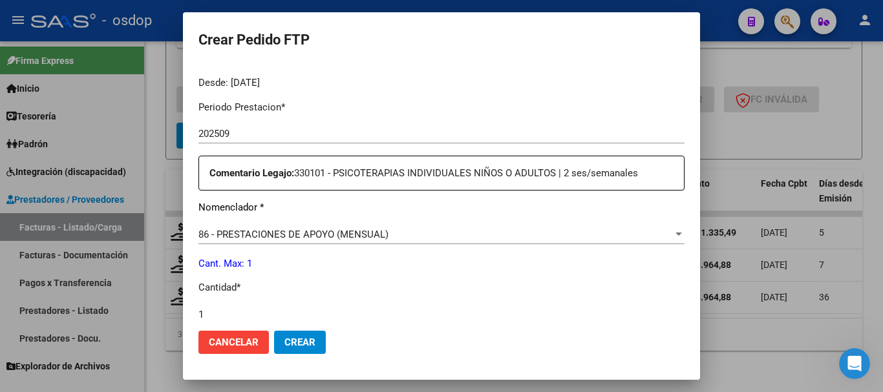
type input "1"
click at [274, 331] on button "Crear" at bounding box center [300, 342] width 52 height 23
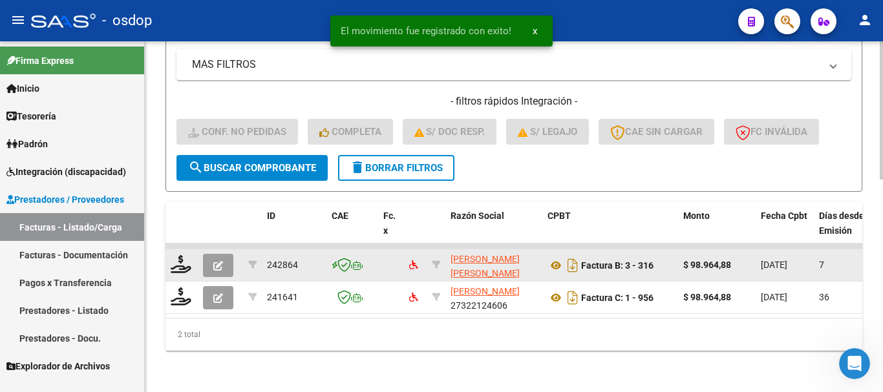
scroll to position [540, 0]
click at [177, 257] on icon at bounding box center [181, 264] width 21 height 18
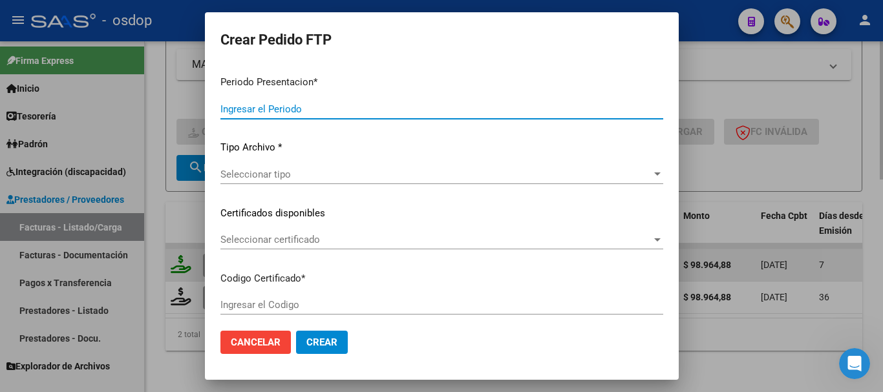
type input "202509"
type input "$ 98.964,88"
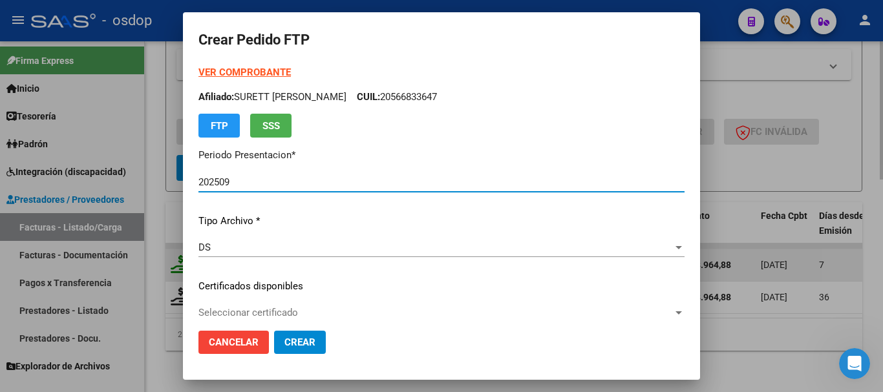
type input "3627916337"
type input "[DATE]"
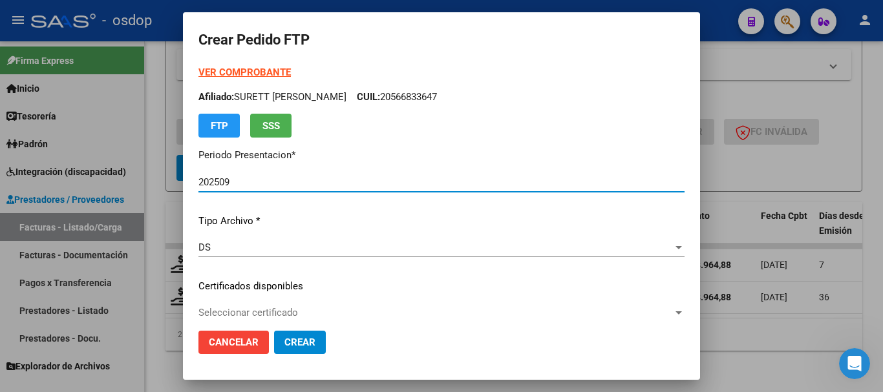
scroll to position [129, 0]
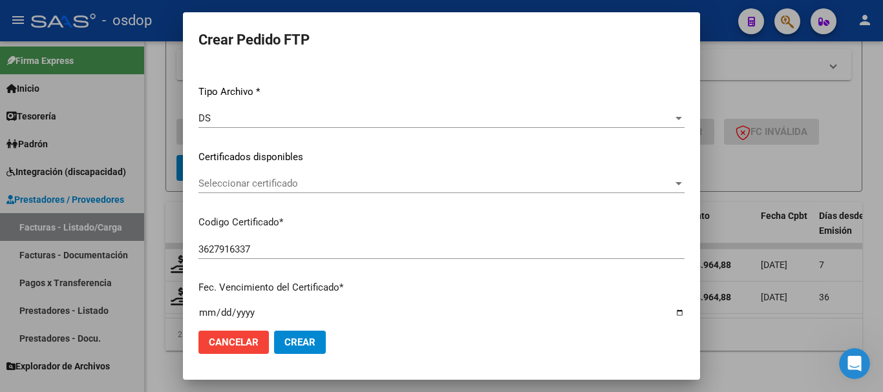
click at [272, 180] on span "Seleccionar certificado" at bounding box center [435, 184] width 475 height 12
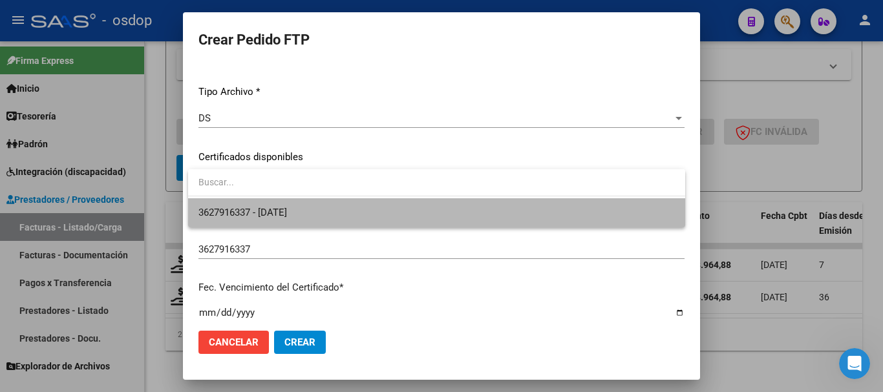
click at [284, 206] on span "3627916337 - [DATE]" at bounding box center [436, 212] width 477 height 29
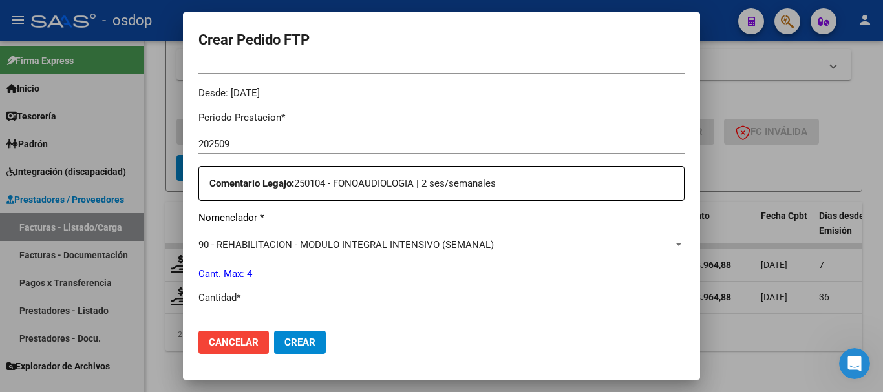
scroll to position [453, 0]
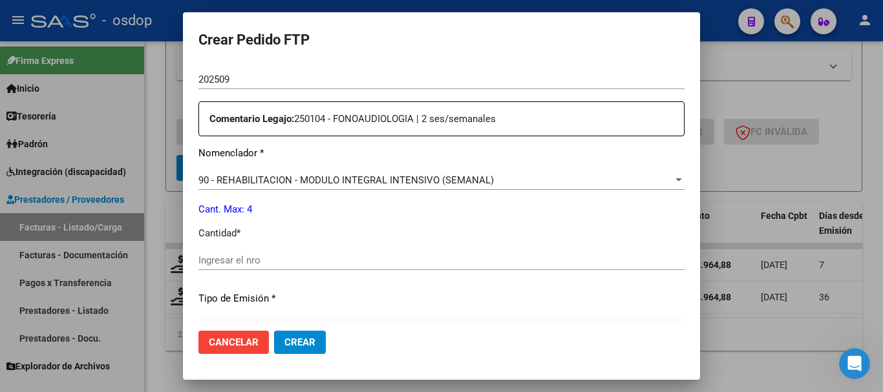
click at [348, 180] on span "90 - REHABILITACION - MODULO INTEGRAL INTENSIVO (SEMANAL)" at bounding box center [345, 181] width 295 height 12
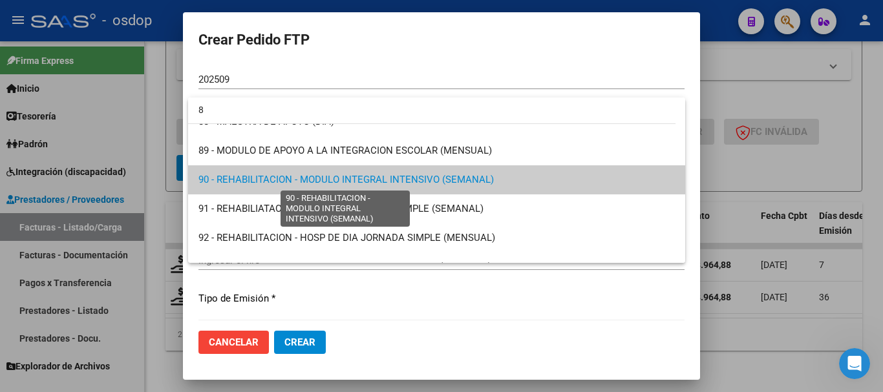
scroll to position [0, 0]
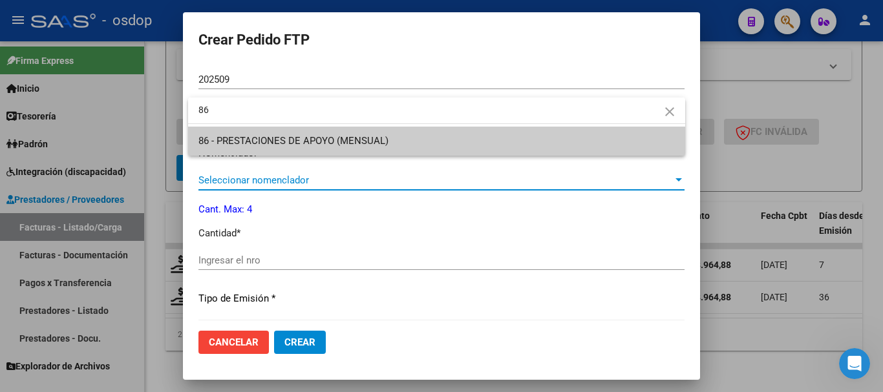
type input "86"
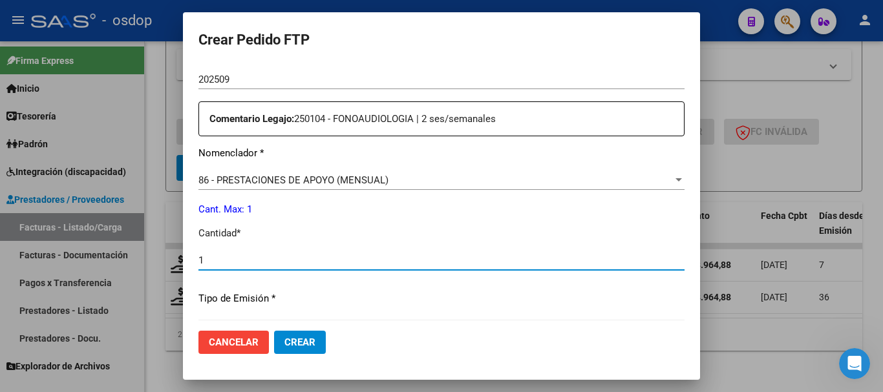
type input "1"
click at [274, 331] on button "Crear" at bounding box center [300, 342] width 52 height 23
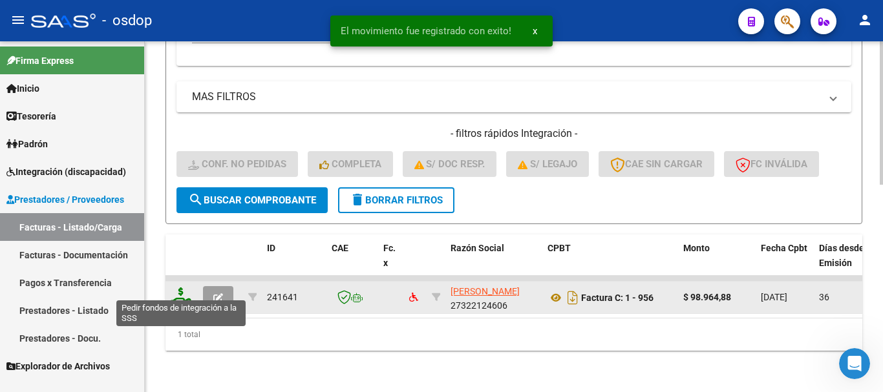
scroll to position [508, 0]
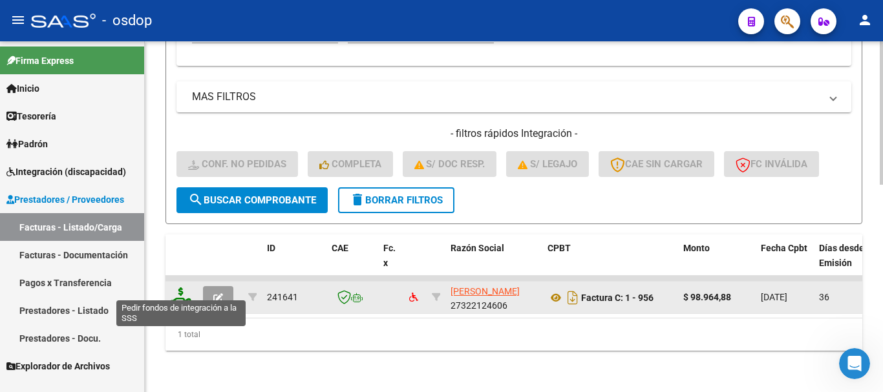
click at [180, 288] on icon at bounding box center [181, 297] width 21 height 18
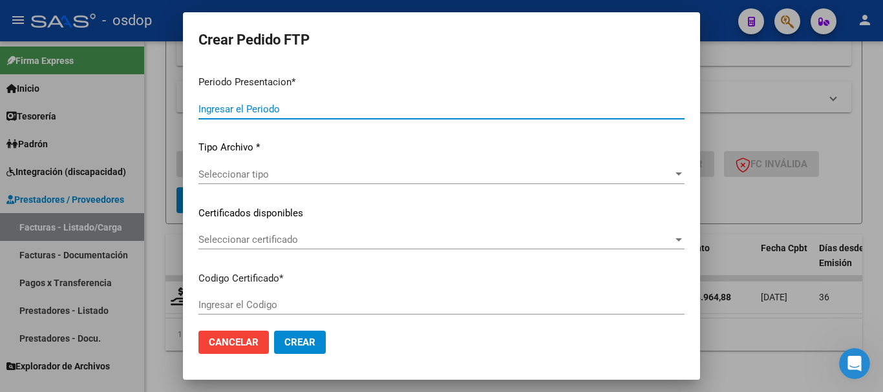
type input "202509"
type input "202508"
type input "$ 98.964,88"
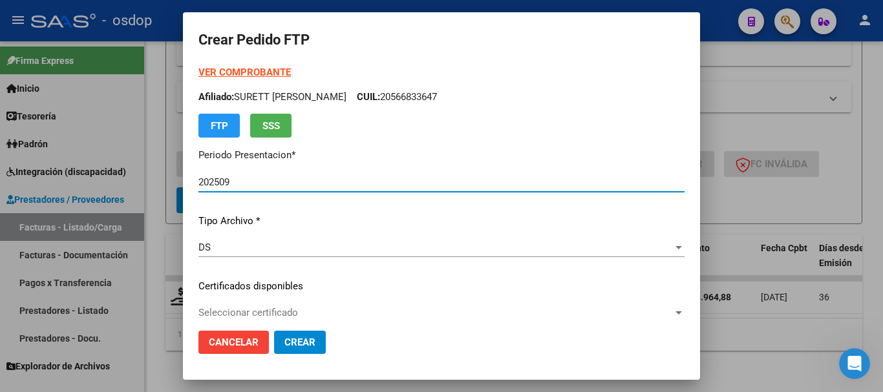
type input "3627916337"
type input "[DATE]"
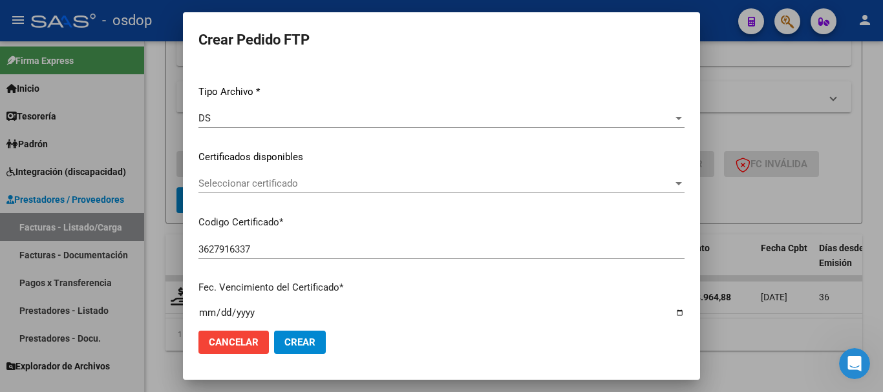
click at [314, 175] on div "Seleccionar certificado Seleccionar certificado" at bounding box center [441, 183] width 486 height 19
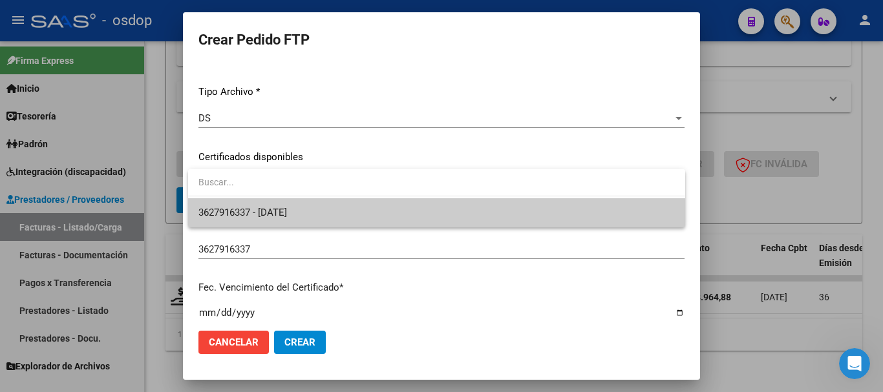
click at [337, 204] on span "3627916337 - [DATE]" at bounding box center [436, 212] width 477 height 29
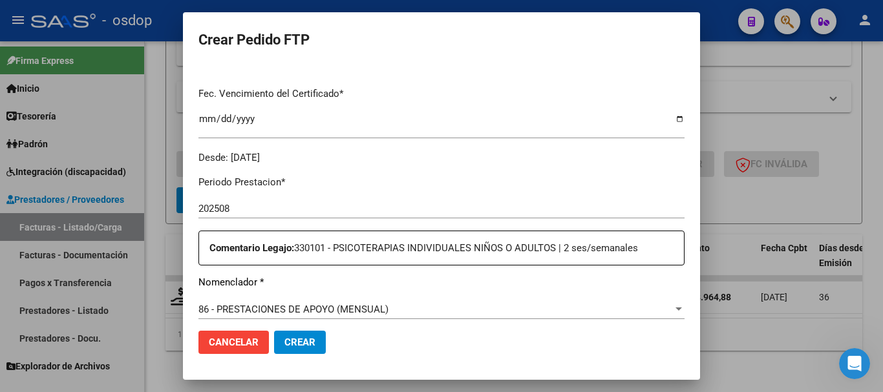
scroll to position [453, 0]
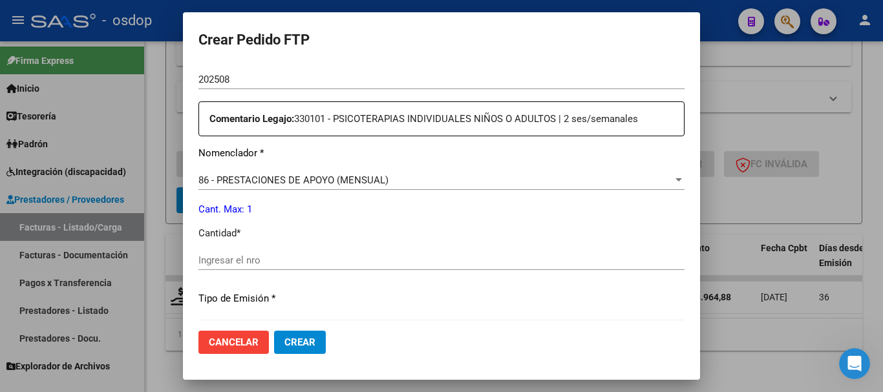
click at [292, 256] on input "Ingresar el nro" at bounding box center [441, 261] width 486 height 12
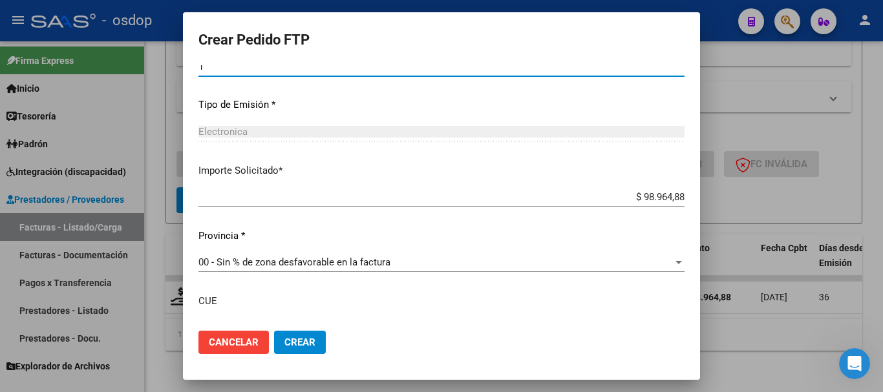
type input "1"
click at [299, 349] on button "Crear" at bounding box center [300, 342] width 52 height 23
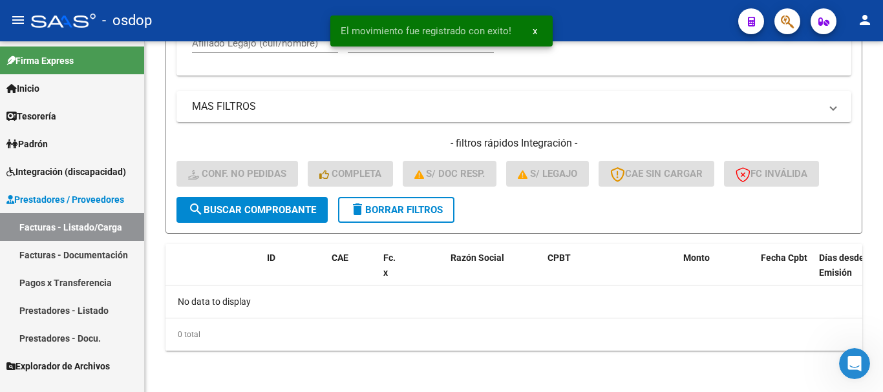
scroll to position [488, 0]
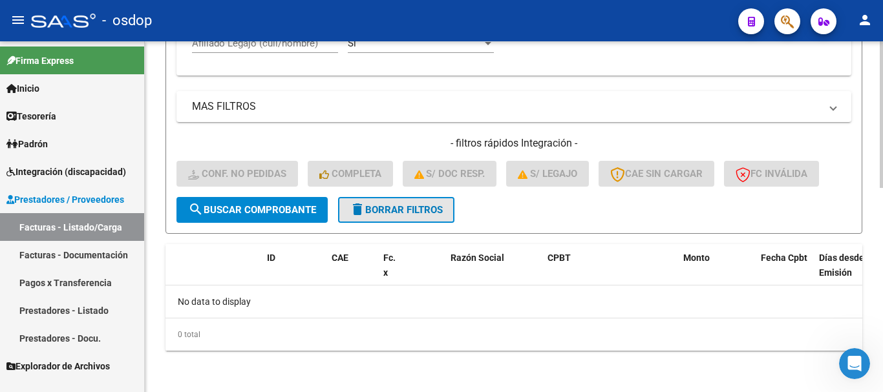
click at [376, 211] on span "delete Borrar Filtros" at bounding box center [396, 210] width 93 height 12
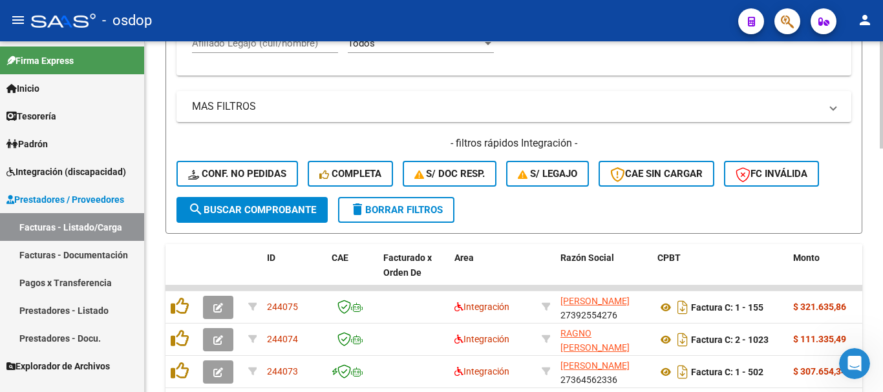
click at [272, 47] on input "Afiliado Legajo (cuil/nombre)" at bounding box center [265, 44] width 146 height 12
paste input "20483212322"
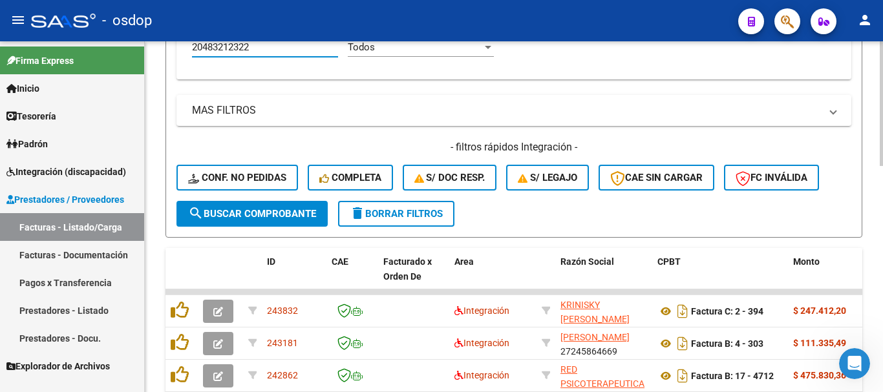
scroll to position [637, 0]
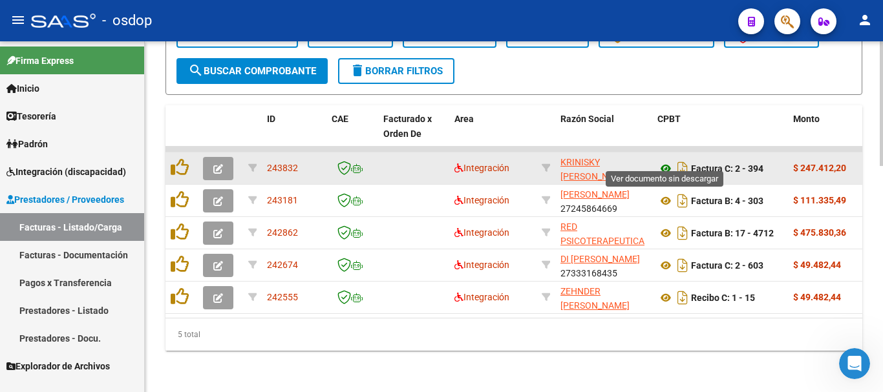
type input "20483212322"
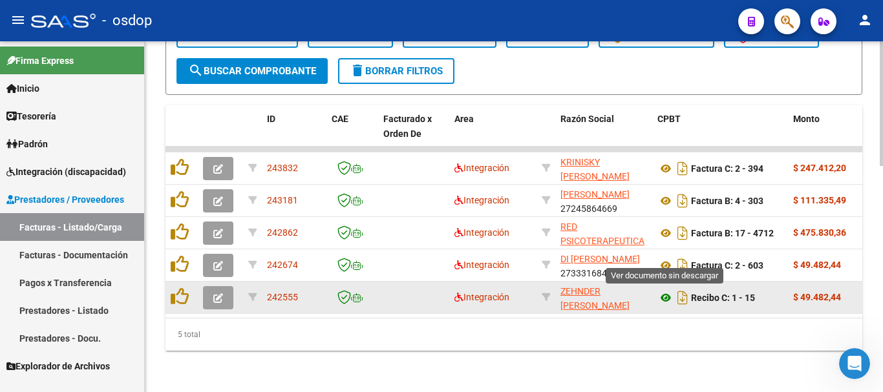
drag, startPoint x: 667, startPoint y: 254, endPoint x: 667, endPoint y: 282, distance: 27.8
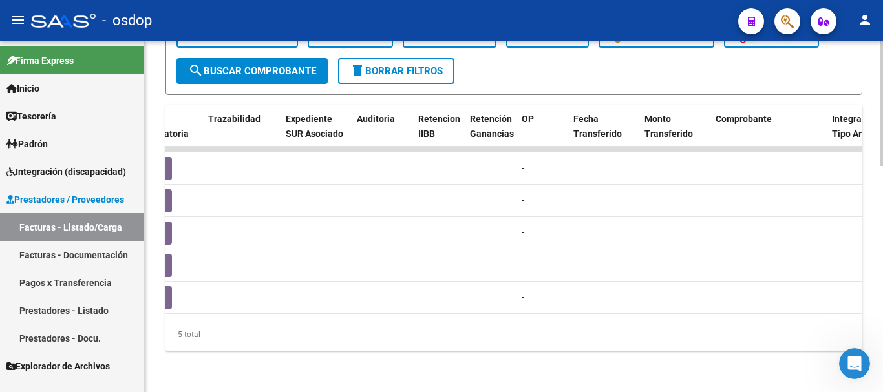
scroll to position [0, 0]
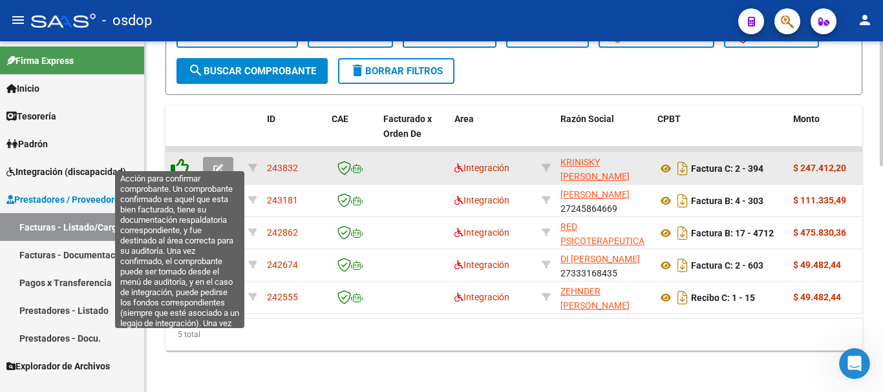
click at [177, 159] on icon at bounding box center [180, 167] width 18 height 18
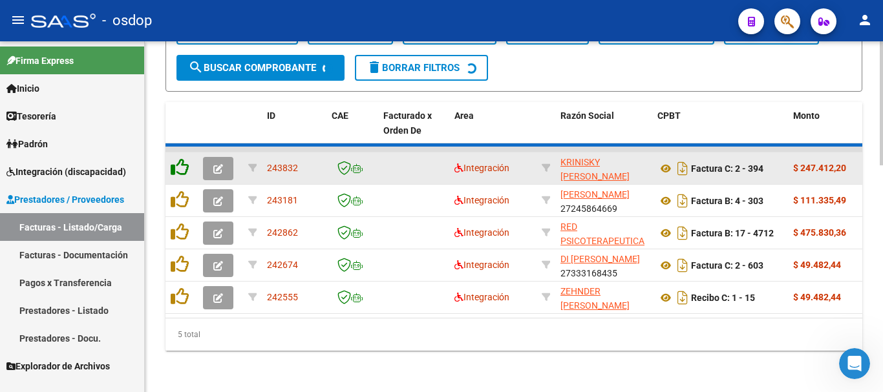
click at [180, 167] on icon at bounding box center [180, 167] width 18 height 18
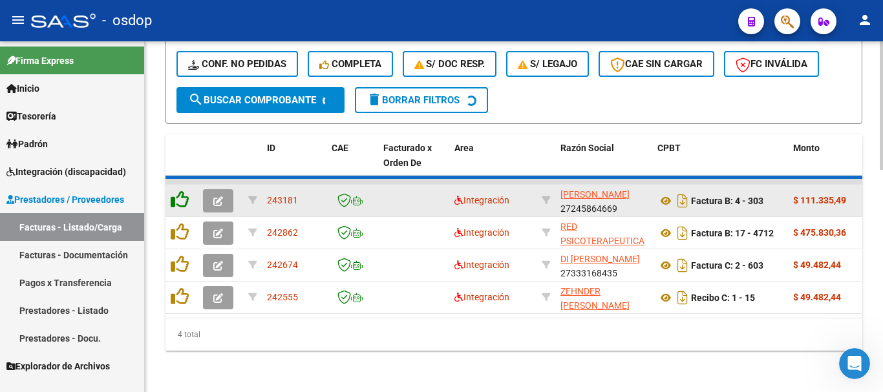
click at [180, 176] on div at bounding box center [514, 177] width 697 height 3
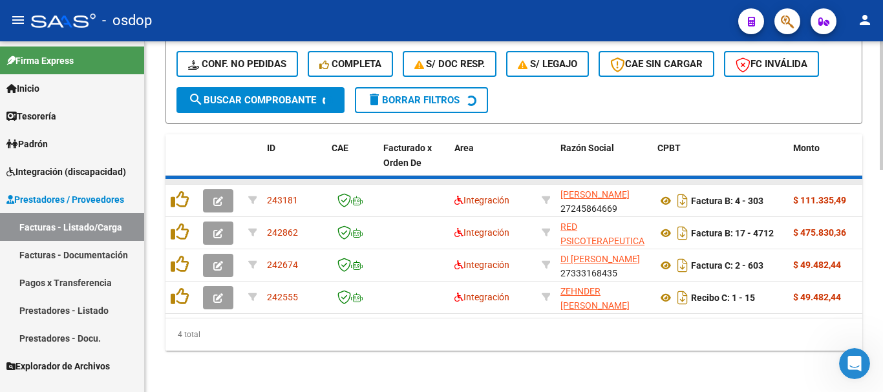
scroll to position [605, 0]
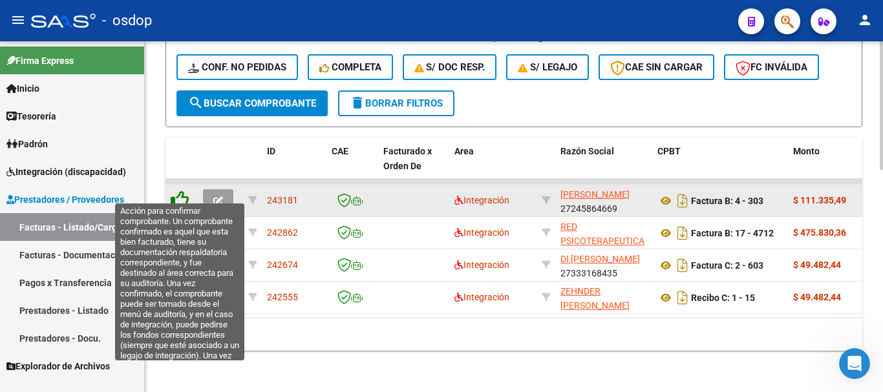
click at [184, 191] on icon at bounding box center [180, 200] width 18 height 18
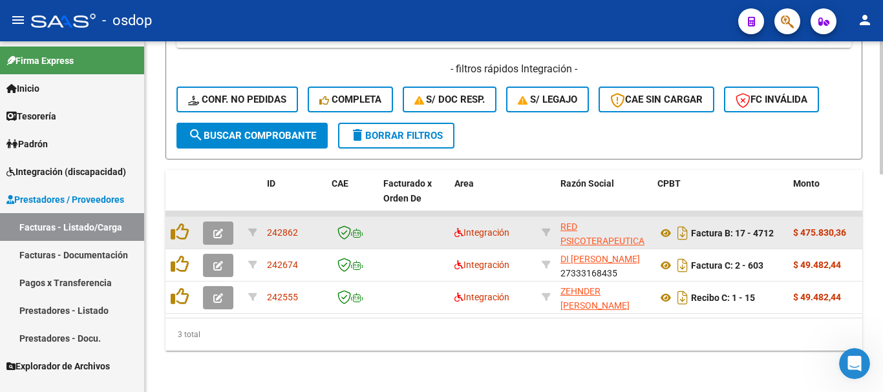
scroll to position [572, 0]
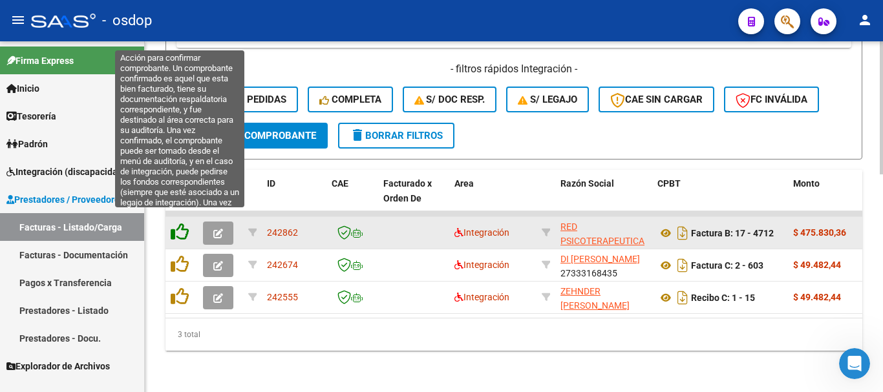
click at [178, 225] on icon at bounding box center [180, 232] width 18 height 18
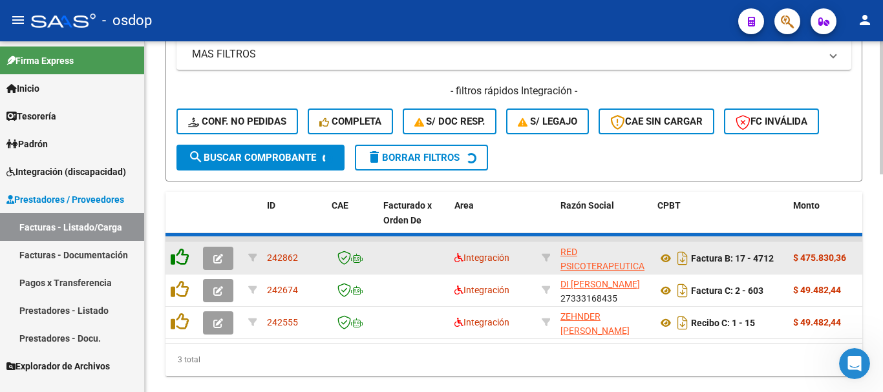
click at [188, 257] on icon at bounding box center [180, 257] width 18 height 18
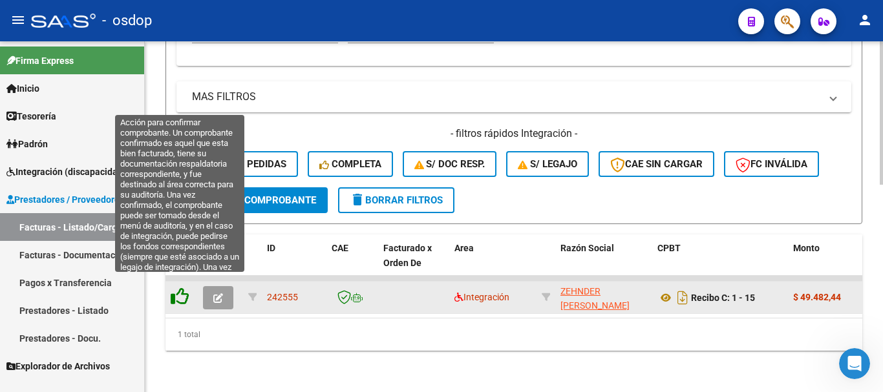
click at [184, 288] on icon at bounding box center [180, 297] width 18 height 18
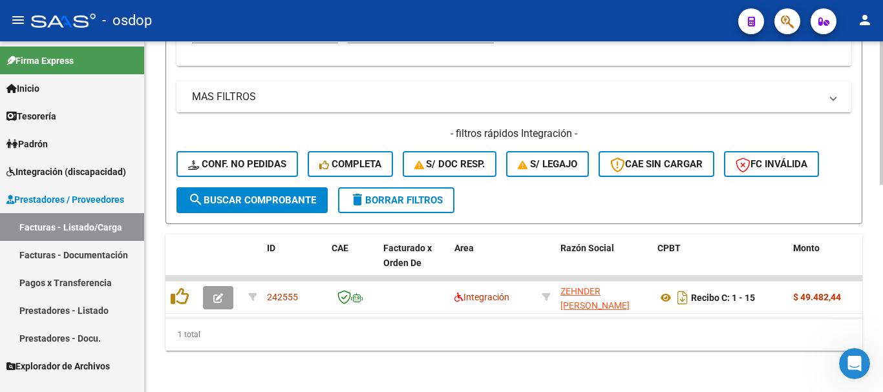
scroll to position [511, 0]
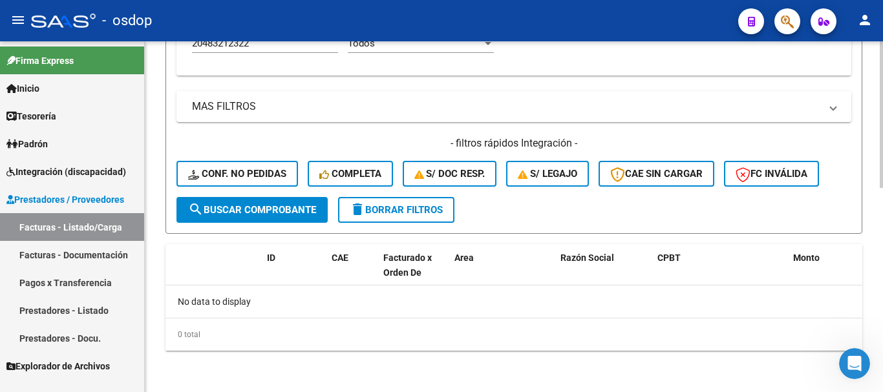
click at [241, 154] on div "- filtros rápidos Integración - Conf. no pedidas Completa S/ Doc Resp. S/ legaj…" at bounding box center [514, 166] width 675 height 61
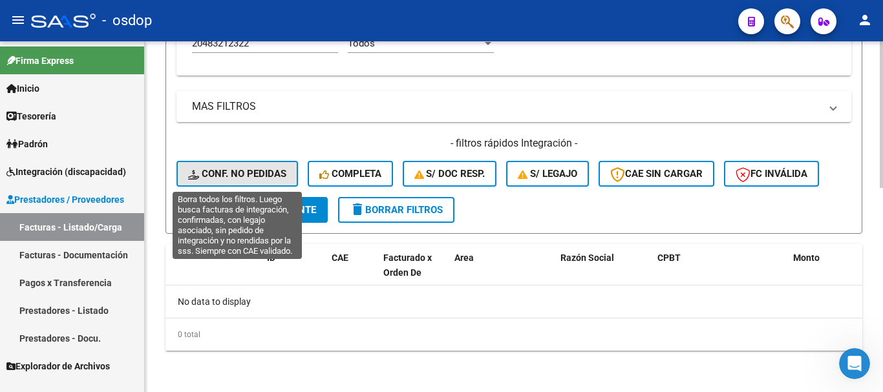
click at [252, 173] on span "Conf. no pedidas" at bounding box center [237, 174] width 98 height 12
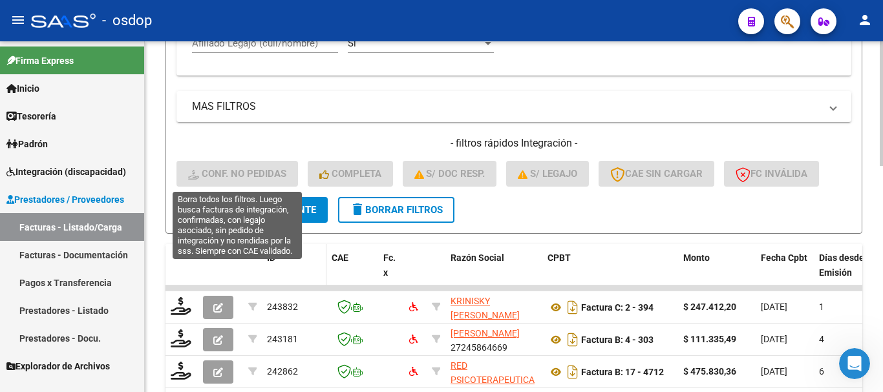
scroll to position [617, 0]
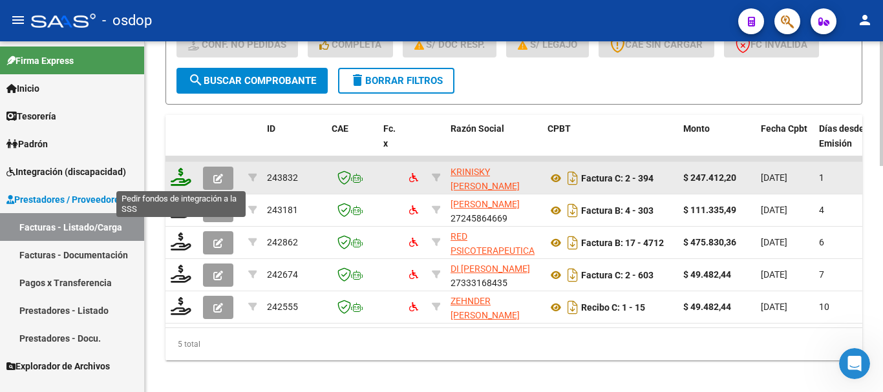
click at [182, 173] on icon at bounding box center [181, 177] width 21 height 18
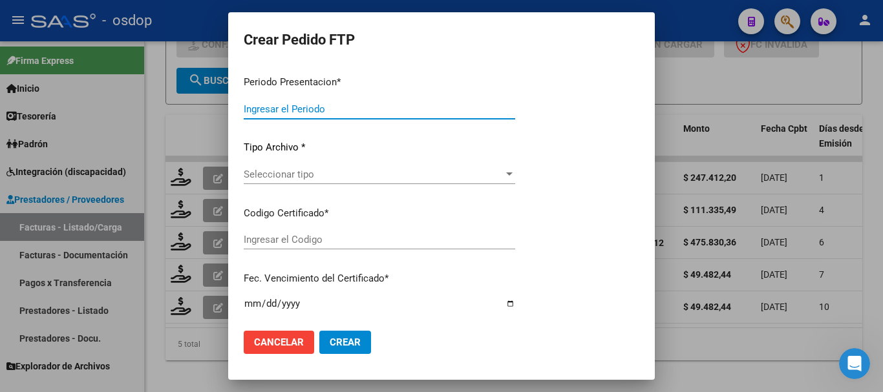
type input "202509"
type input "$ 247.412,20"
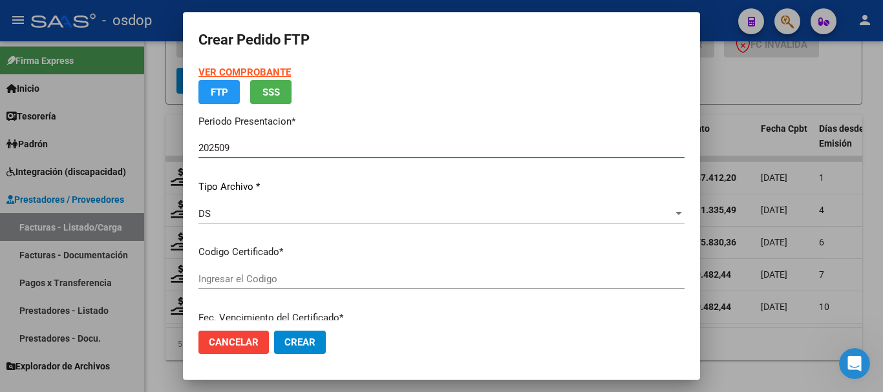
type input "1837168494"
type input "[DATE]"
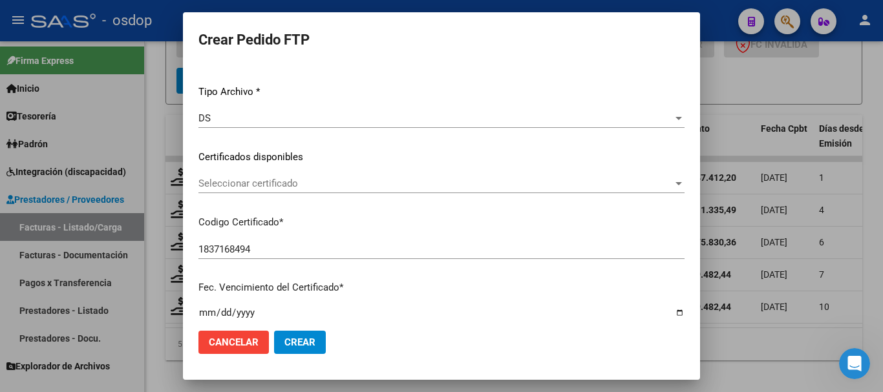
scroll to position [164, 0]
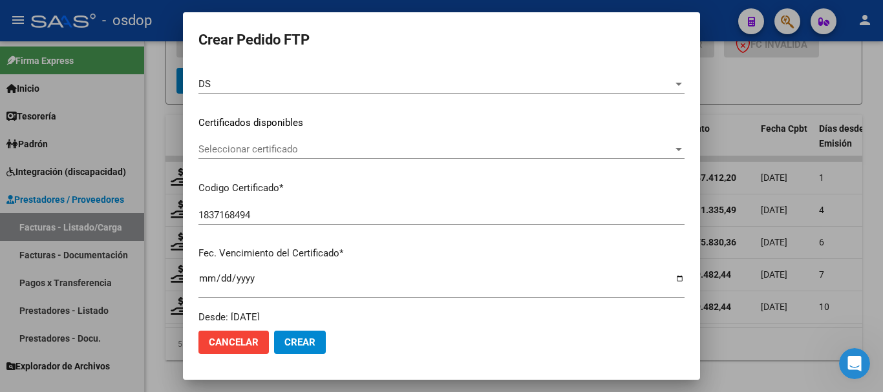
click at [272, 155] on span "Seleccionar certificado" at bounding box center [435, 150] width 475 height 12
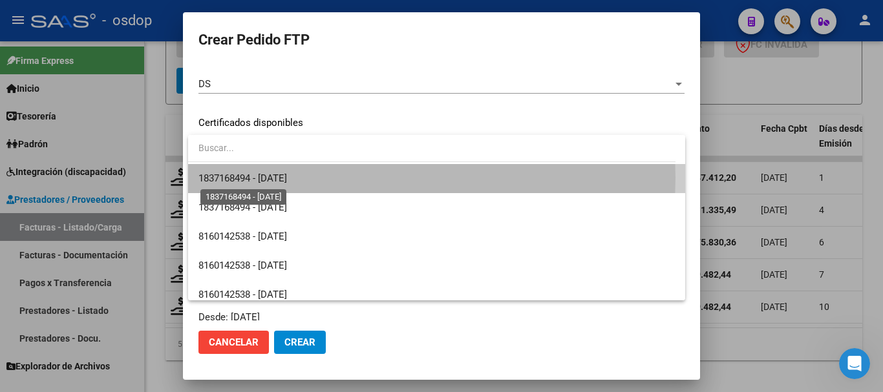
click at [286, 178] on span "1837168494 - [DATE]" at bounding box center [242, 179] width 89 height 12
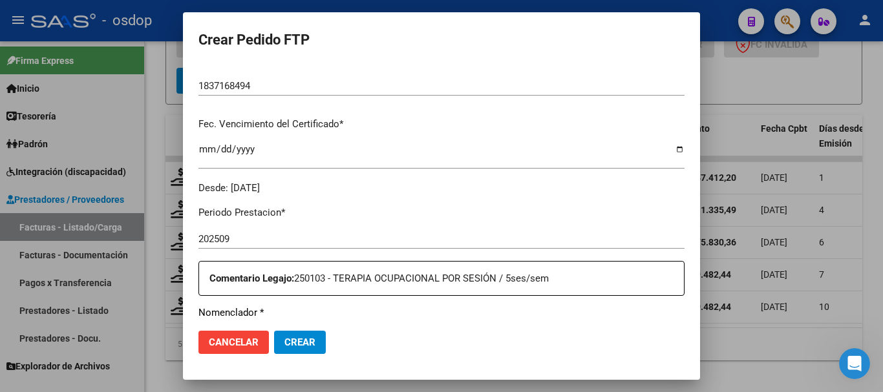
scroll to position [422, 0]
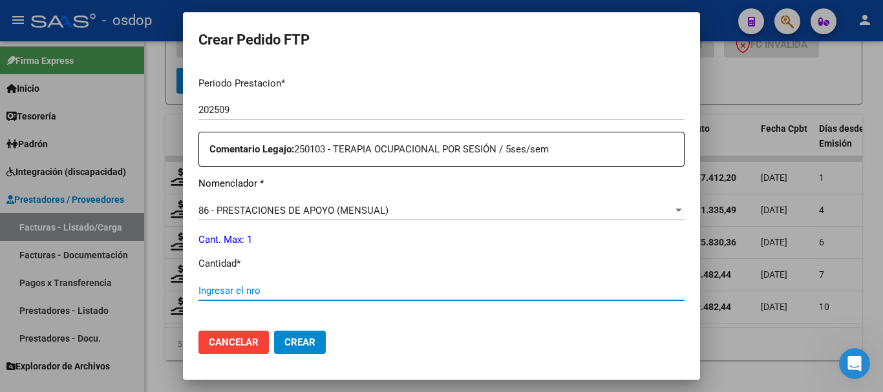
click at [295, 295] on input "Ingresar el nro" at bounding box center [441, 291] width 486 height 12
type input "1"
click at [307, 341] on span "Crear" at bounding box center [299, 343] width 31 height 12
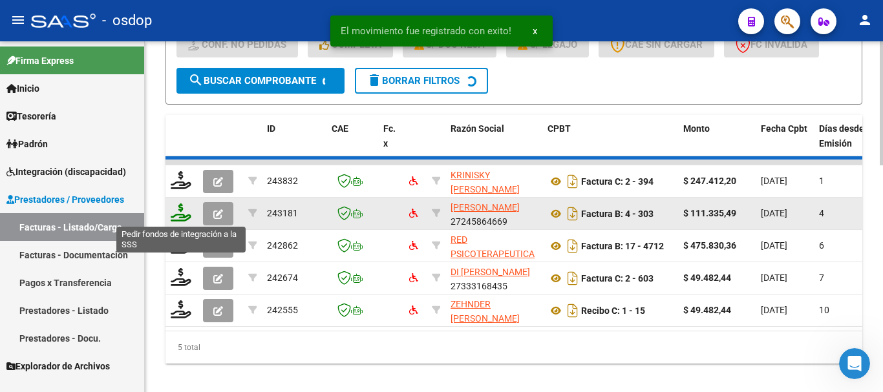
scroll to position [605, 0]
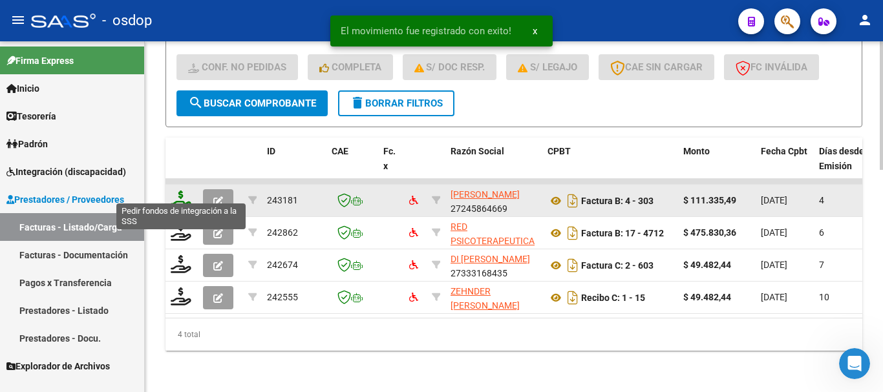
click at [181, 191] on icon at bounding box center [181, 200] width 21 height 18
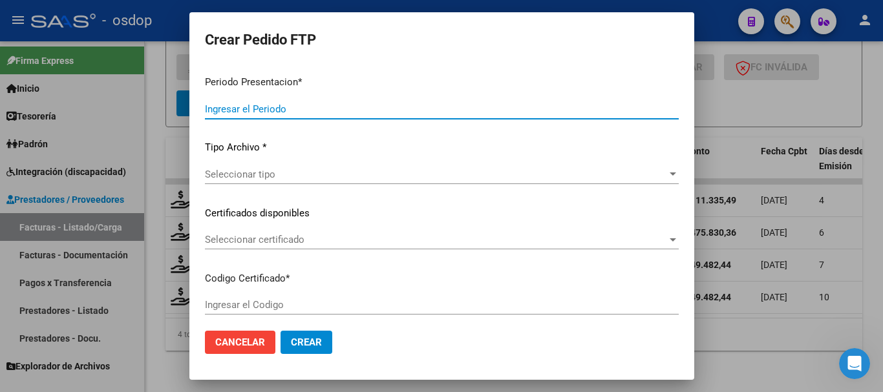
type input "202509"
type input "$ 111.335,49"
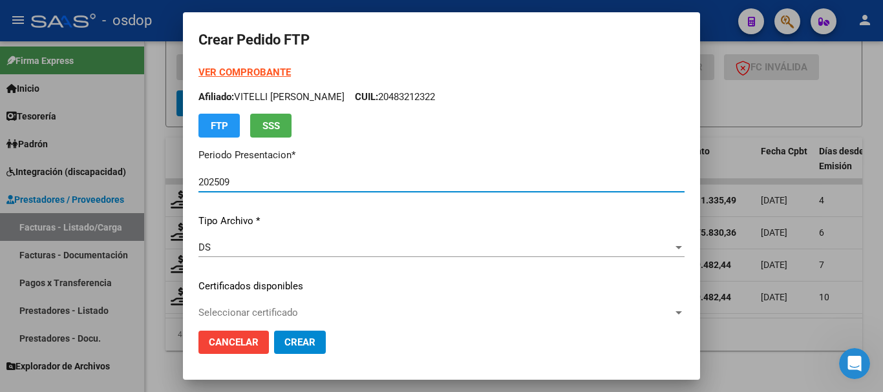
type input "1837168494"
type input "[DATE]"
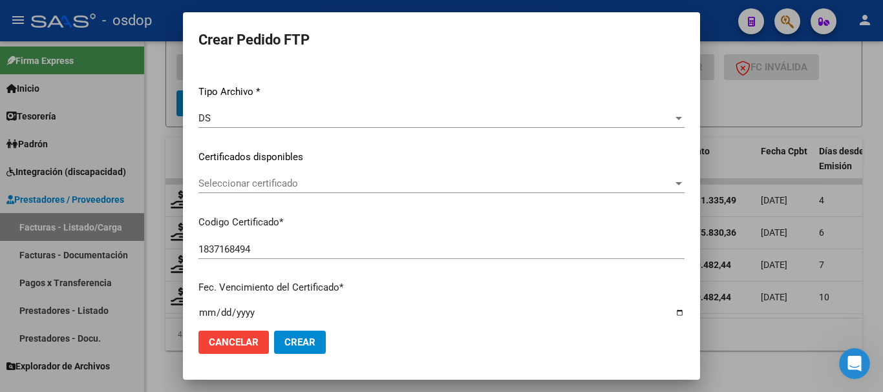
drag, startPoint x: 291, startPoint y: 170, endPoint x: 295, endPoint y: 175, distance: 6.9
click at [294, 171] on div "VER COMPROBANTE ARCA Padrón Afiliado: VITELLI [PERSON_NAME]: 20483212322 FTP SS…" at bounding box center [441, 147] width 486 height 423
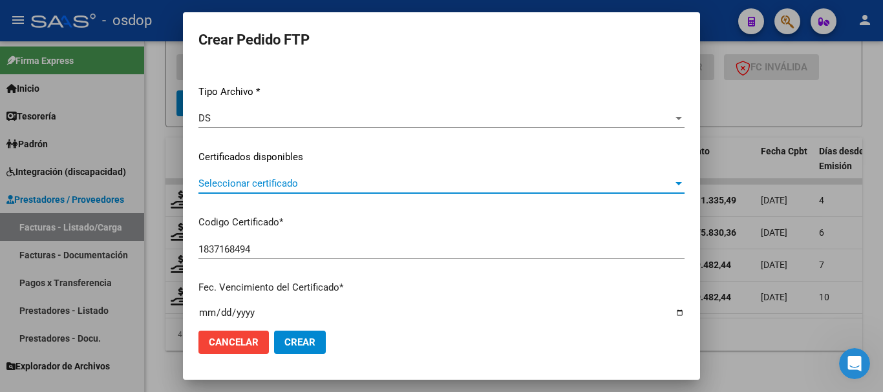
click at [297, 180] on span "Seleccionar certificado" at bounding box center [435, 184] width 475 height 12
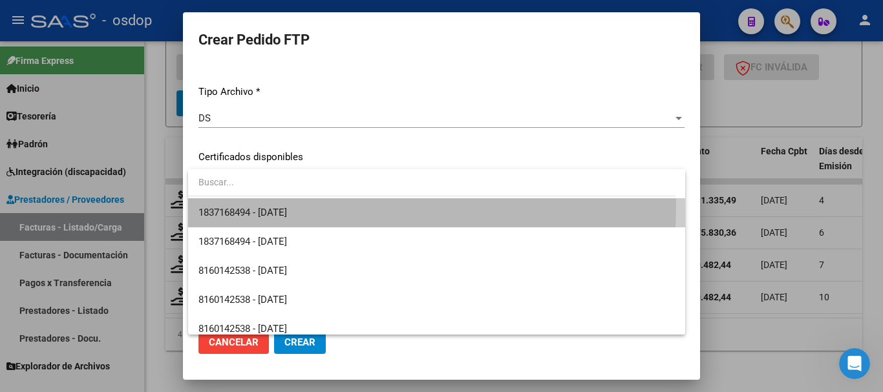
click at [321, 208] on span "1837168494 - [DATE]" at bounding box center [436, 212] width 477 height 29
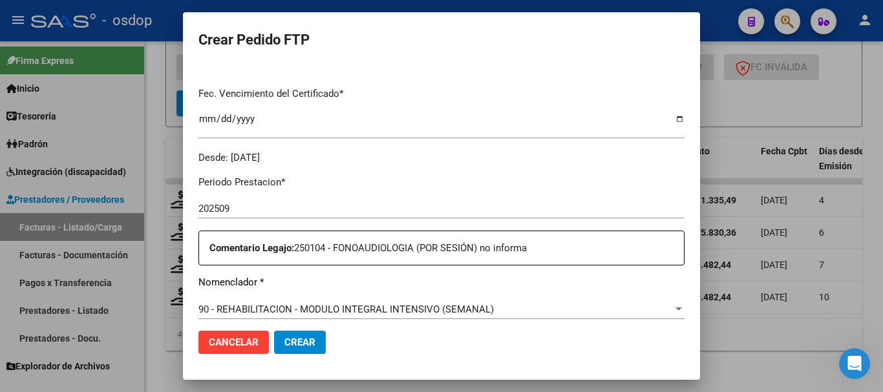
scroll to position [453, 0]
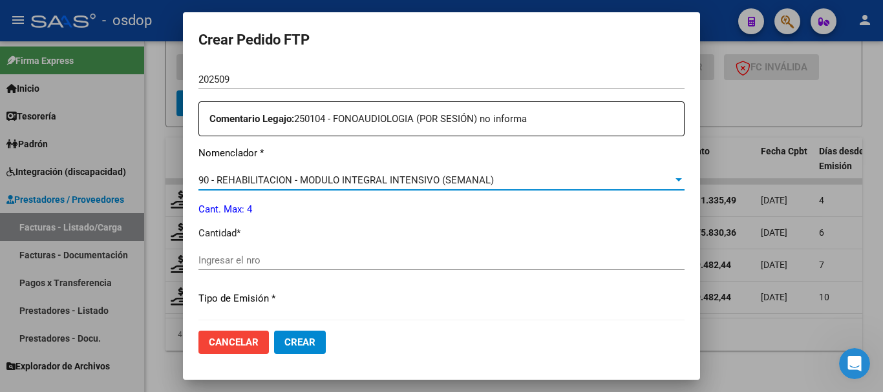
click at [323, 180] on span "90 - REHABILITACION - MODULO INTEGRAL INTENSIVO (SEMANAL)" at bounding box center [345, 181] width 295 height 12
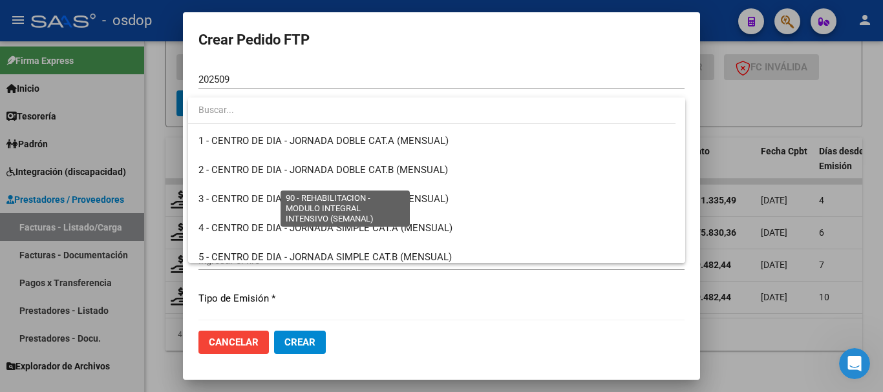
scroll to position [2551, 0]
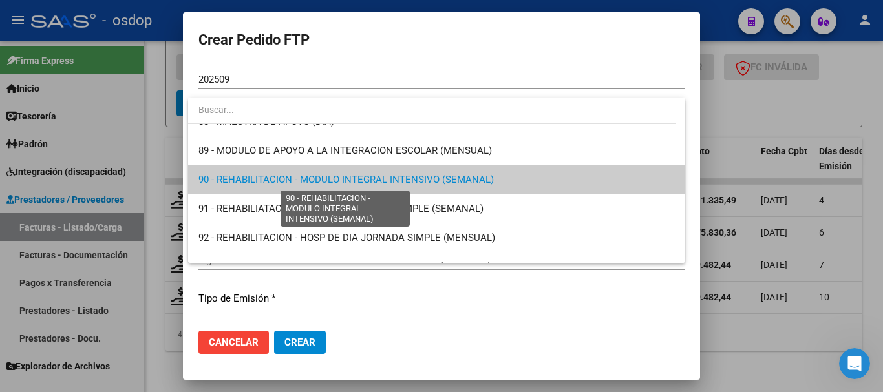
type input "7"
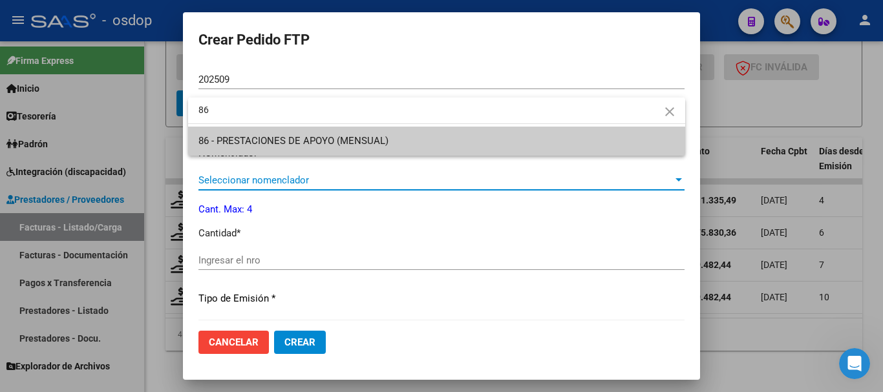
type input "86"
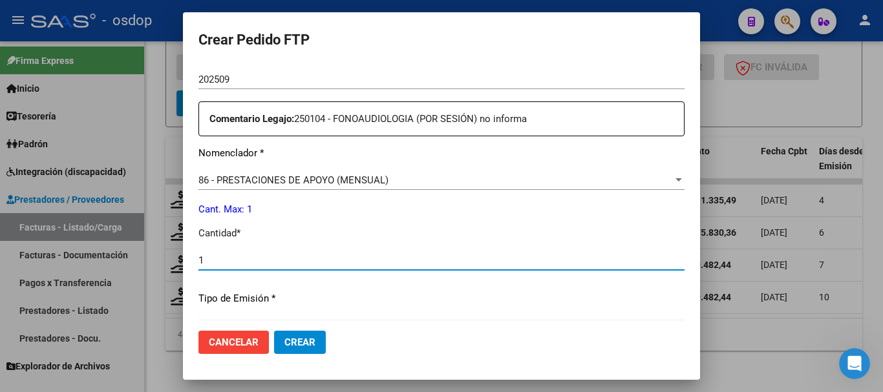
type input "1"
click at [274, 331] on button "Crear" at bounding box center [300, 342] width 52 height 23
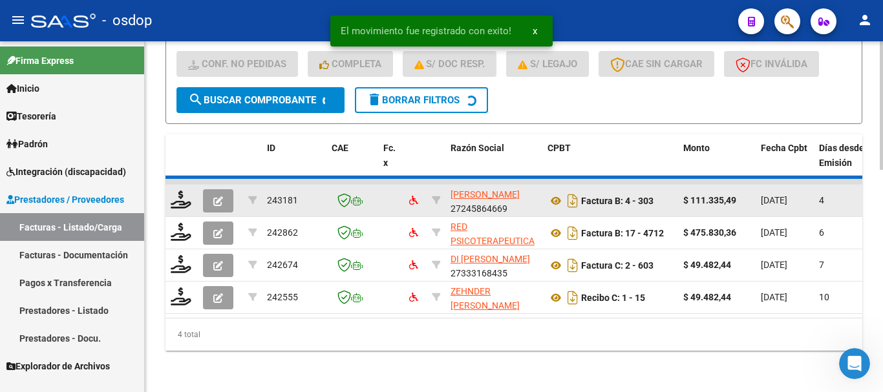
scroll to position [572, 0]
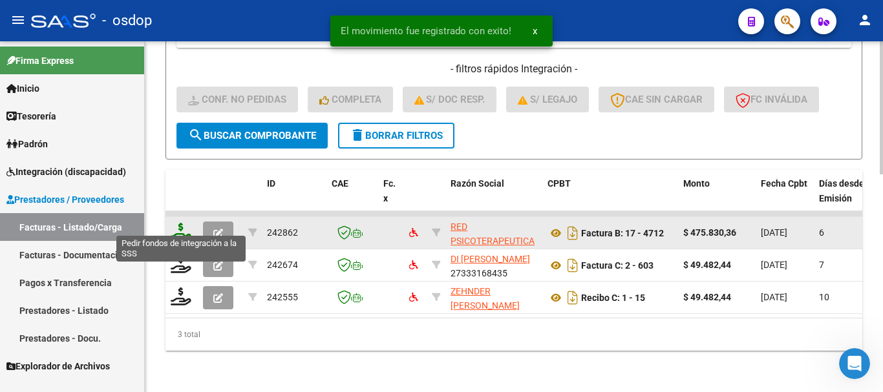
click at [184, 223] on icon at bounding box center [181, 232] width 21 height 18
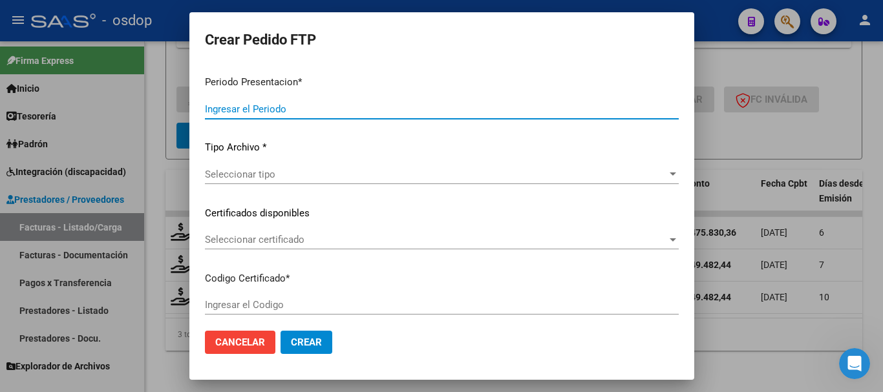
type input "202509"
type input "$ 475.830,36"
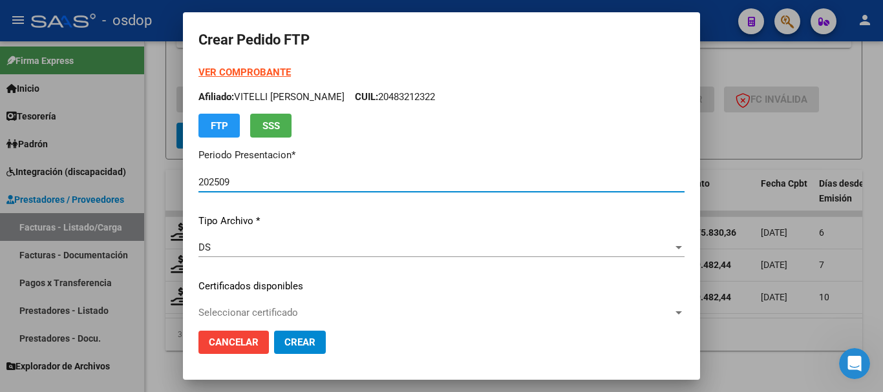
scroll to position [65, 0]
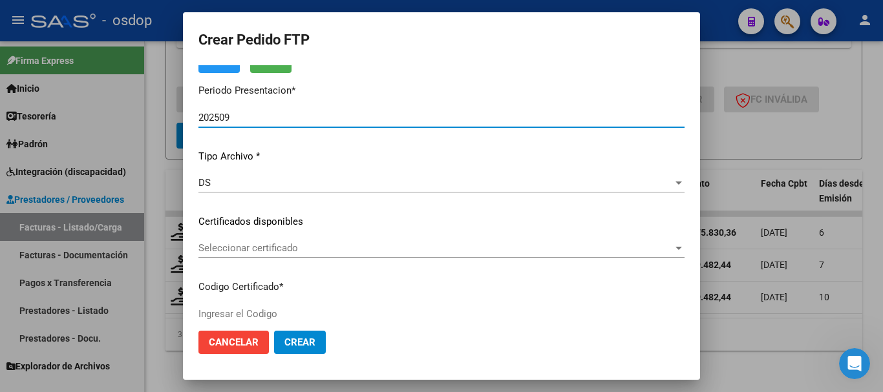
type input "1837168494"
type input "[DATE]"
click at [294, 251] on span "Seleccionar certificado" at bounding box center [435, 248] width 475 height 12
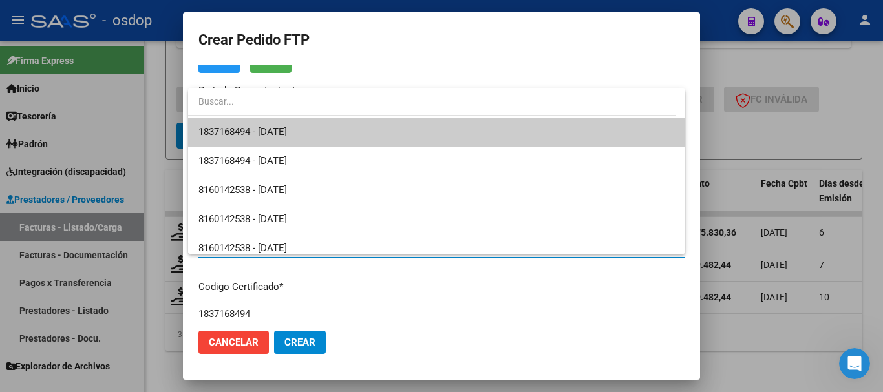
click at [325, 136] on span "1837168494 - [DATE]" at bounding box center [436, 132] width 477 height 29
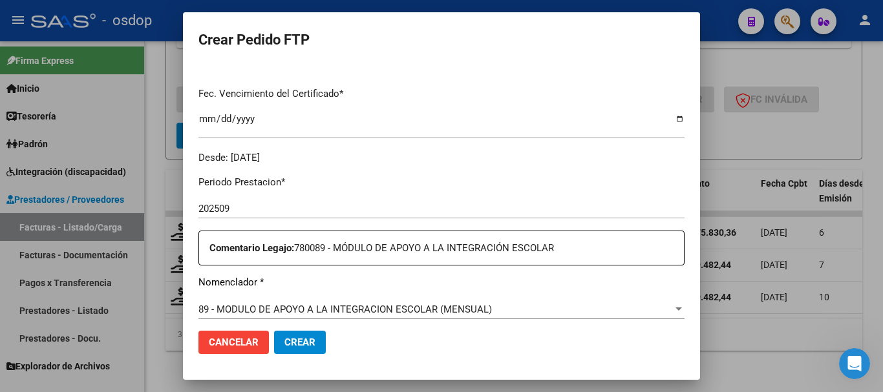
scroll to position [453, 0]
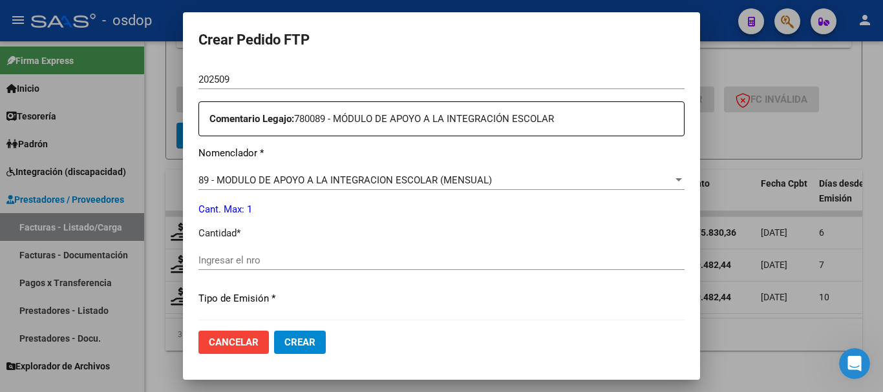
click at [319, 260] on input "Ingresar el nro" at bounding box center [441, 261] width 486 height 12
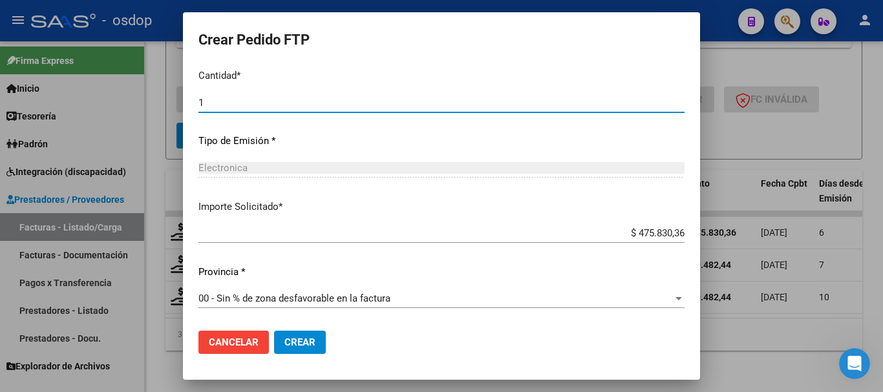
type input "1"
click at [296, 339] on span "Crear" at bounding box center [299, 343] width 31 height 12
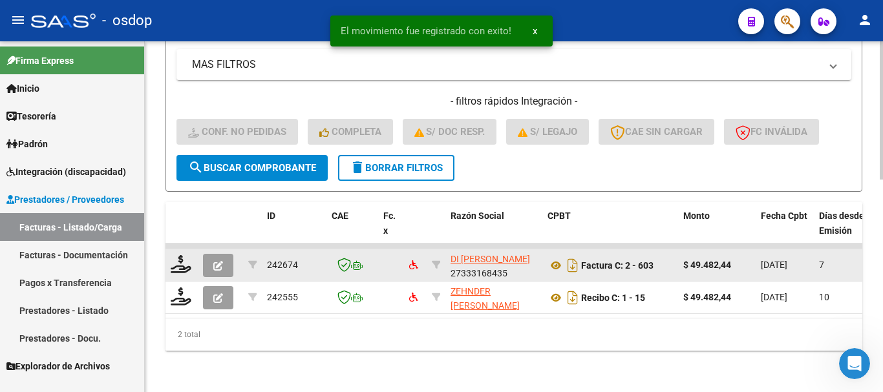
scroll to position [540, 0]
click at [183, 255] on icon at bounding box center [181, 264] width 21 height 18
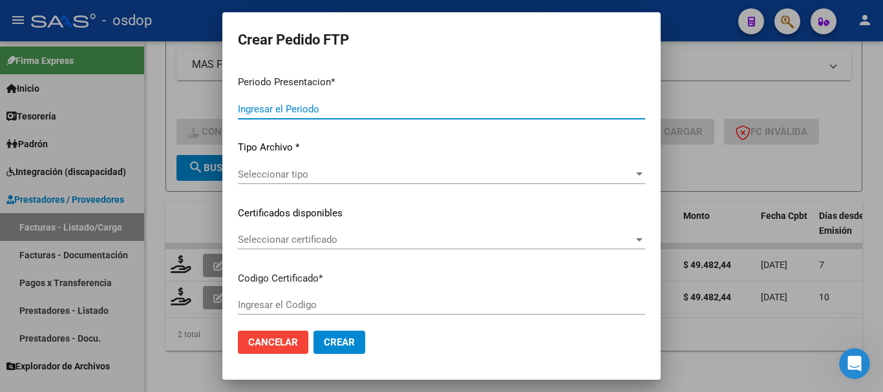
type input "202509"
type input "$ 49.482,44"
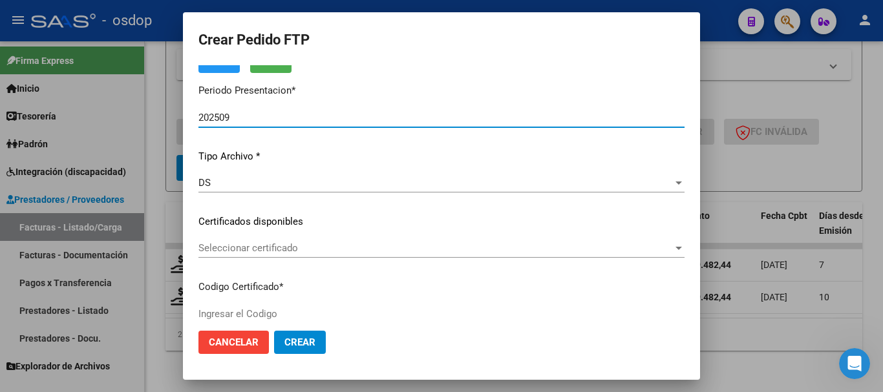
scroll to position [129, 0]
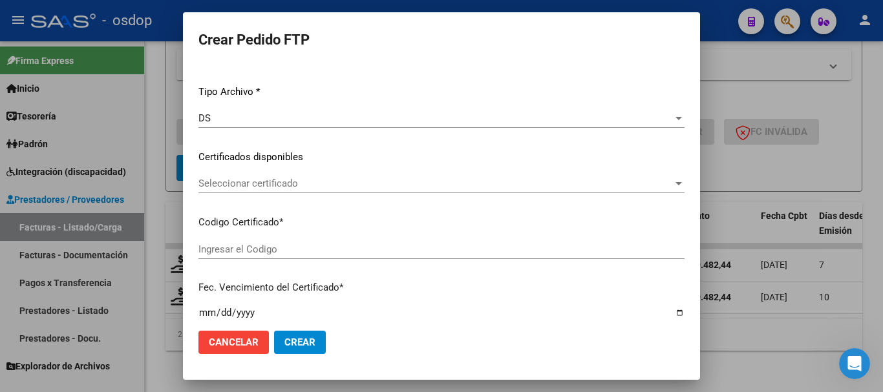
type input "1837168494"
type input "[DATE]"
click at [292, 188] on span "Seleccionar certificado" at bounding box center [435, 184] width 475 height 12
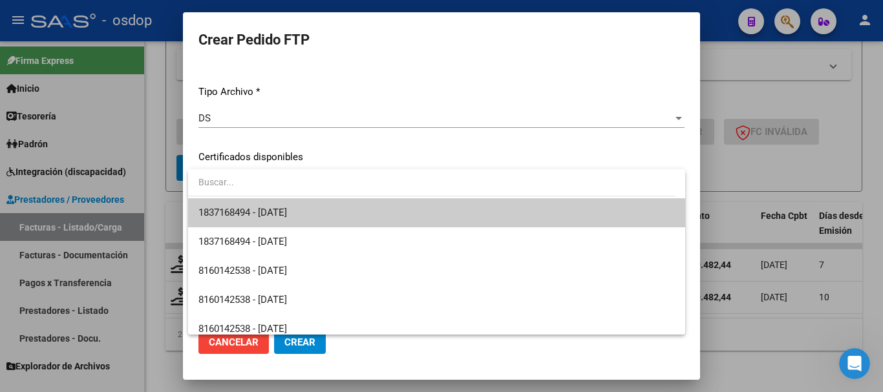
click at [320, 211] on span "1837168494 - [DATE]" at bounding box center [436, 212] width 477 height 29
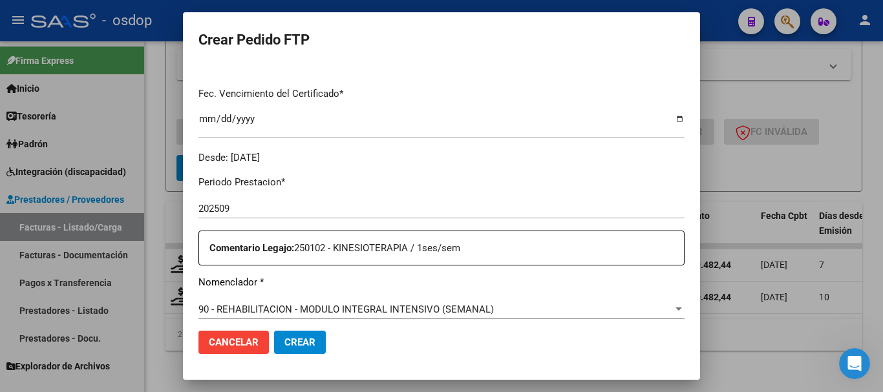
scroll to position [453, 0]
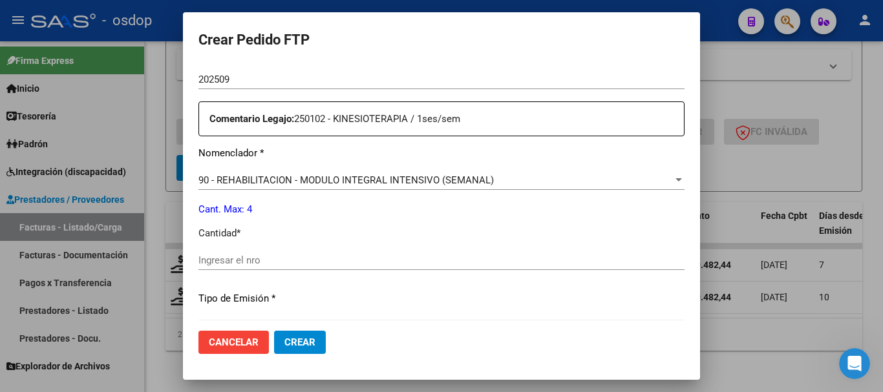
click at [350, 180] on span "90 - REHABILITACION - MODULO INTEGRAL INTENSIVO (SEMANAL)" at bounding box center [345, 181] width 295 height 12
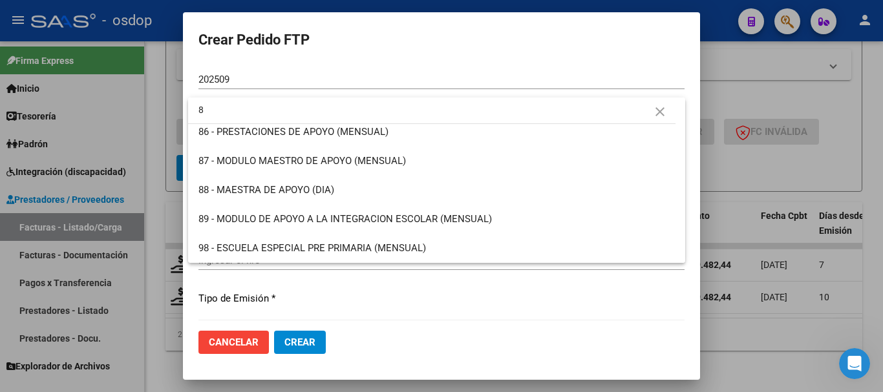
scroll to position [0, 0]
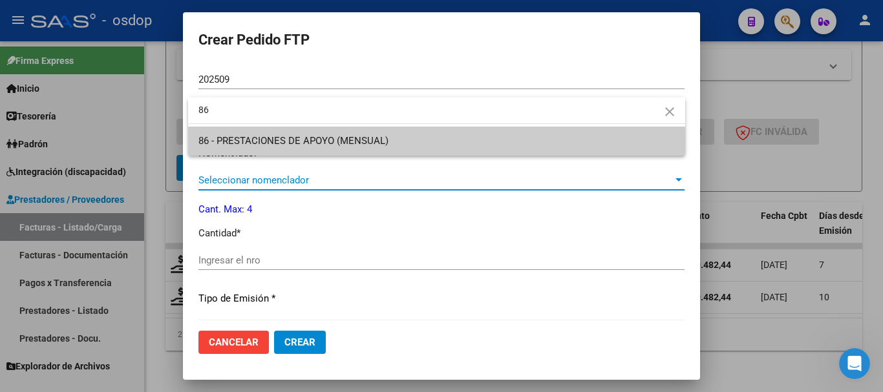
type input "86"
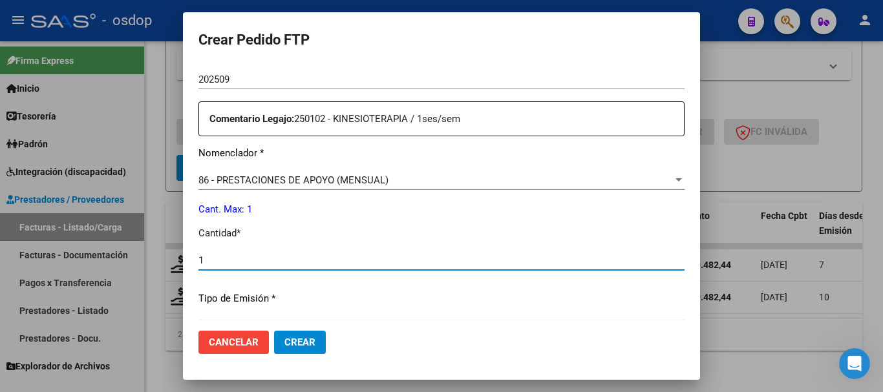
type input "1"
click at [274, 331] on button "Crear" at bounding box center [300, 342] width 52 height 23
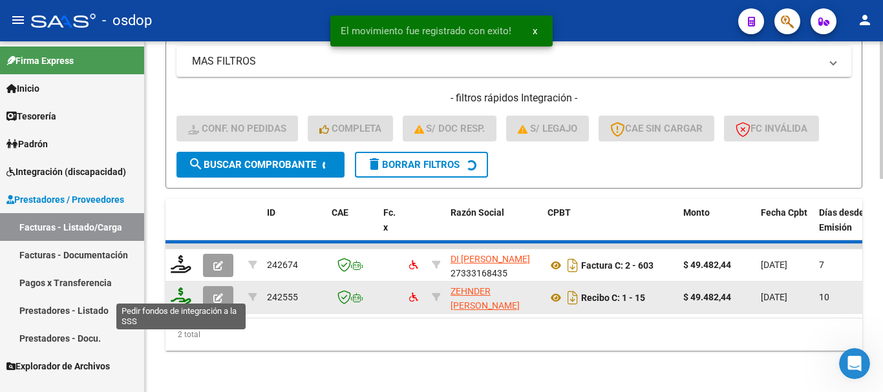
scroll to position [508, 0]
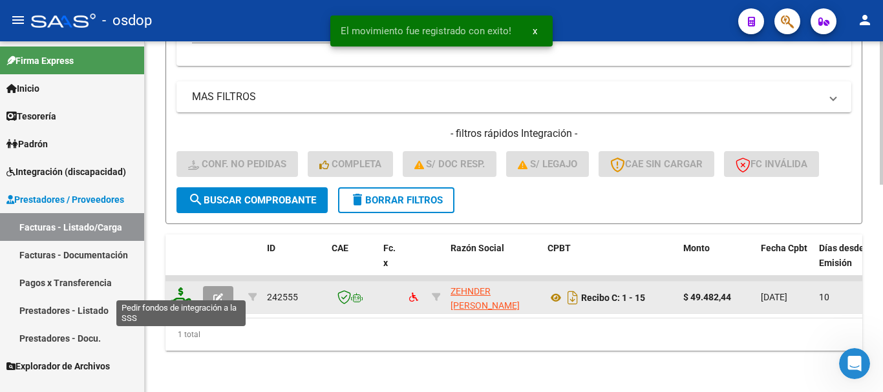
click at [180, 295] on icon at bounding box center [181, 297] width 21 height 18
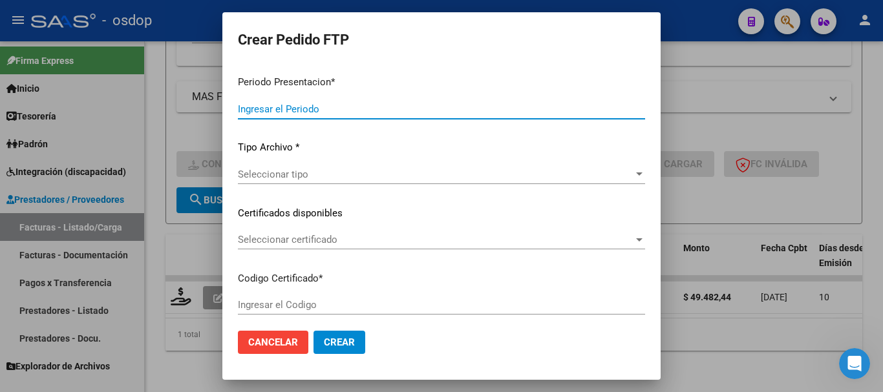
type input "202509"
type input "202508"
type input "$ 49.482,44"
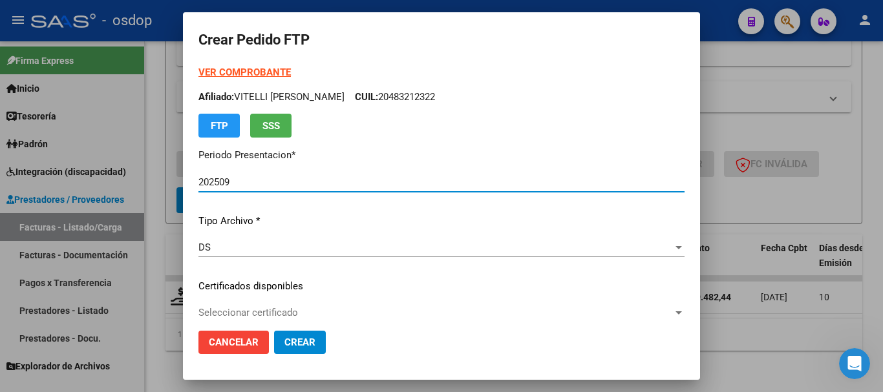
type input "1837168494"
type input "[DATE]"
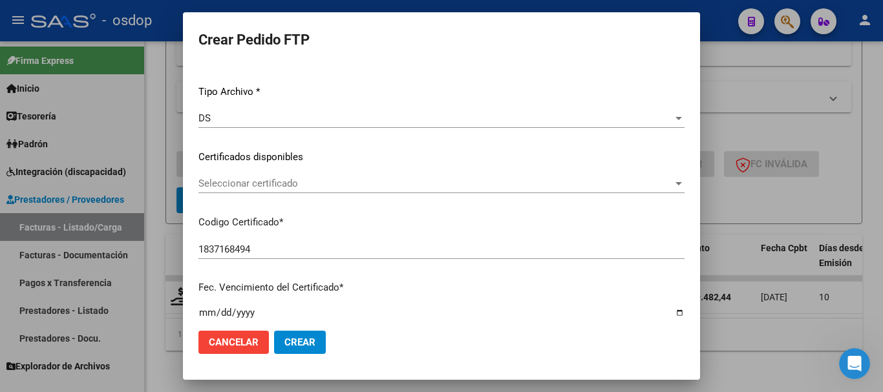
click at [281, 194] on div "Seleccionar certificado Seleccionar certificado" at bounding box center [441, 190] width 486 height 32
click at [294, 190] on div "Seleccionar certificado Seleccionar certificado" at bounding box center [441, 183] width 486 height 19
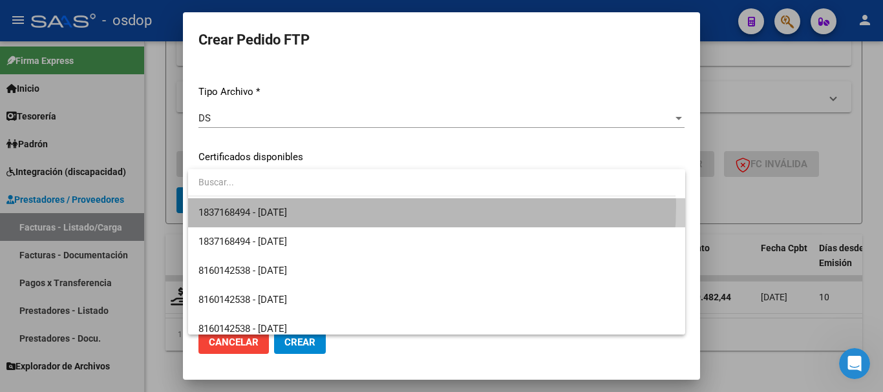
click at [321, 206] on span "1837168494 - [DATE]" at bounding box center [436, 212] width 477 height 29
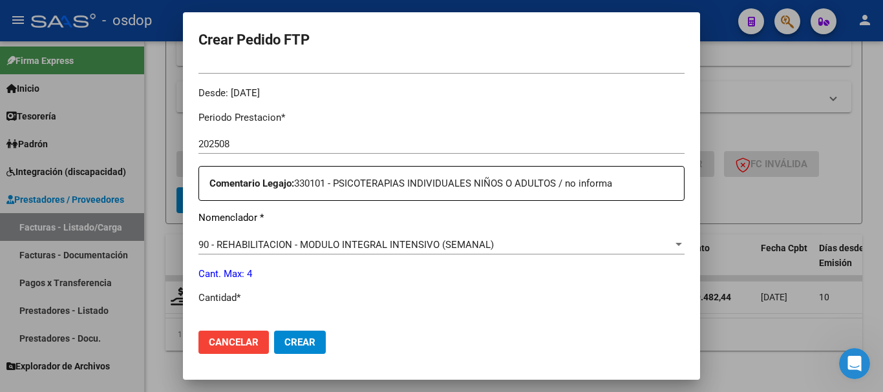
scroll to position [453, 0]
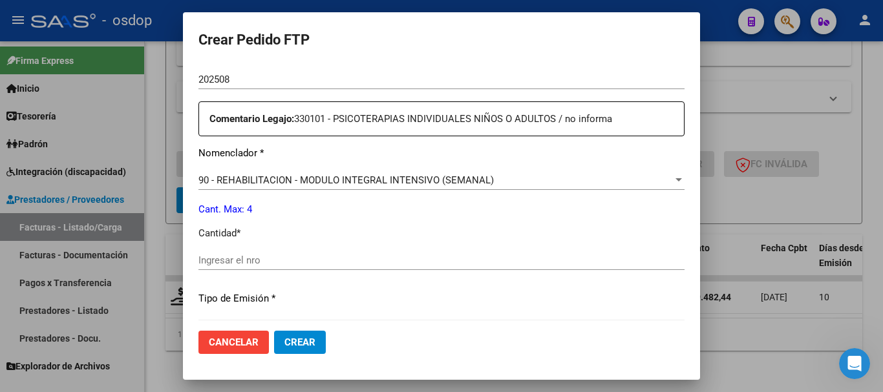
click at [316, 180] on span "90 - REHABILITACION - MODULO INTEGRAL INTENSIVO (SEMANAL)" at bounding box center [345, 181] width 295 height 12
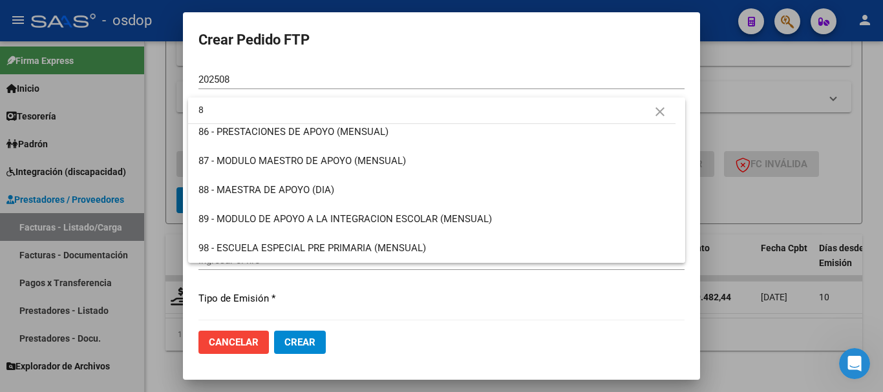
scroll to position [0, 0]
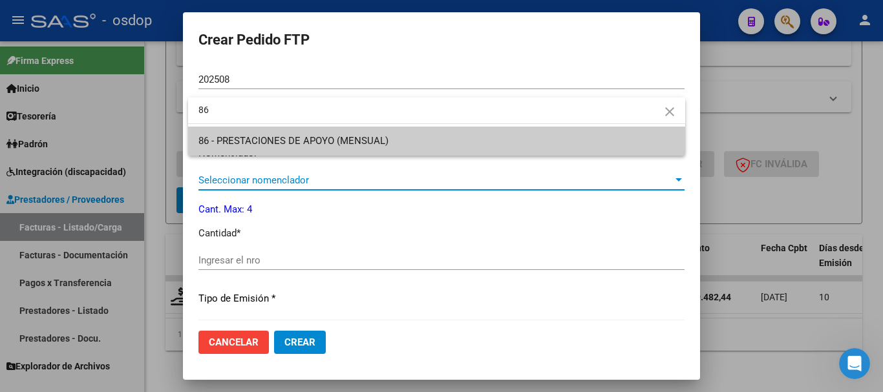
type input "86"
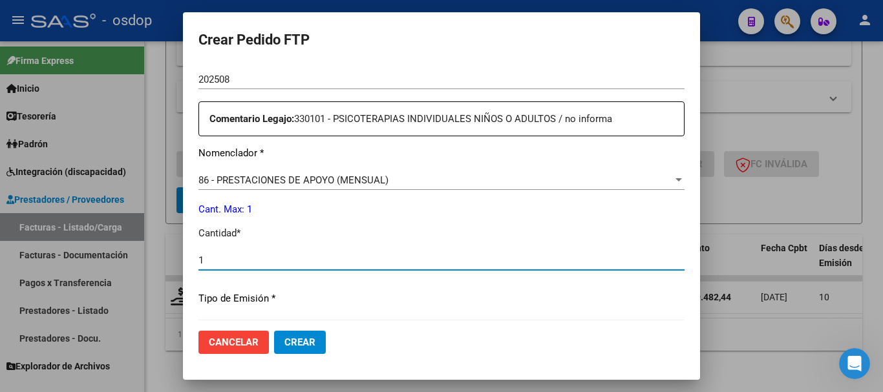
type input "1"
click at [274, 331] on button "Crear" at bounding box center [300, 342] width 52 height 23
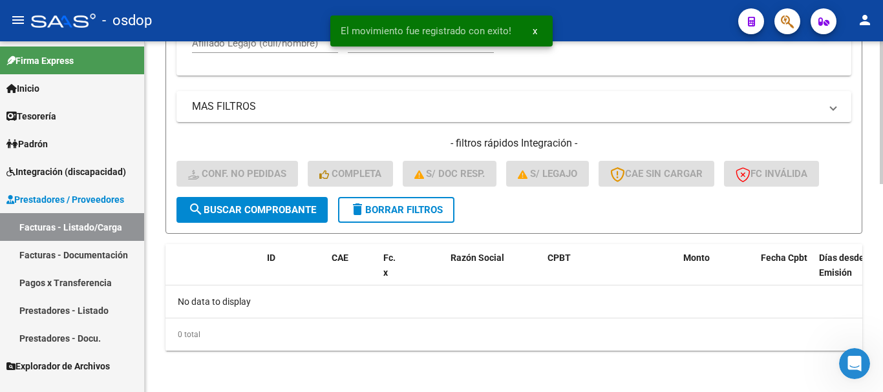
scroll to position [488, 0]
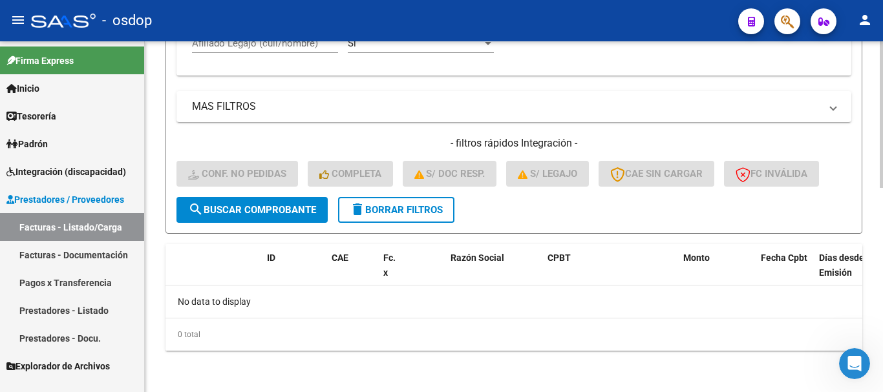
click at [402, 219] on button "delete Borrar Filtros" at bounding box center [396, 210] width 116 height 26
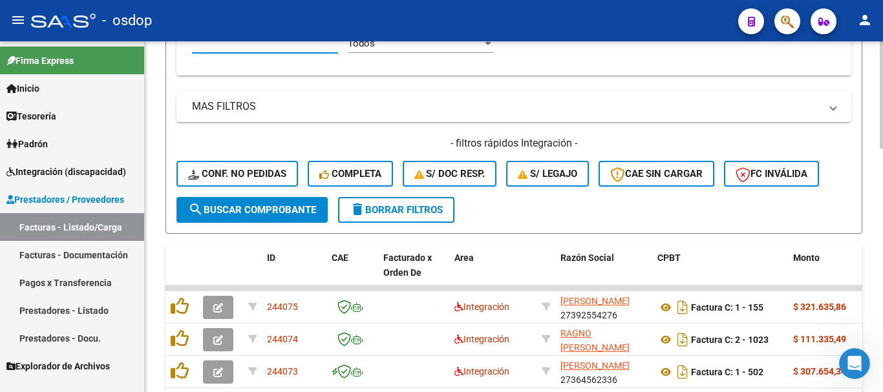
click at [275, 46] on input "Afiliado Legajo (cuil/nombre)" at bounding box center [265, 44] width 146 height 12
paste input "20572045510"
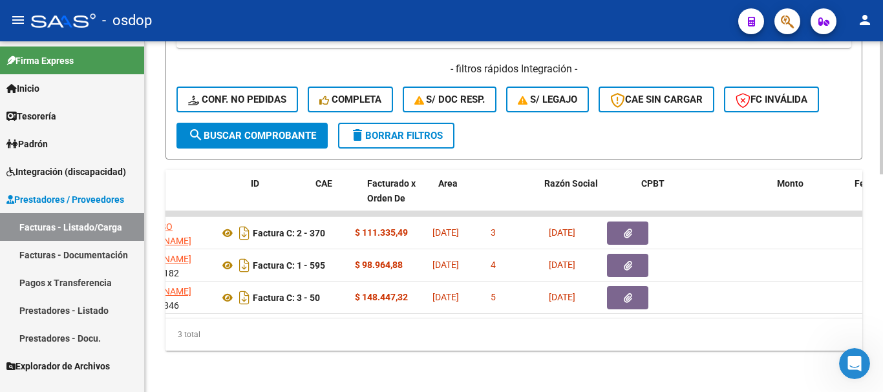
scroll to position [0, 0]
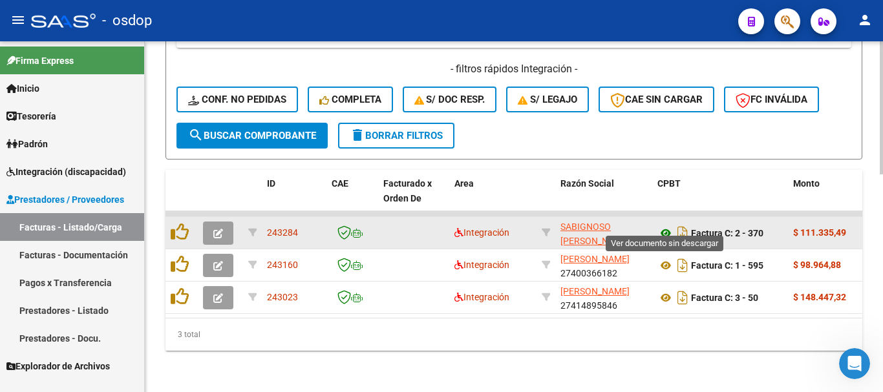
type input "20572045510"
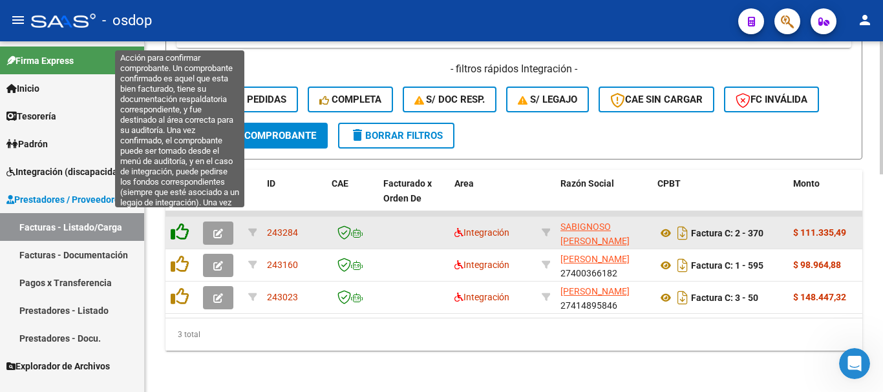
click at [183, 226] on icon at bounding box center [180, 232] width 18 height 18
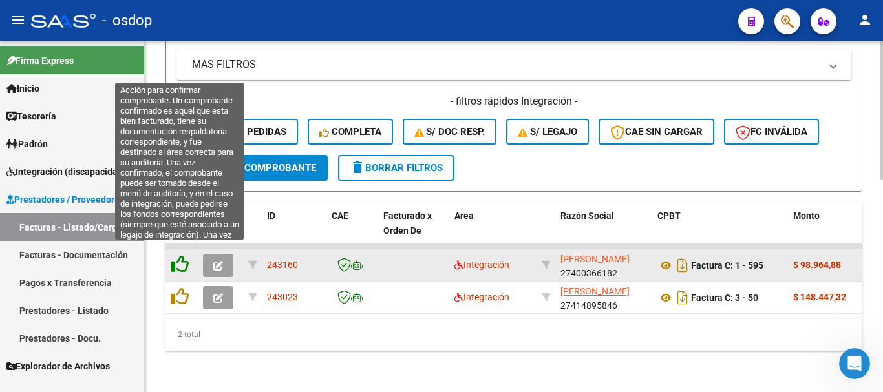
click at [183, 255] on icon at bounding box center [180, 264] width 18 height 18
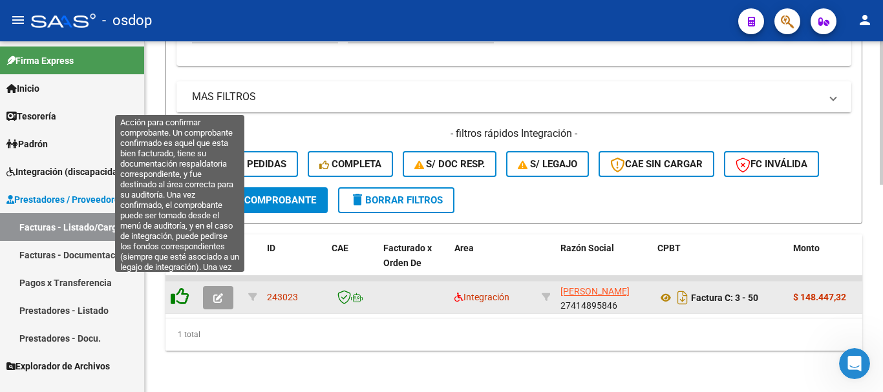
click at [181, 288] on icon at bounding box center [180, 297] width 18 height 18
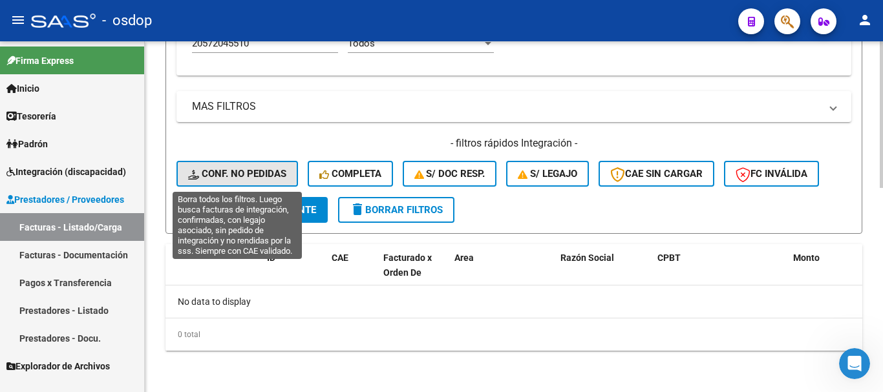
click at [249, 176] on span "Conf. no pedidas" at bounding box center [237, 174] width 98 height 12
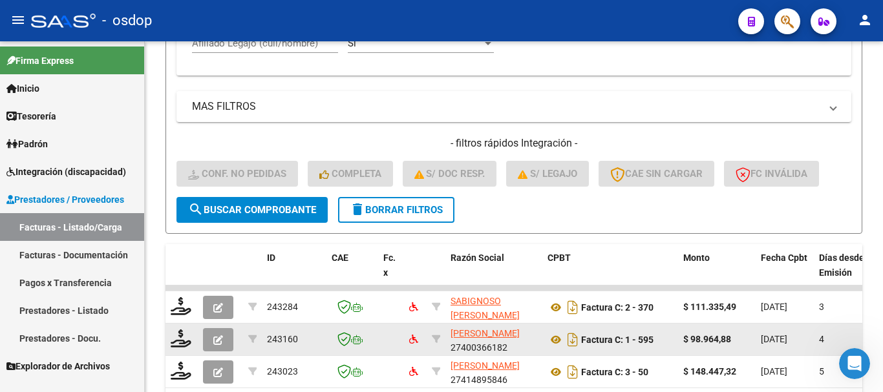
scroll to position [552, 0]
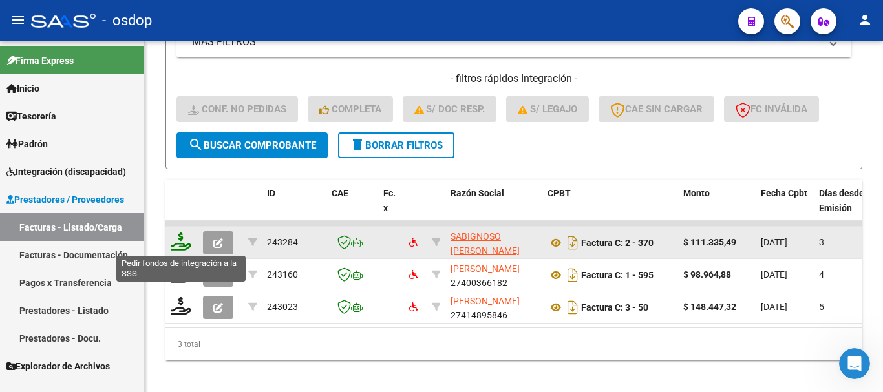
click at [177, 240] on icon at bounding box center [181, 242] width 21 height 18
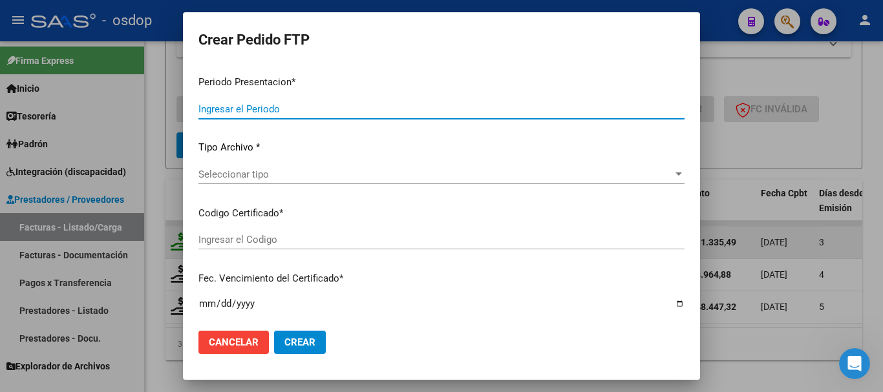
type input "202509"
type input "$ 111.335,49"
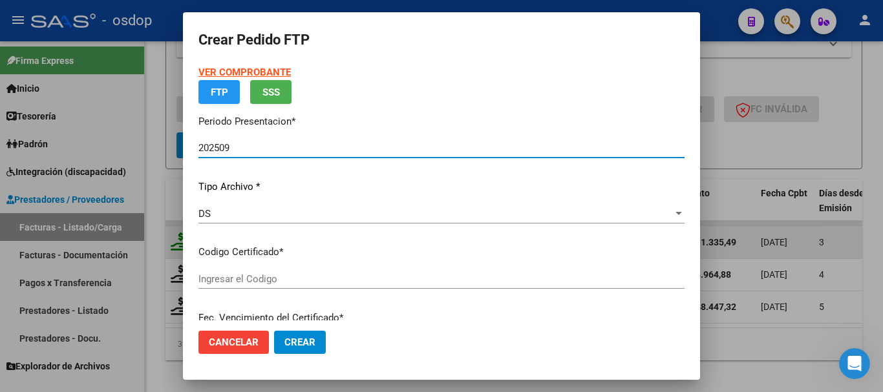
type input "7426077191"
type input "[DATE]"
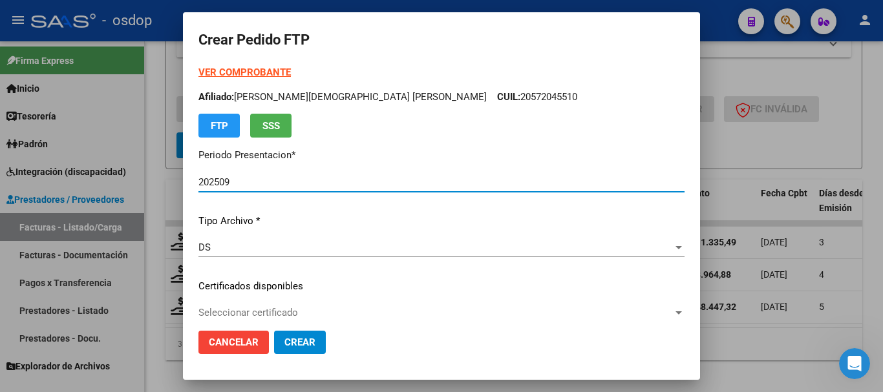
scroll to position [129, 0]
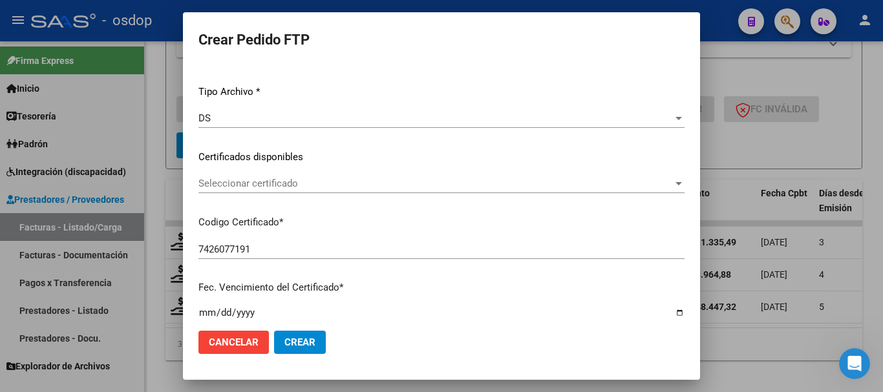
click at [286, 193] on div "Seleccionar certificado Seleccionar certificado" at bounding box center [441, 183] width 486 height 19
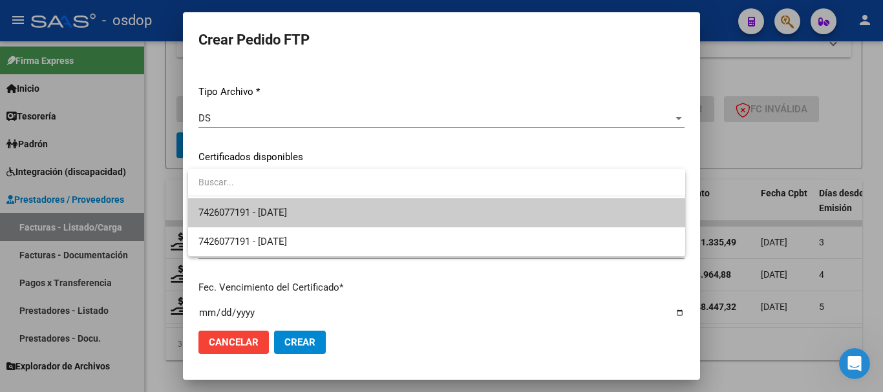
click at [290, 206] on span "7426077191 - [DATE]" at bounding box center [436, 212] width 477 height 29
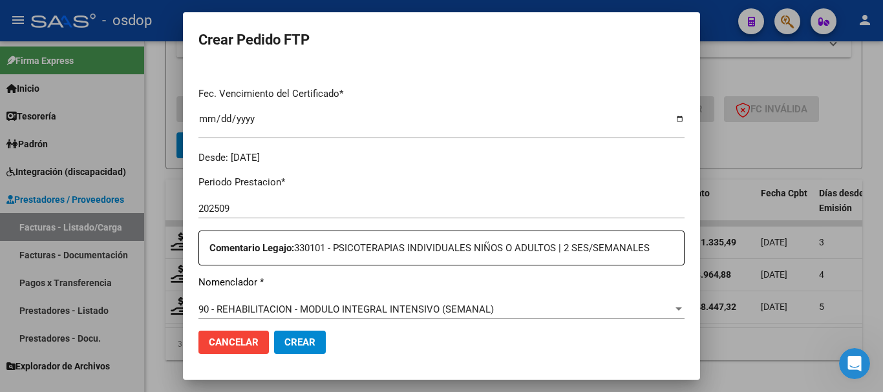
scroll to position [453, 0]
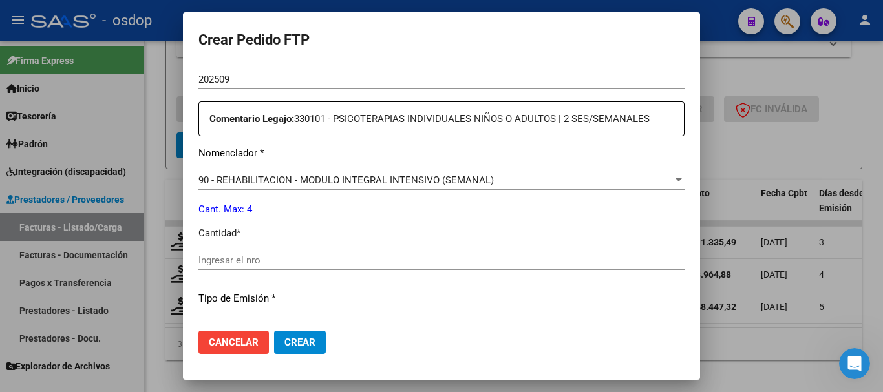
click at [346, 178] on span "90 - REHABILITACION - MODULO INTEGRAL INTENSIVO (SEMANAL)" at bounding box center [345, 181] width 295 height 12
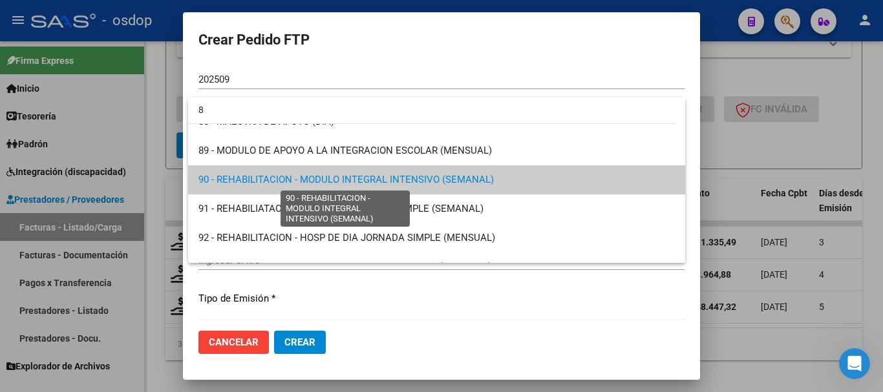
scroll to position [0, 0]
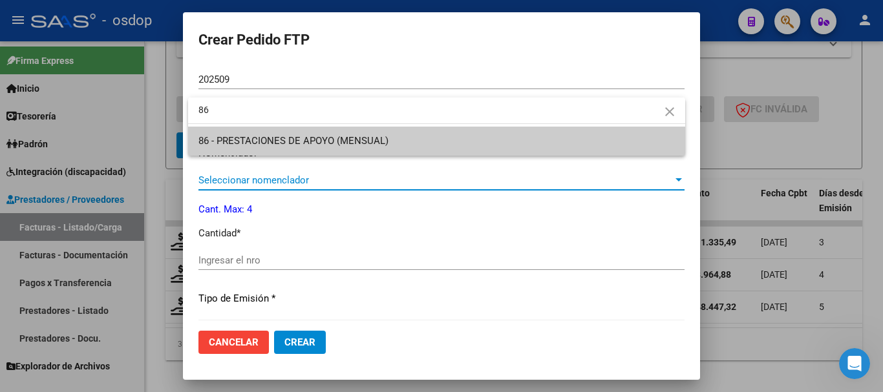
type input "86"
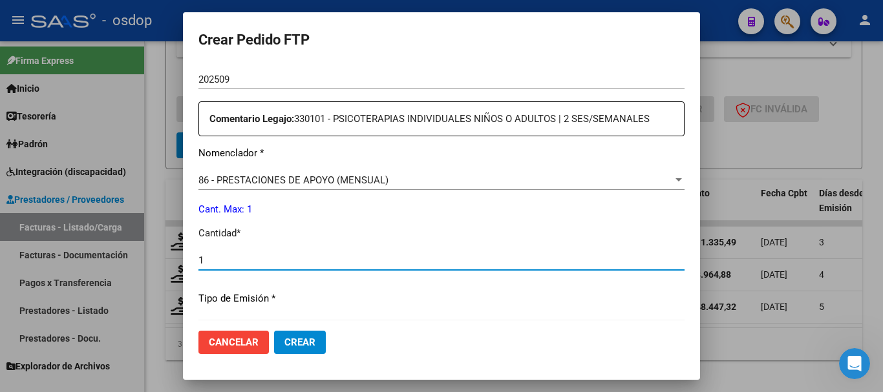
type input "1"
click at [274, 331] on button "Crear" at bounding box center [300, 342] width 52 height 23
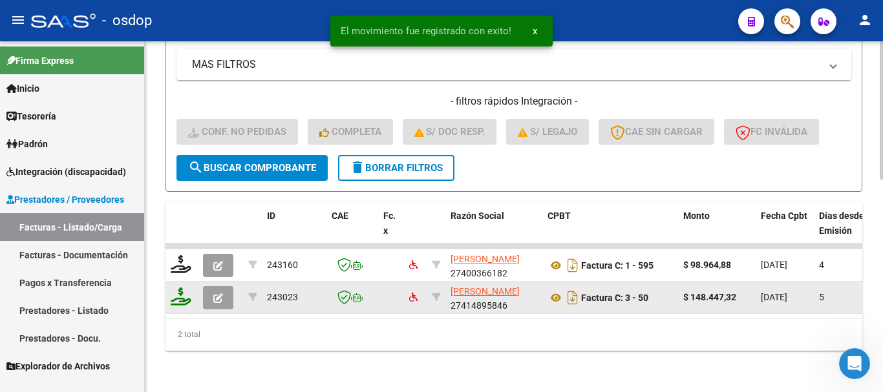
scroll to position [540, 0]
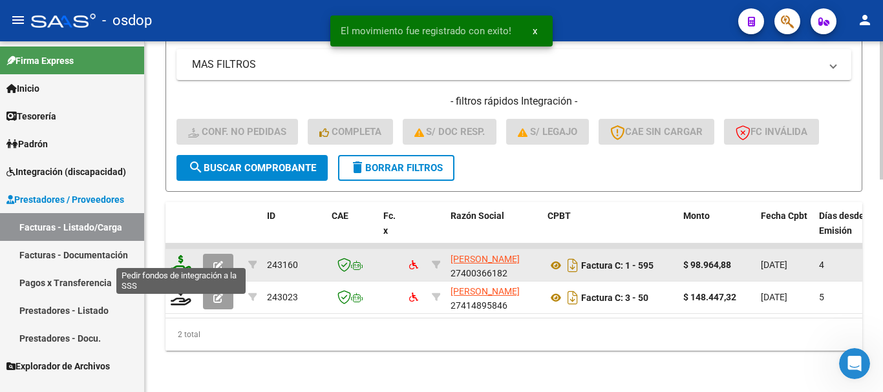
click at [177, 261] on icon at bounding box center [181, 264] width 21 height 18
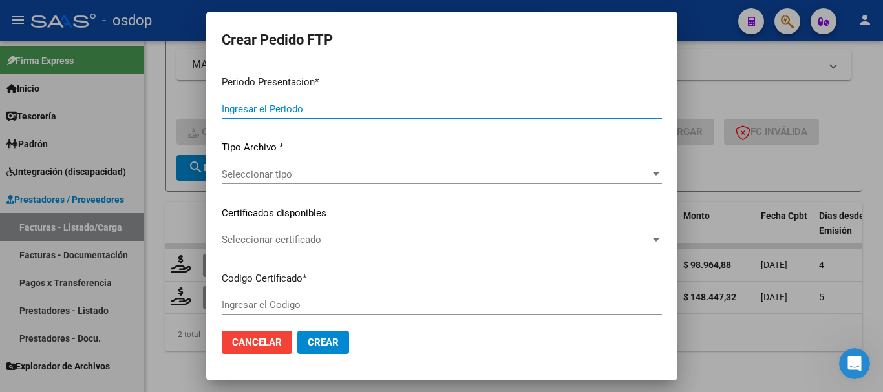
type input "202509"
type input "$ 98.964,88"
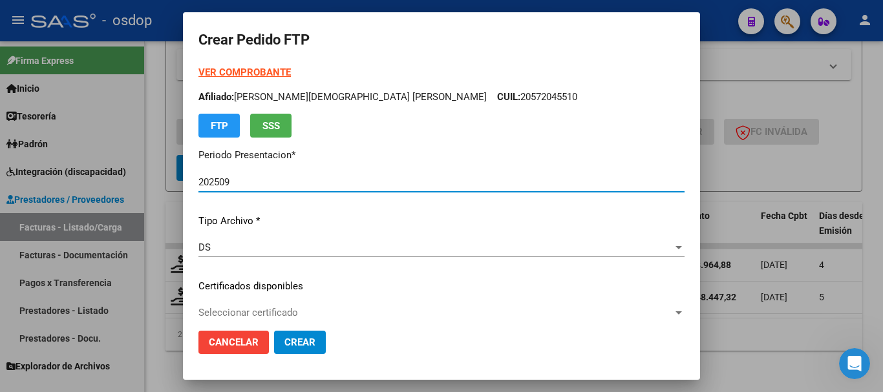
type input "7426077191"
type input "[DATE]"
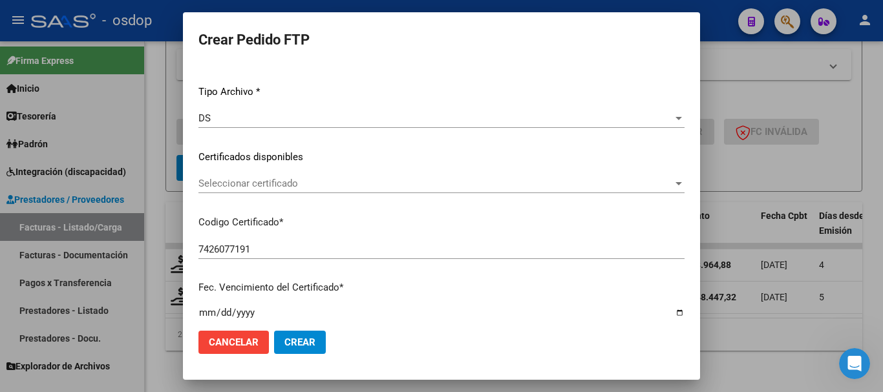
click at [299, 180] on span "Seleccionar certificado" at bounding box center [435, 184] width 475 height 12
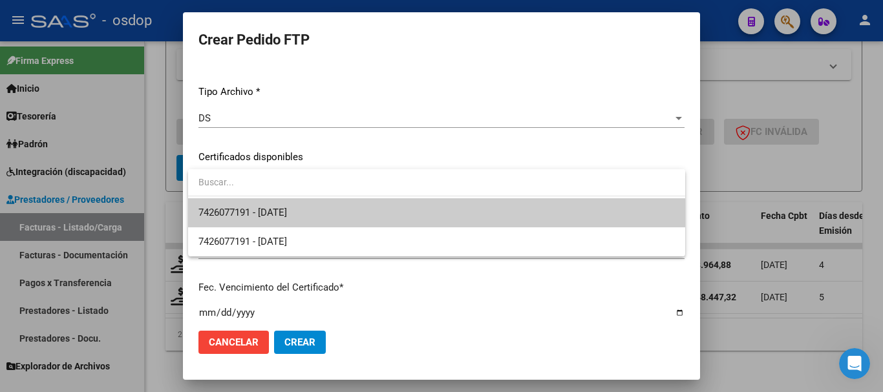
click at [313, 206] on span "7426077191 - [DATE]" at bounding box center [436, 212] width 477 height 29
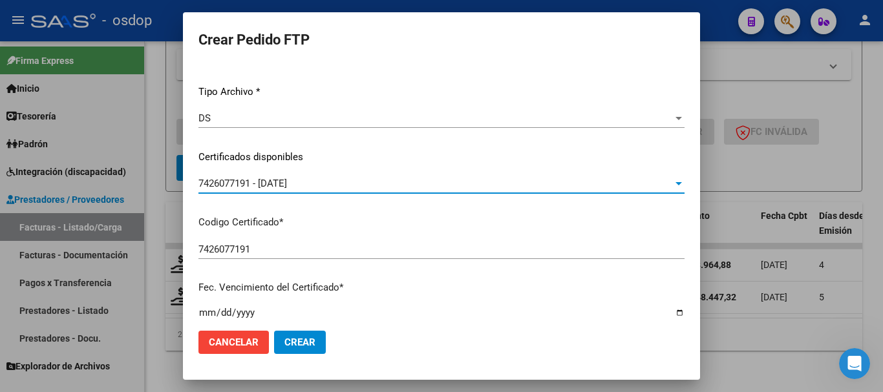
scroll to position [388, 0]
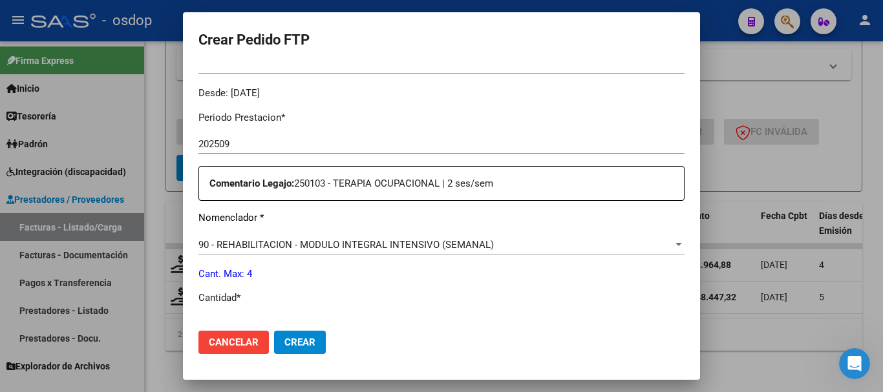
click at [381, 238] on div "90 - REHABILITACION - MODULO INTEGRAL INTENSIVO (SEMANAL) Seleccionar nomenclad…" at bounding box center [441, 244] width 486 height 19
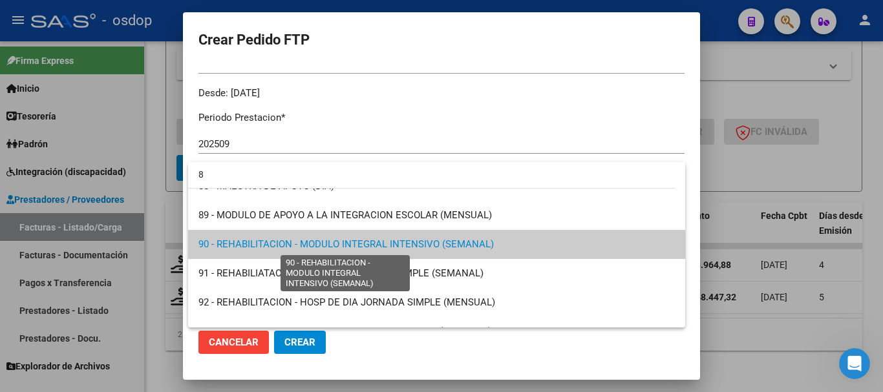
scroll to position [0, 0]
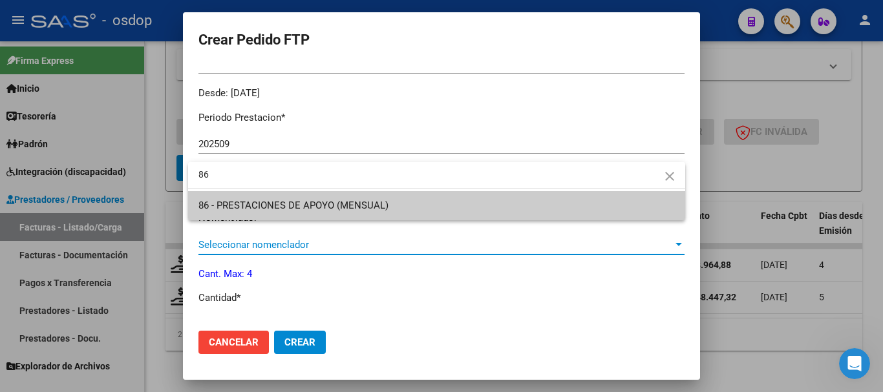
type input "86"
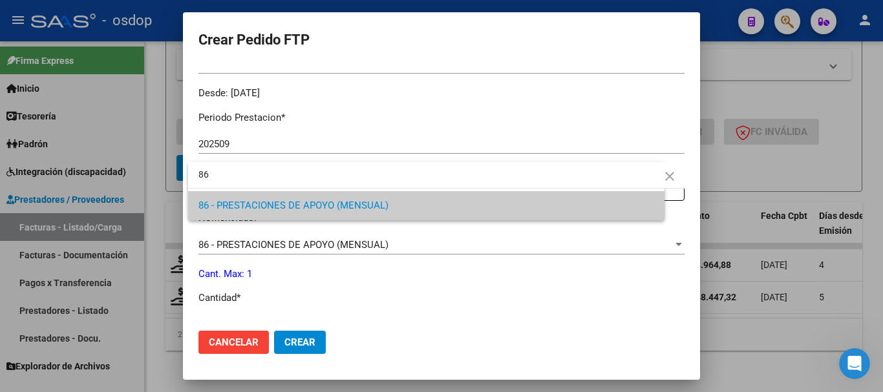
scroll to position [398, 0]
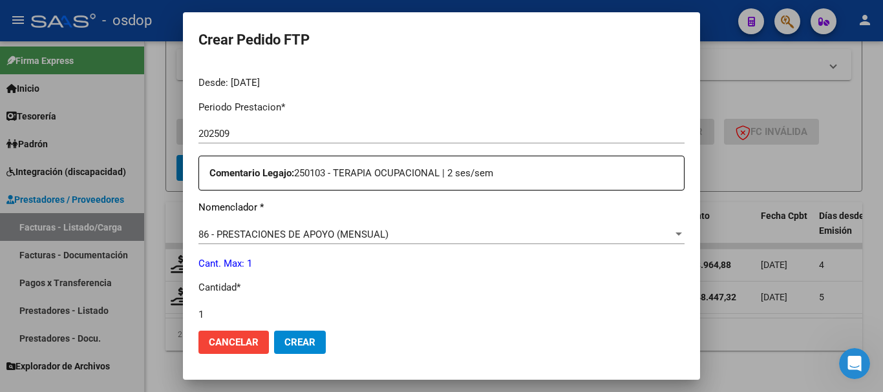
type input "1"
click at [274, 331] on button "Crear" at bounding box center [300, 342] width 52 height 23
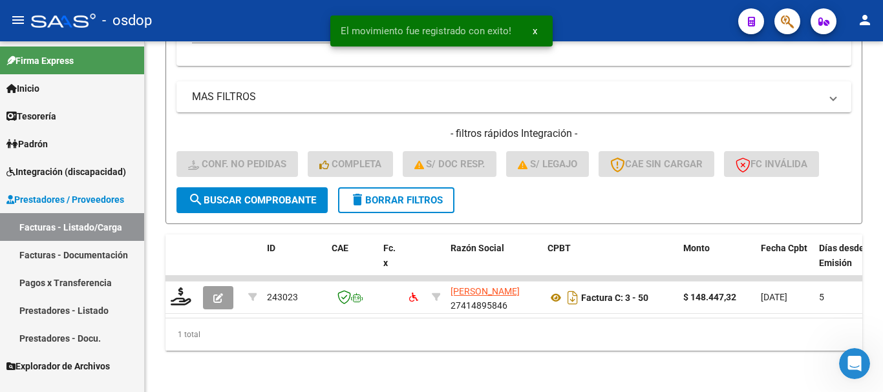
scroll to position [508, 0]
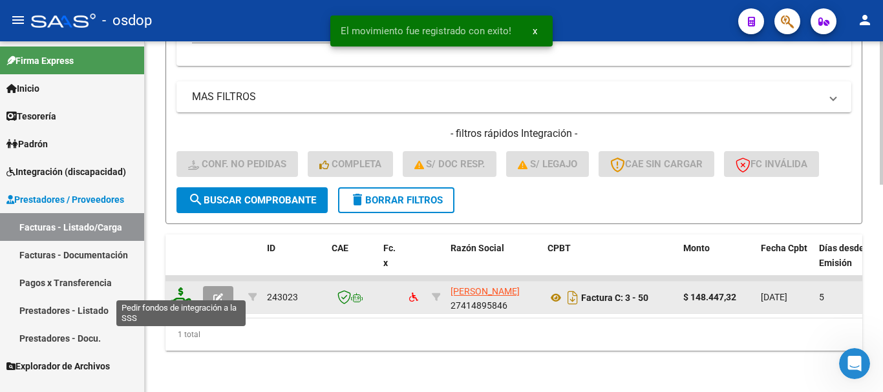
click at [178, 290] on icon at bounding box center [181, 297] width 21 height 18
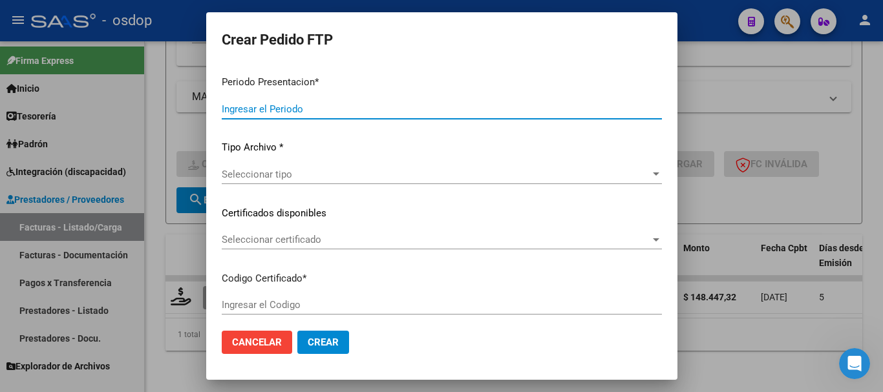
type input "202509"
type input "$ 148.447,32"
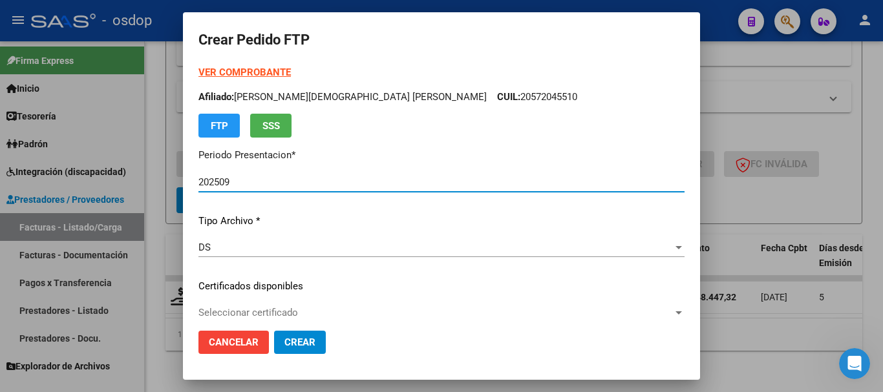
type input "7426077191"
type input "[DATE]"
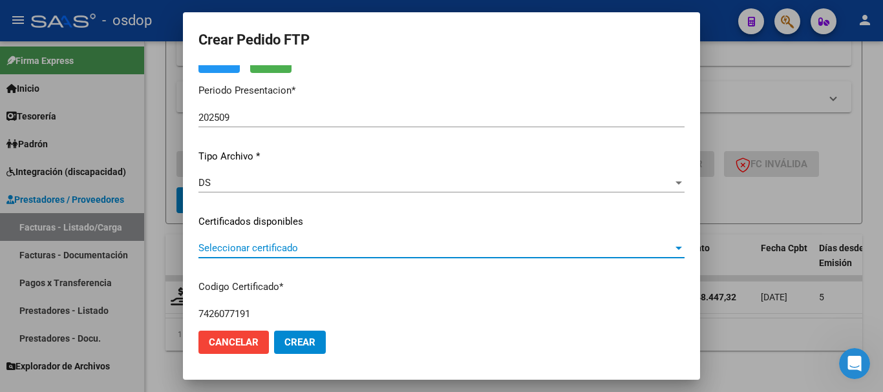
click at [272, 252] on span "Seleccionar certificado" at bounding box center [435, 248] width 475 height 12
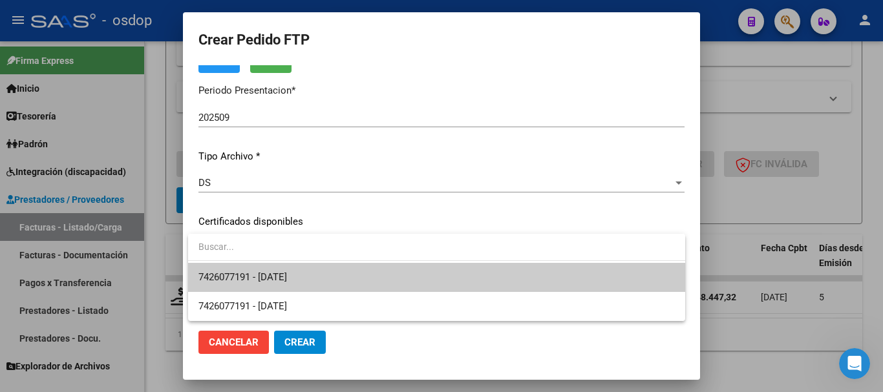
click at [336, 277] on span "7426077191 - [DATE]" at bounding box center [436, 277] width 477 height 29
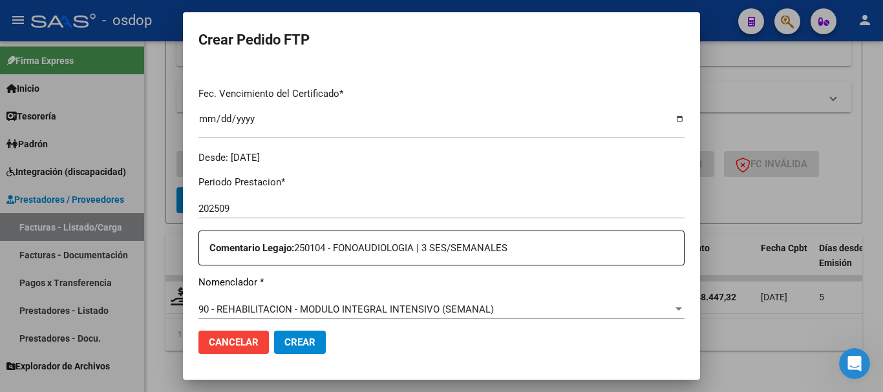
scroll to position [388, 0]
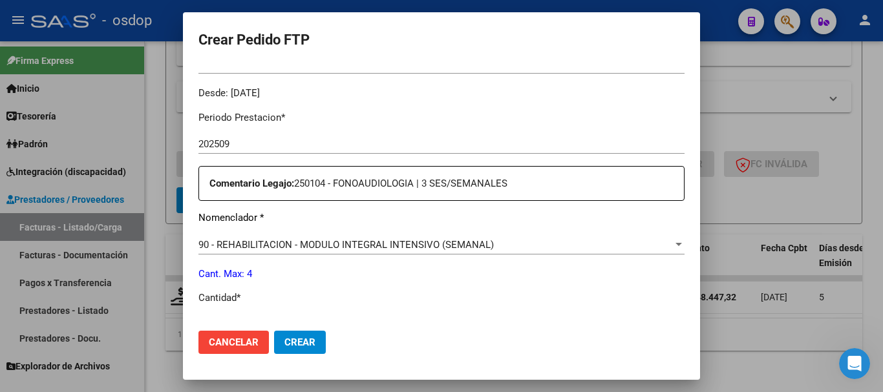
click at [282, 248] on span "90 - REHABILITACION - MODULO INTEGRAL INTENSIVO (SEMANAL)" at bounding box center [345, 245] width 295 height 12
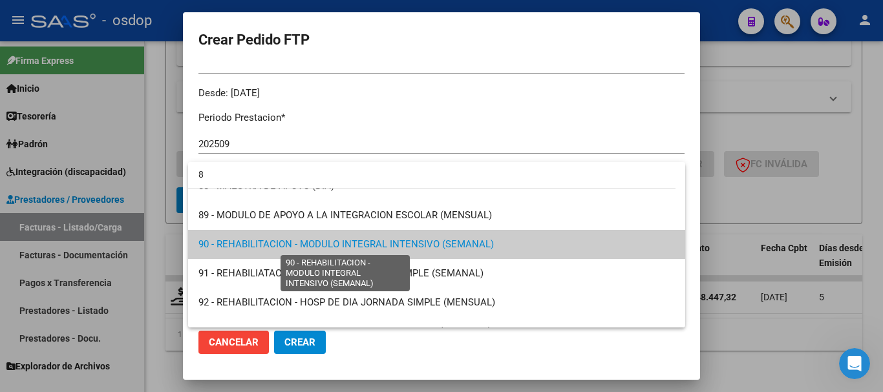
scroll to position [0, 0]
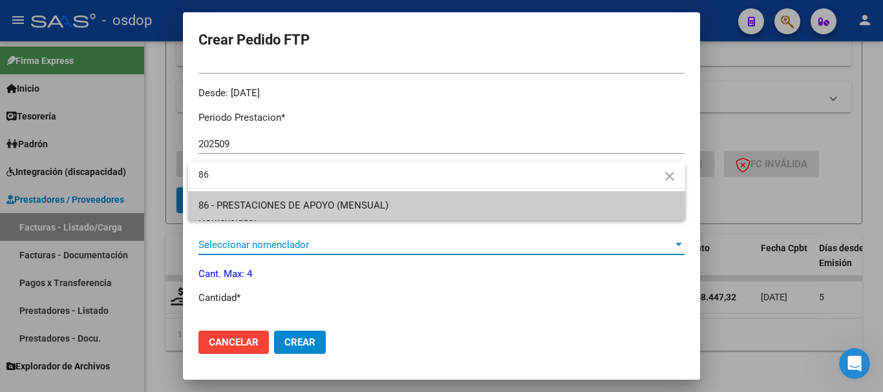
type input "86"
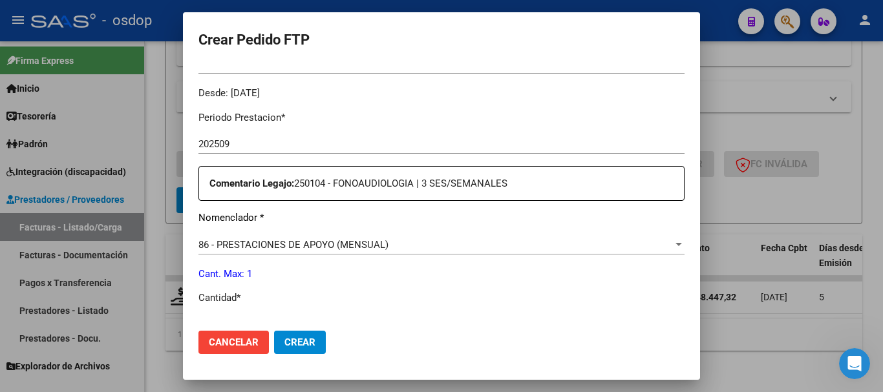
scroll to position [398, 0]
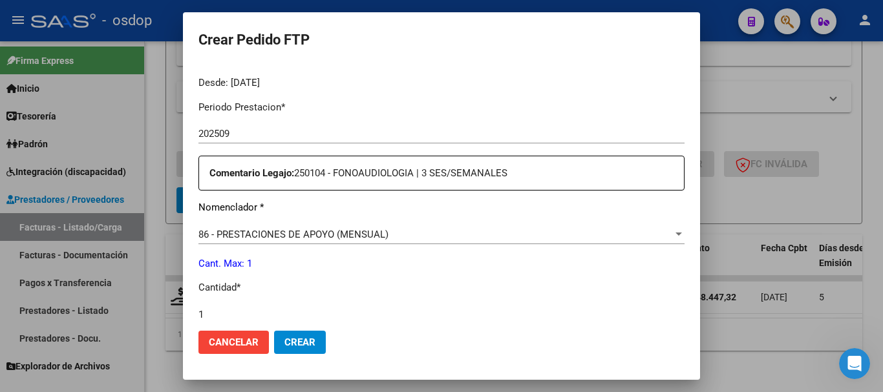
type input "1"
click at [274, 331] on button "Crear" at bounding box center [300, 342] width 52 height 23
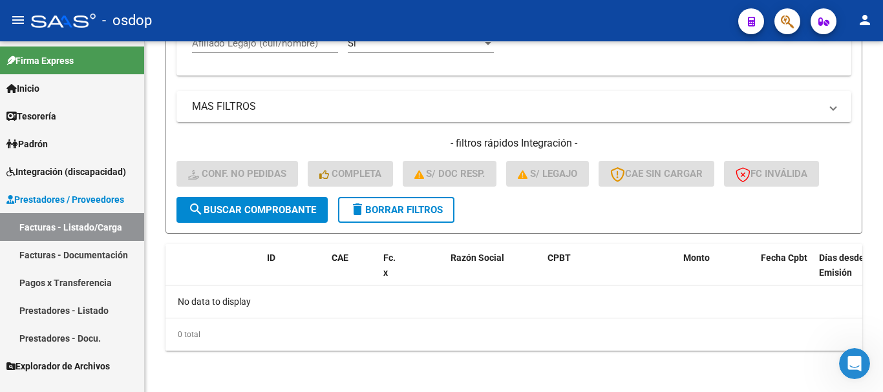
scroll to position [488, 0]
click at [392, 215] on span "delete Borrar Filtros" at bounding box center [396, 210] width 93 height 12
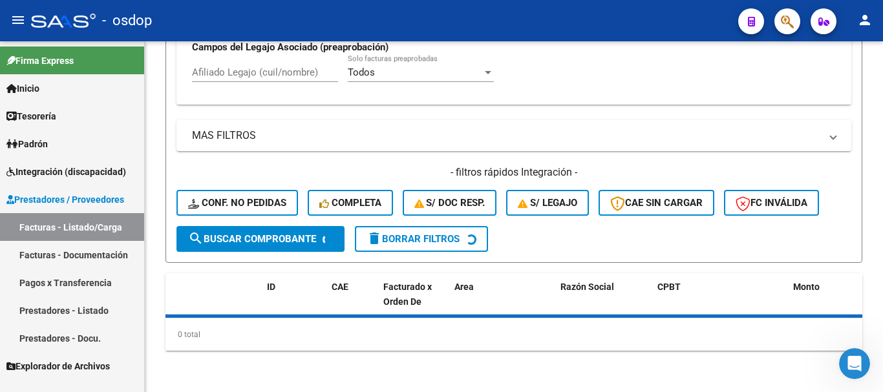
click at [81, 173] on span "Integración (discapacidad)" at bounding box center [66, 172] width 120 height 14
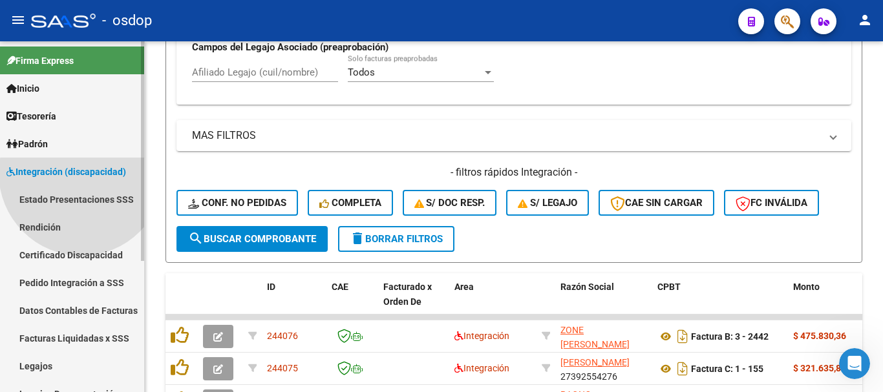
scroll to position [488, 0]
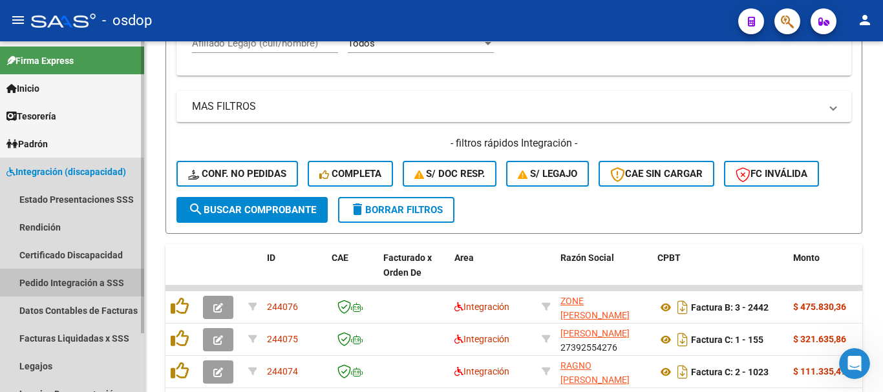
click at [89, 286] on link "Pedido Integración a SSS" at bounding box center [72, 283] width 144 height 28
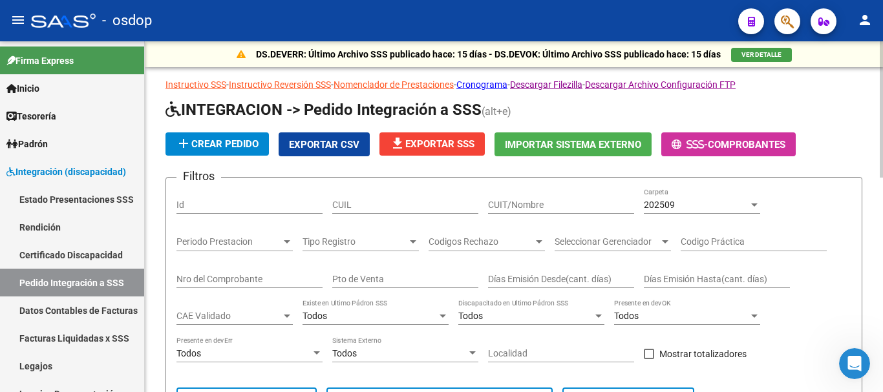
click at [322, 145] on span "Exportar CSV" at bounding box center [324, 145] width 70 height 12
